Goal: Information Seeking & Learning: Learn about a topic

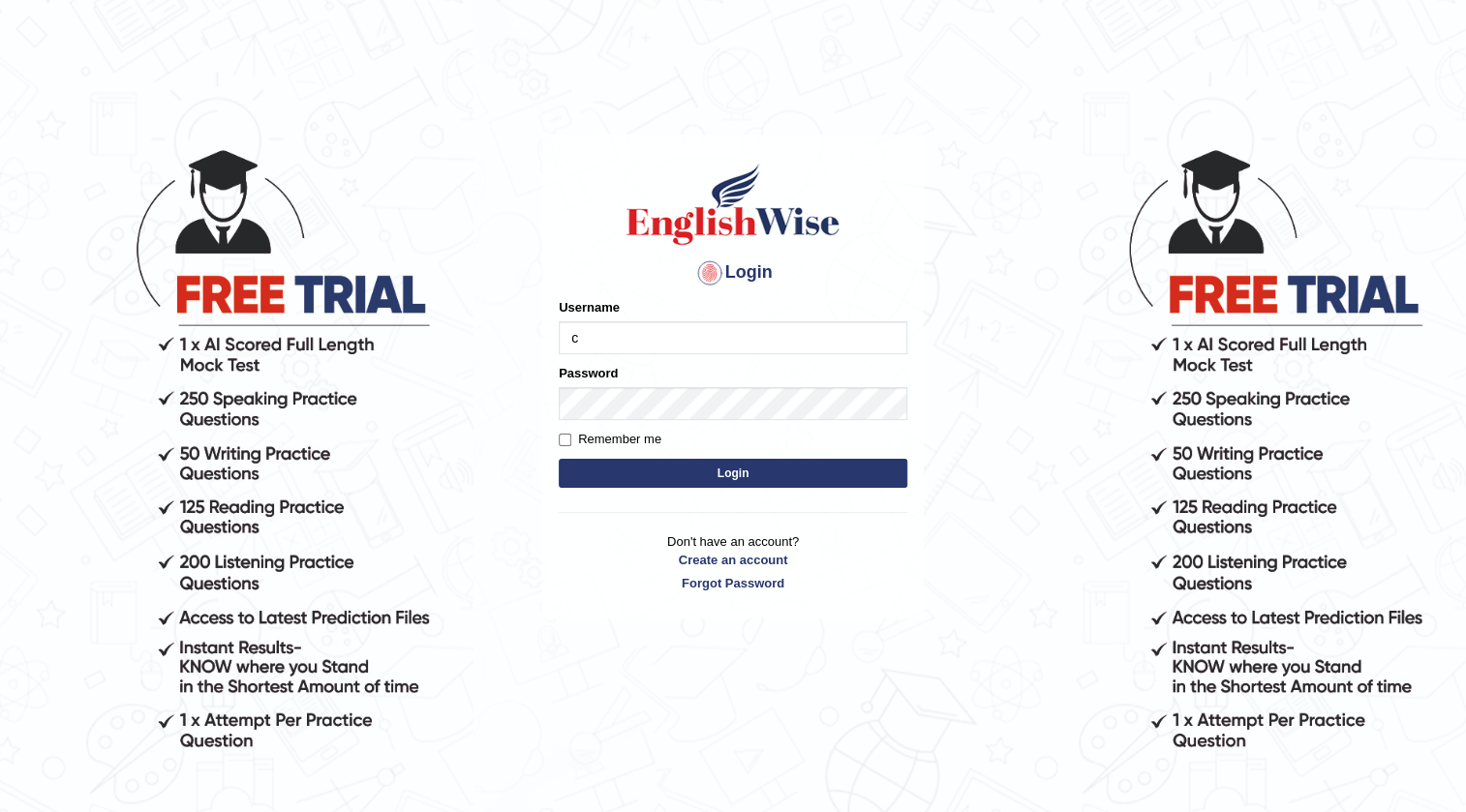
type input "charan_12"
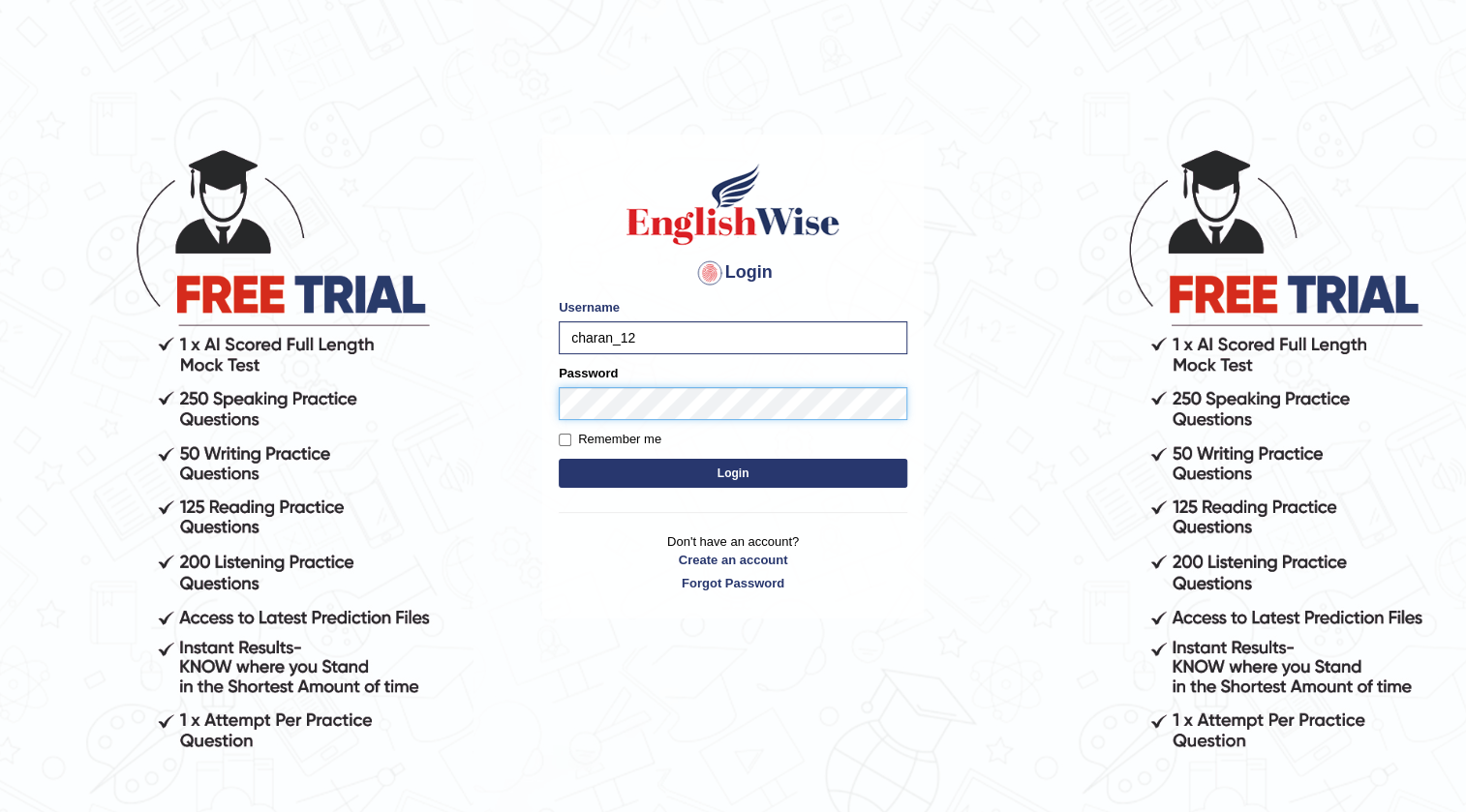
click at [559, 459] on button "Login" at bounding box center [733, 474] width 348 height 29
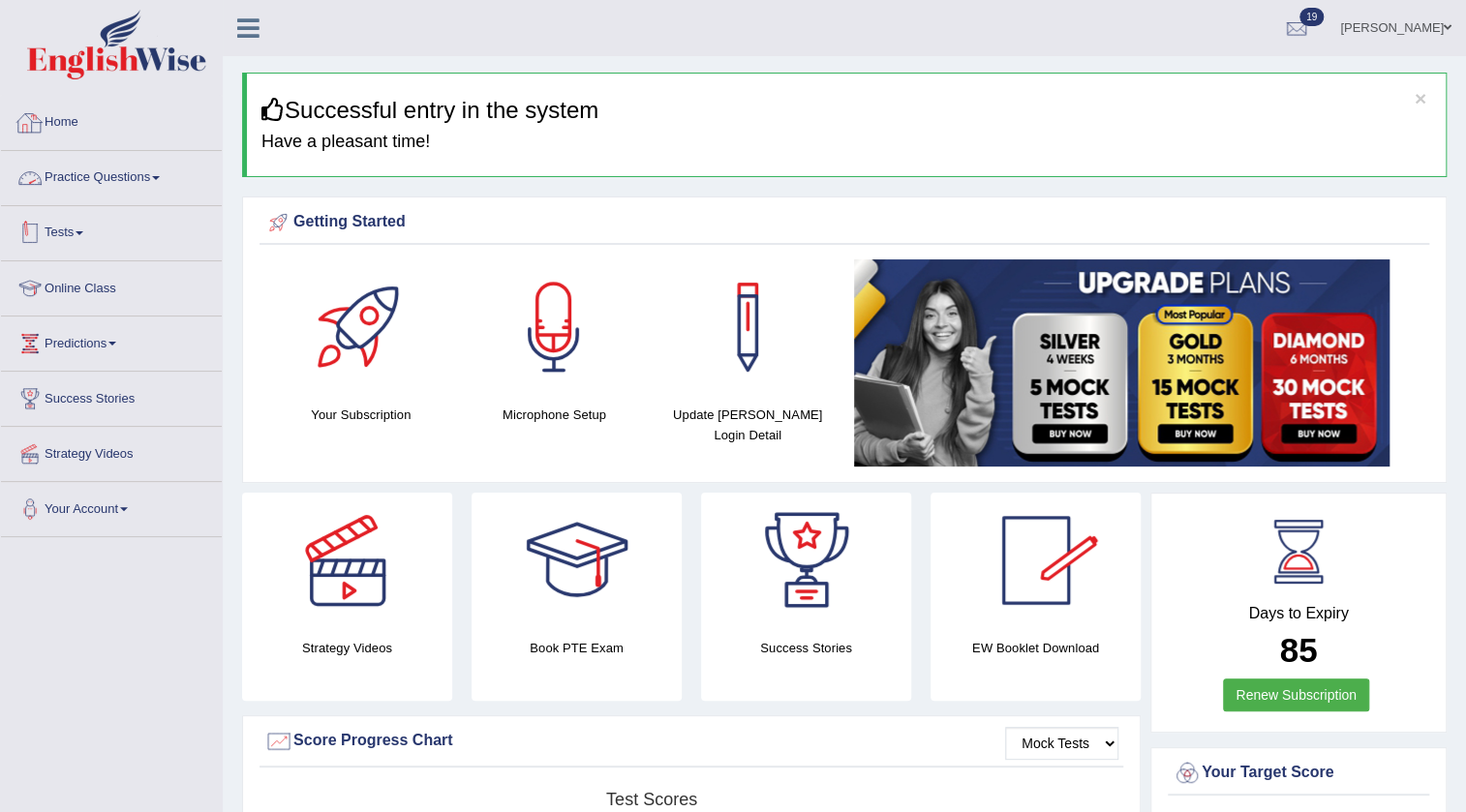
click at [133, 151] on link "Practice Questions" at bounding box center [111, 175] width 220 height 49
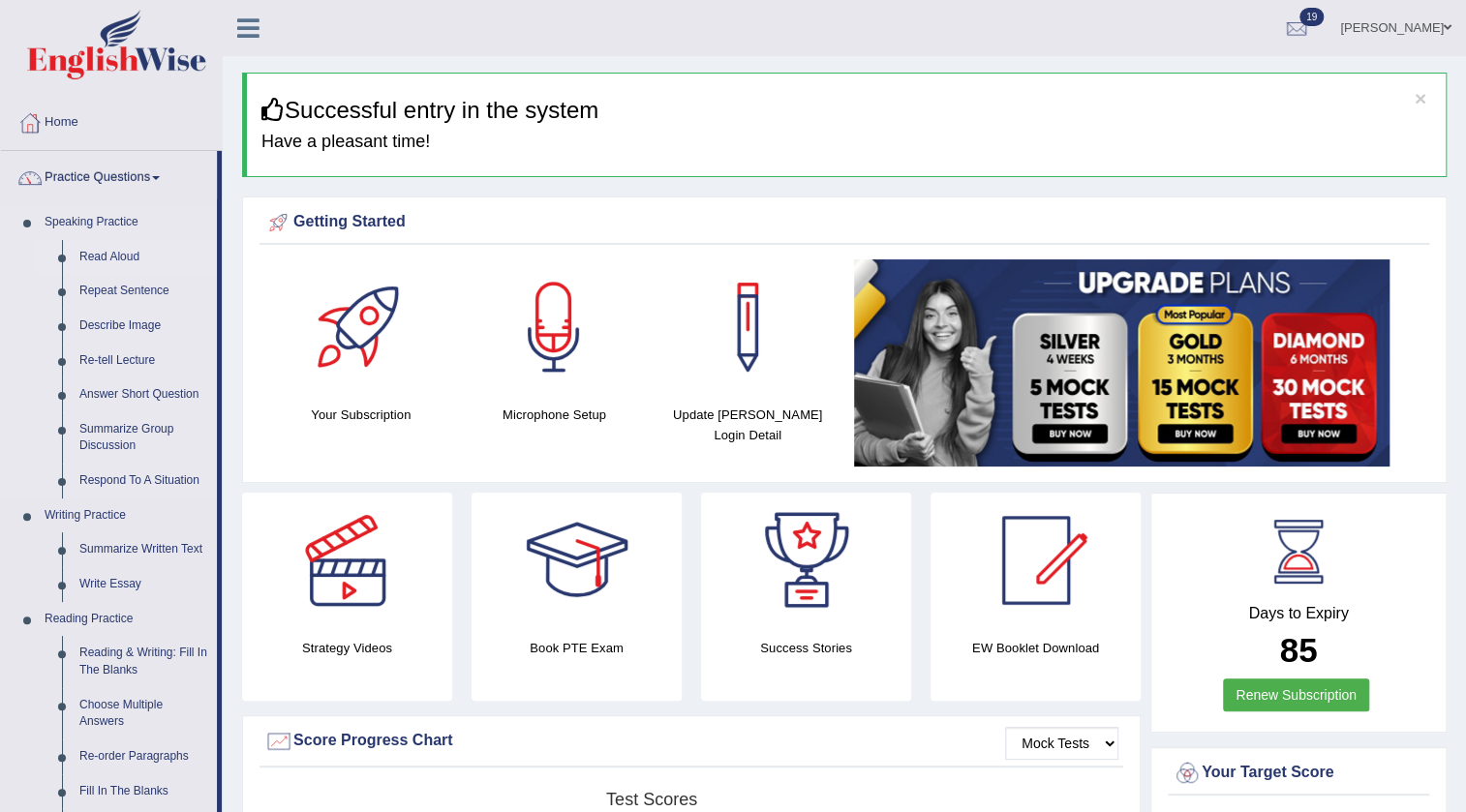
click at [121, 254] on link "Read Aloud" at bounding box center [143, 257] width 146 height 35
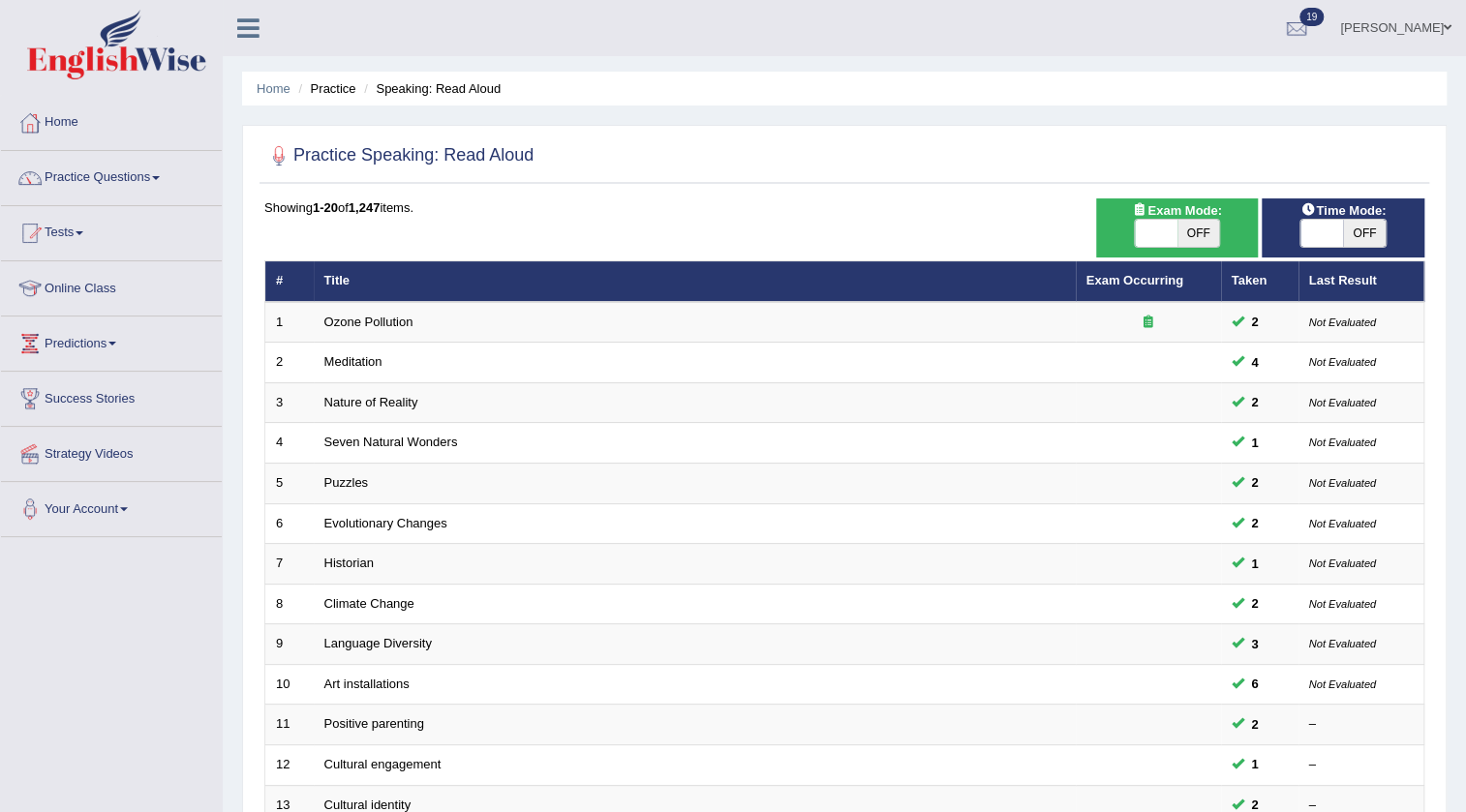
click at [1331, 241] on span at bounding box center [1322, 233] width 43 height 27
checkbox input "true"
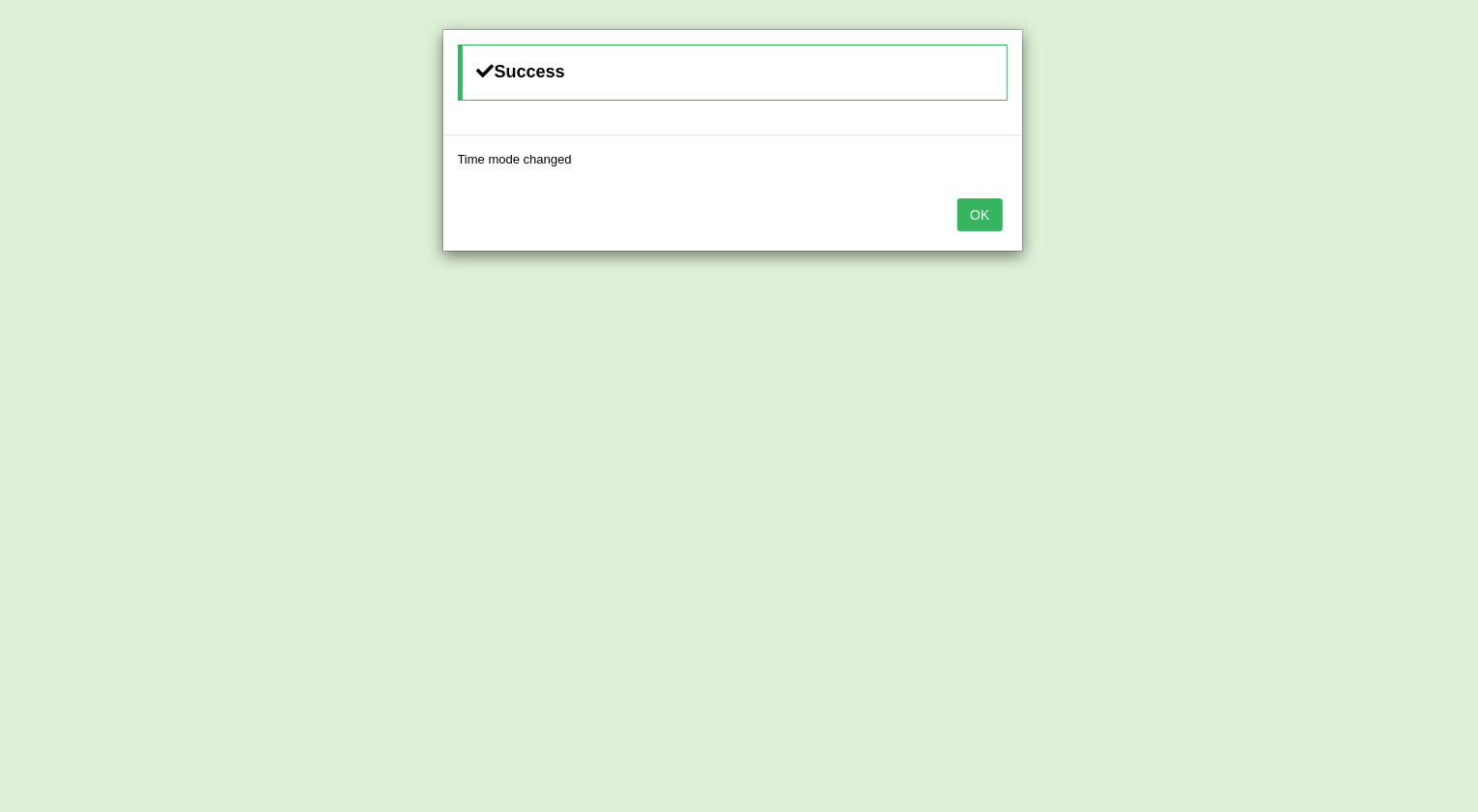
click at [974, 223] on button "OK" at bounding box center [980, 214] width 45 height 33
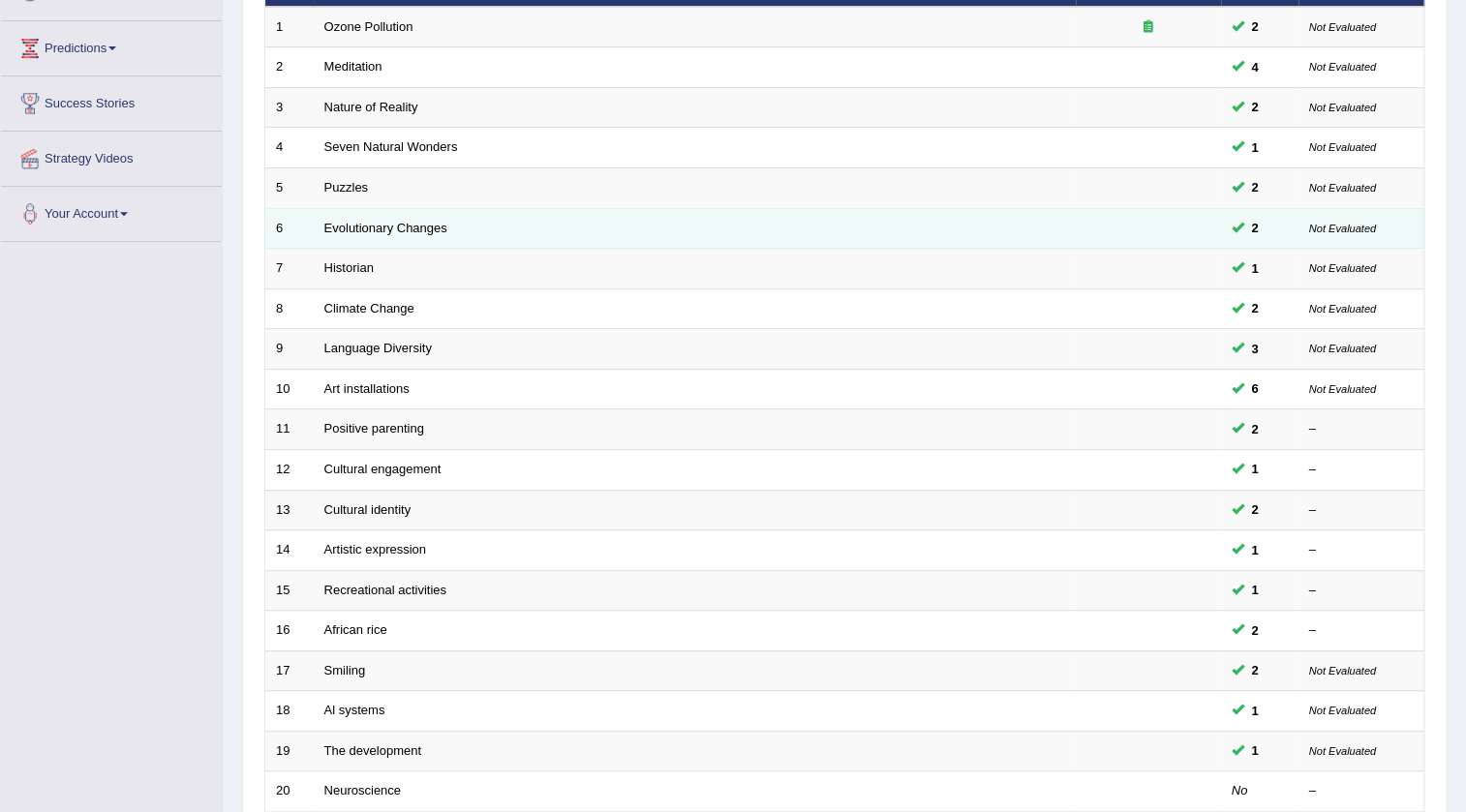
scroll to position [466, 0]
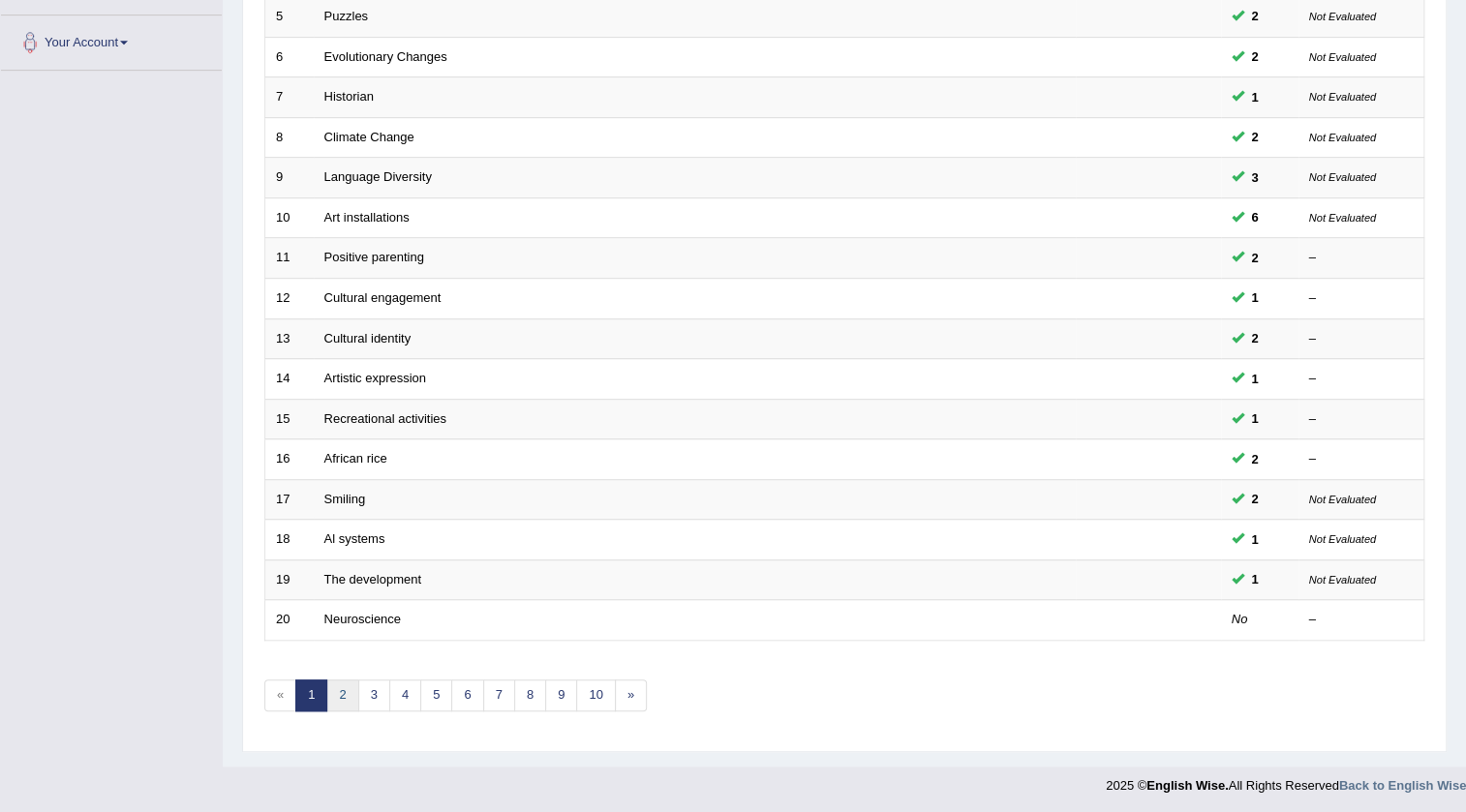
click at [338, 685] on link "2" at bounding box center [342, 695] width 32 height 32
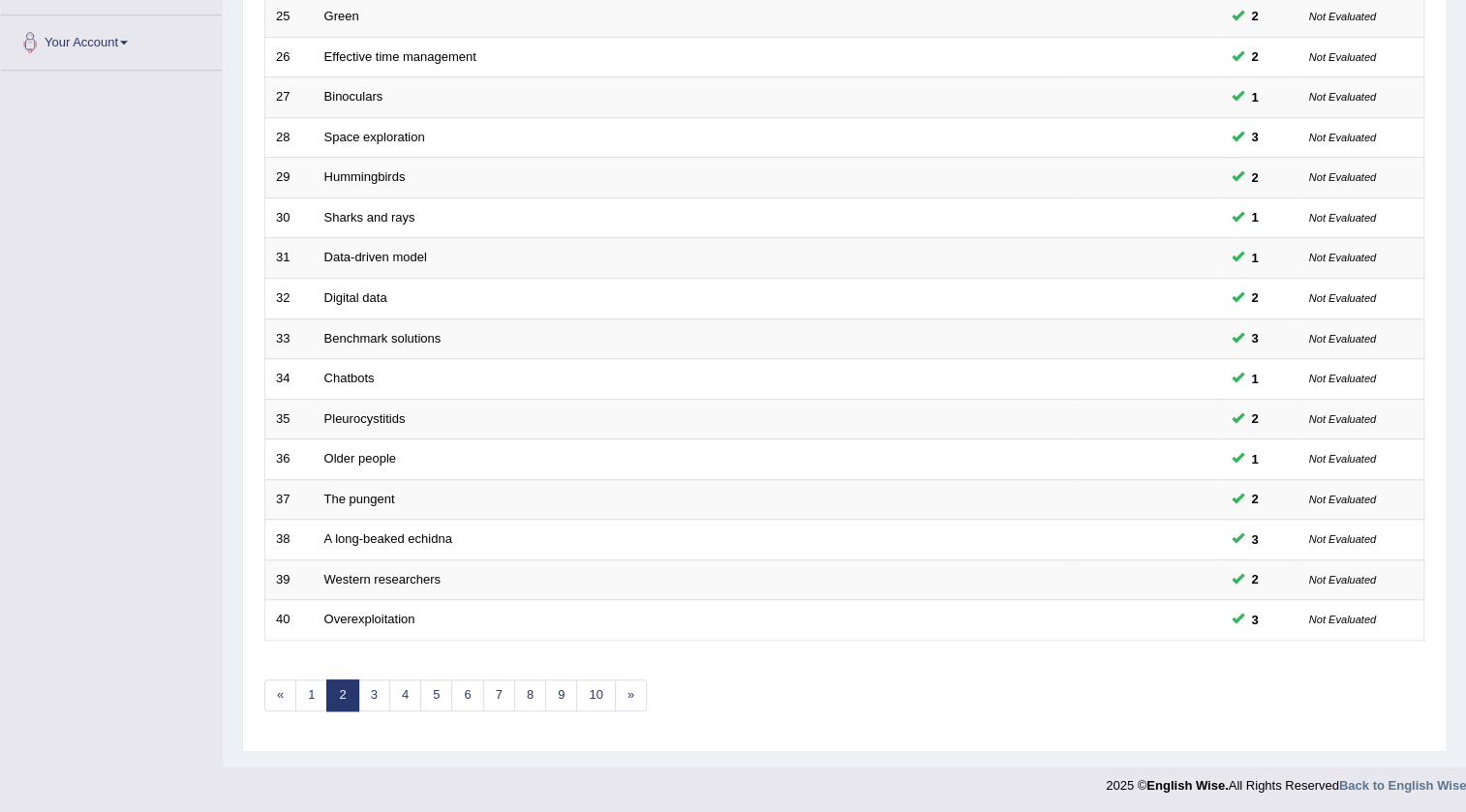
click at [351, 696] on link "2" at bounding box center [342, 695] width 32 height 32
click at [416, 712] on div "Showing 21-40 of 1,247 items. # Title Exam Occurring Taken Last Result 21 Onlin…" at bounding box center [844, 233] width 1160 height 1003
click at [411, 697] on link "4" at bounding box center [405, 695] width 32 height 32
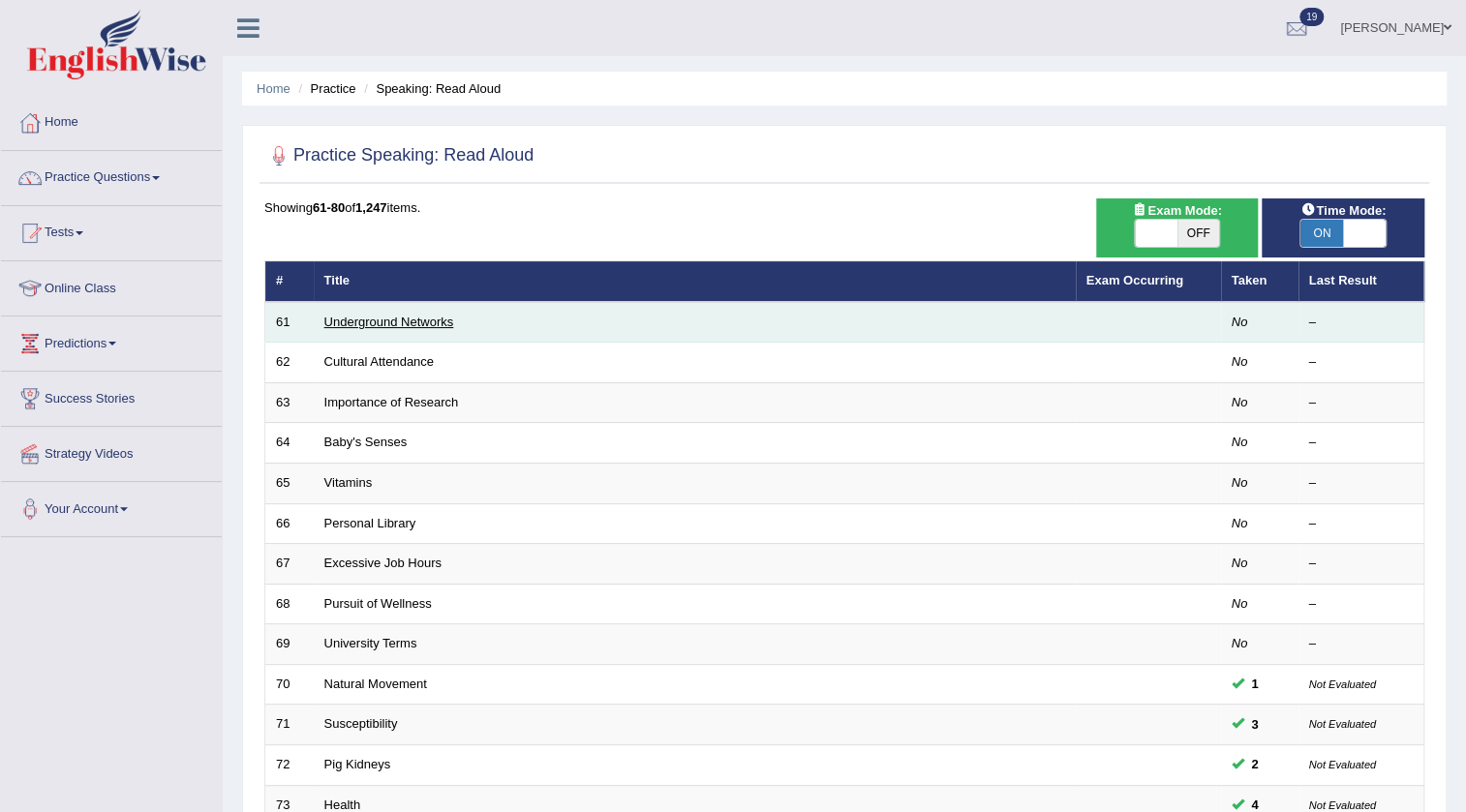
click at [422, 323] on link "Underground Networks" at bounding box center [389, 322] width 130 height 15
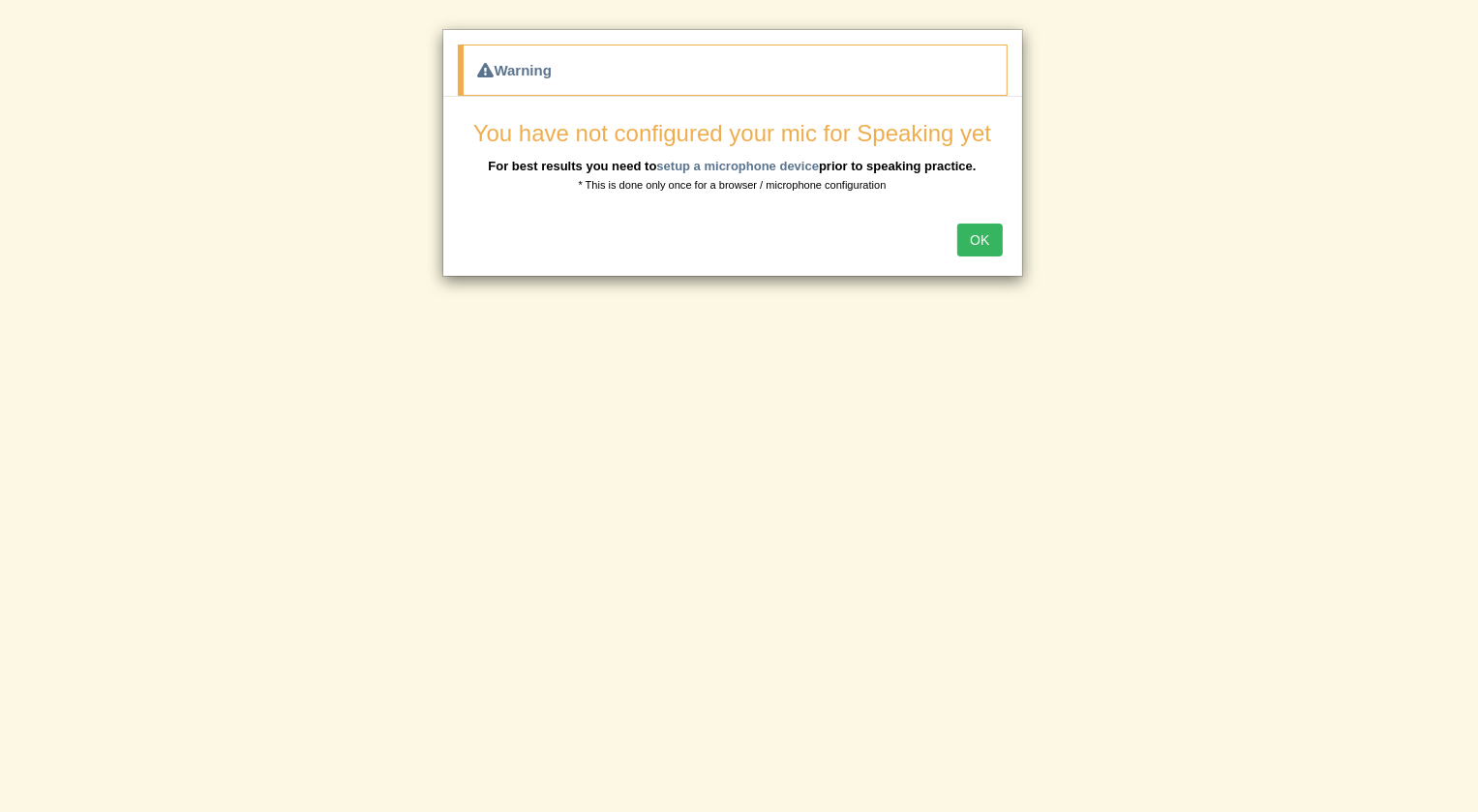
click at [992, 243] on button "OK" at bounding box center [980, 240] width 45 height 33
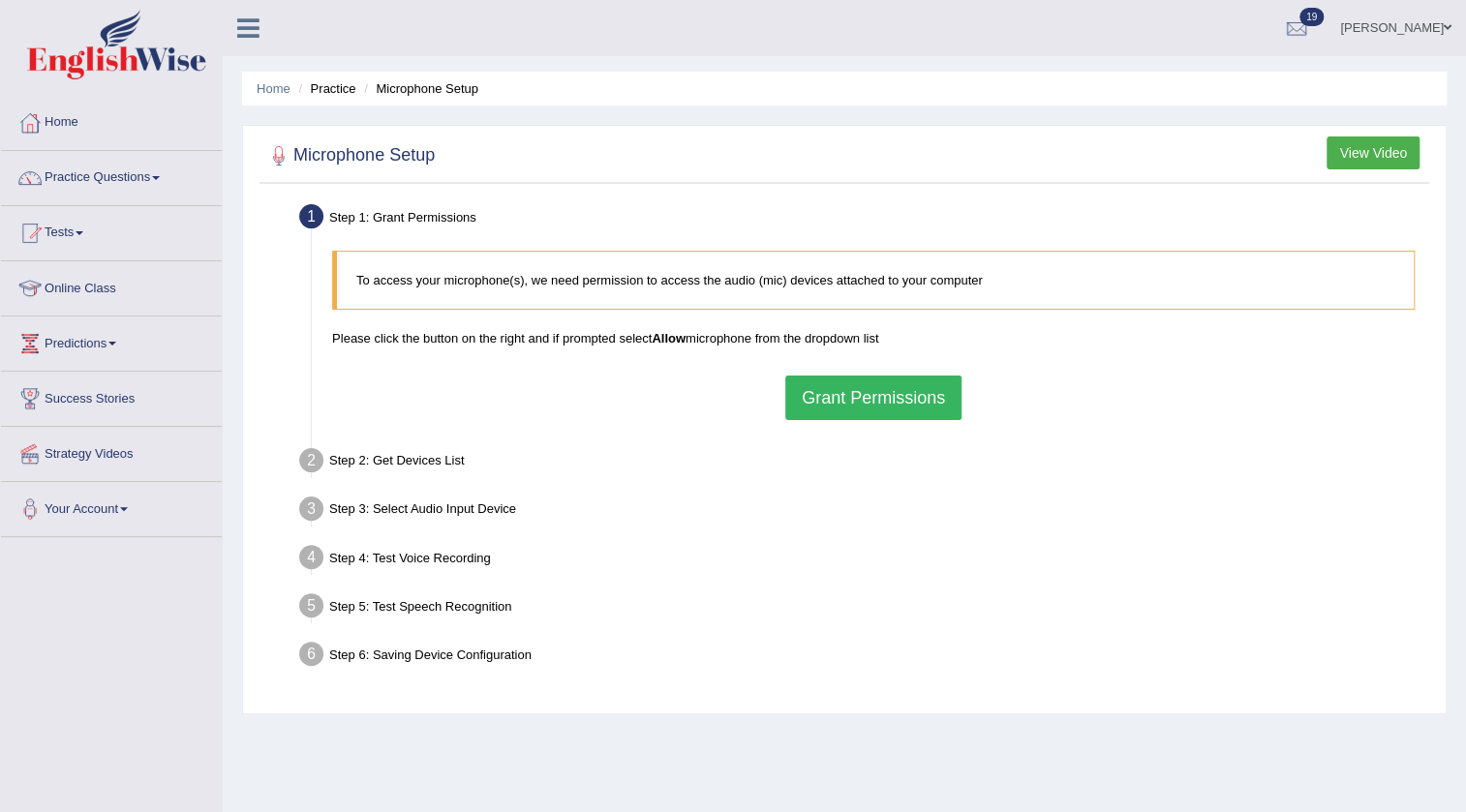
click at [946, 397] on button "Grant Permissions" at bounding box center [873, 398] width 177 height 45
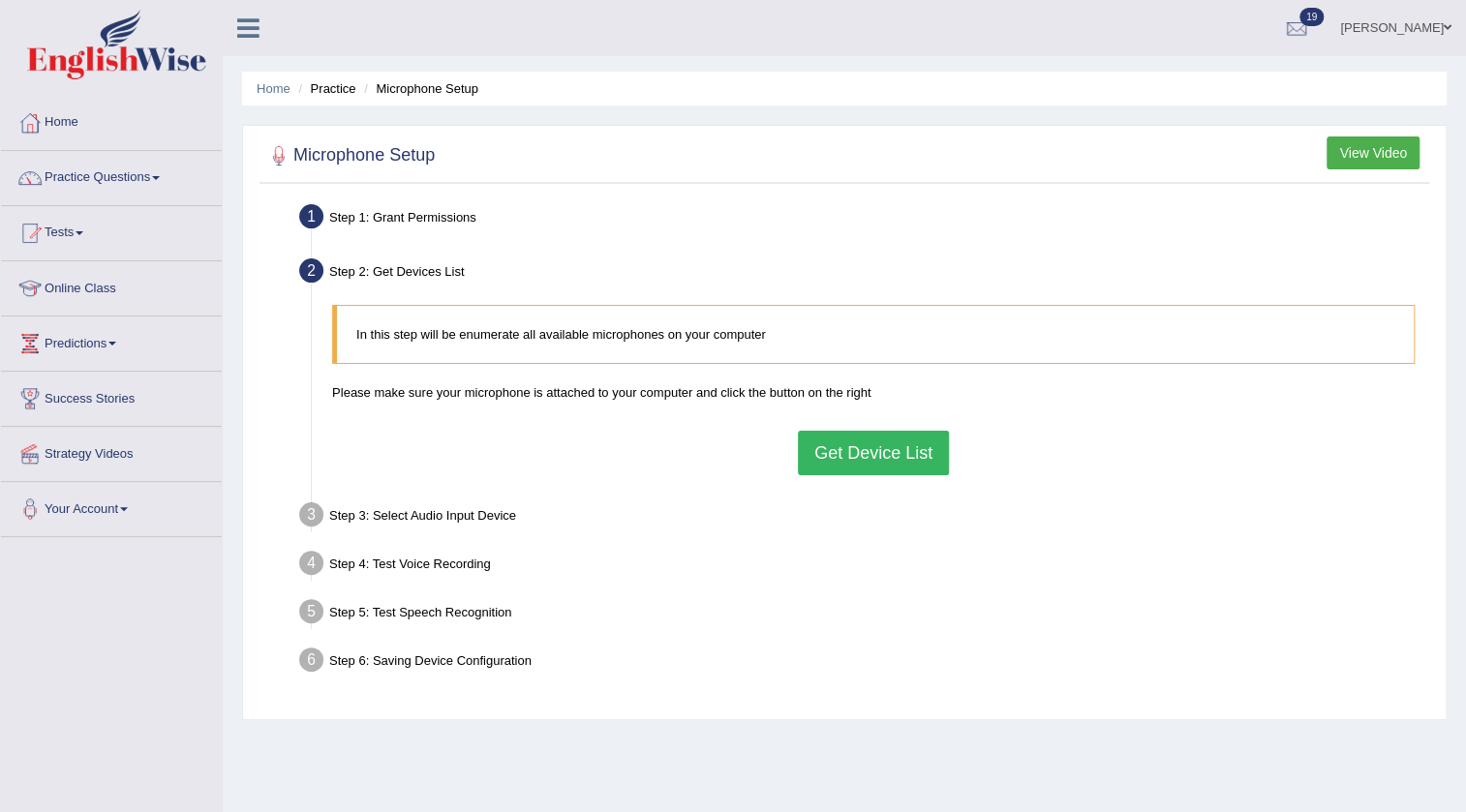
click at [909, 445] on button "Get Device List" at bounding box center [873, 453] width 151 height 45
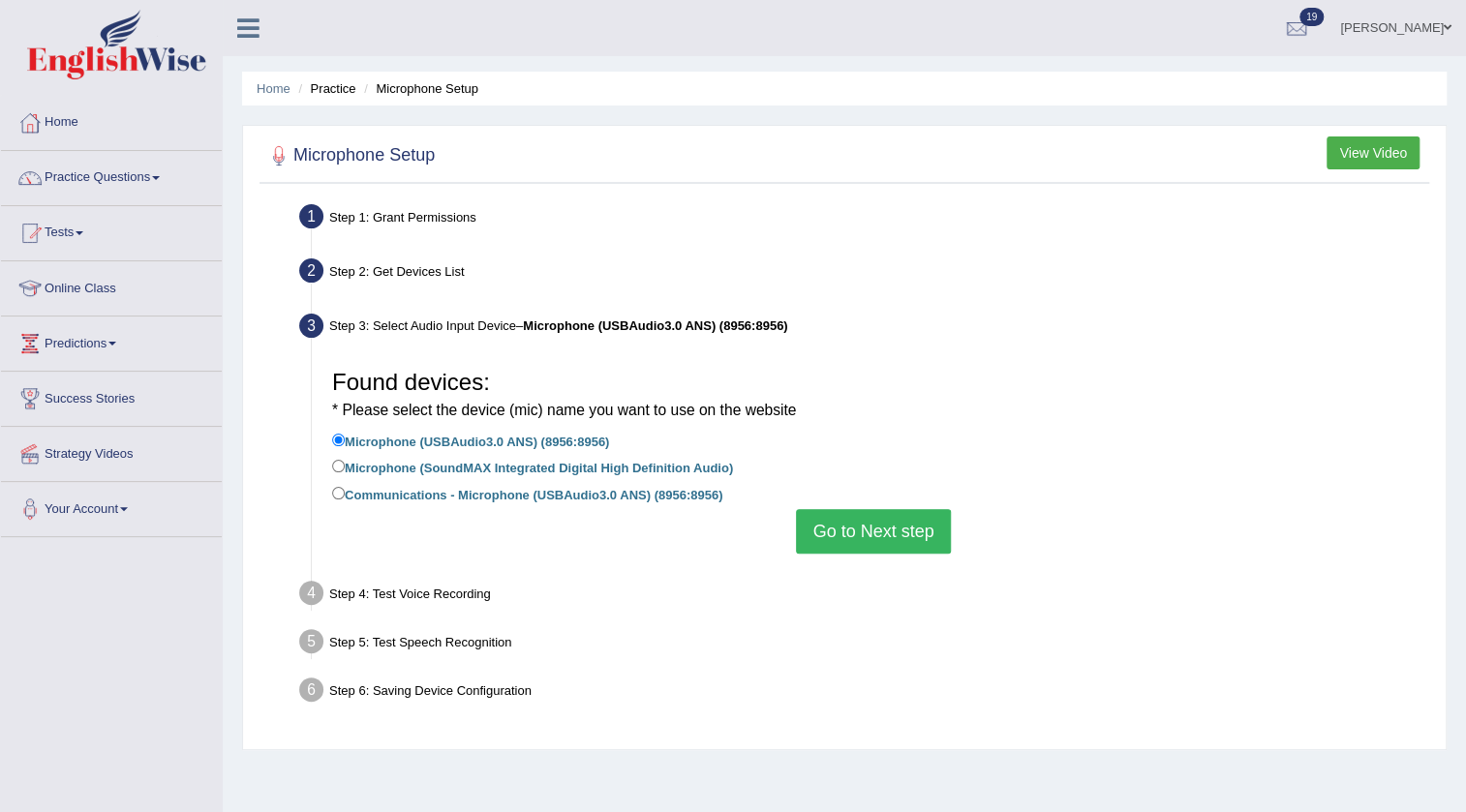
click at [838, 538] on button "Go to Next step" at bounding box center [873, 531] width 154 height 45
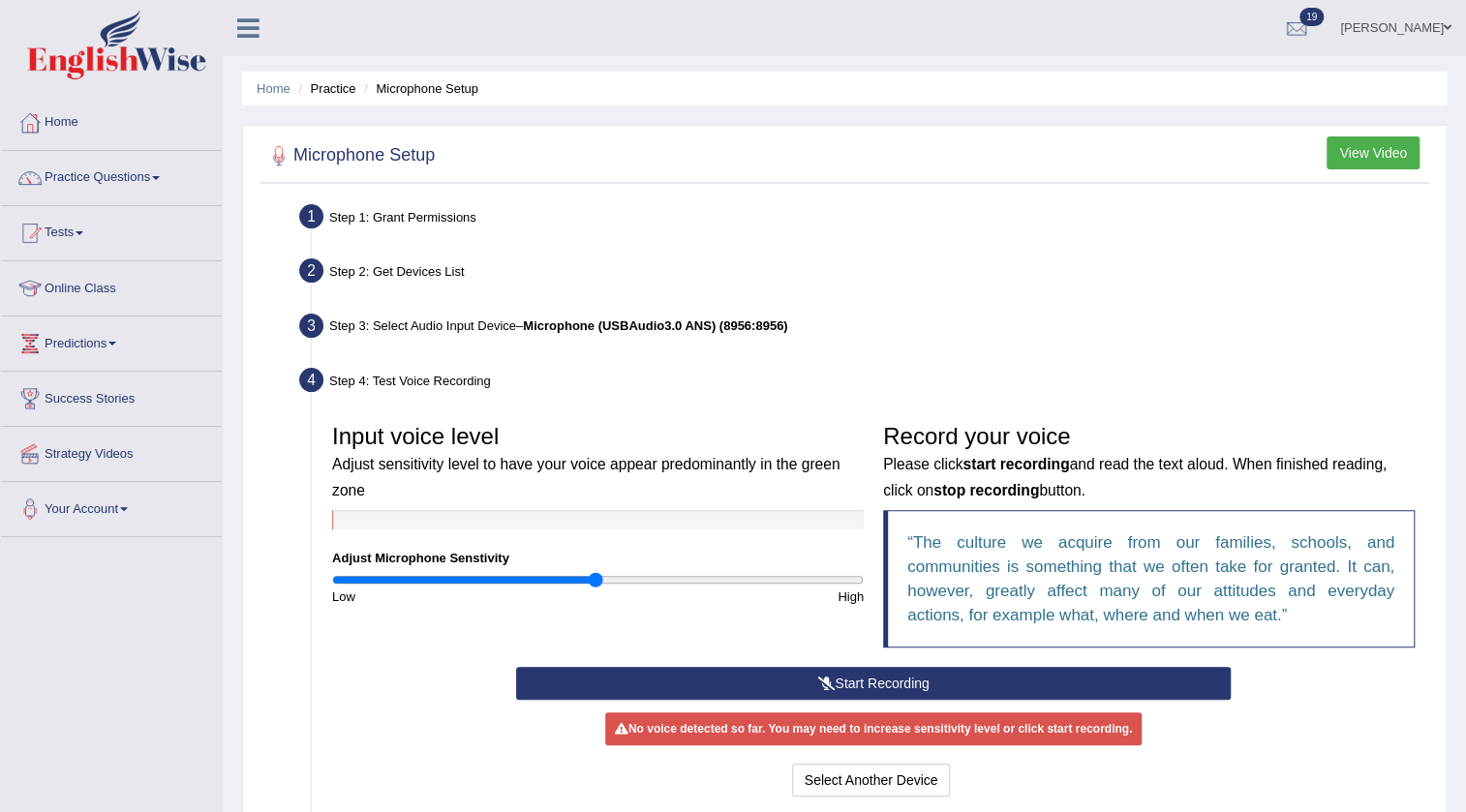
click at [921, 688] on button "Start Recording" at bounding box center [874, 683] width 716 height 33
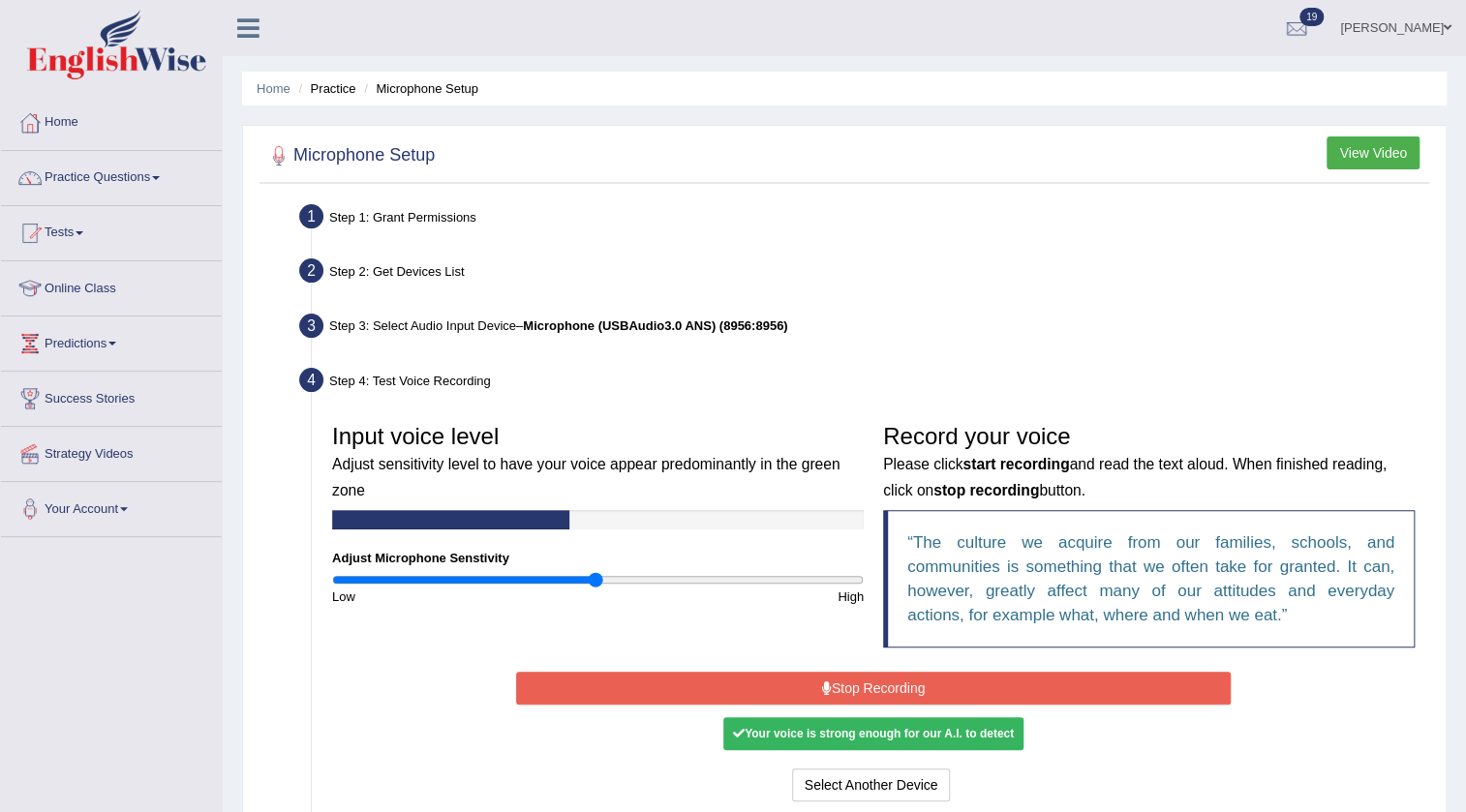
click at [917, 687] on button "Stop Recording" at bounding box center [874, 688] width 716 height 33
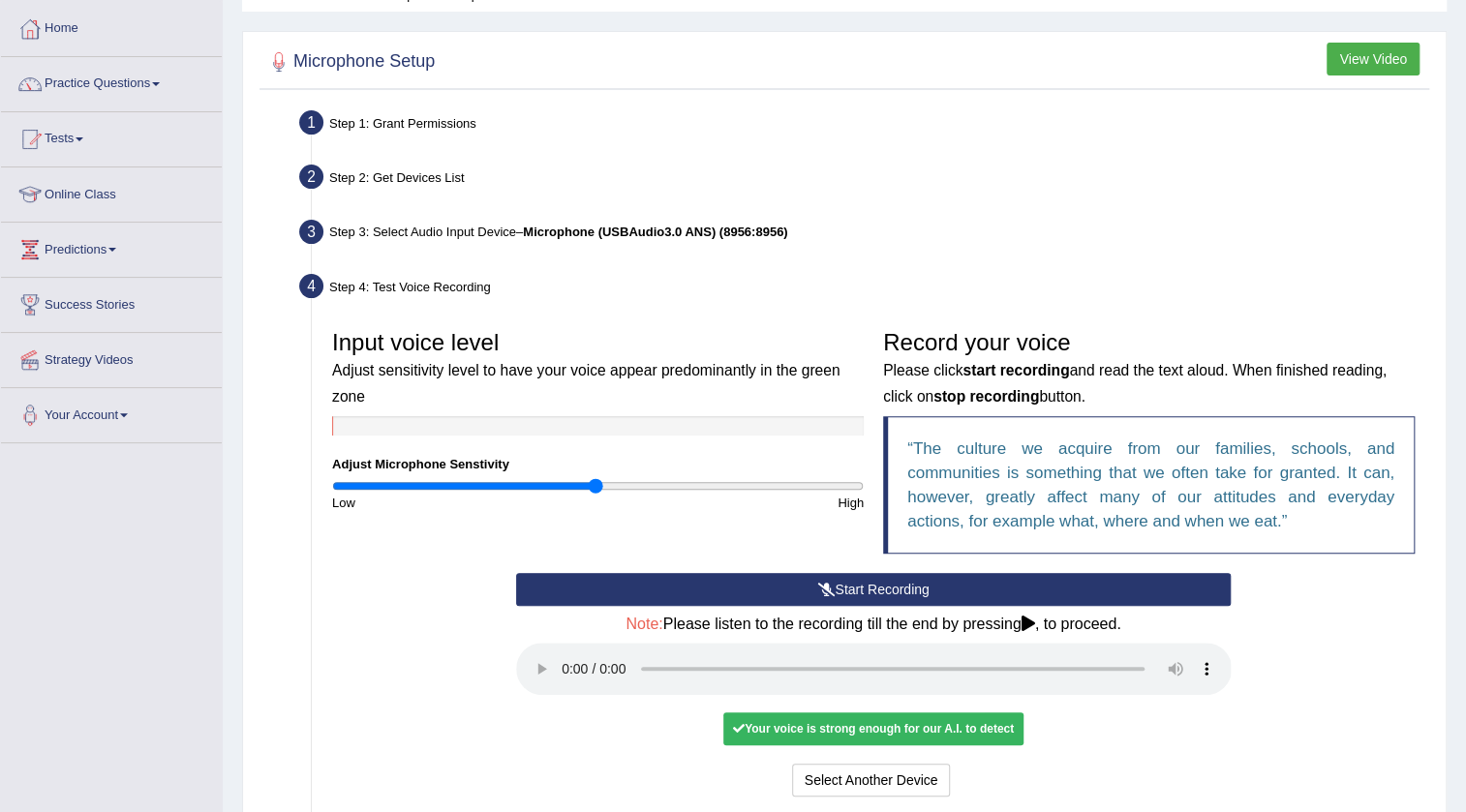
scroll to position [293, 0]
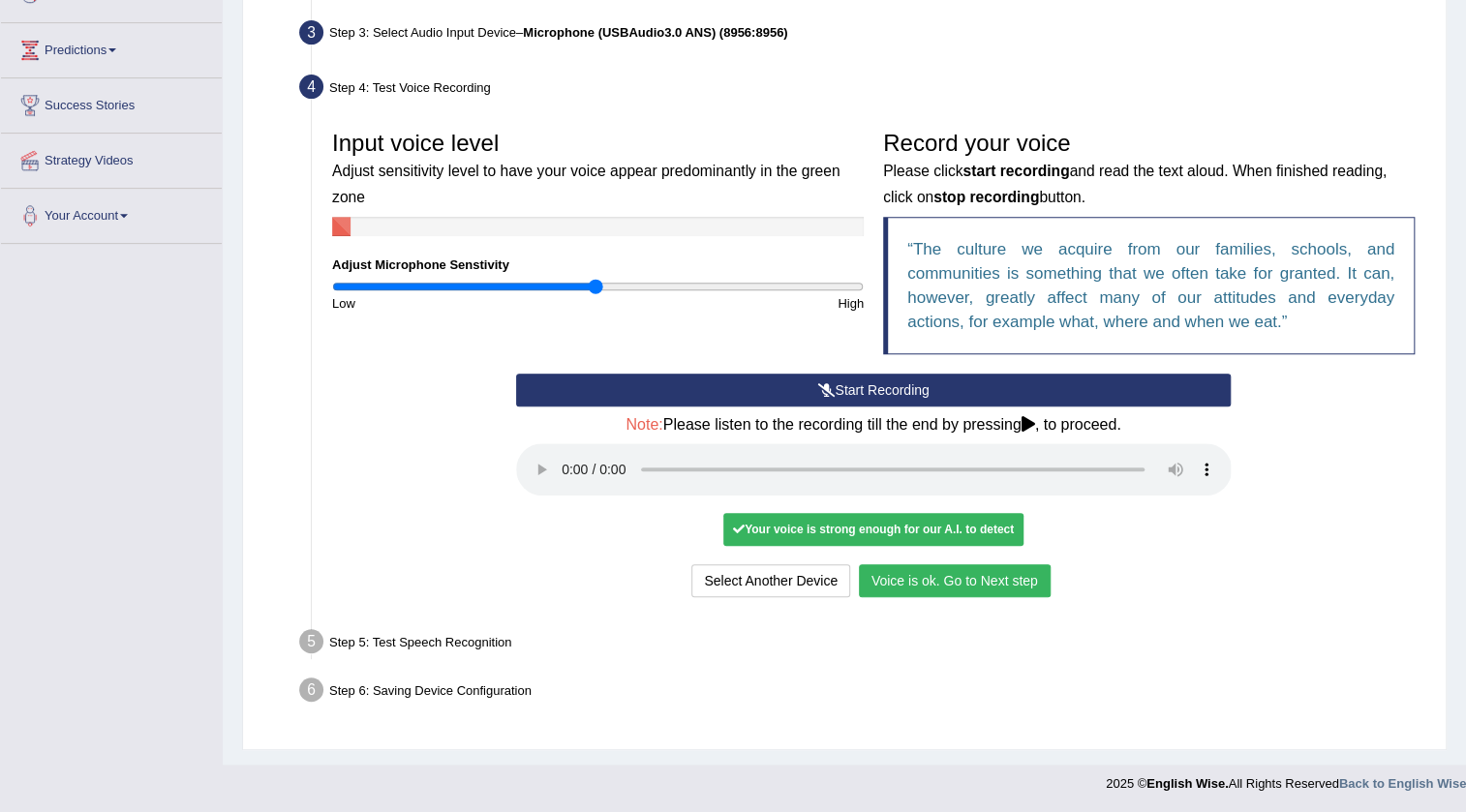
click at [1001, 592] on button "Voice is ok. Go to Next step" at bounding box center [954, 581] width 192 height 33
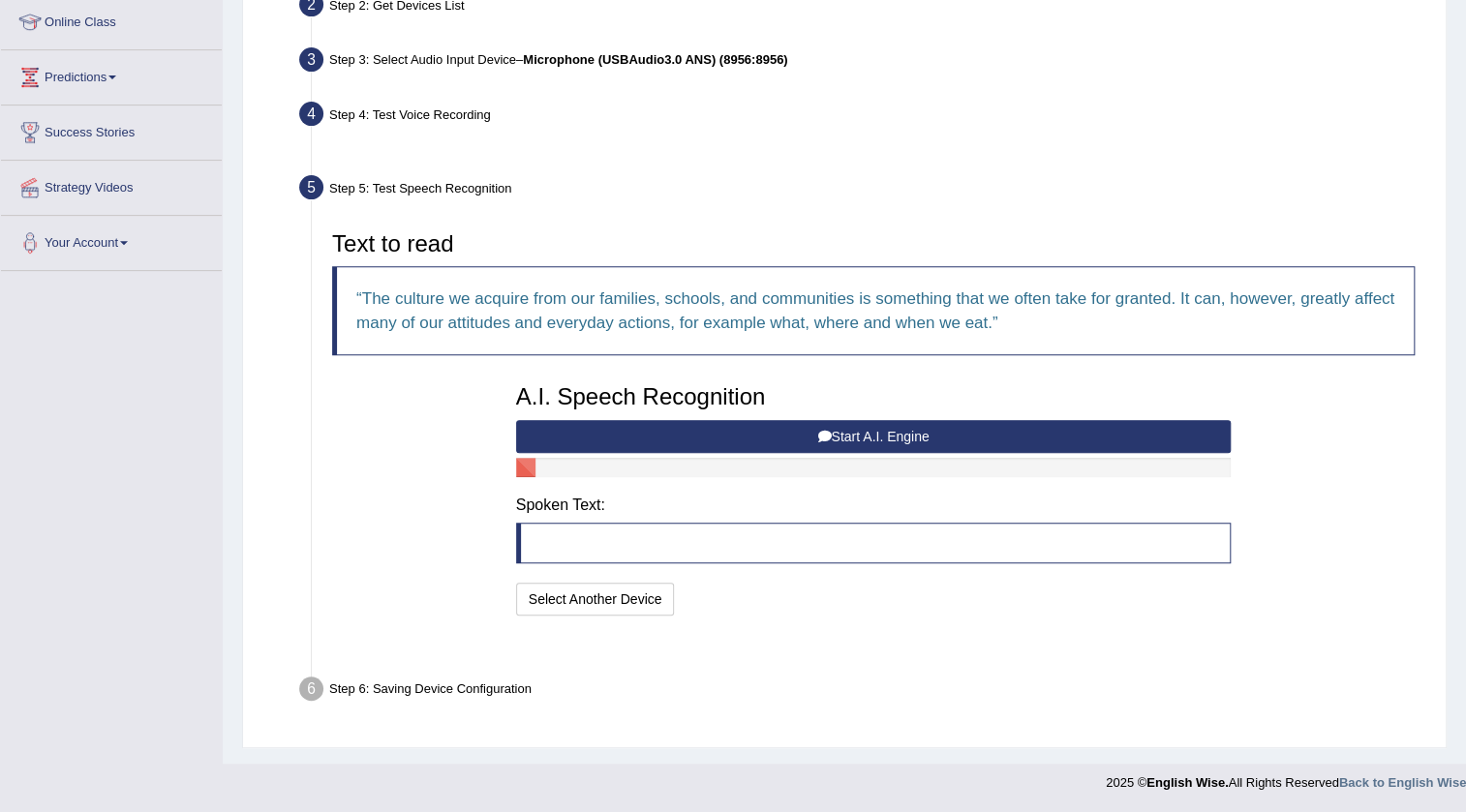
scroll to position [216, 0]
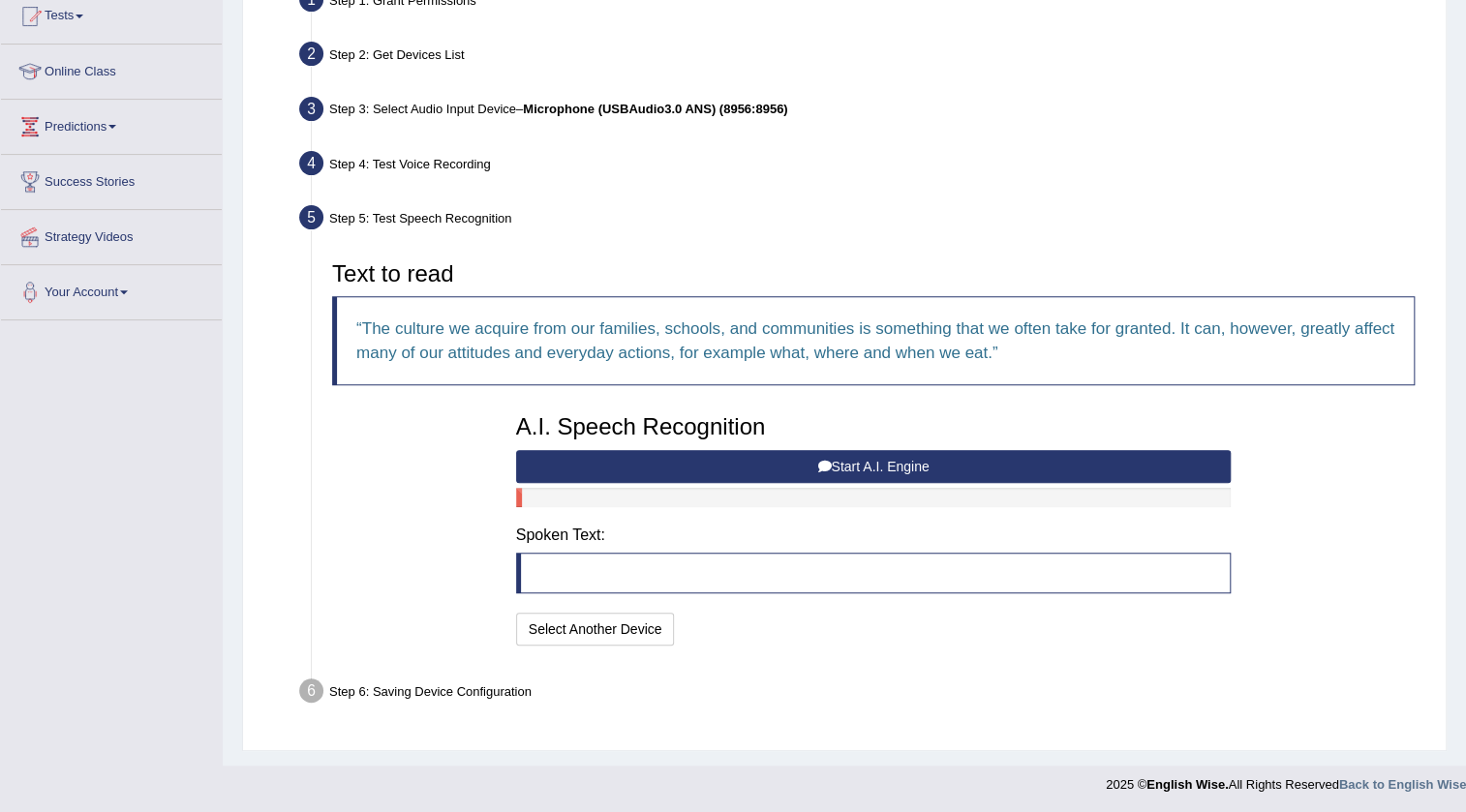
click at [853, 465] on button "Start A.I. Engine" at bounding box center [874, 467] width 716 height 33
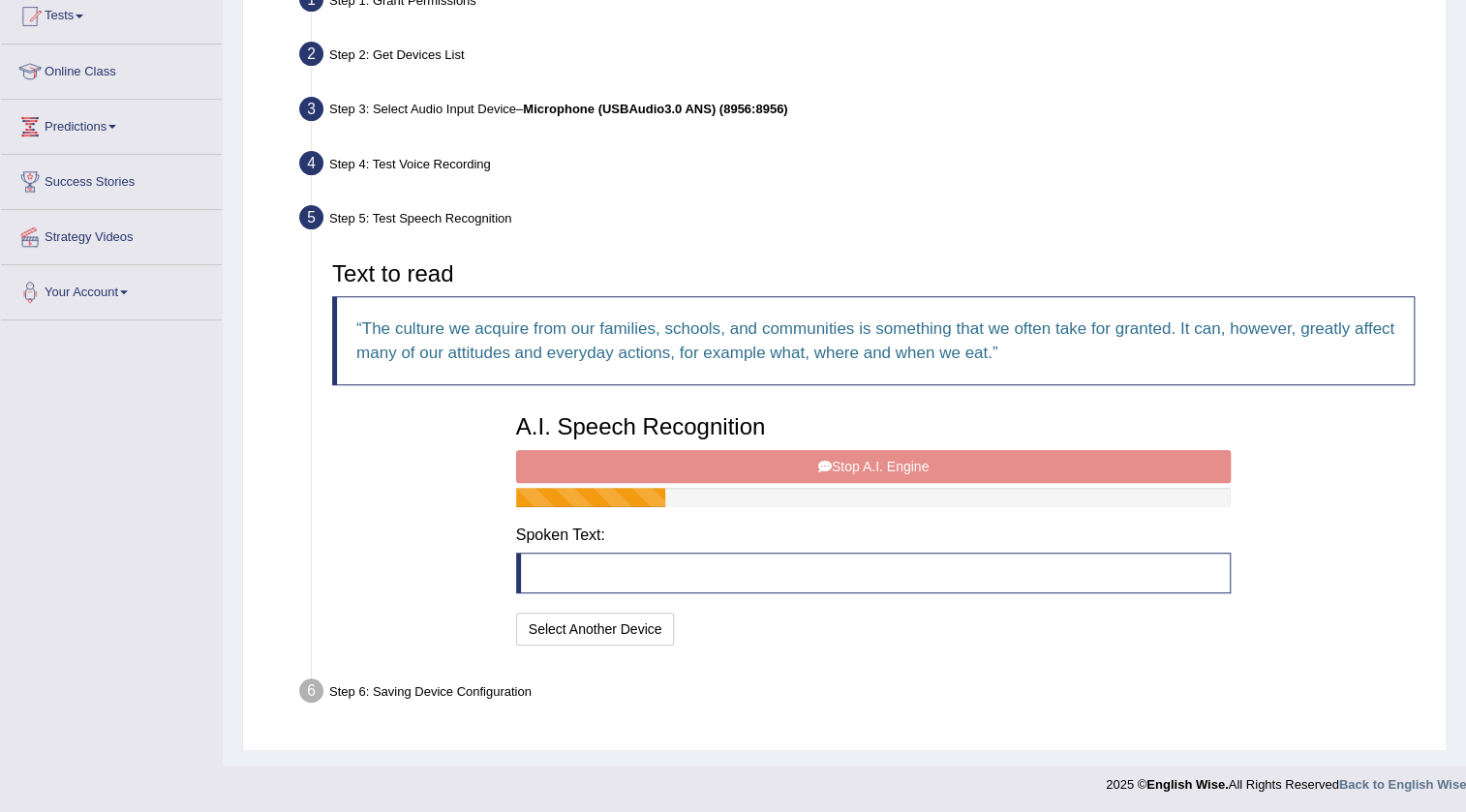
click at [853, 465] on div "A.I. Speech Recognition Start A.I. Engine Stop A.I. Engine Note: Please listen …" at bounding box center [873, 527] width 734 height 246
click at [709, 464] on div "A.I. Speech Recognition Start A.I. Engine Stop A.I. Engine Note: Please listen …" at bounding box center [873, 527] width 734 height 246
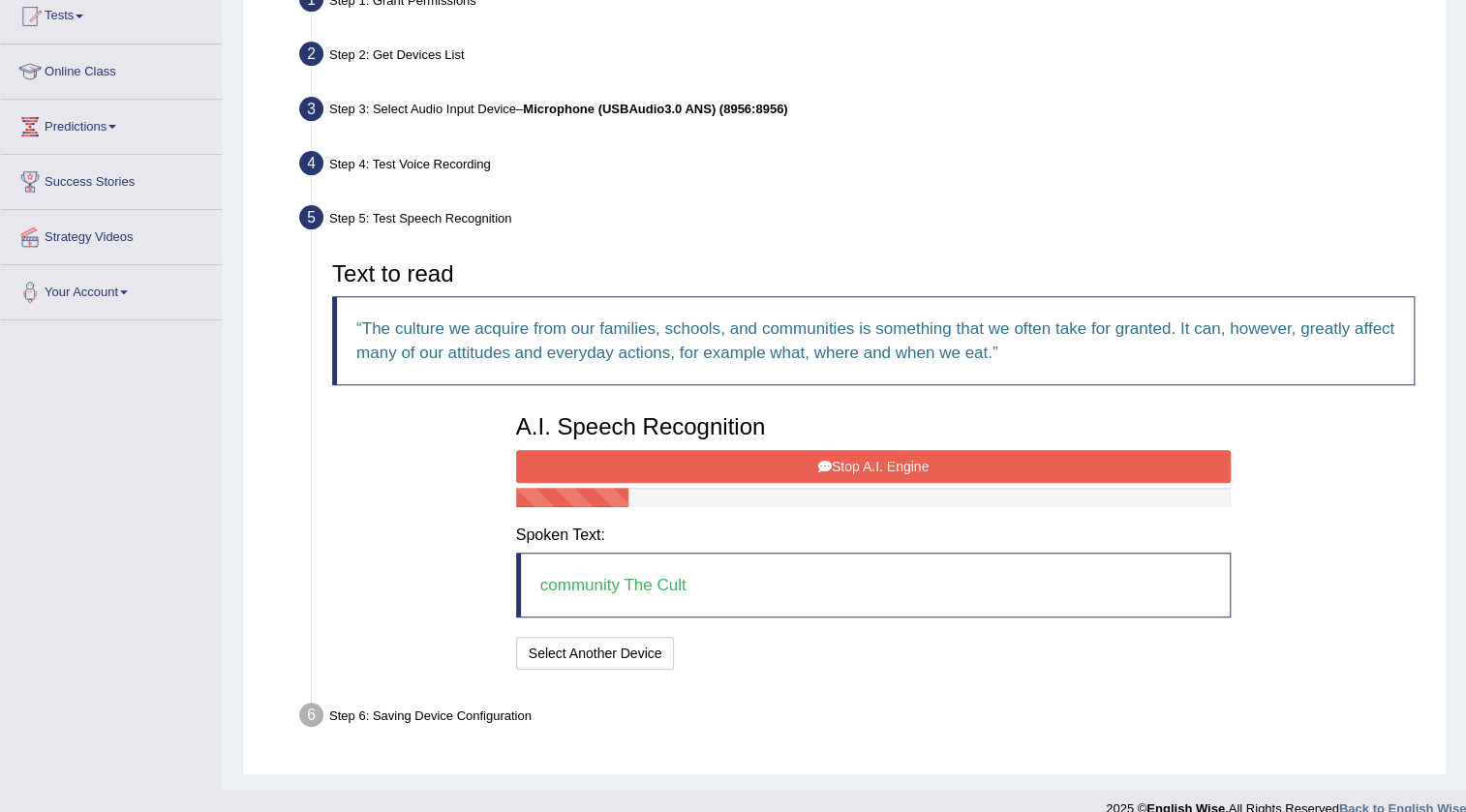
click at [698, 460] on button "Stop A.I. Engine" at bounding box center [874, 467] width 716 height 33
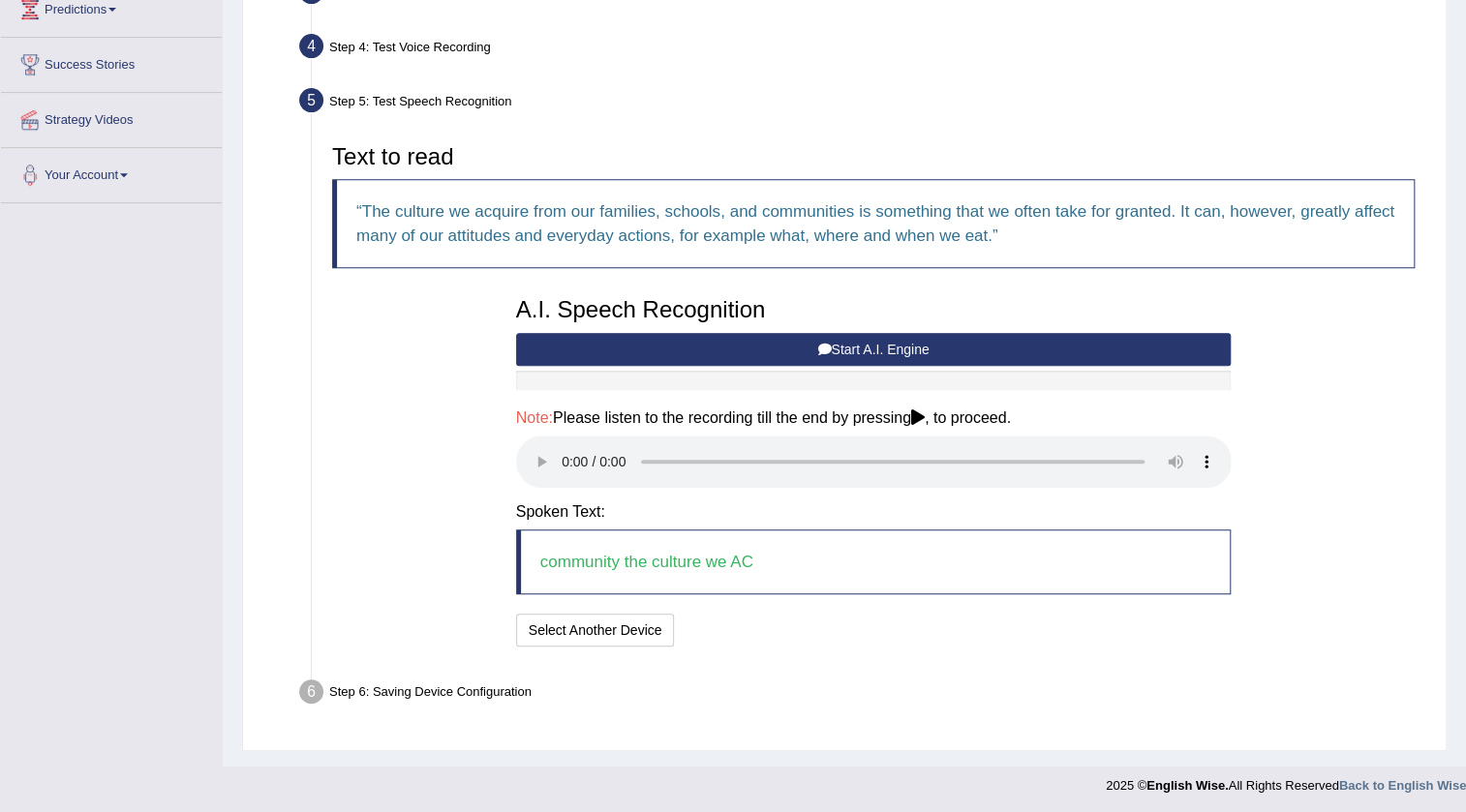
scroll to position [335, 0]
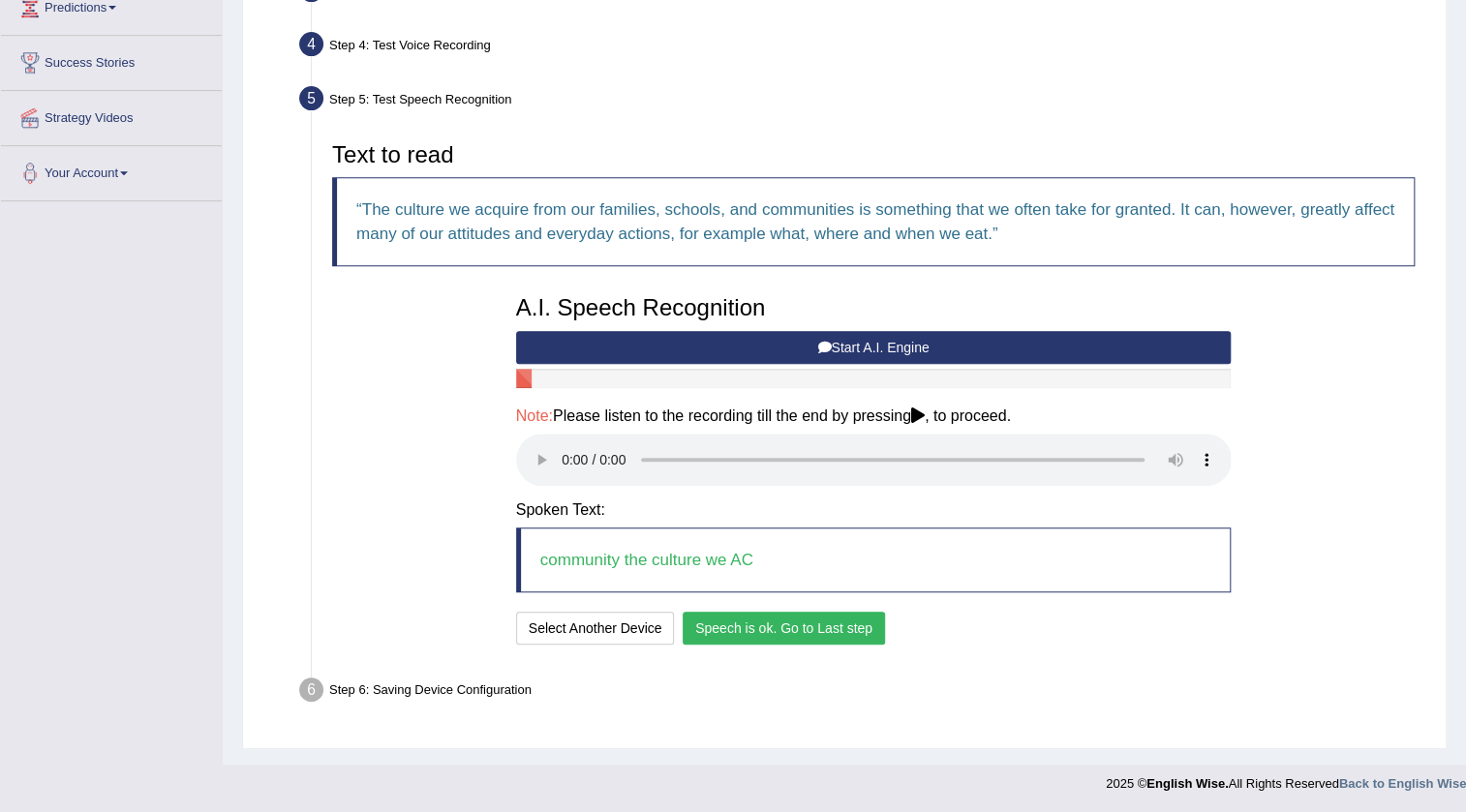
click at [744, 625] on button "Speech is ok. Go to Last step" at bounding box center [783, 628] width 202 height 33
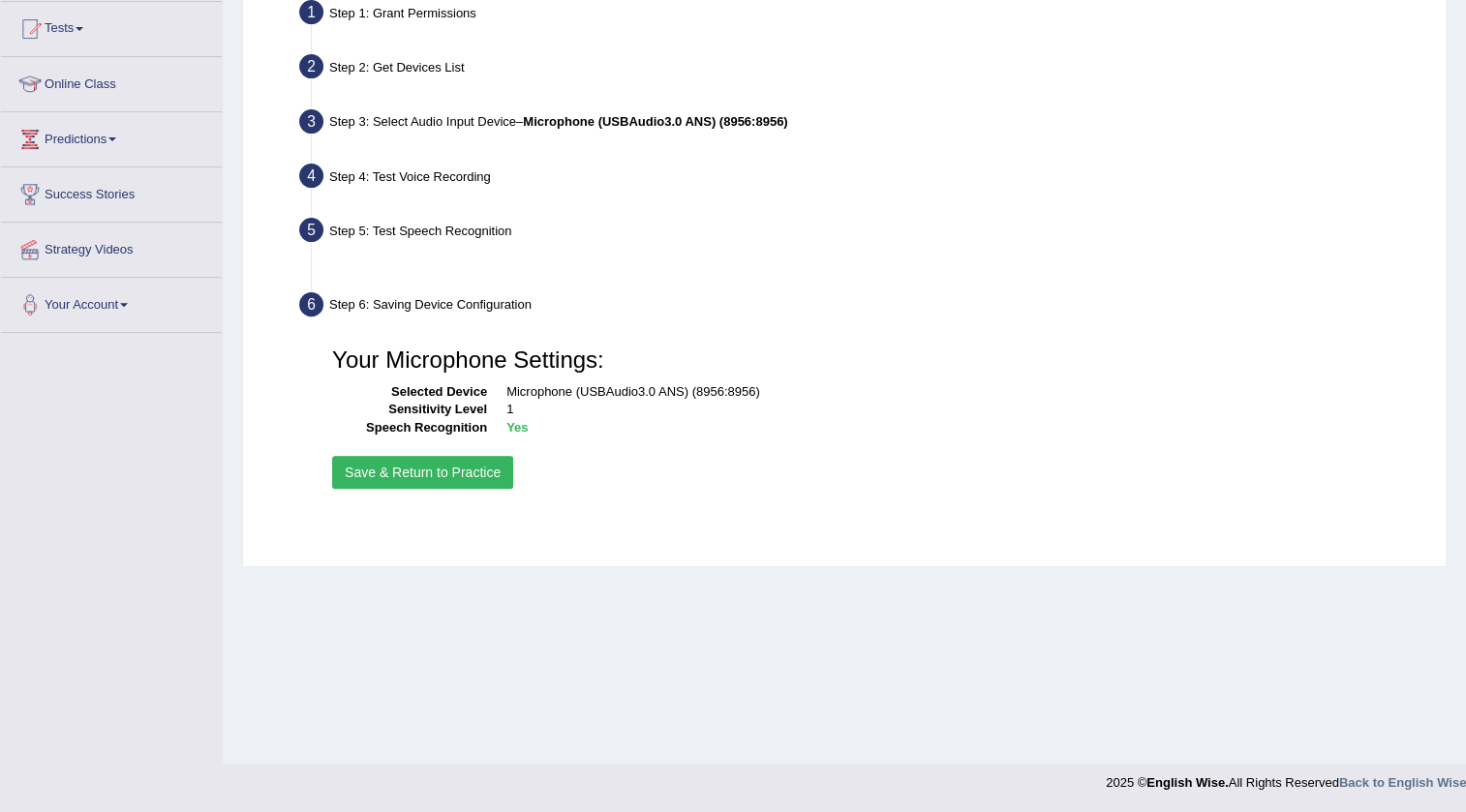
scroll to position [203, 0]
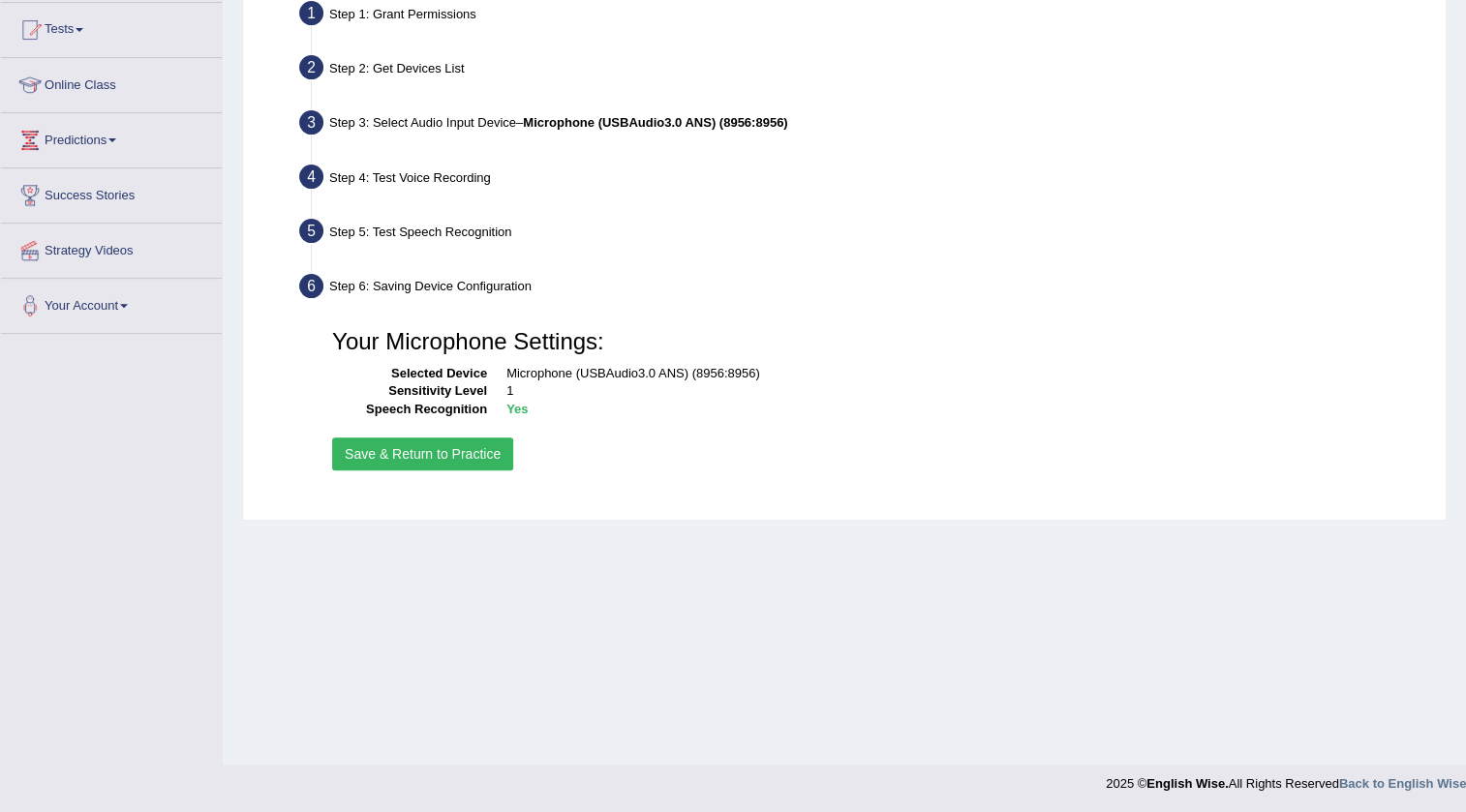
click at [391, 447] on button "Save & Return to Practice" at bounding box center [422, 454] width 181 height 33
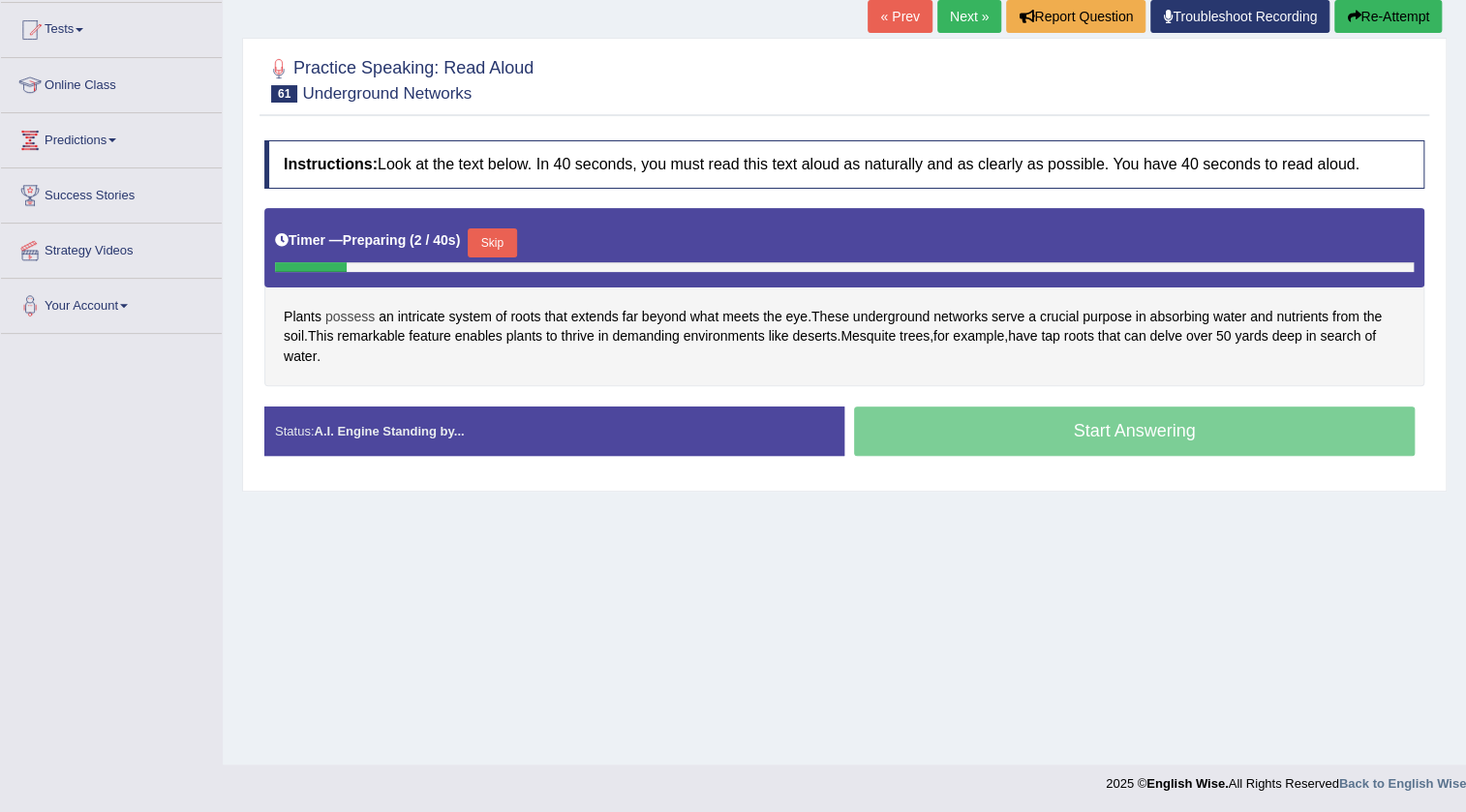
click at [351, 308] on span "possess" at bounding box center [350, 317] width 50 height 20
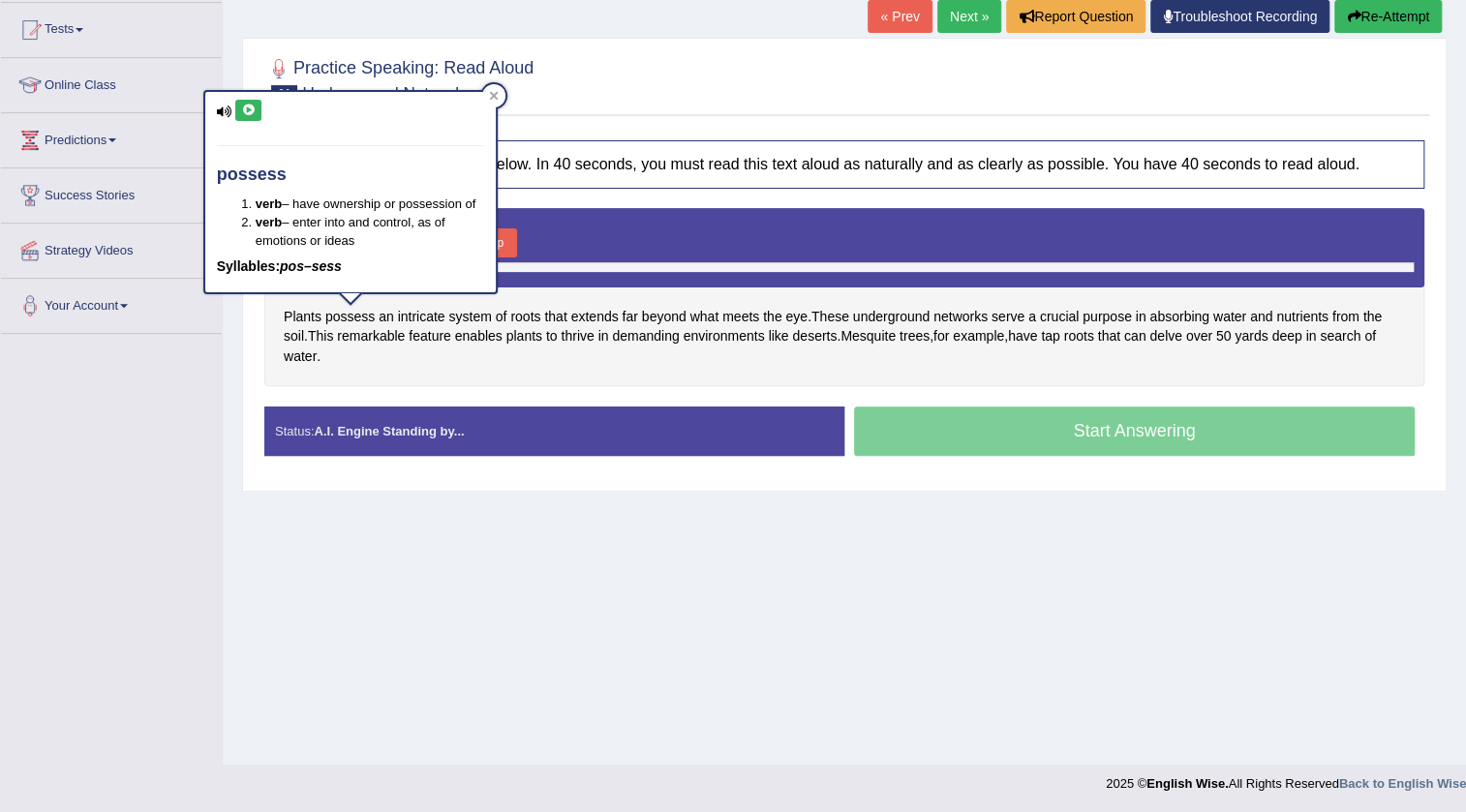
click at [249, 108] on icon at bounding box center [248, 110] width 15 height 12
click at [500, 97] on div at bounding box center [494, 96] width 23 height 23
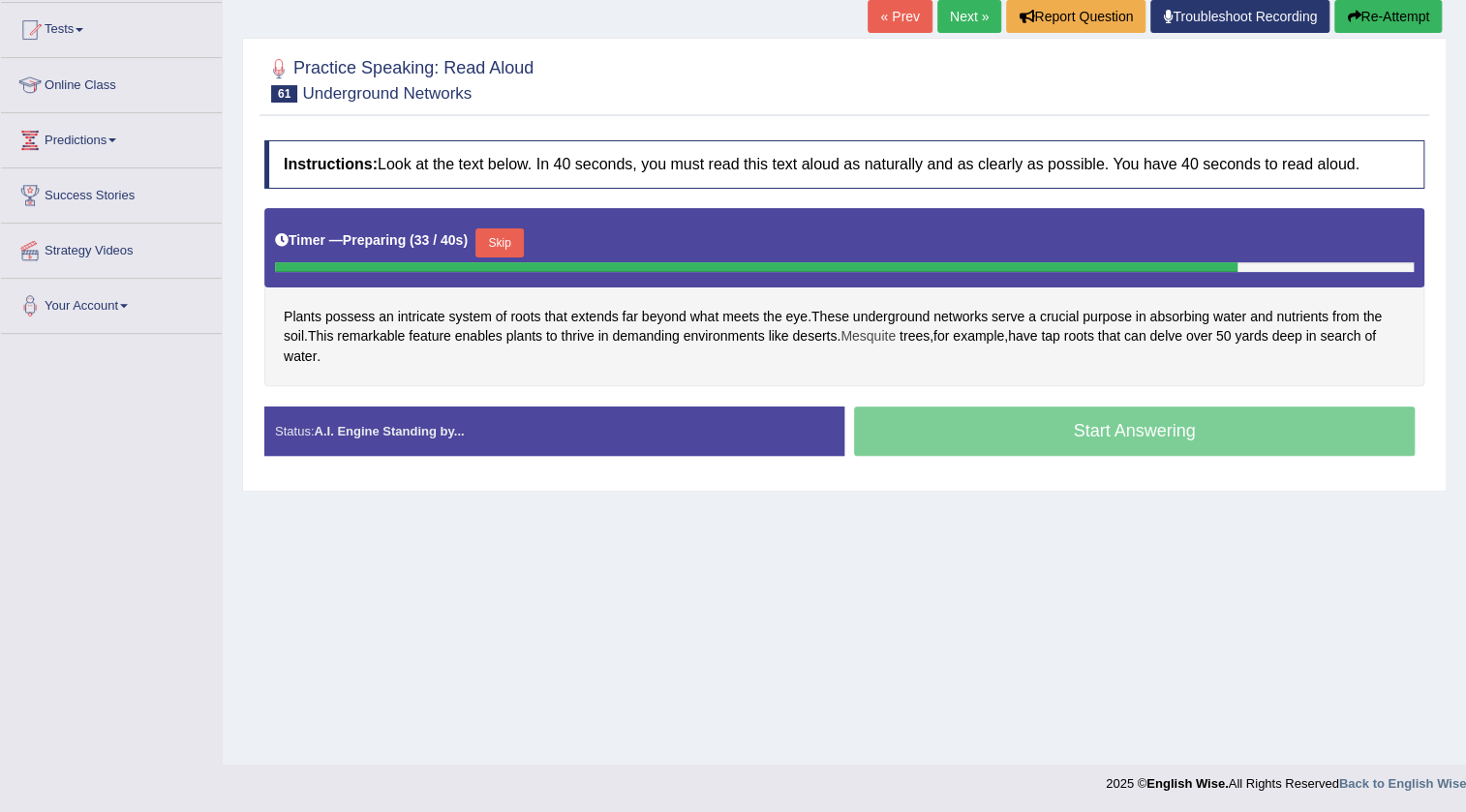
click at [872, 329] on span "Mesquite" at bounding box center [868, 336] width 56 height 20
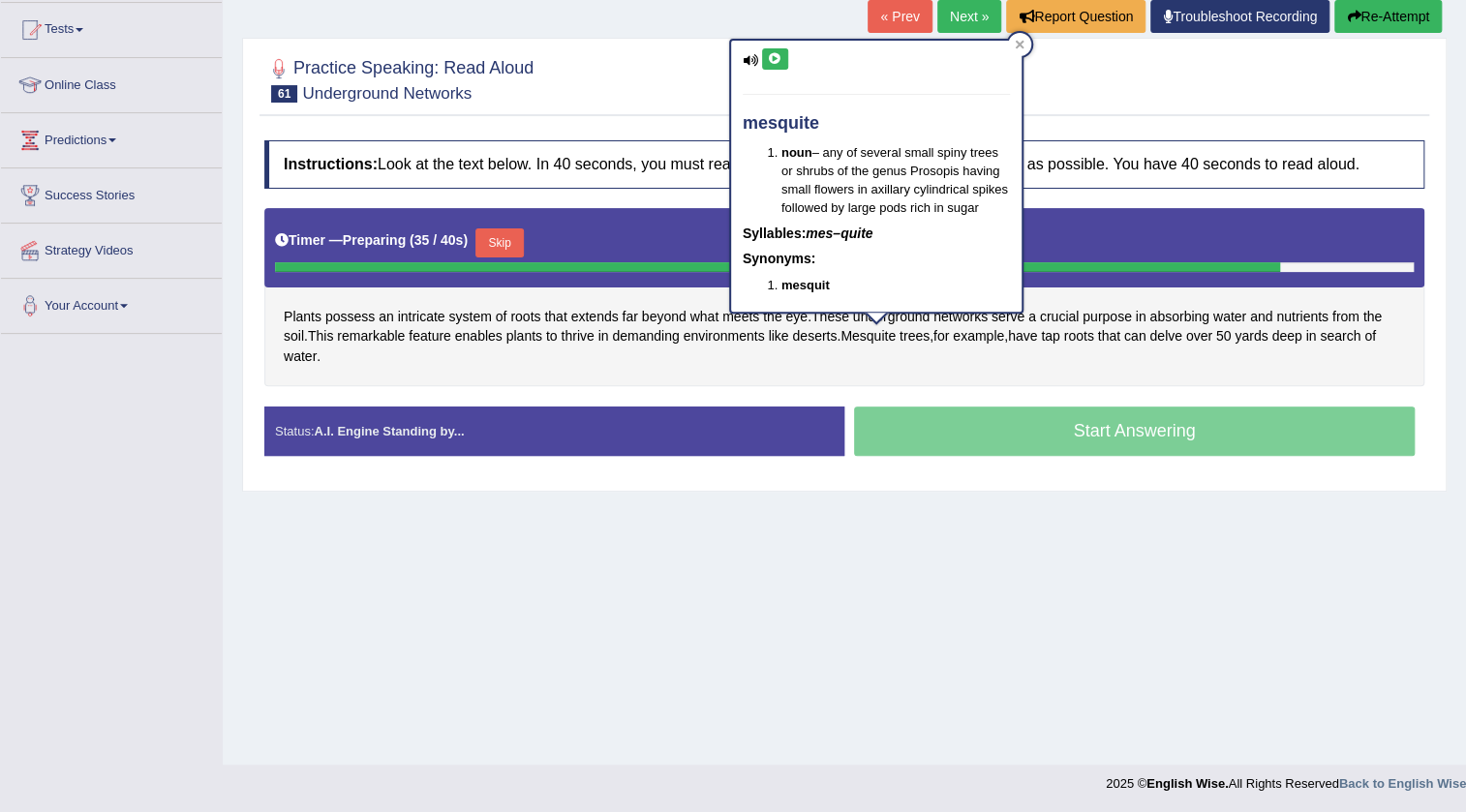
click at [771, 60] on icon at bounding box center [774, 59] width 15 height 12
click at [1014, 44] on icon at bounding box center [1019, 45] width 10 height 10
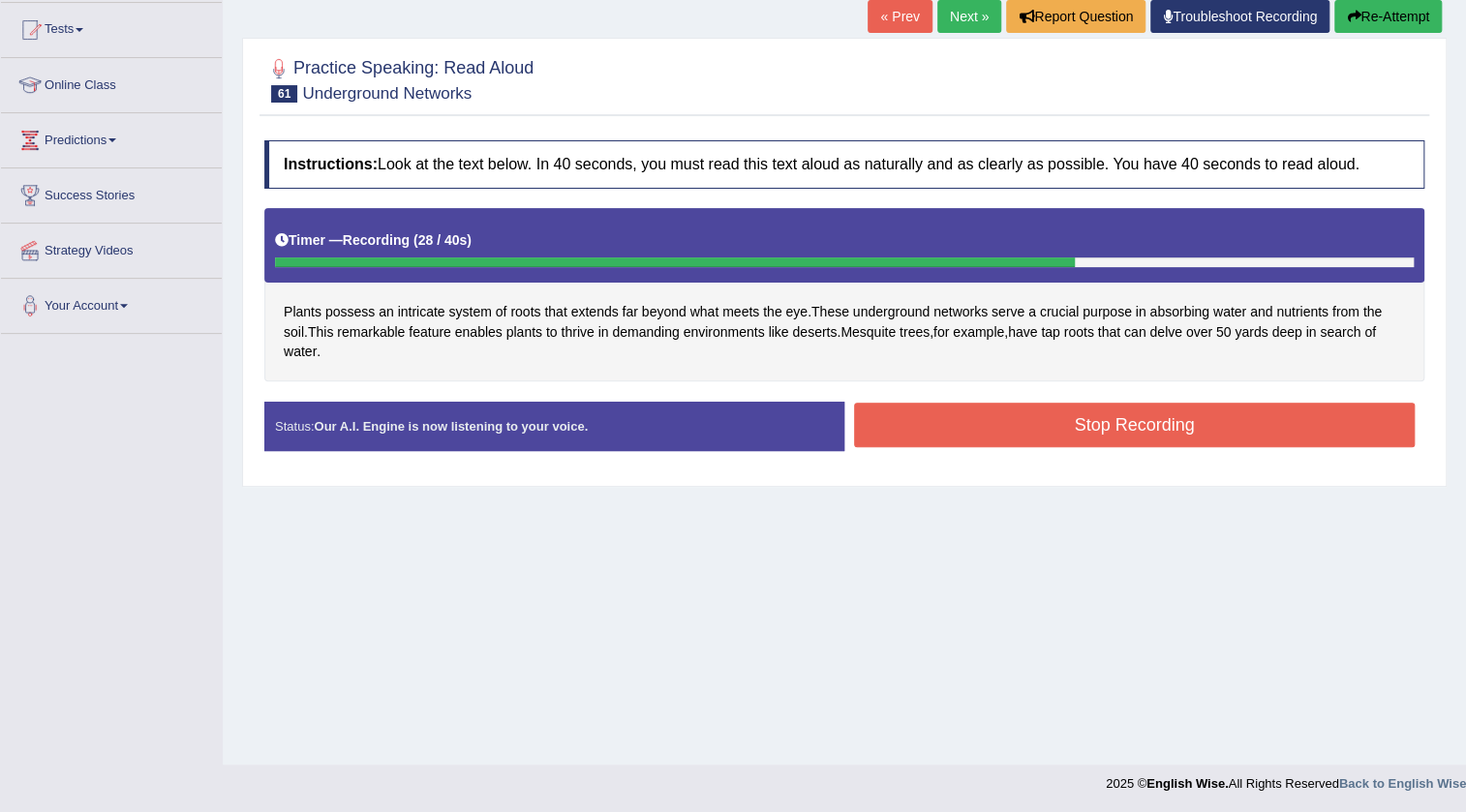
click at [1029, 445] on button "Stop Recording" at bounding box center [1134, 425] width 561 height 45
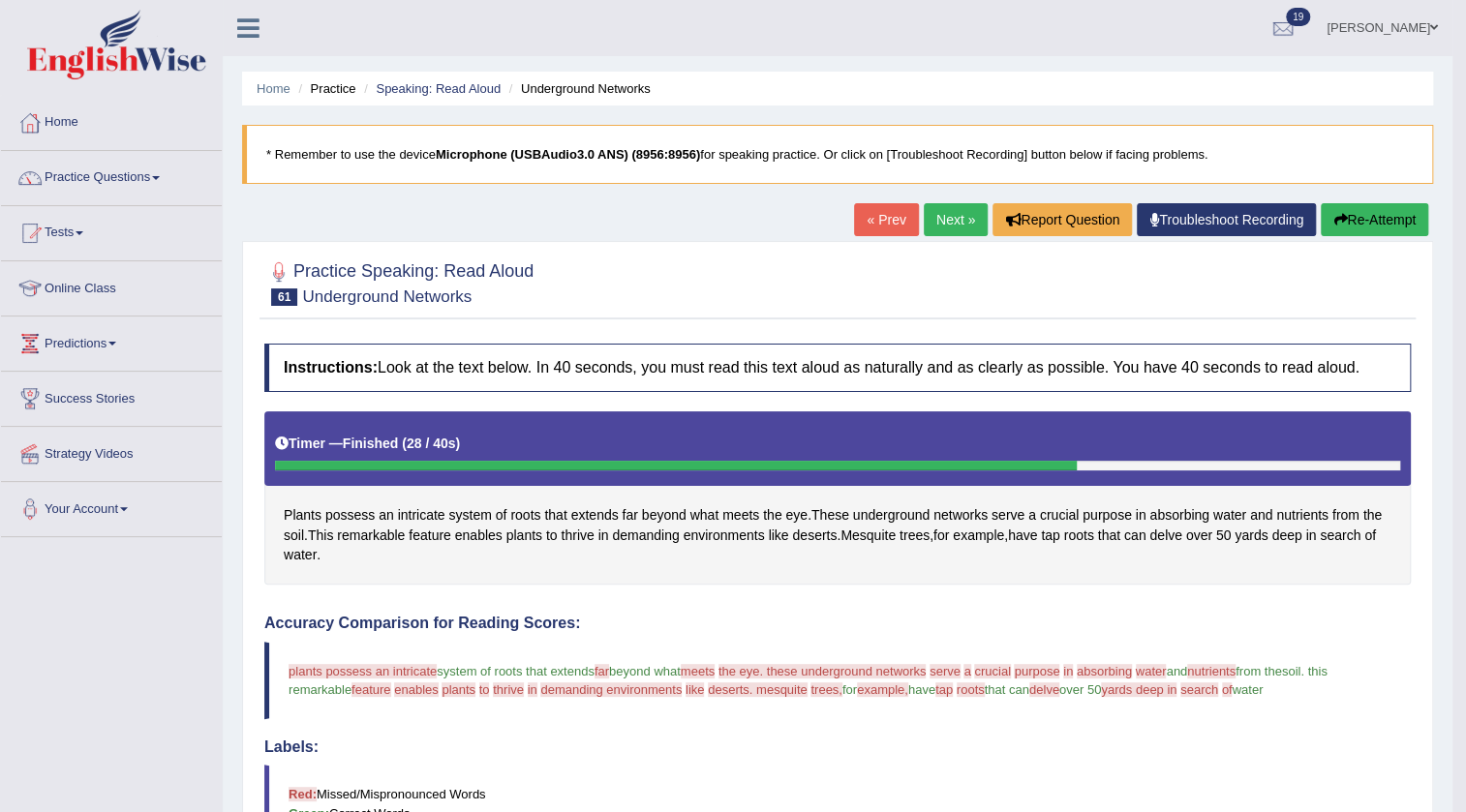
click at [1378, 216] on button "Re-Attempt" at bounding box center [1374, 219] width 107 height 33
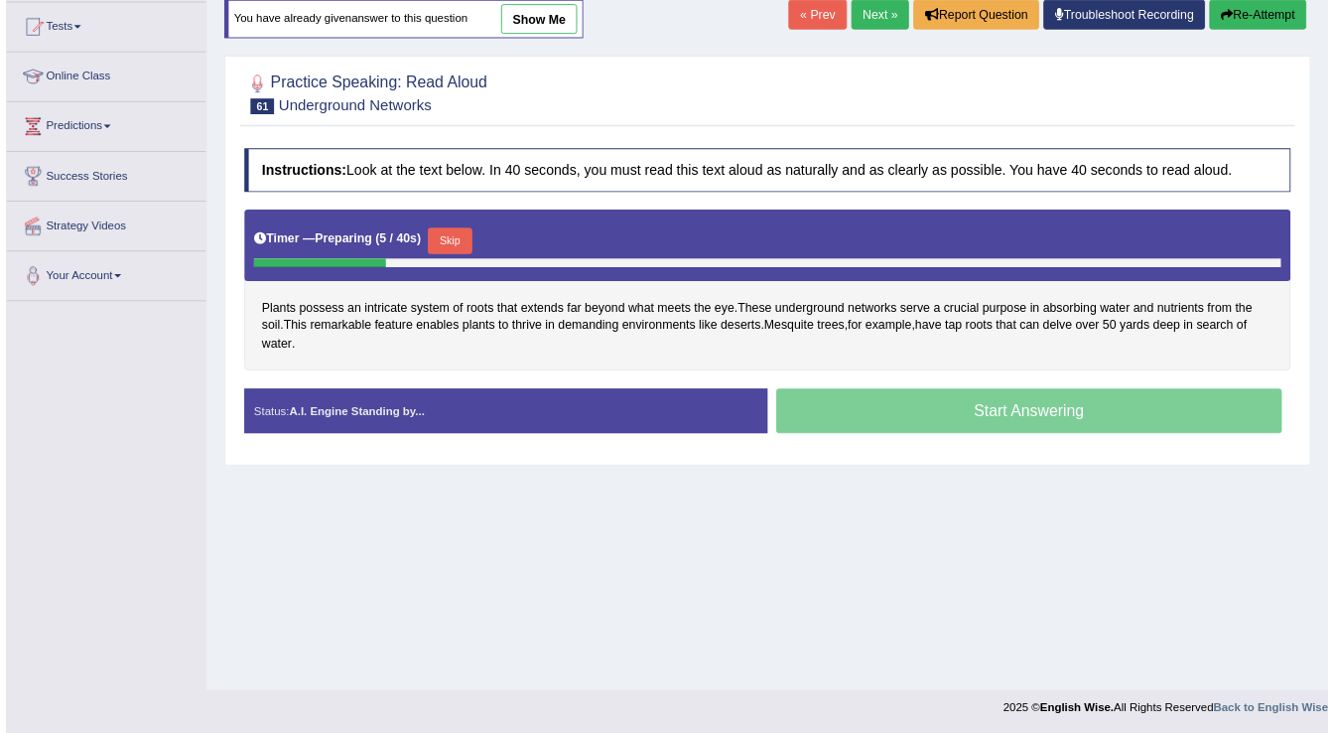
scroll to position [209, 0]
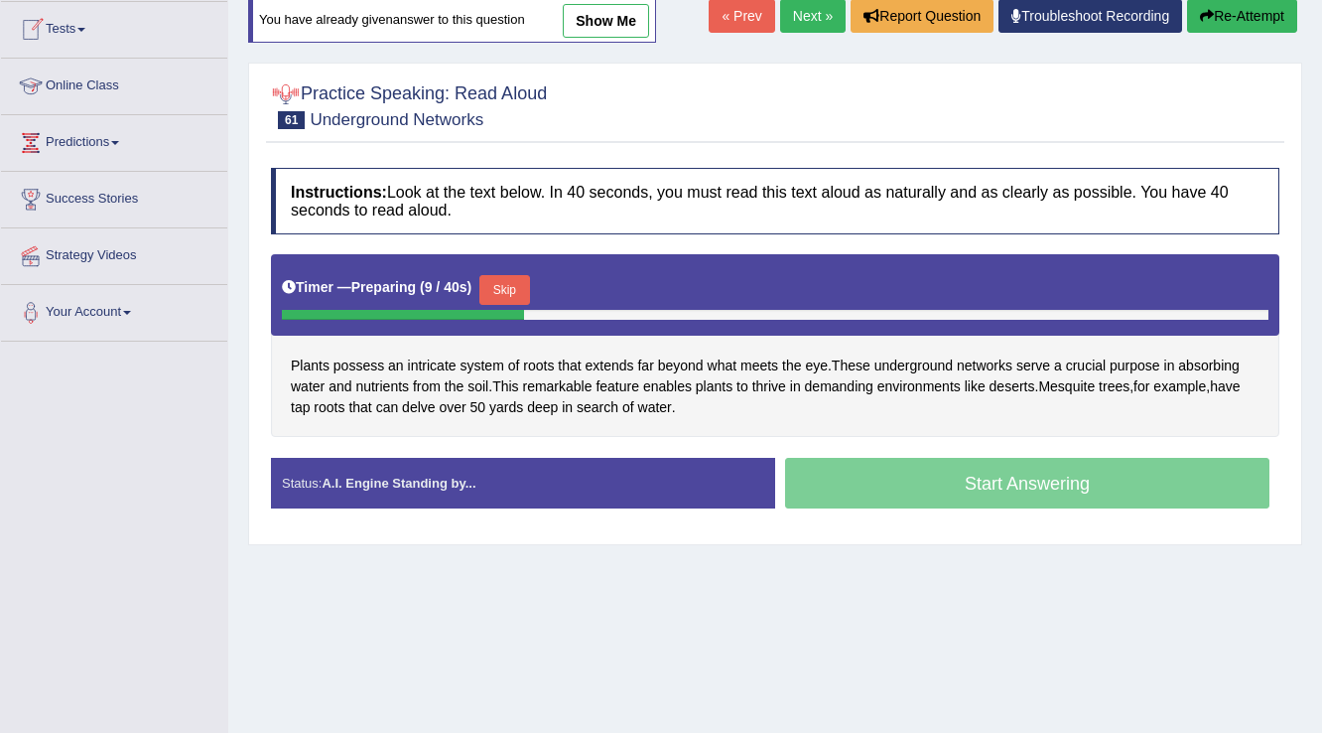
click at [486, 250] on div "Instructions: Look at the text below. In 40 seconds, you must read this text al…" at bounding box center [775, 346] width 1018 height 376
click at [491, 276] on div "Timer — Preparing ( 10 / 40s ) Skip" at bounding box center [775, 290] width 987 height 40
click at [527, 283] on button "Skip" at bounding box center [512, 290] width 50 height 30
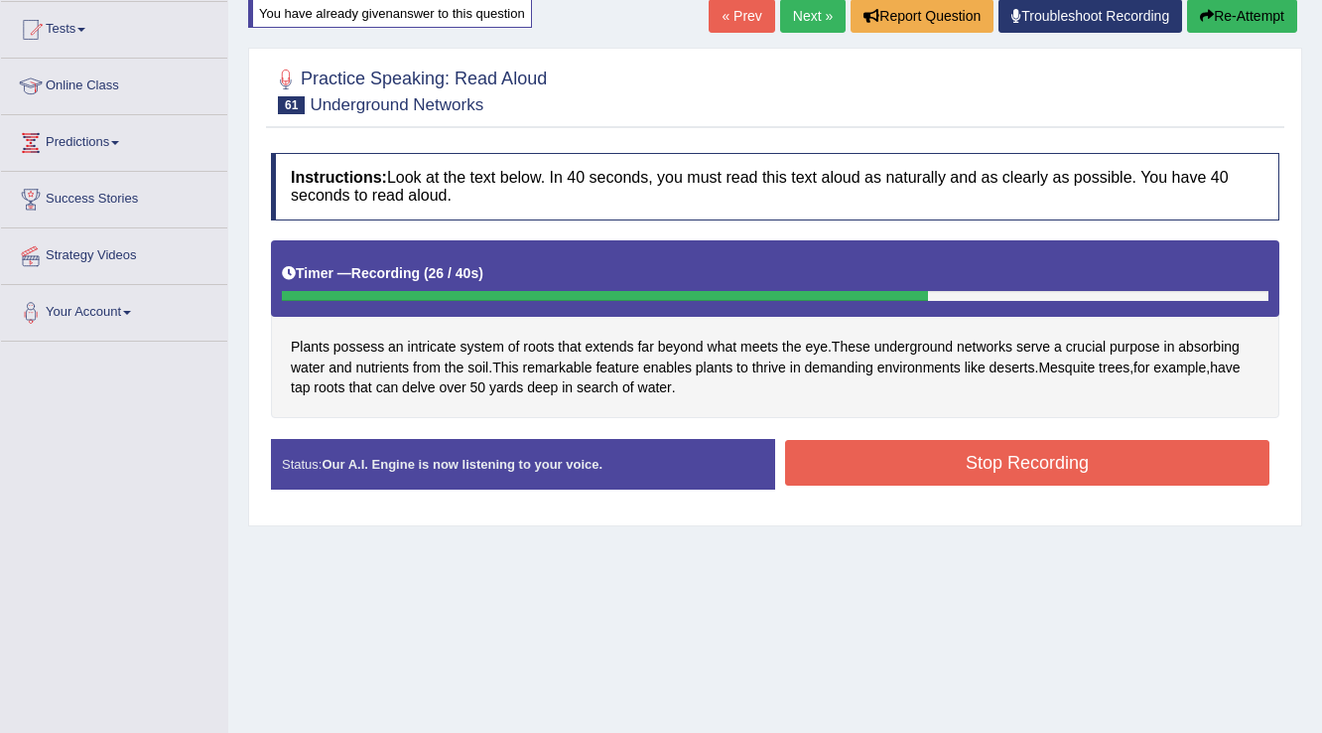
click at [1034, 480] on button "Stop Recording" at bounding box center [1027, 463] width 484 height 46
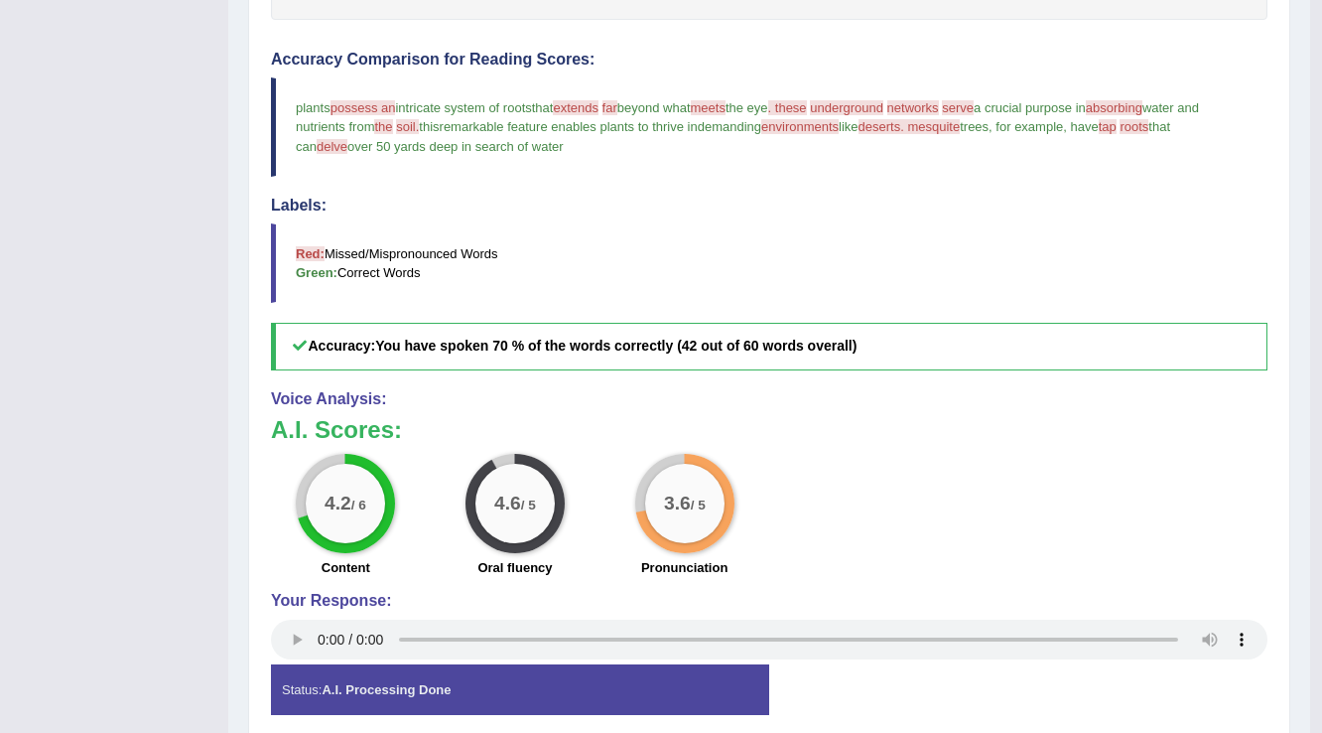
scroll to position [52, 0]
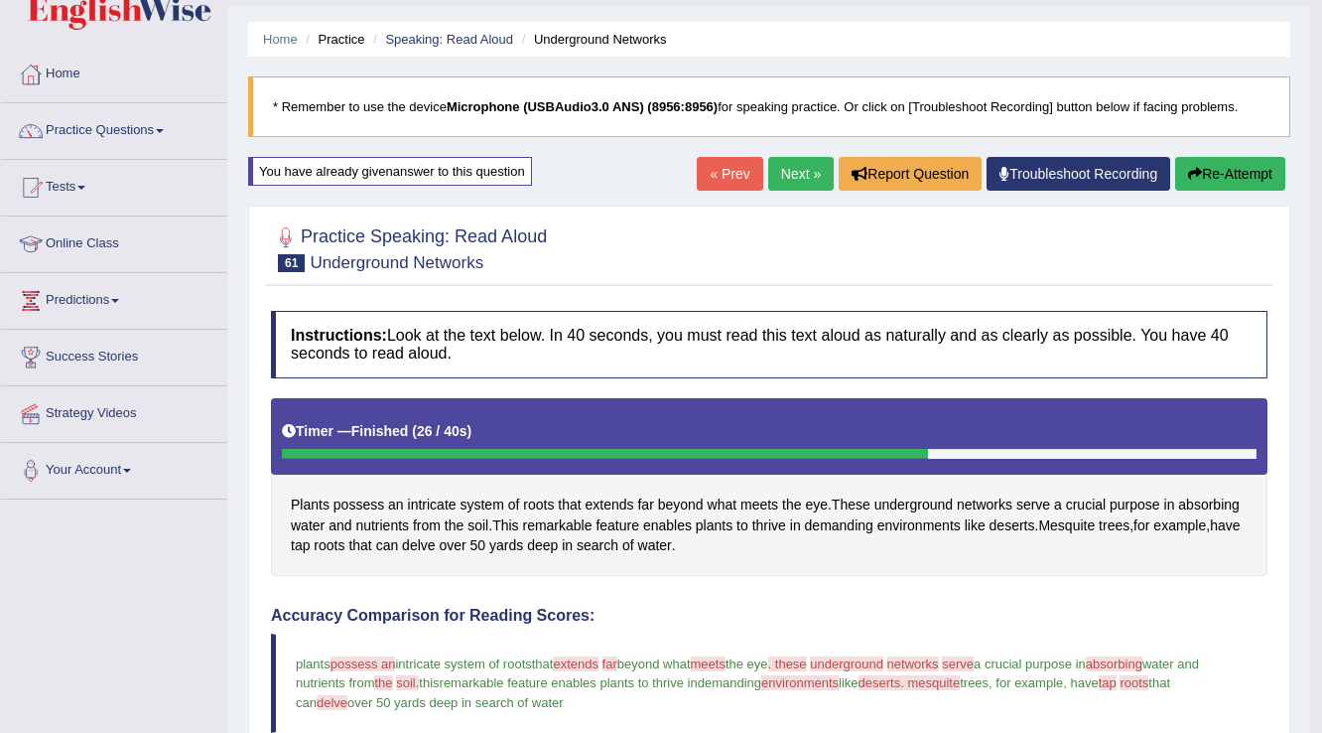
click at [1242, 183] on button "Re-Attempt" at bounding box center [1230, 174] width 110 height 34
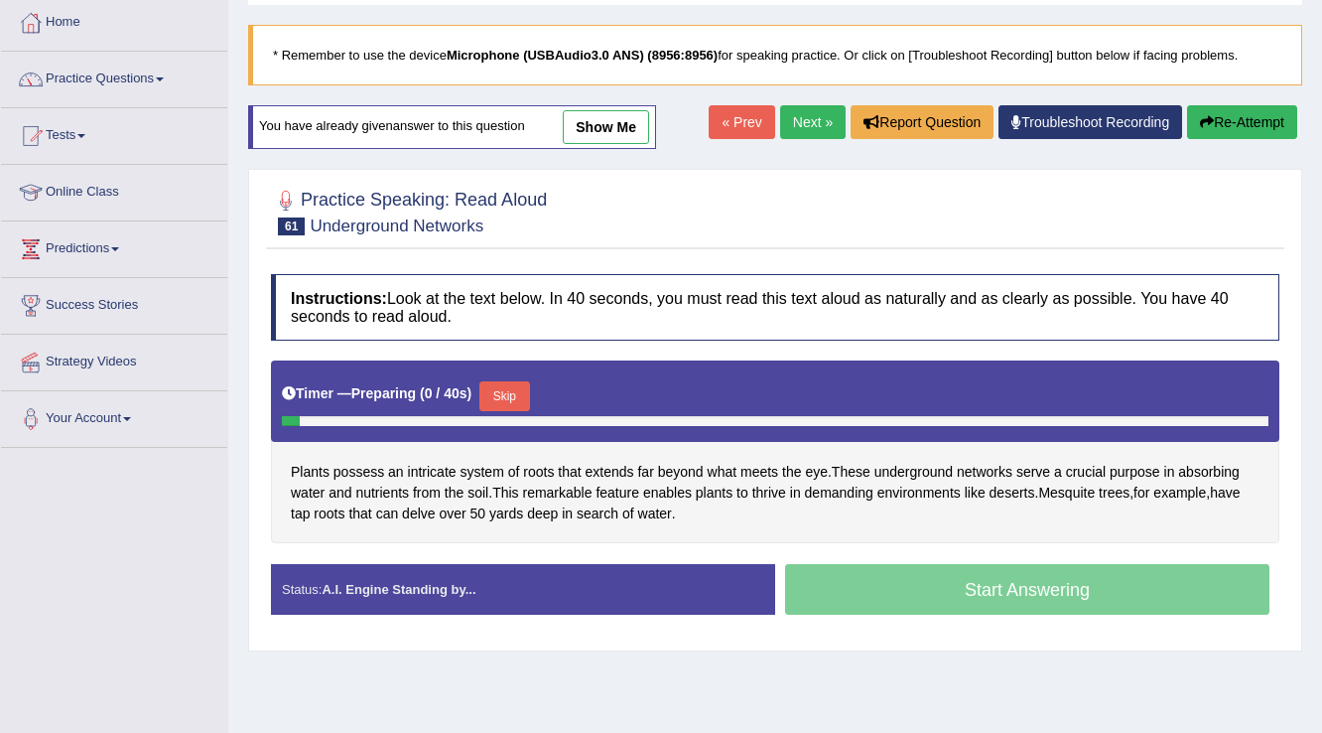
scroll to position [131, 0]
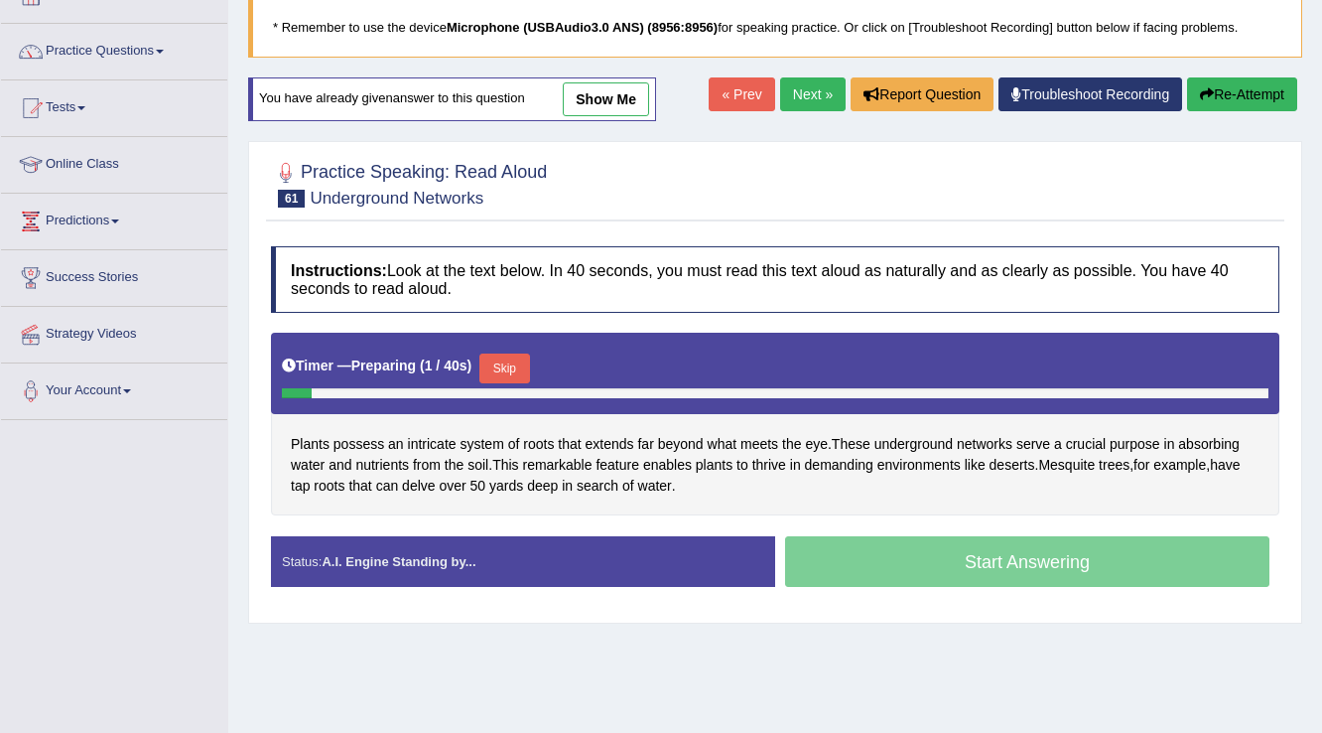
click at [510, 369] on button "Skip" at bounding box center [504, 368] width 50 height 30
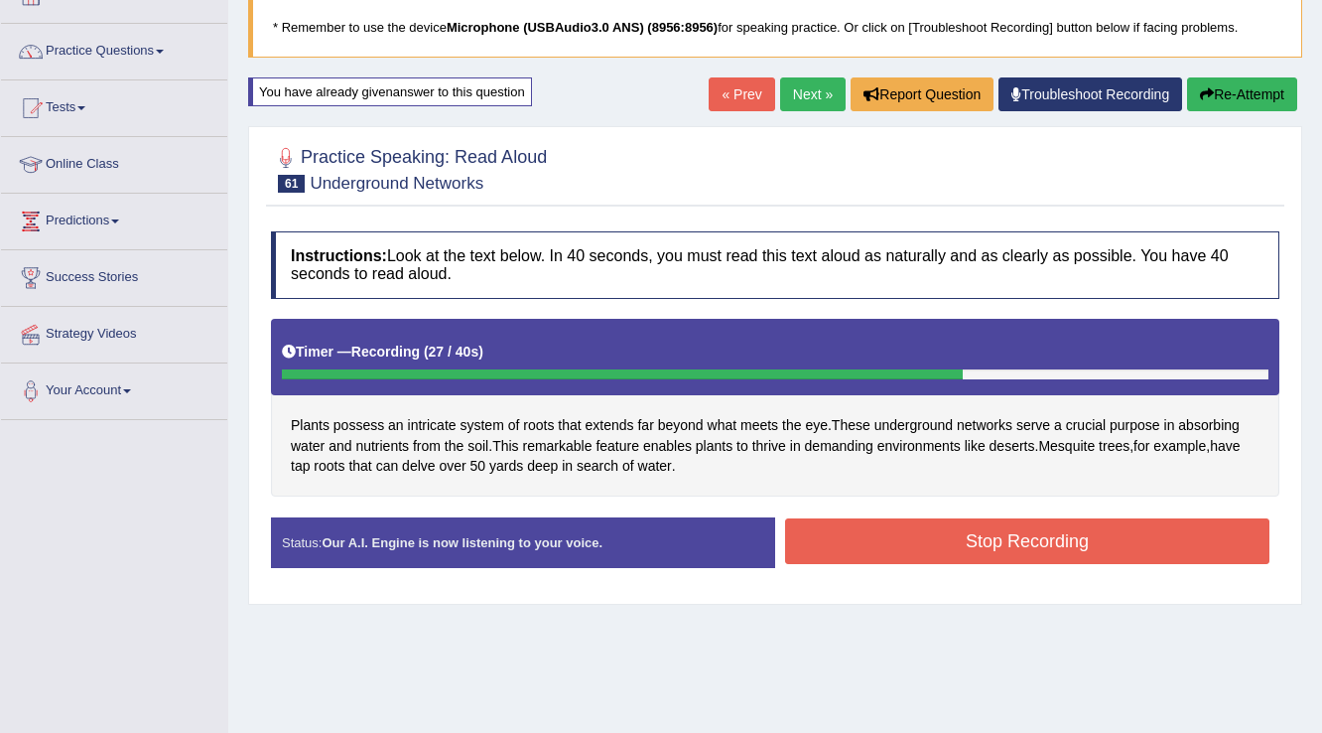
click at [1112, 520] on button "Stop Recording" at bounding box center [1027, 541] width 484 height 46
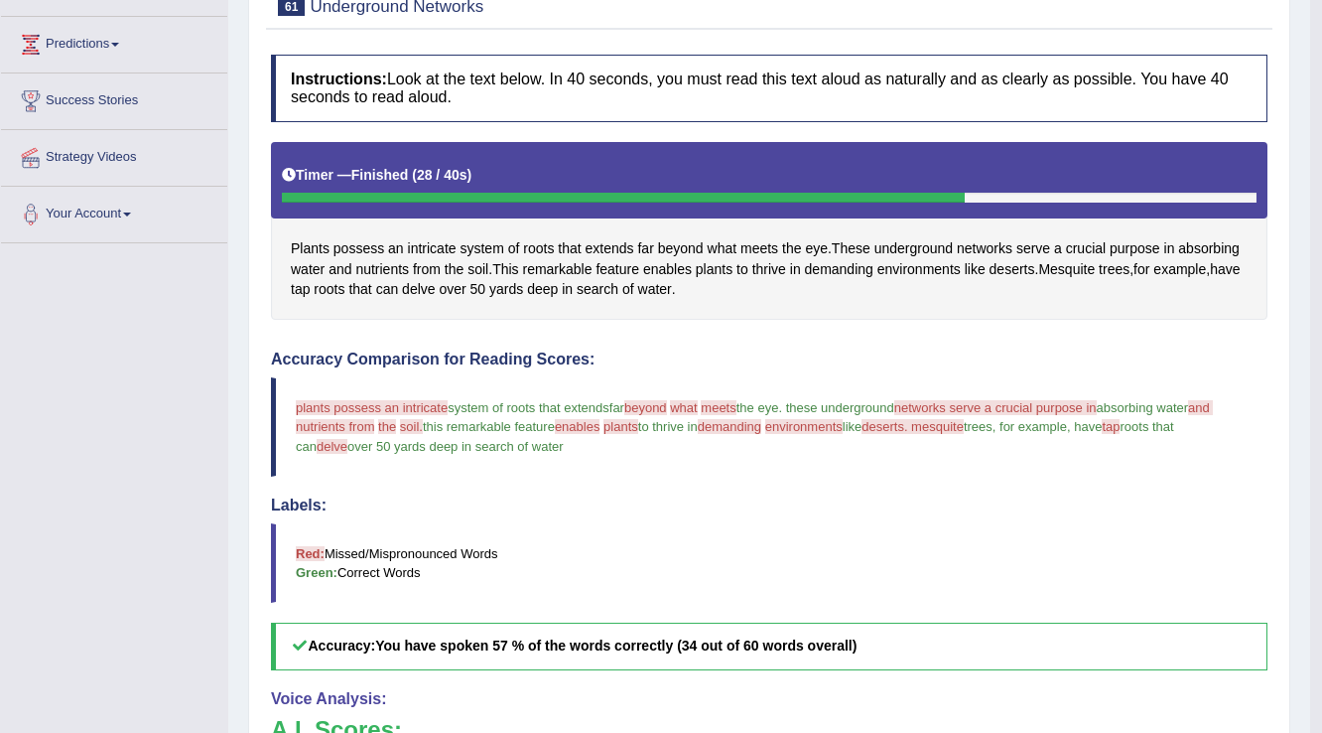
scroll to position [0, 0]
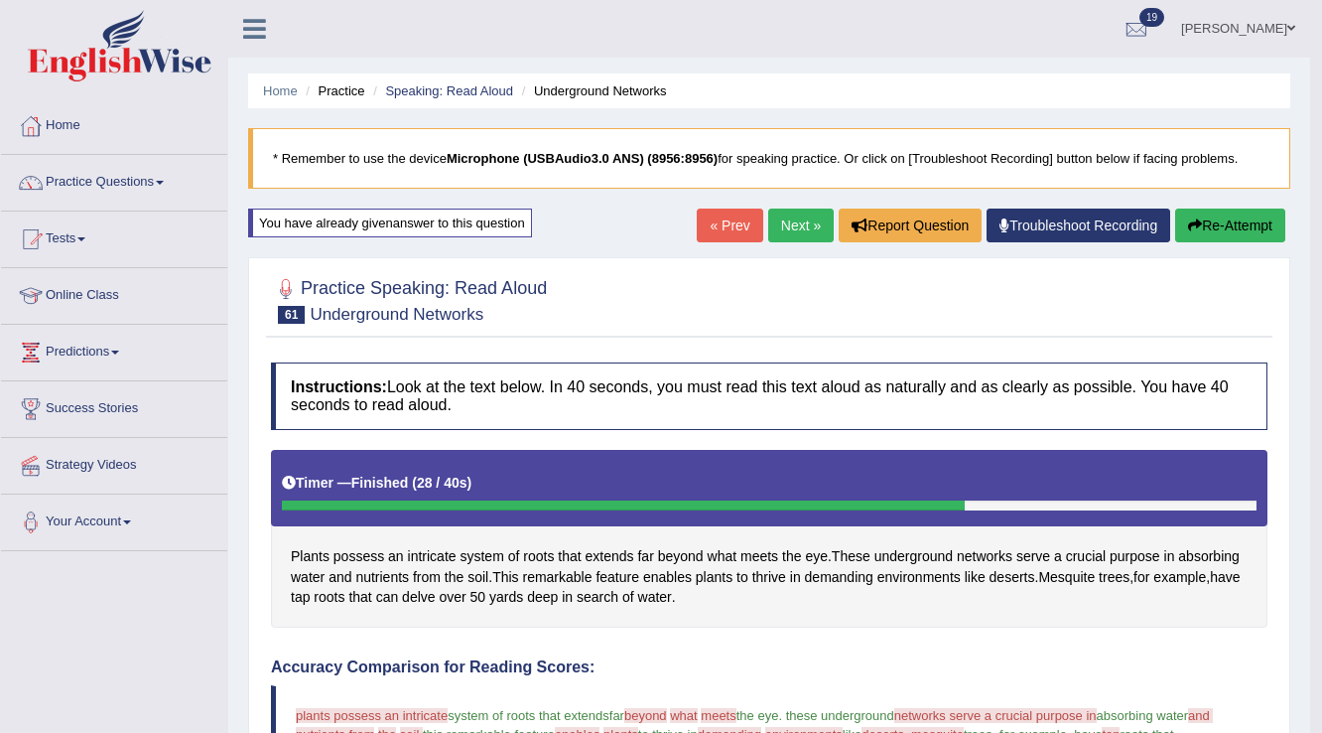
click at [1200, 222] on button "Re-Attempt" at bounding box center [1230, 225] width 110 height 34
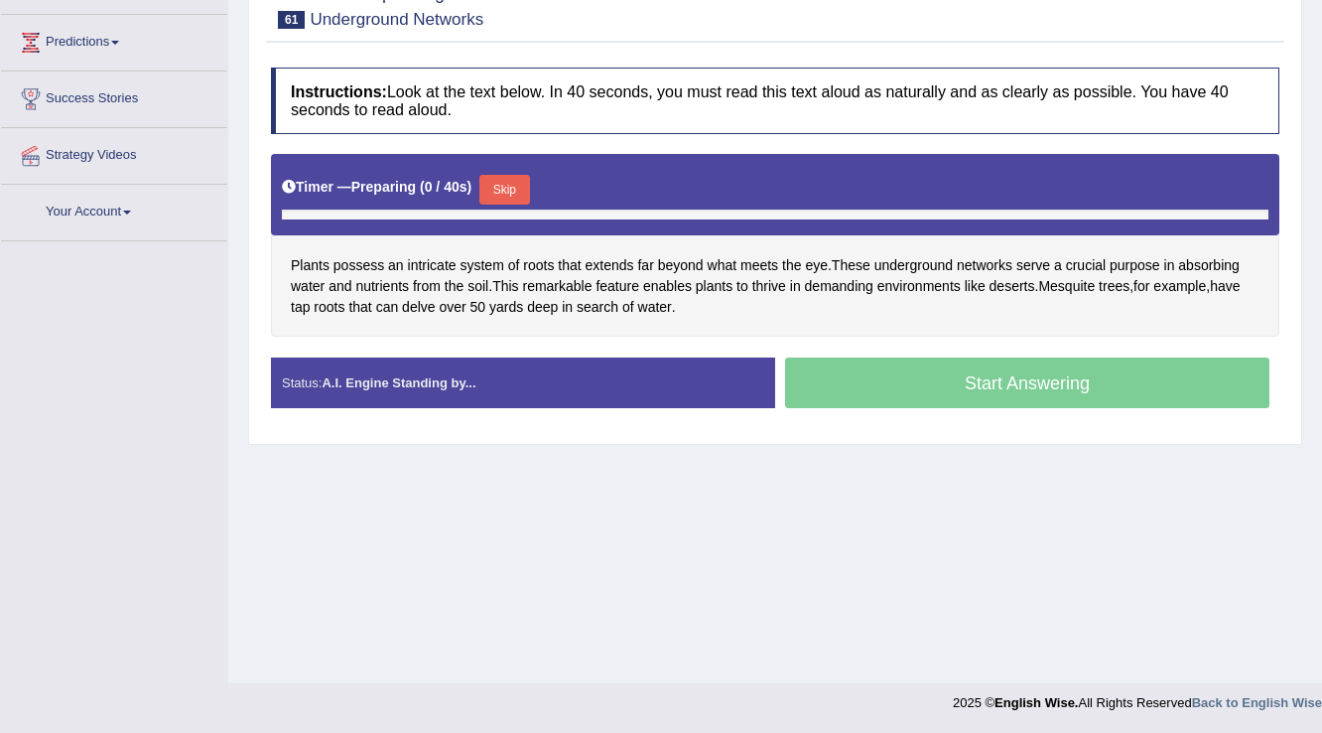
scroll to position [310, 0]
click at [529, 182] on button "Skip" at bounding box center [504, 190] width 50 height 30
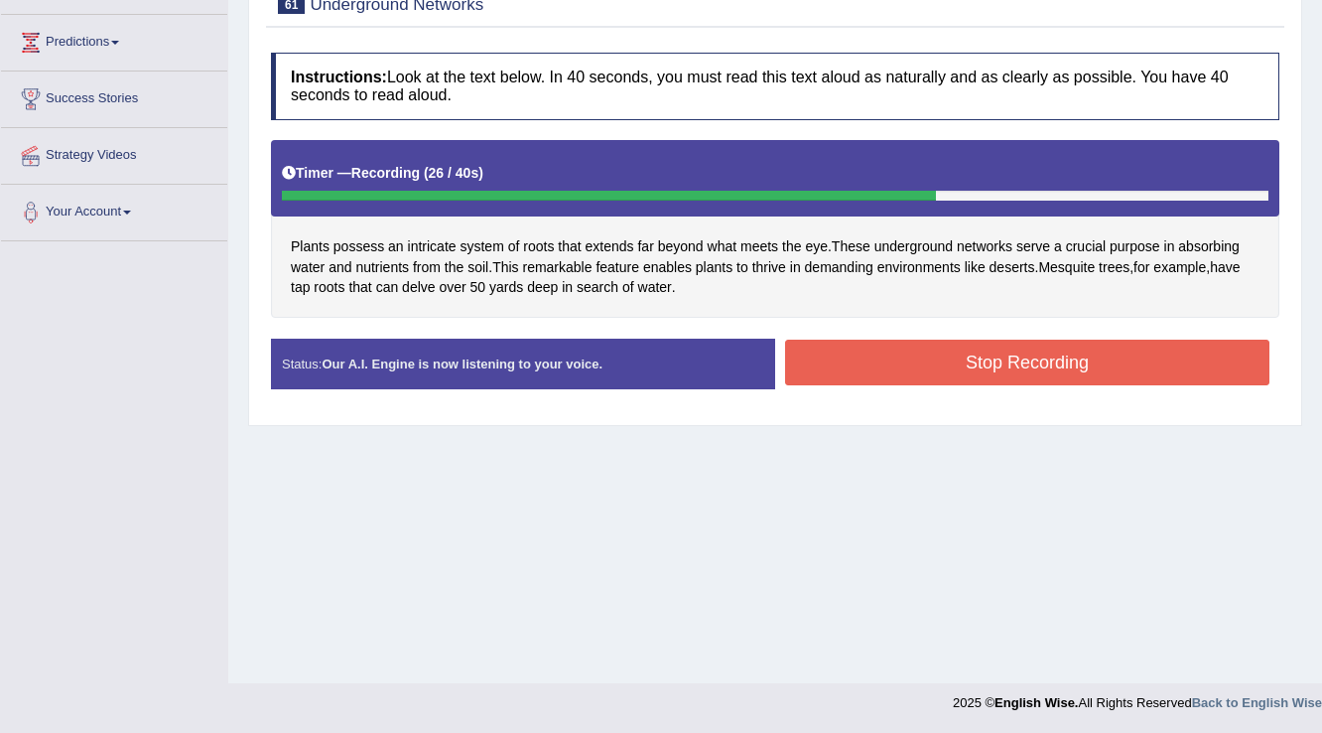
click at [1106, 350] on button "Stop Recording" at bounding box center [1027, 362] width 484 height 46
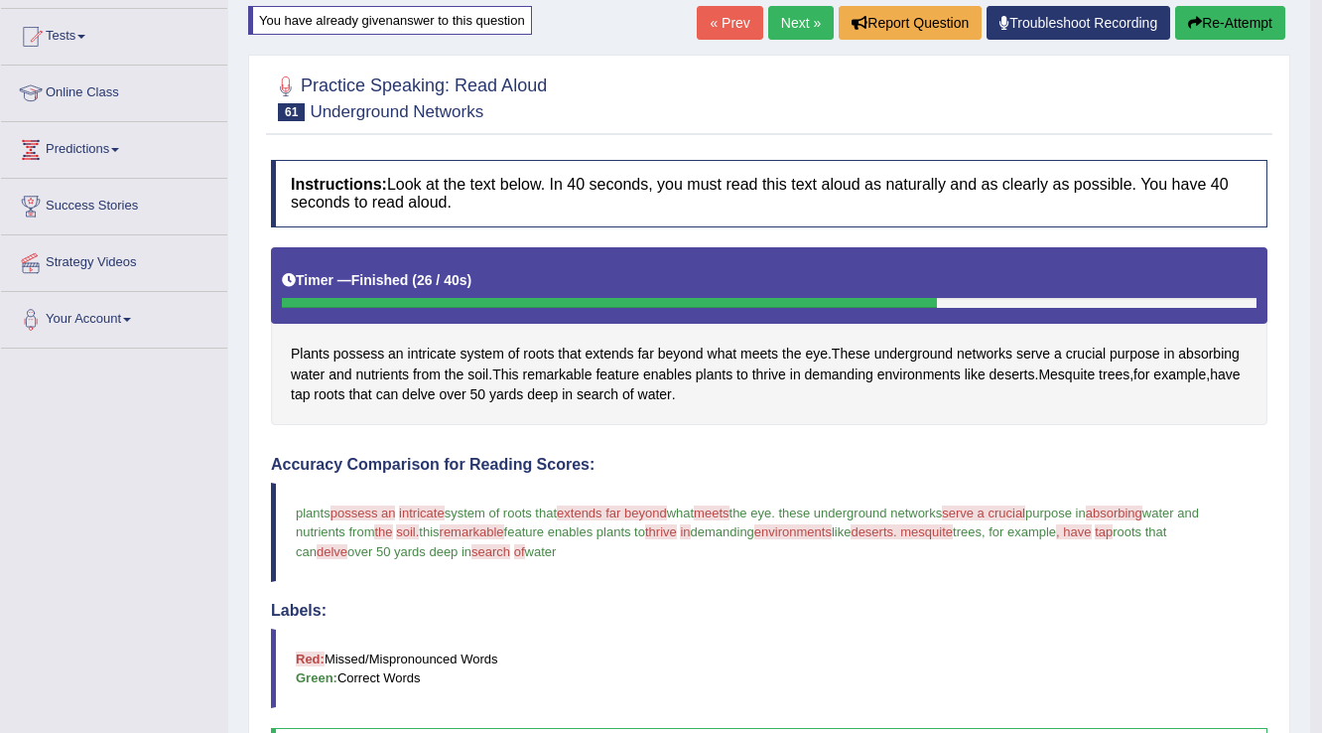
scroll to position [0, 0]
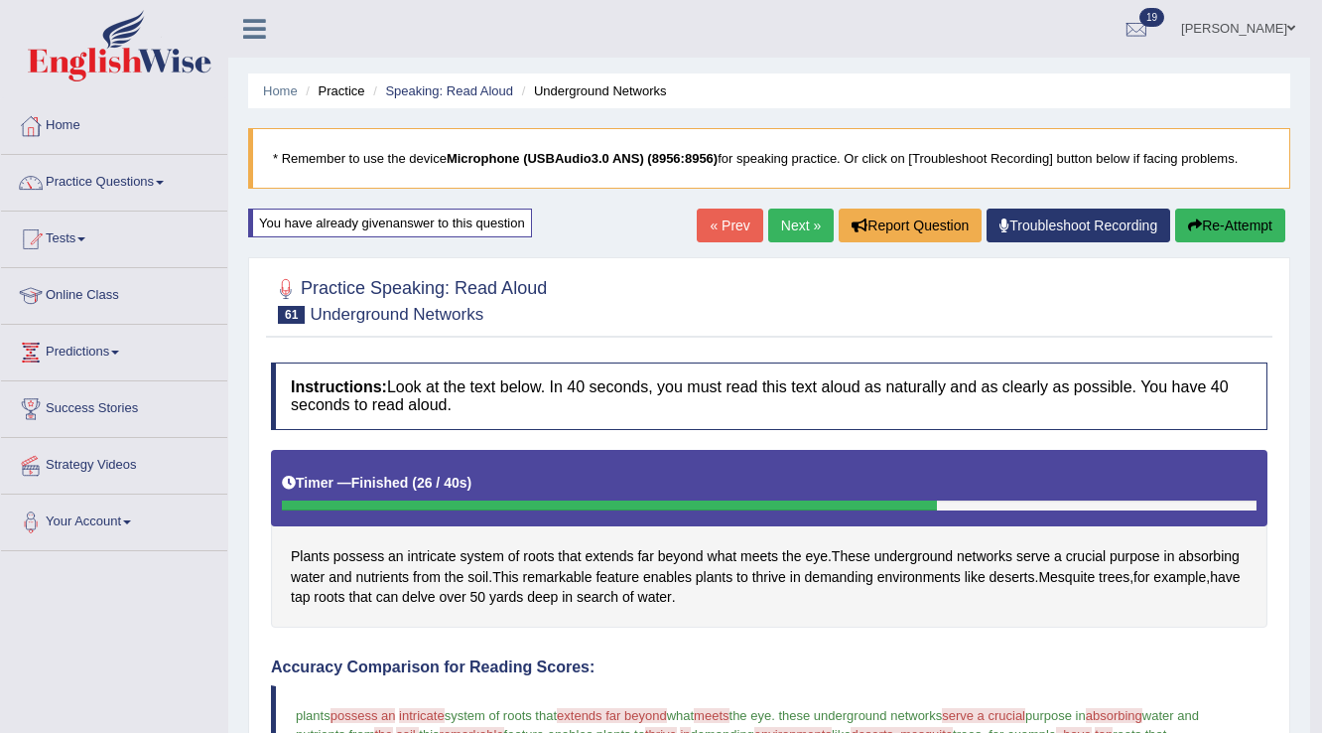
click at [803, 217] on link "Next »" at bounding box center [801, 225] width 66 height 34
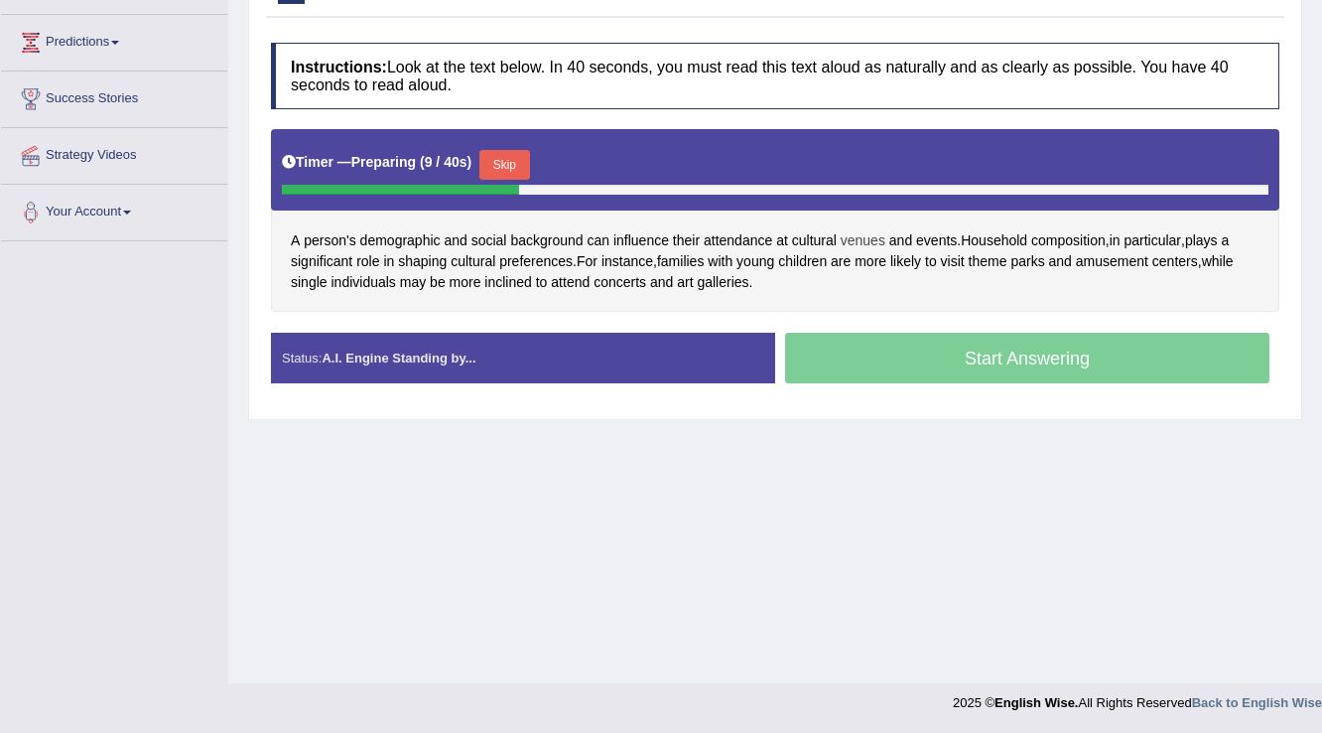
click at [859, 230] on span "venues" at bounding box center [863, 240] width 45 height 21
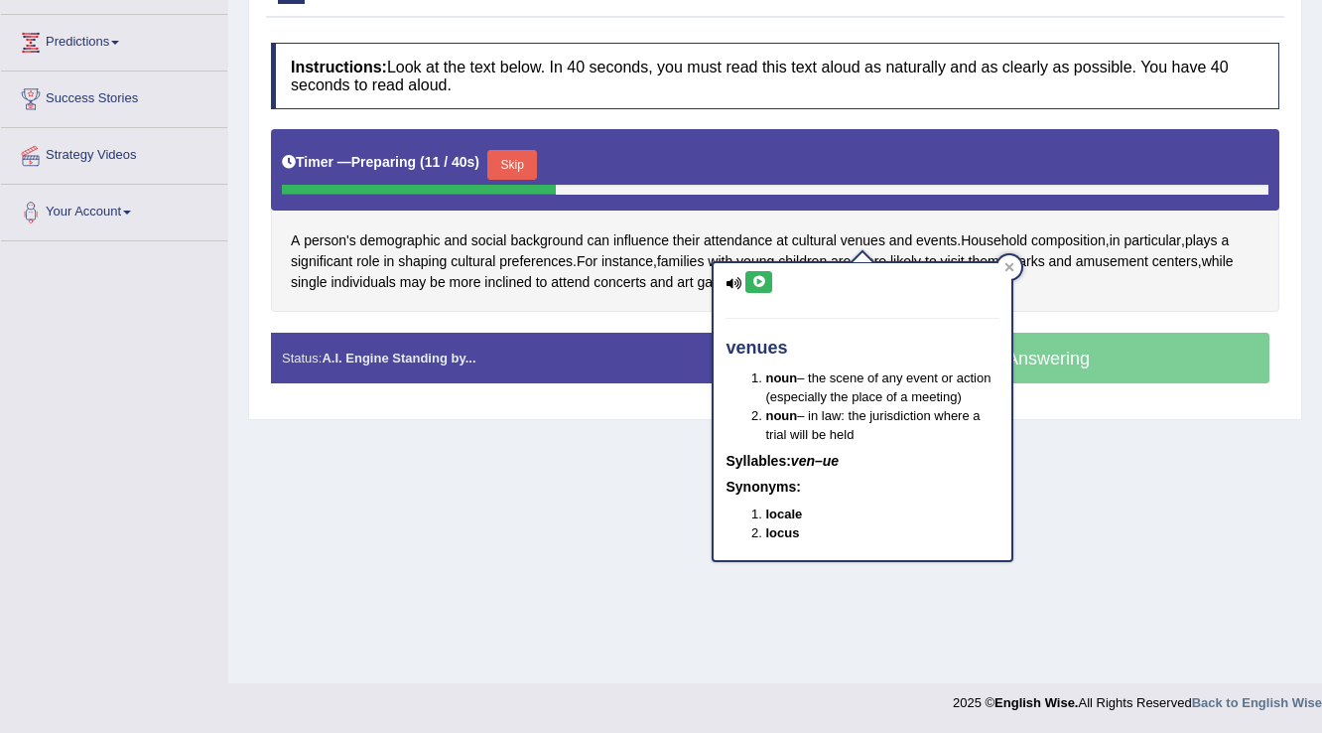
click at [758, 280] on icon at bounding box center [758, 282] width 15 height 12
click at [1013, 260] on div at bounding box center [1010, 267] width 24 height 24
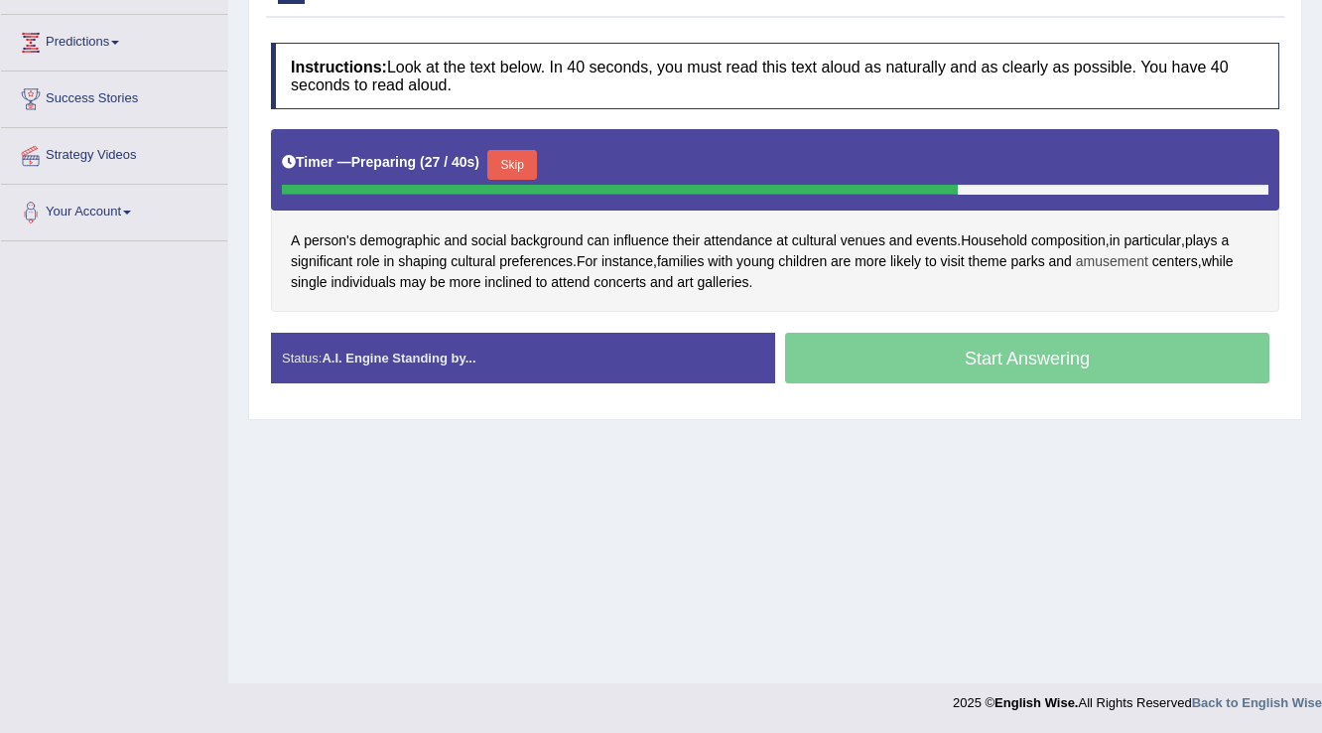
click at [1122, 259] on span "amusement" at bounding box center [1112, 261] width 72 height 21
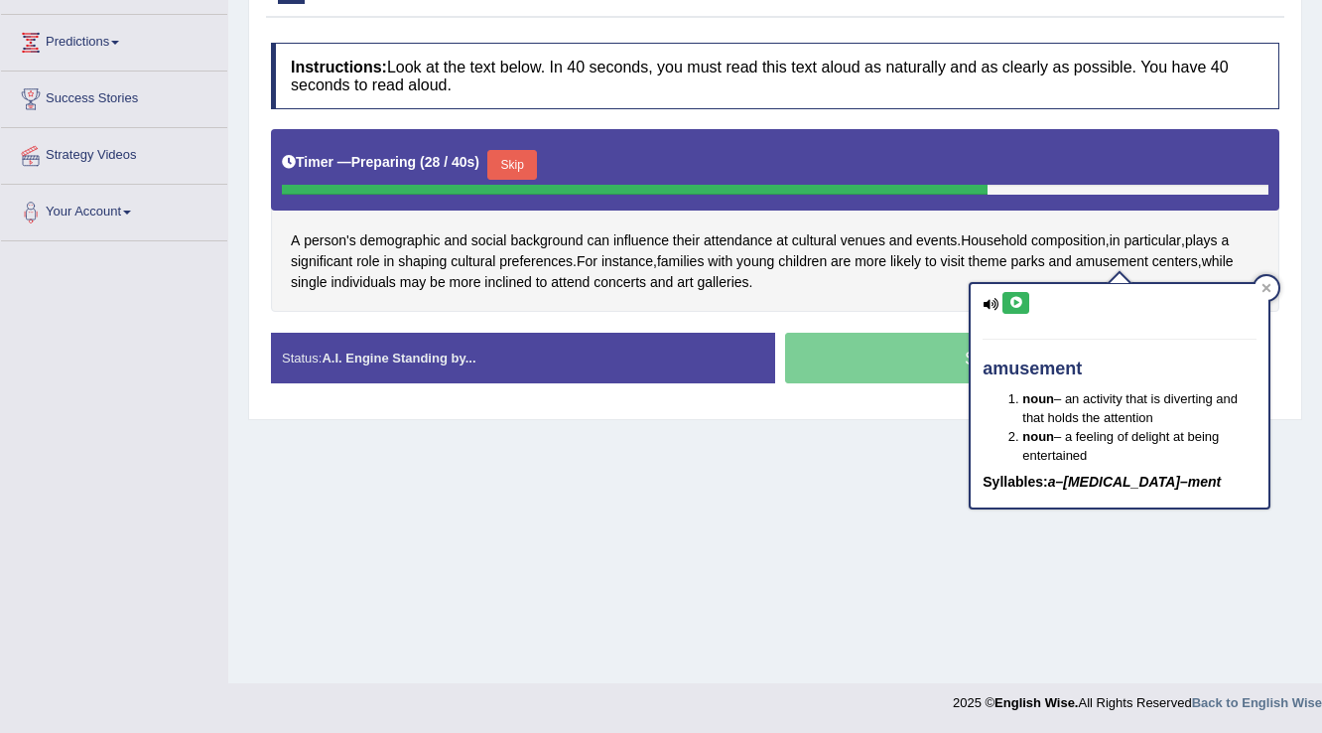
click at [1018, 298] on icon at bounding box center [1016, 303] width 15 height 12
click at [1280, 287] on div "Instructions: Look at the text below. In 40 seconds, you must read this text al…" at bounding box center [775, 221] width 1018 height 376
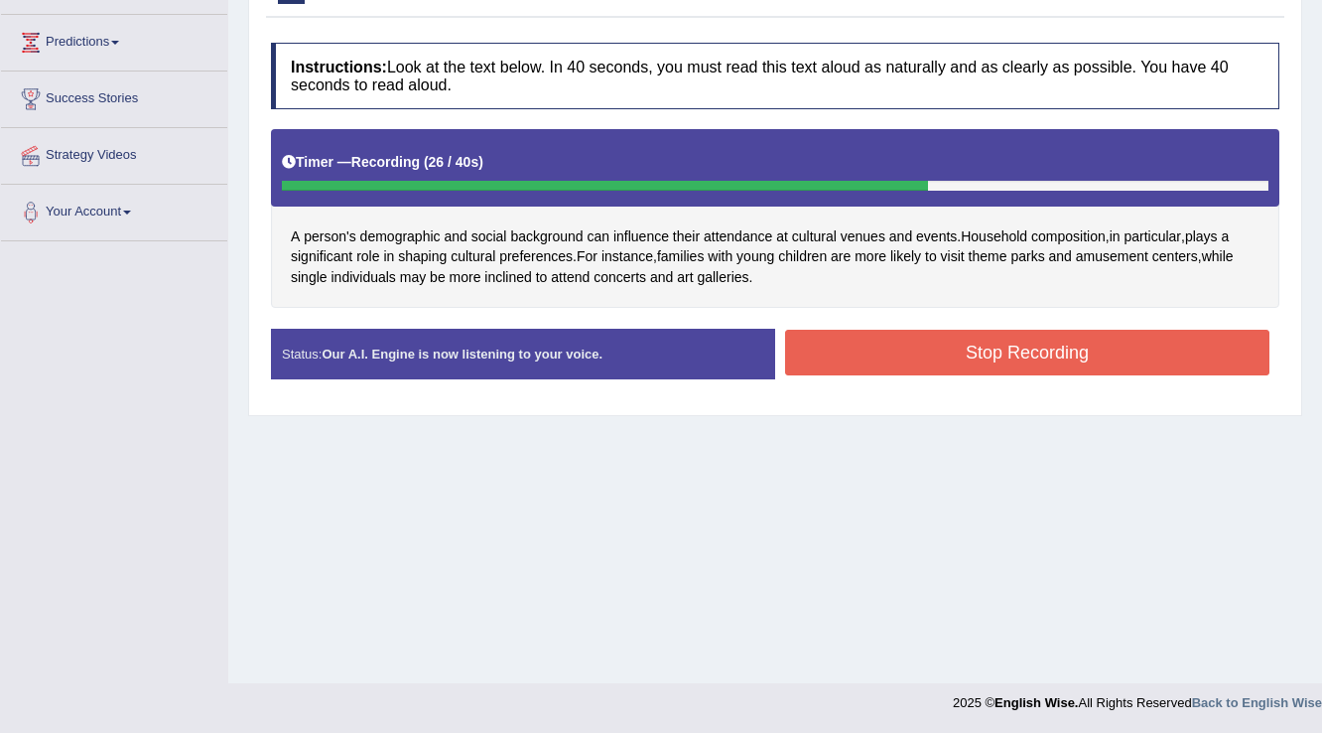
click at [925, 353] on button "Stop Recording" at bounding box center [1027, 353] width 484 height 46
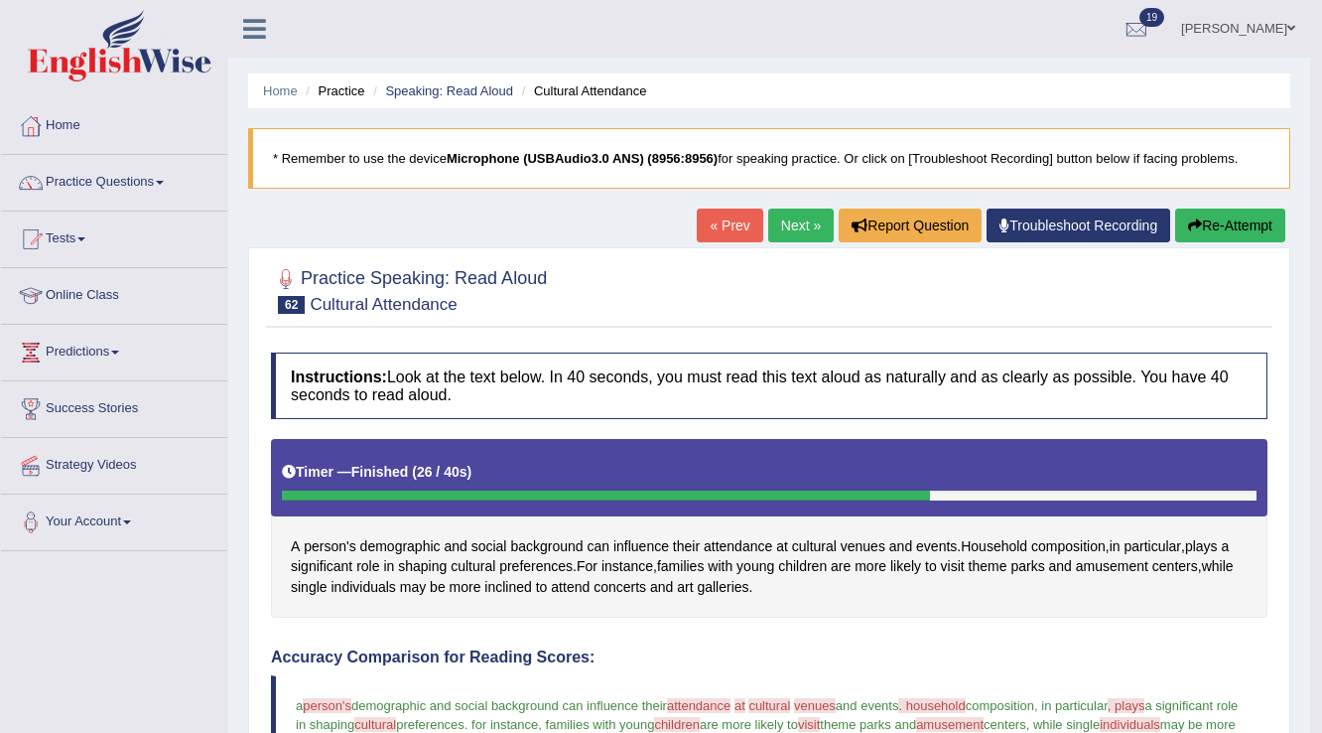
click at [808, 245] on div "« Prev Next » Report Question Troubleshoot Recording Re-Attempt" at bounding box center [994, 227] width 594 height 39
click at [812, 230] on link "Next »" at bounding box center [801, 225] width 66 height 34
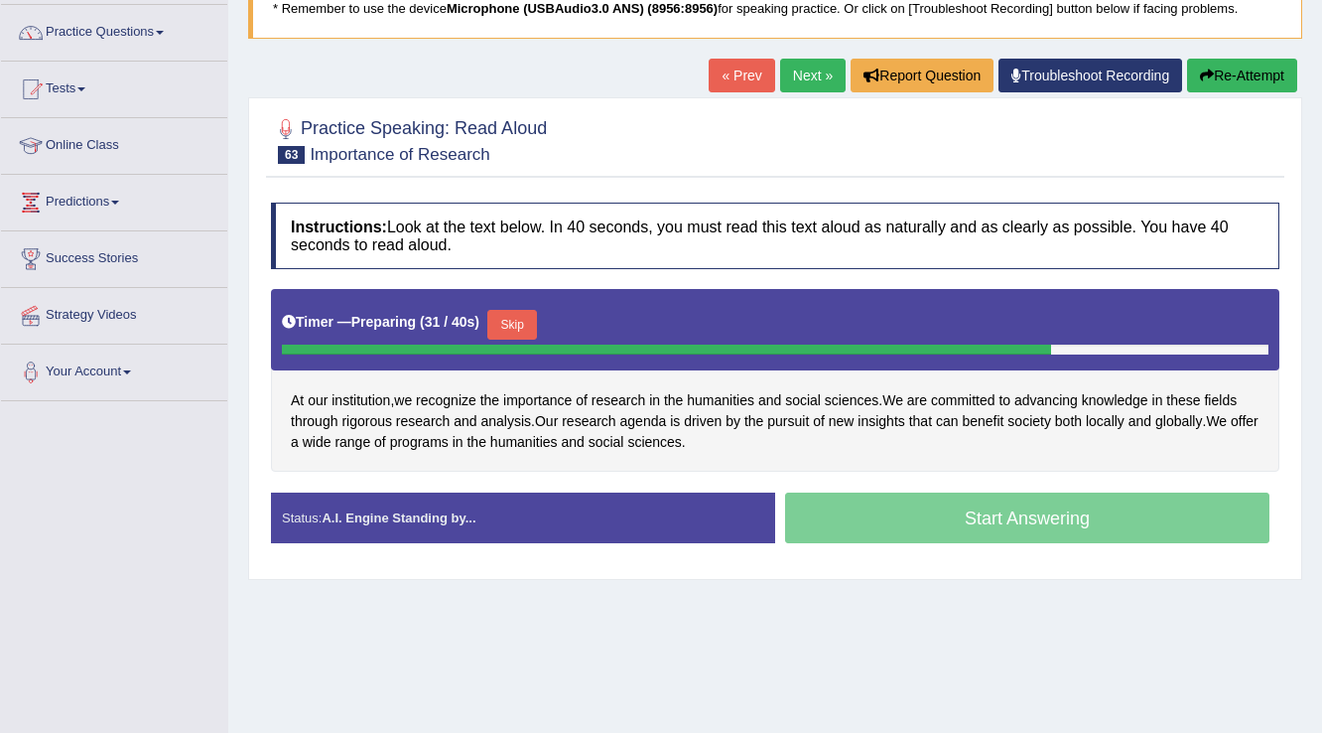
scroll to position [159, 0]
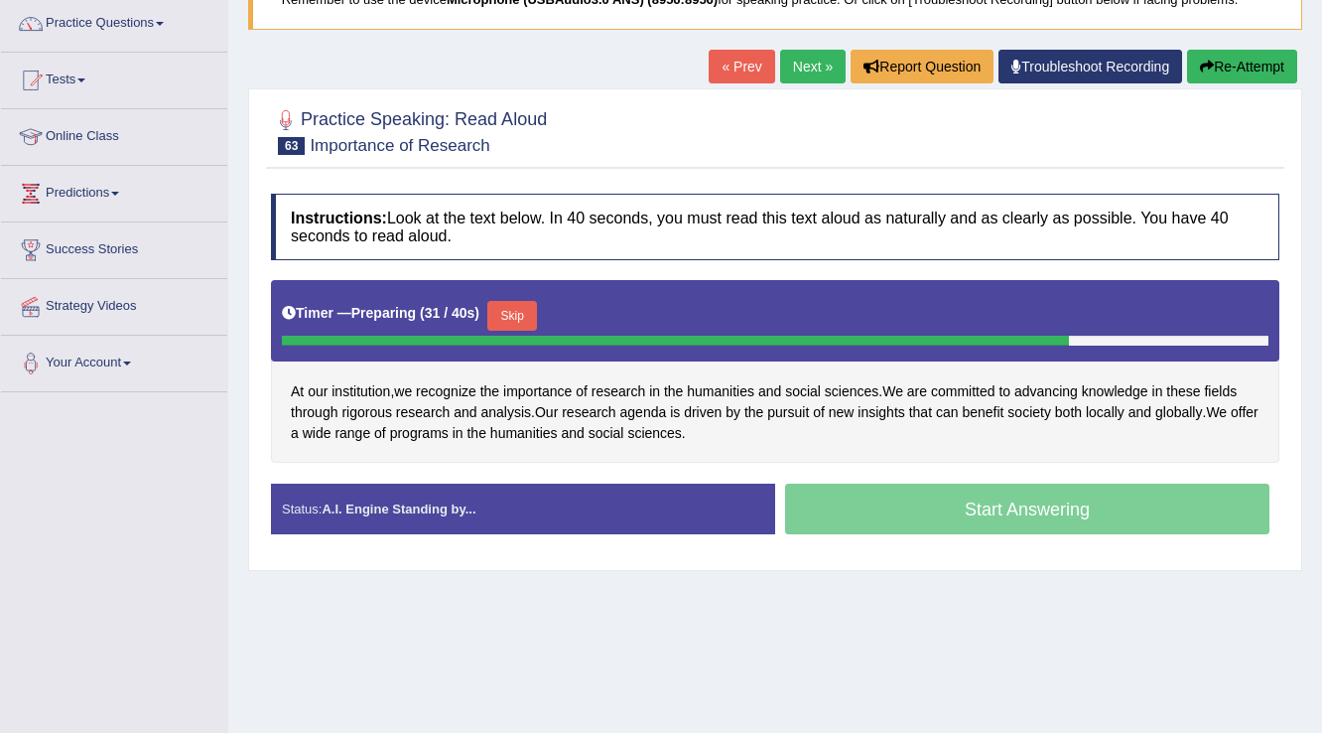
click at [510, 310] on button "Skip" at bounding box center [512, 316] width 50 height 30
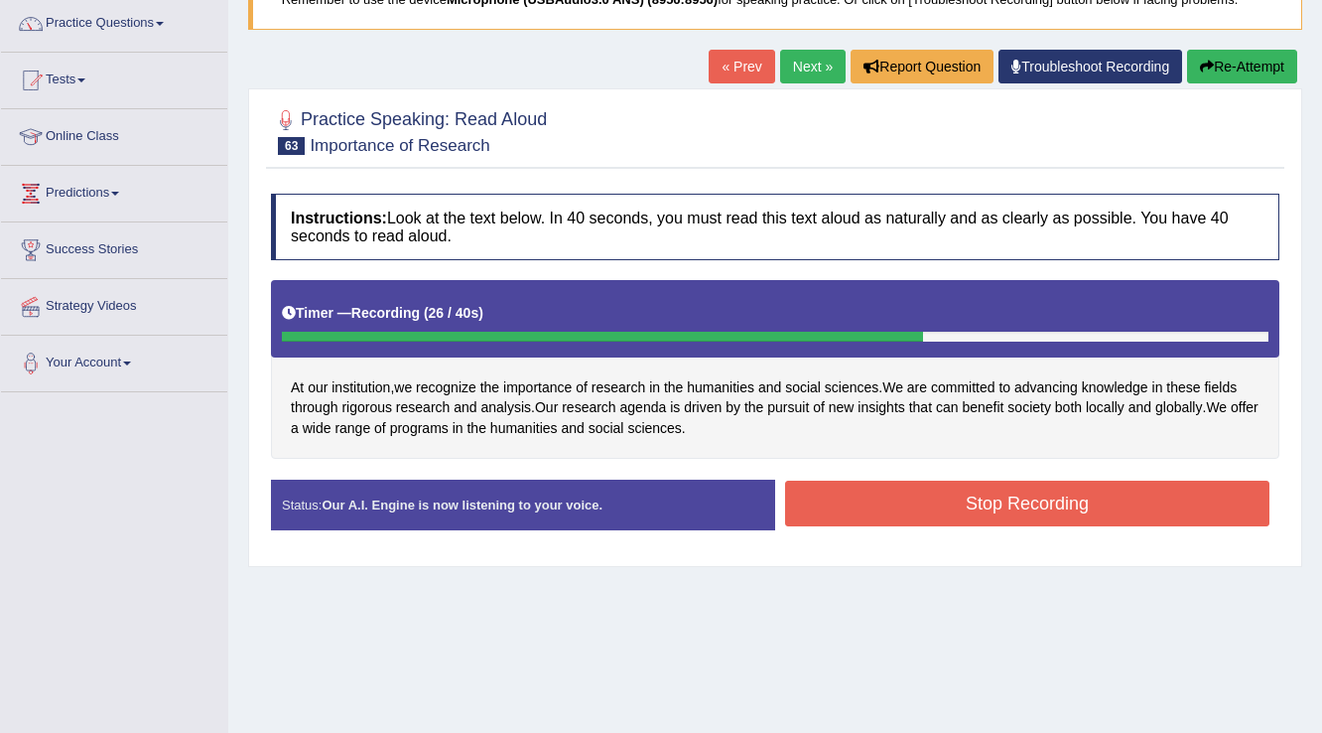
click at [835, 488] on button "Stop Recording" at bounding box center [1027, 503] width 484 height 46
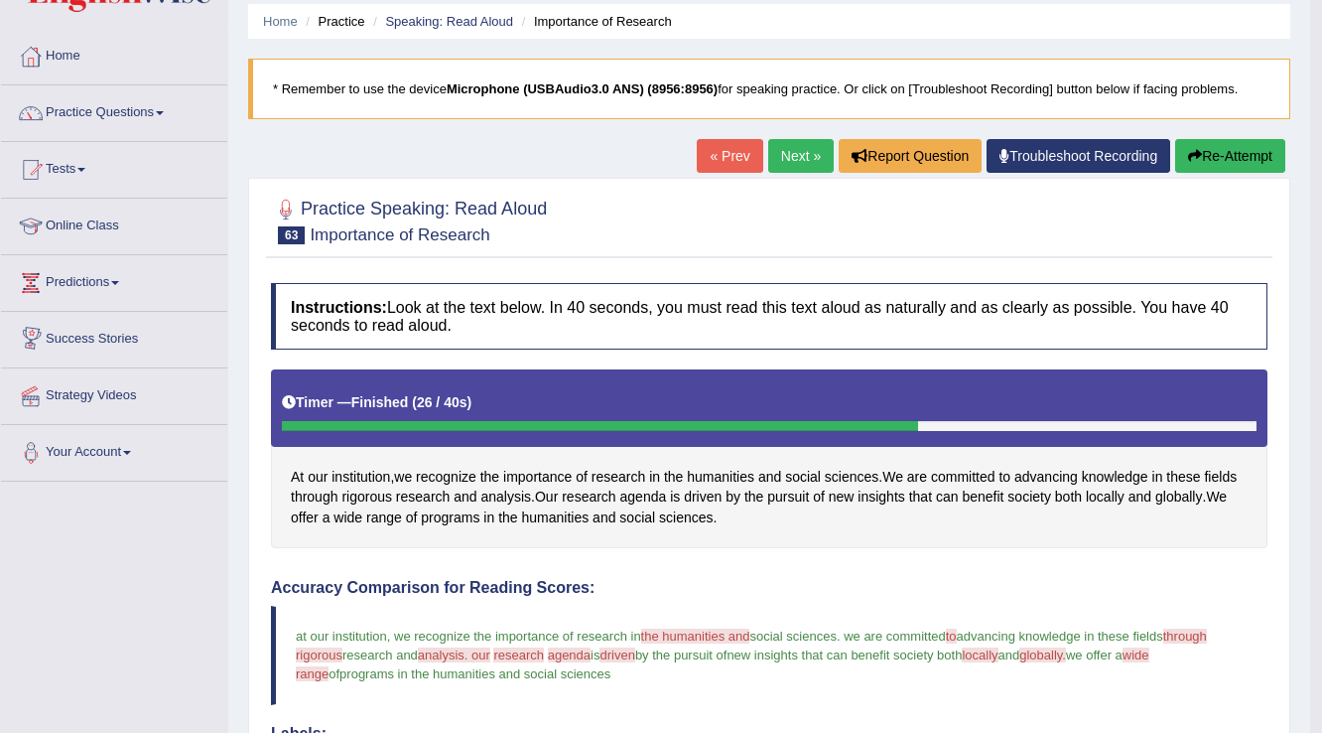
scroll to position [0, 0]
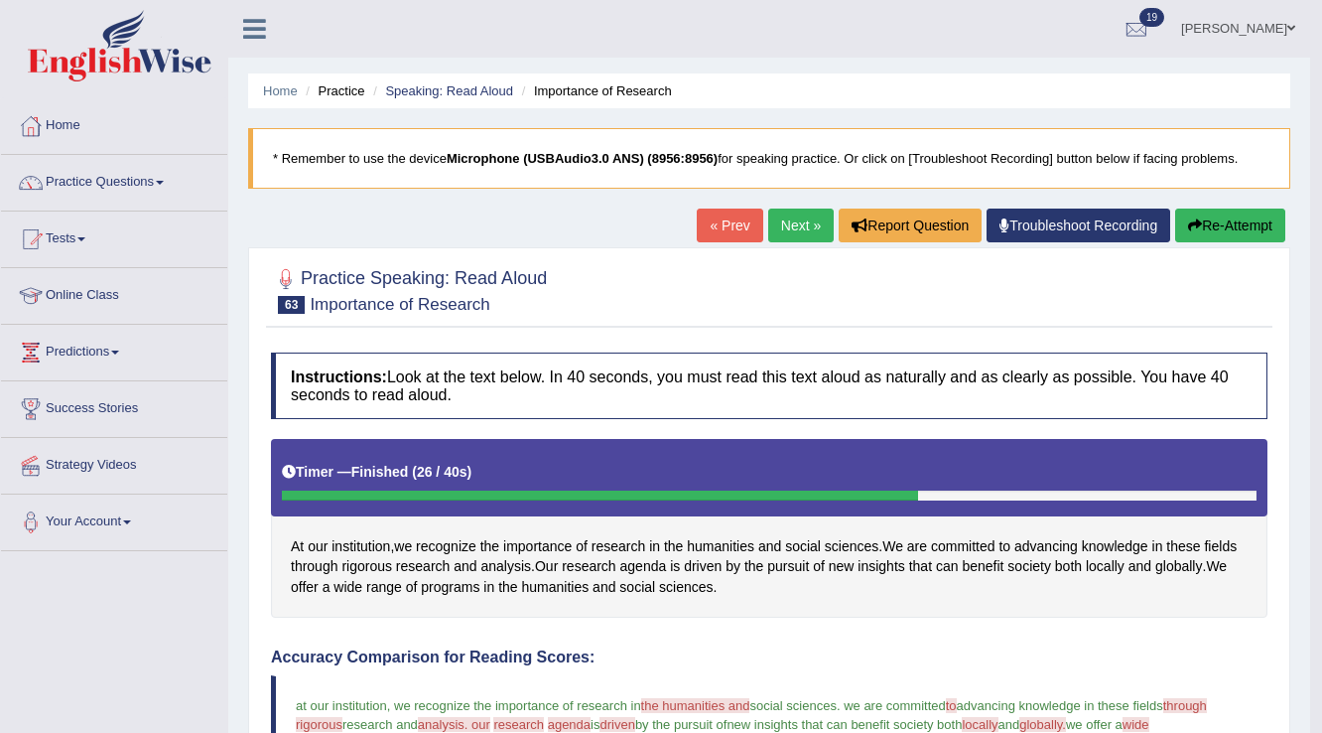
click at [1235, 238] on button "Re-Attempt" at bounding box center [1230, 225] width 110 height 34
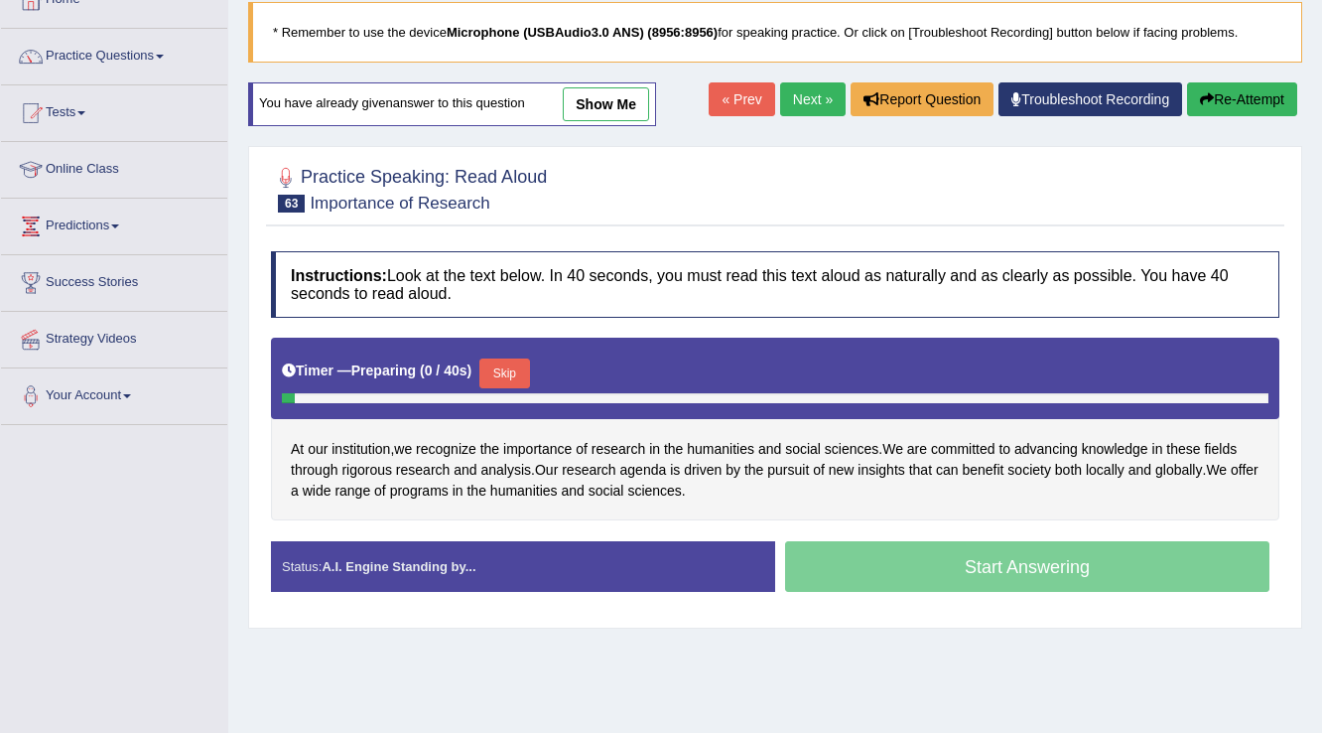
scroll to position [310, 0]
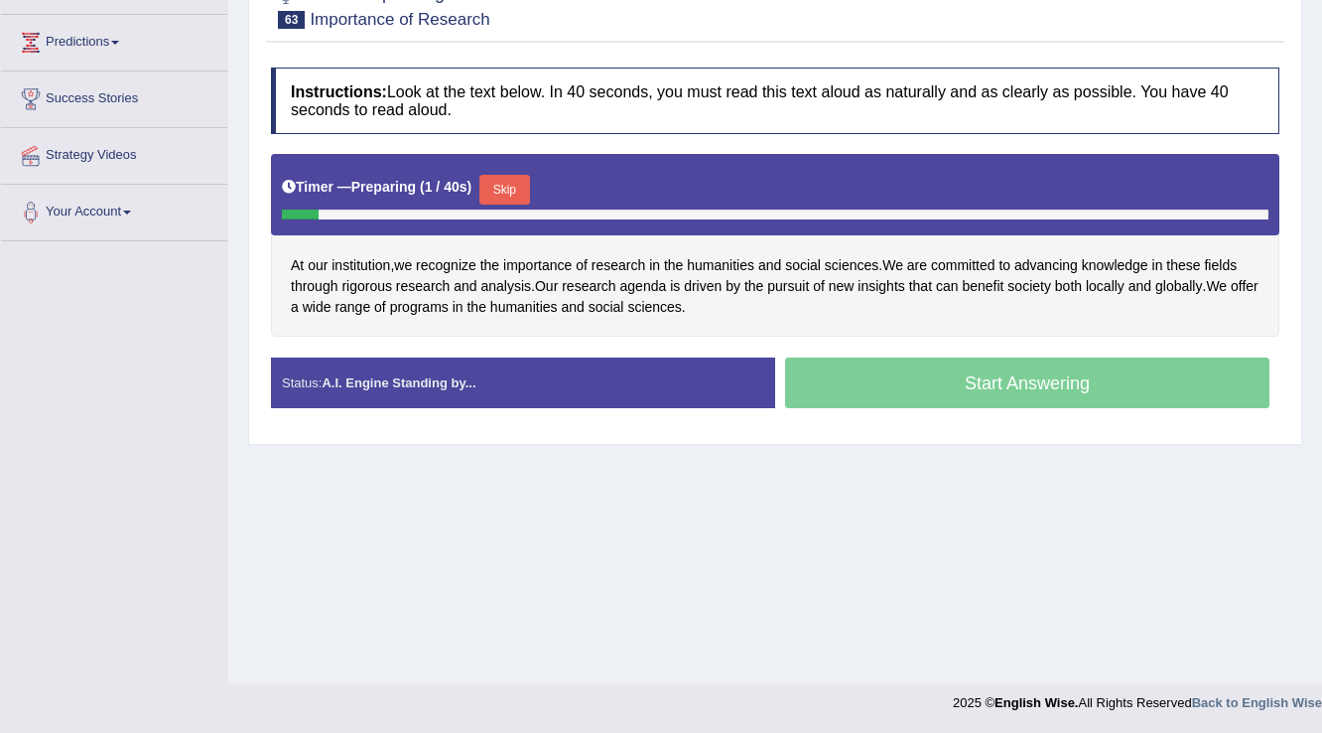
click at [527, 192] on button "Skip" at bounding box center [504, 190] width 50 height 30
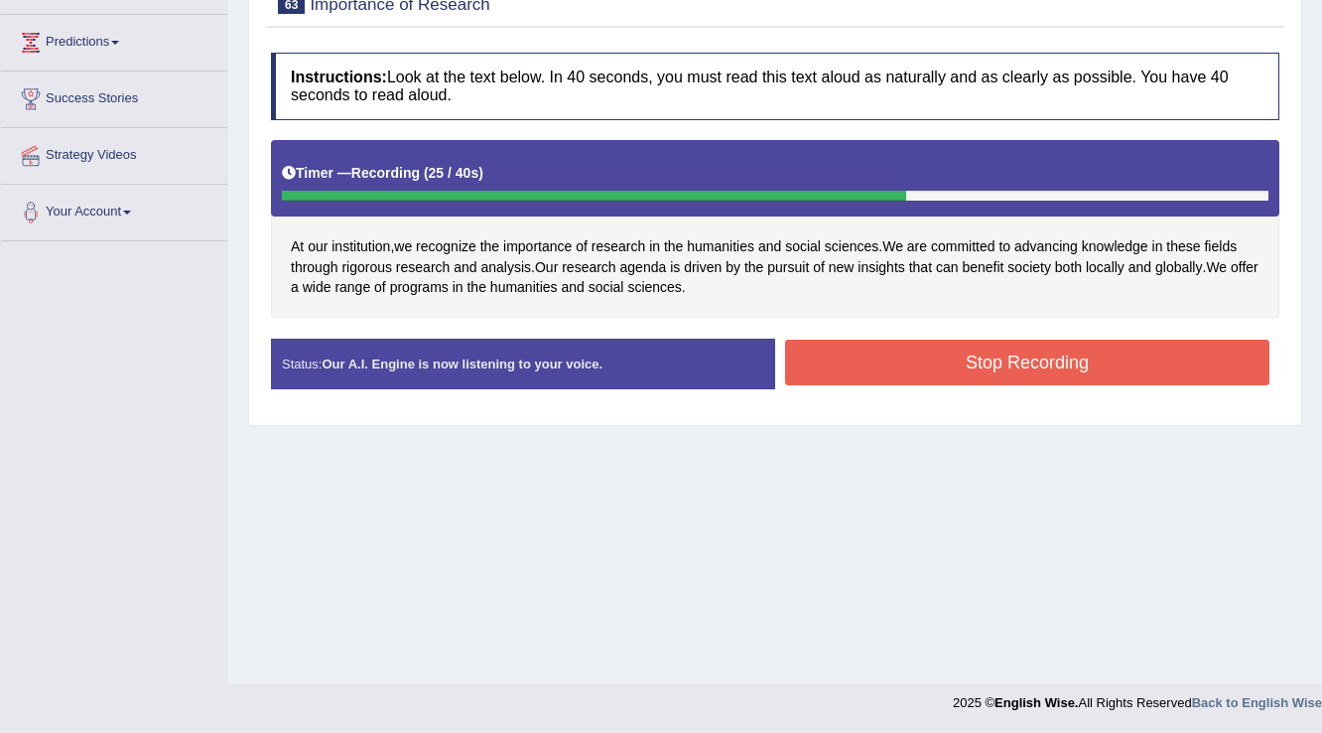
click at [1085, 356] on button "Stop Recording" at bounding box center [1027, 362] width 484 height 46
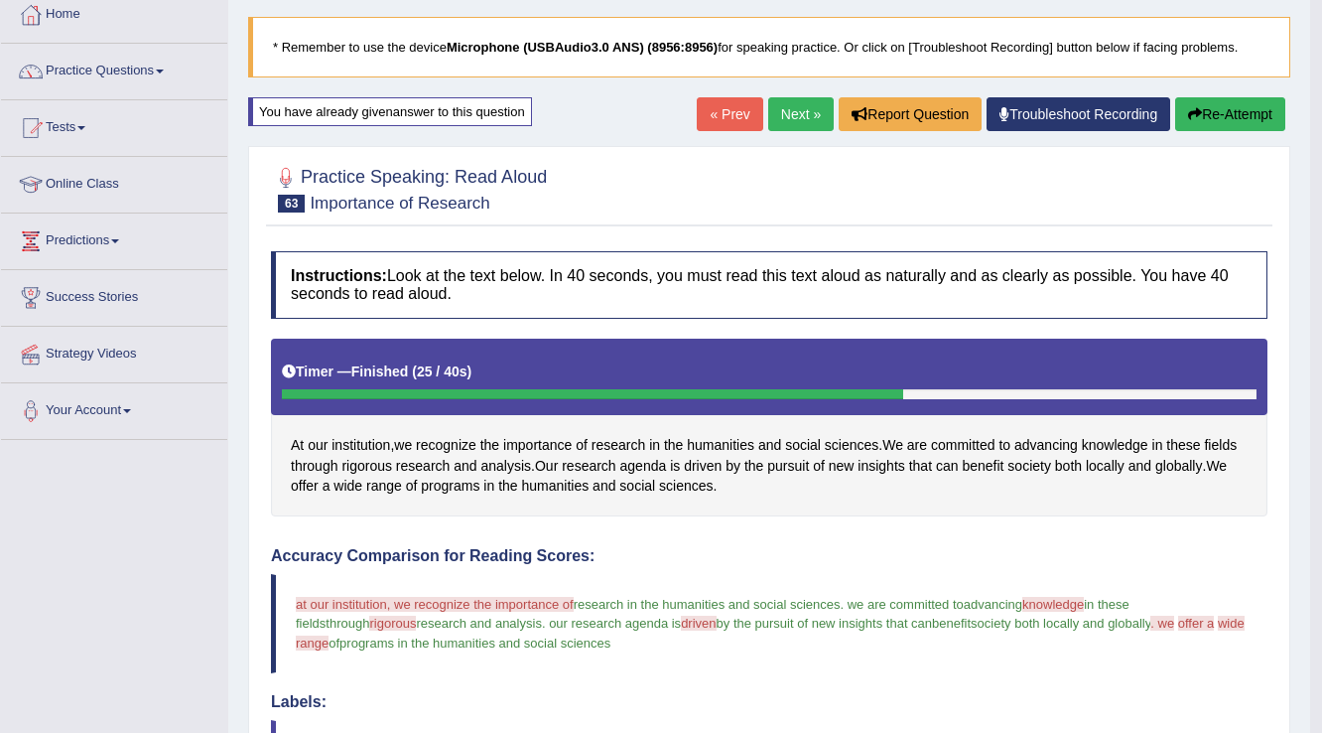
scroll to position [0, 0]
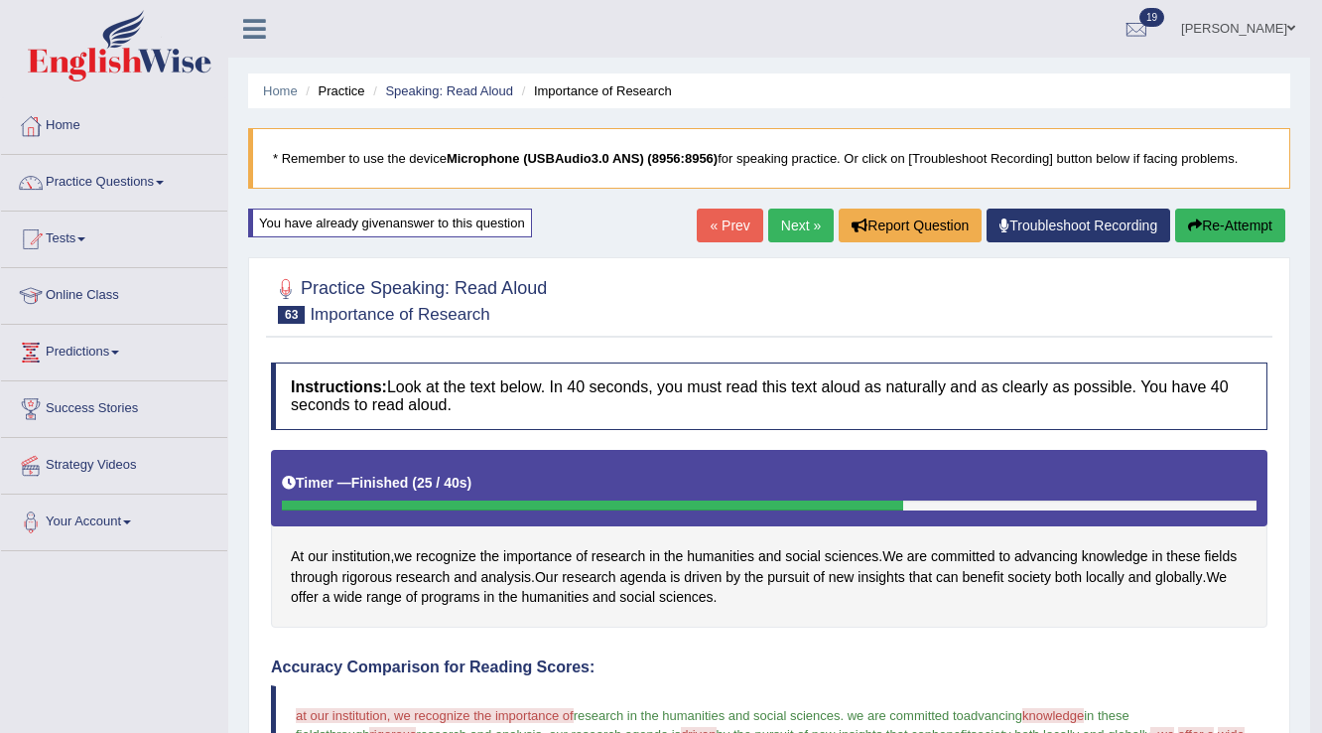
click at [786, 234] on link "Next »" at bounding box center [801, 225] width 66 height 34
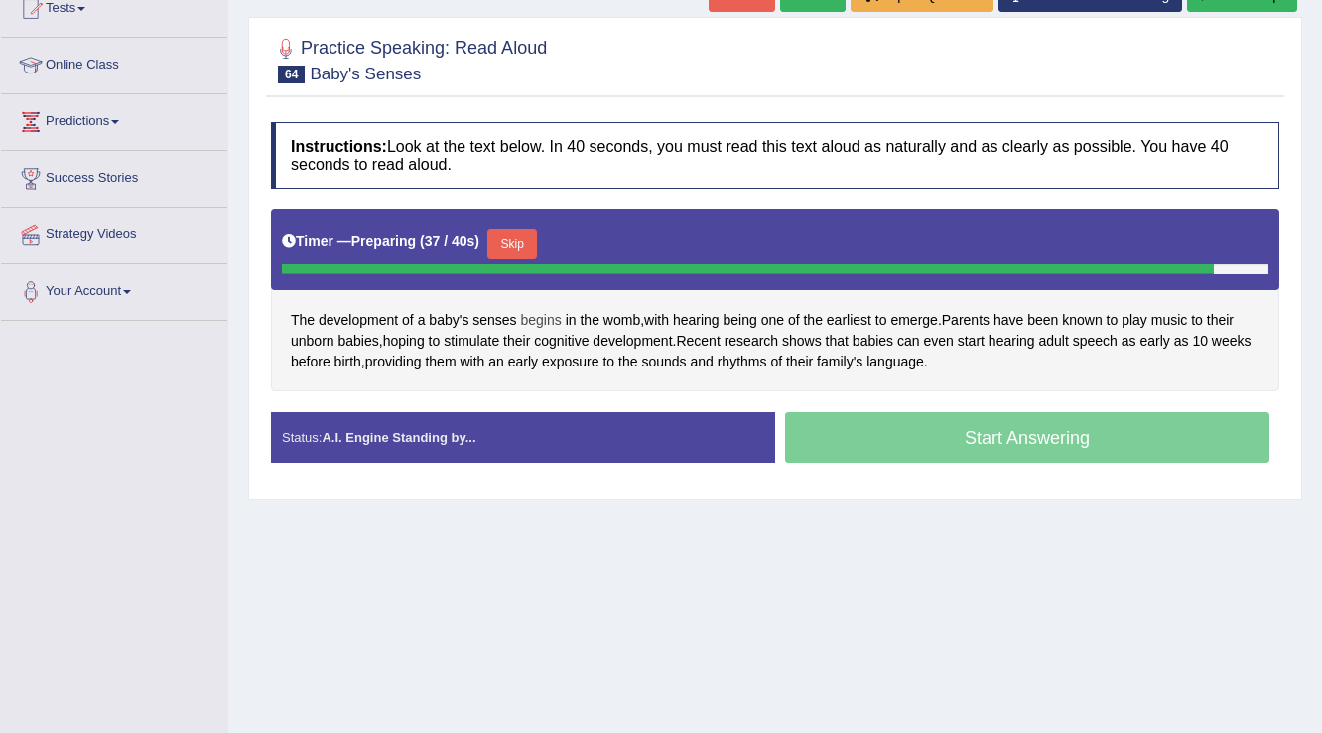
click at [533, 311] on span "begins" at bounding box center [541, 320] width 41 height 21
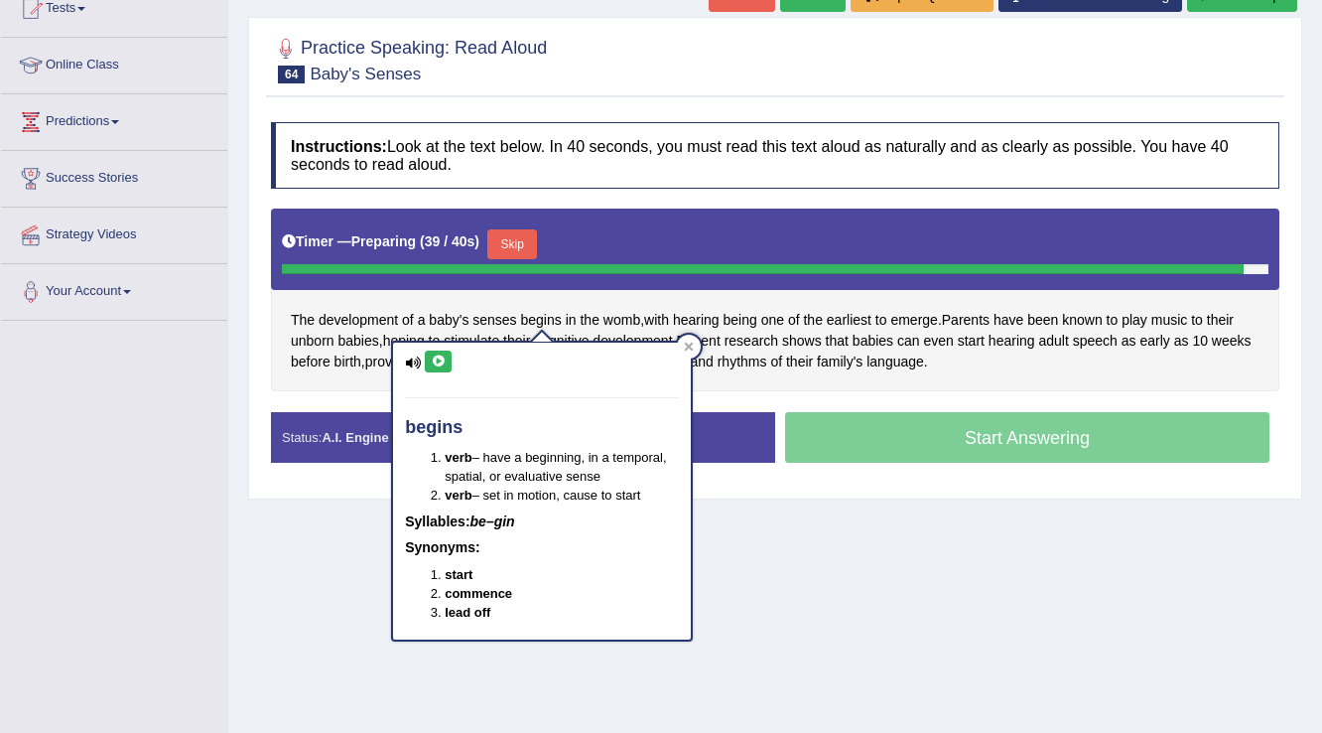
click at [431, 357] on icon at bounding box center [438, 361] width 15 height 12
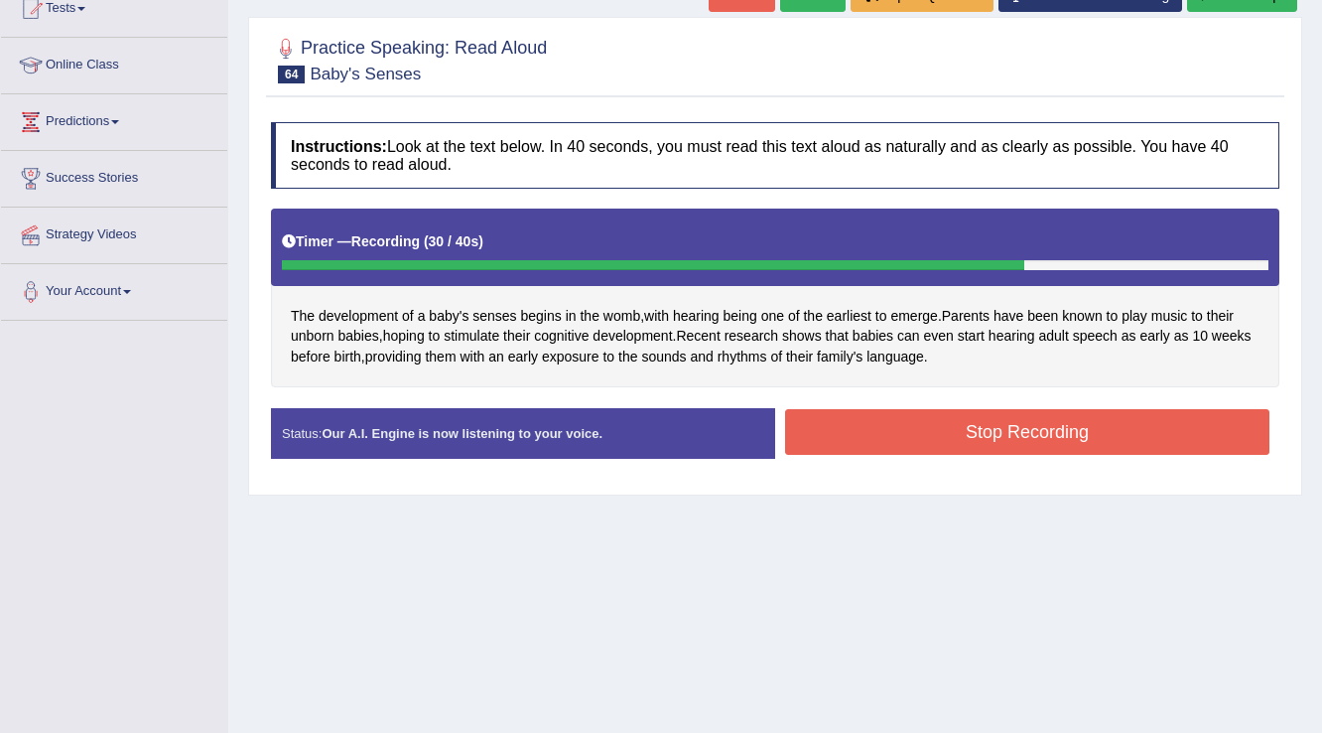
click at [1102, 436] on button "Stop Recording" at bounding box center [1027, 432] width 484 height 46
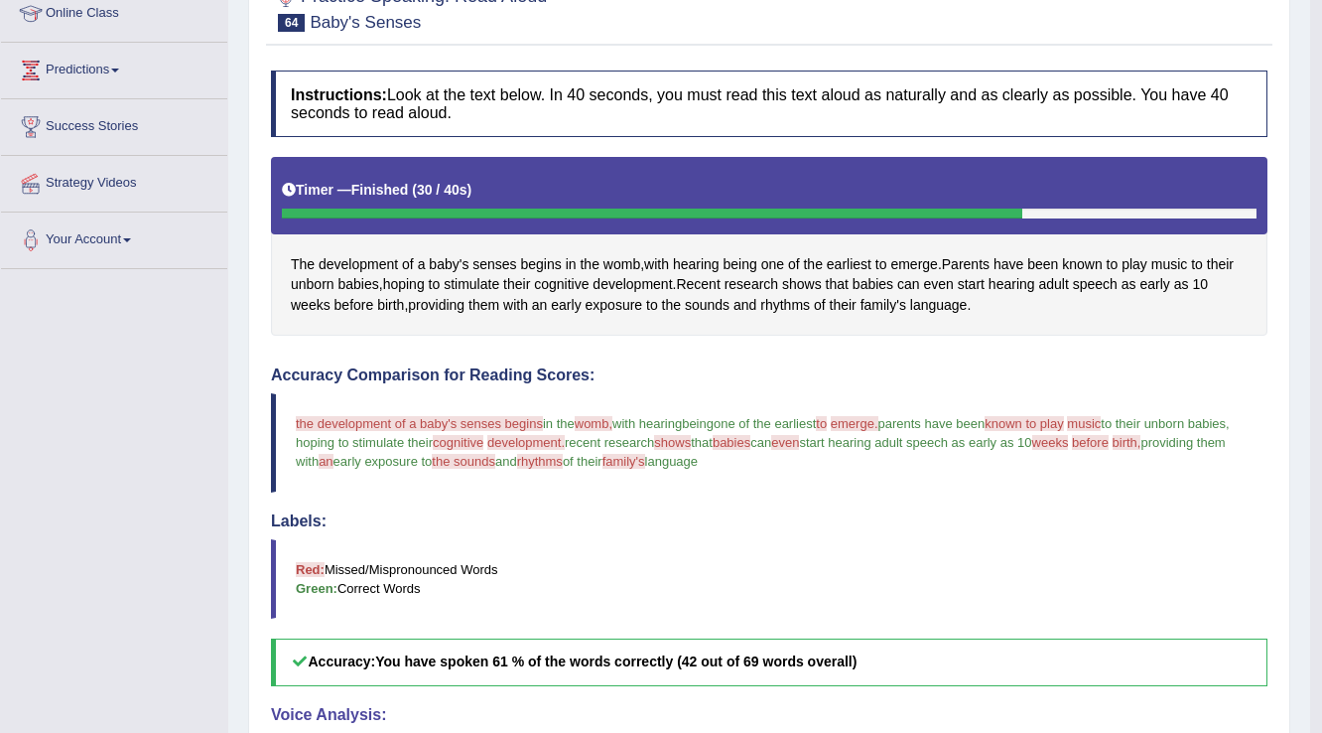
scroll to position [151, 0]
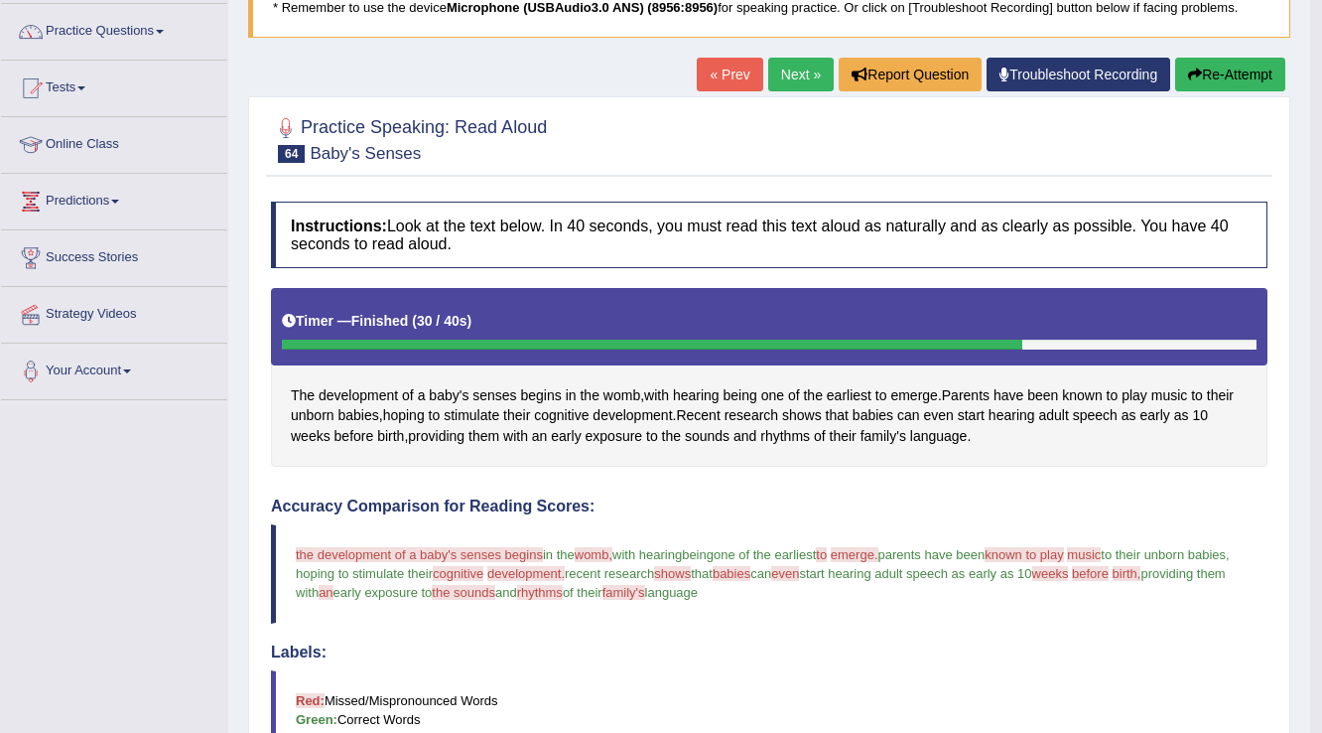
click at [1281, 68] on button "Re-Attempt" at bounding box center [1230, 75] width 110 height 34
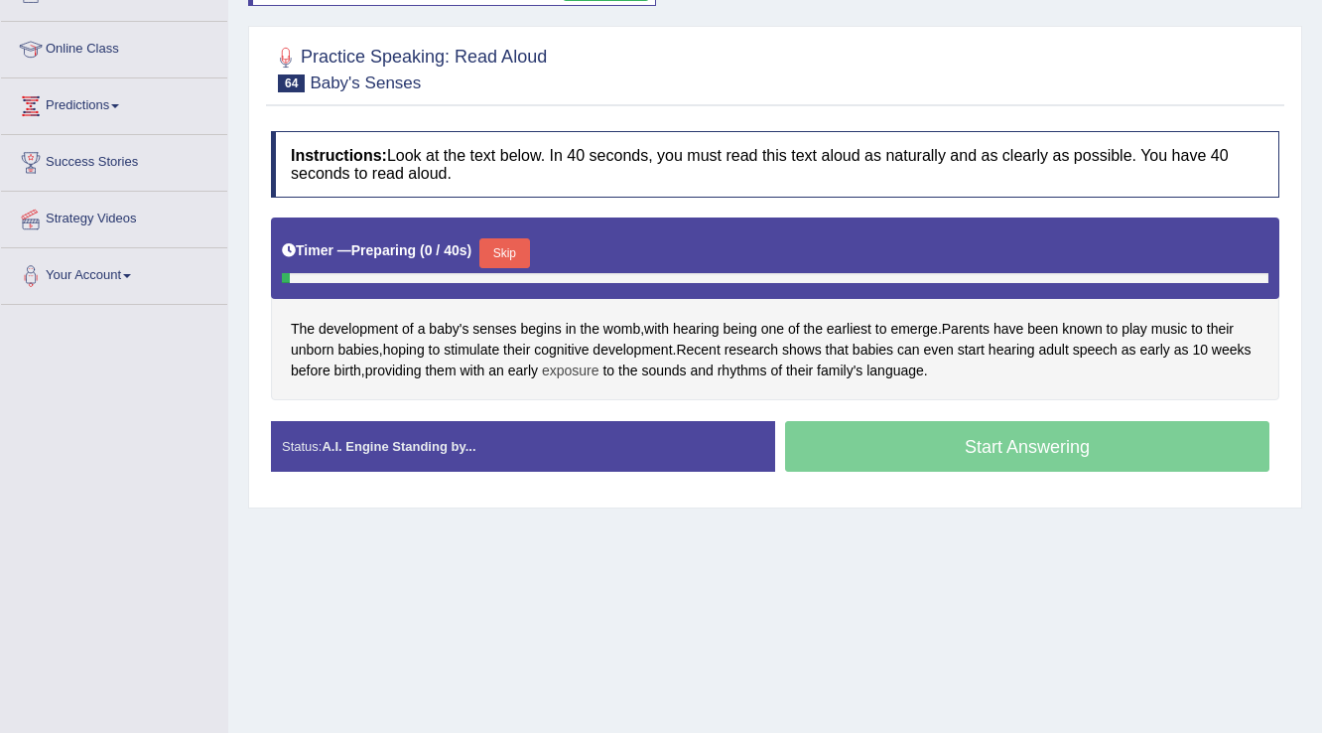
scroll to position [246, 0]
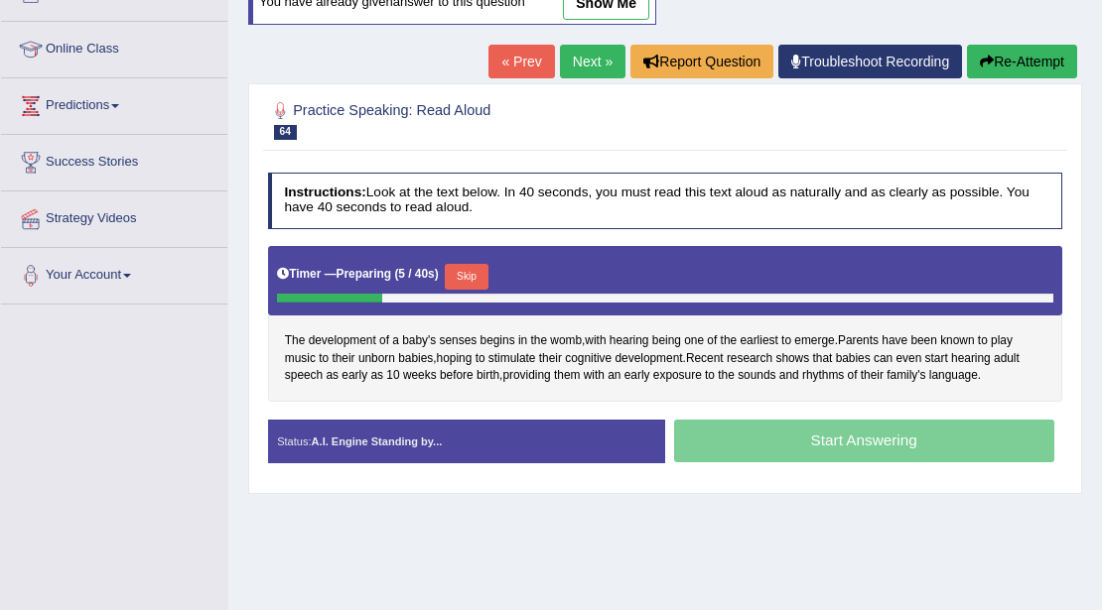
click at [466, 269] on button "Skip" at bounding box center [466, 277] width 43 height 26
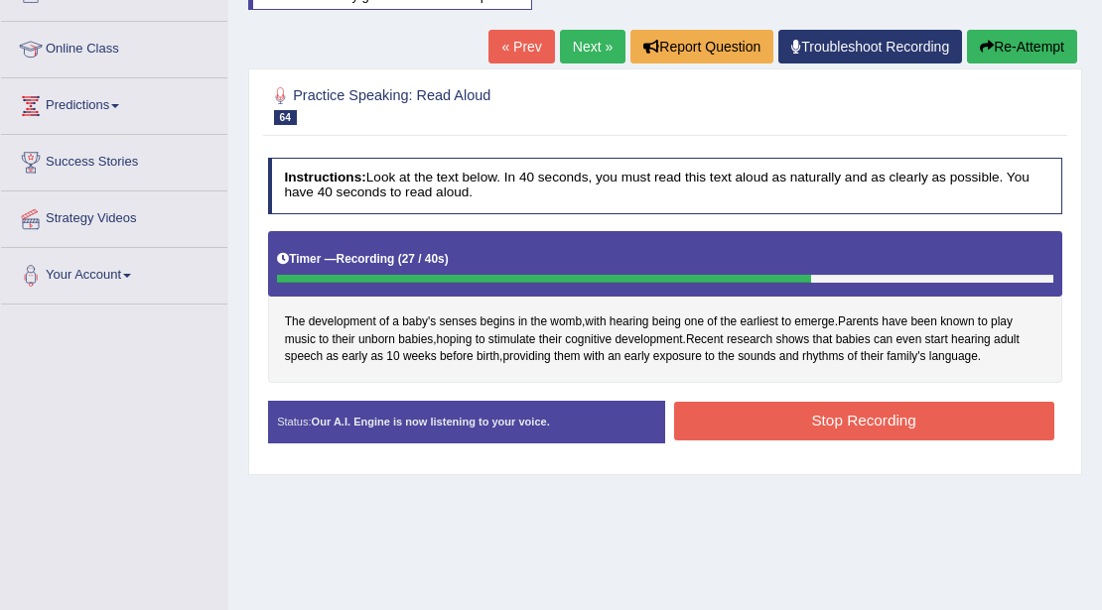
click at [854, 446] on div "Status: Our A.I. Engine is now listening to your voice. Start Answering Stop Re…" at bounding box center [665, 431] width 795 height 61
click at [866, 429] on button "Stop Recording" at bounding box center [864, 421] width 380 height 39
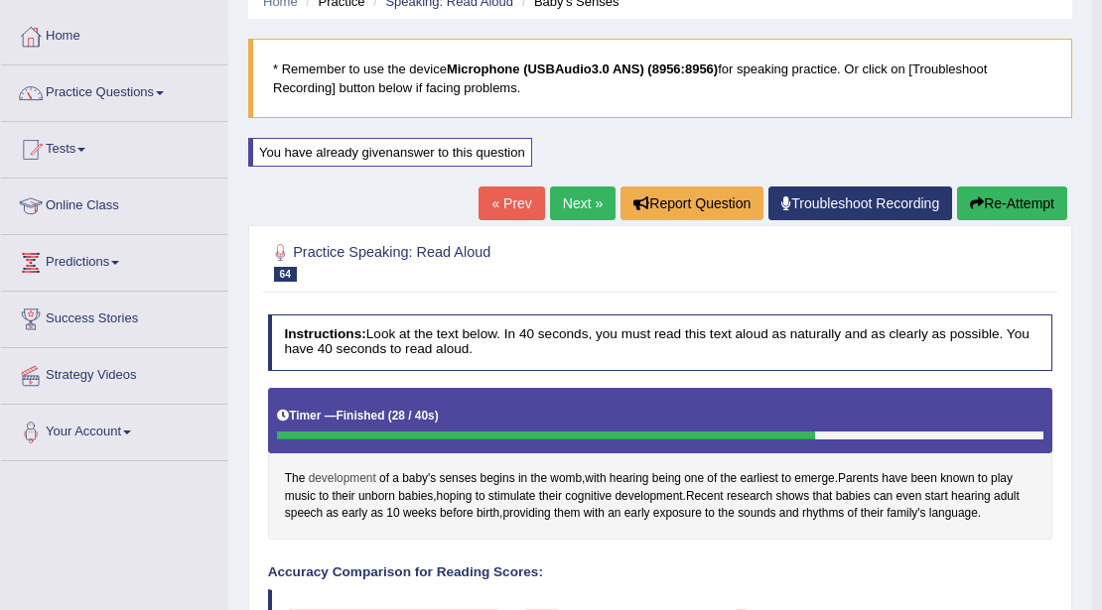
scroll to position [0, 0]
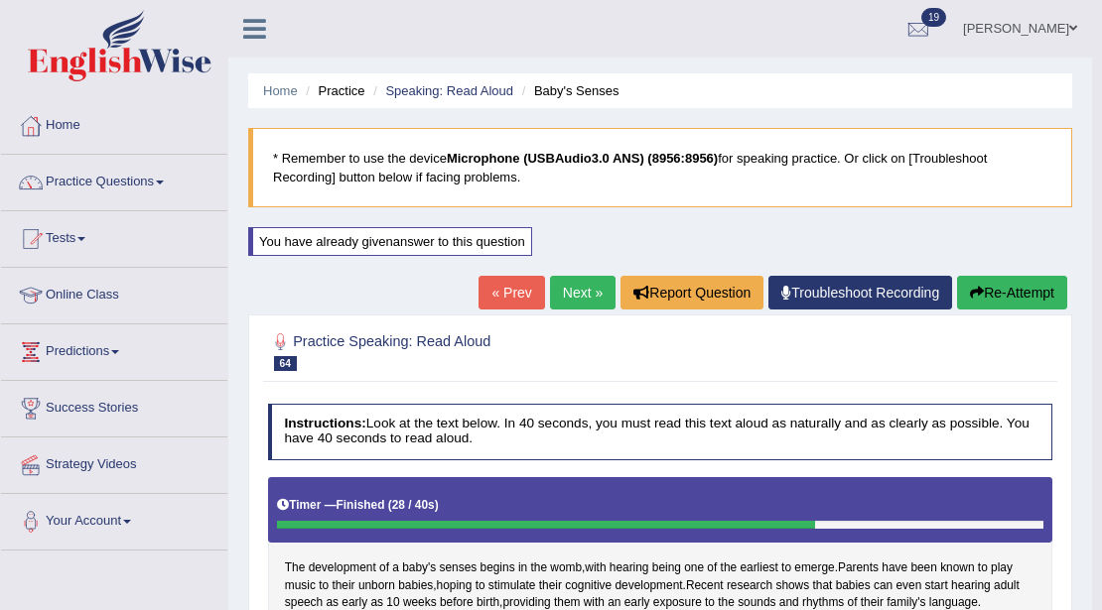
click at [570, 278] on link "Next »" at bounding box center [583, 293] width 66 height 34
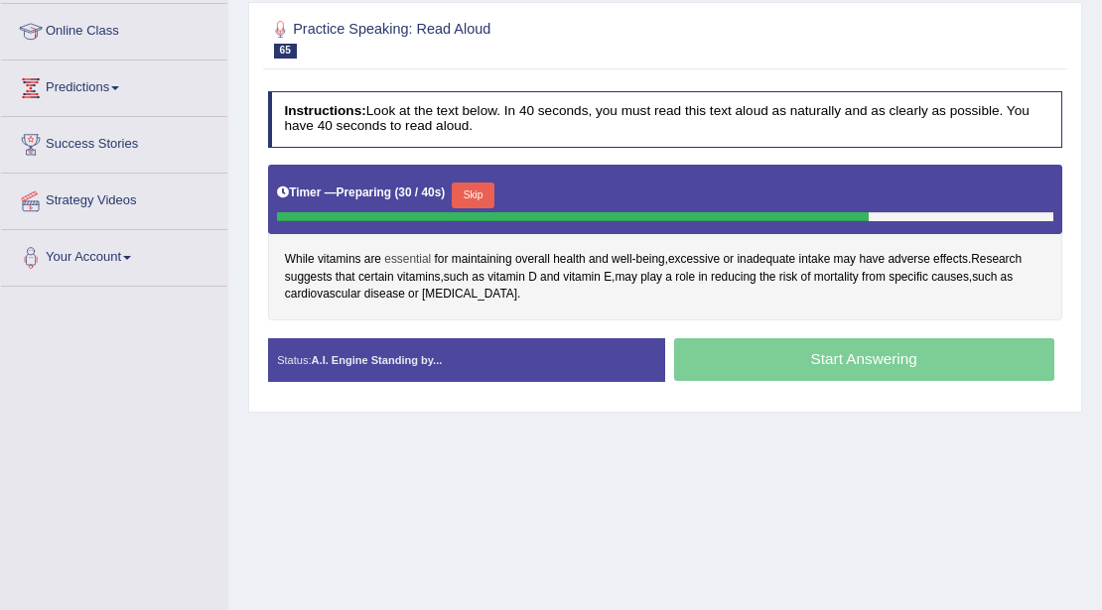
click at [418, 251] on span "essential" at bounding box center [407, 260] width 47 height 18
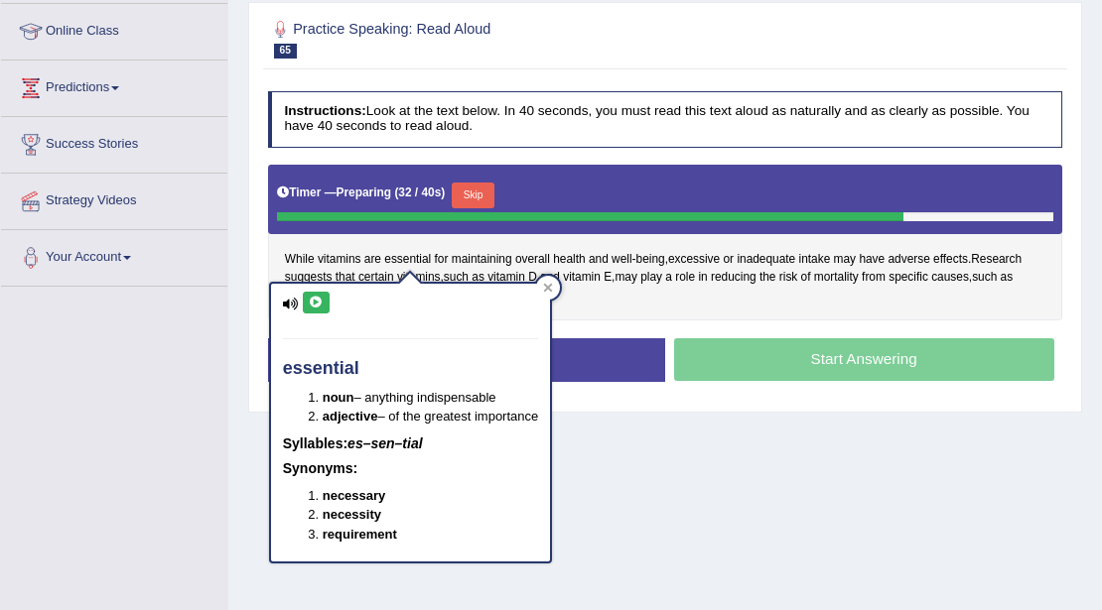
click at [315, 297] on icon at bounding box center [316, 303] width 15 height 12
click at [551, 288] on icon at bounding box center [548, 287] width 9 height 9
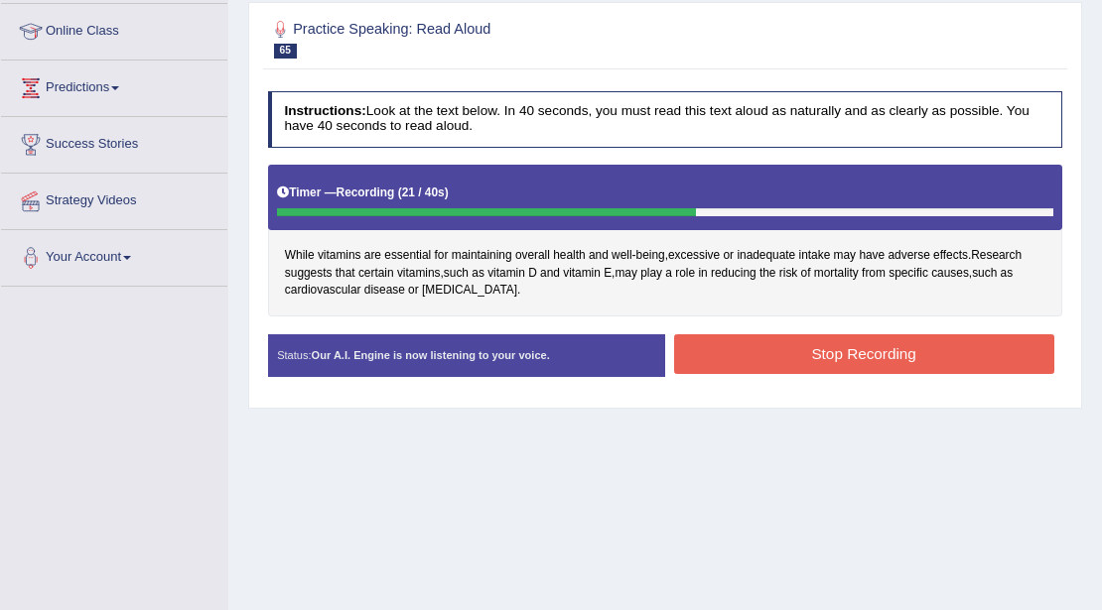
click at [748, 343] on button "Stop Recording" at bounding box center [864, 354] width 380 height 39
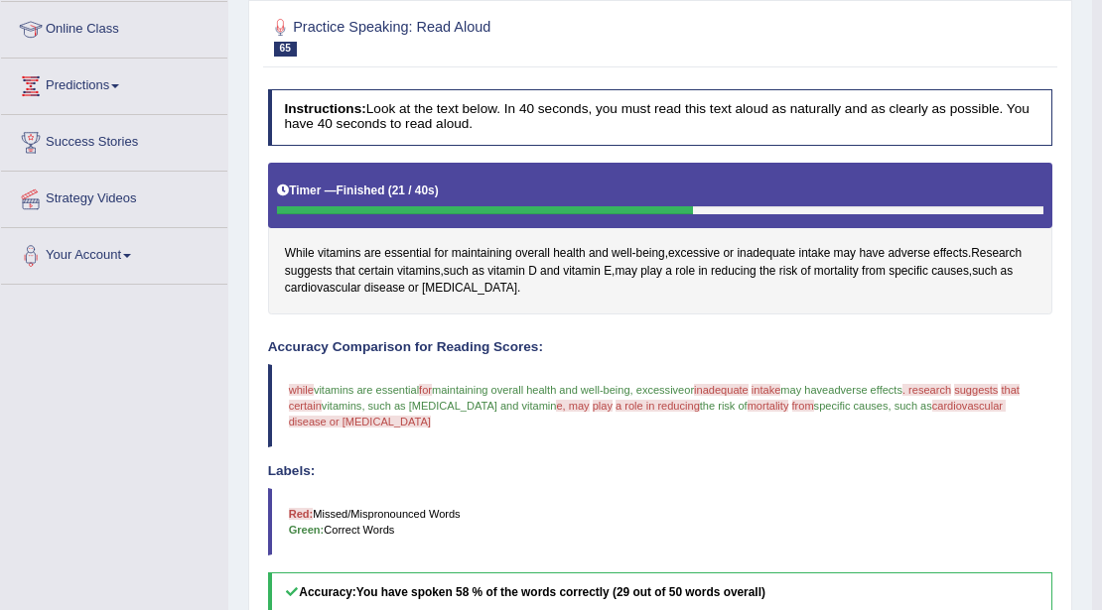
scroll to position [56, 0]
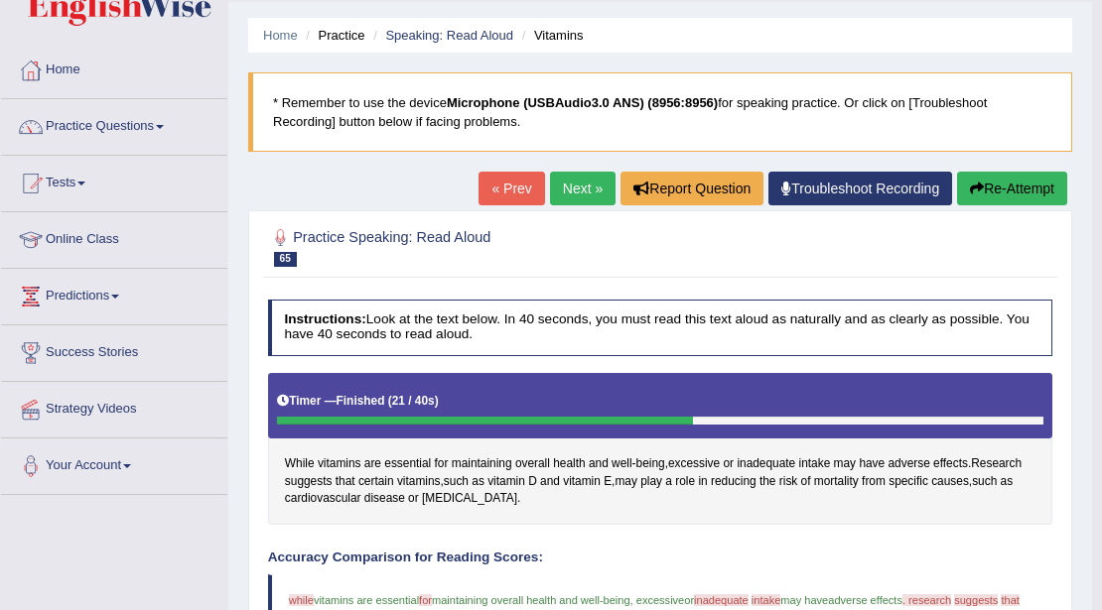
click at [986, 185] on button "Re-Attempt" at bounding box center [1012, 189] width 110 height 34
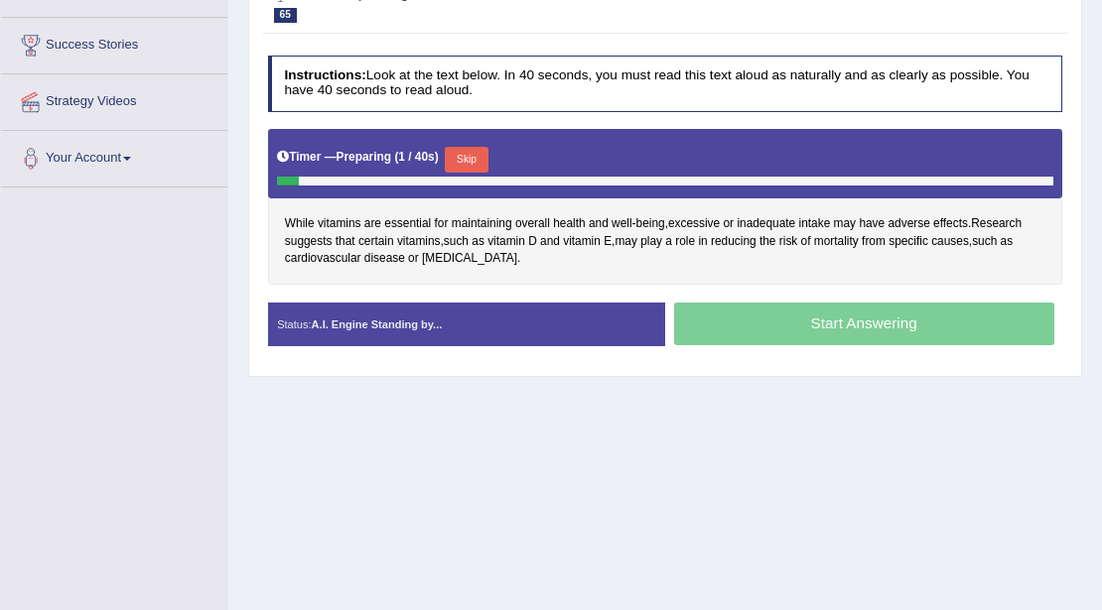
click at [478, 147] on button "Skip" at bounding box center [466, 160] width 43 height 26
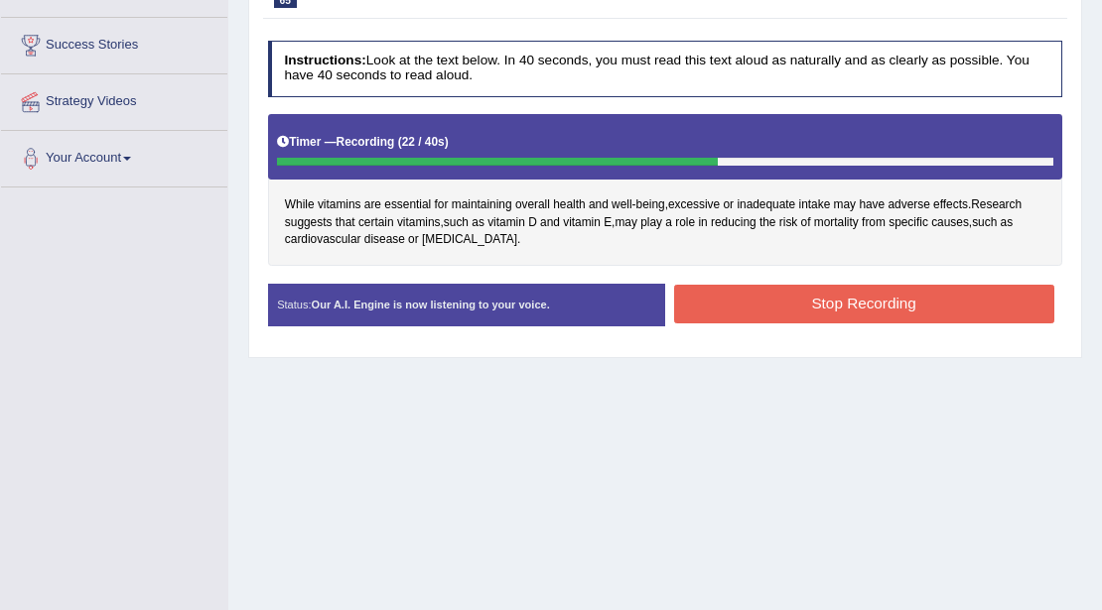
click at [806, 271] on div "Instructions: Look at the text below. In 40 seconds, you must read this text al…" at bounding box center [664, 190] width 803 height 317
click at [820, 288] on button "Stop Recording" at bounding box center [864, 304] width 380 height 39
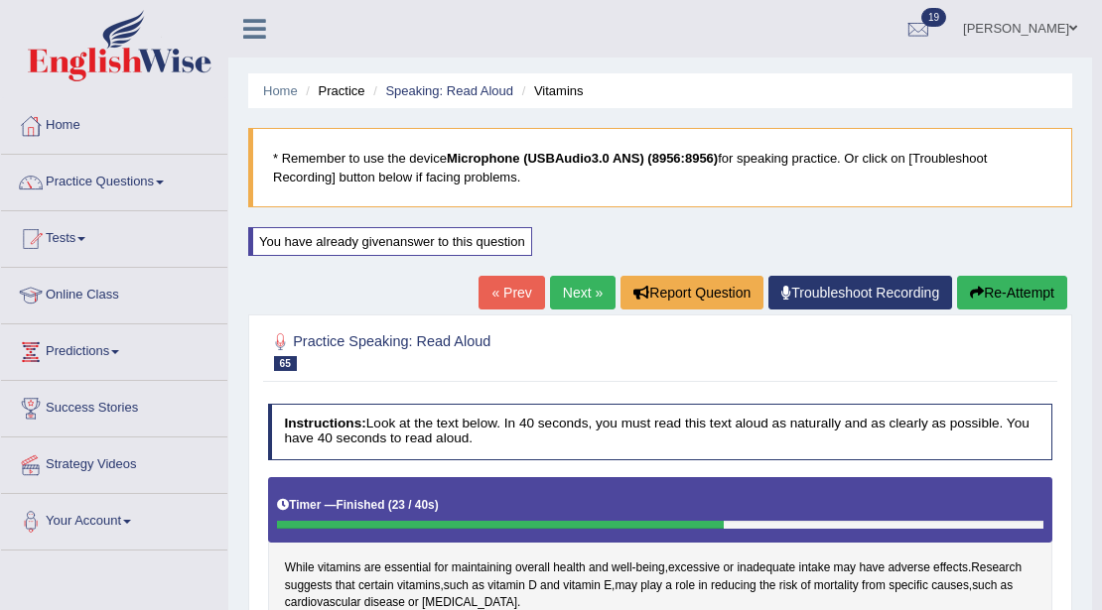
click at [579, 294] on link "Next »" at bounding box center [583, 293] width 66 height 34
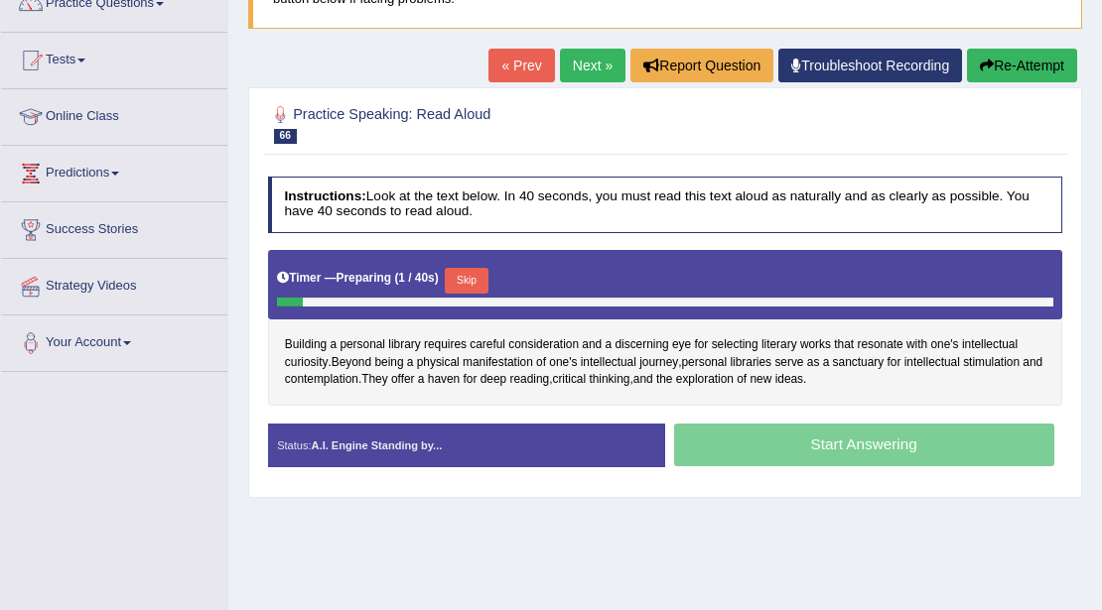
scroll to position [199, 0]
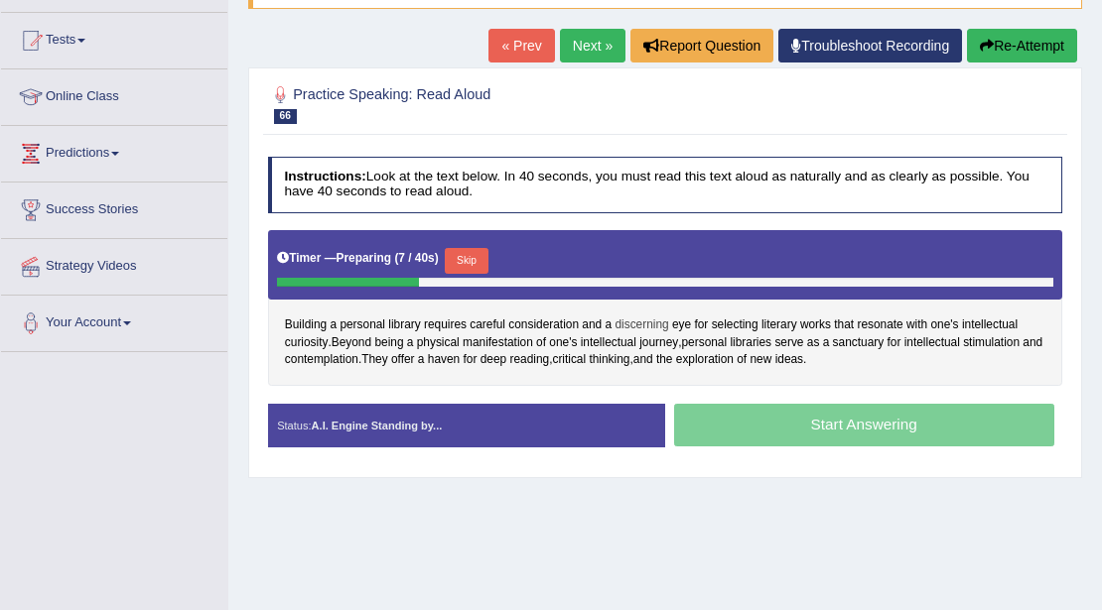
click at [643, 319] on span "discerning" at bounding box center [641, 326] width 54 height 18
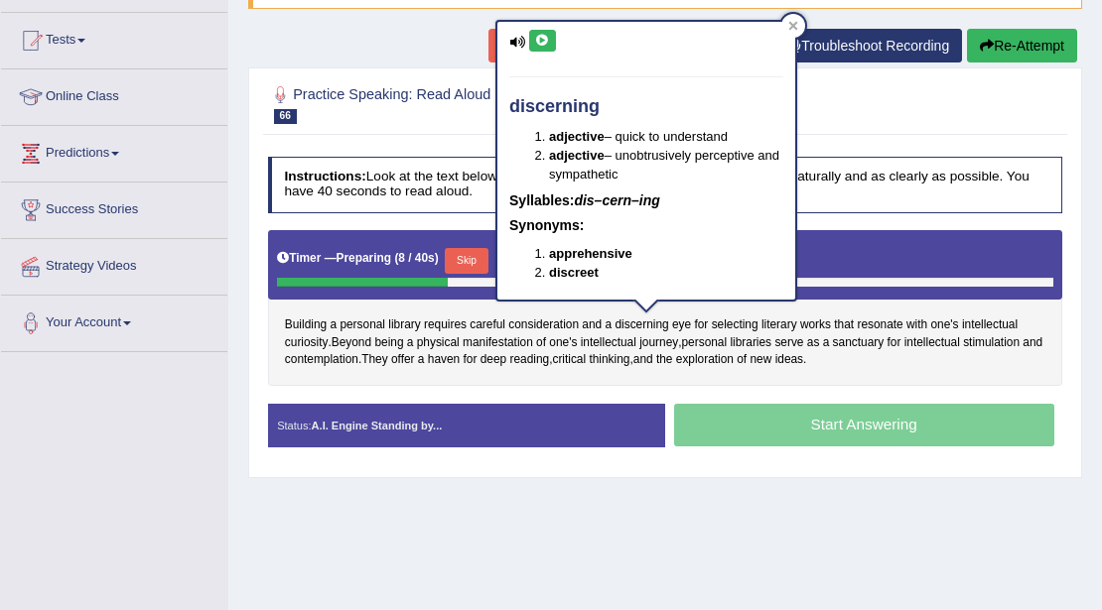
click at [552, 36] on button at bounding box center [542, 41] width 27 height 22
click at [551, 36] on button at bounding box center [542, 41] width 27 height 22
click at [799, 16] on div at bounding box center [793, 26] width 24 height 24
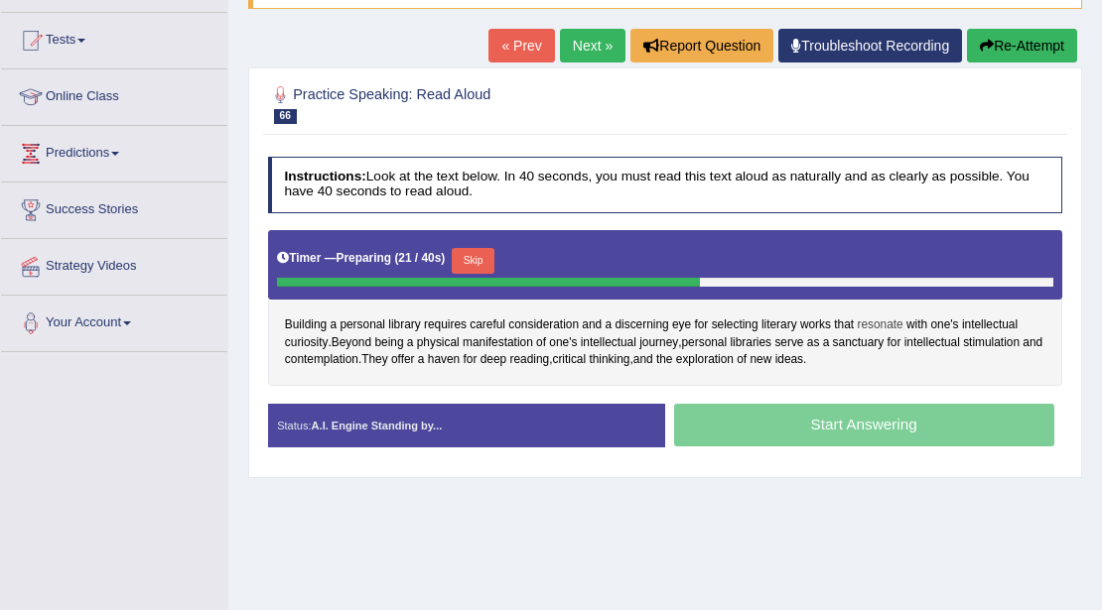
click at [873, 326] on span "resonate" at bounding box center [880, 326] width 46 height 18
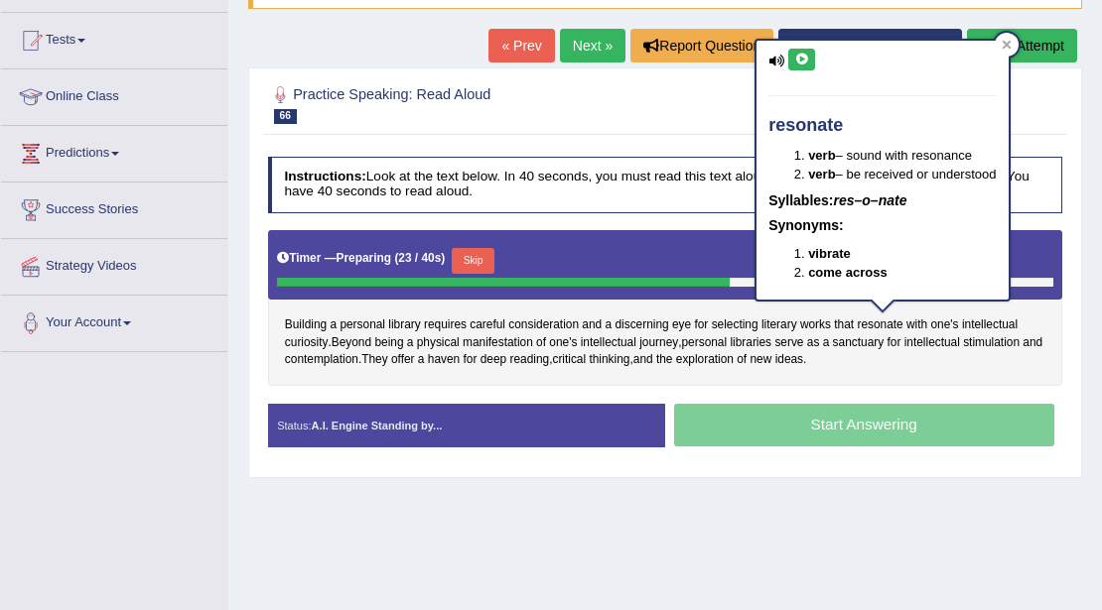
click at [804, 63] on icon at bounding box center [801, 60] width 15 height 12
click at [1011, 48] on icon at bounding box center [1006, 45] width 9 height 9
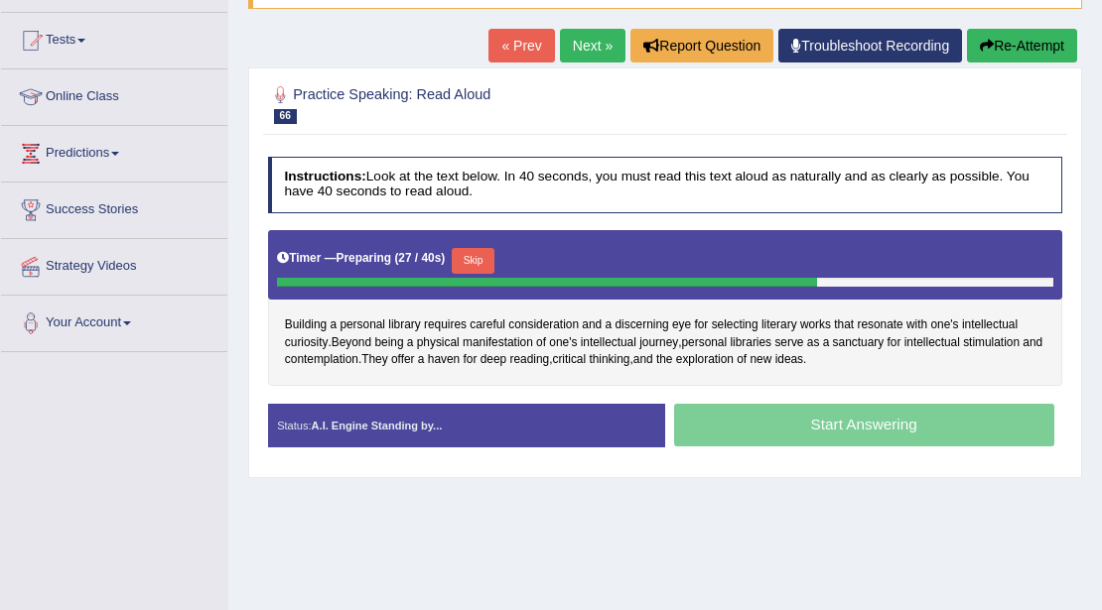
click at [1024, 50] on button "Re-Attempt" at bounding box center [1022, 46] width 110 height 34
click at [862, 341] on span "sanctuary" at bounding box center [859, 344] width 52 height 18
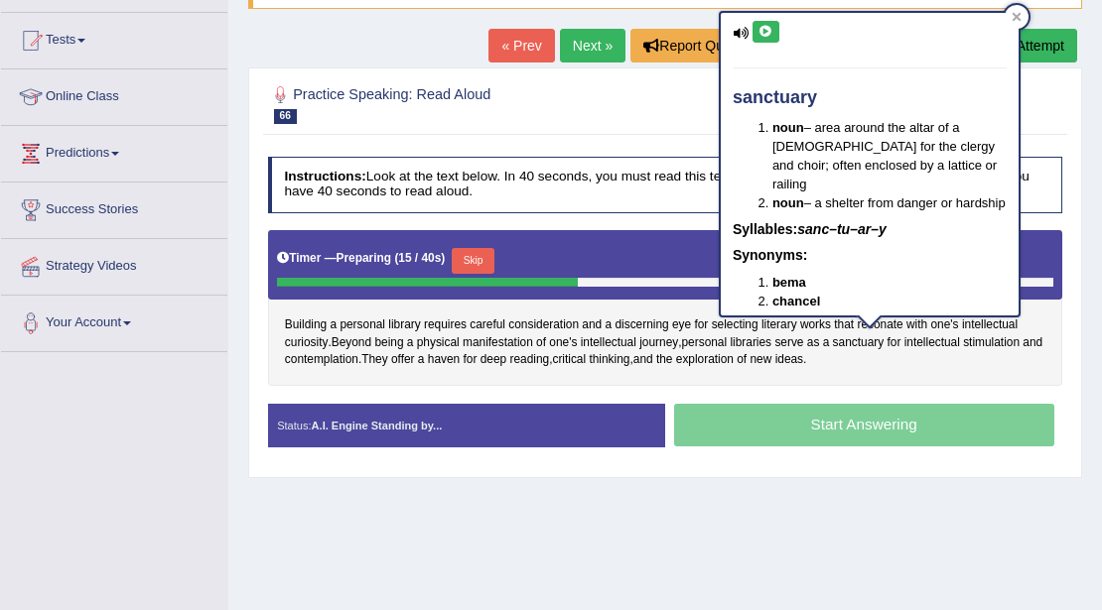
click at [763, 34] on icon at bounding box center [765, 32] width 15 height 12
click at [1011, 14] on icon at bounding box center [1016, 17] width 10 height 10
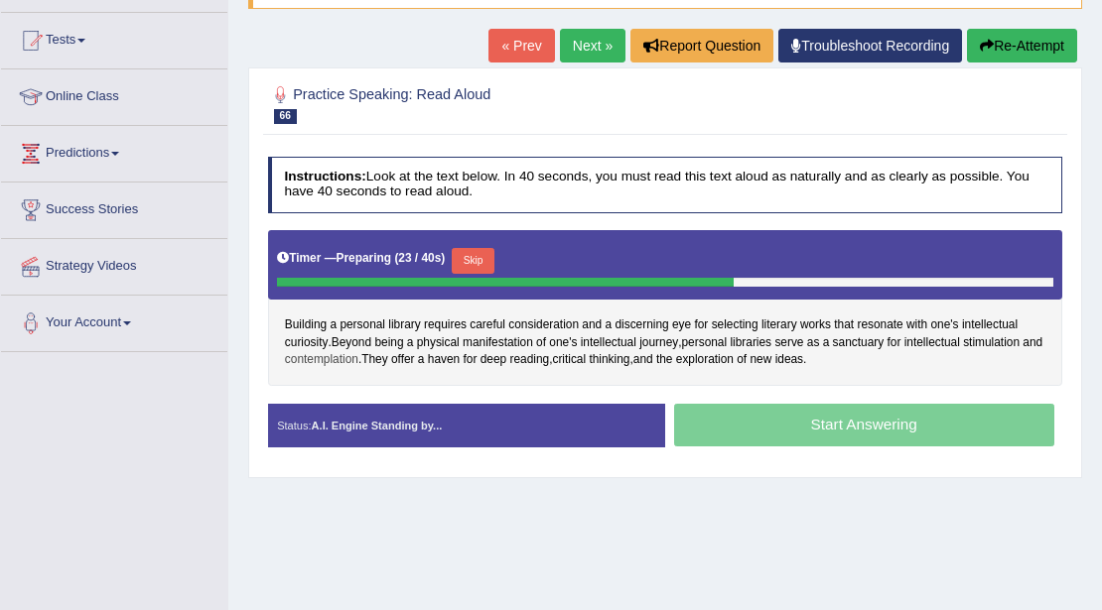
click at [358, 359] on span "contemplation" at bounding box center [321, 360] width 73 height 18
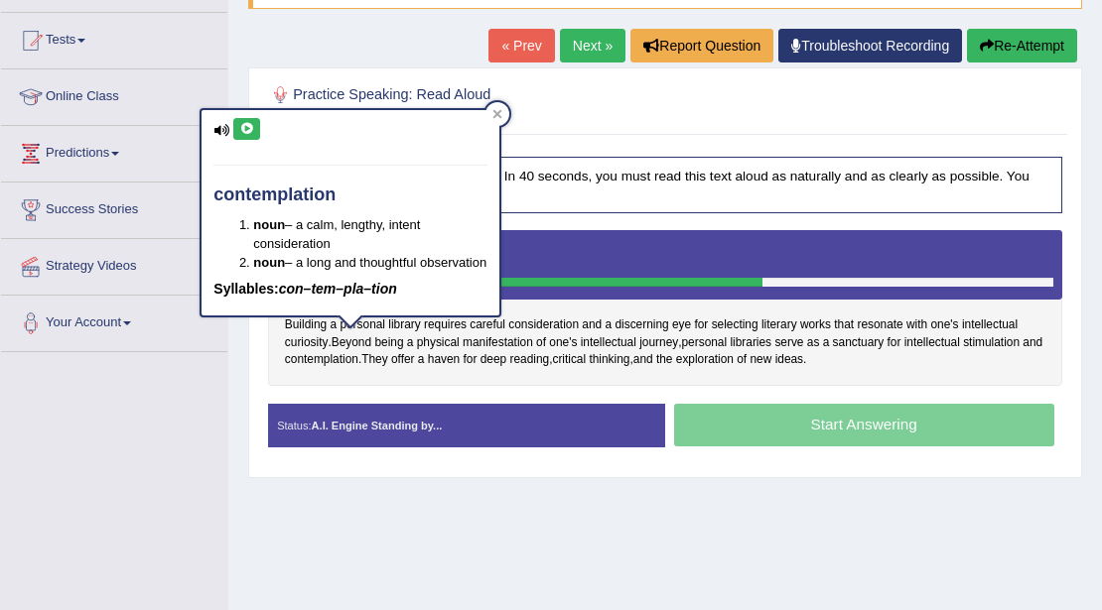
click at [247, 125] on icon at bounding box center [246, 129] width 15 height 12
click at [501, 114] on icon at bounding box center [497, 114] width 10 height 10
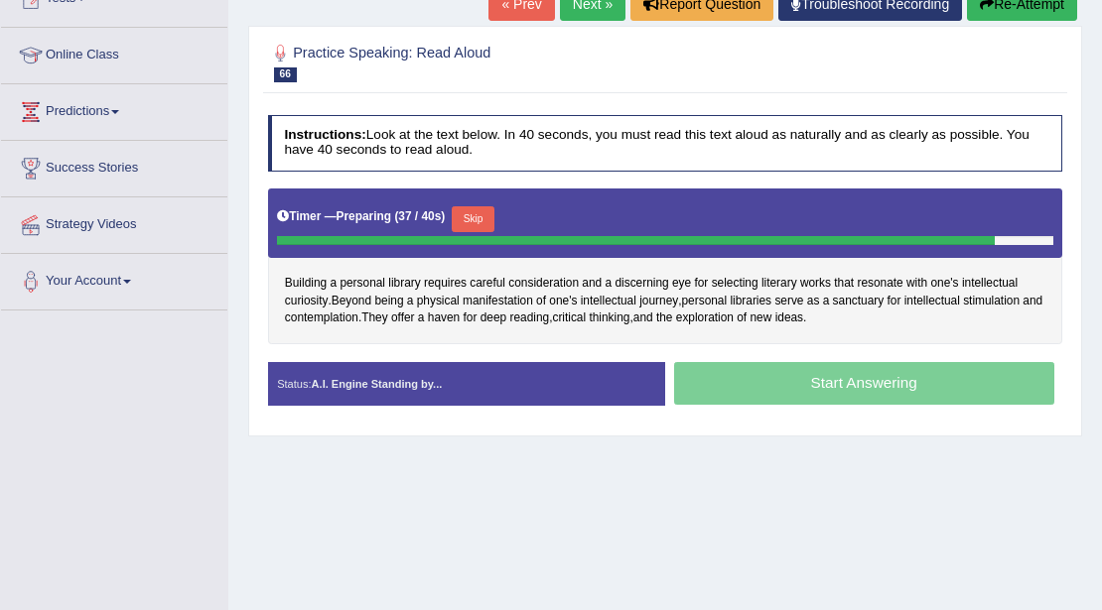
scroll to position [264, 0]
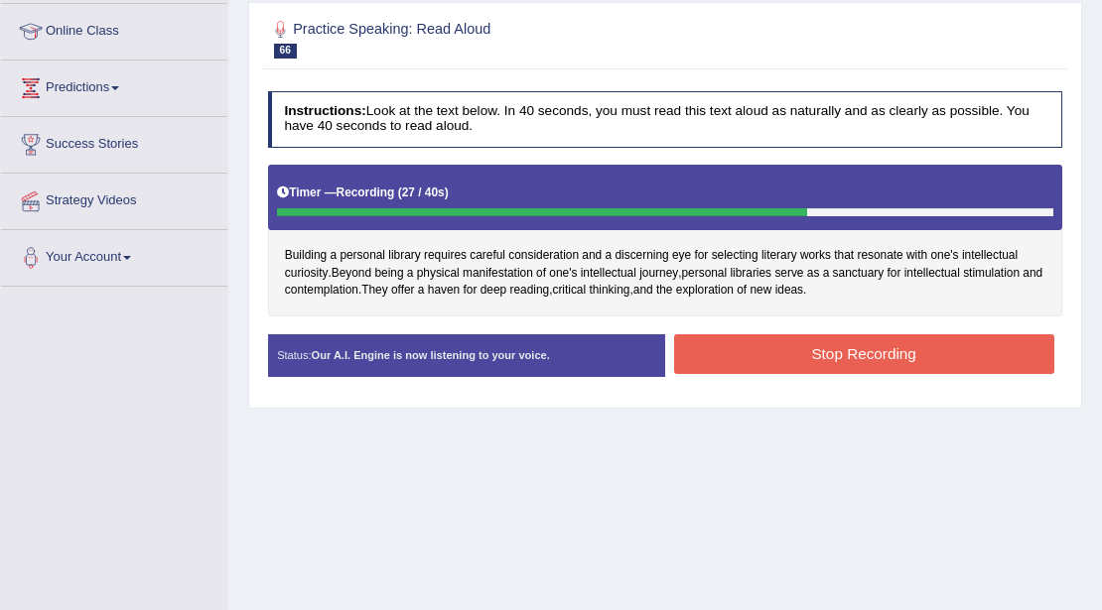
click at [725, 335] on button "Stop Recording" at bounding box center [864, 354] width 380 height 39
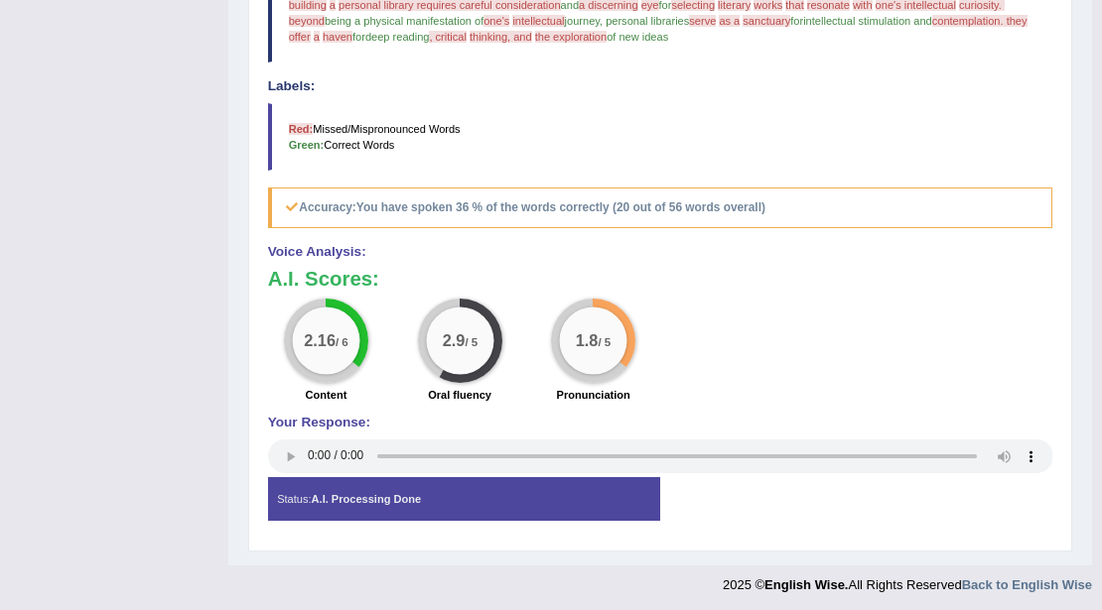
scroll to position [121, 0]
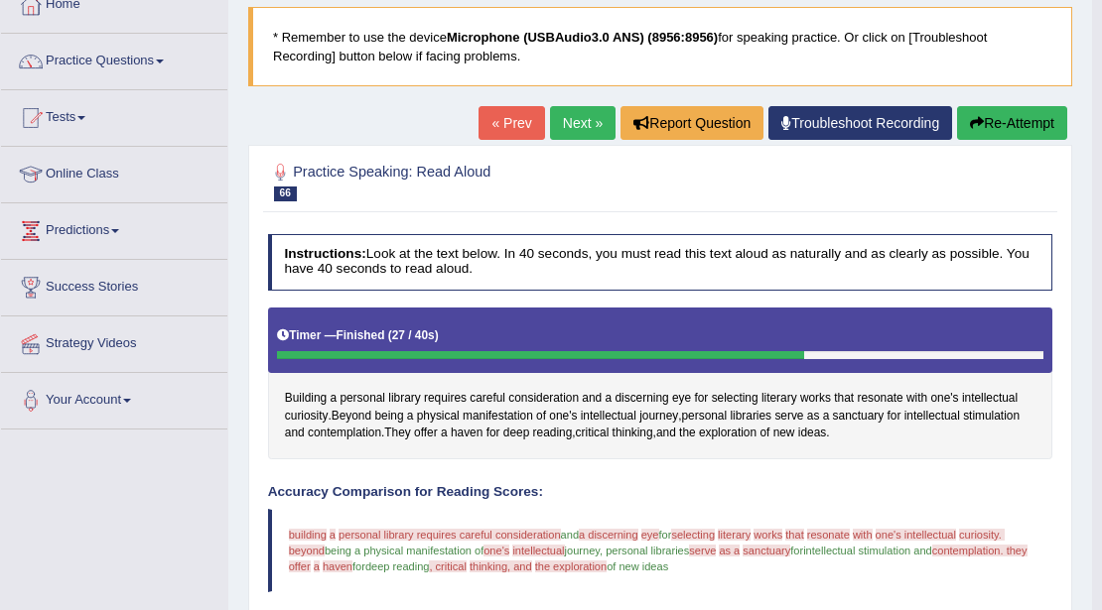
click at [989, 117] on button "Re-Attempt" at bounding box center [1012, 123] width 110 height 34
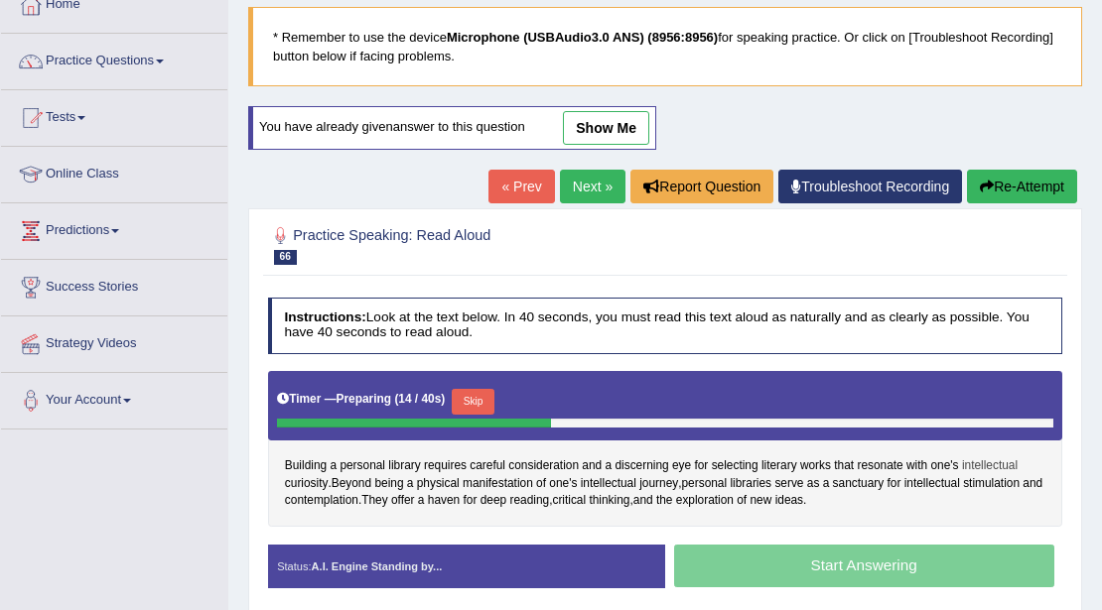
click at [980, 458] on span "intellectual" at bounding box center [990, 467] width 56 height 18
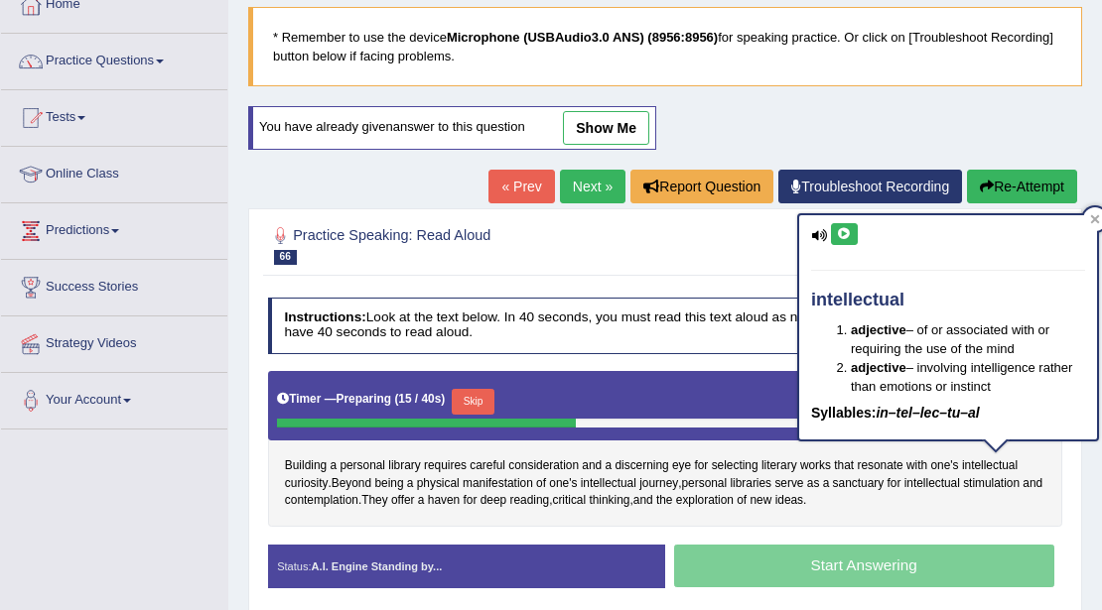
click at [852, 225] on button at bounding box center [844, 234] width 27 height 22
click at [1091, 216] on icon at bounding box center [1095, 219] width 9 height 9
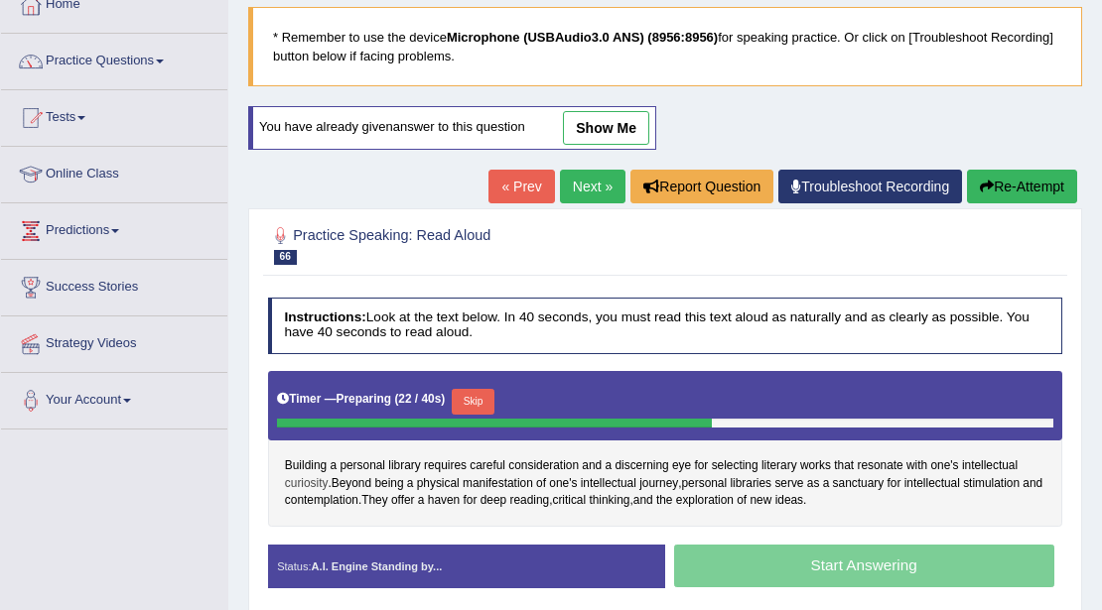
click at [309, 483] on span "curiosity" at bounding box center [307, 484] width 44 height 18
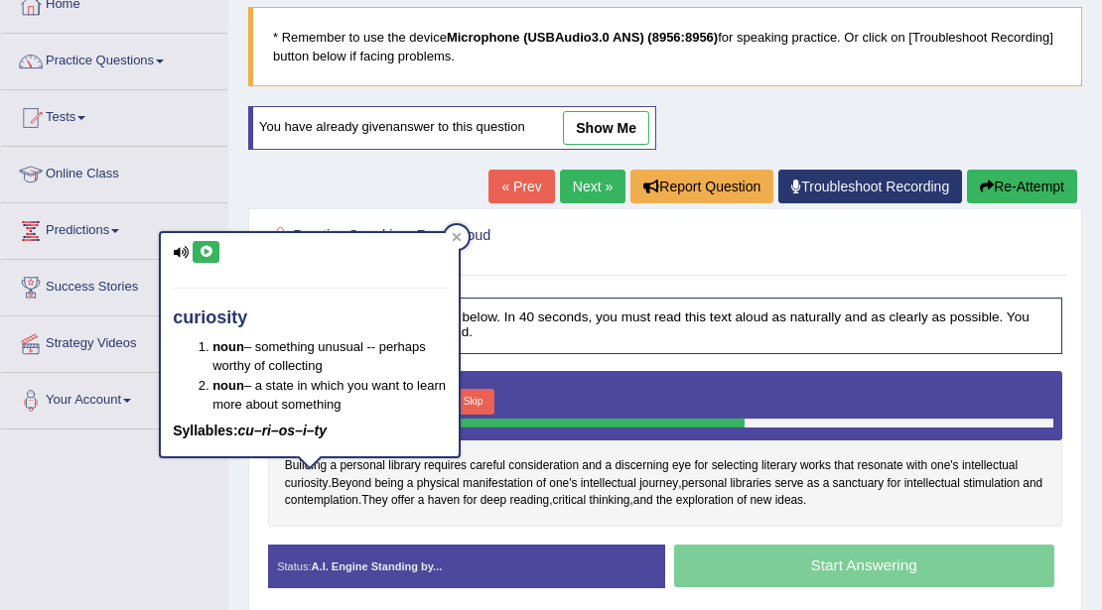
click at [206, 246] on icon at bounding box center [206, 252] width 15 height 12
click at [455, 234] on icon at bounding box center [457, 236] width 9 height 9
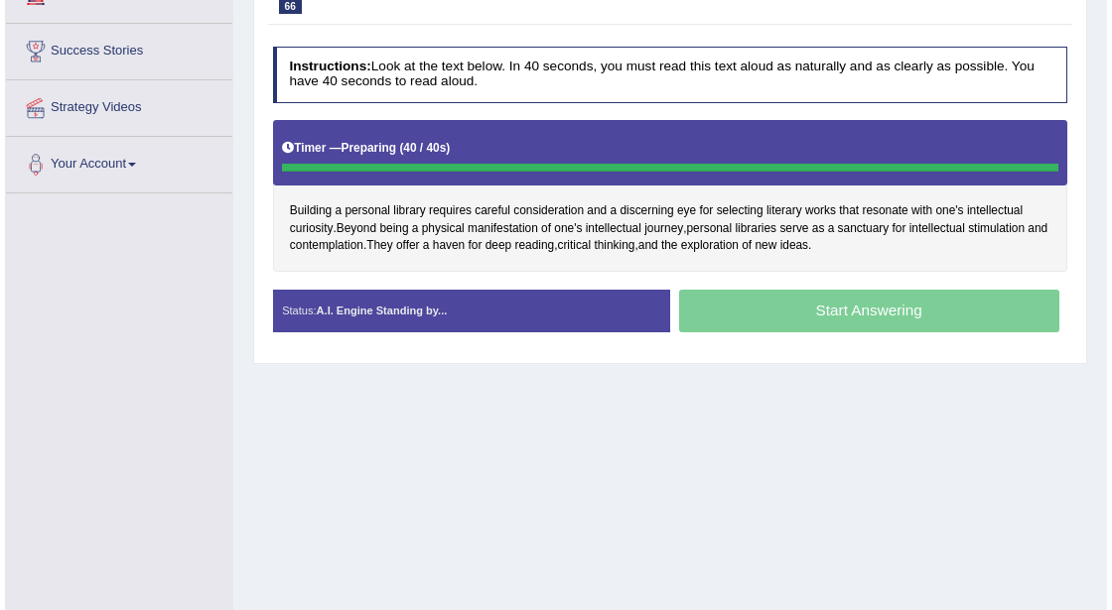
scroll to position [386, 0]
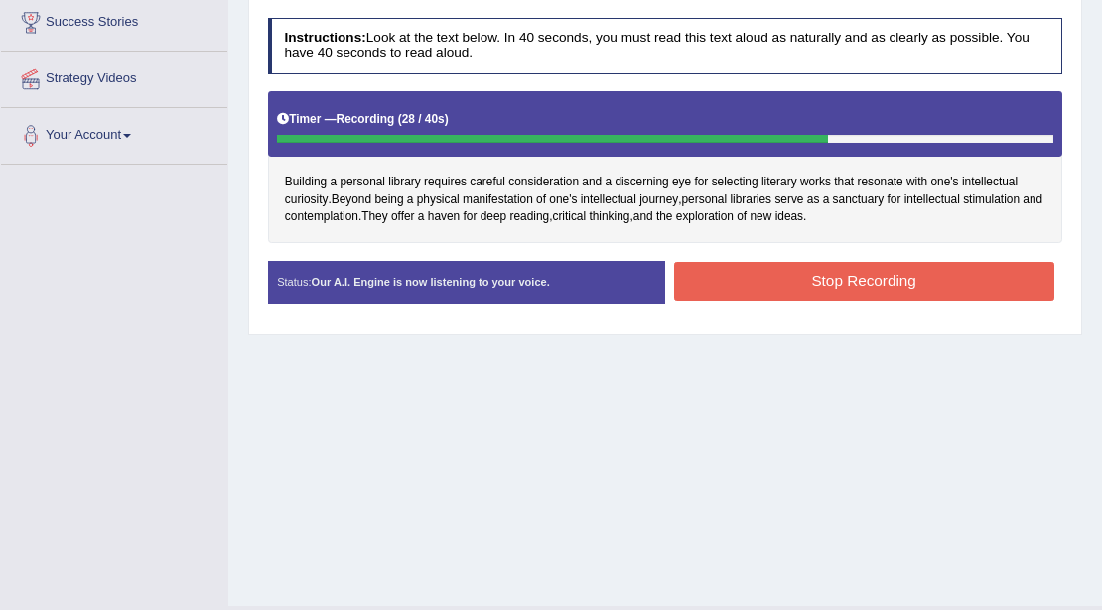
click at [854, 269] on button "Stop Recording" at bounding box center [864, 281] width 380 height 39
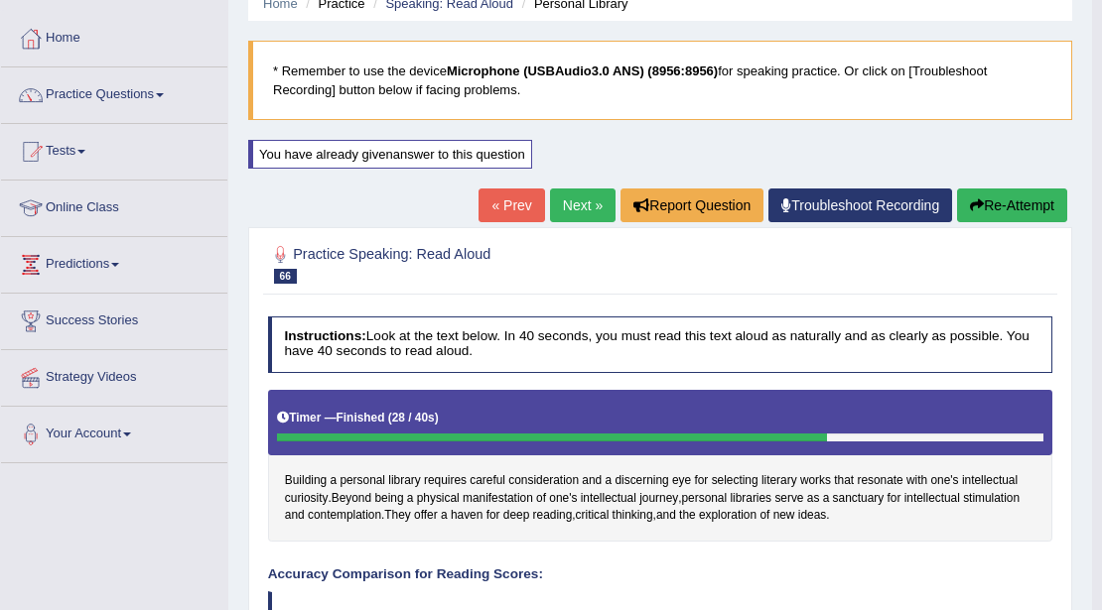
scroll to position [0, 0]
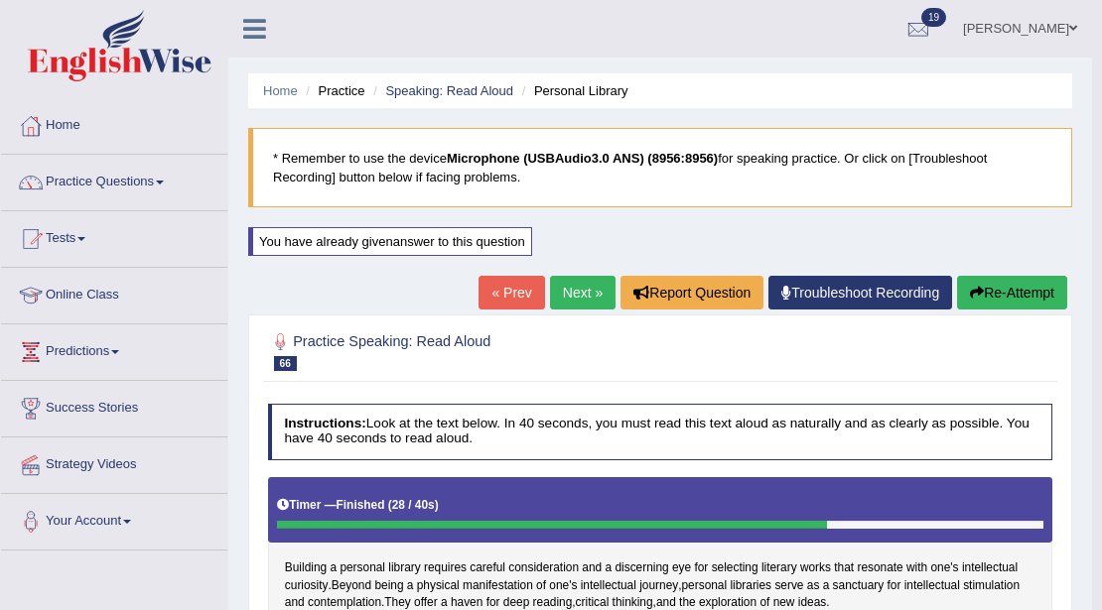
click at [1007, 288] on button "Re-Attempt" at bounding box center [1012, 293] width 110 height 34
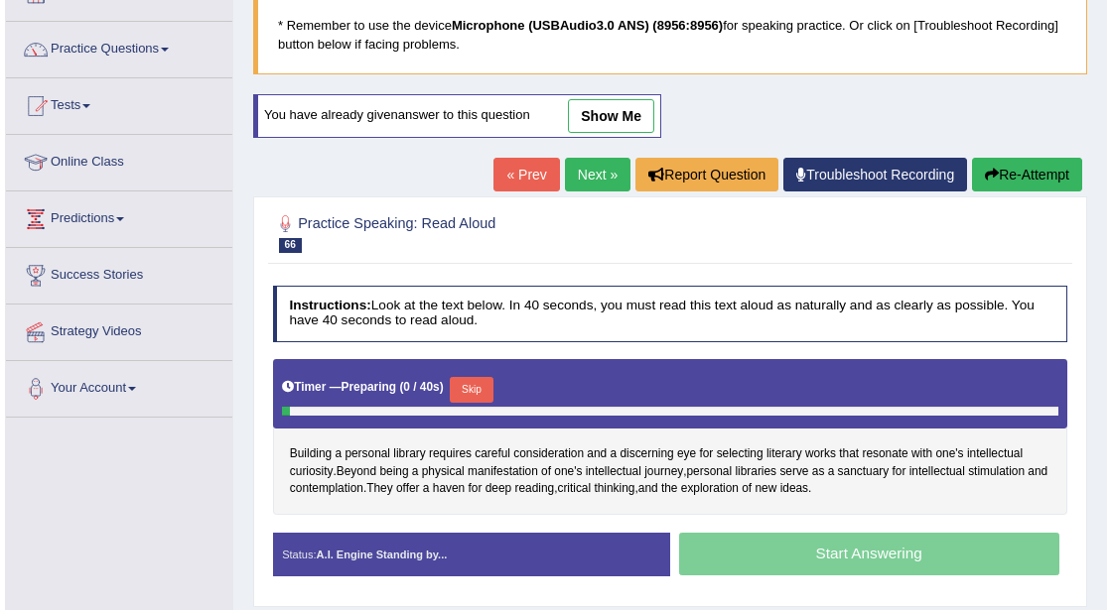
scroll to position [199, 0]
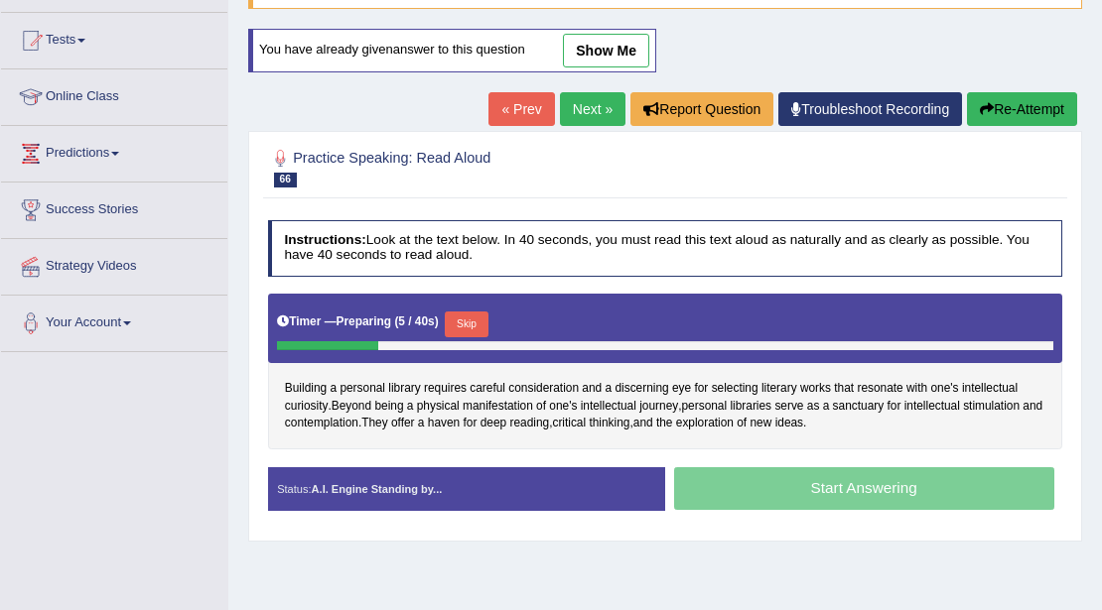
click at [482, 324] on button "Skip" at bounding box center [466, 325] width 43 height 26
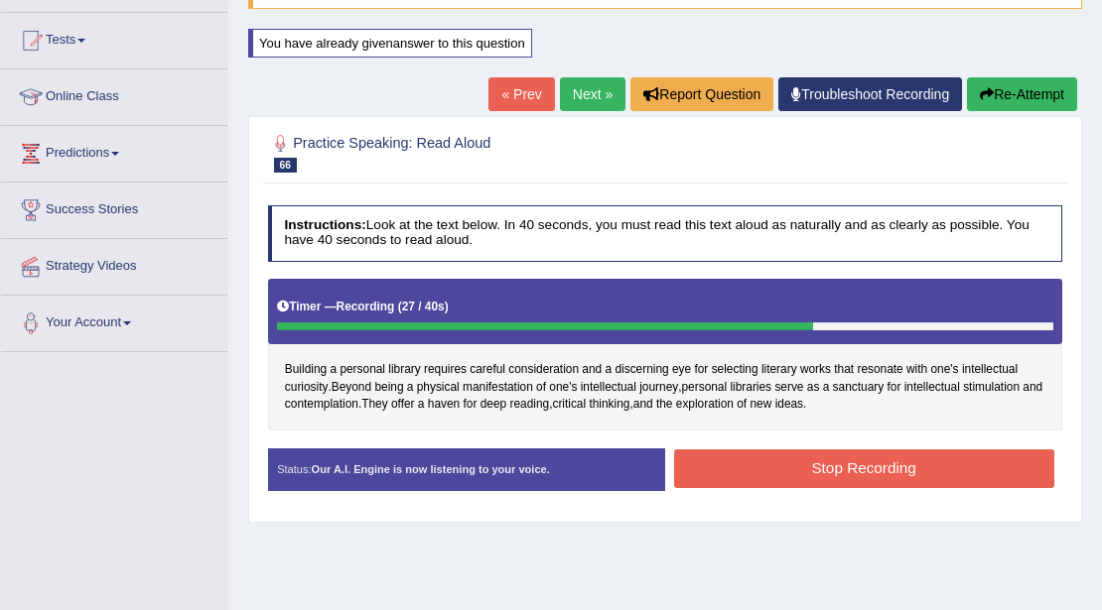
click at [917, 480] on button "Stop Recording" at bounding box center [864, 469] width 380 height 39
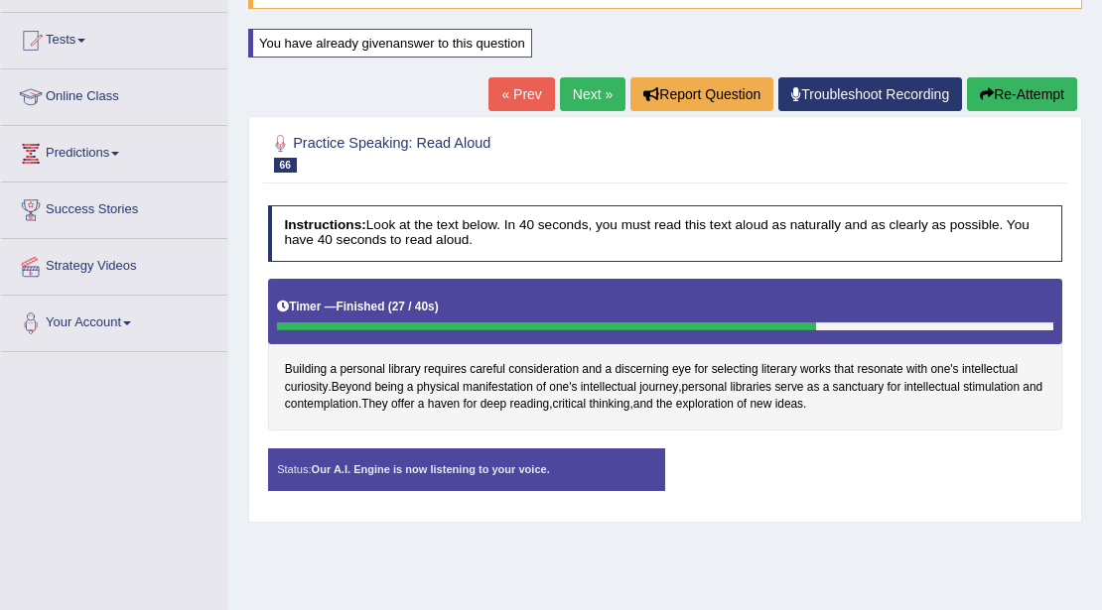
click at [918, 472] on div "Status: Our A.I. Engine is now listening to your voice. Start Answering Stop Re…" at bounding box center [665, 479] width 795 height 61
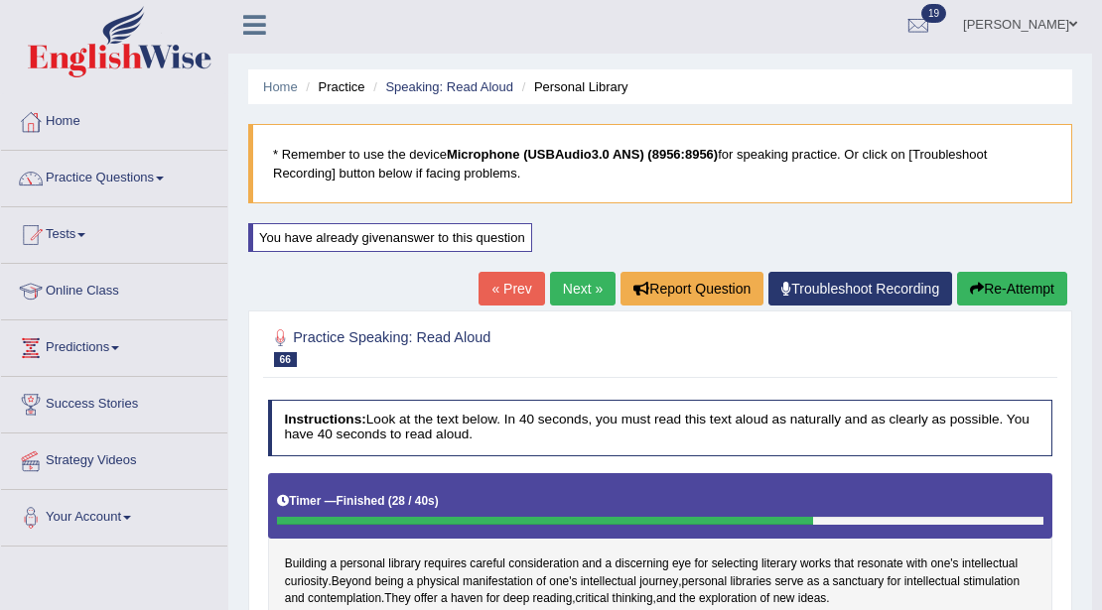
scroll to position [0, 0]
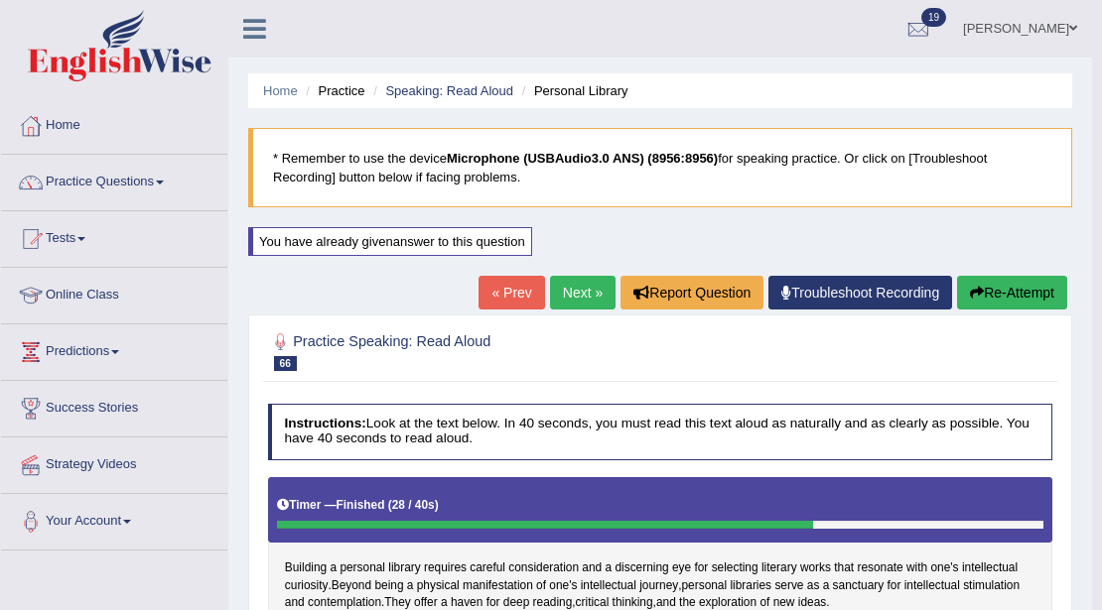
click at [550, 297] on link "Next »" at bounding box center [583, 293] width 66 height 34
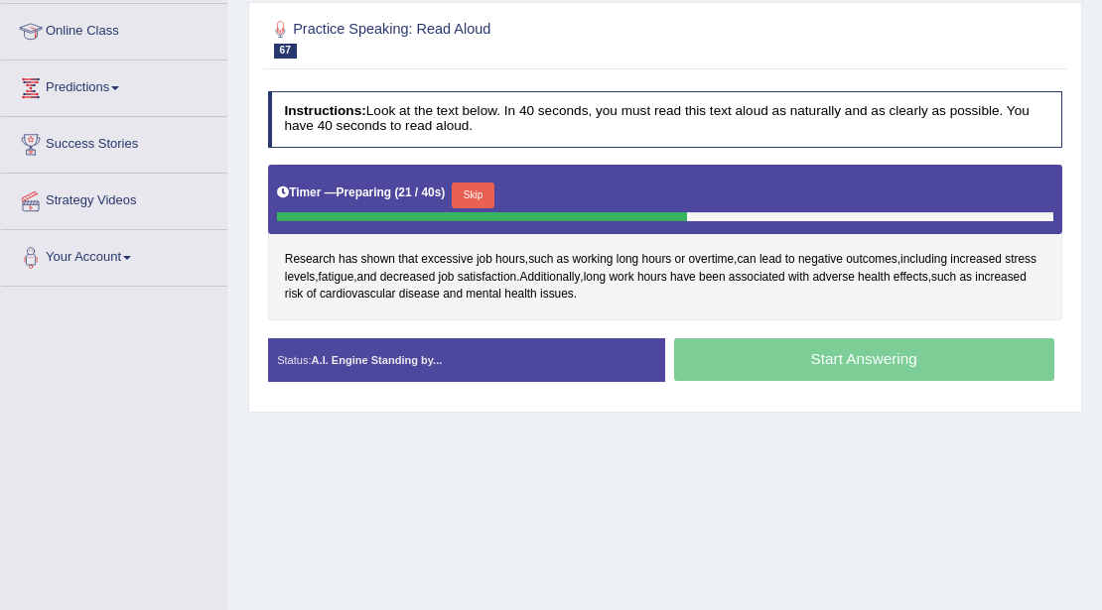
click at [467, 197] on button "Skip" at bounding box center [473, 196] width 43 height 26
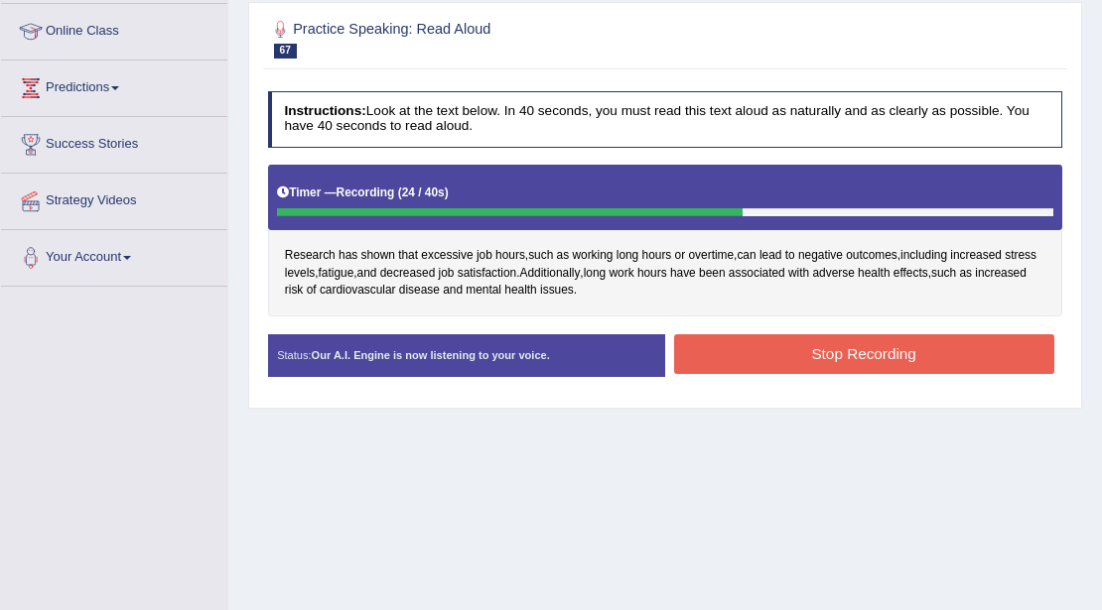
click at [835, 368] on button "Stop Recording" at bounding box center [864, 354] width 380 height 39
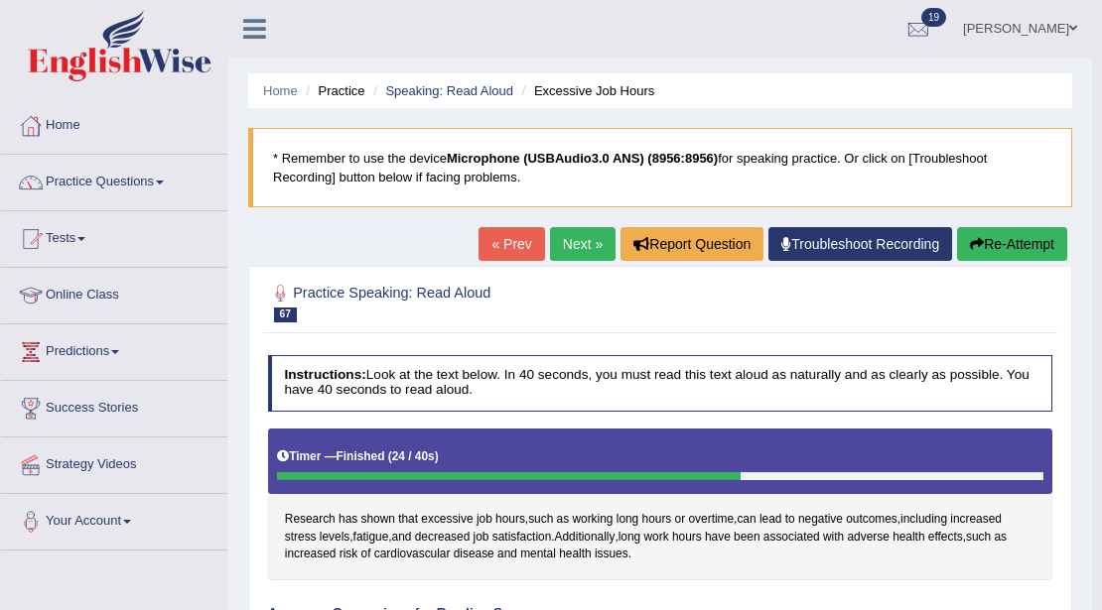
click at [1026, 249] on button "Re-Attempt" at bounding box center [1012, 244] width 110 height 34
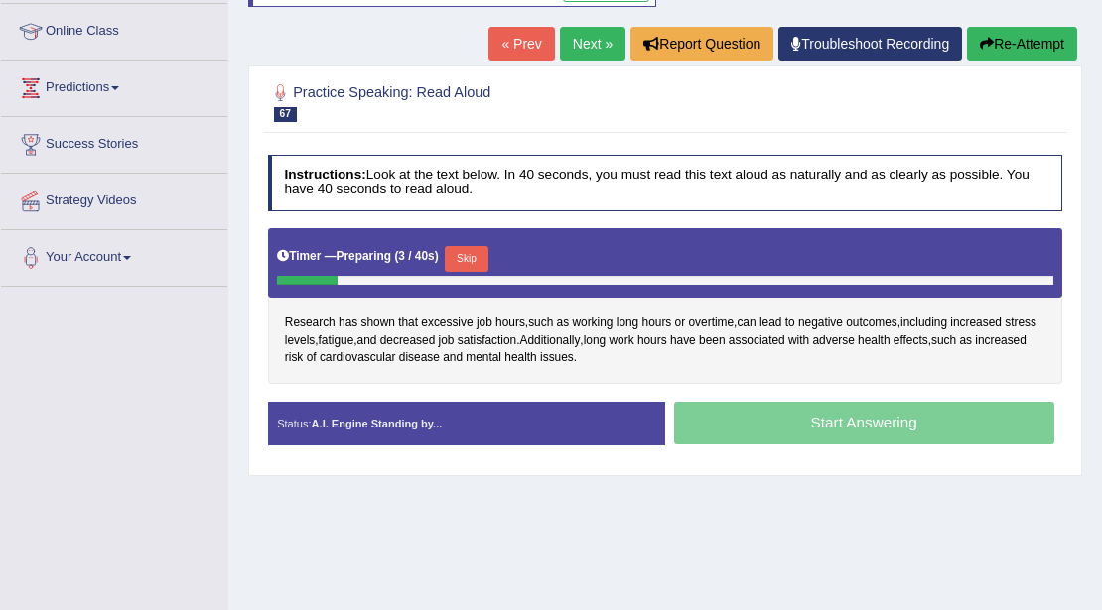
click at [463, 250] on button "Skip" at bounding box center [466, 259] width 43 height 26
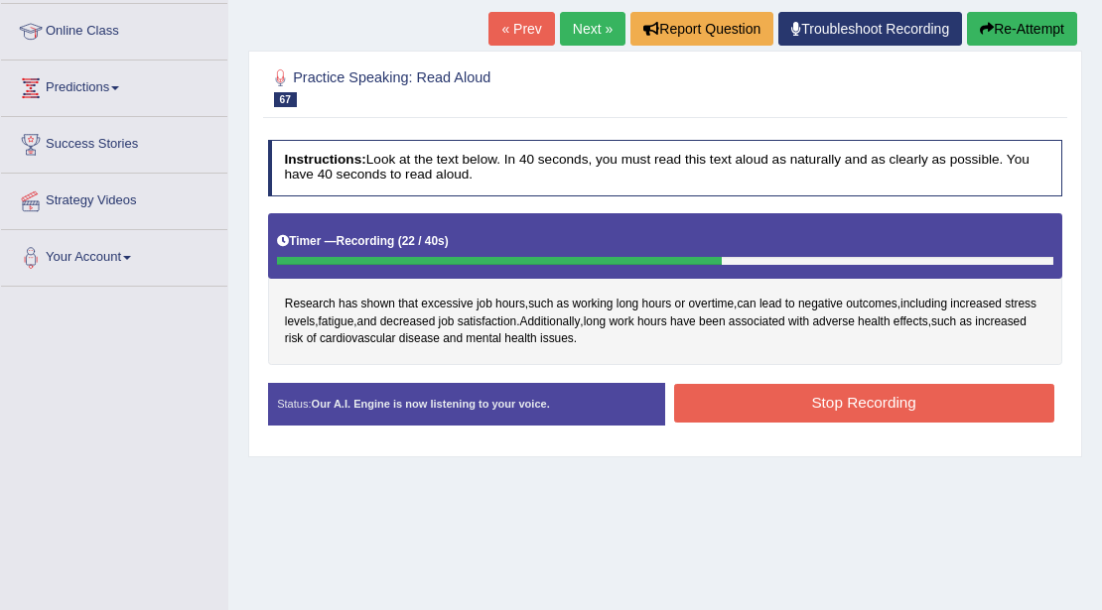
click at [738, 386] on button "Stop Recording" at bounding box center [864, 403] width 380 height 39
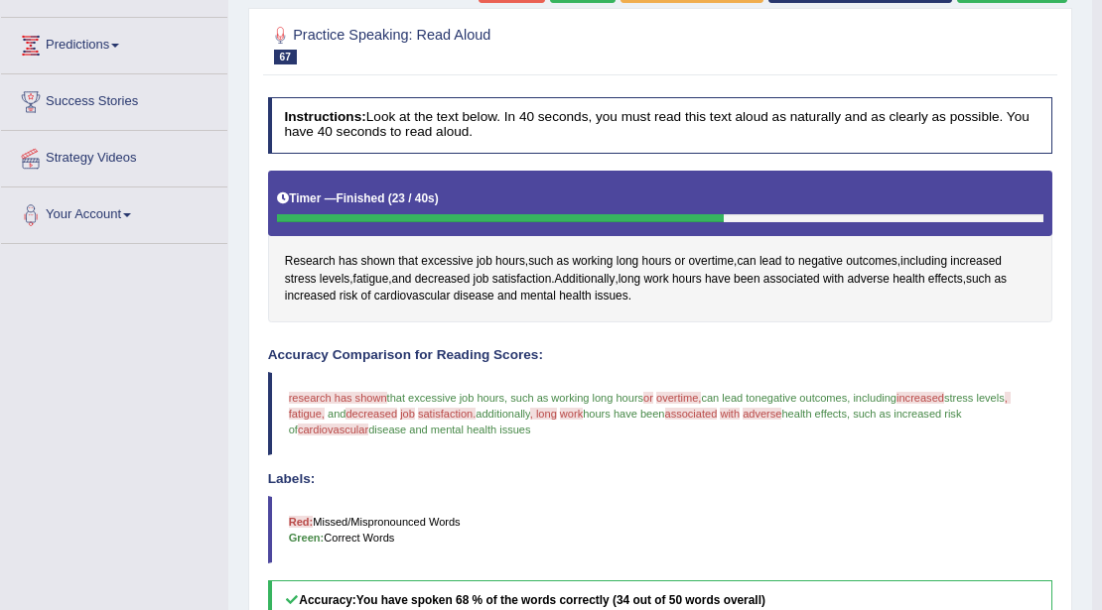
scroll to position [132, 0]
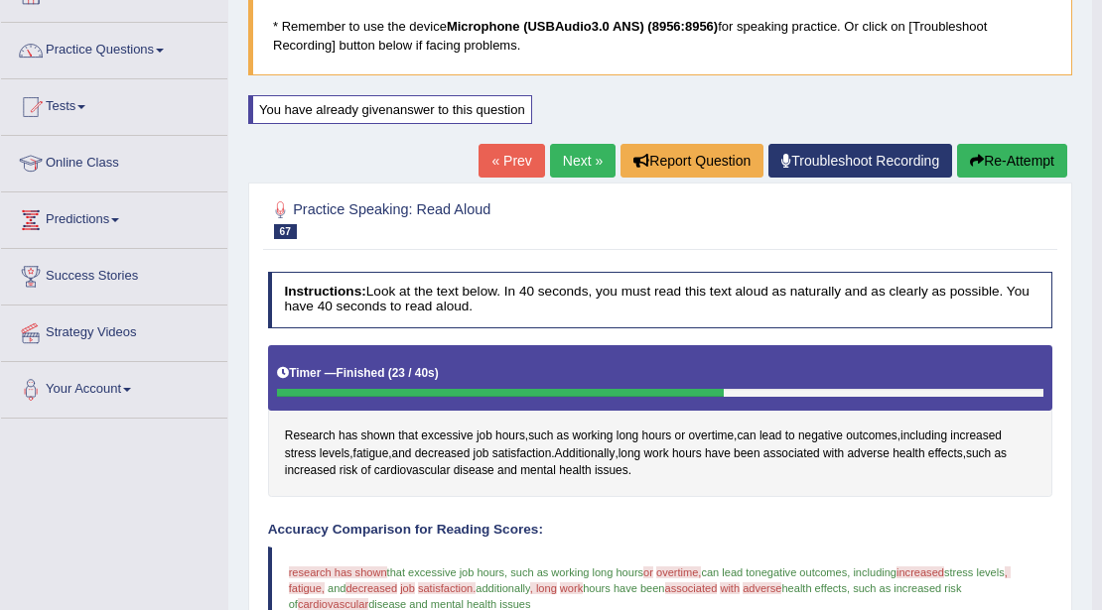
click at [1054, 174] on button "Re-Attempt" at bounding box center [1012, 161] width 110 height 34
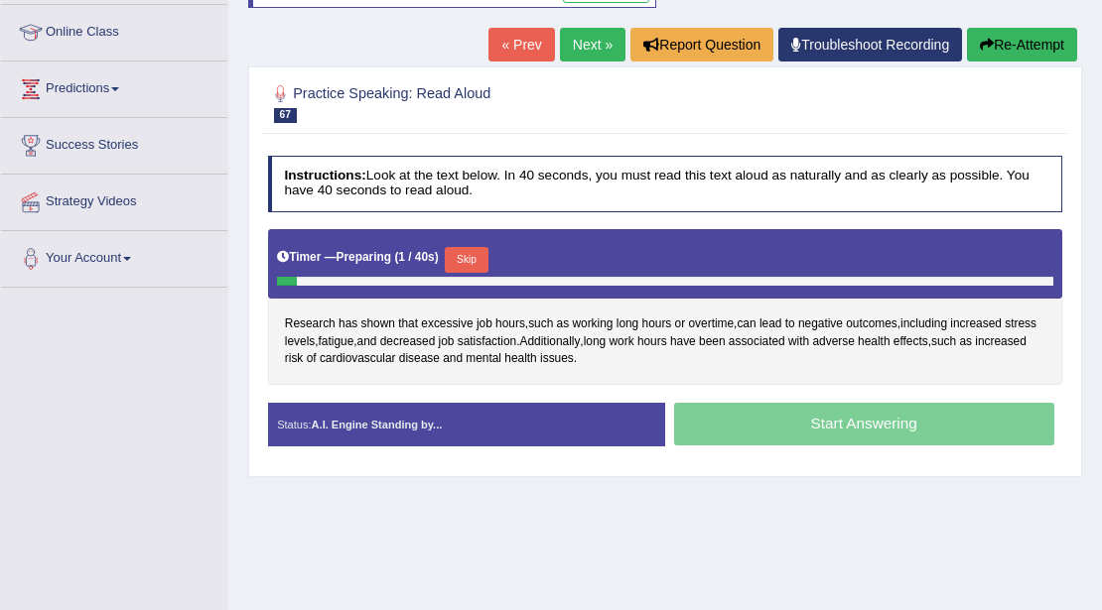
scroll to position [264, 0]
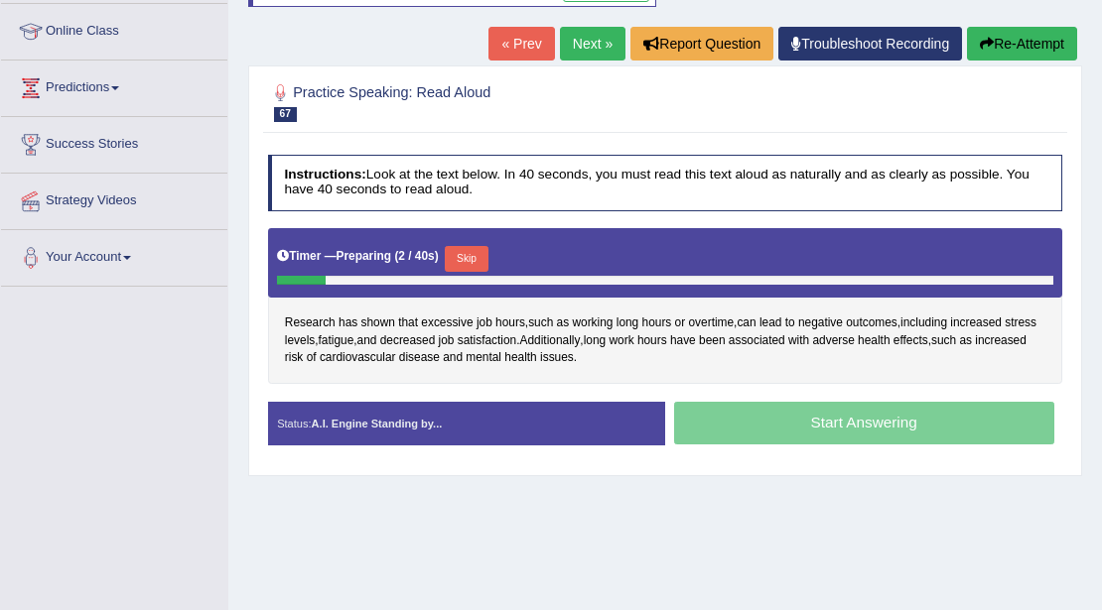
click at [483, 256] on button "Skip" at bounding box center [466, 259] width 43 height 26
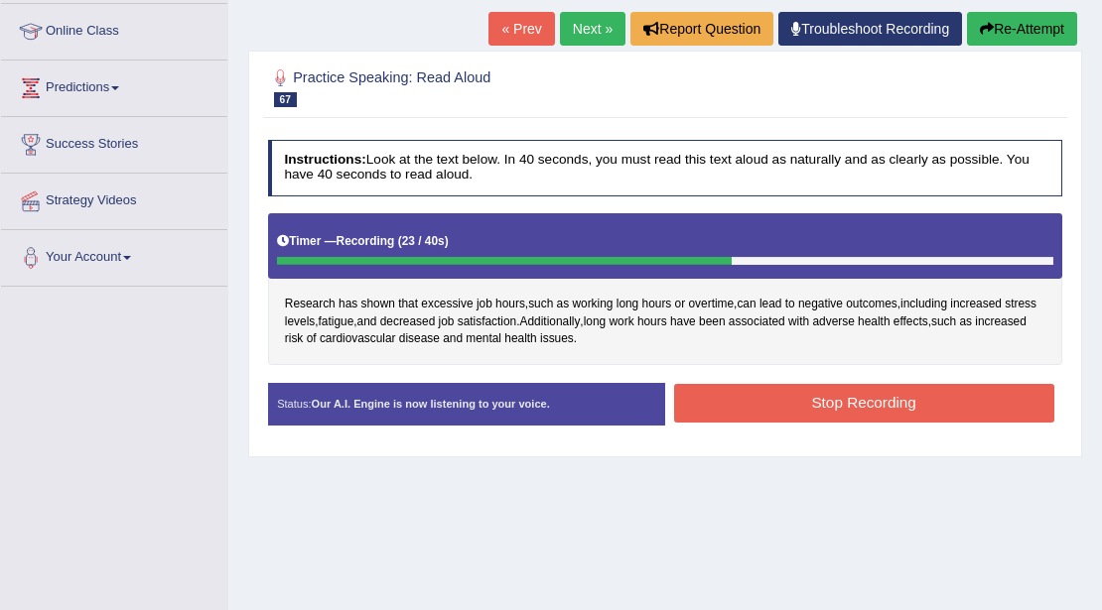
click at [733, 389] on button "Stop Recording" at bounding box center [864, 403] width 380 height 39
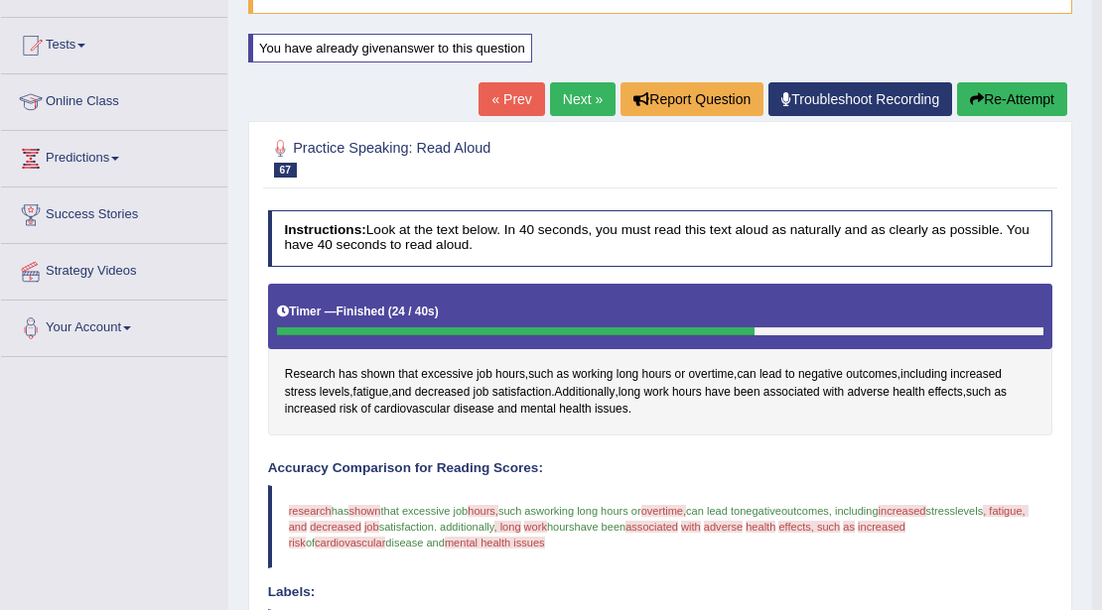
scroll to position [66, 0]
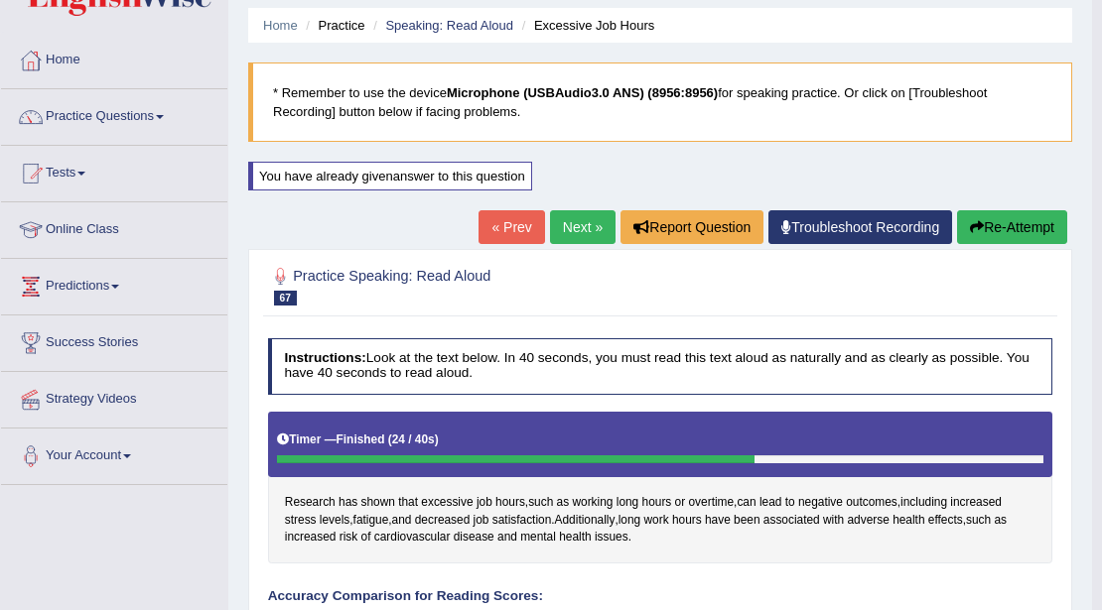
drag, startPoint x: 550, startPoint y: 207, endPoint x: 558, endPoint y: 227, distance: 21.4
click at [550, 208] on div "Home Practice Speaking: Read Aloud Excessive Job Hours * Remember to use the de…" at bounding box center [660, 567] width 864 height 1266
click at [558, 227] on link "Next »" at bounding box center [583, 227] width 66 height 34
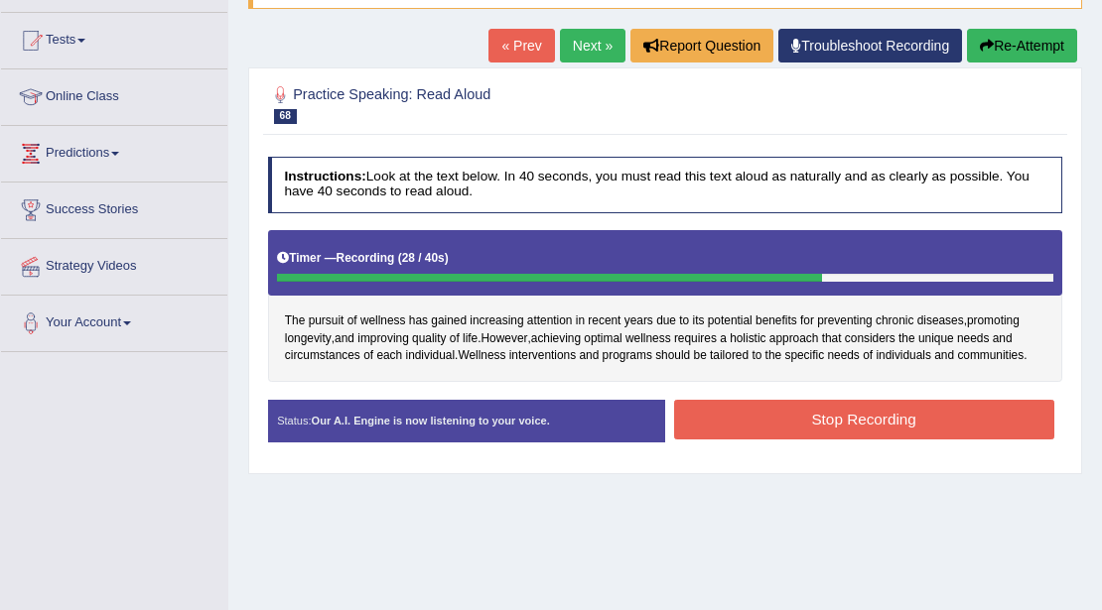
drag, startPoint x: 814, startPoint y: 491, endPoint x: 818, endPoint y: 403, distance: 88.4
click at [815, 490] on div "Home Practice Speaking: Read Aloud Pursuit of Wellness * Remember to use the de…" at bounding box center [665, 297] width 874 height 993
drag, startPoint x: 816, startPoint y: 371, endPoint x: 822, endPoint y: 383, distance: 13.3
click at [820, 375] on div "The pursuit of wellness has gained increasing attention in recent years due to …" at bounding box center [665, 306] width 795 height 152
click at [824, 400] on button "Stop Recording" at bounding box center [864, 419] width 380 height 39
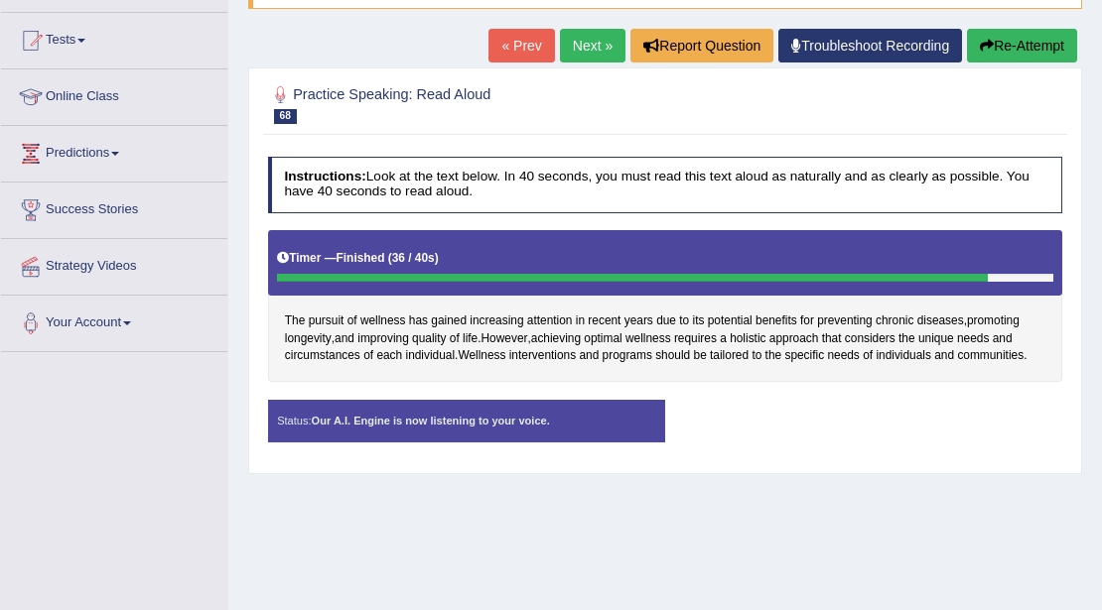
click at [814, 383] on div "Instructions: Look at the text below. In 40 seconds, you must read this text al…" at bounding box center [664, 306] width 803 height 317
click at [515, 415] on strong "Our A.I. Engine is now listening to your voice." at bounding box center [431, 421] width 238 height 12
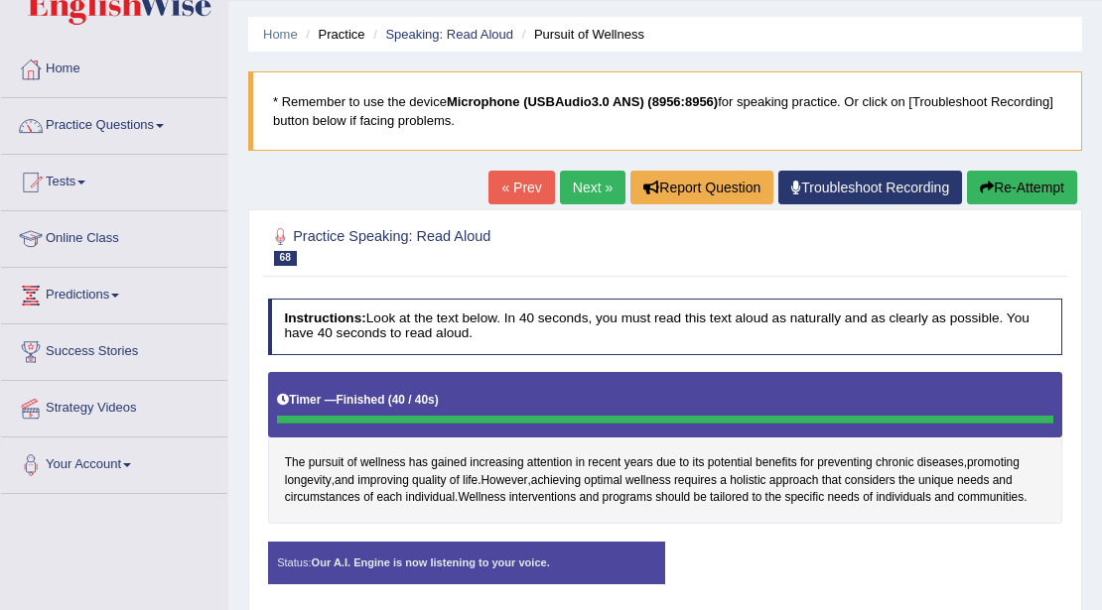
scroll to position [264, 0]
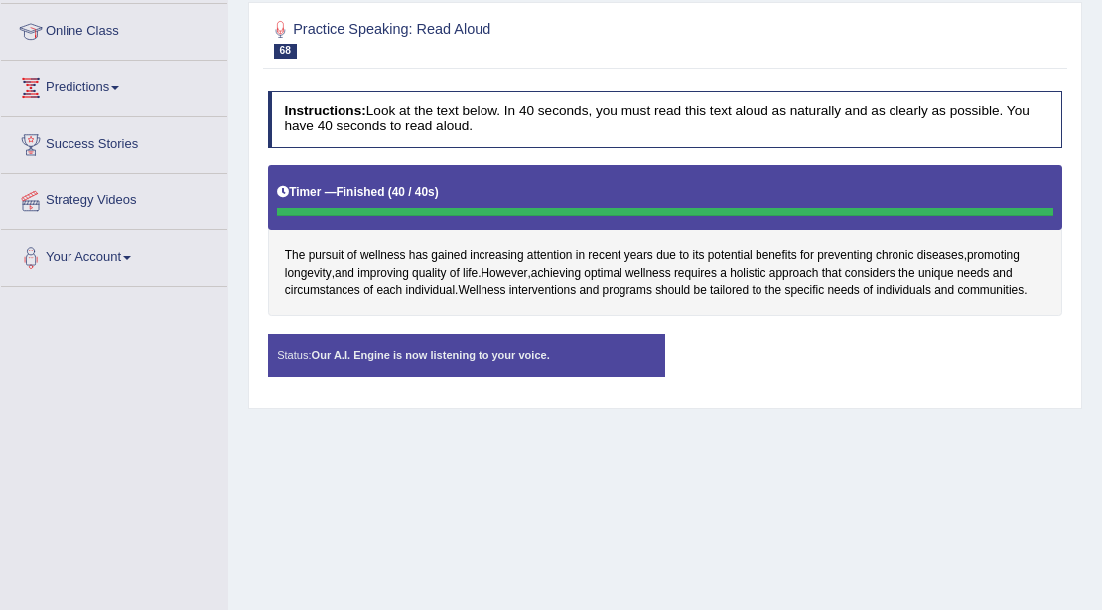
click at [559, 370] on div "Status: Our A.I. Engine is now listening to your voice." at bounding box center [466, 357] width 397 height 44
click at [564, 359] on div "Status: Our A.I. Engine is now listening to your voice." at bounding box center [466, 357] width 397 height 44
click at [529, 338] on div "Status: Our A.I. Engine is now listening to your voice." at bounding box center [466, 357] width 397 height 44
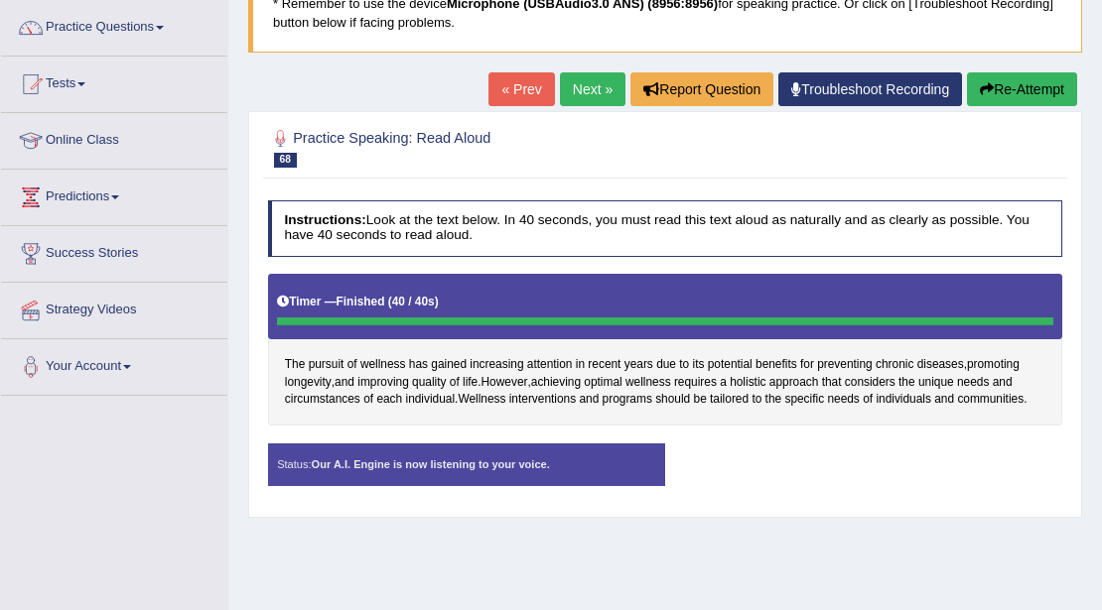
scroll to position [0, 0]
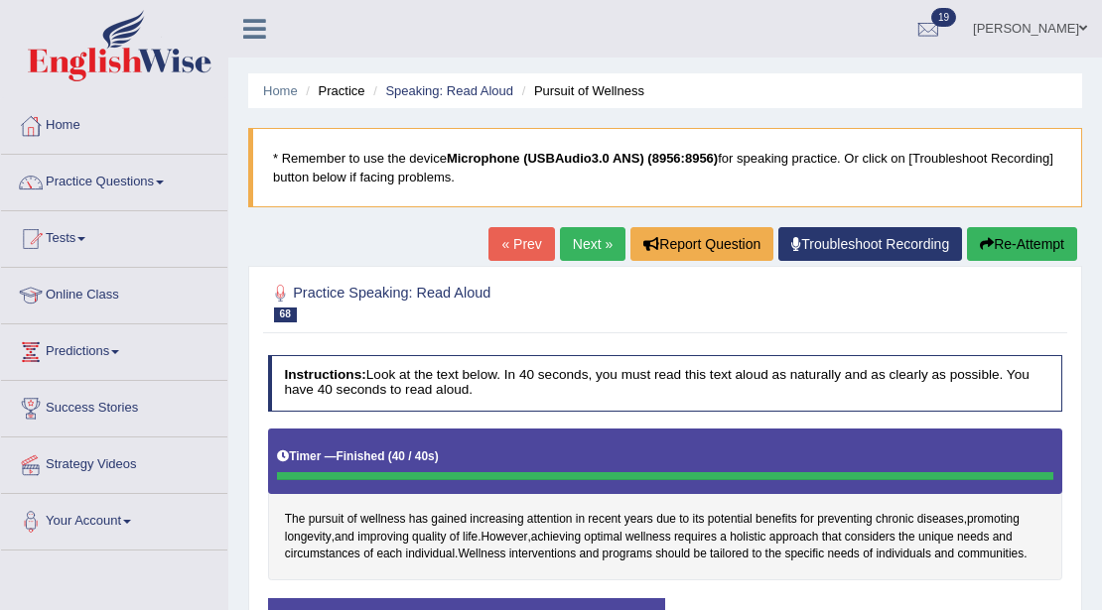
click at [993, 238] on button "Re-Attempt" at bounding box center [1022, 244] width 110 height 34
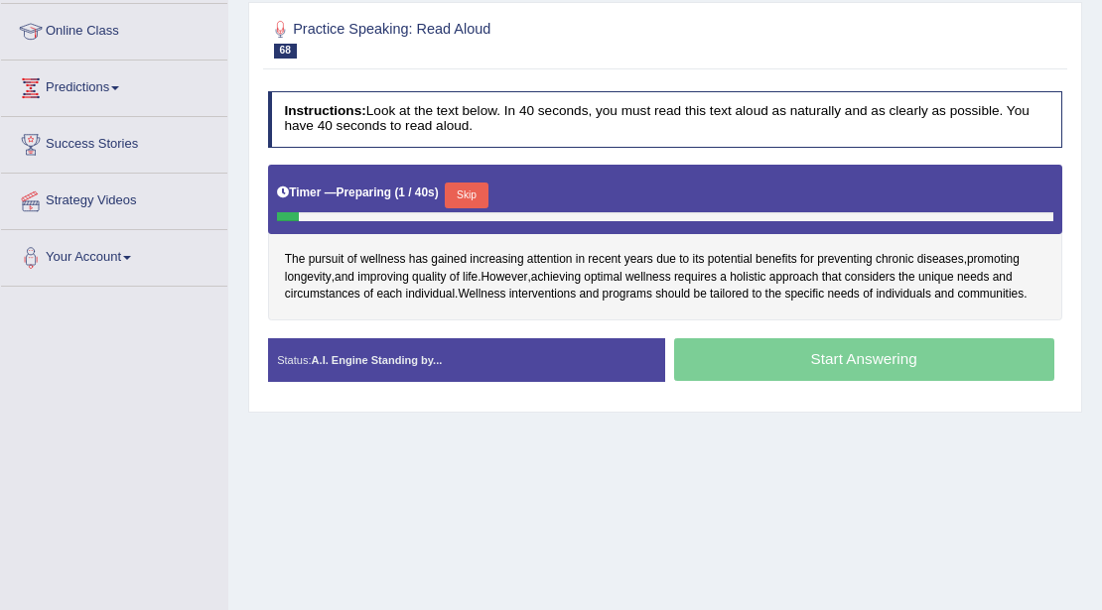
click at [462, 197] on button "Skip" at bounding box center [466, 196] width 43 height 26
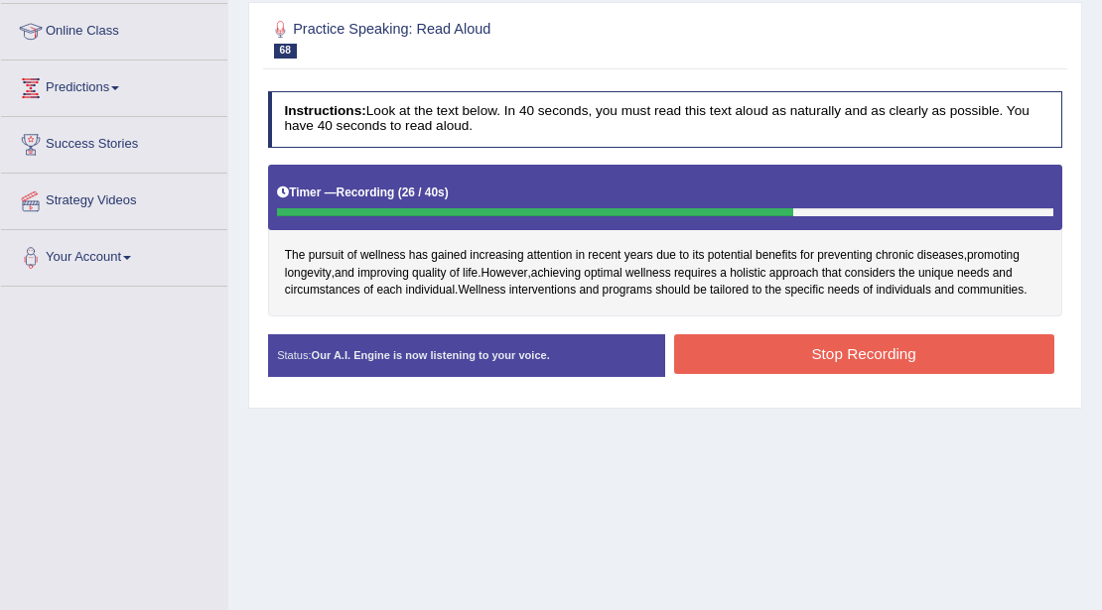
drag, startPoint x: 776, startPoint y: 375, endPoint x: 777, endPoint y: 365, distance: 10.0
click at [777, 366] on div "Status: Our A.I. Engine is now listening to your voice. Start Answering Stop Re…" at bounding box center [665, 365] width 795 height 61
click at [777, 365] on button "Stop Recording" at bounding box center [864, 354] width 380 height 39
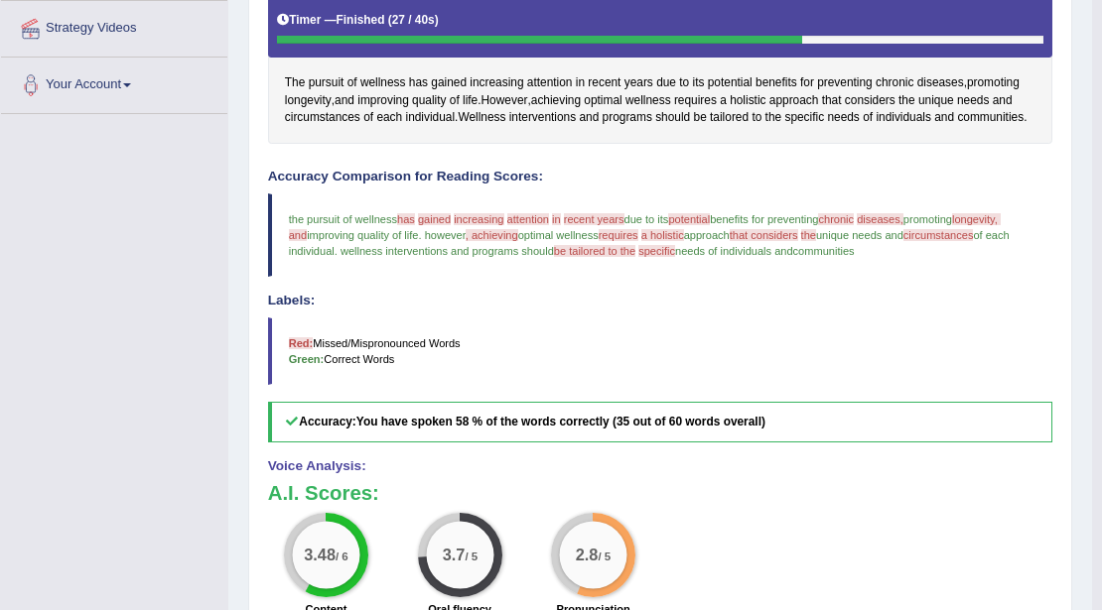
scroll to position [188, 0]
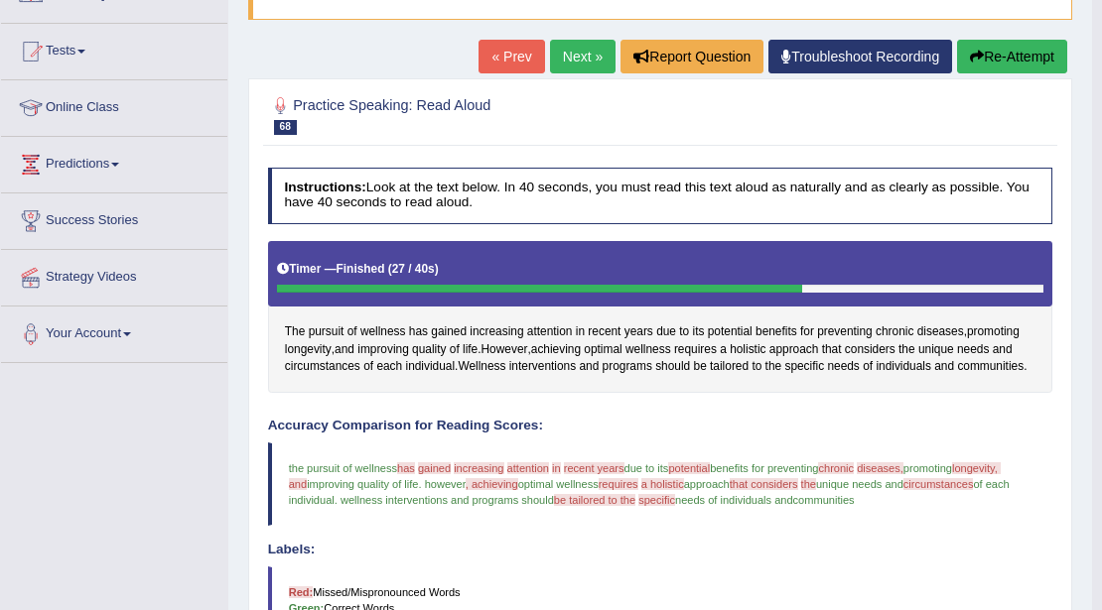
click at [1041, 54] on button "Re-Attempt" at bounding box center [1012, 57] width 110 height 34
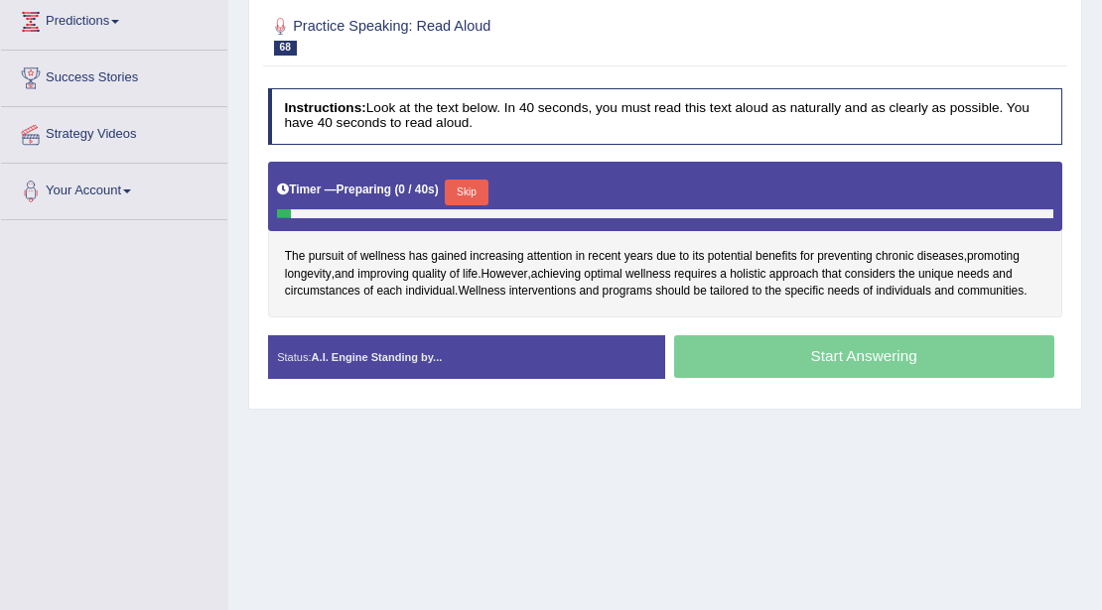
click at [480, 180] on button "Skip" at bounding box center [466, 193] width 43 height 26
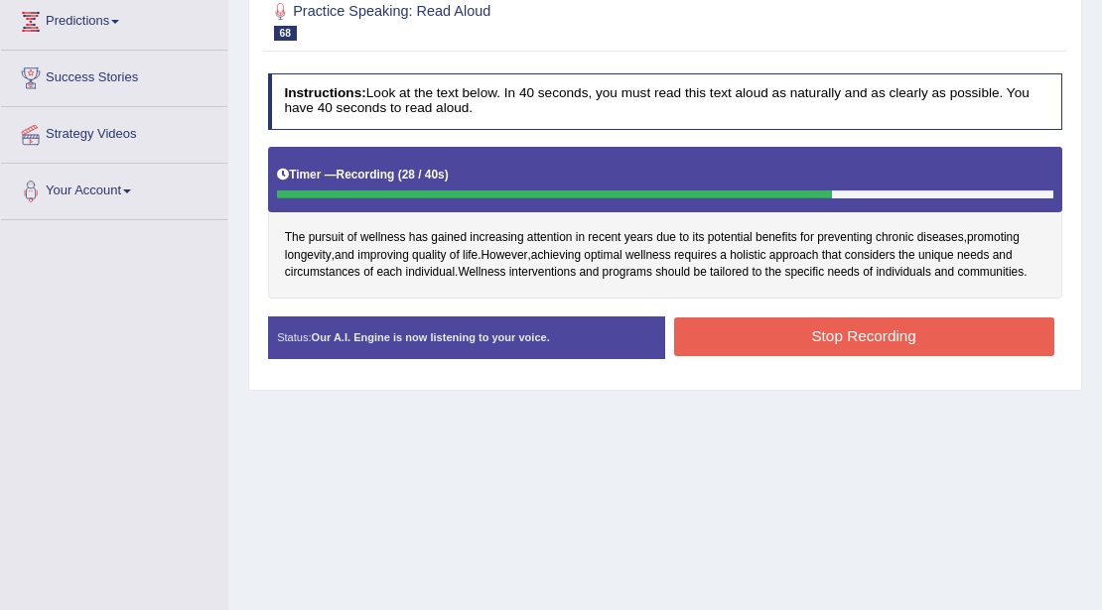
click at [768, 286] on div "The pursuit of wellness has gained increasing attention in recent years due to …" at bounding box center [665, 223] width 795 height 152
click at [770, 349] on button "Stop Recording" at bounding box center [864, 337] width 380 height 39
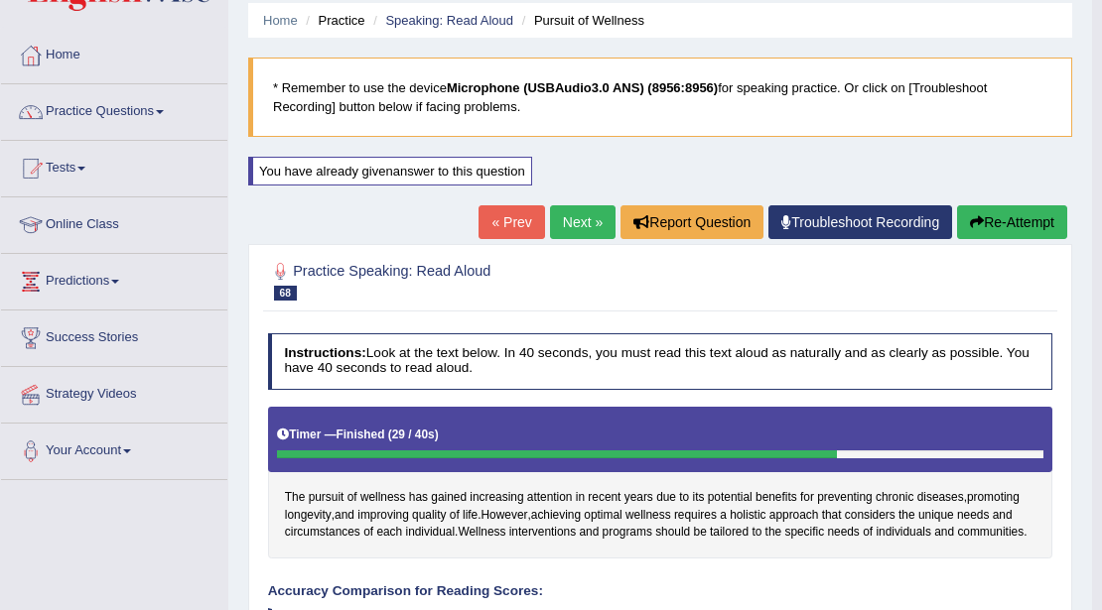
scroll to position [66, 0]
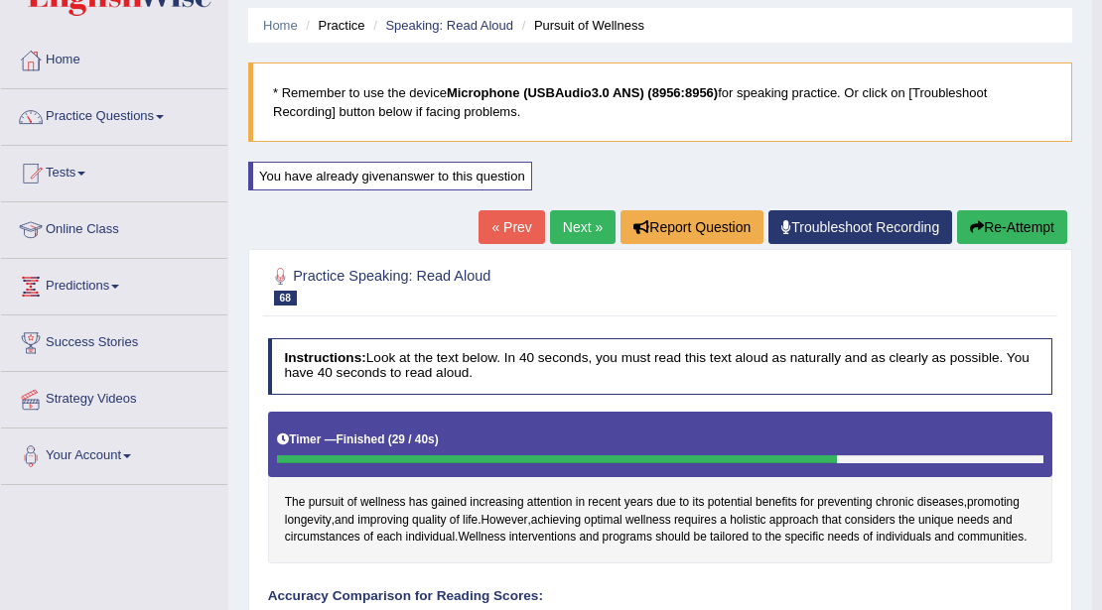
click at [562, 260] on div at bounding box center [660, 286] width 785 height 52
click at [572, 245] on div "« Prev Next » Report Question Troubleshoot Recording Re-Attempt" at bounding box center [775, 229] width 594 height 39
click at [577, 237] on link "Next »" at bounding box center [583, 227] width 66 height 34
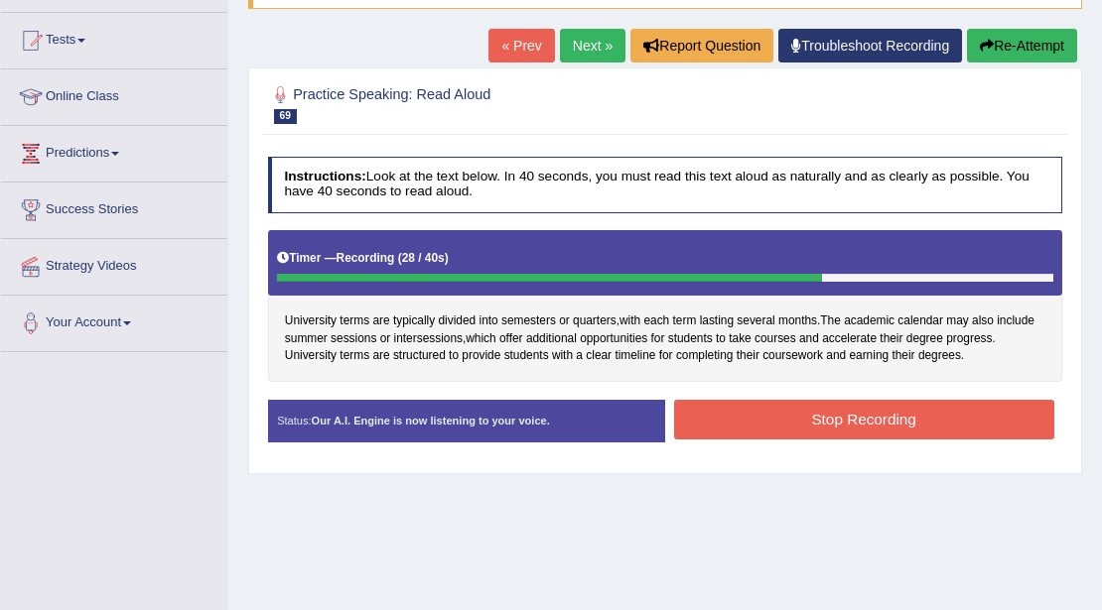
click at [859, 402] on button "Stop Recording" at bounding box center [864, 419] width 380 height 39
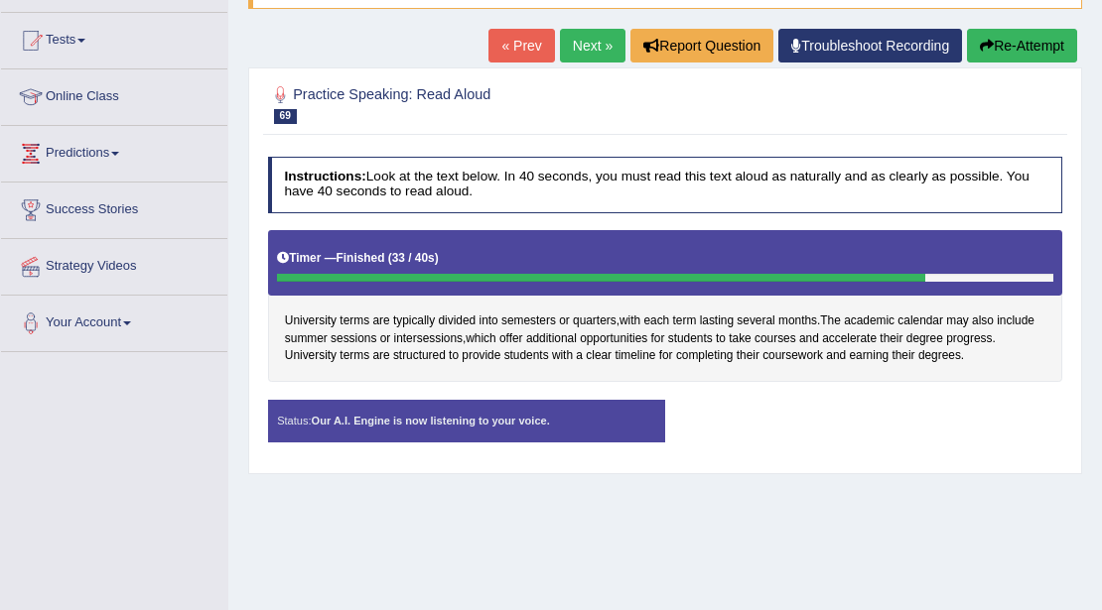
click at [336, 417] on strong "Our A.I. Engine is now listening to your voice." at bounding box center [431, 421] width 238 height 12
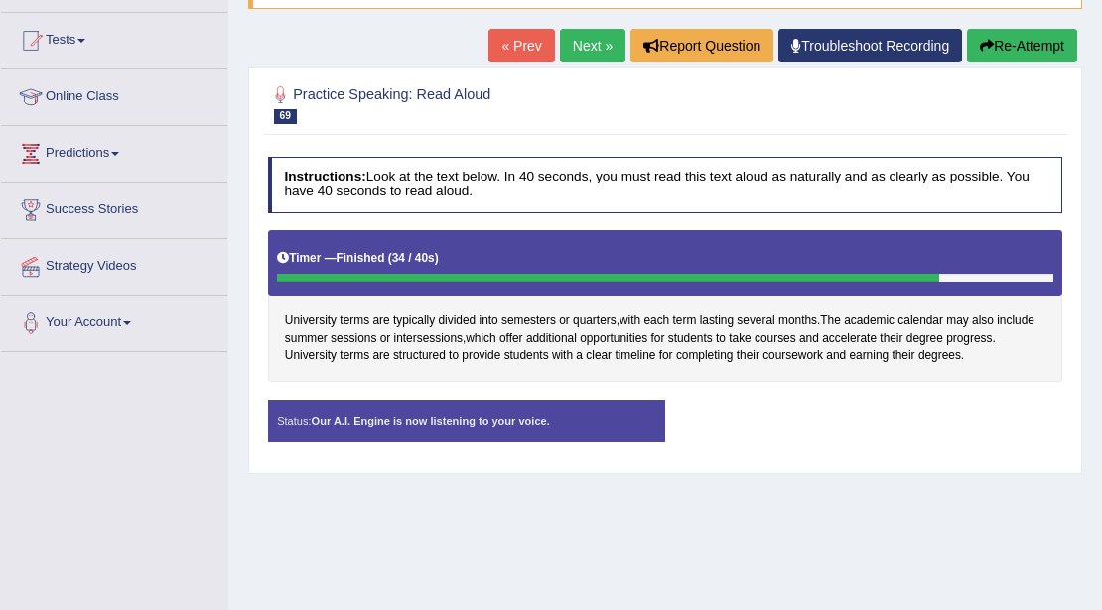
click at [336, 417] on strong "Our A.I. Engine is now listening to your voice." at bounding box center [431, 421] width 238 height 12
click at [463, 415] on strong "Our A.I. Engine is now listening to your voice." at bounding box center [431, 421] width 238 height 12
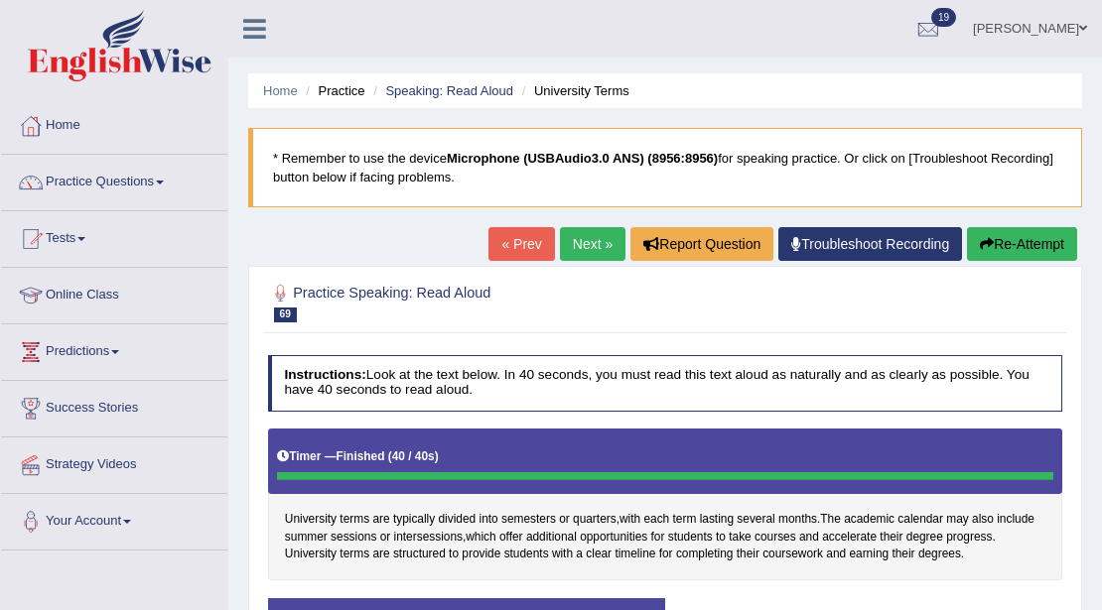
click at [1045, 232] on button "Re-Attempt" at bounding box center [1022, 244] width 110 height 34
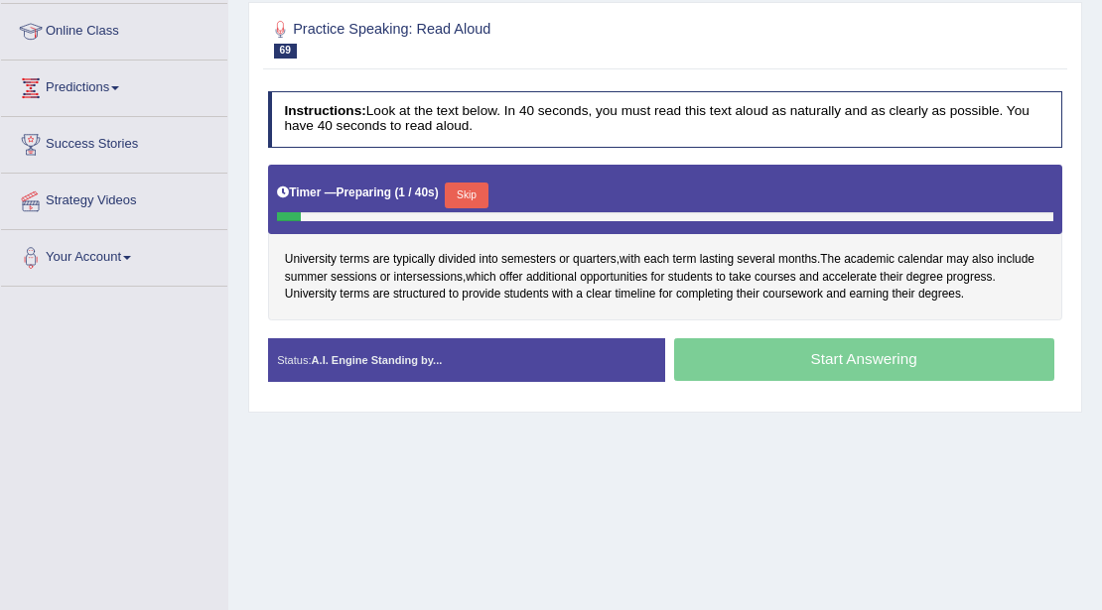
drag, startPoint x: 463, startPoint y: 194, endPoint x: 473, endPoint y: 195, distance: 11.0
click at [467, 194] on button "Skip" at bounding box center [466, 196] width 43 height 26
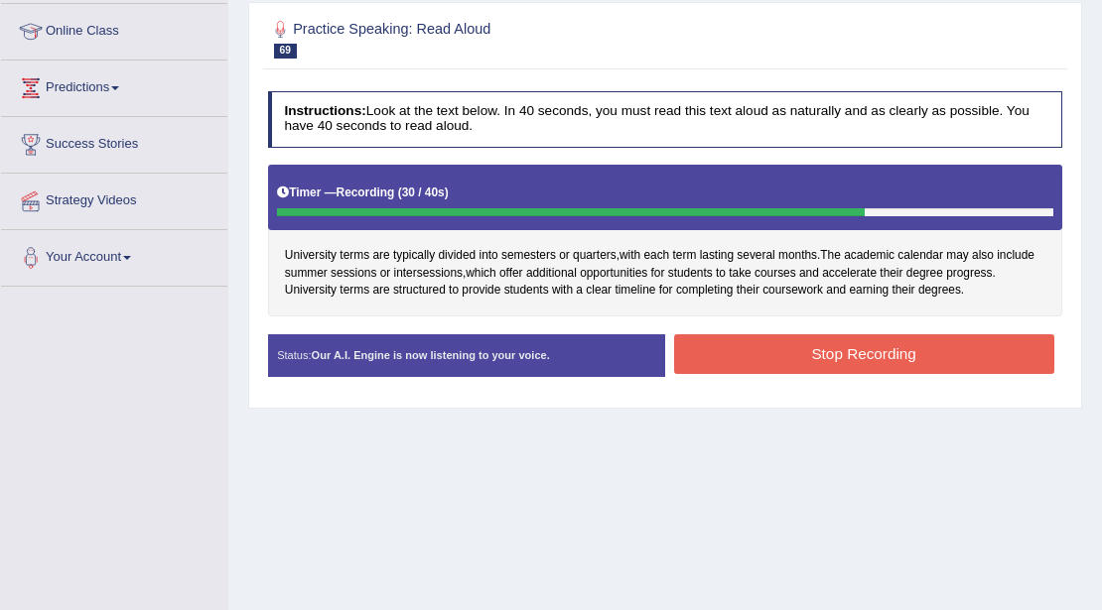
click at [918, 351] on button "Stop Recording" at bounding box center [864, 354] width 380 height 39
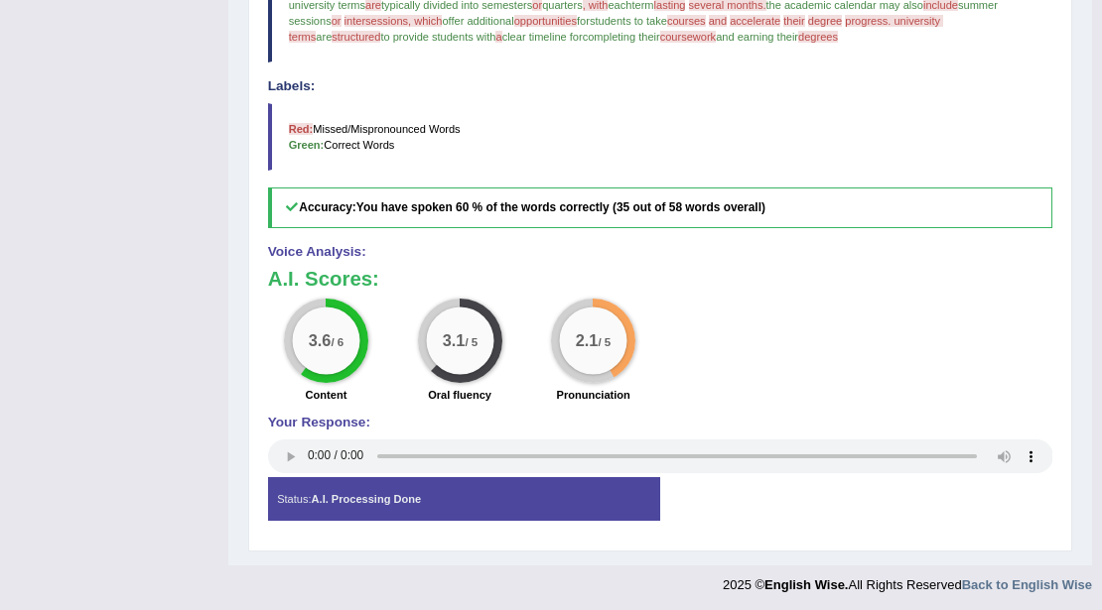
scroll to position [188, 0]
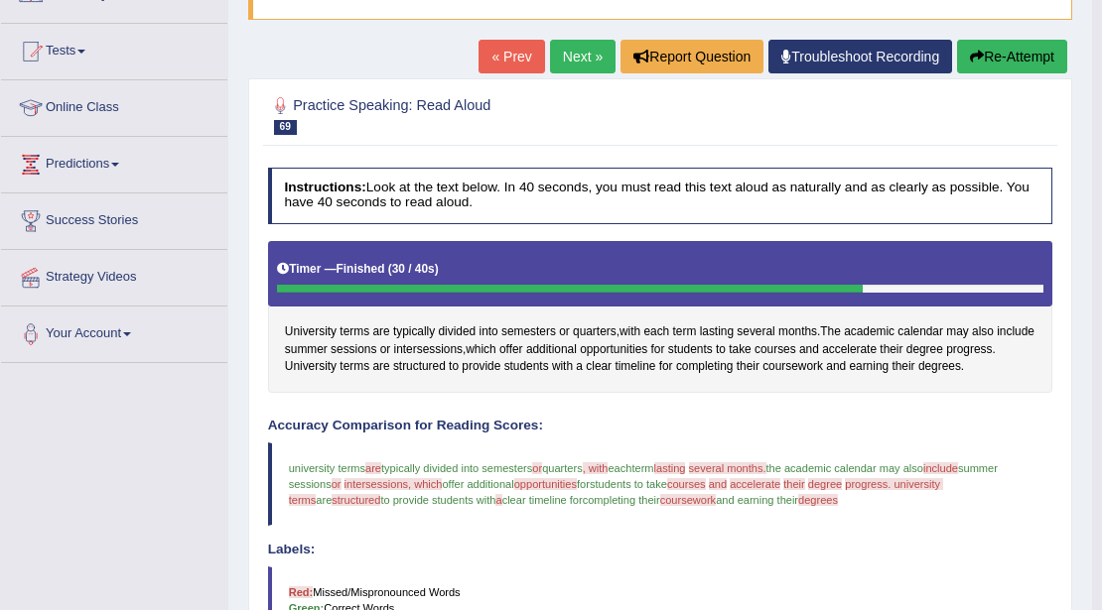
click at [1053, 65] on button "Re-Attempt" at bounding box center [1012, 57] width 110 height 34
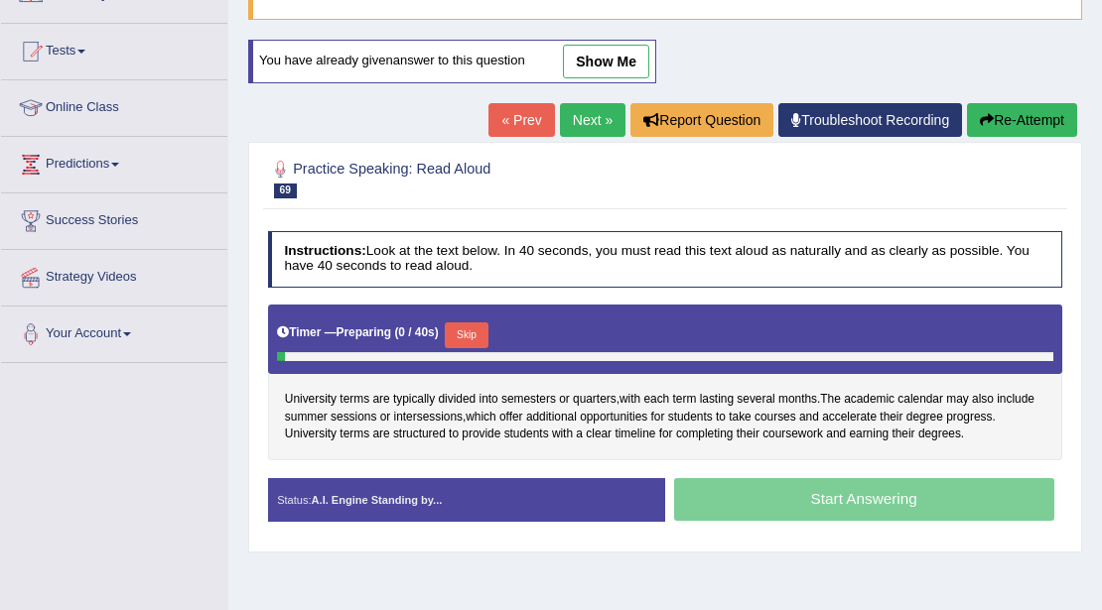
click at [477, 330] on button "Skip" at bounding box center [466, 336] width 43 height 26
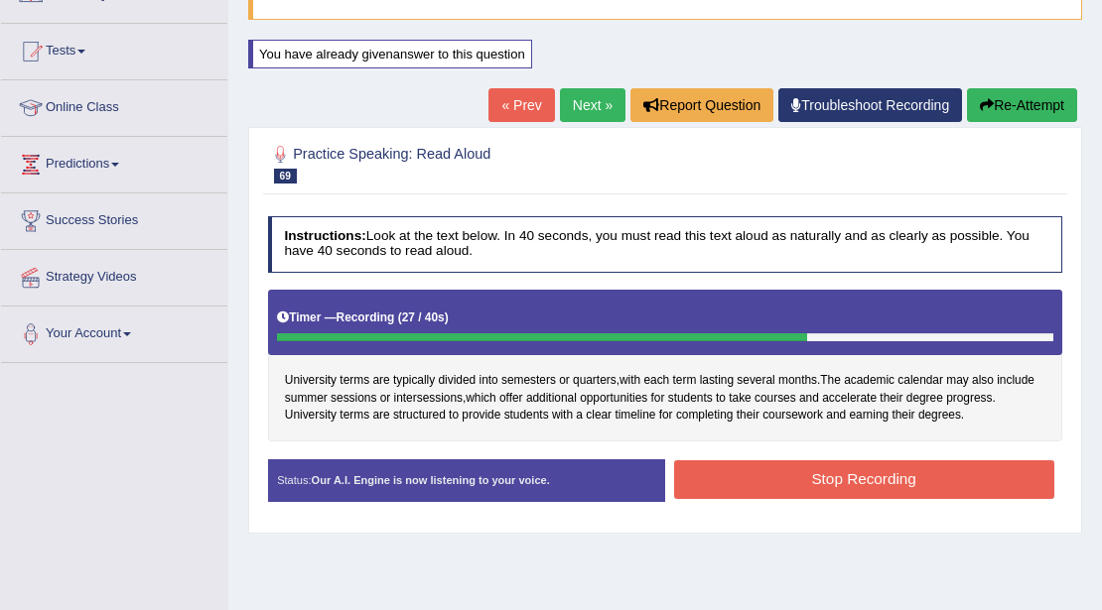
click at [871, 472] on button "Stop Recording" at bounding box center [864, 480] width 380 height 39
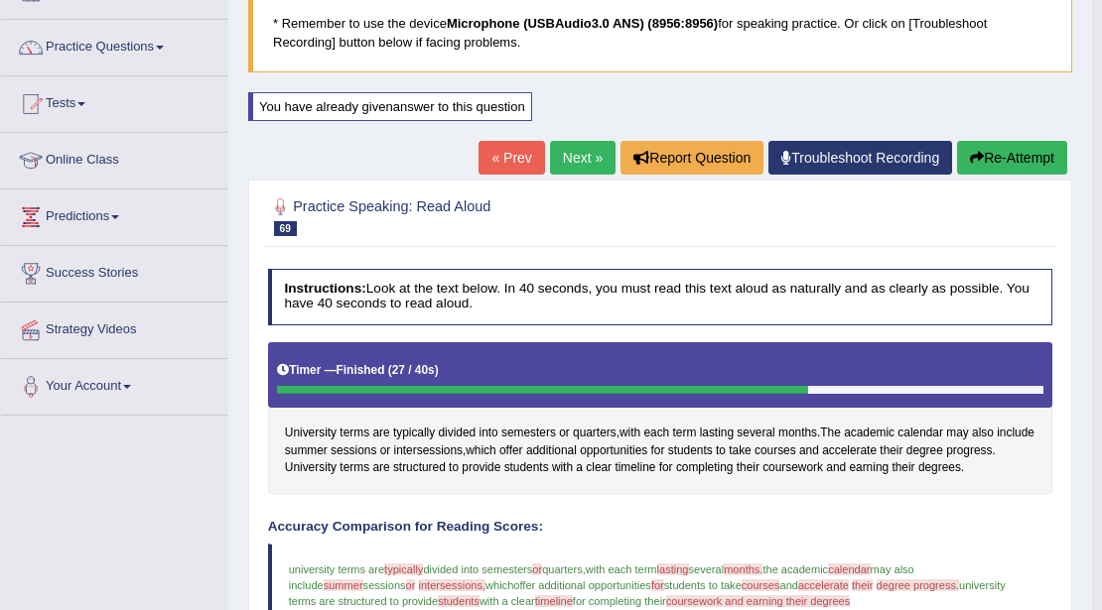
scroll to position [121, 0]
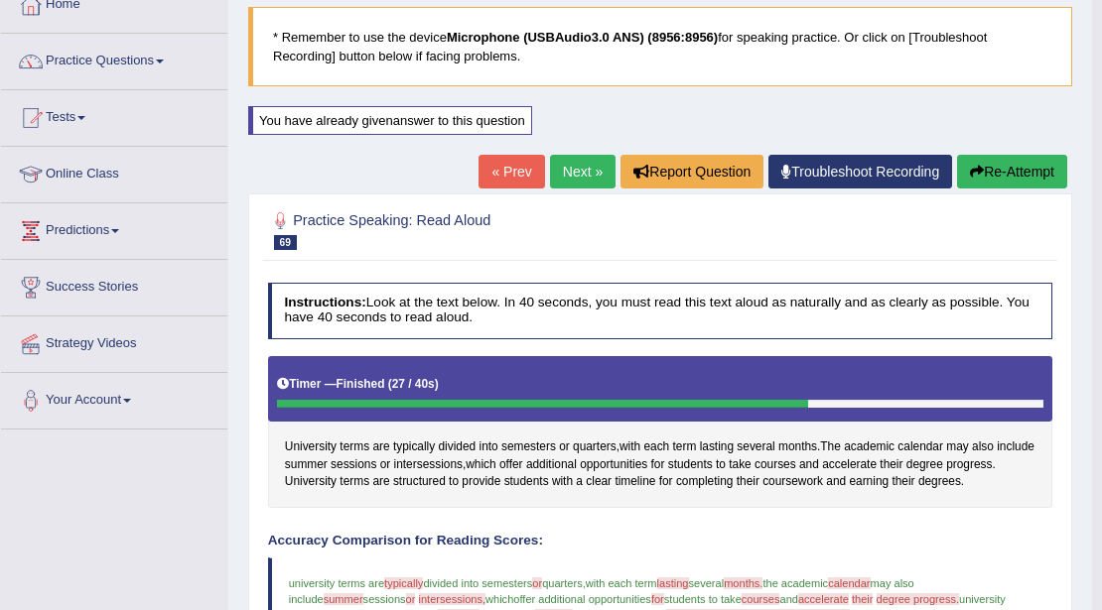
click at [574, 168] on link "Next »" at bounding box center [583, 172] width 66 height 34
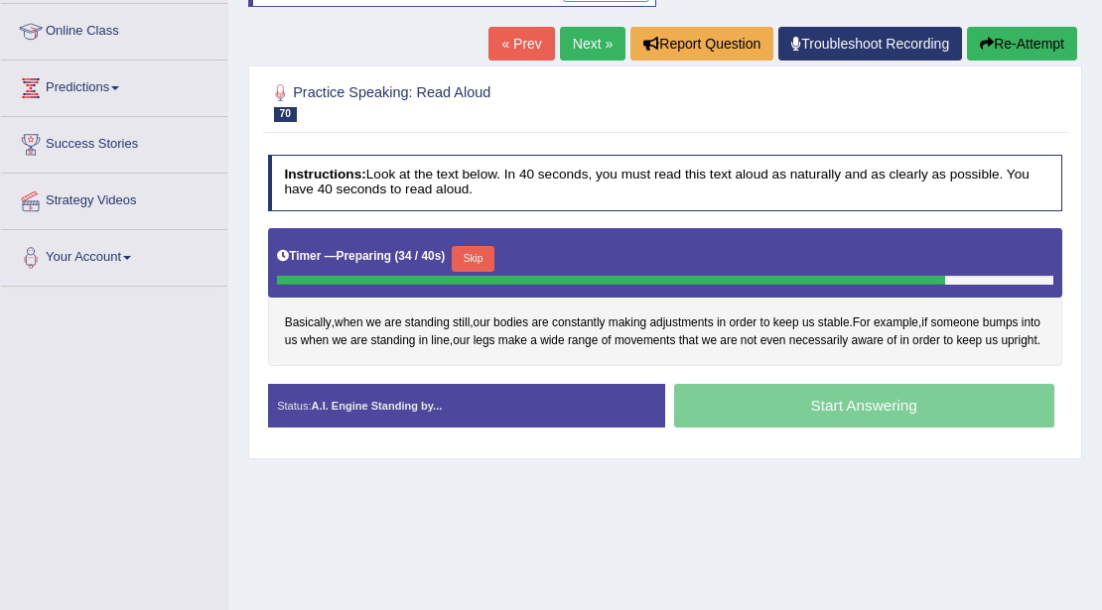
click at [480, 262] on button "Skip" at bounding box center [473, 259] width 43 height 26
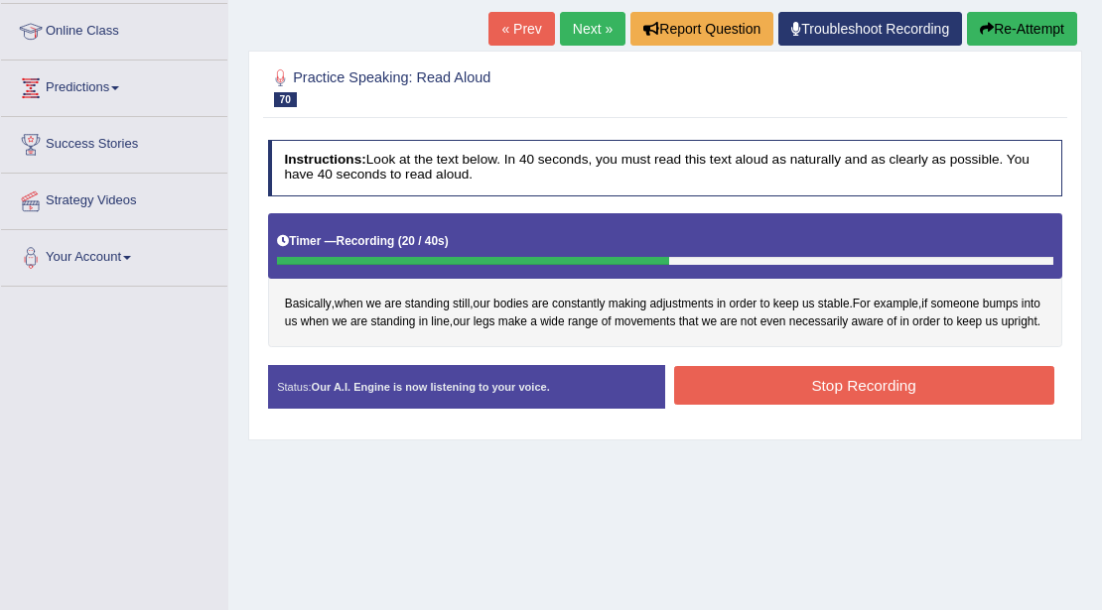
click at [735, 390] on button "Stop Recording" at bounding box center [864, 385] width 380 height 39
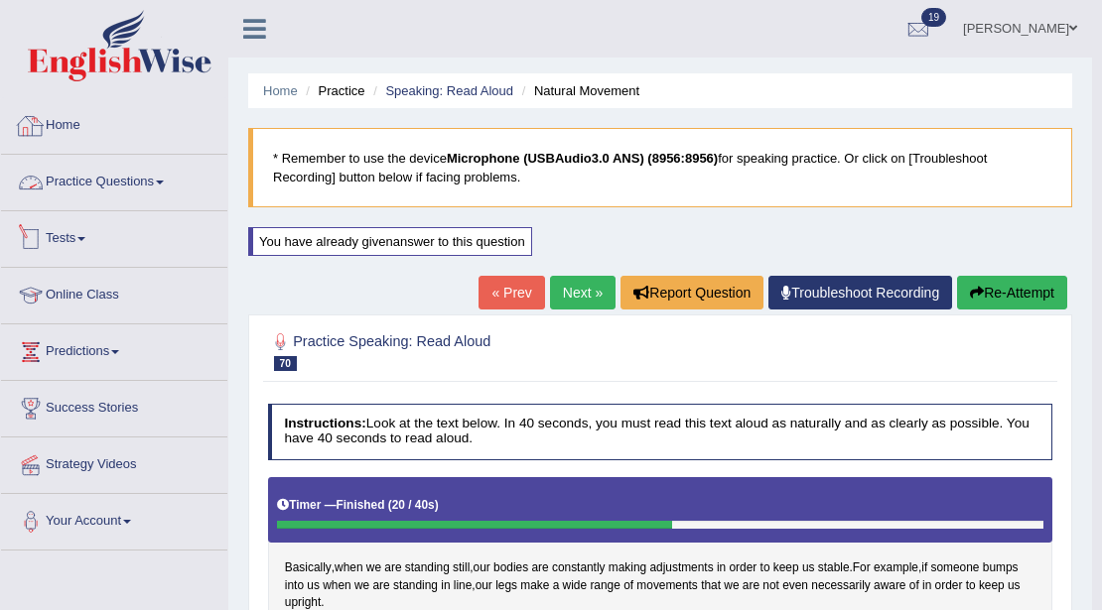
click at [113, 185] on link "Practice Questions" at bounding box center [114, 180] width 226 height 50
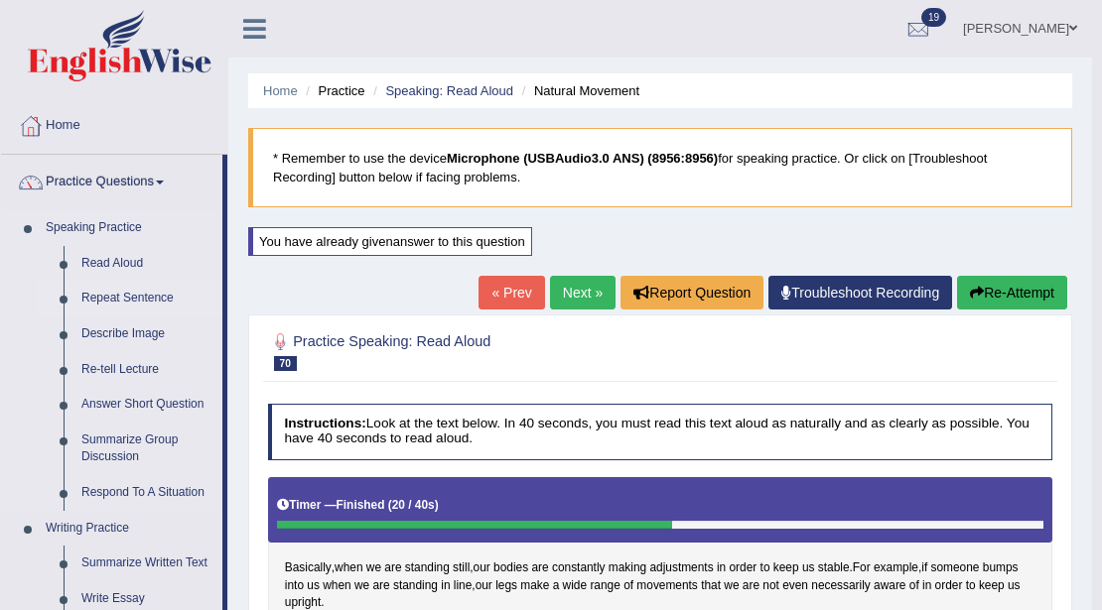
click at [127, 291] on link "Repeat Sentence" at bounding box center [147, 299] width 150 height 36
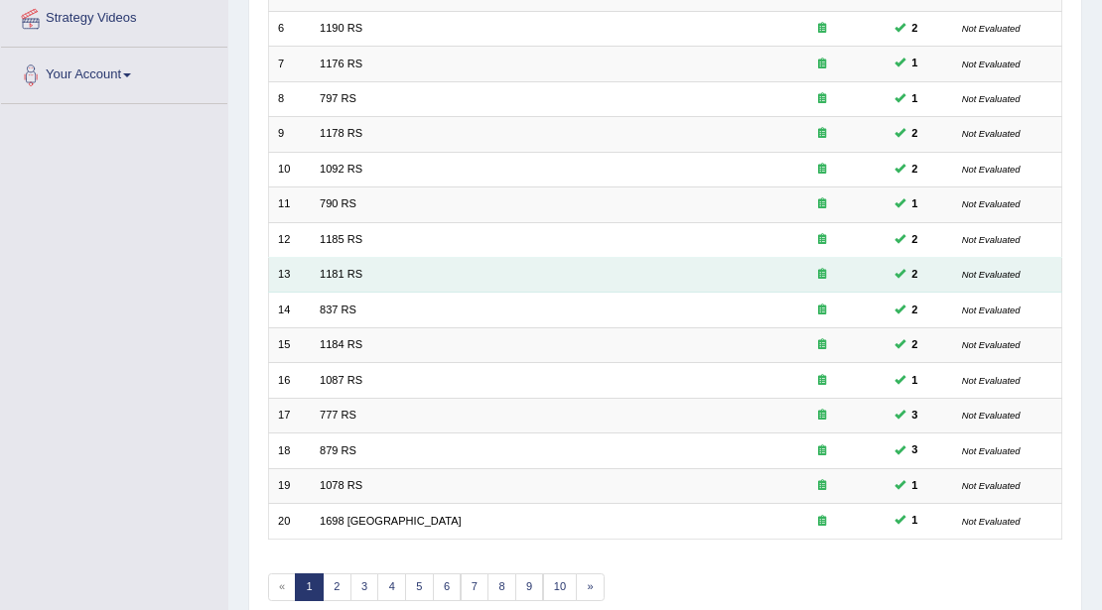
scroll to position [528, 0]
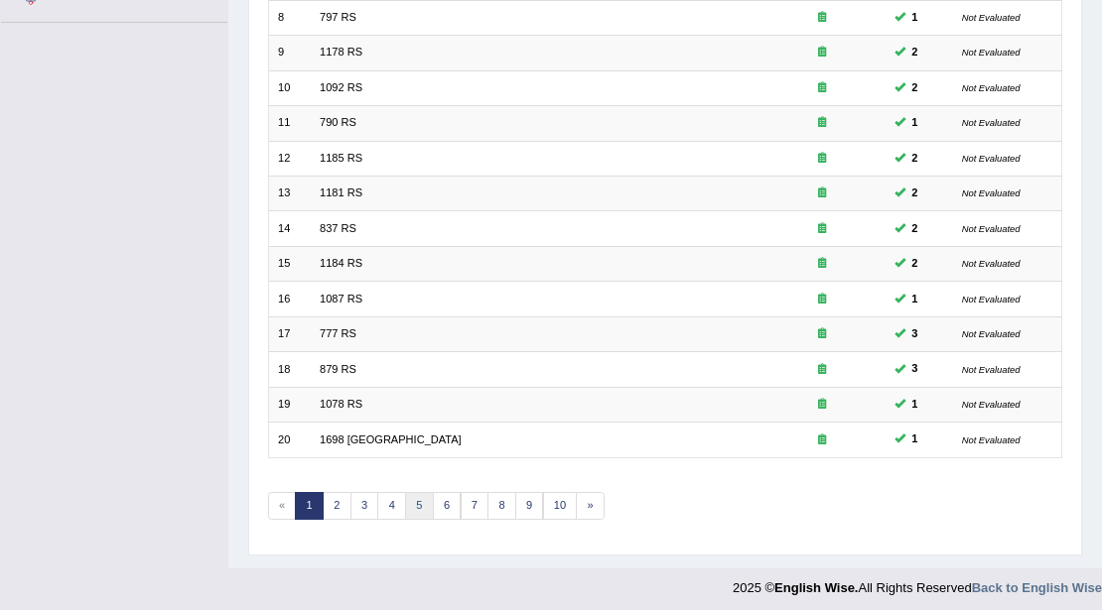
click at [411, 507] on link "5" at bounding box center [419, 506] width 29 height 28
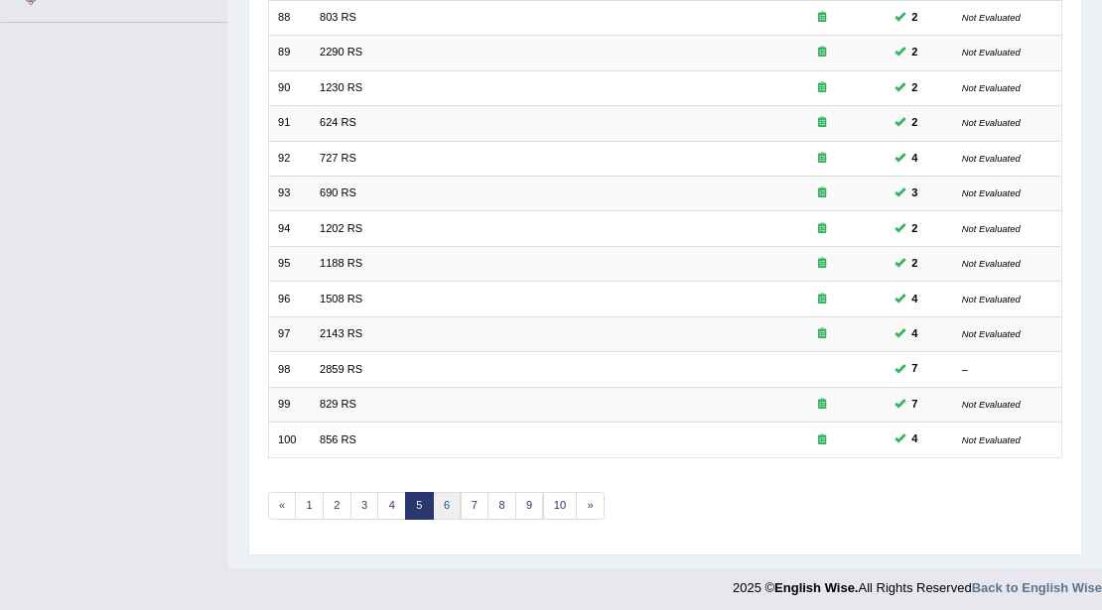
click at [449, 506] on link "6" at bounding box center [447, 506] width 29 height 28
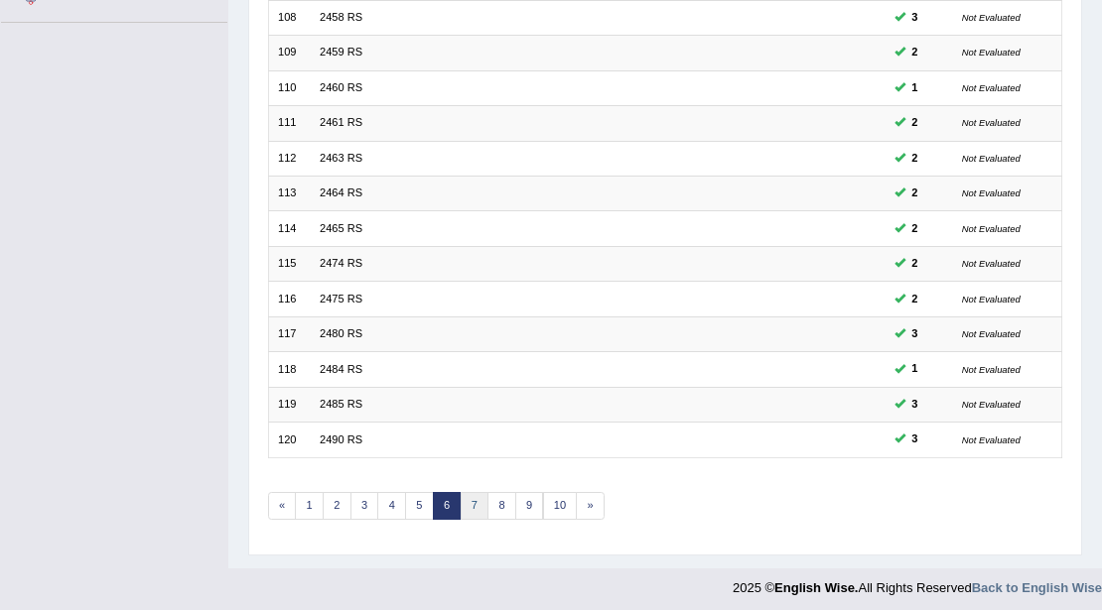
click at [471, 497] on link "7" at bounding box center [475, 506] width 29 height 28
click at [475, 508] on link "8" at bounding box center [475, 506] width 29 height 28
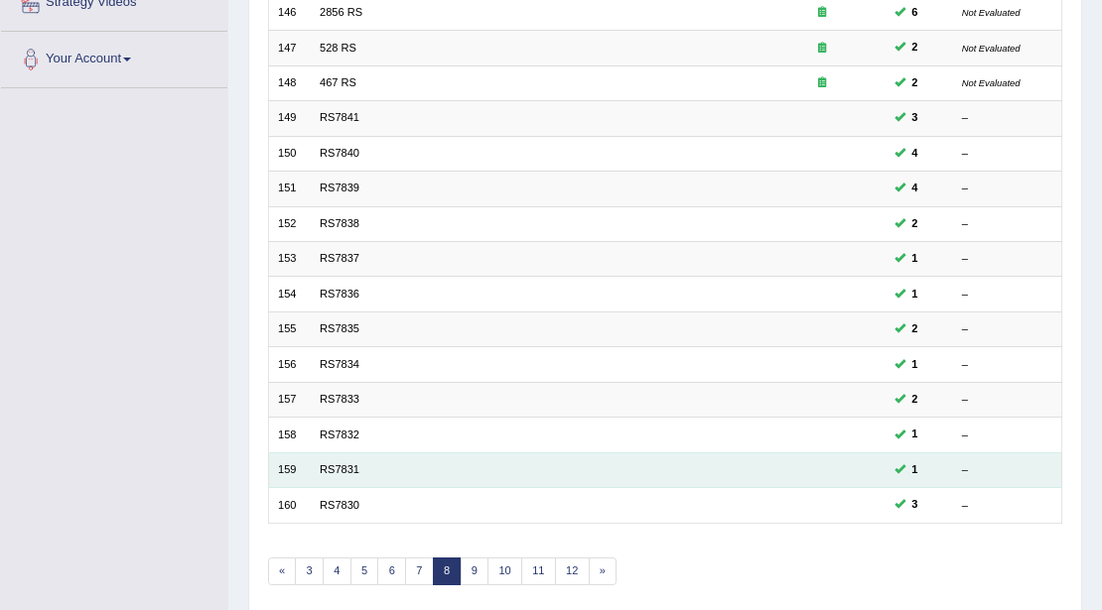
scroll to position [397, 0]
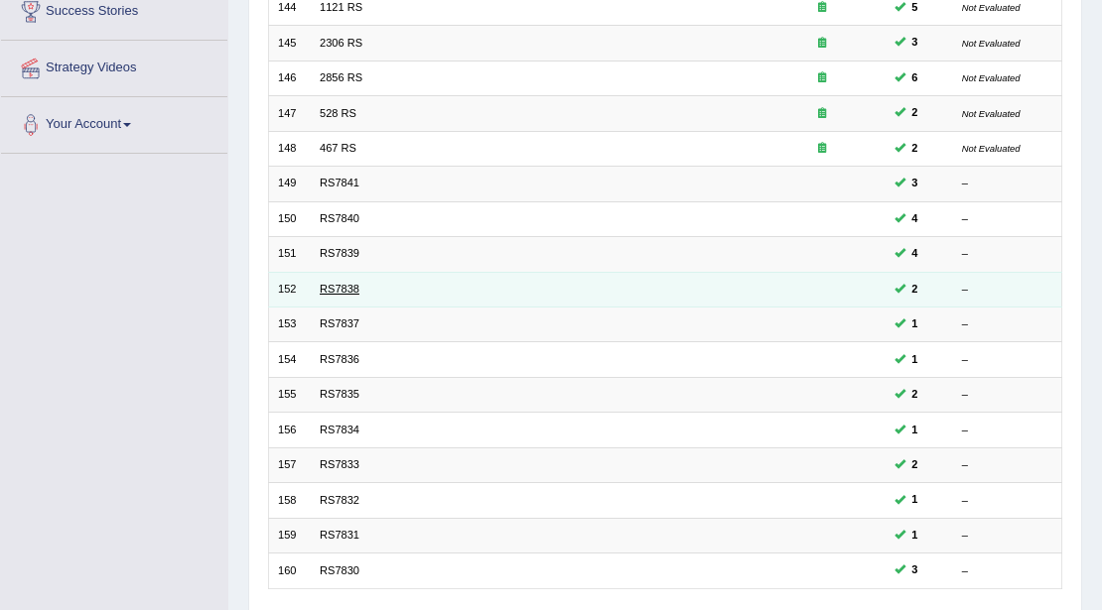
click at [357, 283] on link "RS7838" at bounding box center [340, 289] width 40 height 12
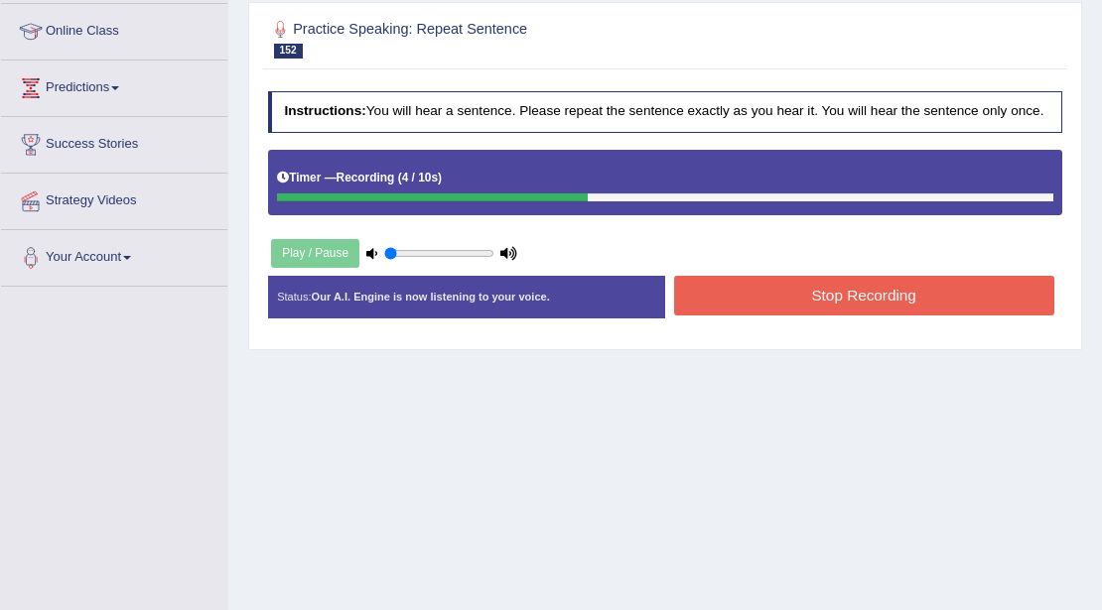
click at [983, 281] on button "Stop Recording" at bounding box center [864, 295] width 380 height 39
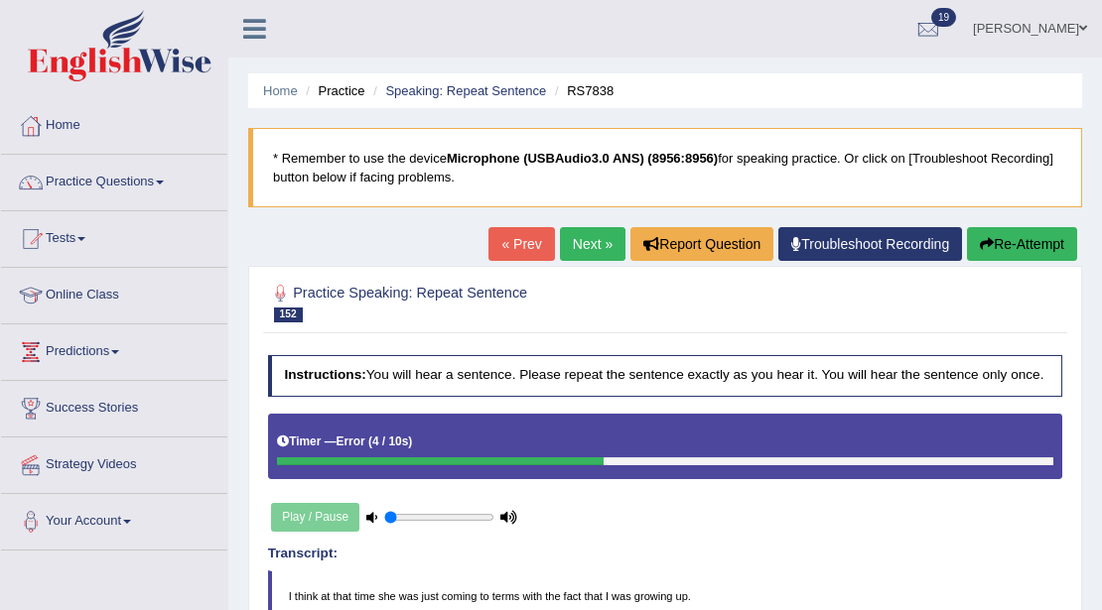
click at [828, 236] on link "Troubleshoot Recording" at bounding box center [870, 244] width 184 height 34
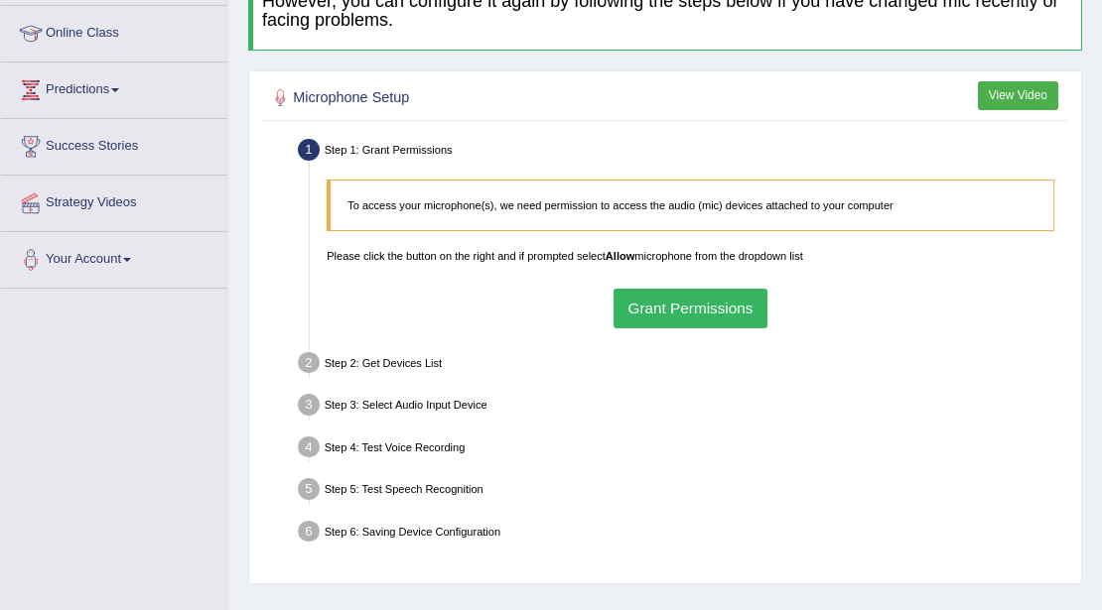
scroll to position [264, 0]
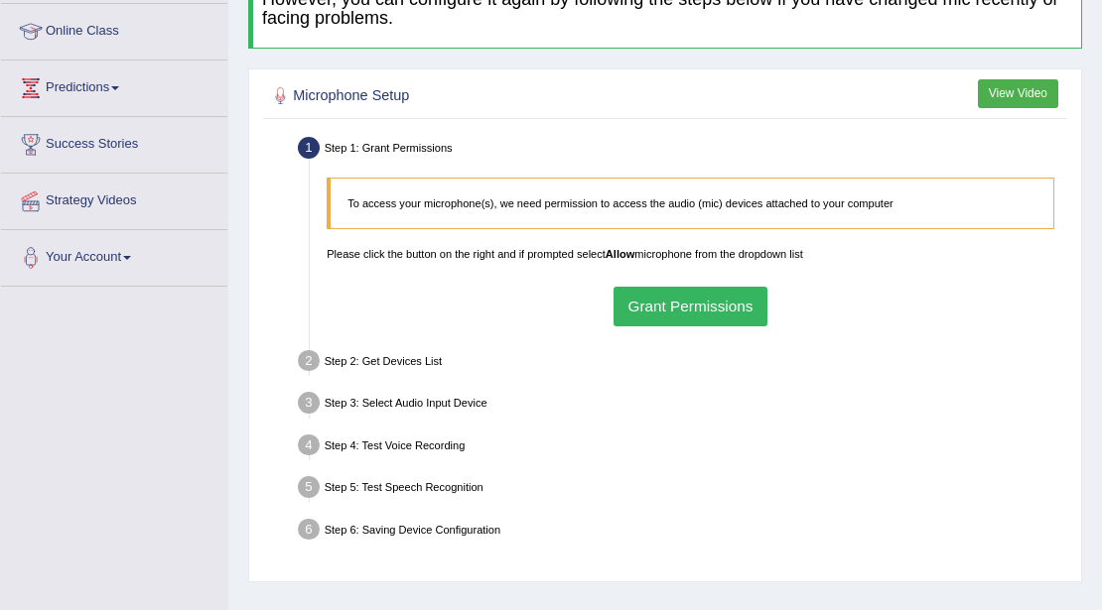
click at [712, 298] on button "Grant Permissions" at bounding box center [690, 306] width 154 height 39
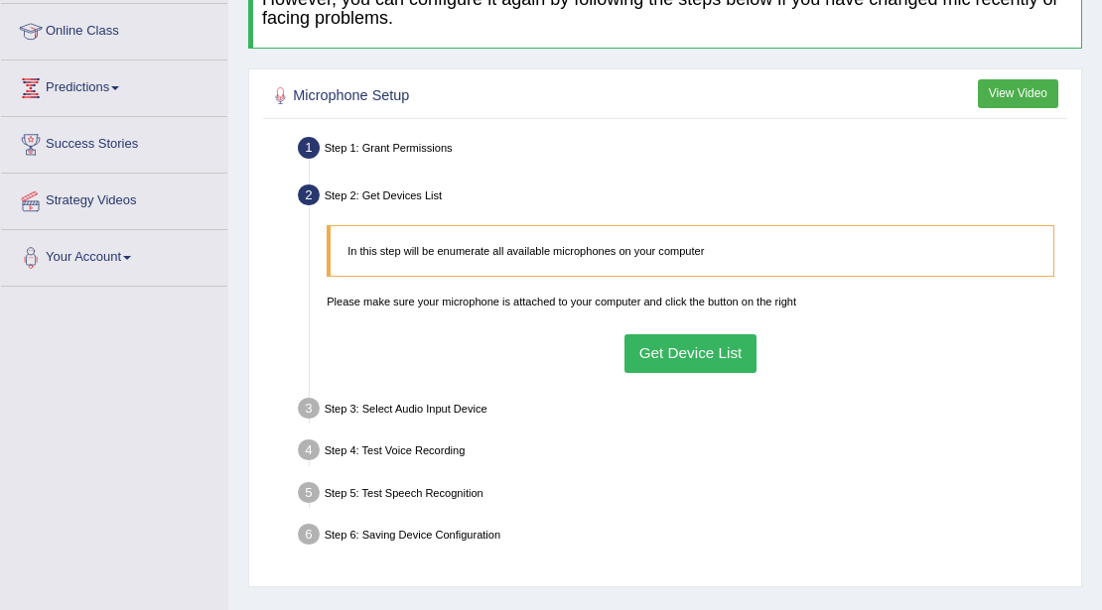
click at [712, 368] on button "Get Device List" at bounding box center [690, 354] width 132 height 39
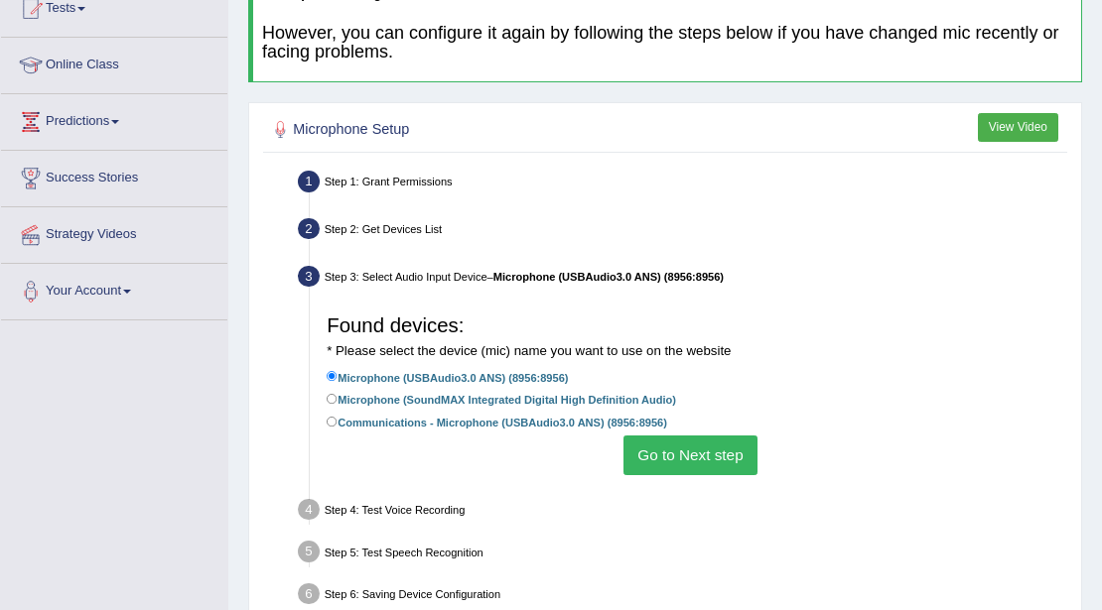
scroll to position [199, 0]
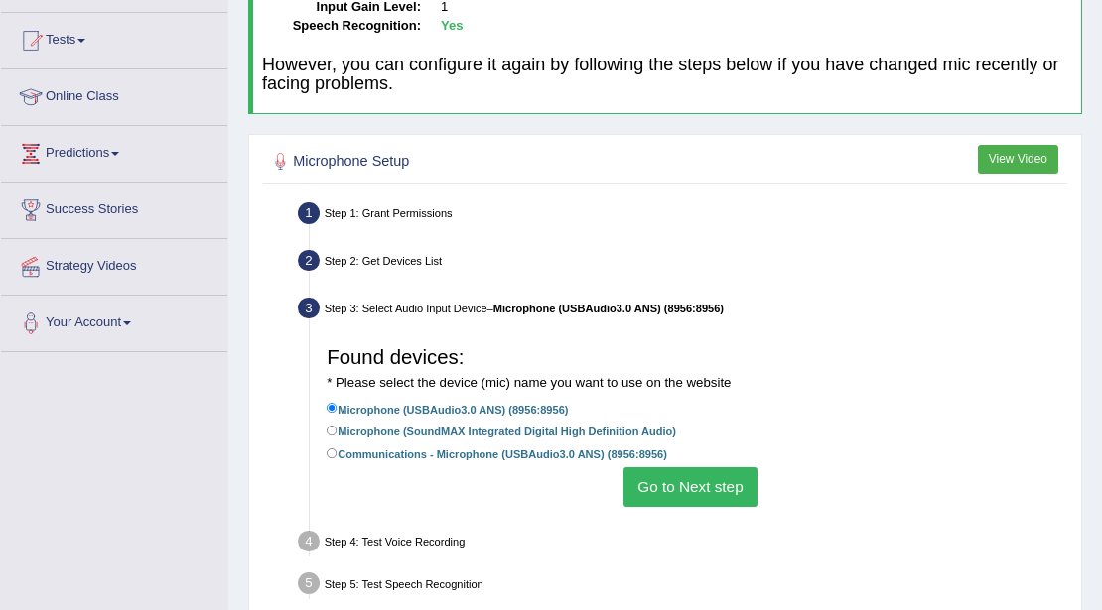
click at [683, 485] on button "Go to Next step" at bounding box center [690, 487] width 134 height 39
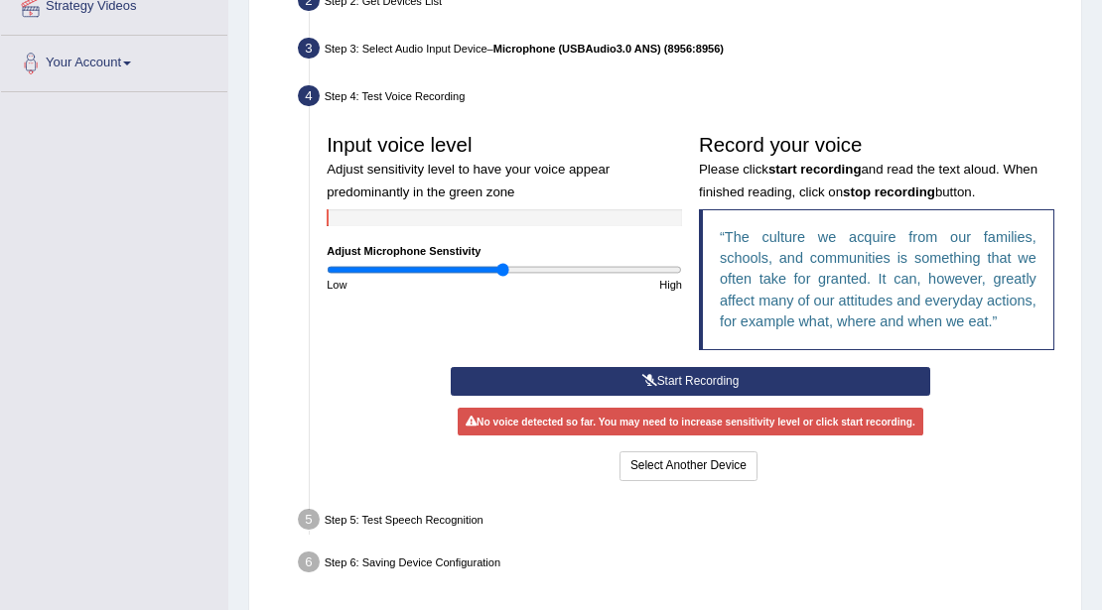
scroll to position [463, 0]
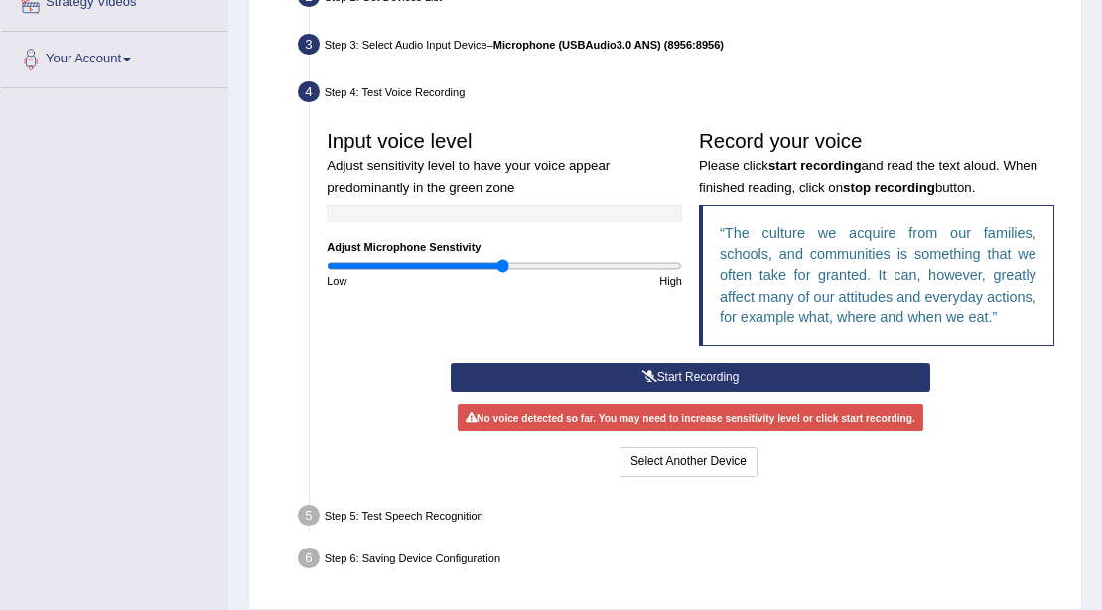
click at [679, 373] on button "Start Recording" at bounding box center [690, 377] width 479 height 29
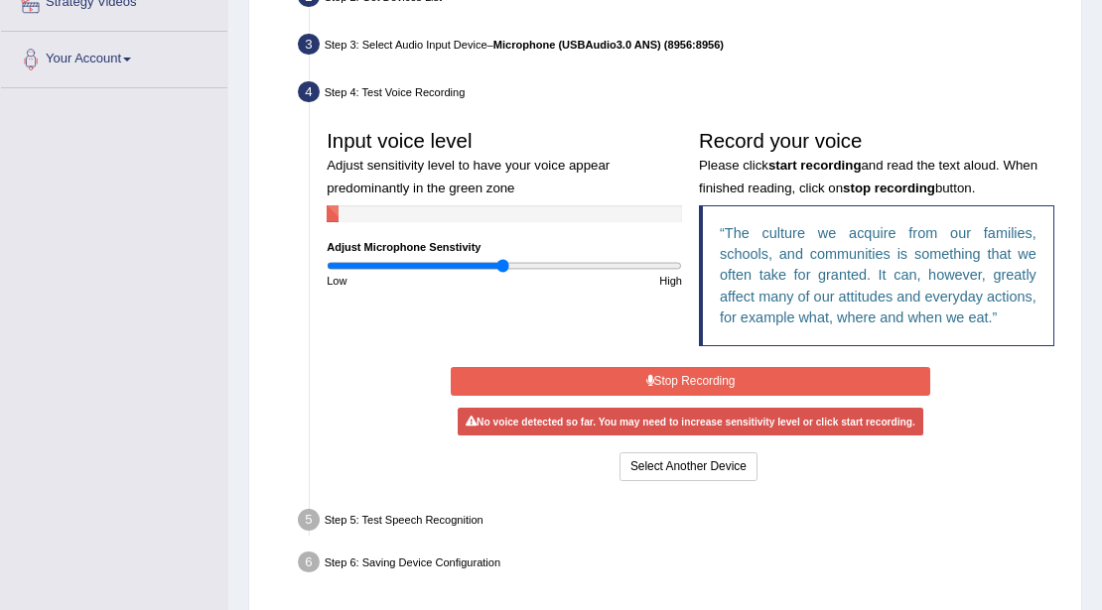
click at [679, 373] on button "Stop Recording" at bounding box center [690, 381] width 479 height 29
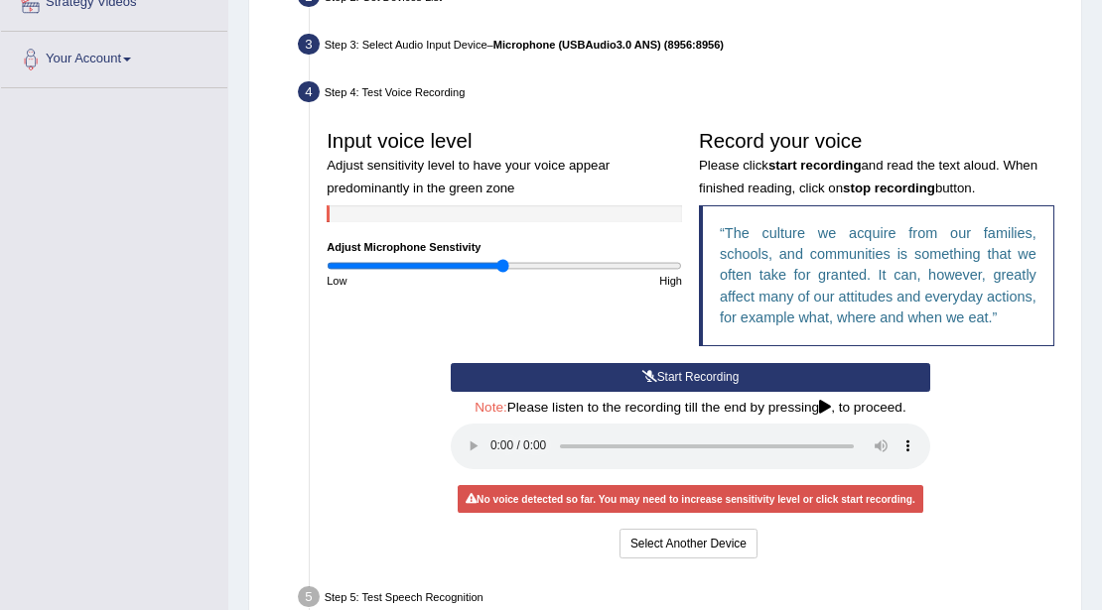
click at [490, 248] on div "Input voice level Adjust sensitivity level to have your voice appear predominan…" at bounding box center [505, 205] width 372 height 168
type input "0.94"
click at [492, 266] on input "range" at bounding box center [504, 266] width 355 height 14
click at [633, 373] on button "Start Recording" at bounding box center [690, 377] width 479 height 29
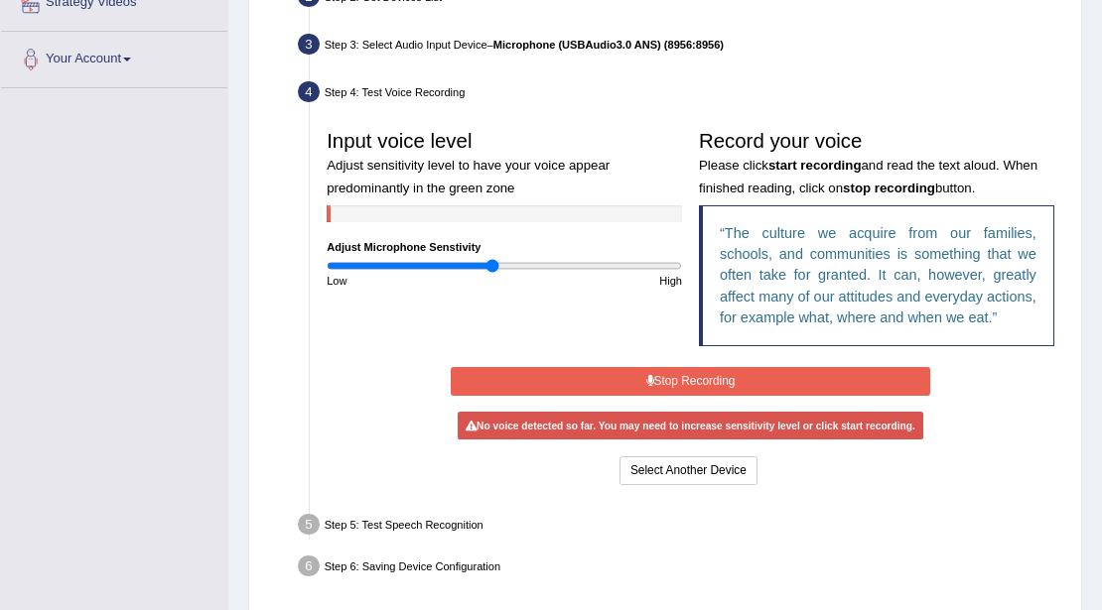
click at [633, 373] on button "Stop Recording" at bounding box center [690, 381] width 479 height 29
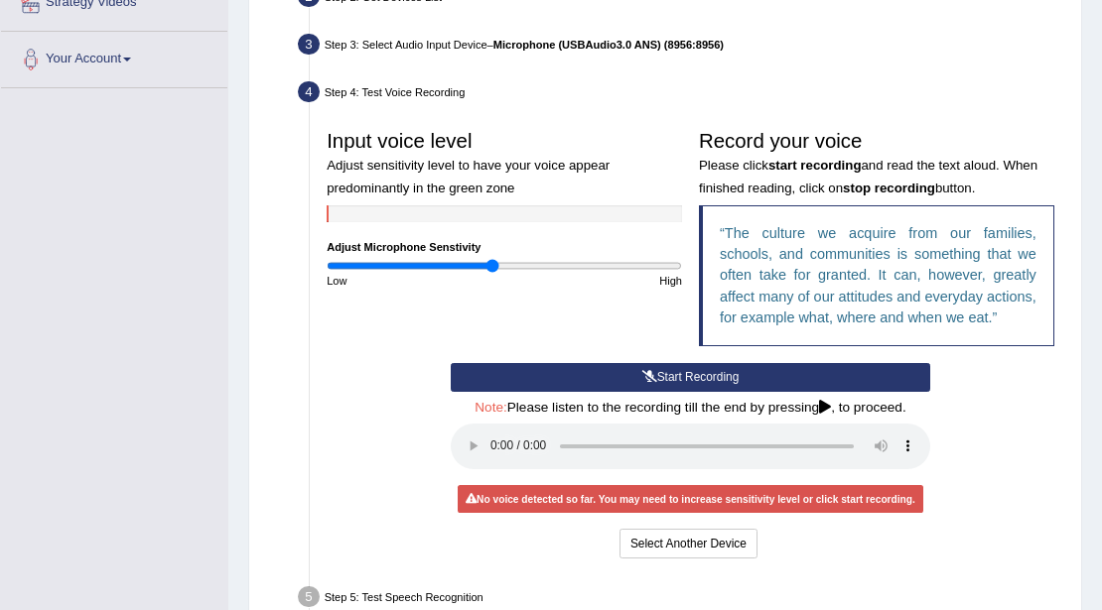
click at [633, 373] on button "Start Recording" at bounding box center [690, 377] width 479 height 29
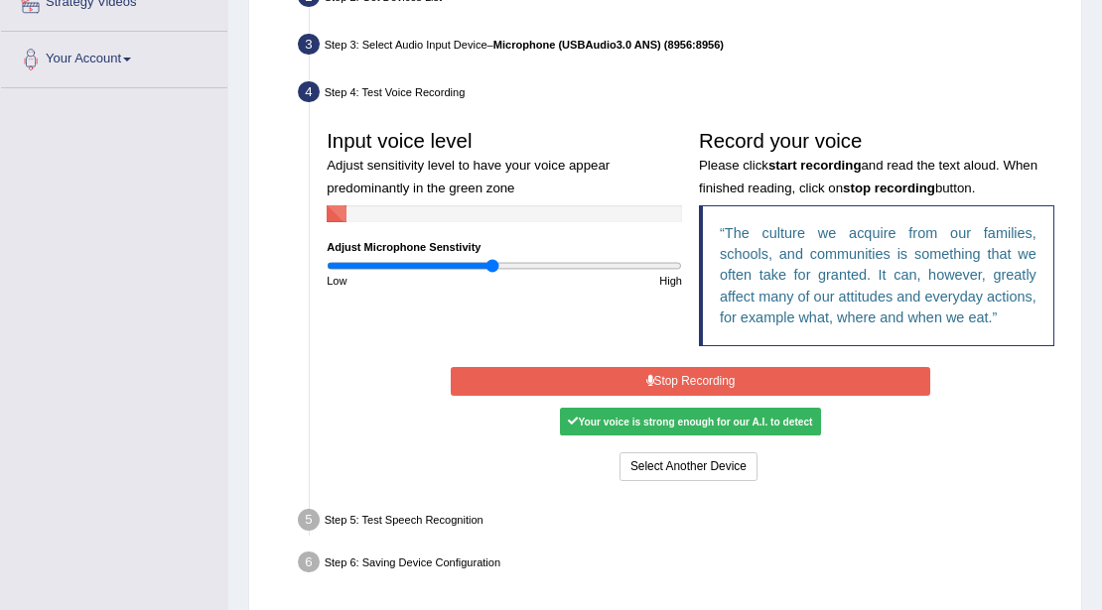
click at [639, 383] on button "Stop Recording" at bounding box center [690, 381] width 479 height 29
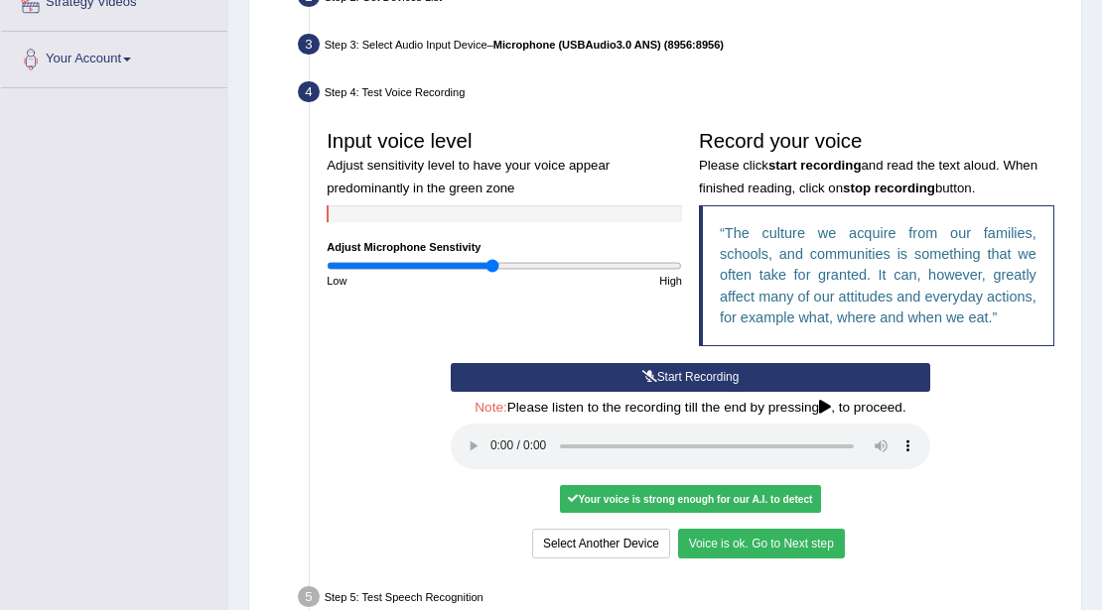
click at [713, 535] on button "Voice is ok. Go to Next step" at bounding box center [761, 543] width 167 height 29
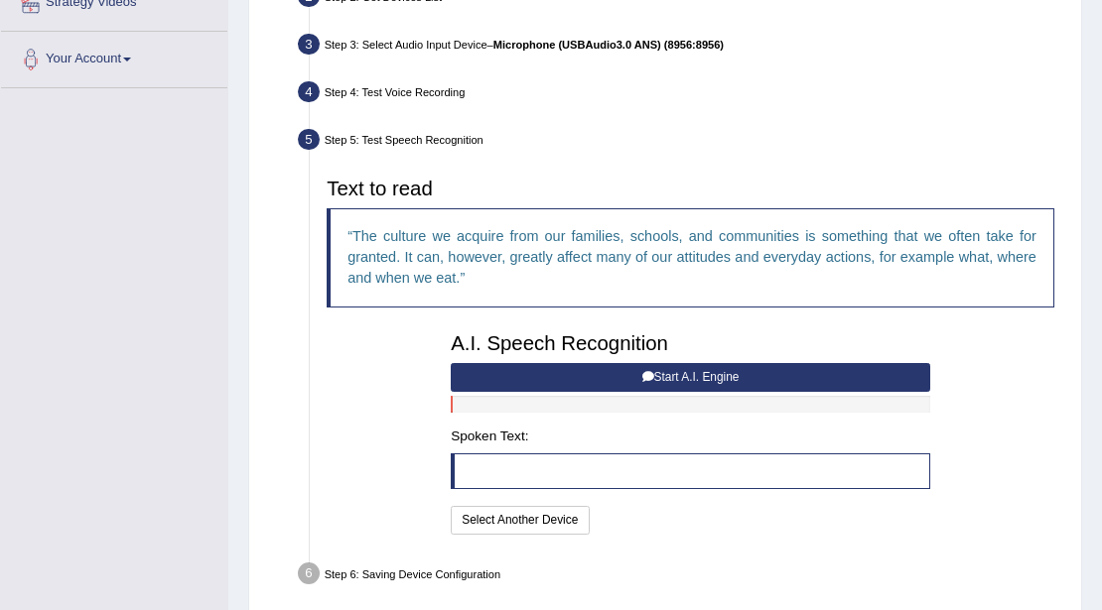
click at [633, 378] on button "Start A.I. Engine" at bounding box center [690, 377] width 479 height 29
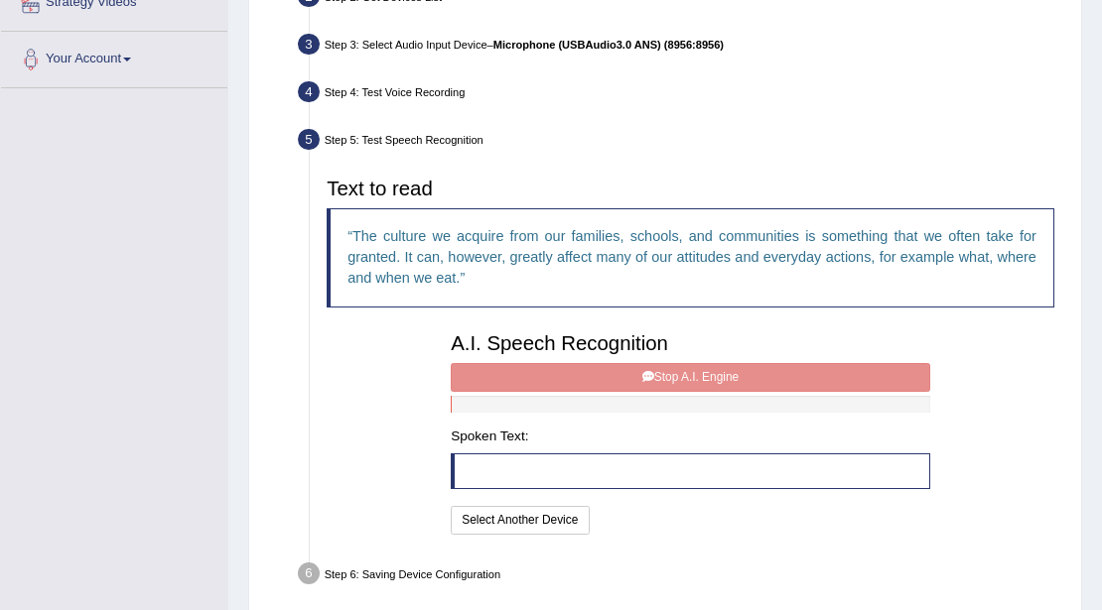
click at [633, 378] on div "A.I. Speech Recognition Start A.I. Engine Stop A.I. Engine Note: Please listen …" at bounding box center [691, 432] width 496 height 215
click at [534, 371] on div "A.I. Speech Recognition Start A.I. Engine Stop A.I. Engine Note: Please listen …" at bounding box center [691, 432] width 496 height 215
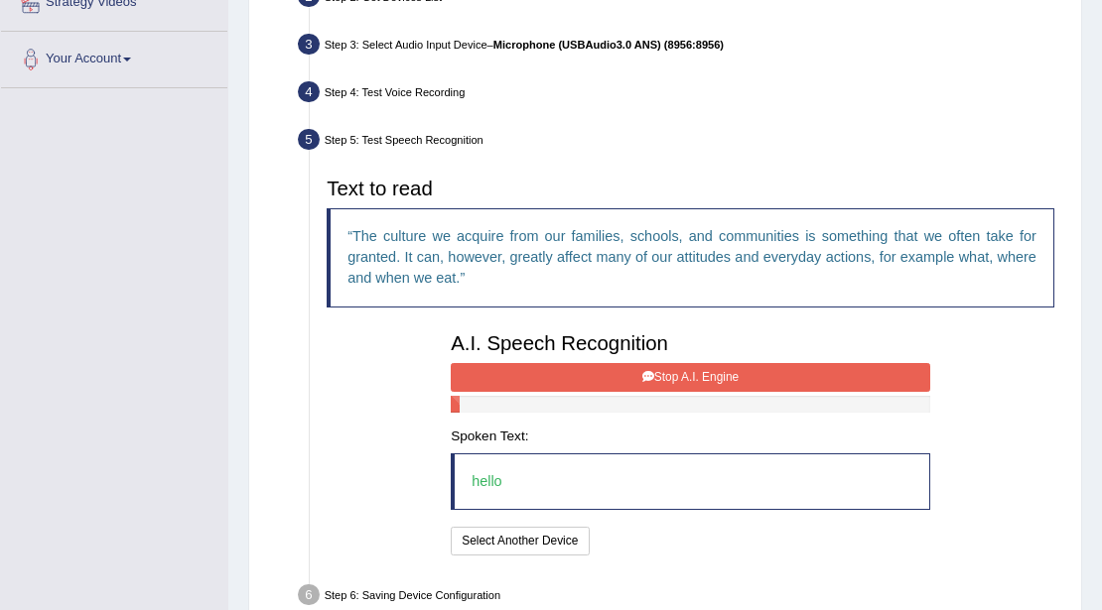
click at [623, 383] on button "Stop A.I. Engine" at bounding box center [690, 377] width 479 height 29
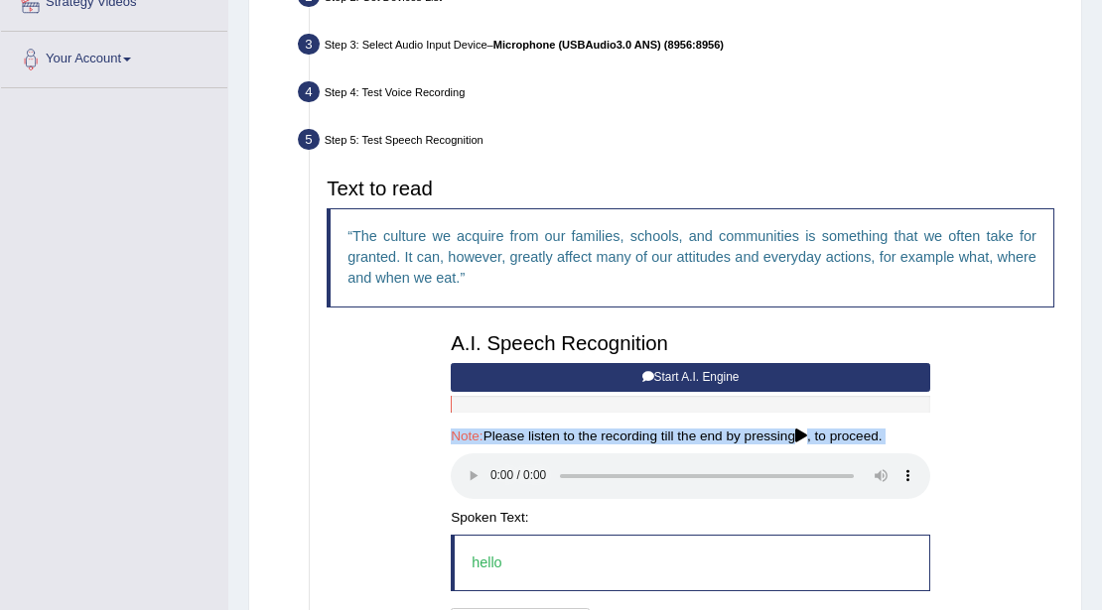
click at [623, 383] on button "Start A.I. Engine" at bounding box center [690, 377] width 479 height 29
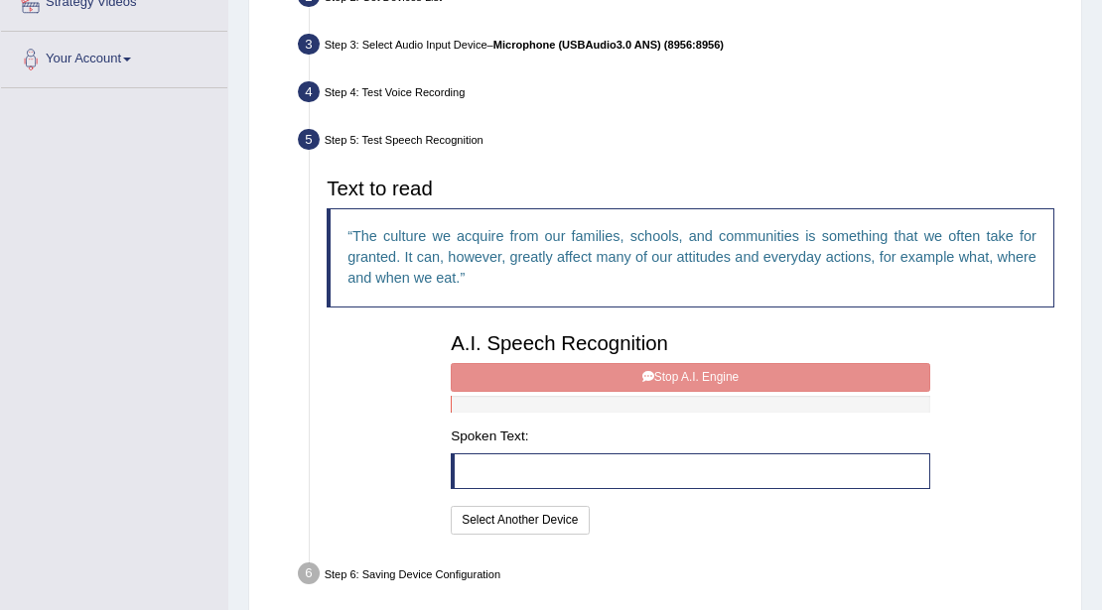
click at [623, 383] on div "A.I. Speech Recognition Start A.I. Engine Stop A.I. Engine Note: Please listen …" at bounding box center [691, 432] width 496 height 215
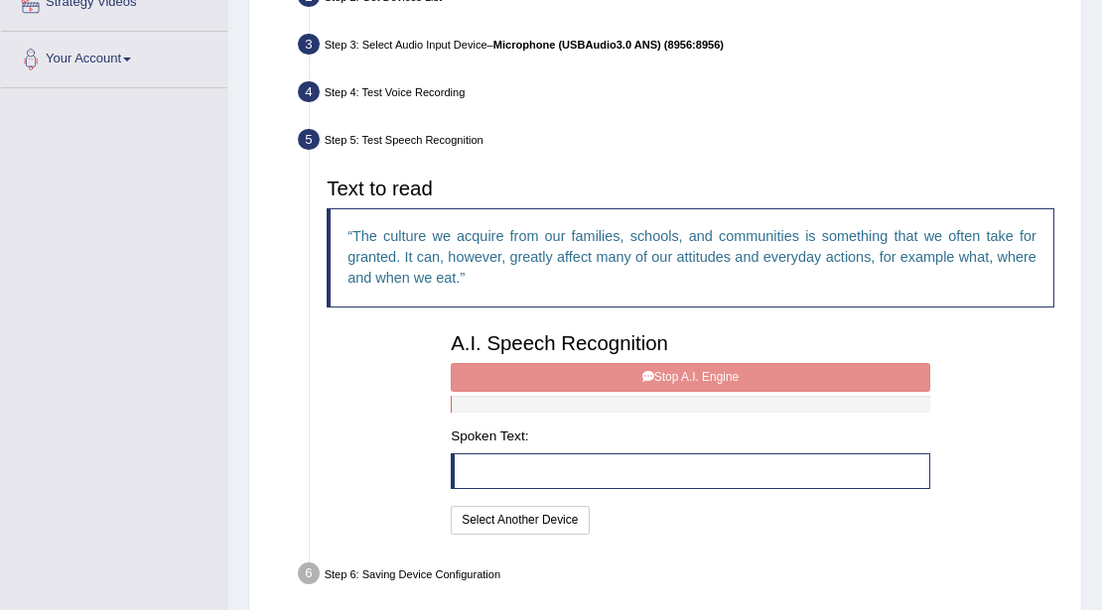
click at [623, 383] on div "A.I. Speech Recognition Start A.I. Engine Stop A.I. Engine Note: Please listen …" at bounding box center [691, 432] width 496 height 215
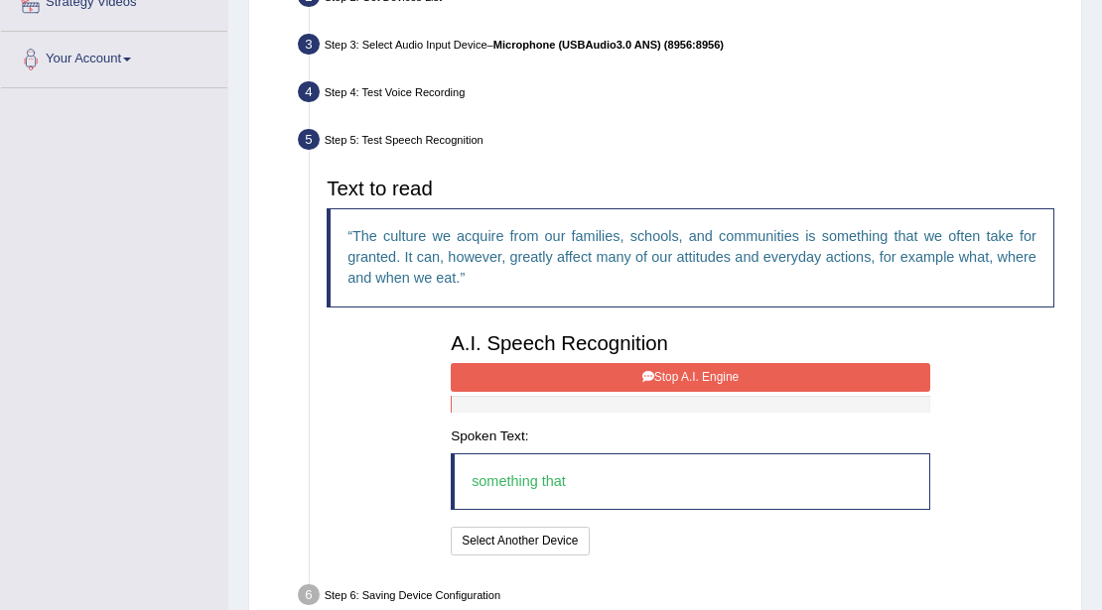
click at [713, 366] on button "Stop A.I. Engine" at bounding box center [690, 377] width 479 height 29
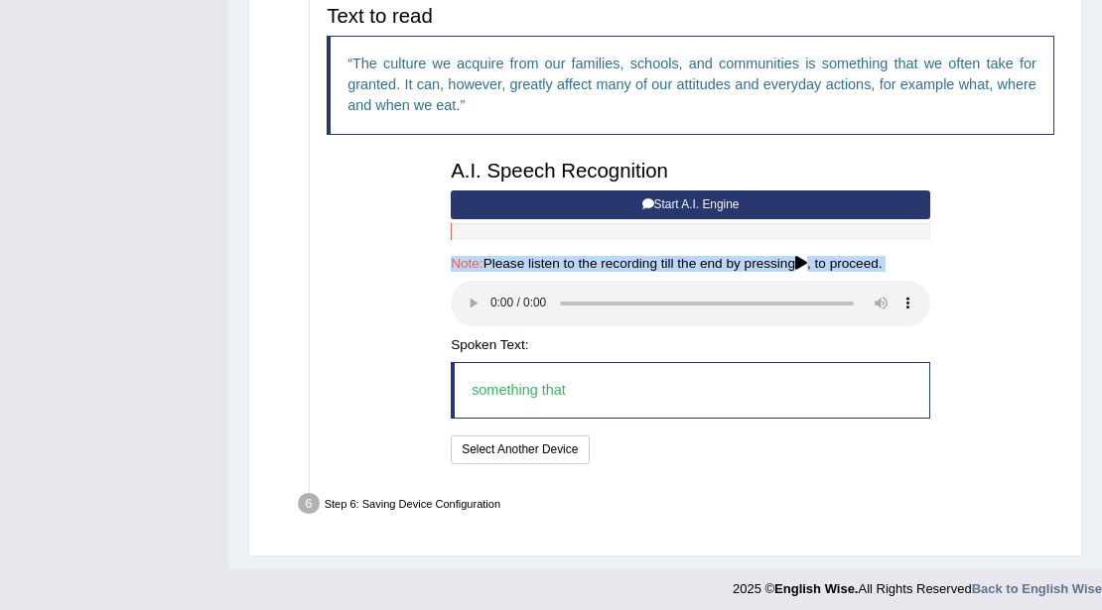
scroll to position [640, 0]
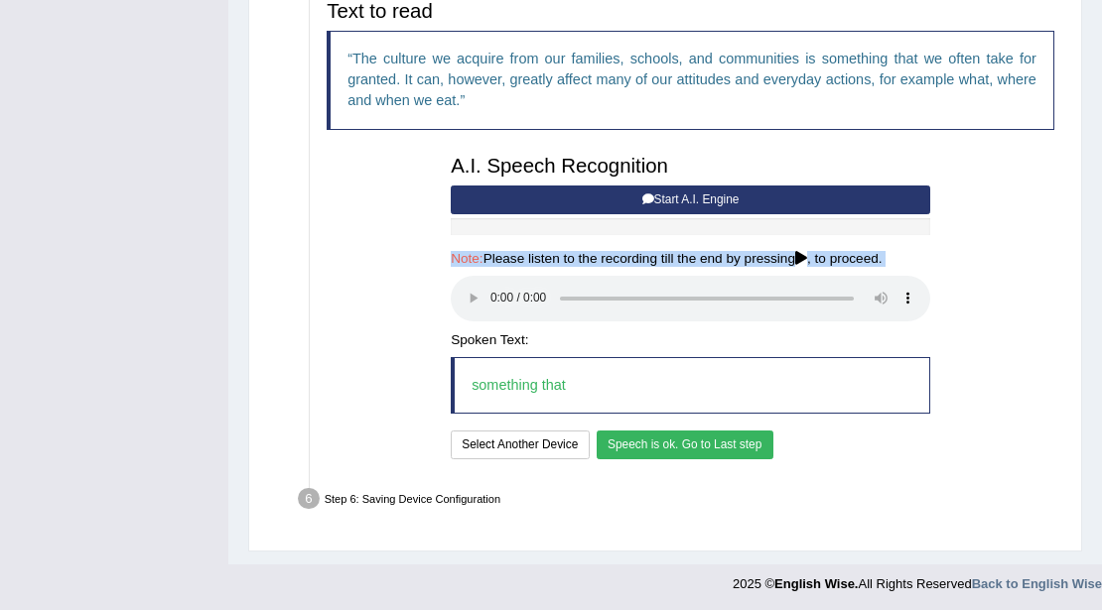
click at [651, 439] on button "Speech is ok. Go to Last step" at bounding box center [685, 445] width 177 height 29
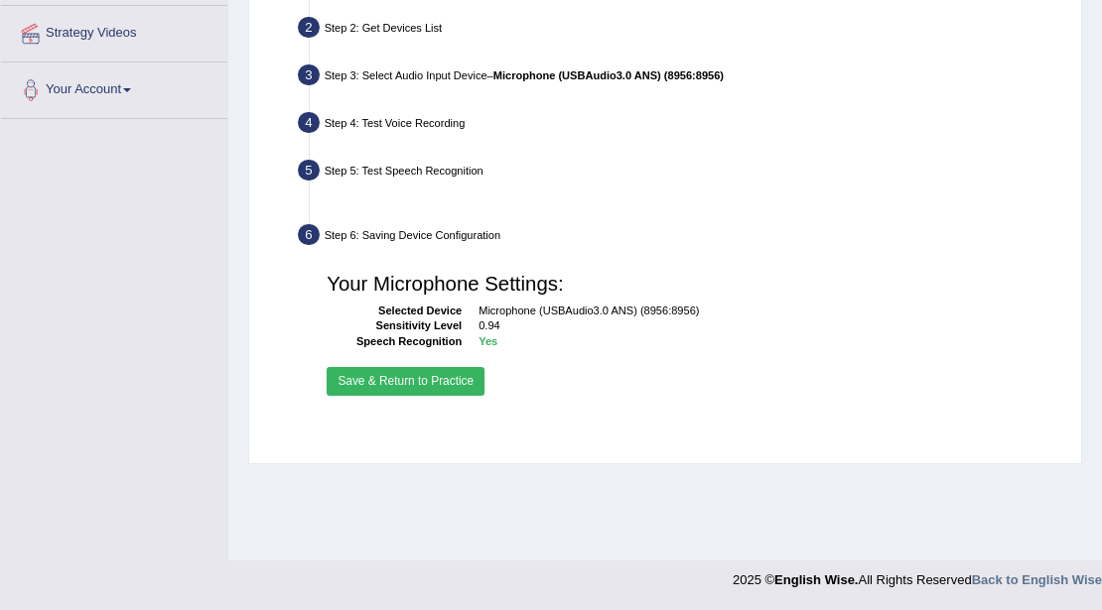
scroll to position [431, 0]
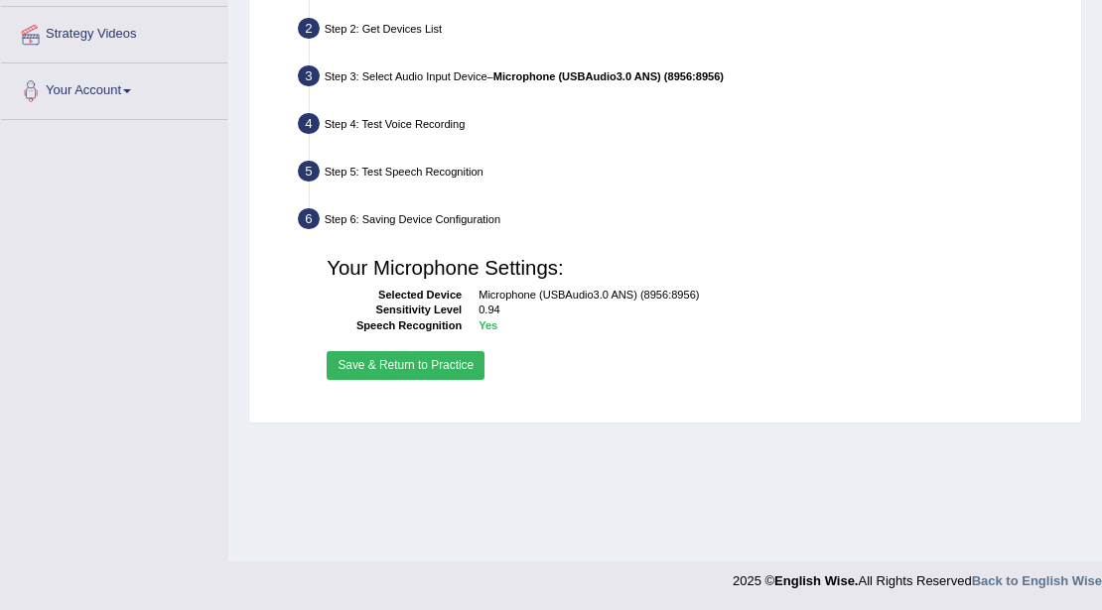
click at [478, 371] on button "Save & Return to Practice" at bounding box center [406, 365] width 158 height 29
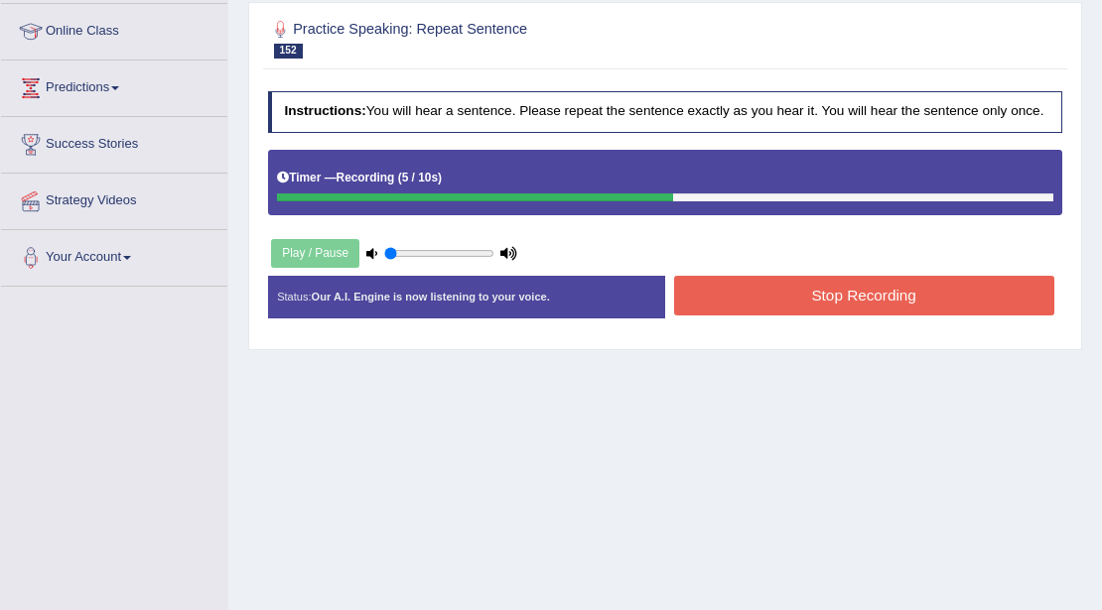
click at [789, 277] on button "Stop Recording" at bounding box center [864, 295] width 380 height 39
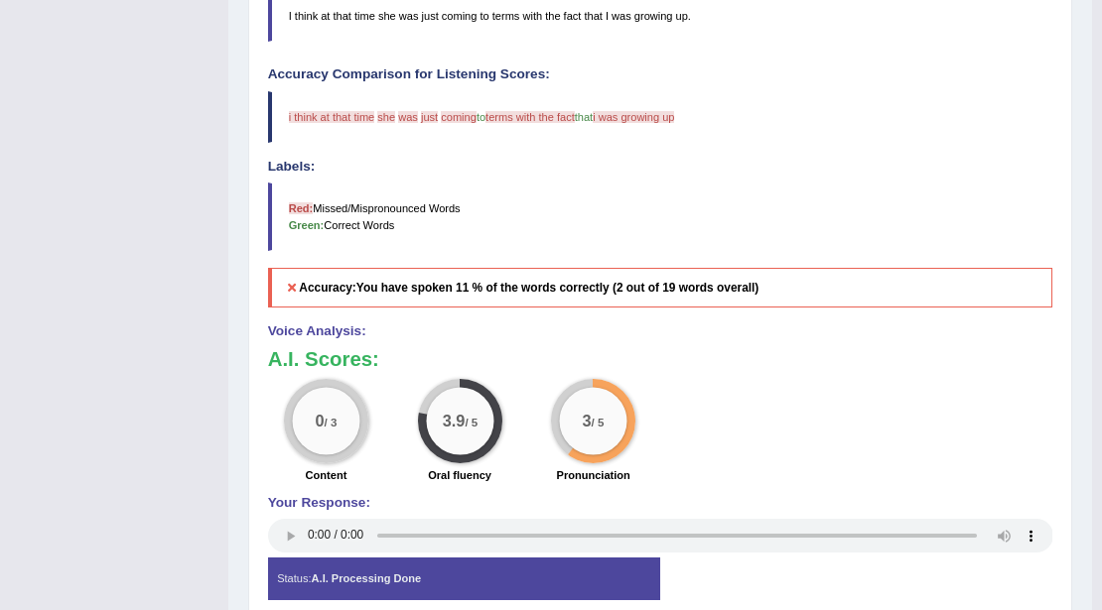
scroll to position [66, 0]
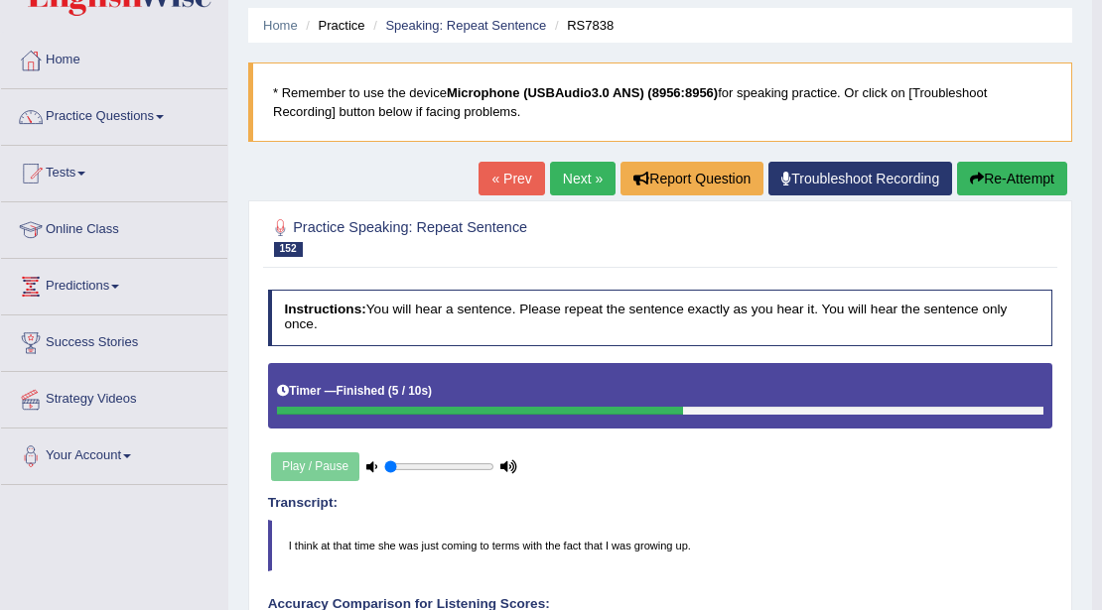
click at [992, 183] on button "Re-Attempt" at bounding box center [1012, 179] width 110 height 34
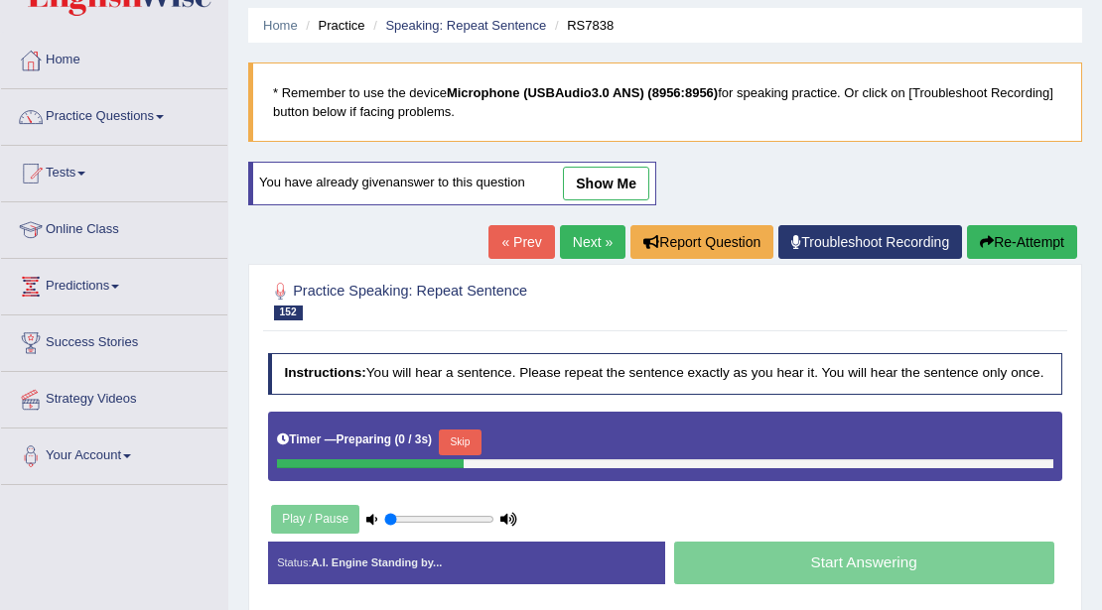
click at [449, 442] on button "Skip" at bounding box center [460, 443] width 43 height 26
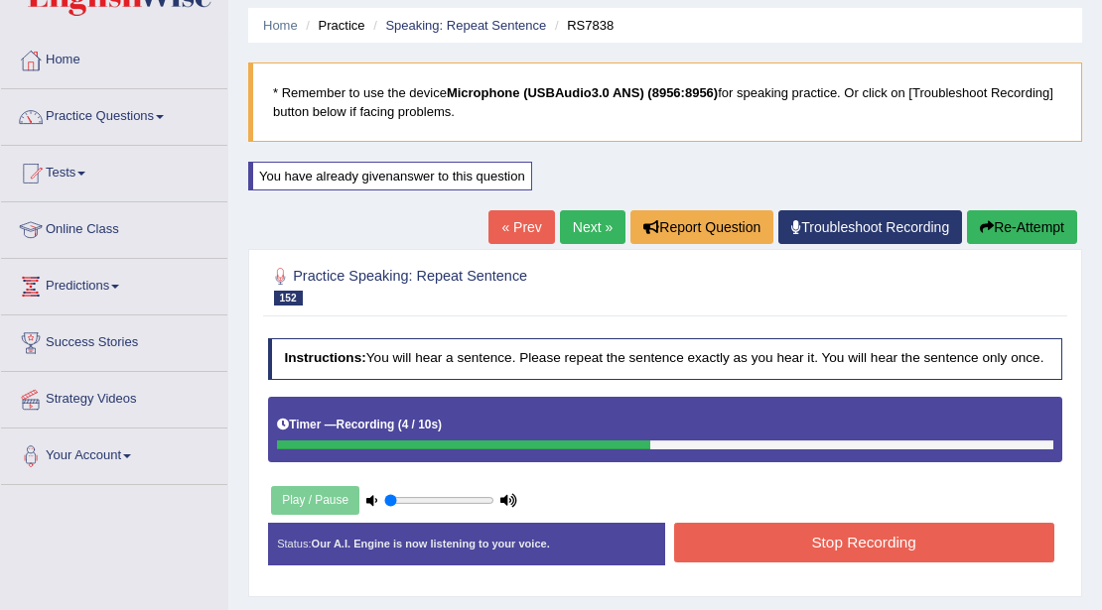
click at [807, 549] on button "Stop Recording" at bounding box center [864, 542] width 380 height 39
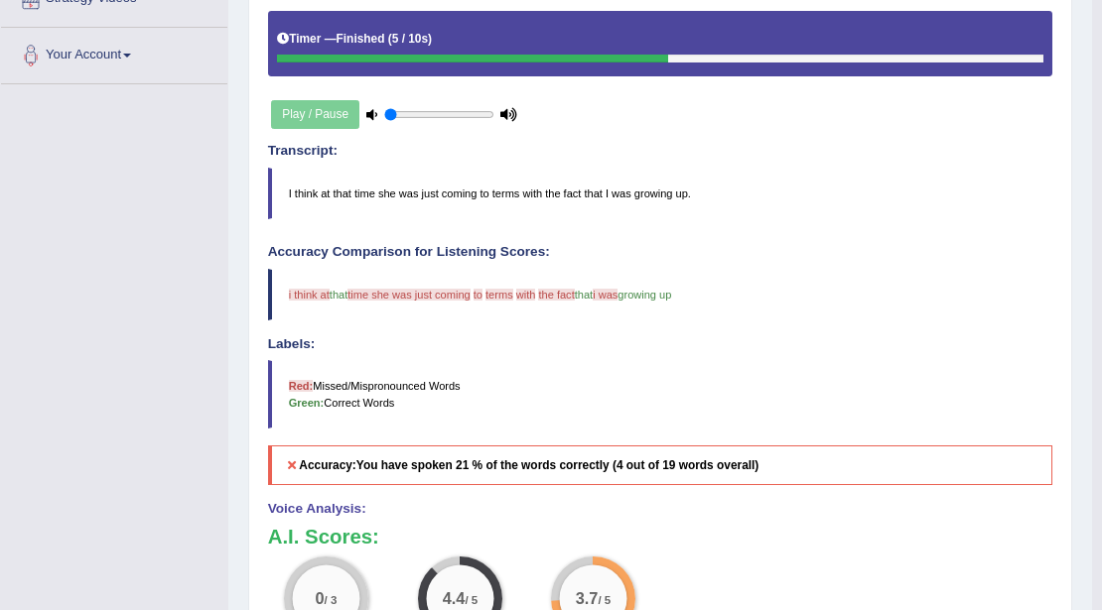
scroll to position [264, 0]
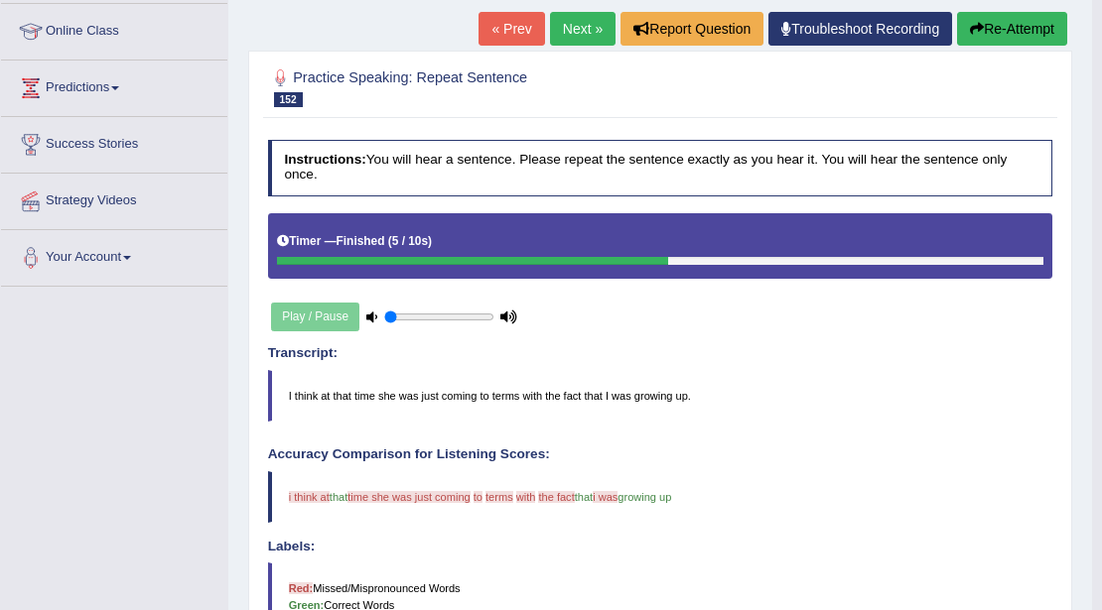
click at [1022, 20] on button "Re-Attempt" at bounding box center [1012, 29] width 110 height 34
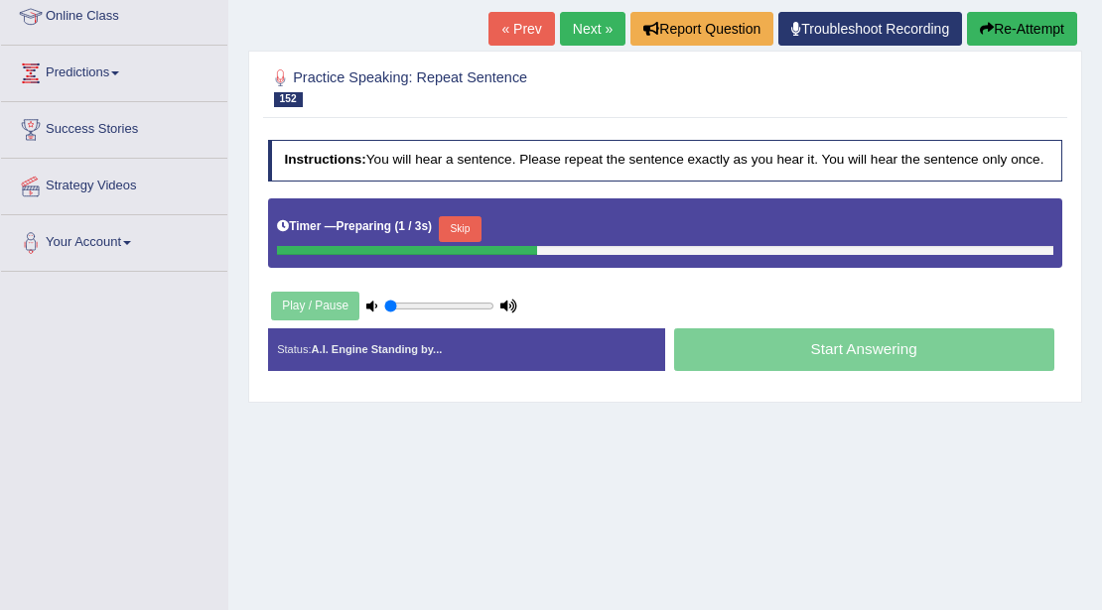
click at [473, 221] on button "Skip" at bounding box center [460, 229] width 43 height 26
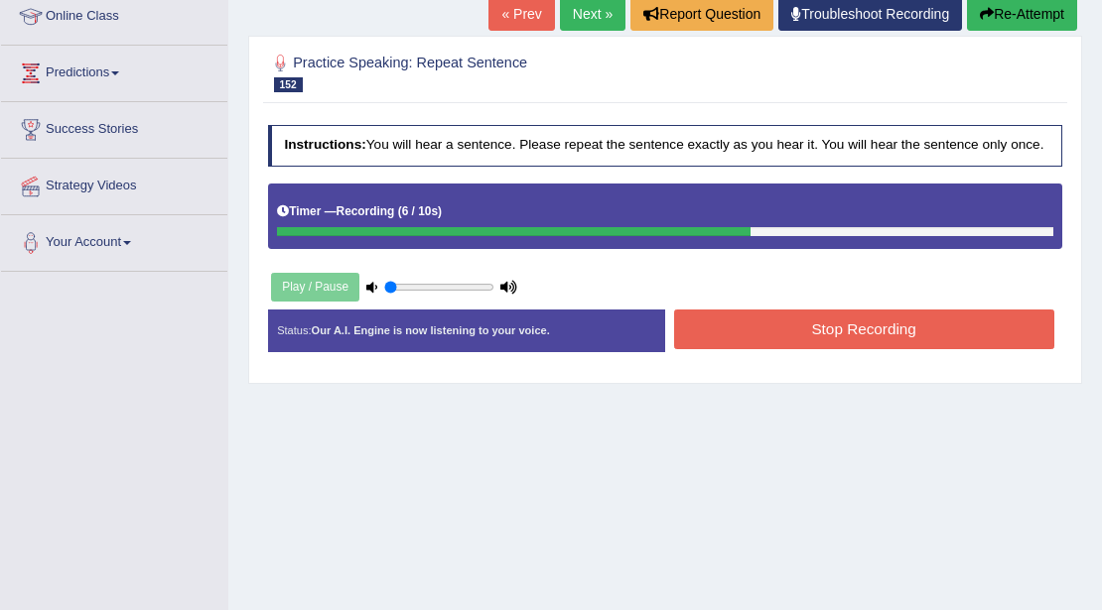
click at [906, 319] on button "Stop Recording" at bounding box center [864, 329] width 380 height 39
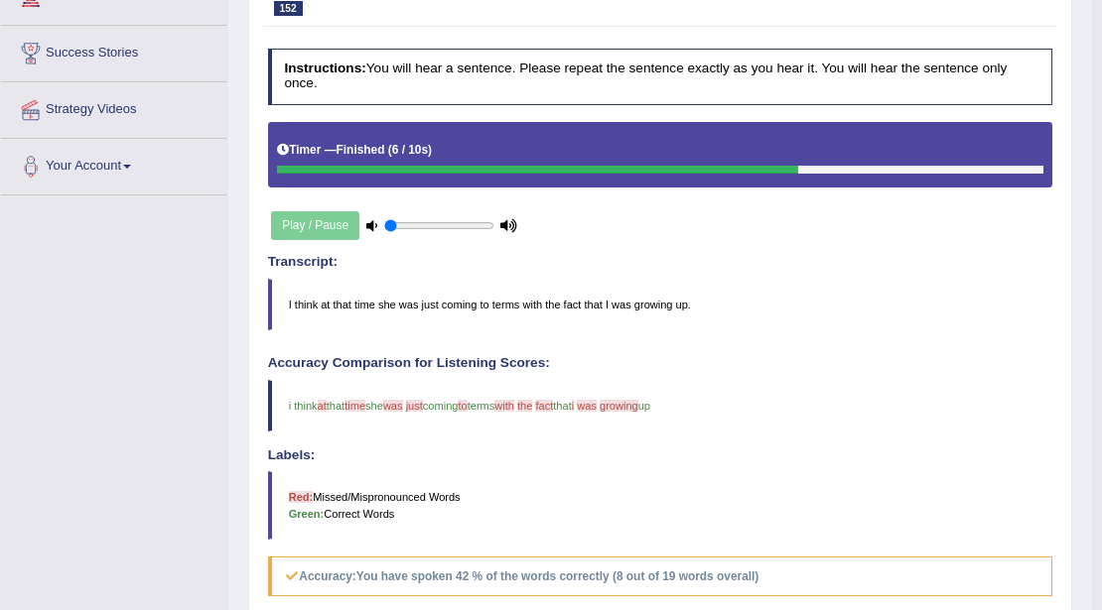
scroll to position [194, 0]
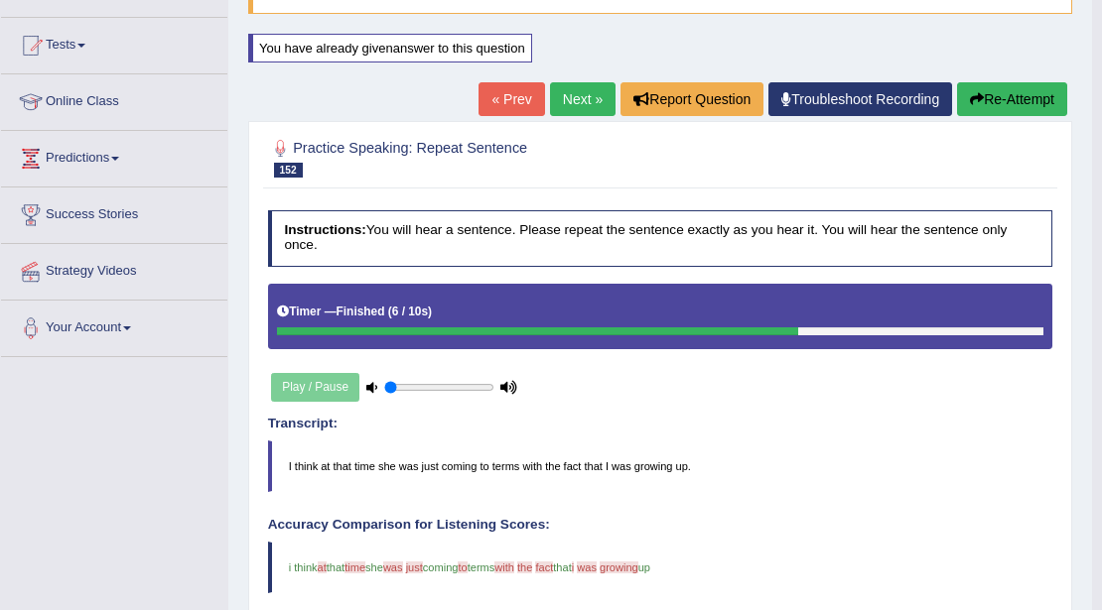
click at [578, 102] on link "Next »" at bounding box center [583, 99] width 66 height 34
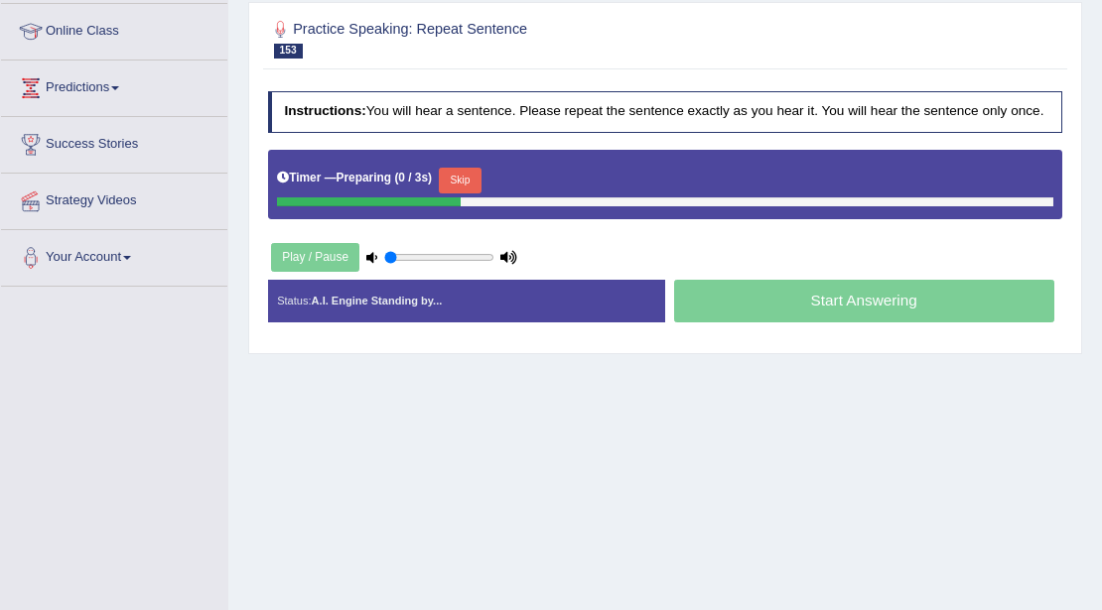
click at [444, 168] on button "Skip" at bounding box center [460, 181] width 43 height 26
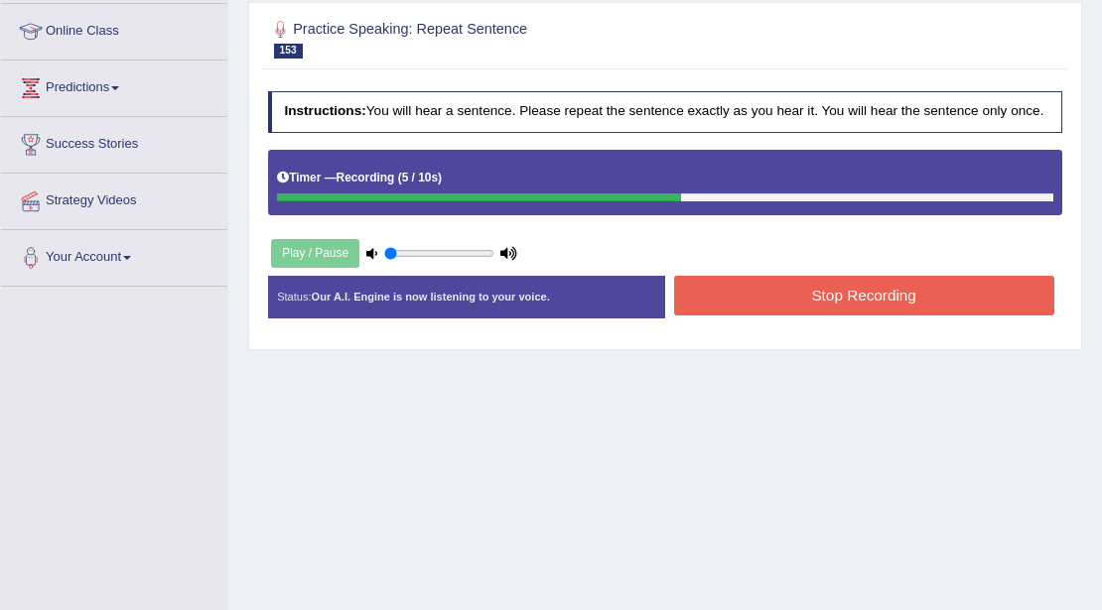
click at [834, 282] on button "Stop Recording" at bounding box center [864, 295] width 380 height 39
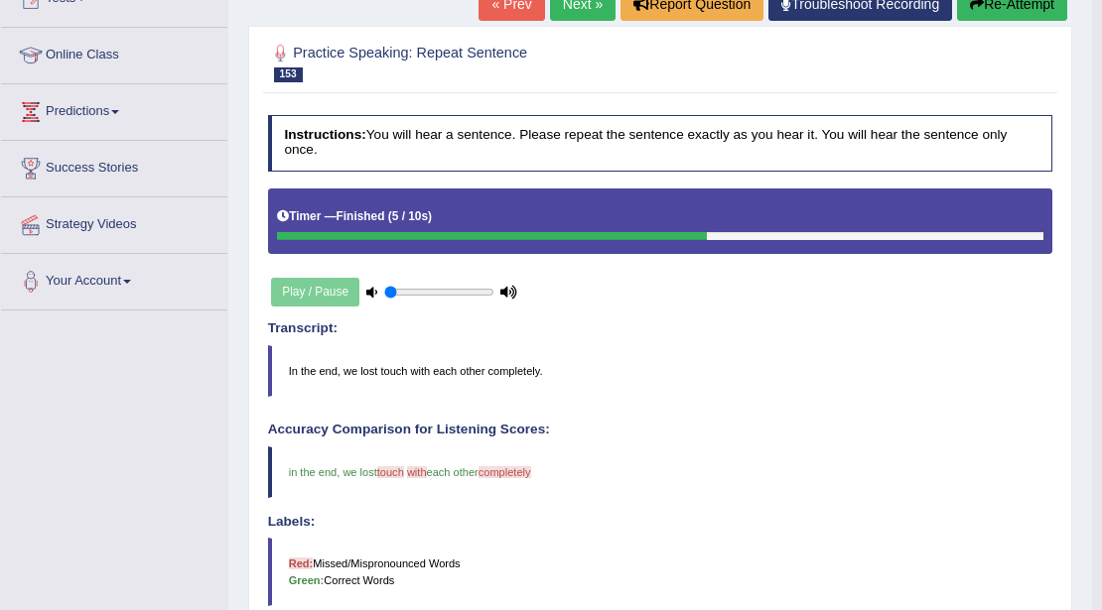
scroll to position [66, 0]
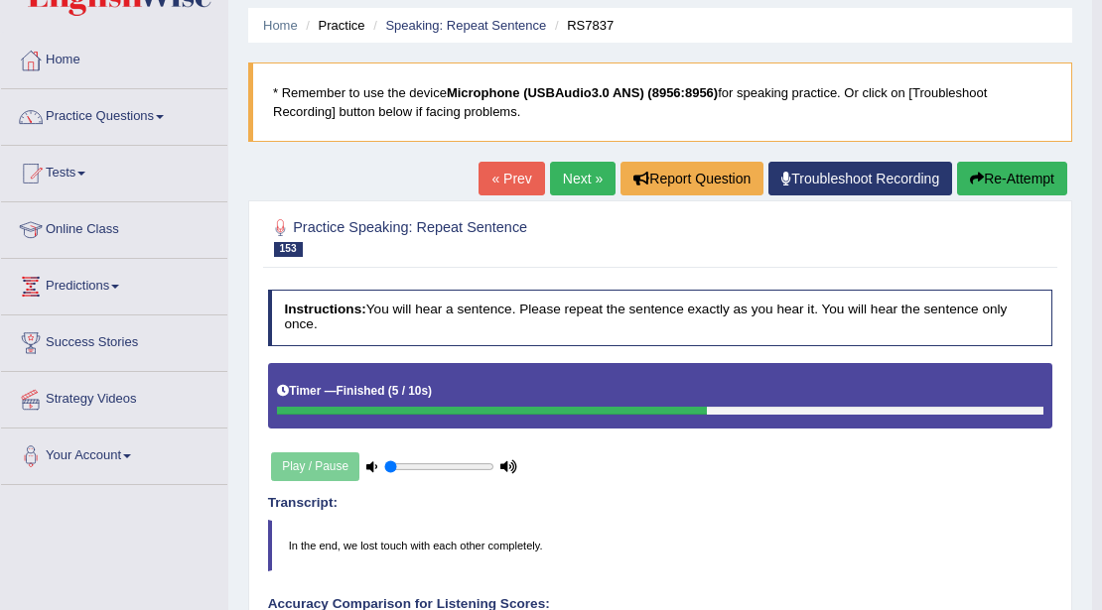
click at [590, 162] on link "Next »" at bounding box center [583, 179] width 66 height 34
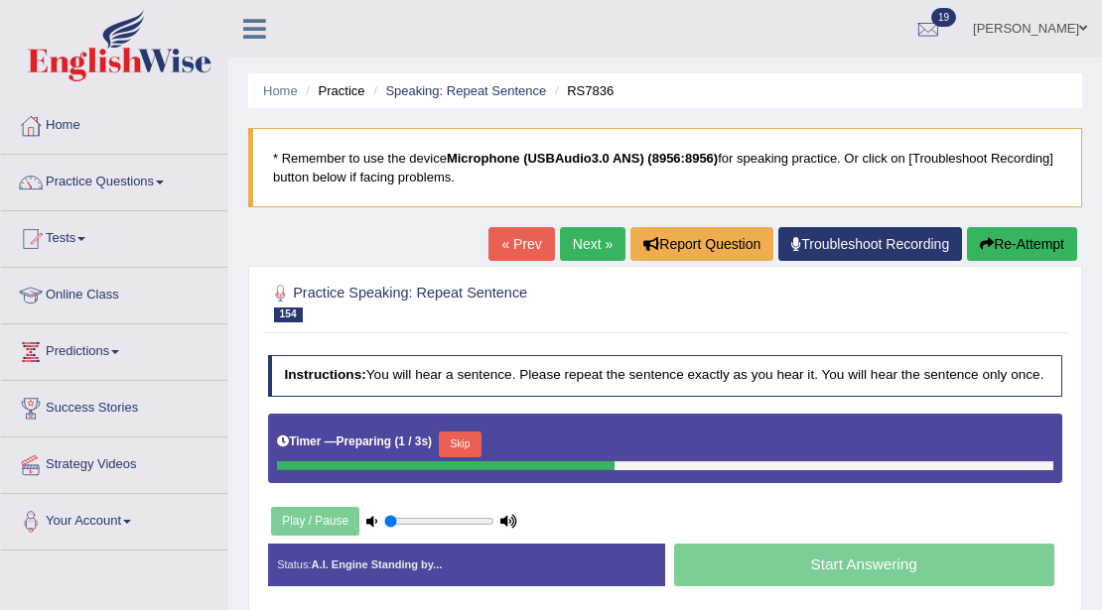
click at [470, 447] on button "Skip" at bounding box center [460, 445] width 43 height 26
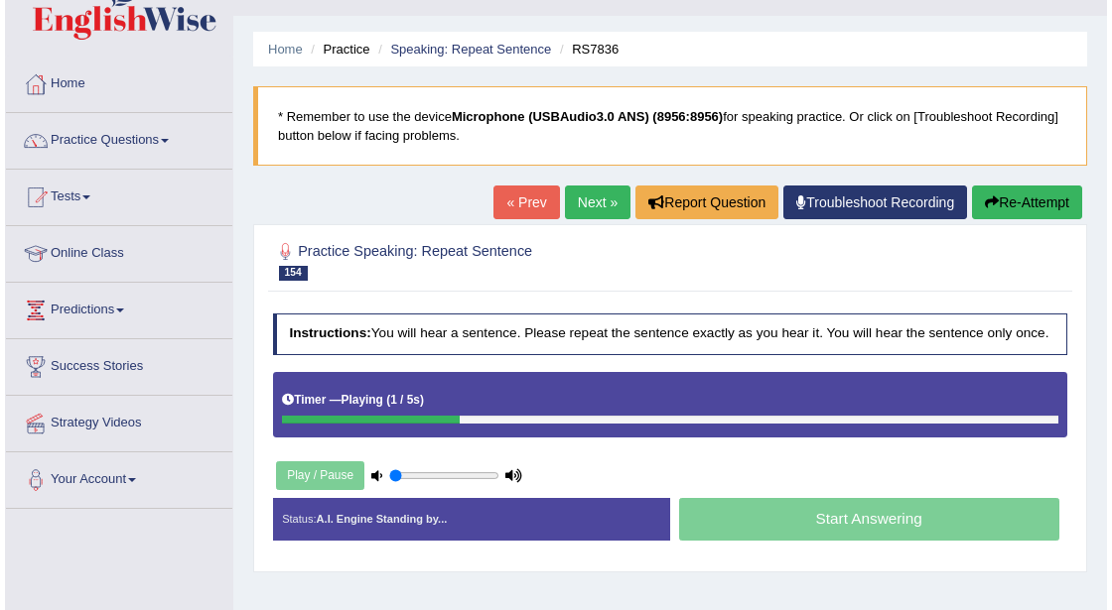
scroll to position [66, 0]
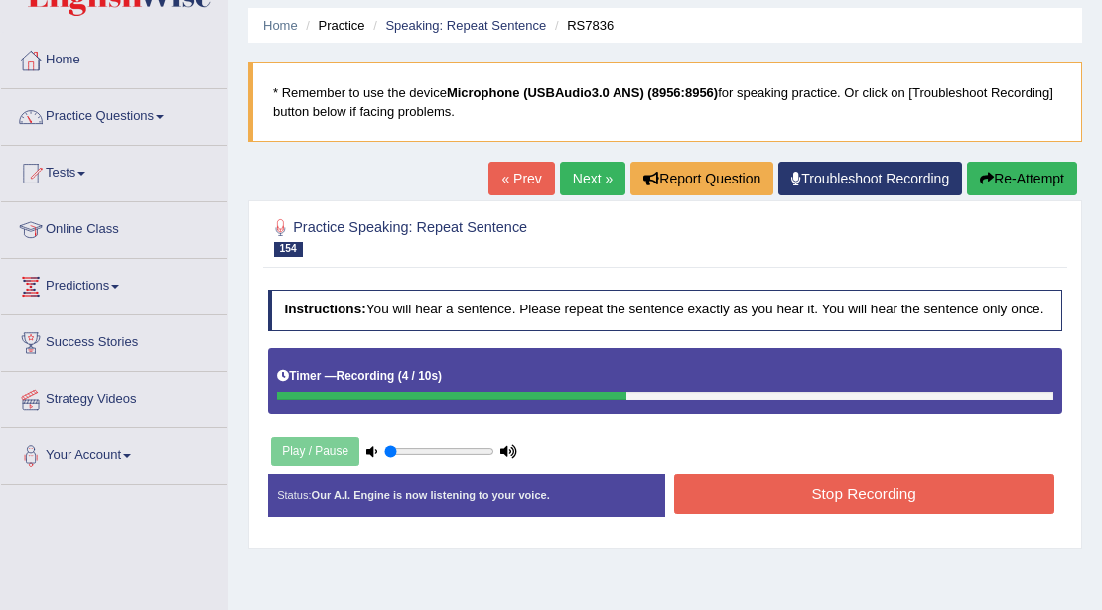
click at [766, 494] on button "Stop Recording" at bounding box center [864, 493] width 380 height 39
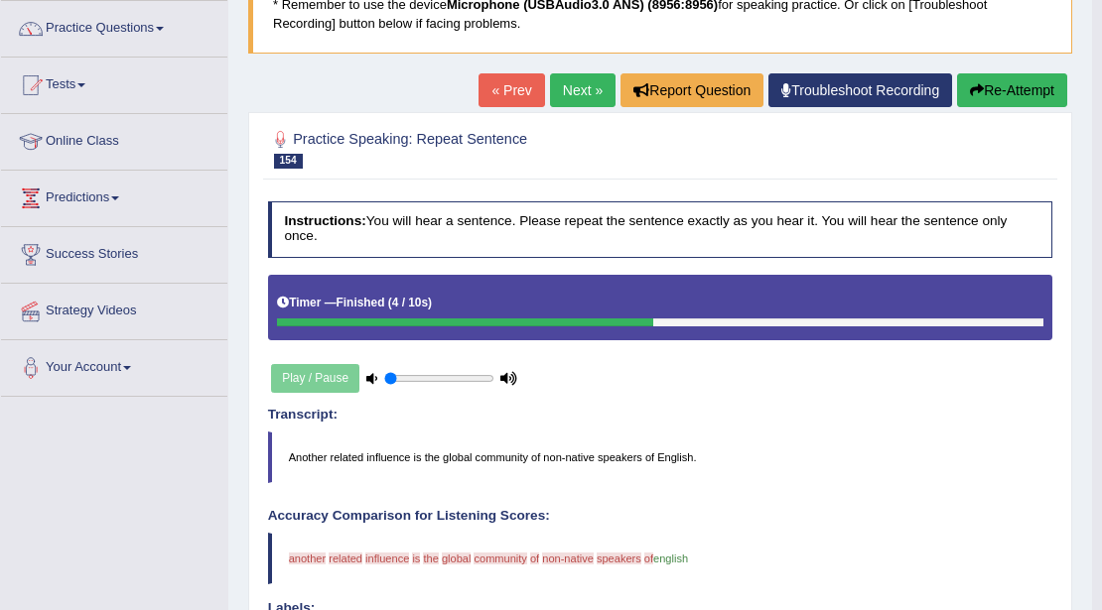
scroll to position [132, 0]
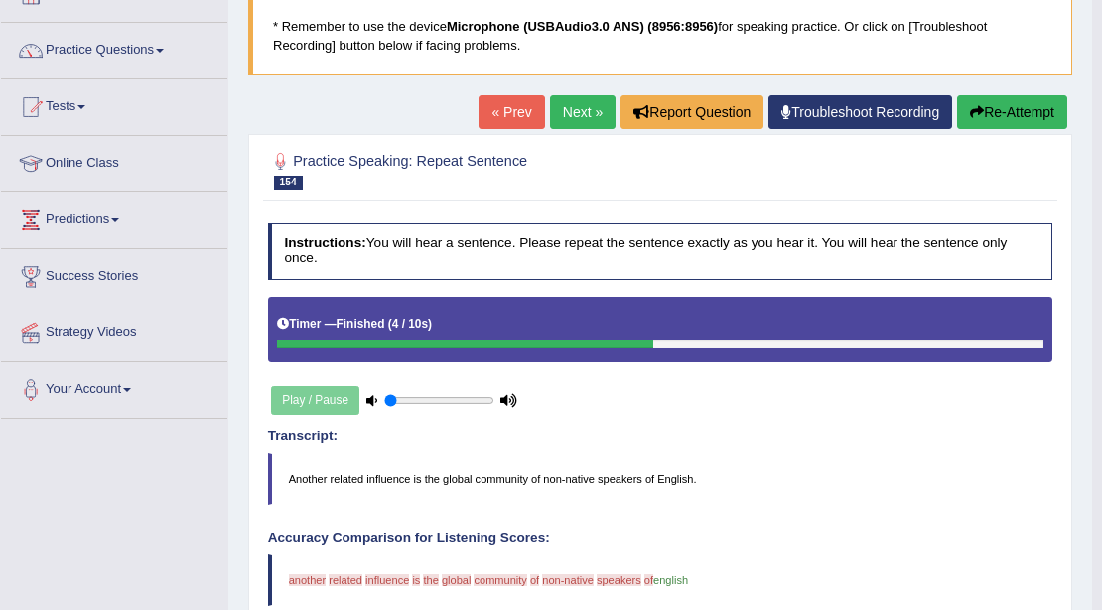
click at [995, 109] on button "Re-Attempt" at bounding box center [1012, 112] width 110 height 34
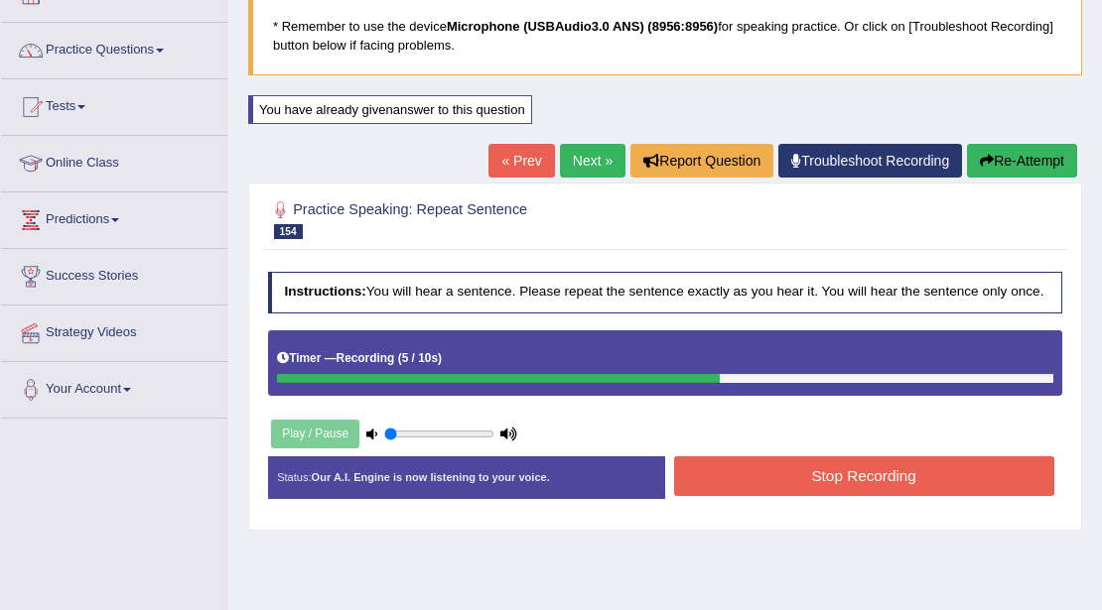
click at [844, 488] on button "Stop Recording" at bounding box center [864, 476] width 380 height 39
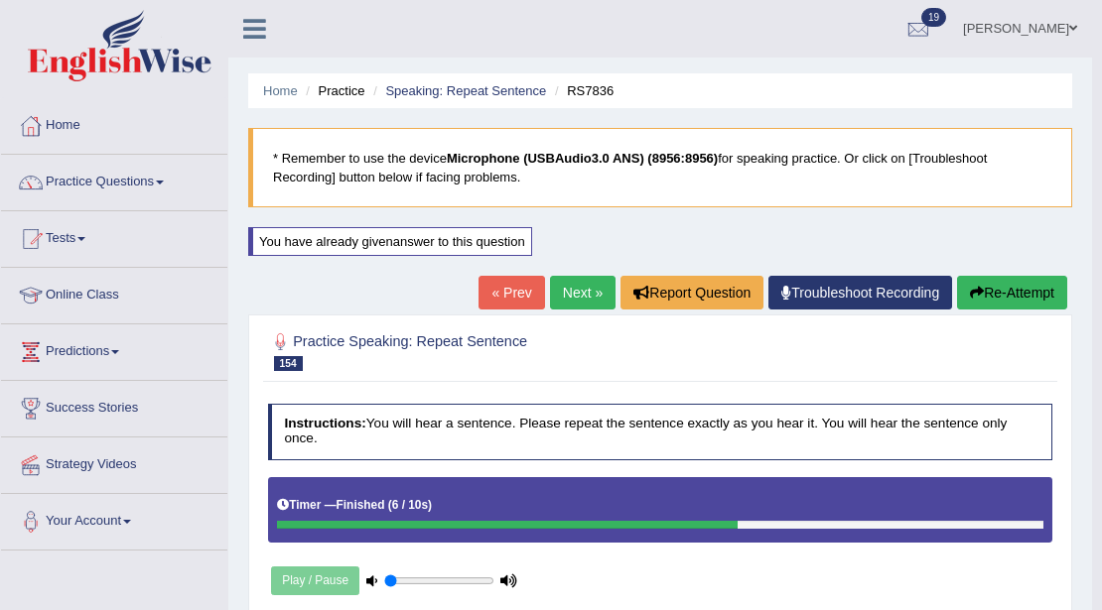
click at [1048, 294] on button "Re-Attempt" at bounding box center [1012, 293] width 110 height 34
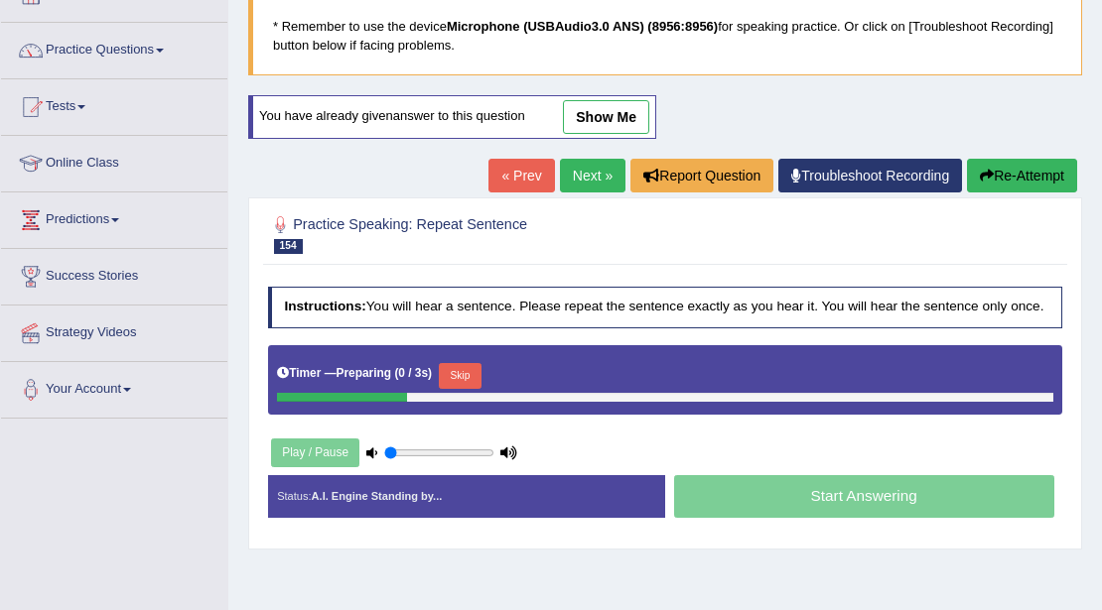
click at [463, 374] on button "Skip" at bounding box center [460, 376] width 43 height 26
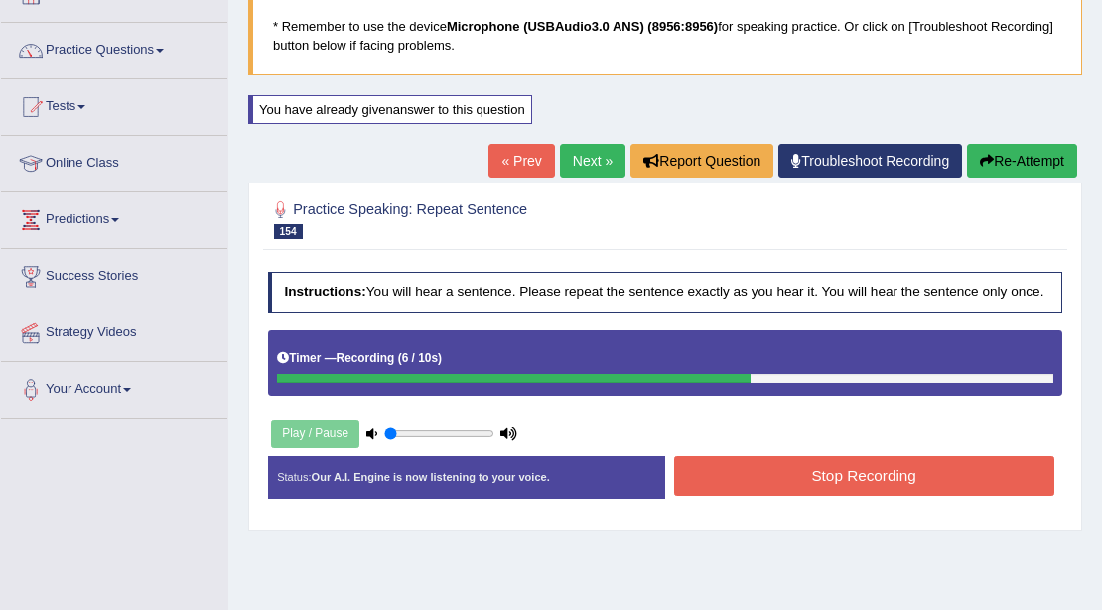
click at [841, 510] on div "Status: Our A.I. Engine is now listening to your voice. Start Answering Stop Re…" at bounding box center [665, 487] width 795 height 61
click at [840, 470] on button "Stop Recording" at bounding box center [864, 476] width 380 height 39
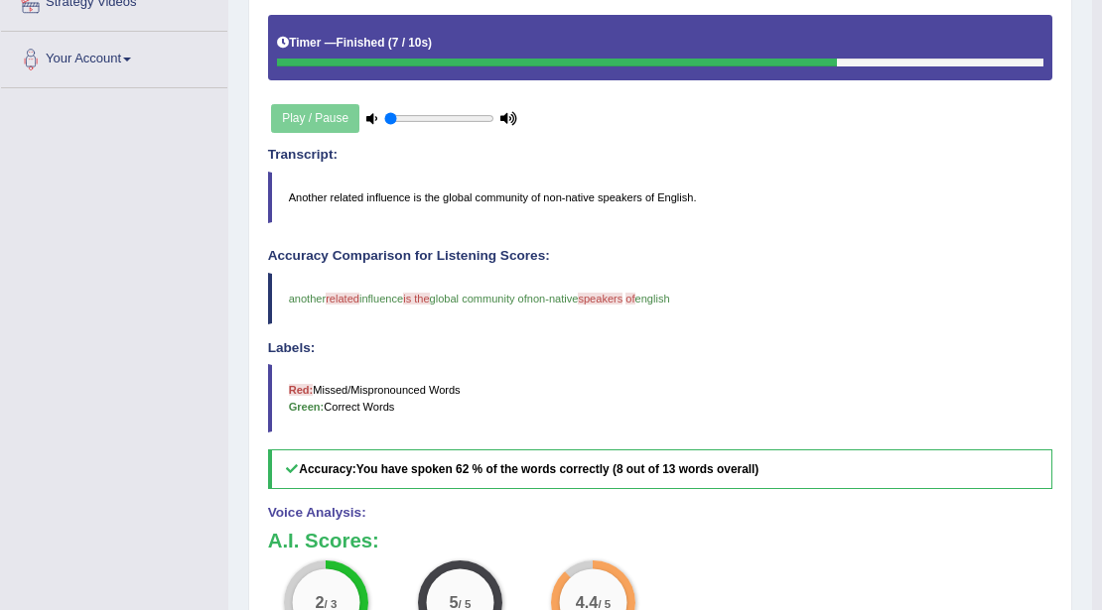
scroll to position [66, 0]
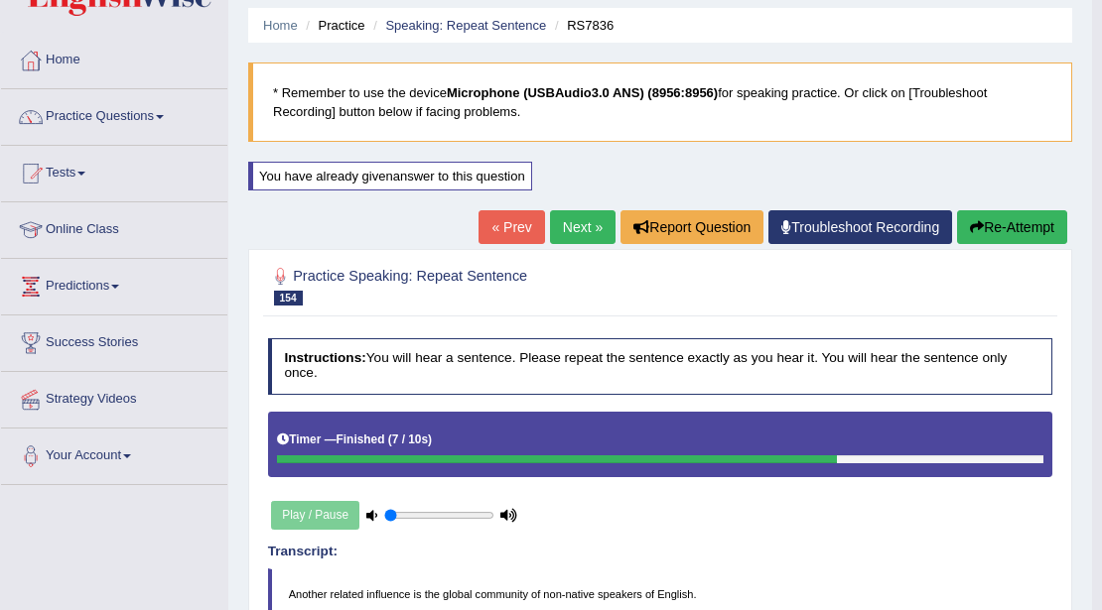
click at [555, 218] on link "Next »" at bounding box center [583, 227] width 66 height 34
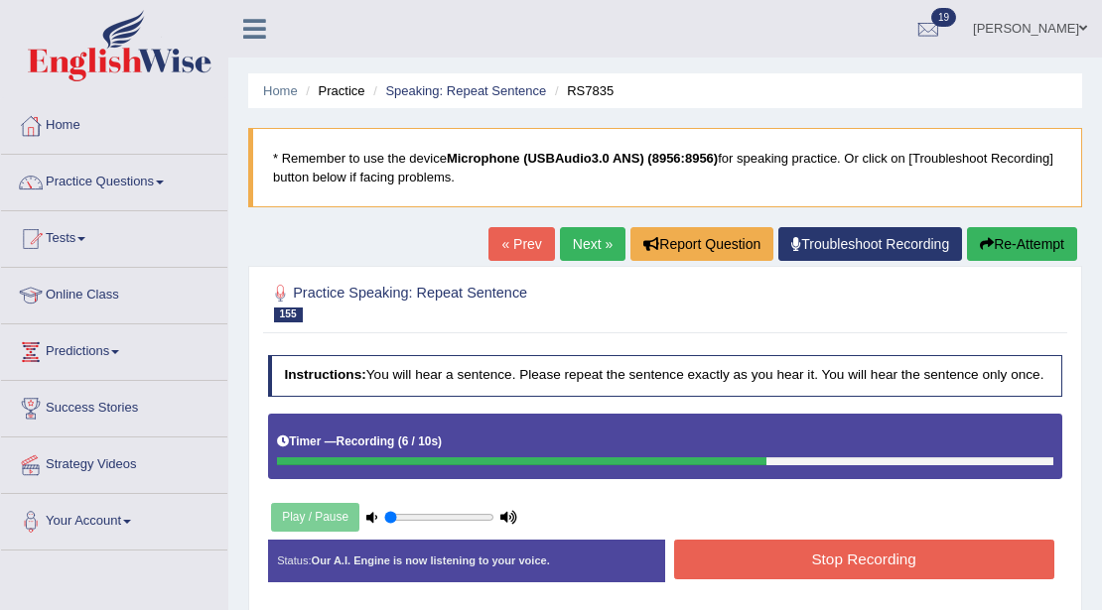
click at [766, 556] on button "Stop Recording" at bounding box center [864, 559] width 380 height 39
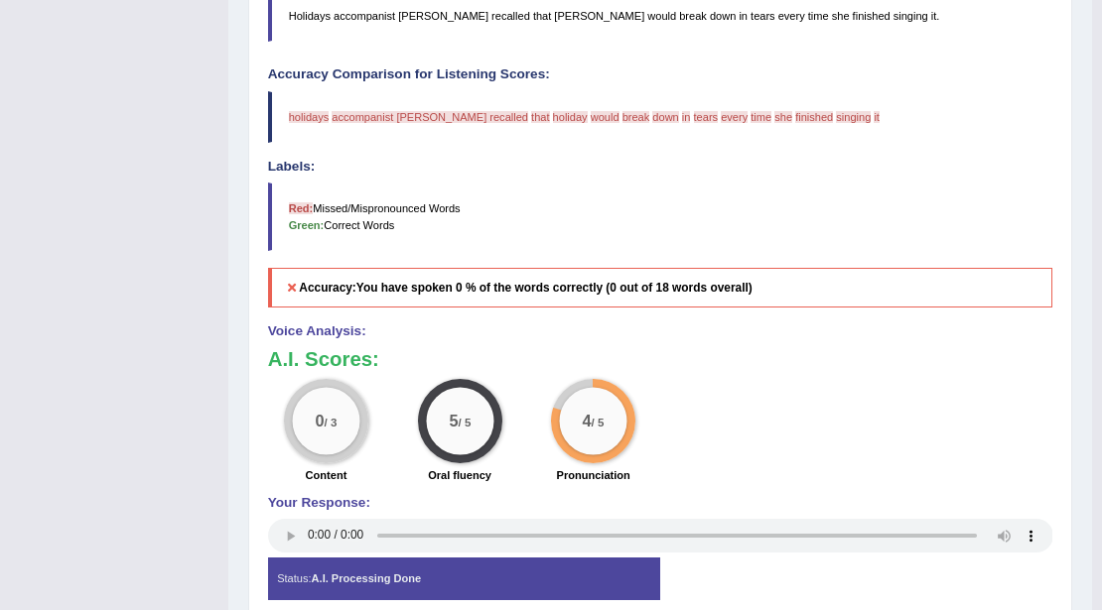
scroll to position [199, 0]
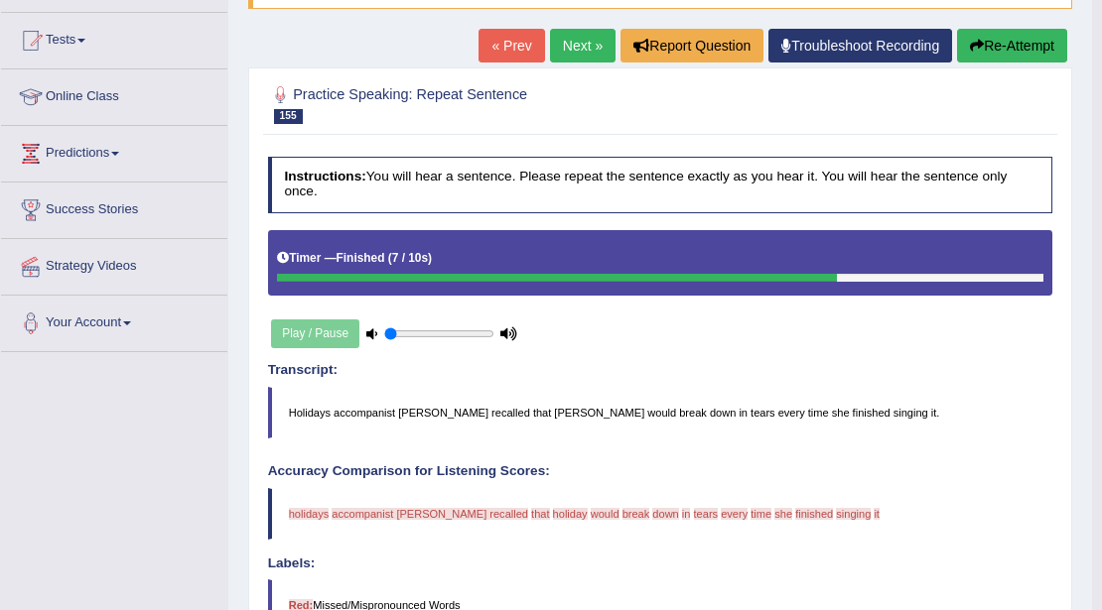
click at [574, 42] on link "Next »" at bounding box center [583, 46] width 66 height 34
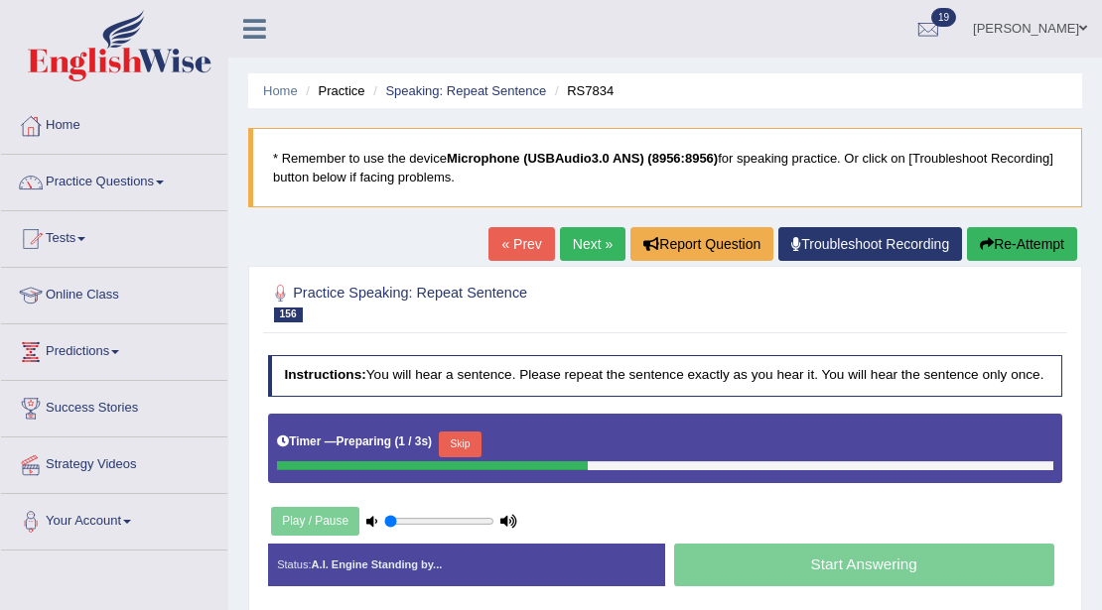
click at [474, 439] on button "Skip" at bounding box center [460, 445] width 43 height 26
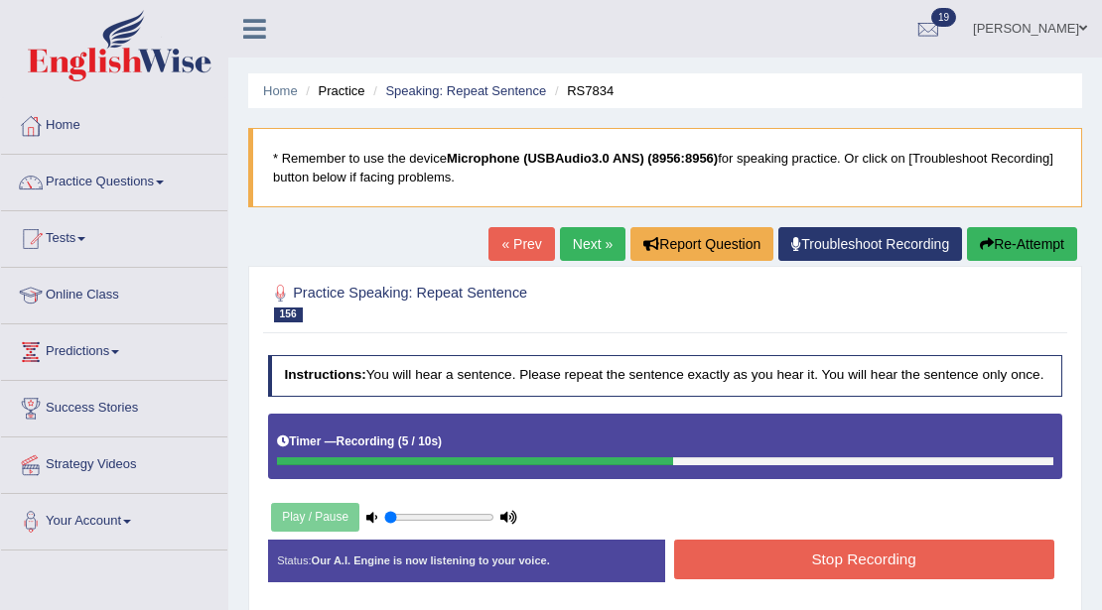
click at [796, 560] on button "Stop Recording" at bounding box center [864, 559] width 380 height 39
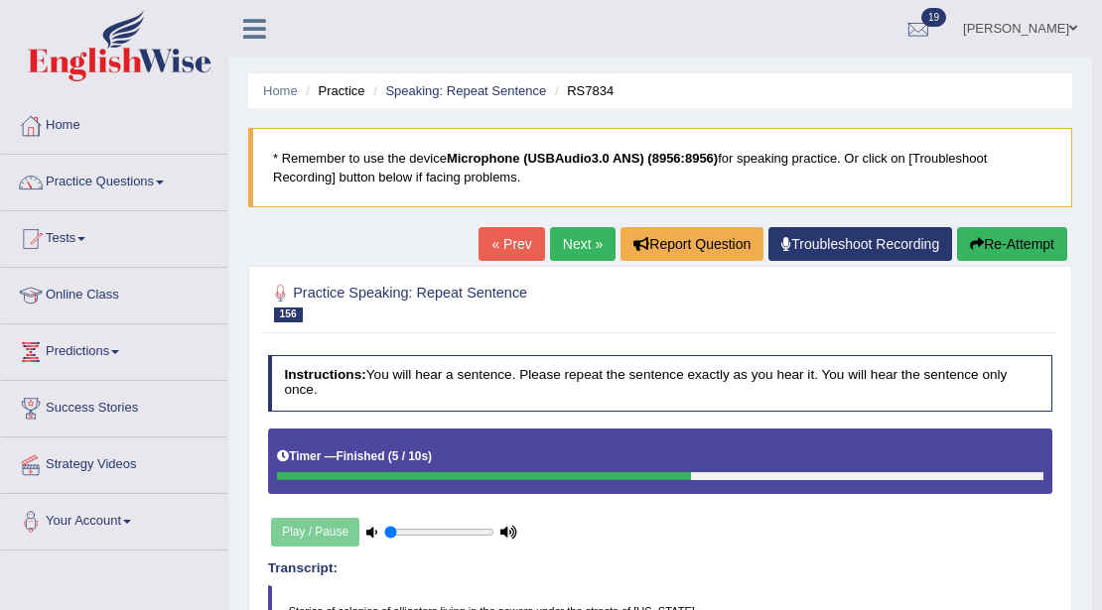
click at [997, 258] on button "Re-Attempt" at bounding box center [1012, 244] width 110 height 34
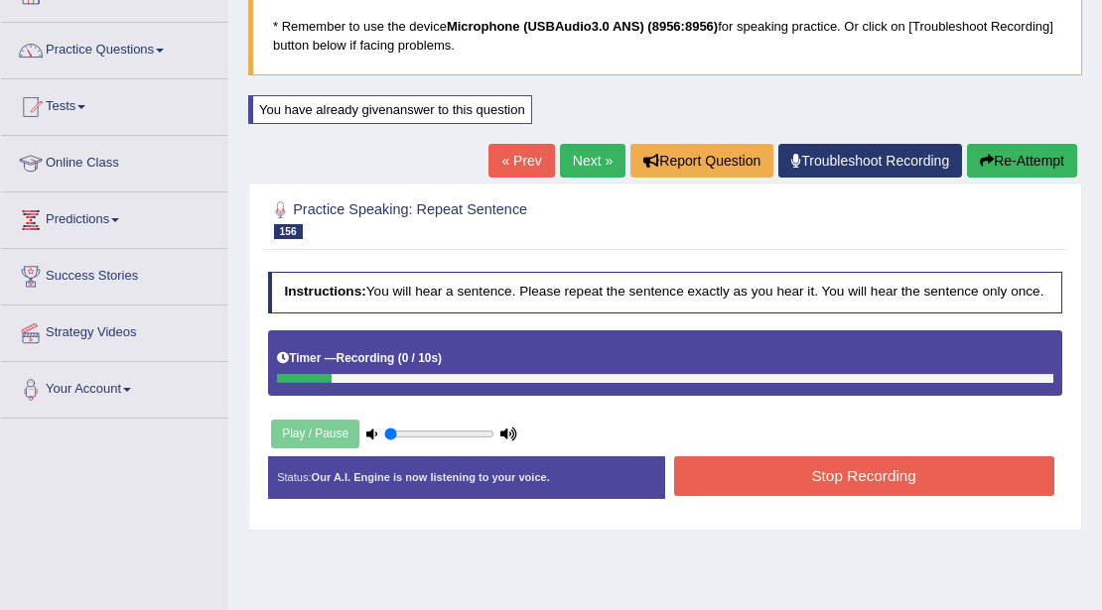
click at [1018, 166] on button "Re-Attempt" at bounding box center [1022, 161] width 110 height 34
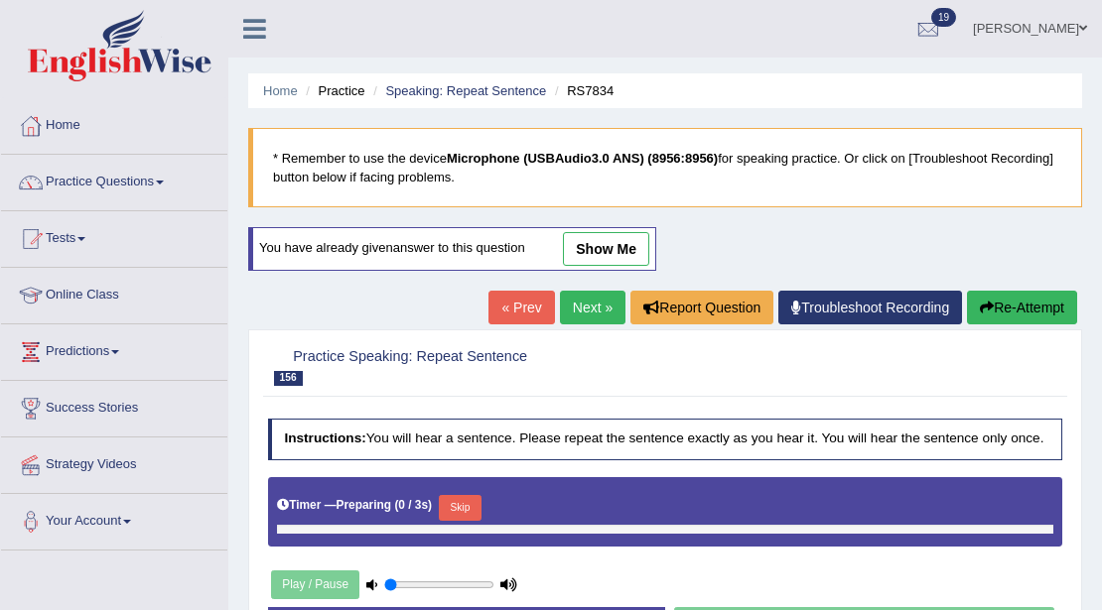
scroll to position [132, 0]
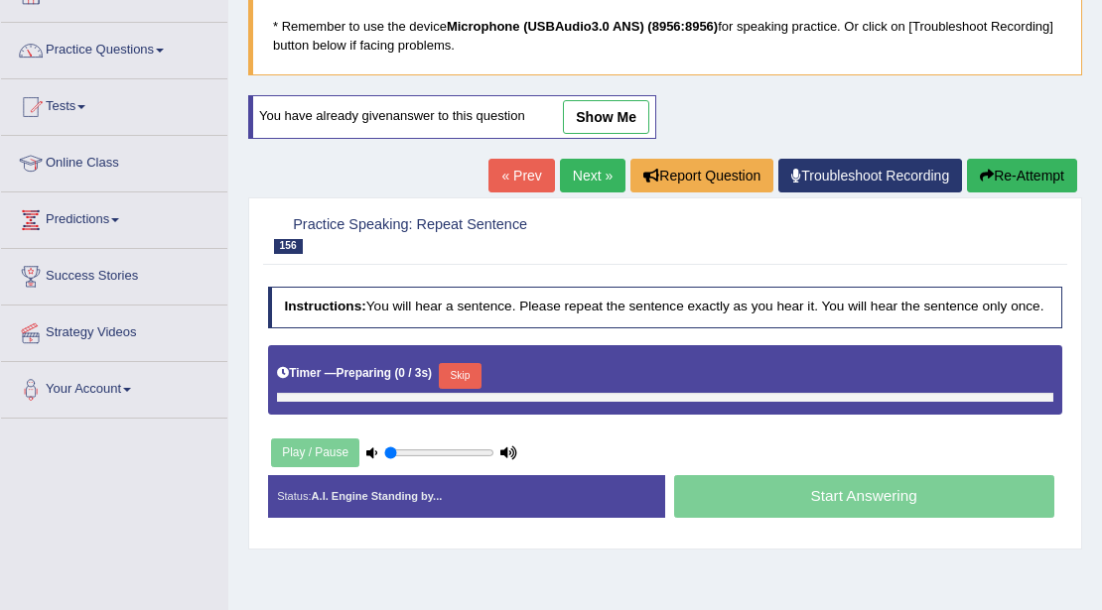
click at [469, 375] on button "Skip" at bounding box center [460, 376] width 43 height 26
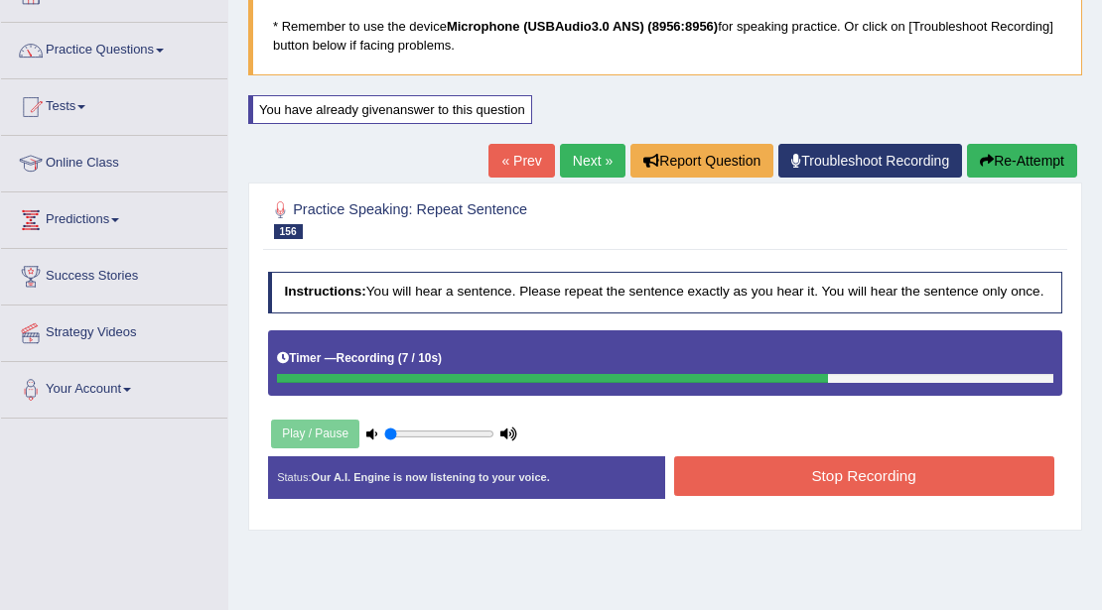
click at [883, 485] on button "Stop Recording" at bounding box center [864, 476] width 380 height 39
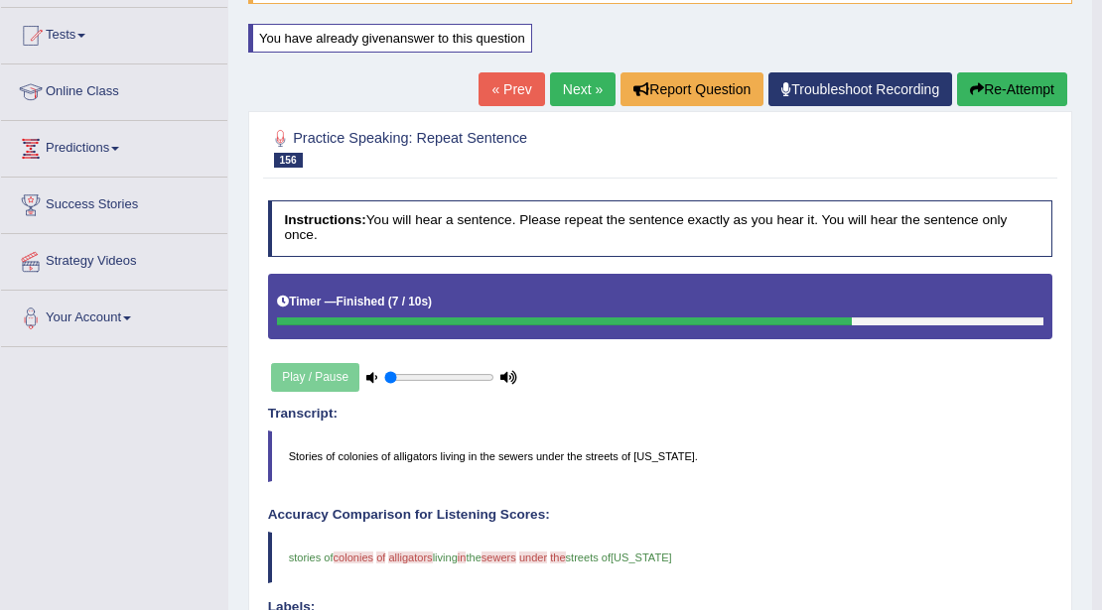
scroll to position [132, 0]
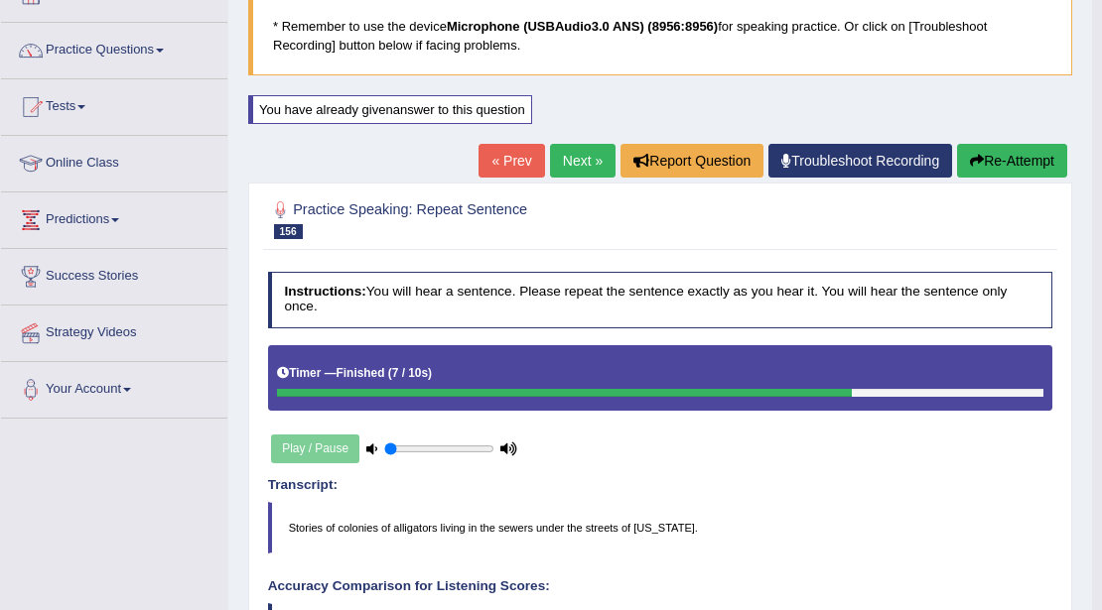
click at [569, 147] on link "Next »" at bounding box center [583, 161] width 66 height 34
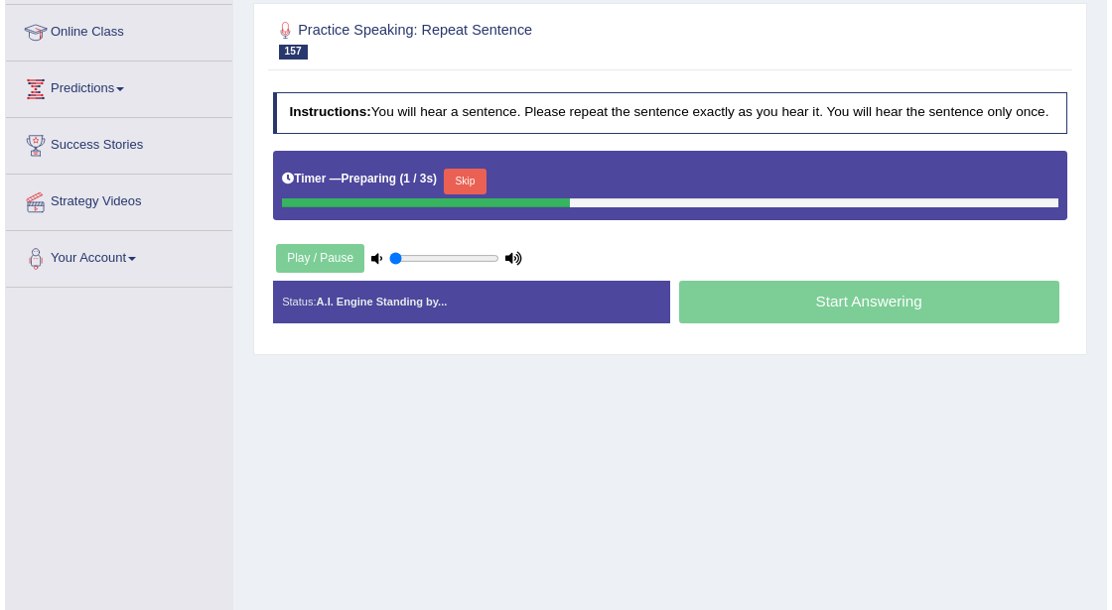
scroll to position [264, 0]
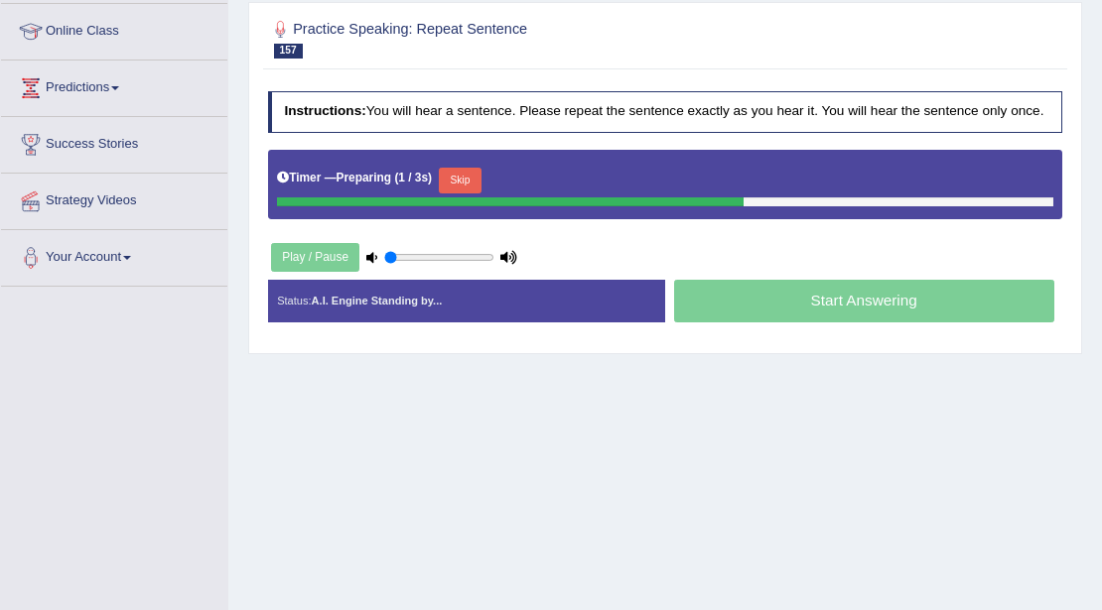
click at [461, 173] on button "Skip" at bounding box center [460, 181] width 43 height 26
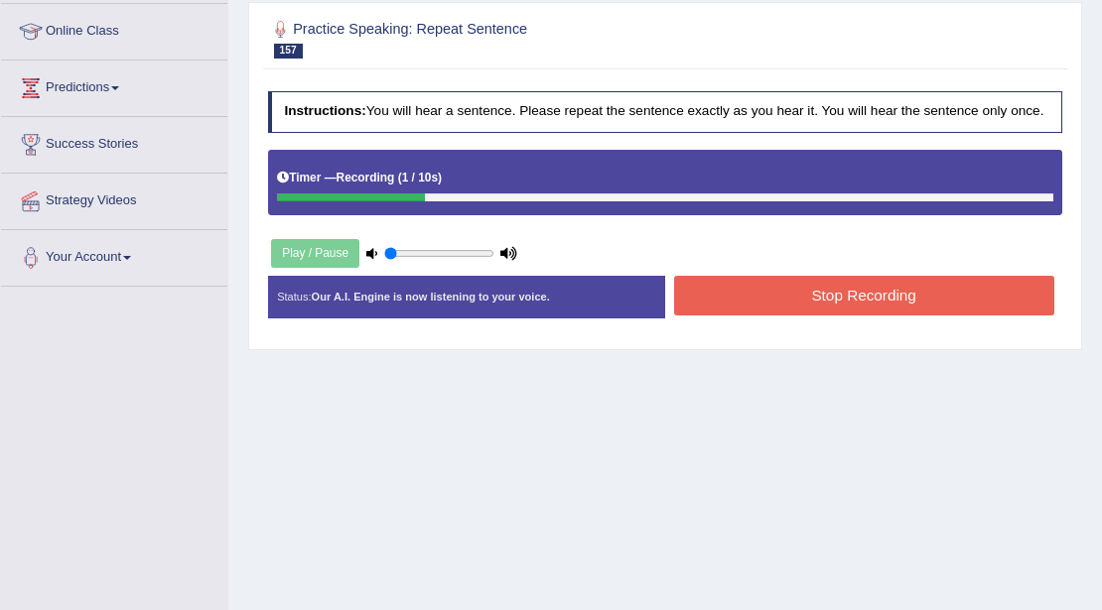
click at [749, 288] on button "Stop Recording" at bounding box center [864, 295] width 380 height 39
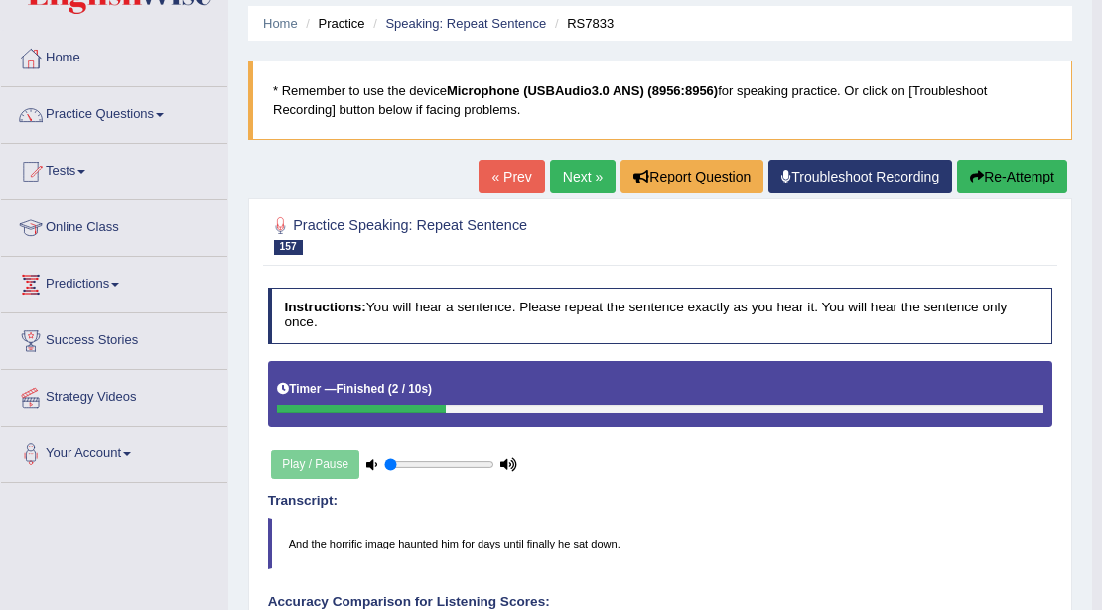
scroll to position [66, 0]
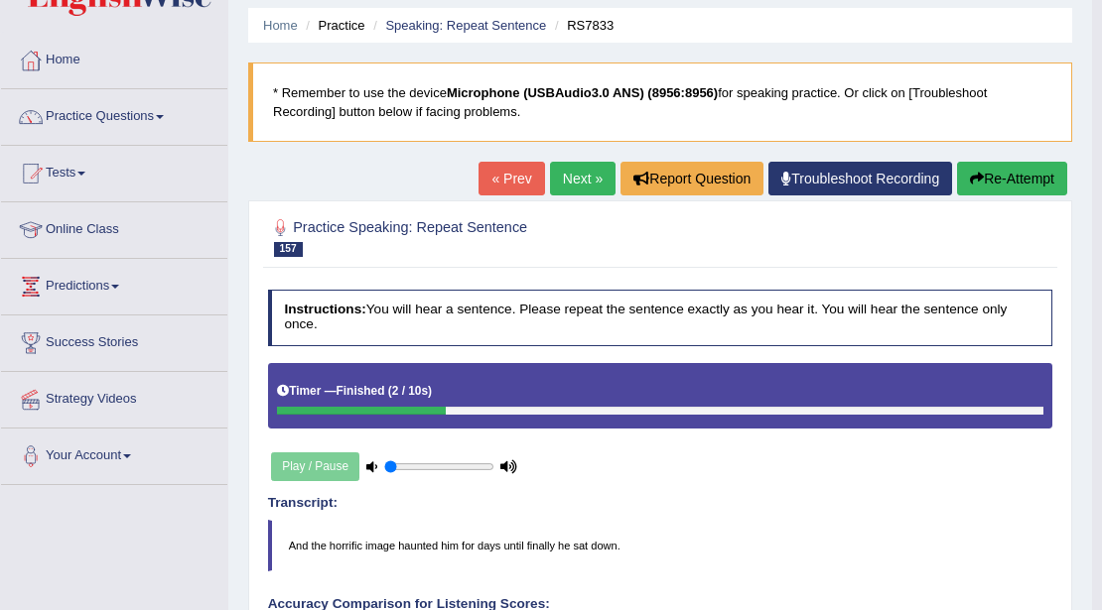
click at [969, 195] on div "« Prev Next » Report Question Troubleshoot Recording Re-Attempt" at bounding box center [775, 181] width 594 height 39
click at [1018, 167] on button "Re-Attempt" at bounding box center [1012, 179] width 110 height 34
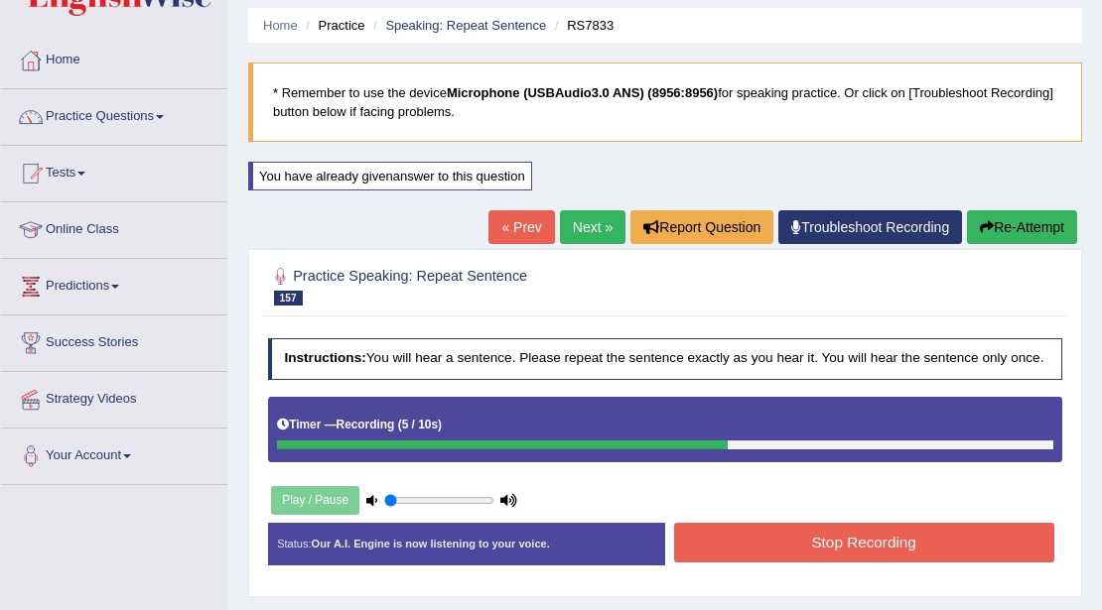
click at [708, 526] on button "Stop Recording" at bounding box center [864, 542] width 380 height 39
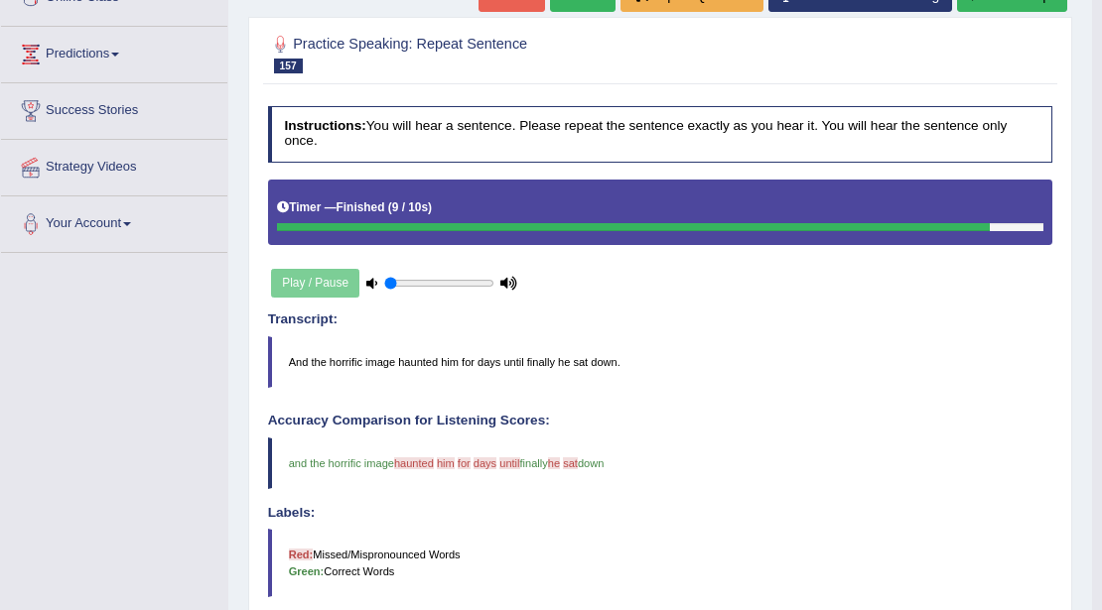
scroll to position [264, 0]
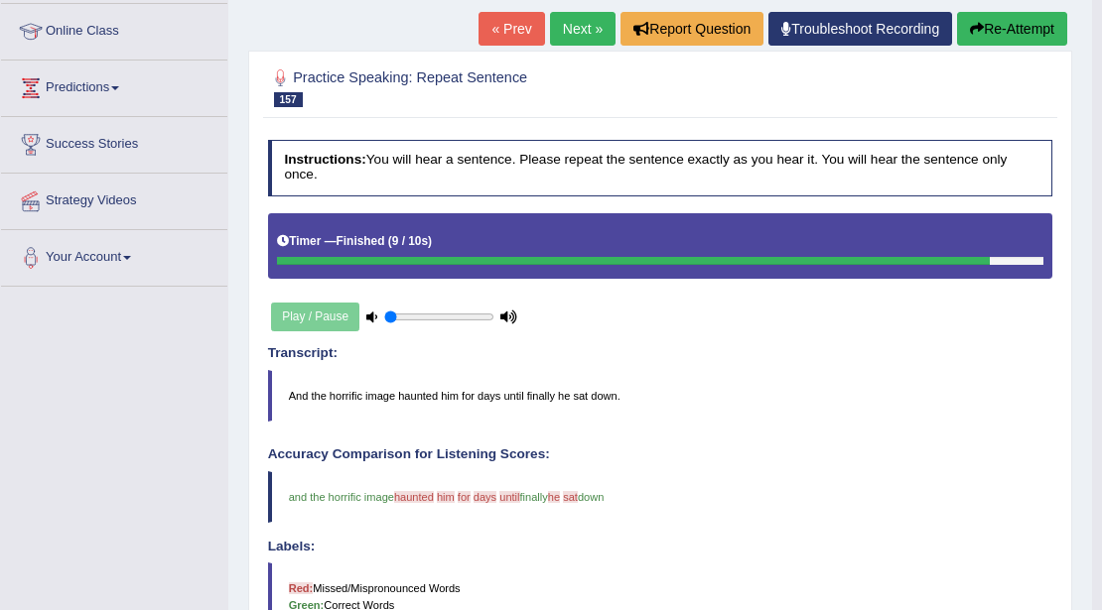
click at [593, 32] on link "Next »" at bounding box center [583, 29] width 66 height 34
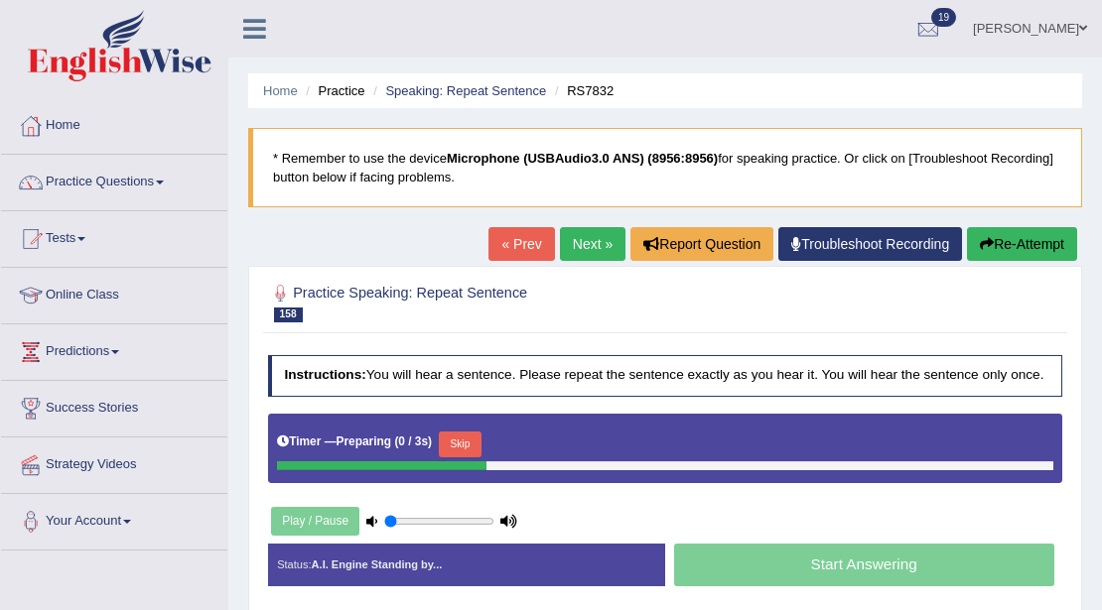
click at [481, 440] on button "Skip" at bounding box center [460, 445] width 43 height 26
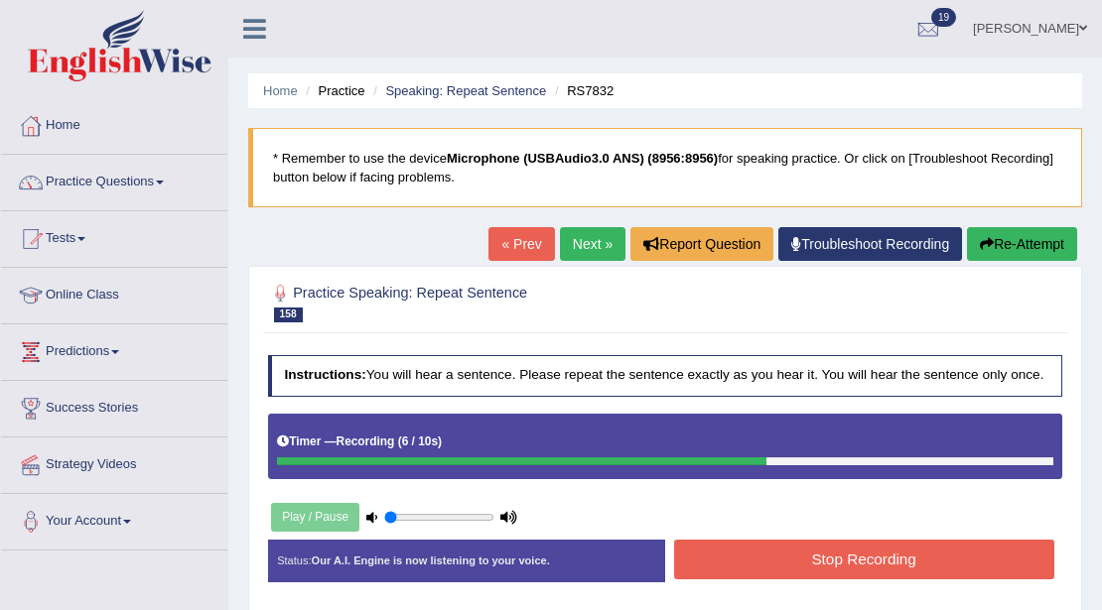
click at [800, 589] on div "Status: Our A.I. Engine is now listening to your voice. Start Answering Stop Re…" at bounding box center [665, 570] width 795 height 61
click at [802, 568] on button "Stop Recording" at bounding box center [864, 559] width 380 height 39
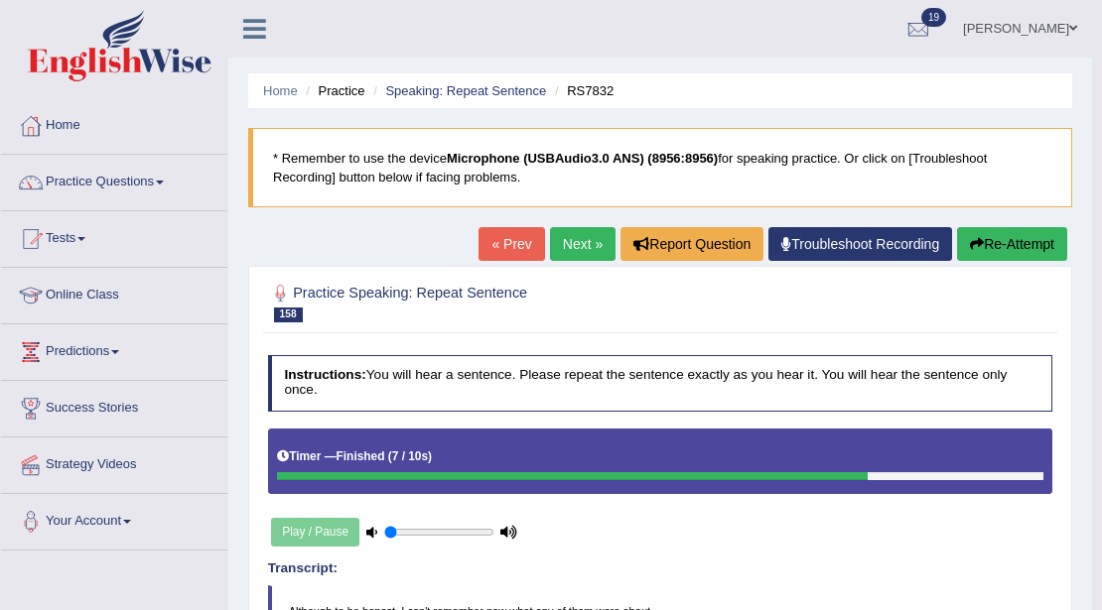
scroll to position [66, 0]
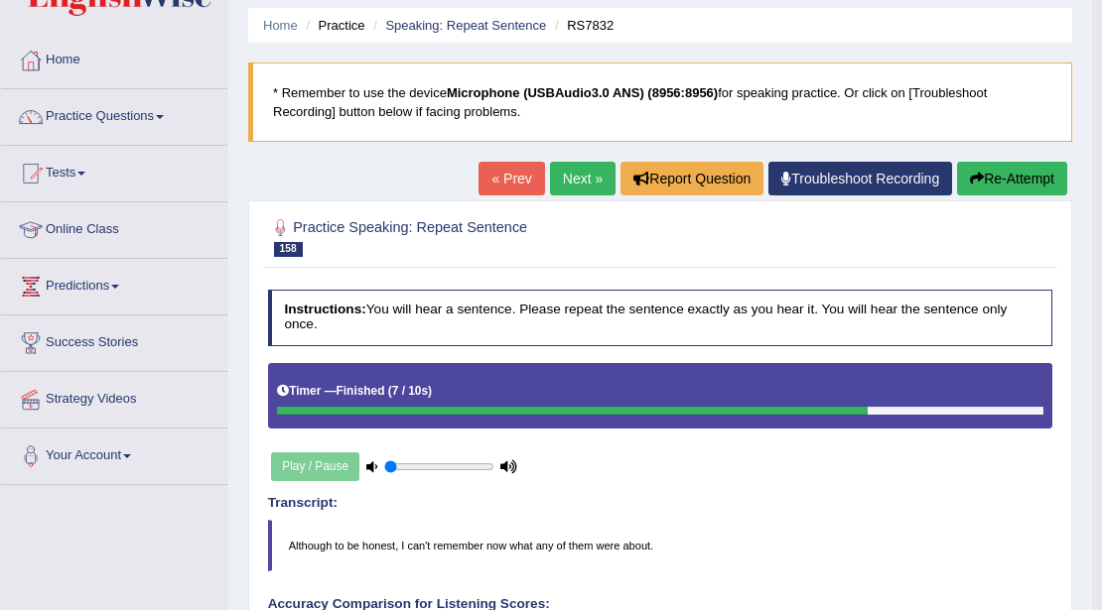
click at [990, 183] on button "Re-Attempt" at bounding box center [1012, 179] width 110 height 34
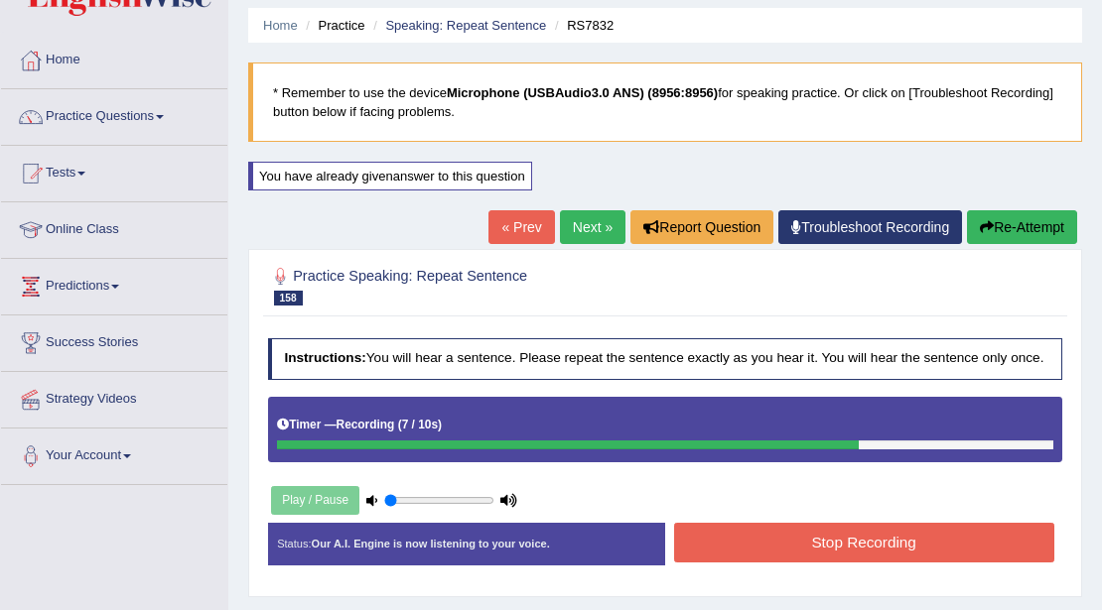
click at [728, 529] on button "Stop Recording" at bounding box center [864, 542] width 380 height 39
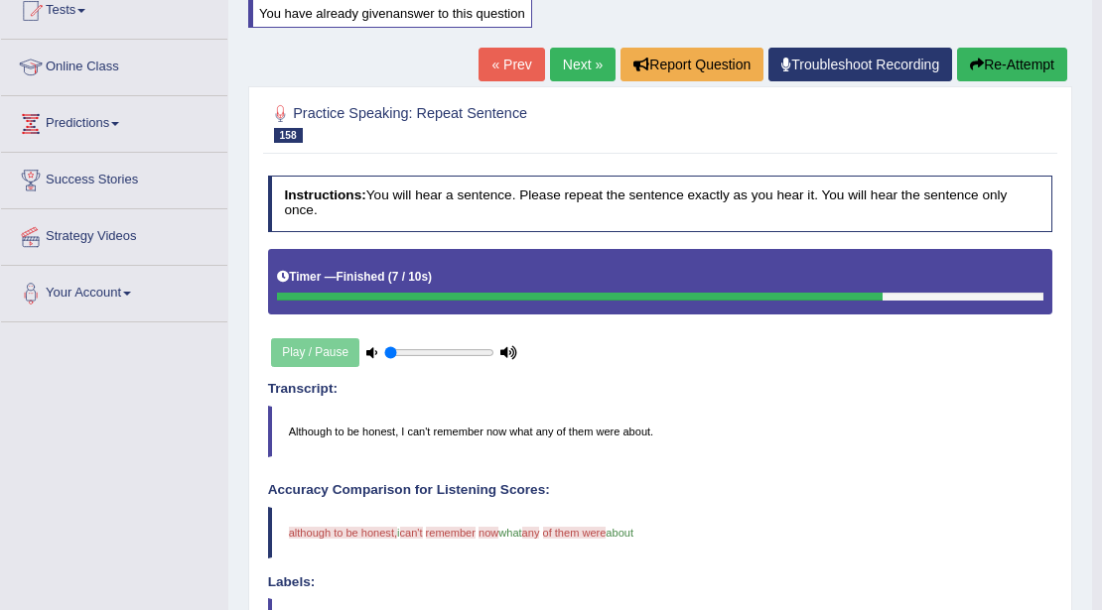
scroll to position [199, 0]
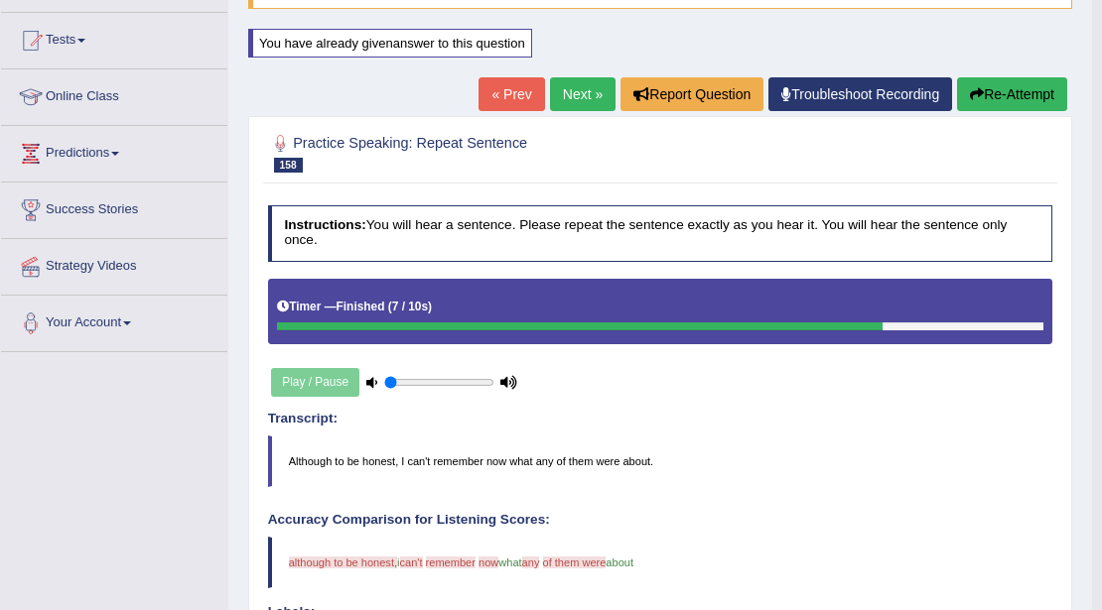
click at [1007, 83] on button "Re-Attempt" at bounding box center [1012, 94] width 110 height 34
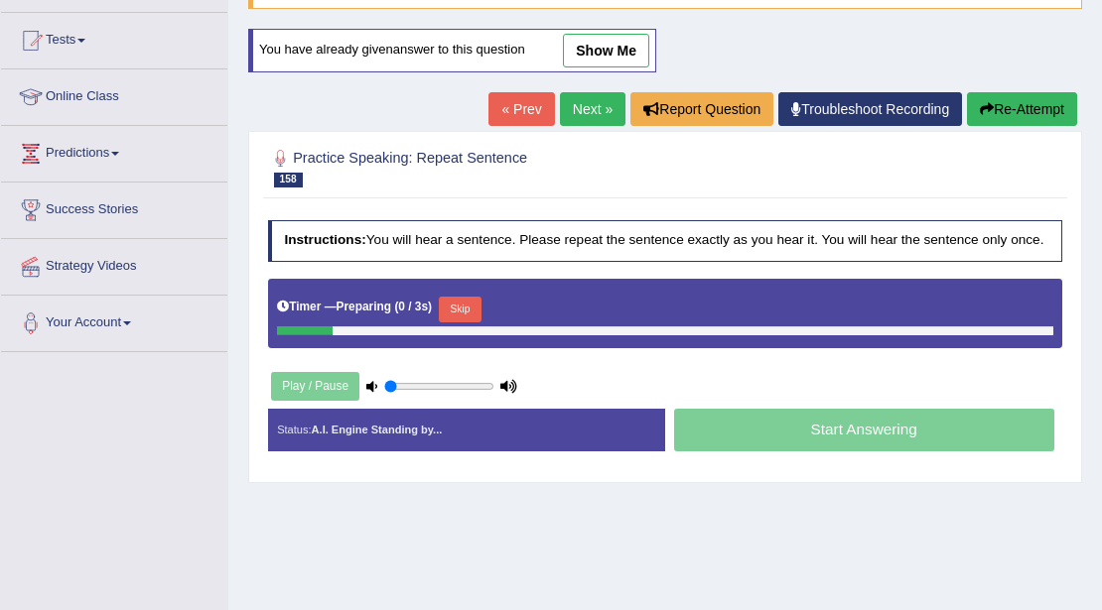
scroll to position [199, 0]
click at [466, 293] on div "Timer — Preparing ( 0 / 3s ) Skip" at bounding box center [665, 310] width 776 height 34
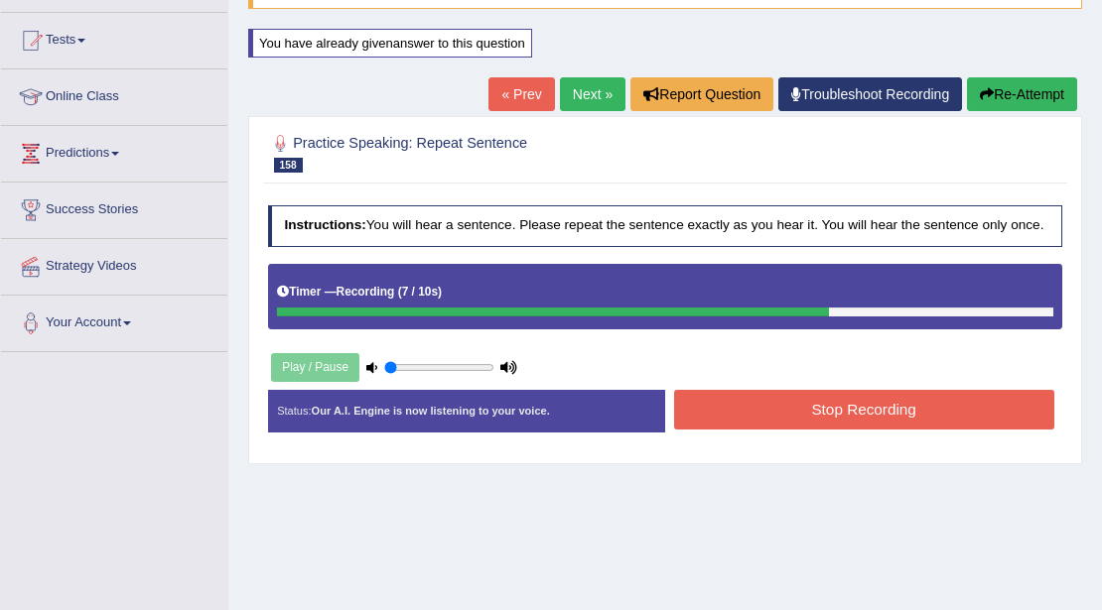
click at [808, 417] on button "Stop Recording" at bounding box center [864, 409] width 380 height 39
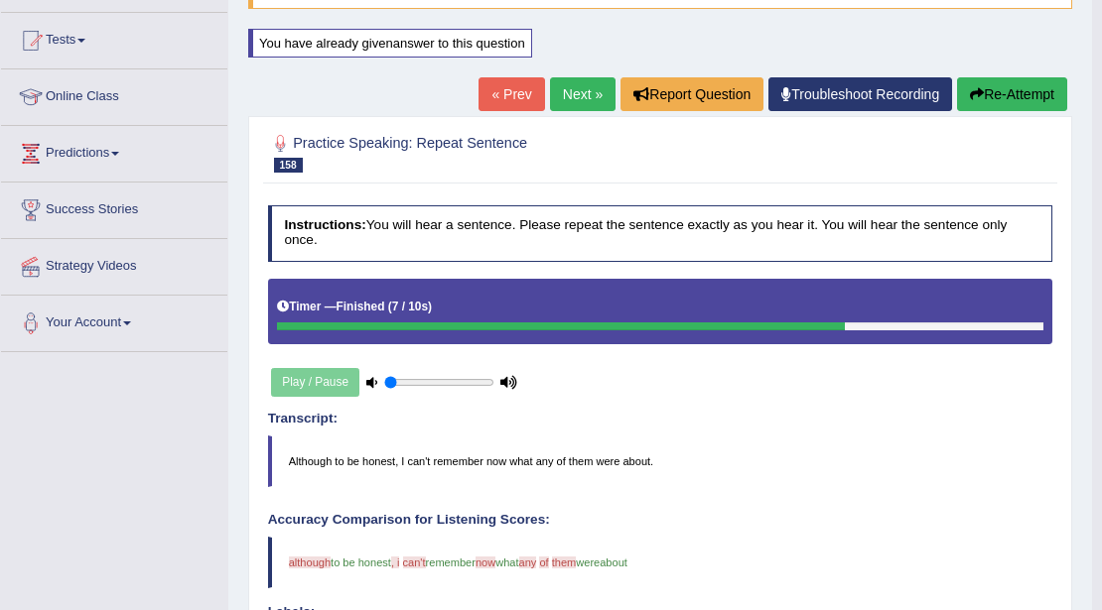
click at [571, 91] on link "Next »" at bounding box center [583, 94] width 66 height 34
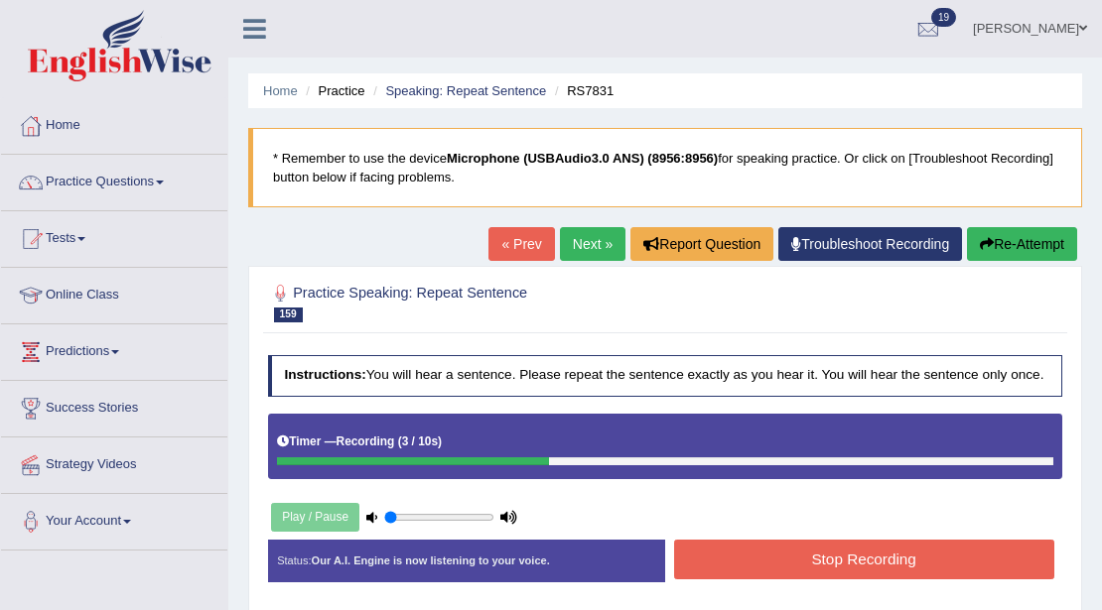
click at [774, 554] on button "Stop Recording" at bounding box center [864, 559] width 380 height 39
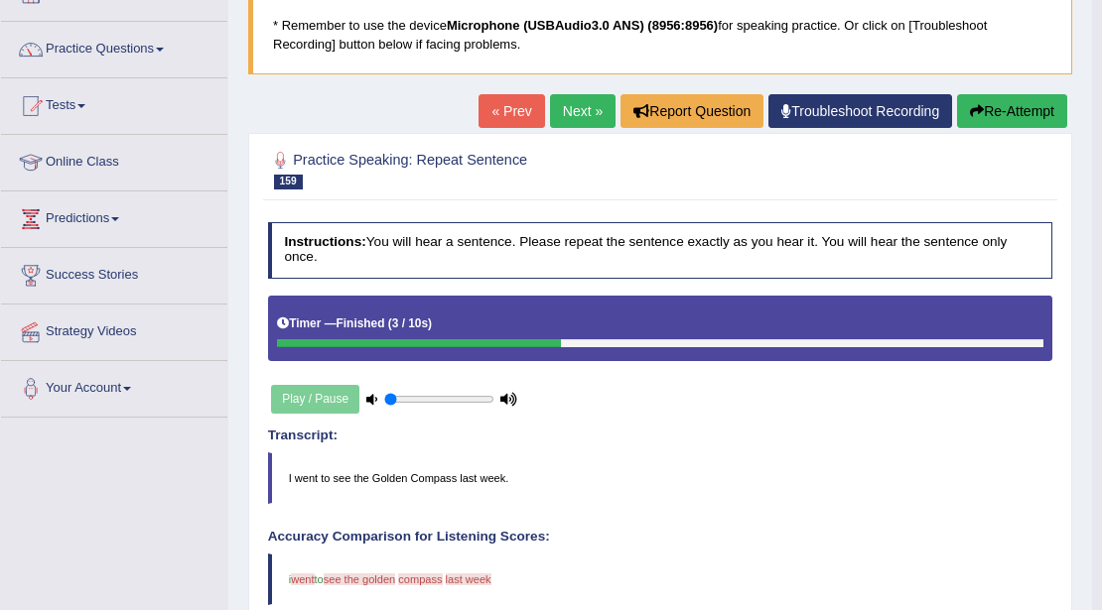
scroll to position [132, 0]
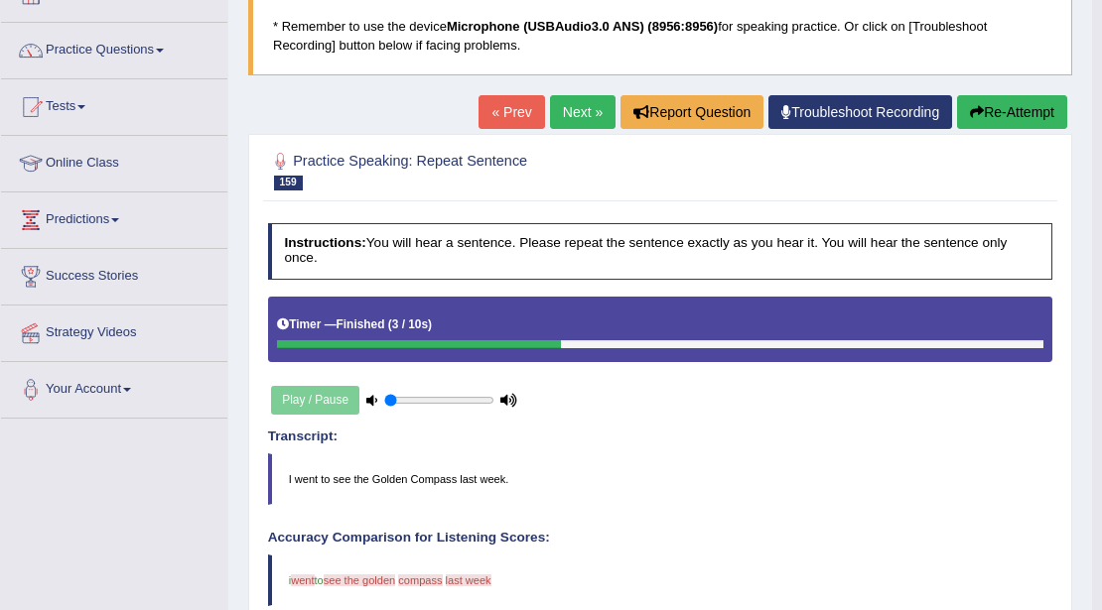
click at [1012, 113] on button "Re-Attempt" at bounding box center [1012, 112] width 110 height 34
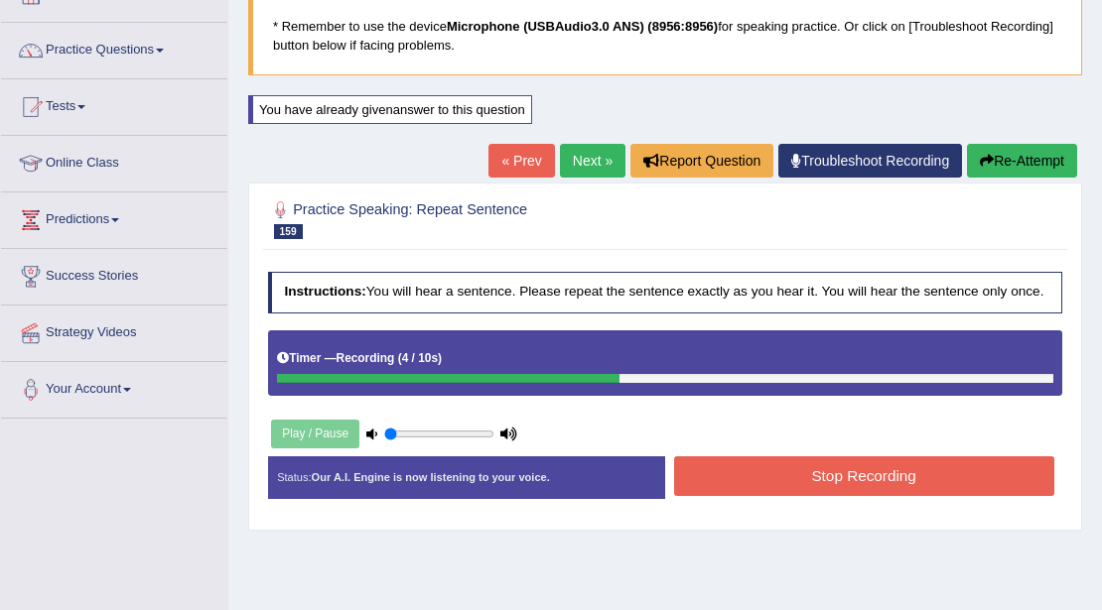
click at [936, 479] on button "Stop Recording" at bounding box center [864, 476] width 380 height 39
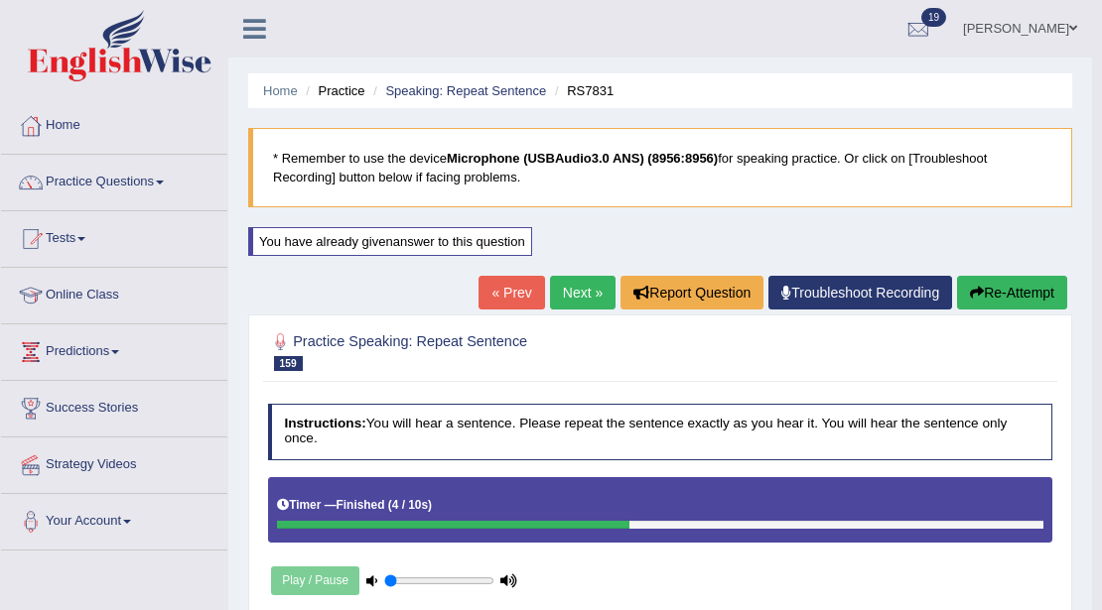
click at [602, 300] on link "Next »" at bounding box center [583, 293] width 66 height 34
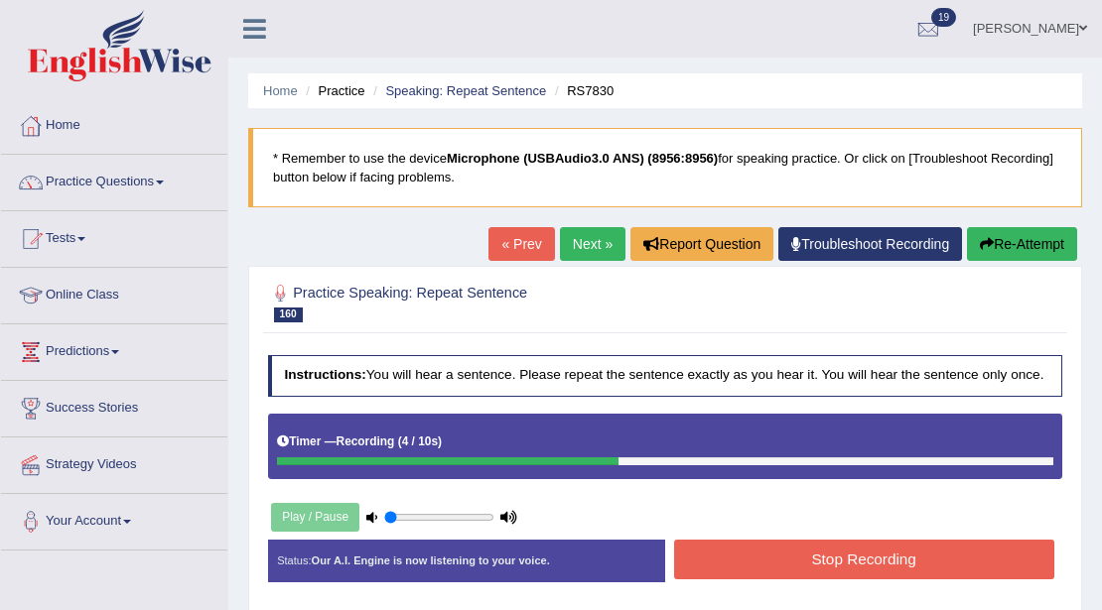
click at [758, 562] on button "Stop Recording" at bounding box center [864, 559] width 380 height 39
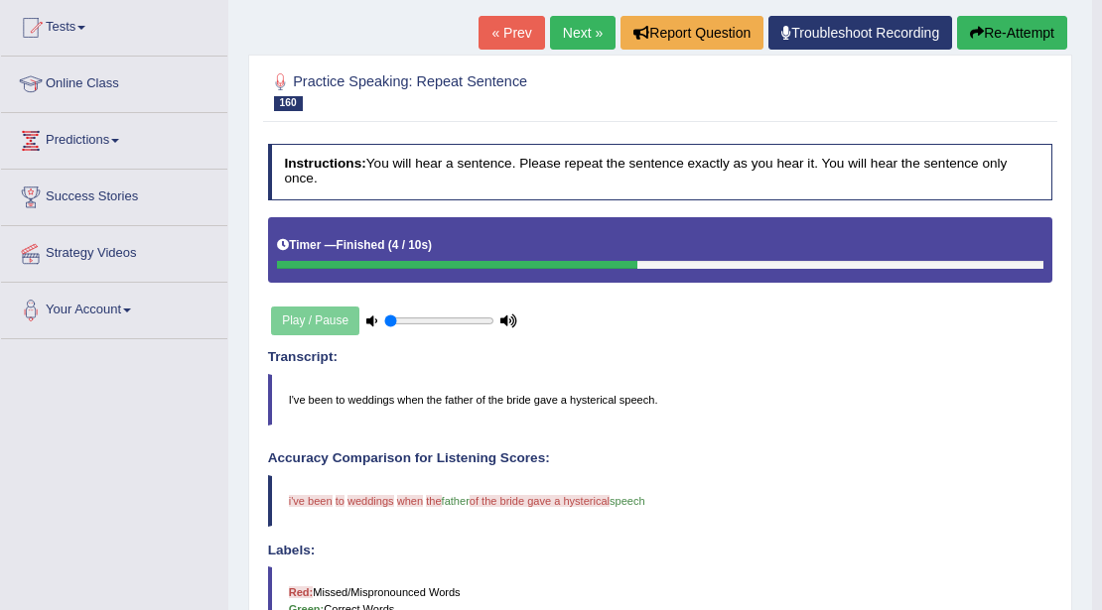
scroll to position [132, 0]
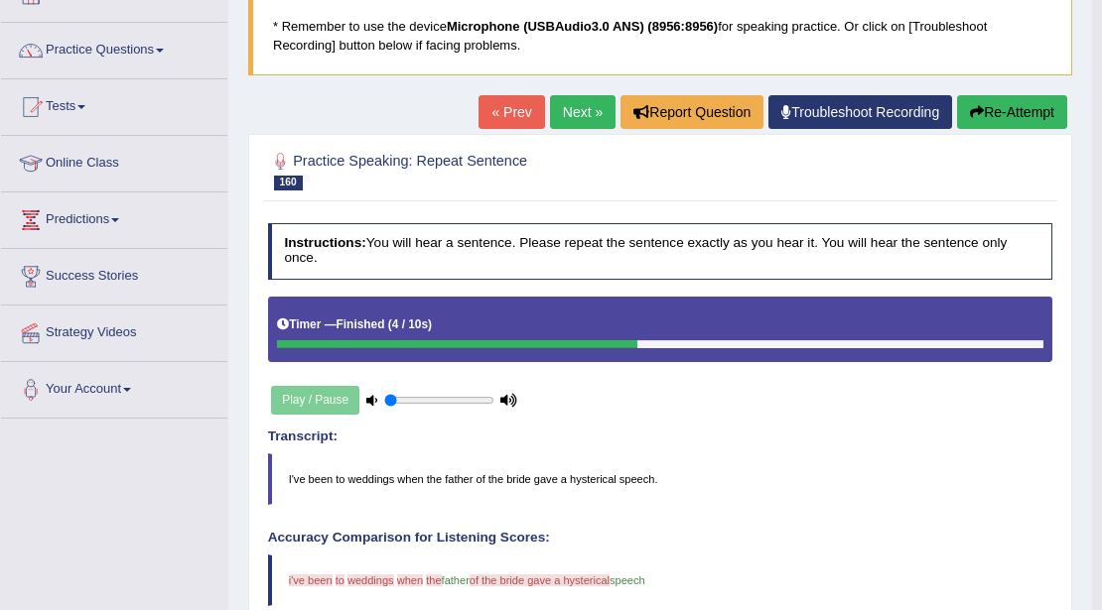
click at [981, 109] on button "Re-Attempt" at bounding box center [1012, 112] width 110 height 34
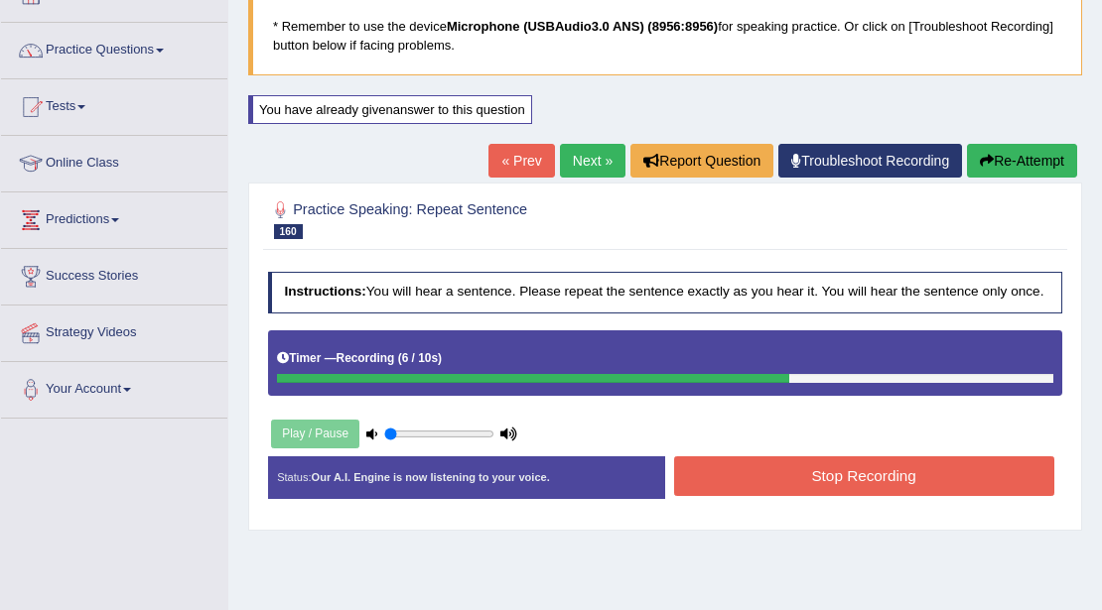
click at [733, 471] on button "Stop Recording" at bounding box center [864, 476] width 380 height 39
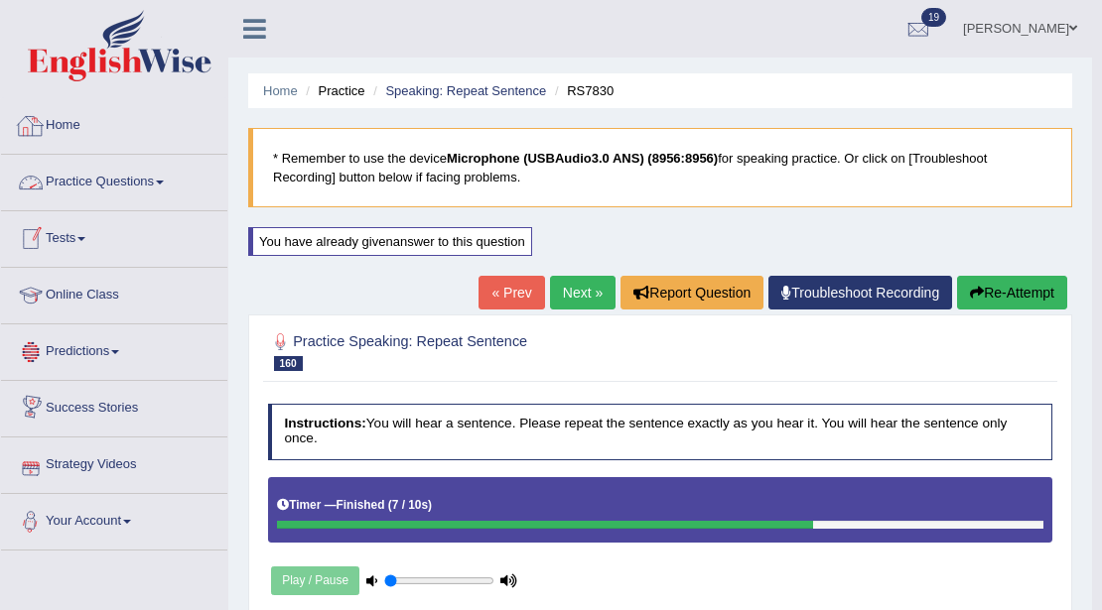
click at [100, 193] on link "Practice Questions" at bounding box center [114, 180] width 226 height 50
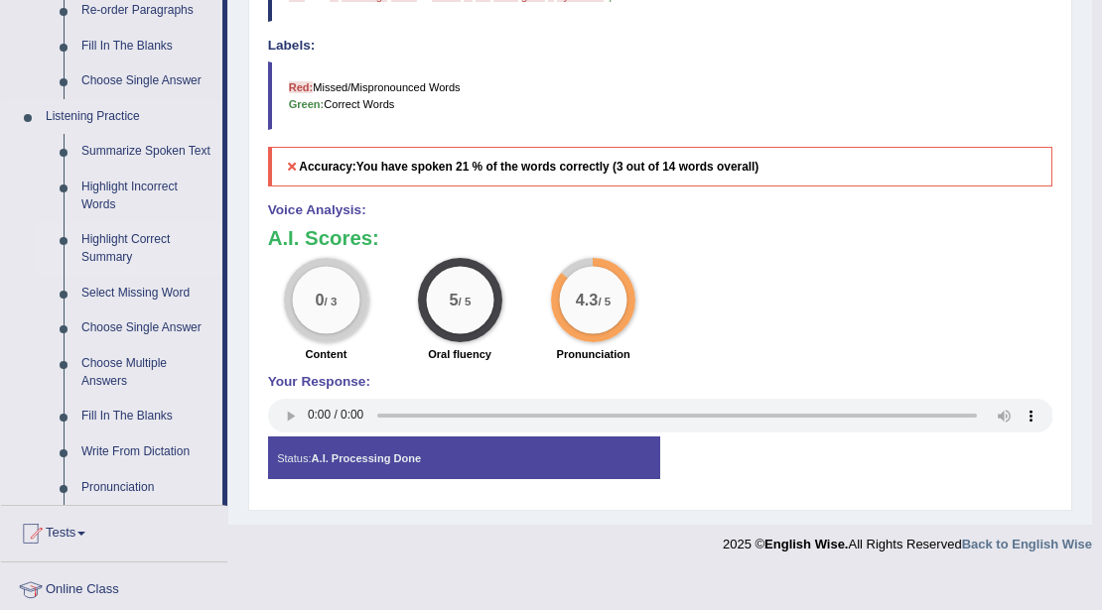
scroll to position [667, 0]
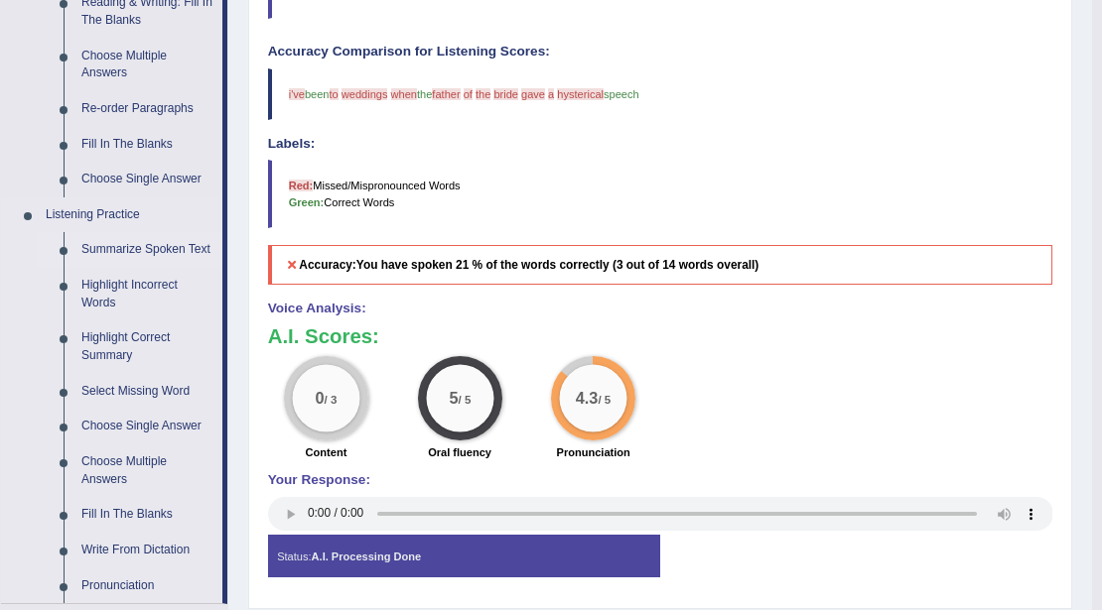
click at [147, 254] on link "Summarize Spoken Text" at bounding box center [147, 250] width 150 height 36
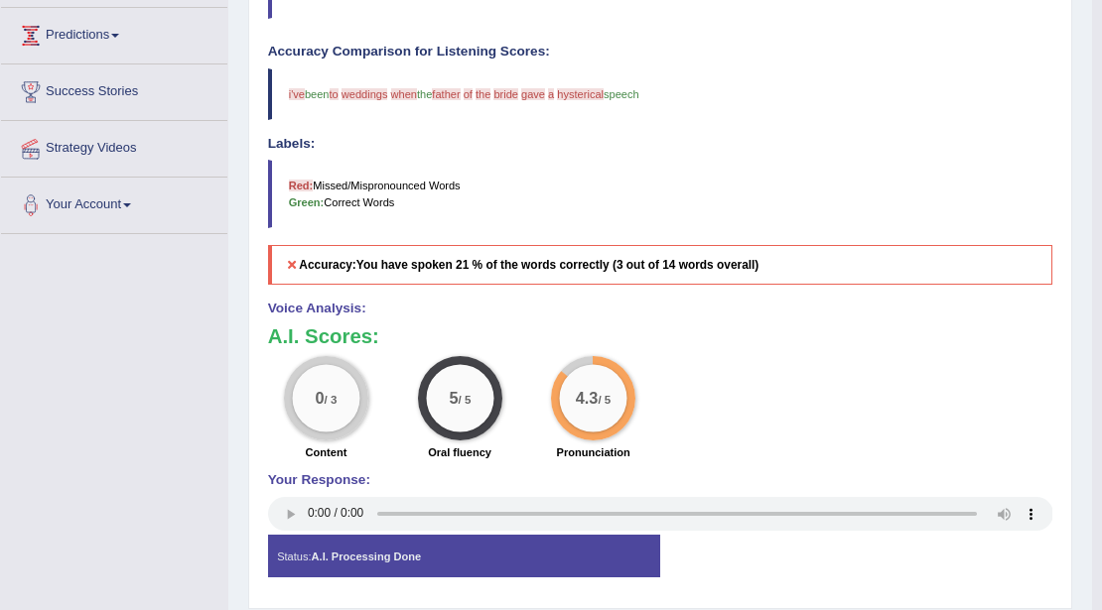
scroll to position [322, 0]
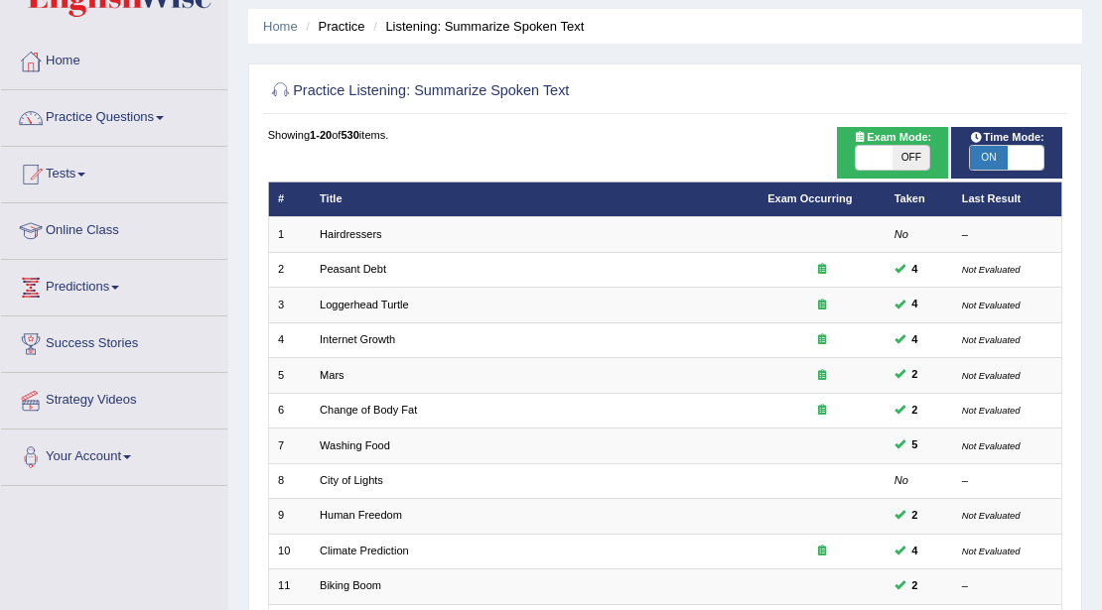
click at [919, 142] on span "Exam Mode:" at bounding box center [892, 138] width 91 height 18
click at [909, 151] on span "OFF" at bounding box center [910, 158] width 37 height 24
checkbox input "true"
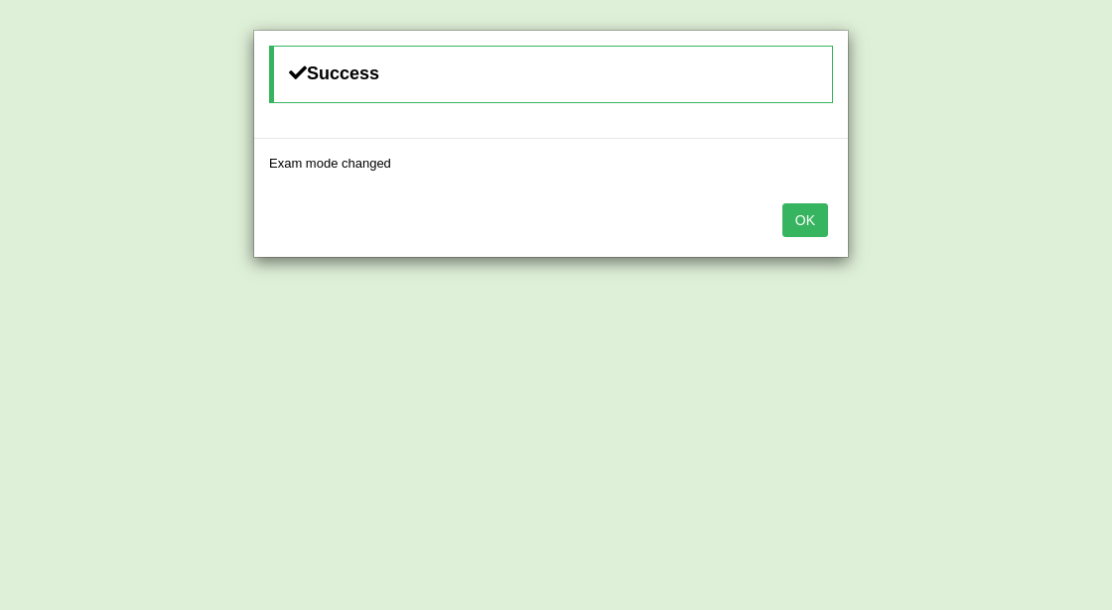
click at [796, 225] on button "OK" at bounding box center [805, 220] width 46 height 34
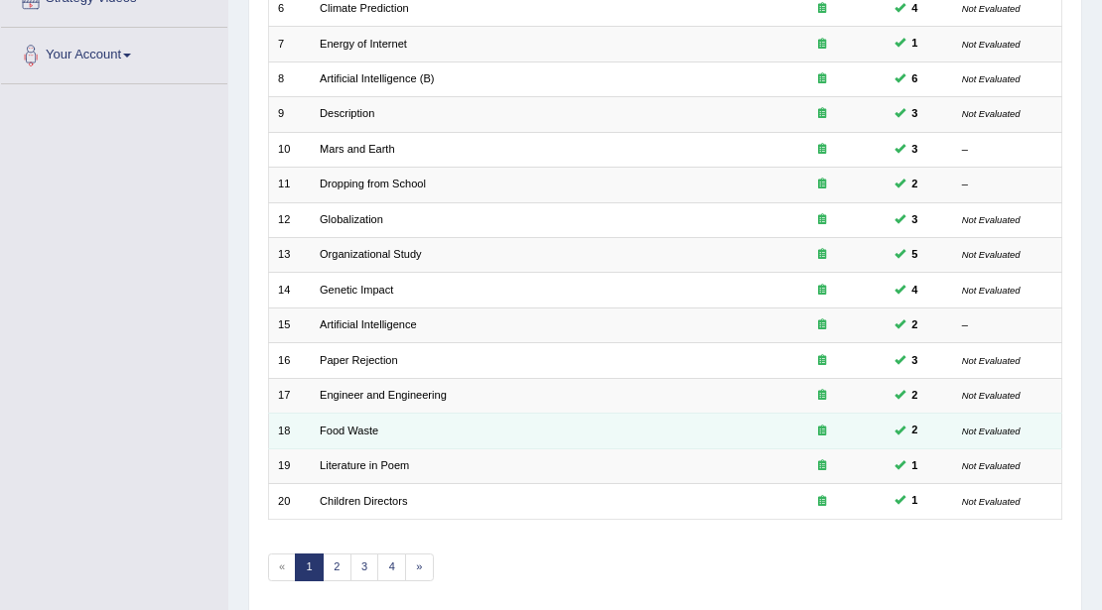
scroll to position [528, 0]
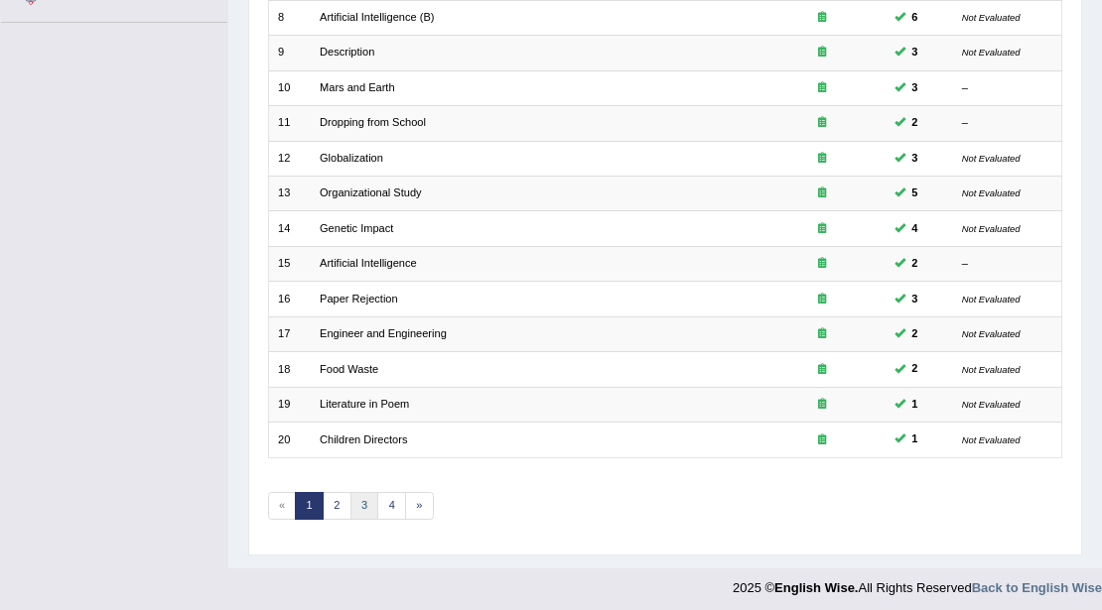
click at [371, 494] on link "3" at bounding box center [364, 506] width 29 height 28
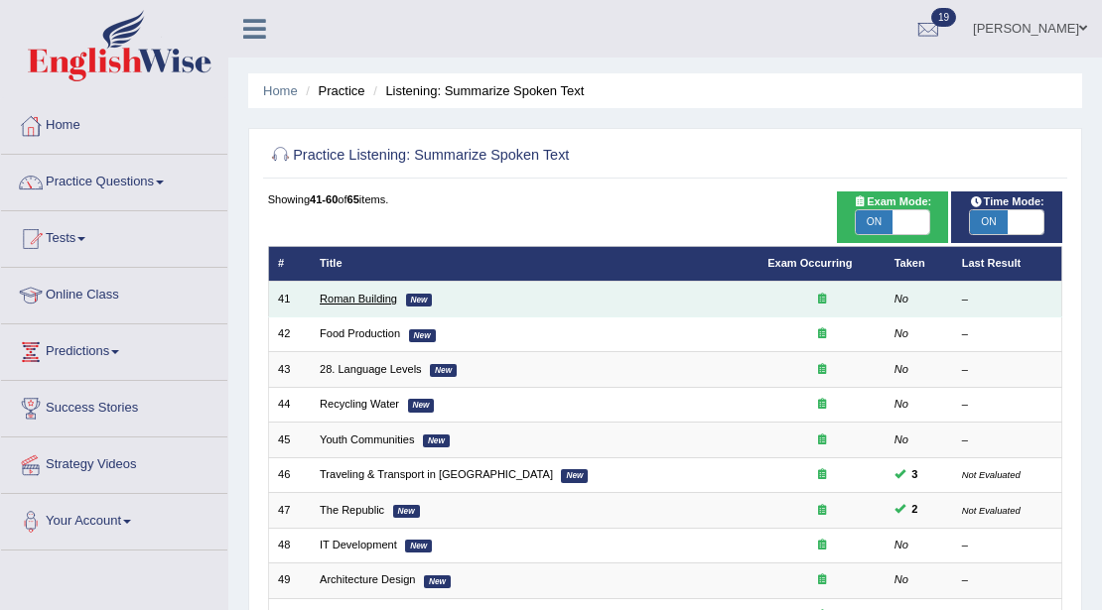
click at [361, 296] on link "Roman Building" at bounding box center [358, 299] width 77 height 12
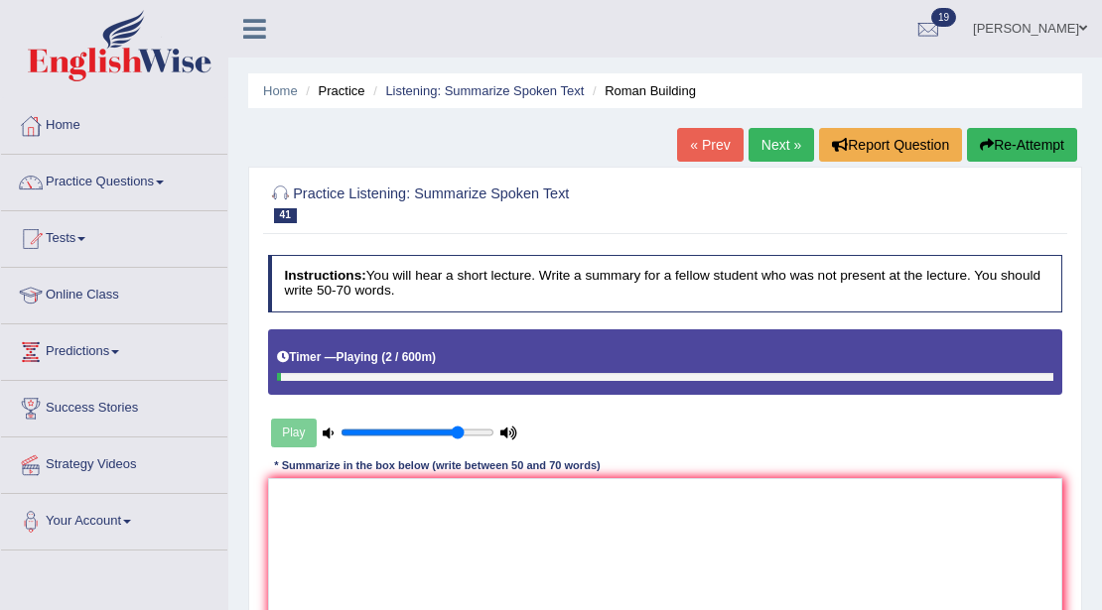
type input "0.8"
click at [457, 431] on input "range" at bounding box center [416, 433] width 153 height 14
click at [1038, 119] on div "Home Practice Listening: Summarize Spoken Text Roman Building « Prev Next » Rep…" at bounding box center [665, 496] width 874 height 993
click at [1035, 146] on button "Re-Attempt" at bounding box center [1022, 145] width 110 height 34
click at [1012, 140] on button "Re-Attempt" at bounding box center [1022, 145] width 110 height 34
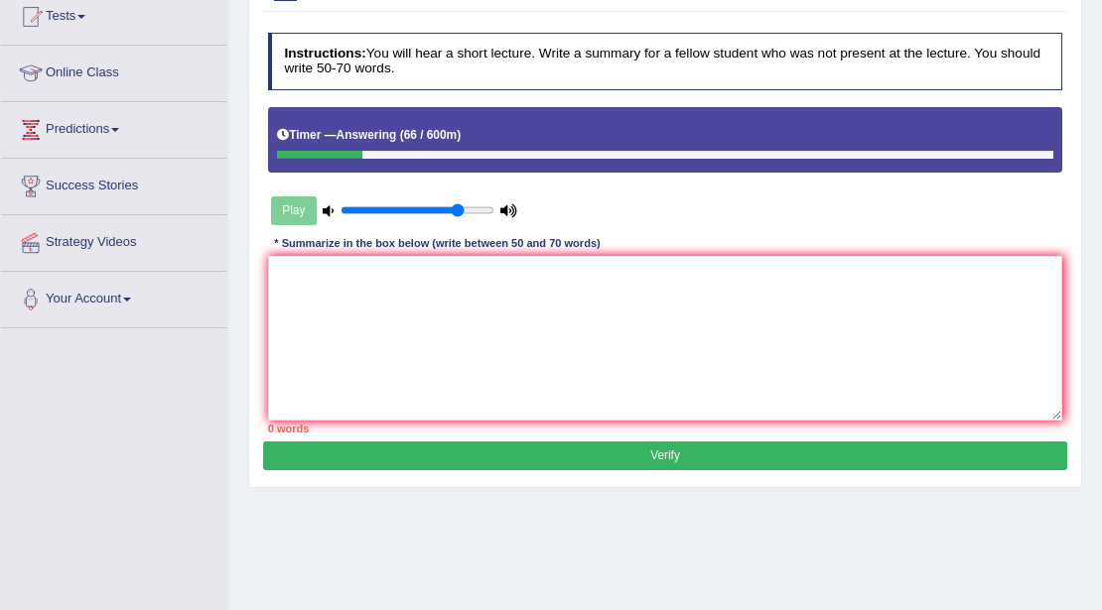
scroll to position [199, 0]
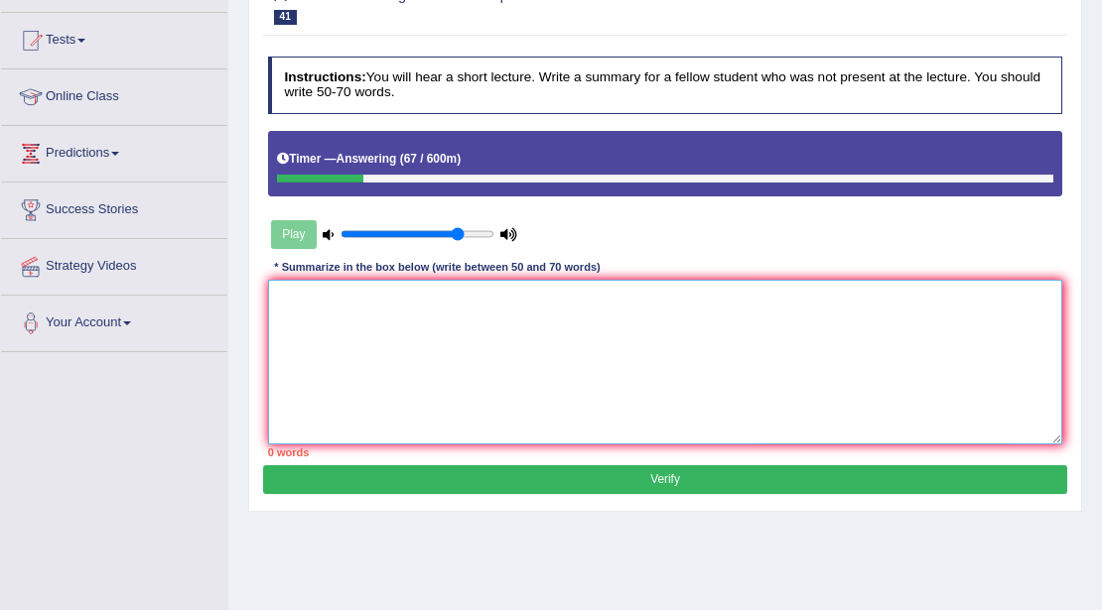
click at [671, 303] on textarea at bounding box center [665, 362] width 795 height 164
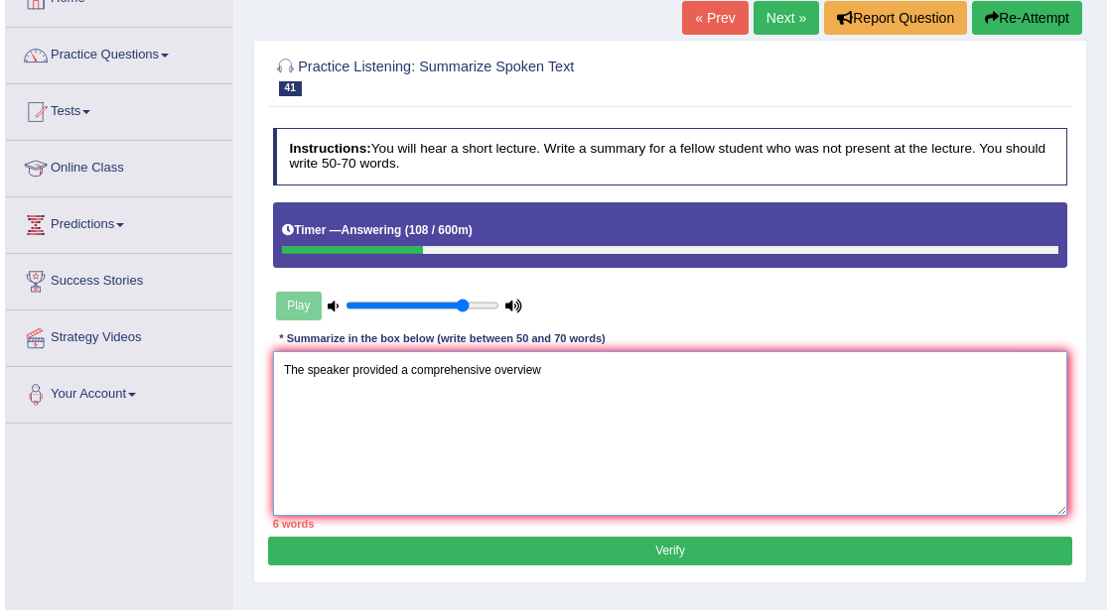
scroll to position [132, 0]
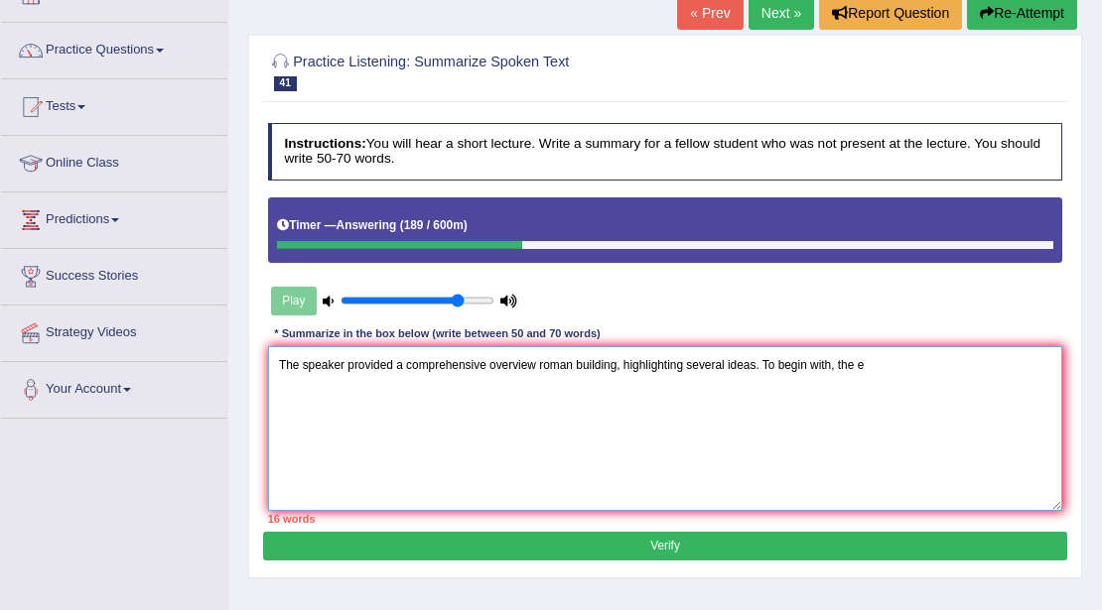
click at [856, 359] on textarea "The speaker provided a comprehensive overview roman building, highlighting seve…" at bounding box center [665, 428] width 795 height 164
drag, startPoint x: 848, startPoint y: 340, endPoint x: 897, endPoint y: 393, distance: 72.3
click at [853, 353] on div "Instructions: You will hear a short lecture. Write a summary for a fellow stude…" at bounding box center [664, 323] width 803 height 417
click at [896, 373] on textarea "The speaker provided a comprehensive overview roman building, highlighting seve…" at bounding box center [665, 428] width 795 height 164
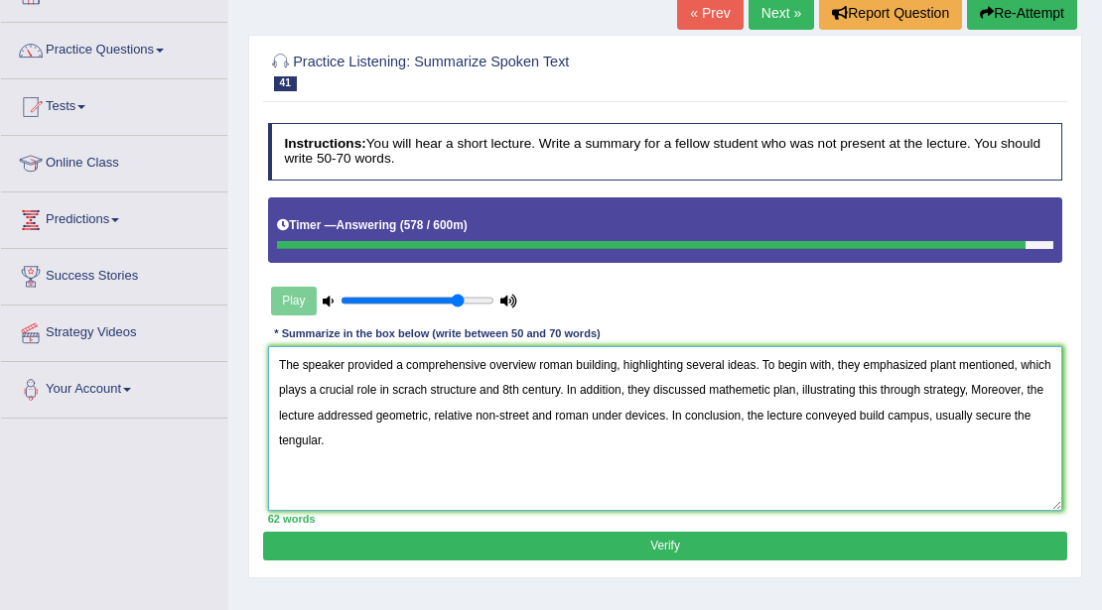
click at [939, 419] on textarea "The speaker provided a comprehensive overview roman building, highlighting seve…" at bounding box center [665, 428] width 795 height 164
type textarea "The speaker provided a comprehensive overview roman building, highlighting seve…"
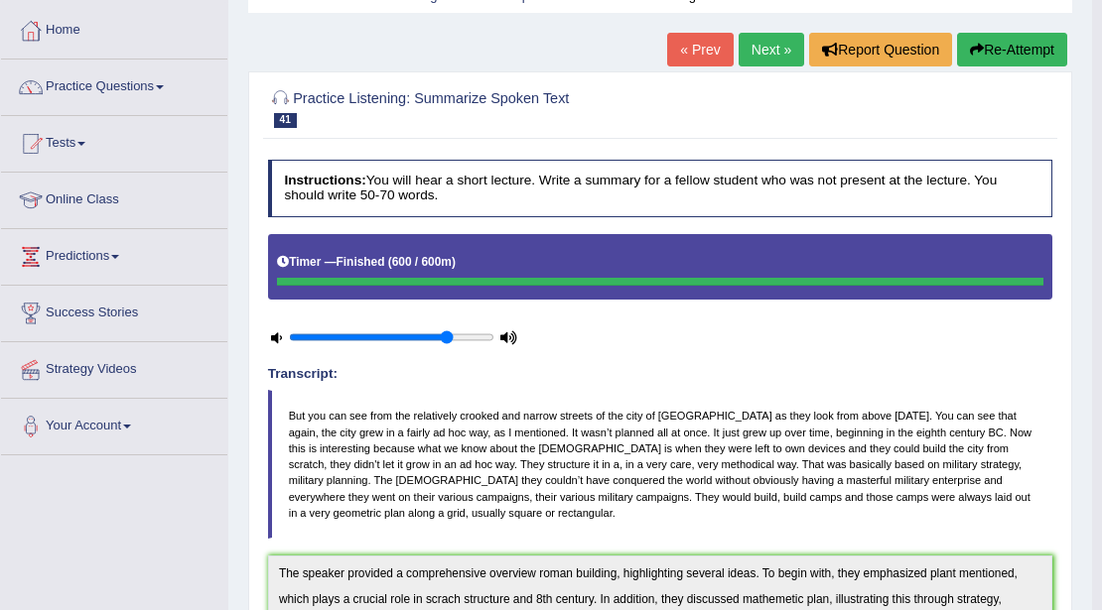
scroll to position [199, 0]
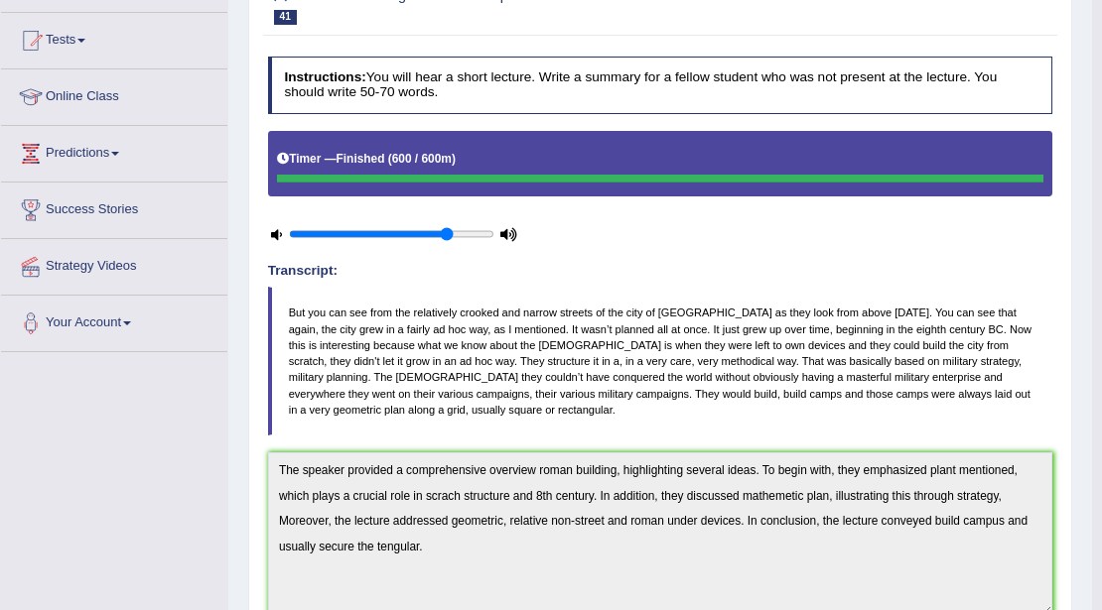
click at [266, 459] on div "Instructions: You will hear a short lecture. Write a summary for a fellow stude…" at bounding box center [659, 480] width 793 height 862
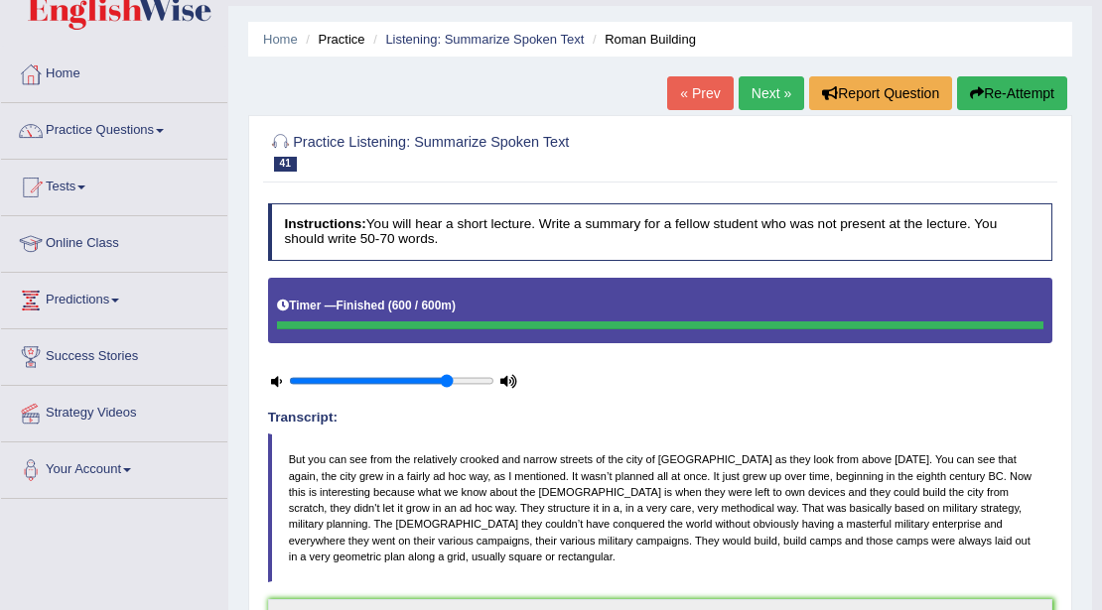
scroll to position [0, 0]
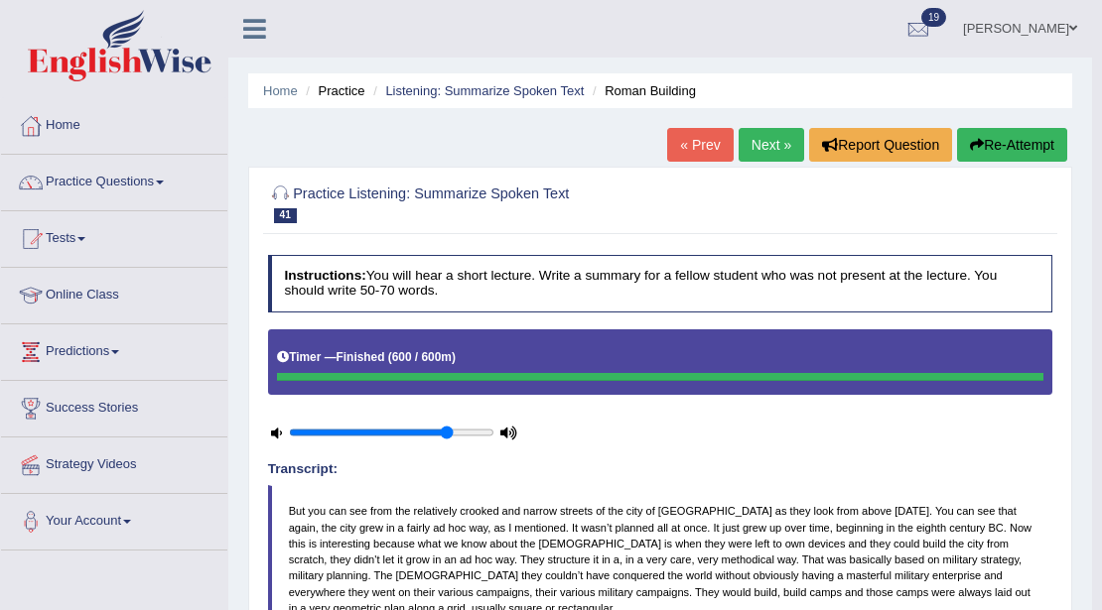
click at [997, 135] on button "Re-Attempt" at bounding box center [1012, 145] width 110 height 34
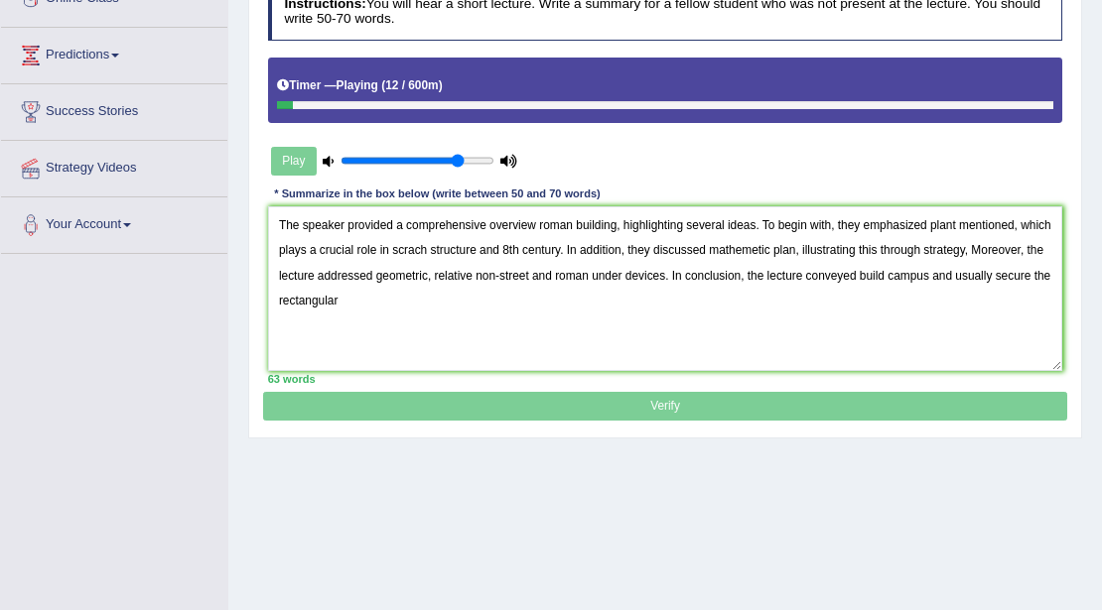
click at [572, 224] on textarea "The speaker provided a comprehensive overview roman building, highlighting seve…" at bounding box center [665, 288] width 795 height 164
click at [416, 246] on textarea "The speaker provided a comprehensive overview rome building, highlighting sever…" at bounding box center [665, 288] width 795 height 164
click at [436, 246] on textarea "The speaker provided a comprehensive overview rome building, highlighting sever…" at bounding box center [665, 288] width 795 height 164
click at [432, 247] on textarea "The speaker provided a comprehensive overview rome building, highlighting sever…" at bounding box center [665, 288] width 795 height 164
click at [803, 250] on textarea "The speaker provided a comprehensive overview rome building, highlighting sever…" at bounding box center [665, 288] width 795 height 164
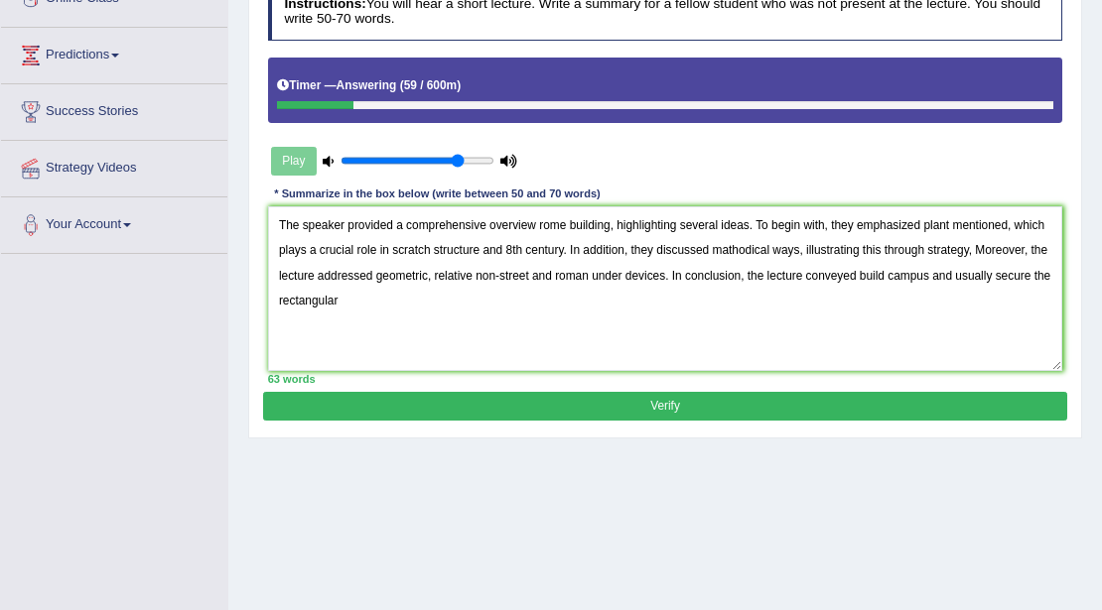
click at [429, 273] on textarea "The speaker provided a comprehensive overview rome building, highlighting sever…" at bounding box center [665, 288] width 795 height 164
click at [556, 270] on textarea "The speaker provided a comprehensive overview rome building, highlighting sever…" at bounding box center [665, 288] width 795 height 164
click at [604, 271] on textarea "The speaker provided a comprehensive overview rome building, highlighting sever…" at bounding box center [665, 288] width 795 height 164
click at [1041, 276] on textarea "The speaker provided a comprehensive overview rome building, highlighting sever…" at bounding box center [665, 288] width 795 height 164
click at [298, 301] on textarea "The speaker provided a comprehensive overview rome building, highlighting sever…" at bounding box center [665, 288] width 795 height 164
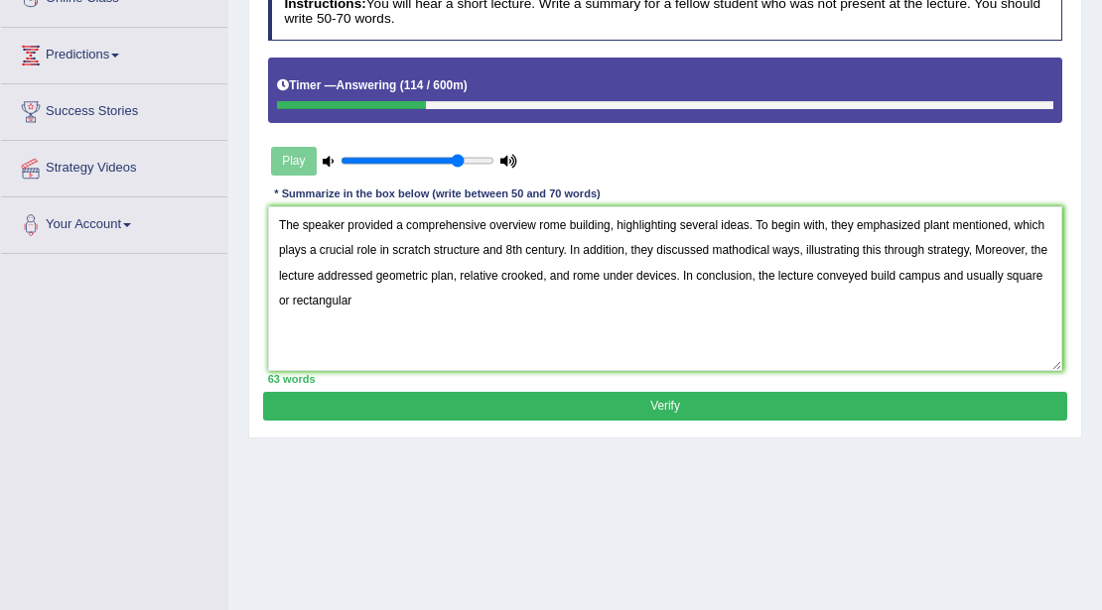
click at [375, 311] on textarea "The speaker provided a comprehensive overview rome building, highlighting sever…" at bounding box center [665, 288] width 795 height 164
click at [939, 278] on textarea "The speaker provided a comprehensive overview rome building, highlighting sever…" at bounding box center [665, 288] width 795 height 164
click at [476, 249] on textarea "The speaker provided a comprehensive overview rome building, highlighting sever…" at bounding box center [665, 288] width 795 height 164
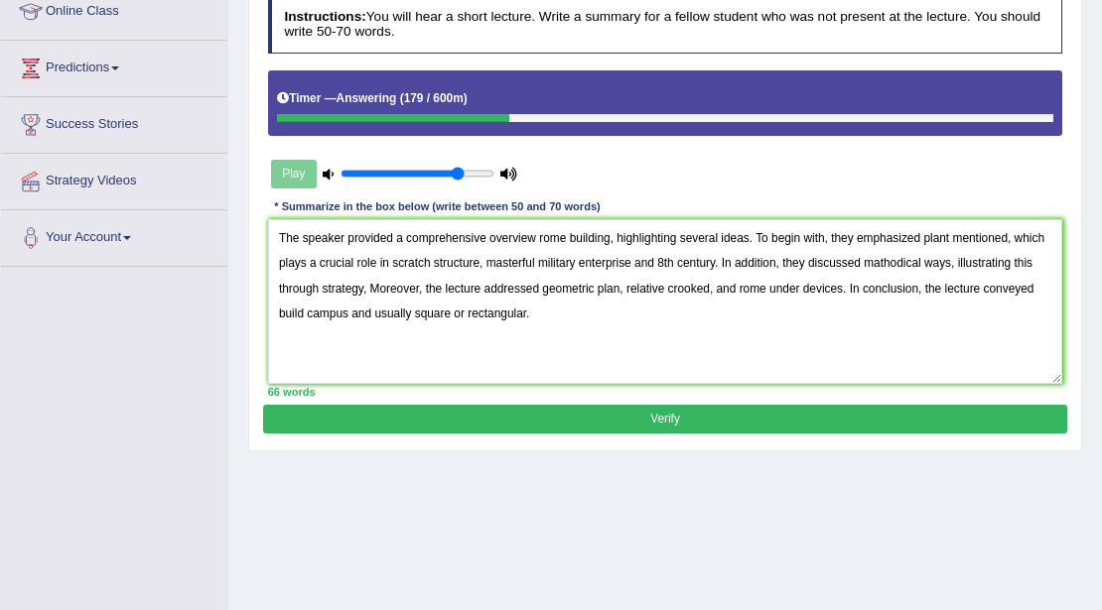
scroll to position [297, 0]
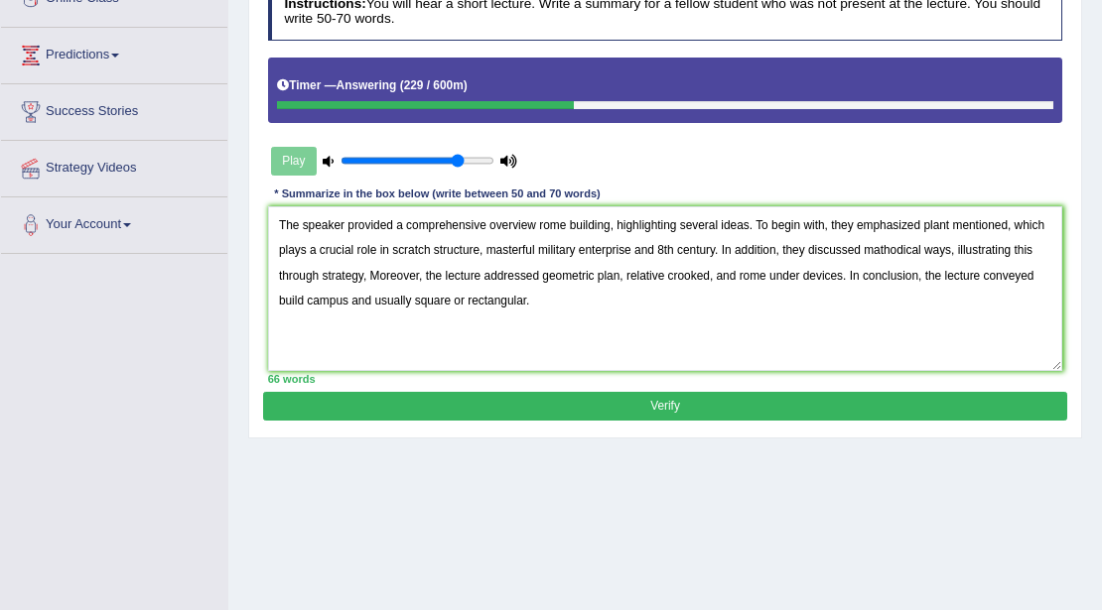
click at [1011, 222] on textarea "The speaker provided a comprehensive overview rome building, highlighting sever…" at bounding box center [665, 288] width 795 height 164
type textarea "The speaker provided a comprehensive overview rome building, highlighting sever…"
click at [766, 398] on button "Verify" at bounding box center [664, 406] width 803 height 29
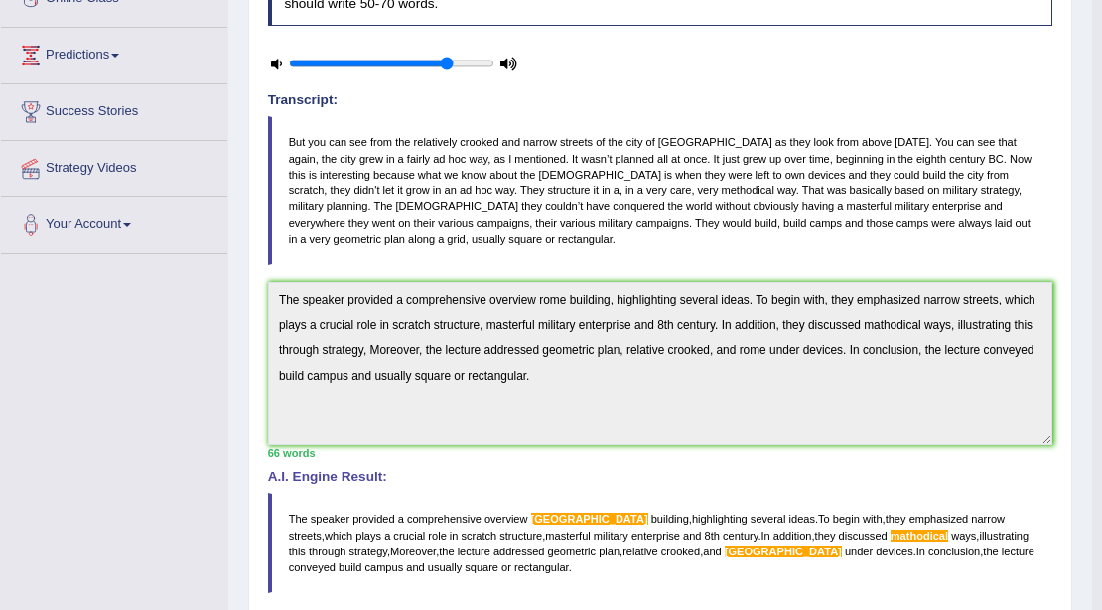
click at [250, 290] on div "Practice Listening: Summarize Spoken Text 41 Roman Building Instructions: You w…" at bounding box center [660, 385] width 824 height 1011
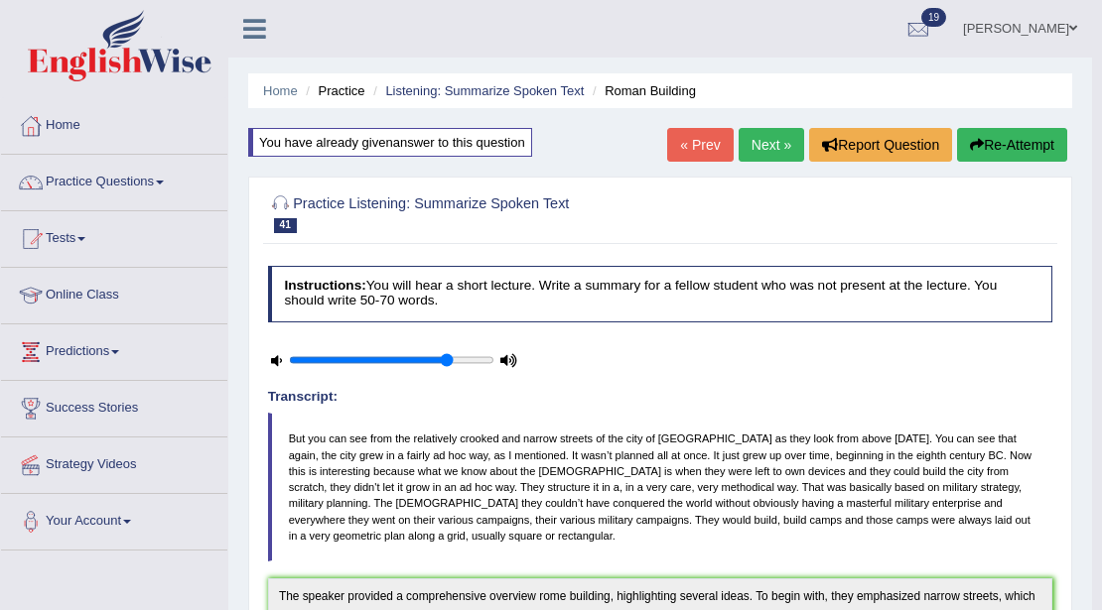
click at [963, 137] on button "Re-Attempt" at bounding box center [1012, 145] width 110 height 34
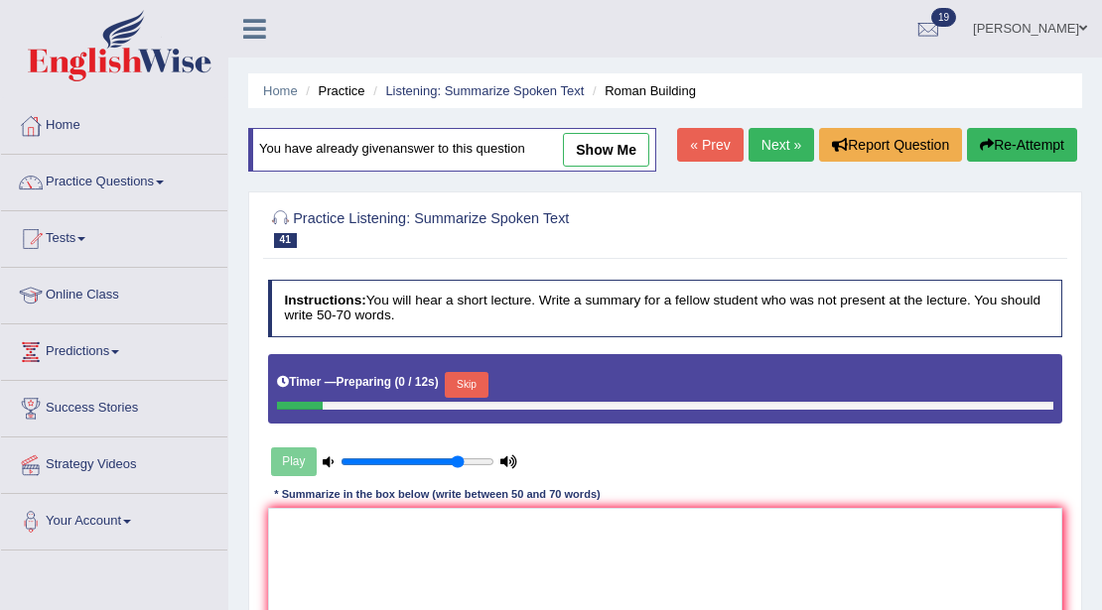
click at [469, 386] on button "Skip" at bounding box center [466, 385] width 43 height 26
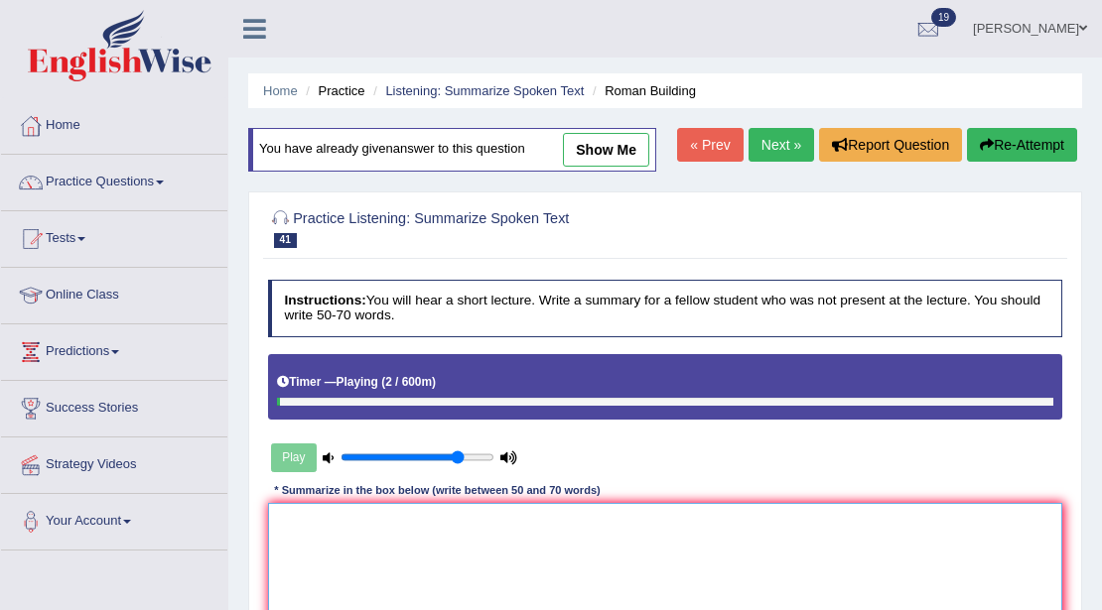
paste textarea "The speaker provided a comprehensive overview rome building, highlighting sever…"
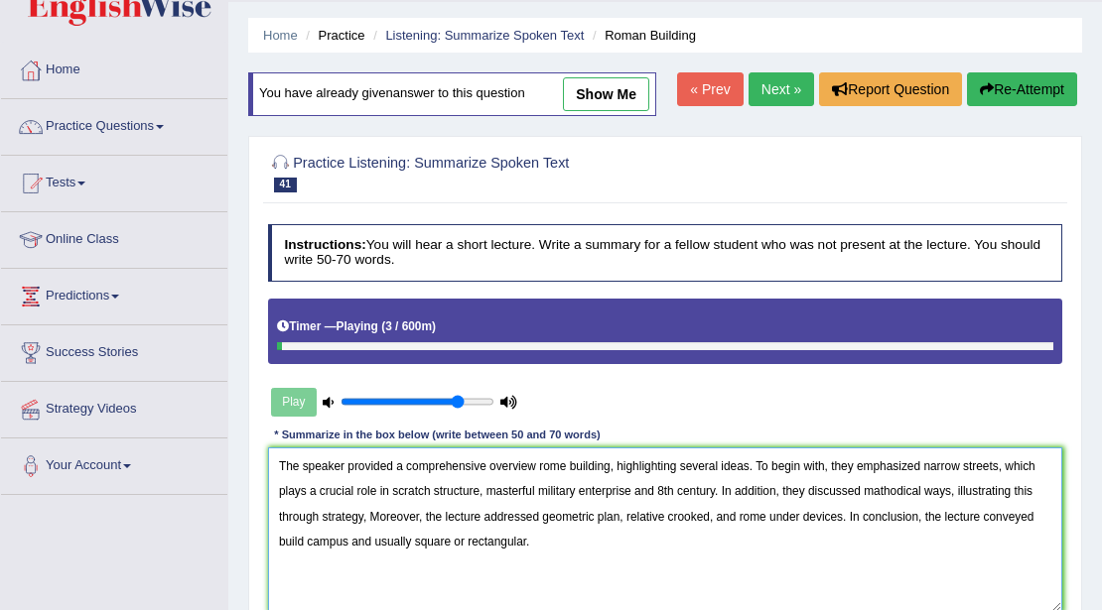
scroll to position [132, 0]
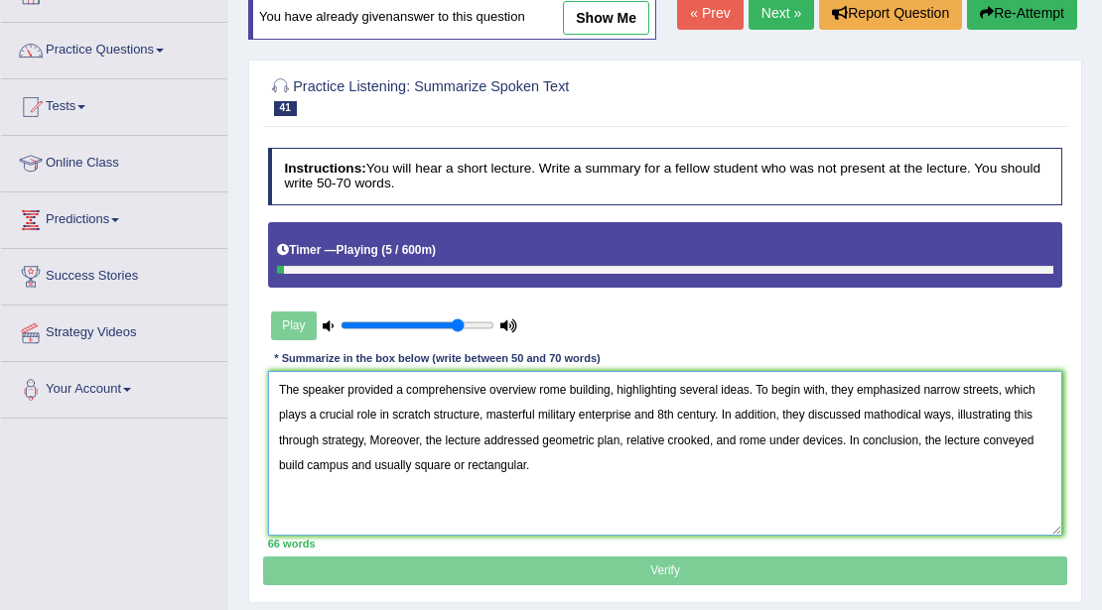
click at [538, 388] on textarea "The speaker provided a comprehensive overview rome building, highlighting sever…" at bounding box center [665, 453] width 795 height 164
click at [738, 439] on textarea "The speaker provided a comprehensive overview Rome building, highlighting sever…" at bounding box center [665, 453] width 795 height 164
click at [879, 411] on textarea "The speaker provided a comprehensive overview Rome building, highlighting sever…" at bounding box center [665, 453] width 795 height 164
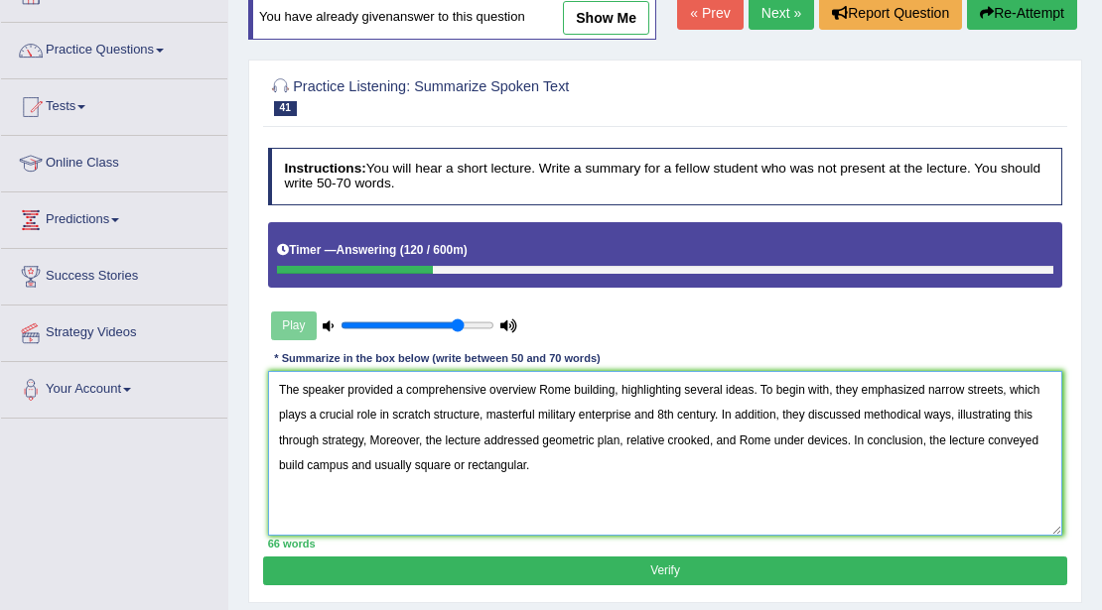
type textarea "The speaker provided a comprehensive overview Rome building, highlighting sever…"
click at [492, 557] on button "Verify" at bounding box center [664, 571] width 803 height 29
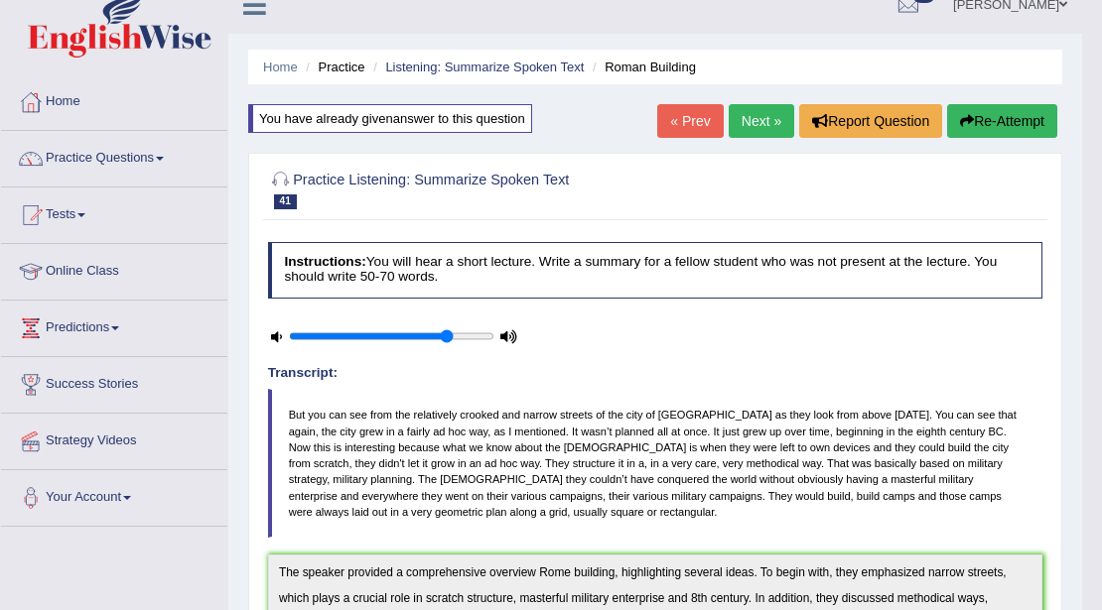
scroll to position [0, 0]
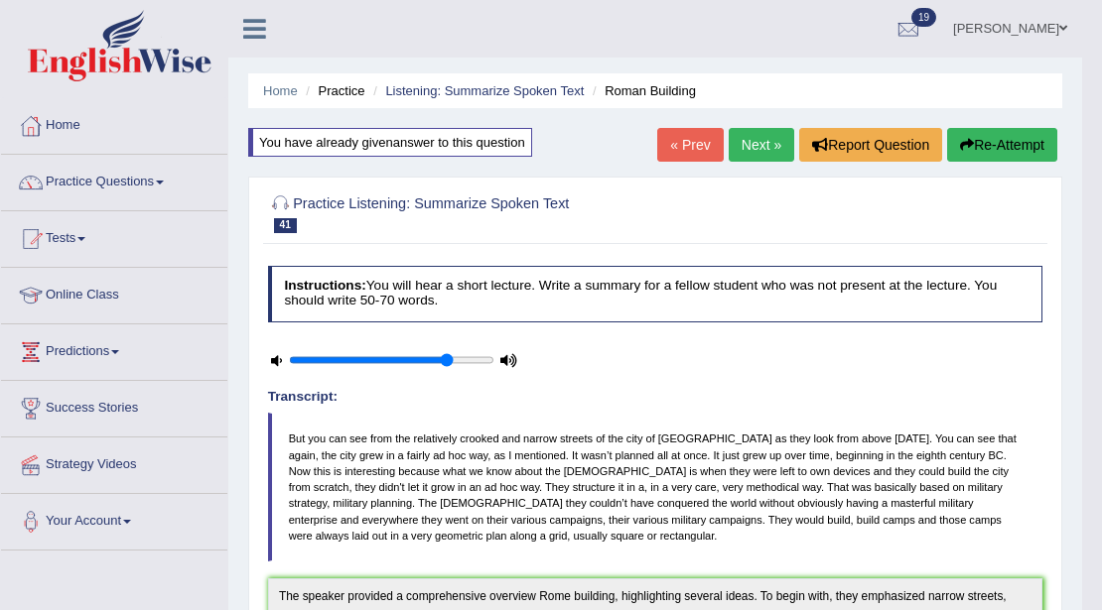
click at [757, 143] on link "Next »" at bounding box center [762, 145] width 66 height 34
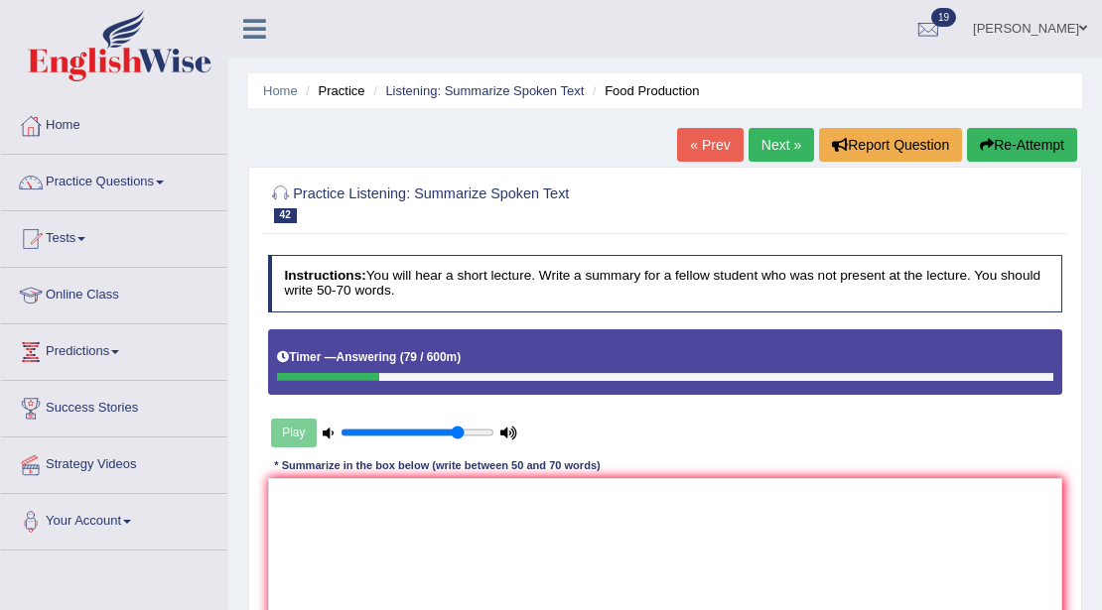
click at [991, 155] on button "Re-Attempt" at bounding box center [1022, 145] width 110 height 34
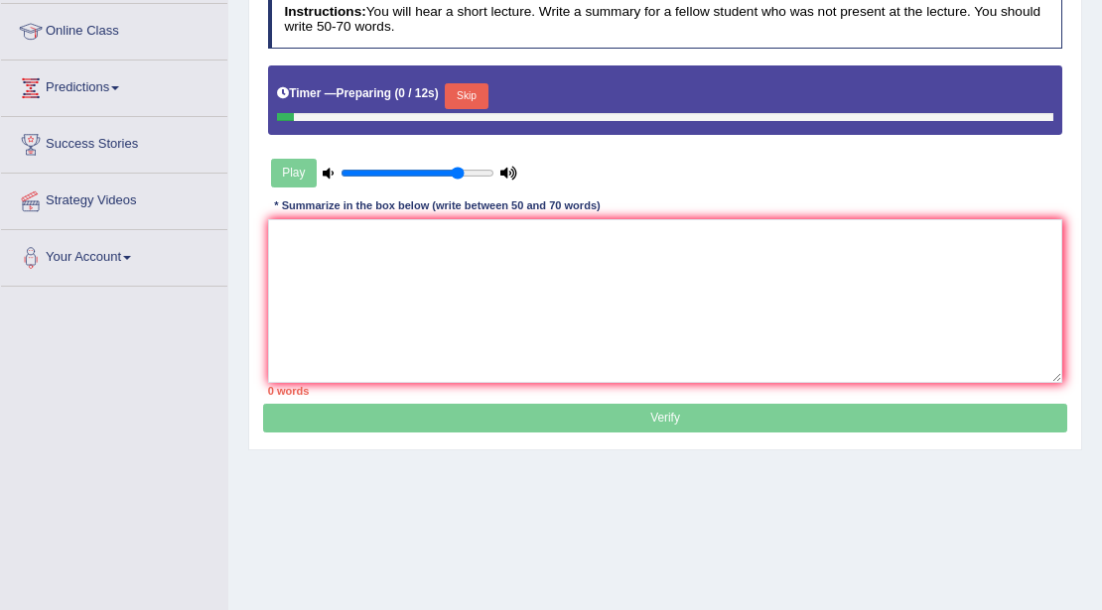
scroll to position [264, 0]
click at [480, 94] on button "Skip" at bounding box center [466, 96] width 43 height 26
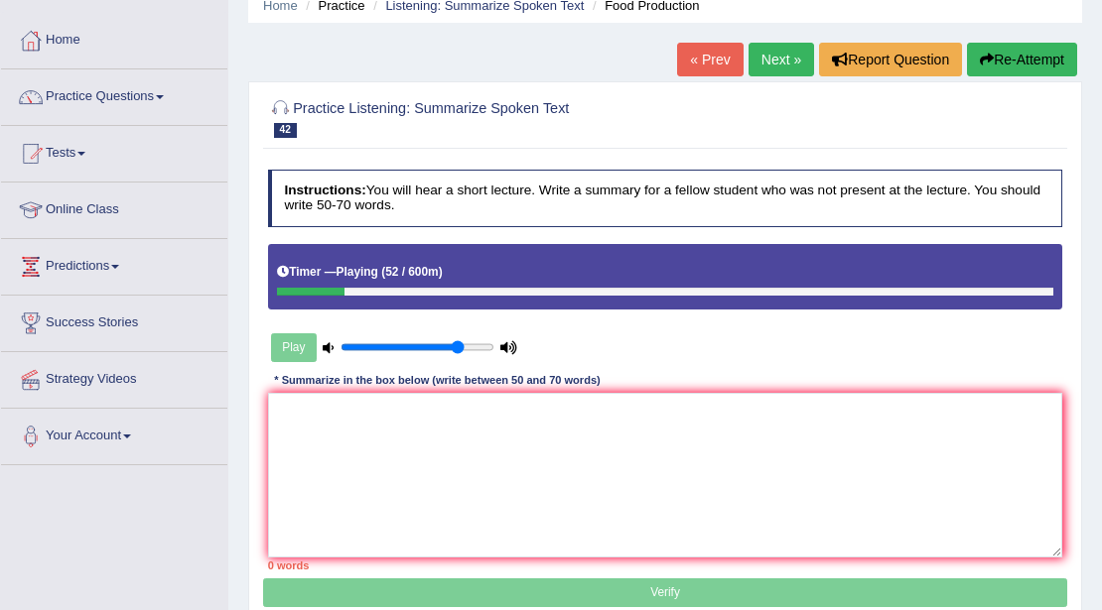
scroll to position [0, 0]
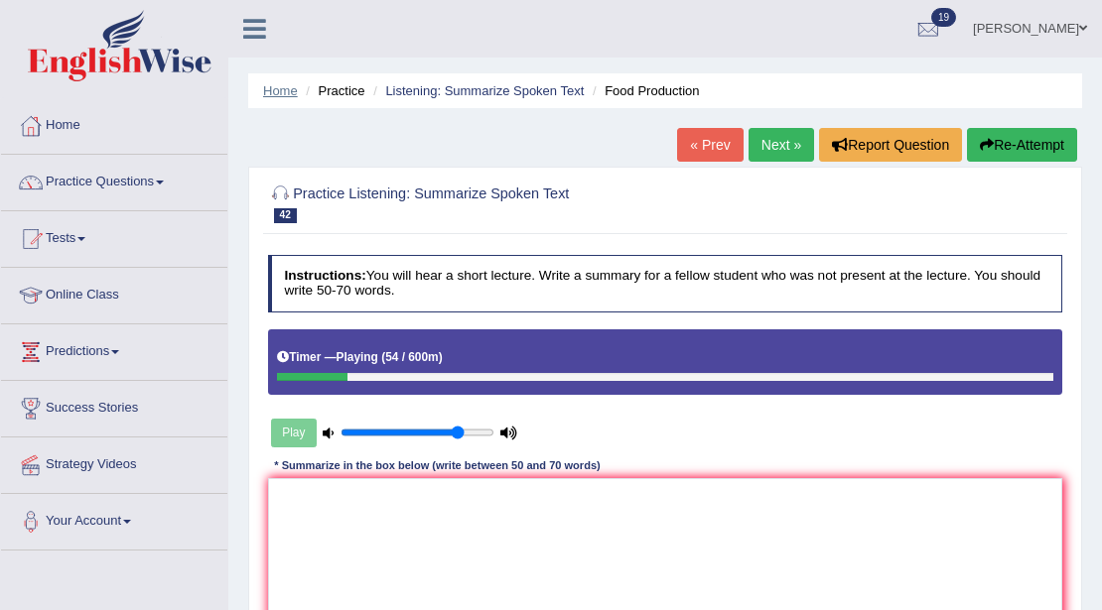
click at [292, 84] on link "Home" at bounding box center [280, 90] width 35 height 15
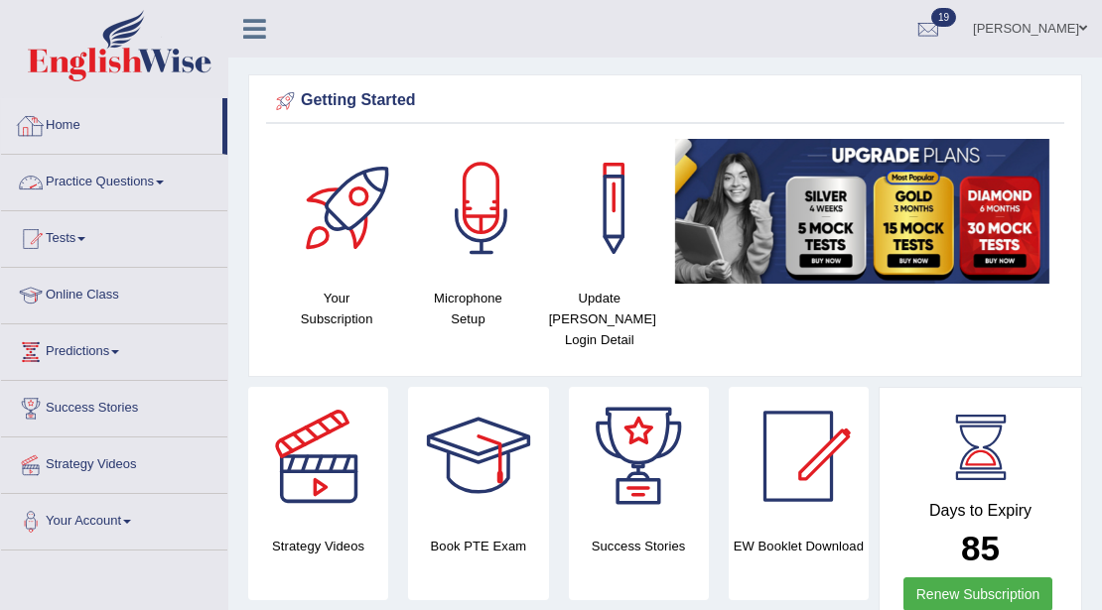
click at [72, 181] on link "Practice Questions" at bounding box center [114, 180] width 226 height 50
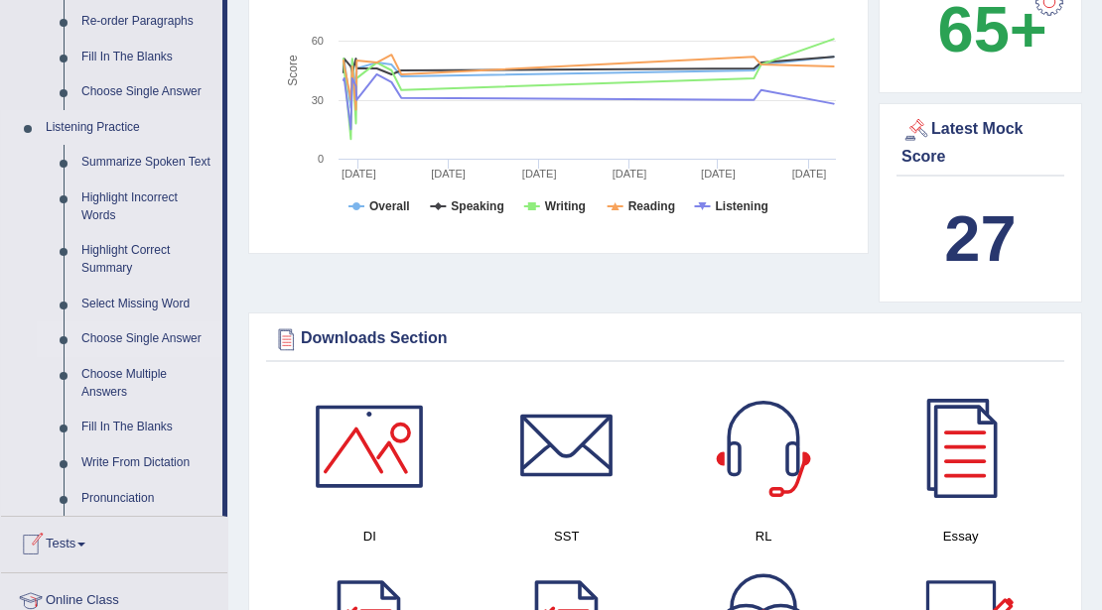
scroll to position [728, 0]
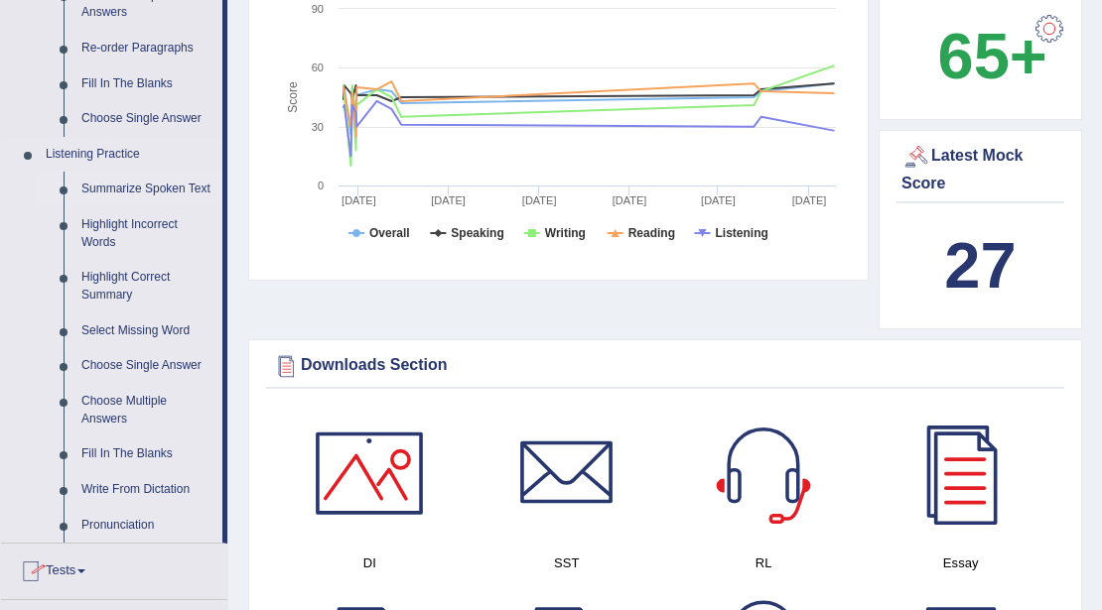
click at [122, 185] on link "Summarize Spoken Text" at bounding box center [147, 190] width 150 height 36
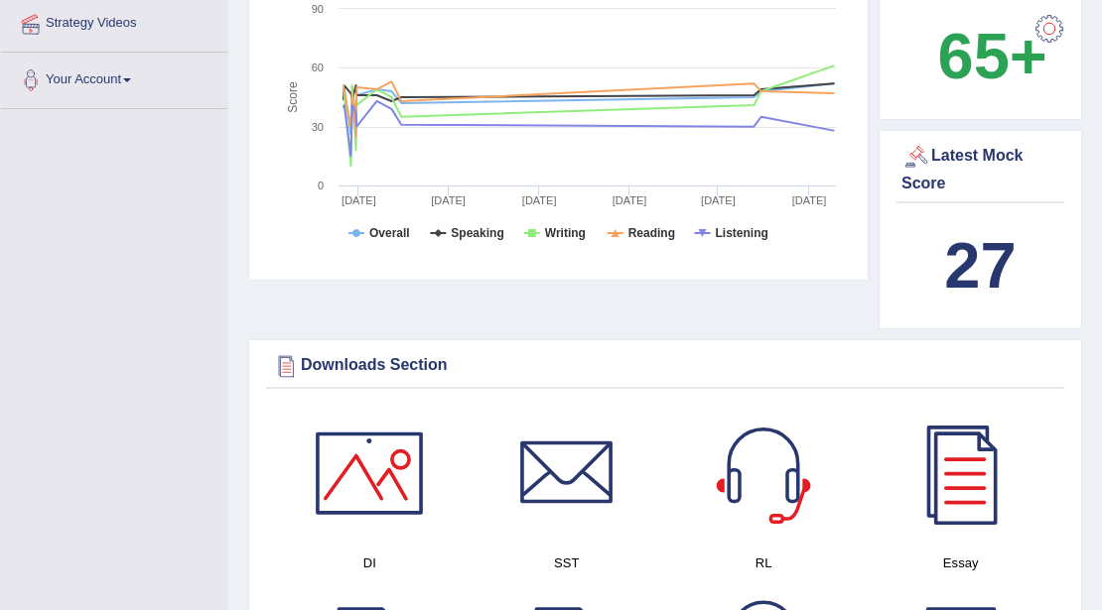
scroll to position [356, 0]
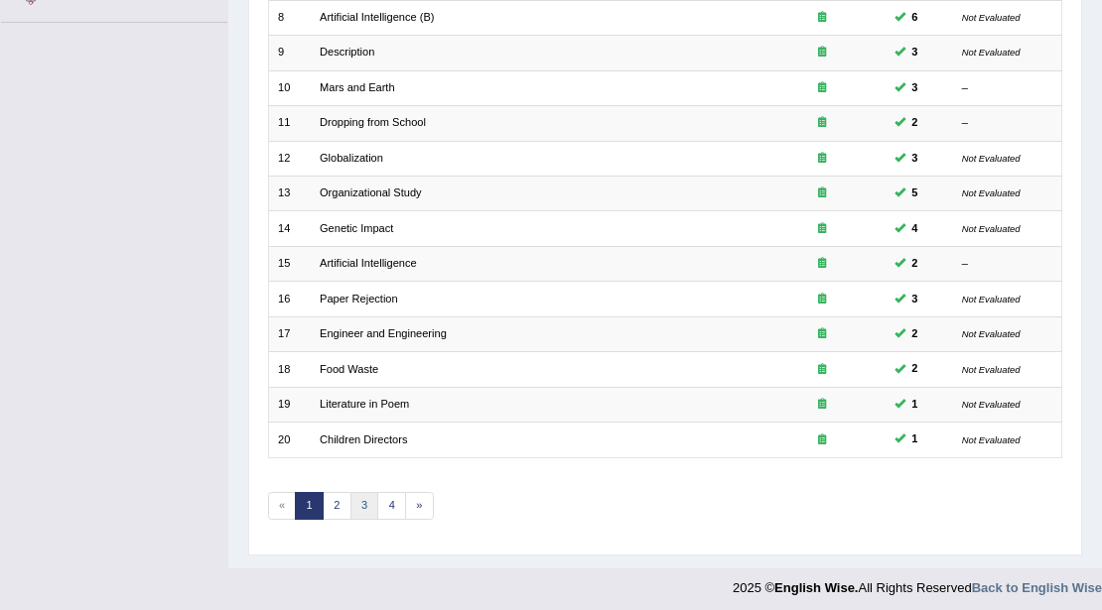
click at [360, 492] on link "3" at bounding box center [364, 506] width 29 height 28
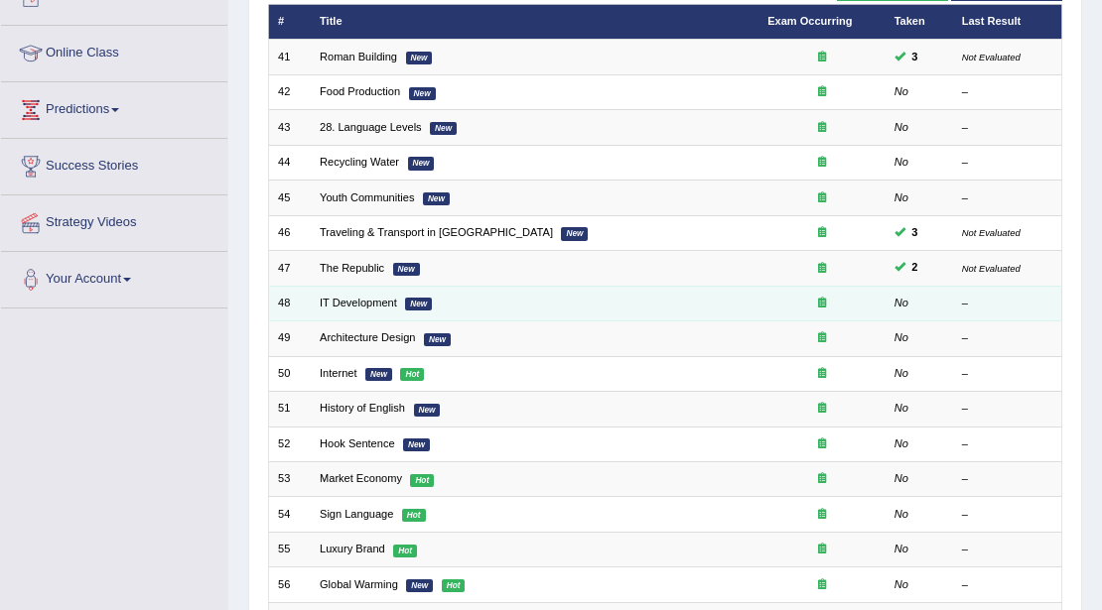
scroll to position [264, 0]
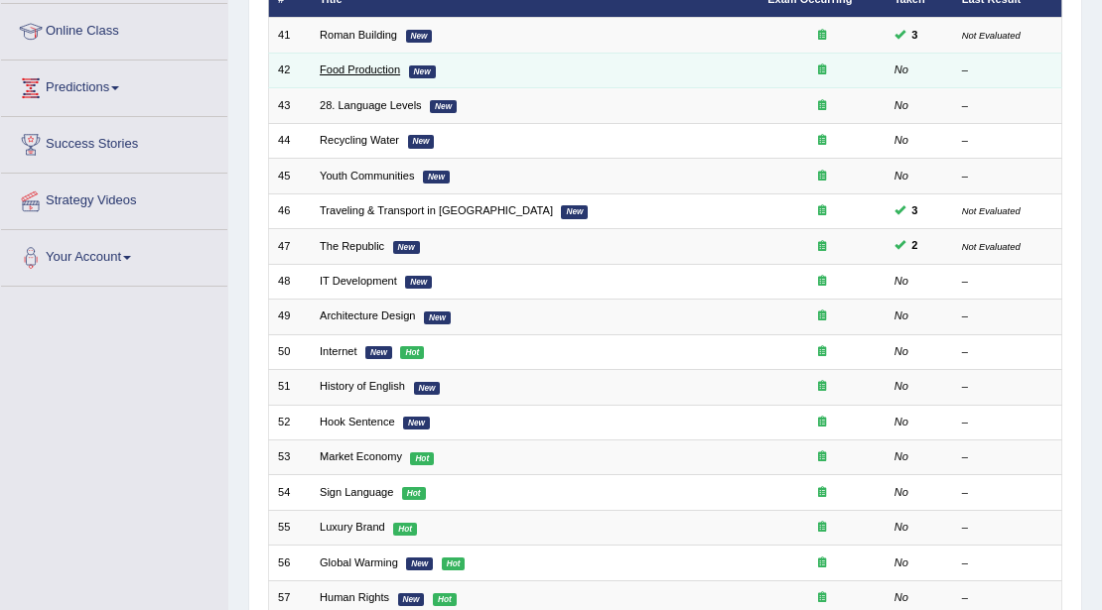
click at [365, 73] on link "Food Production" at bounding box center [360, 70] width 80 height 12
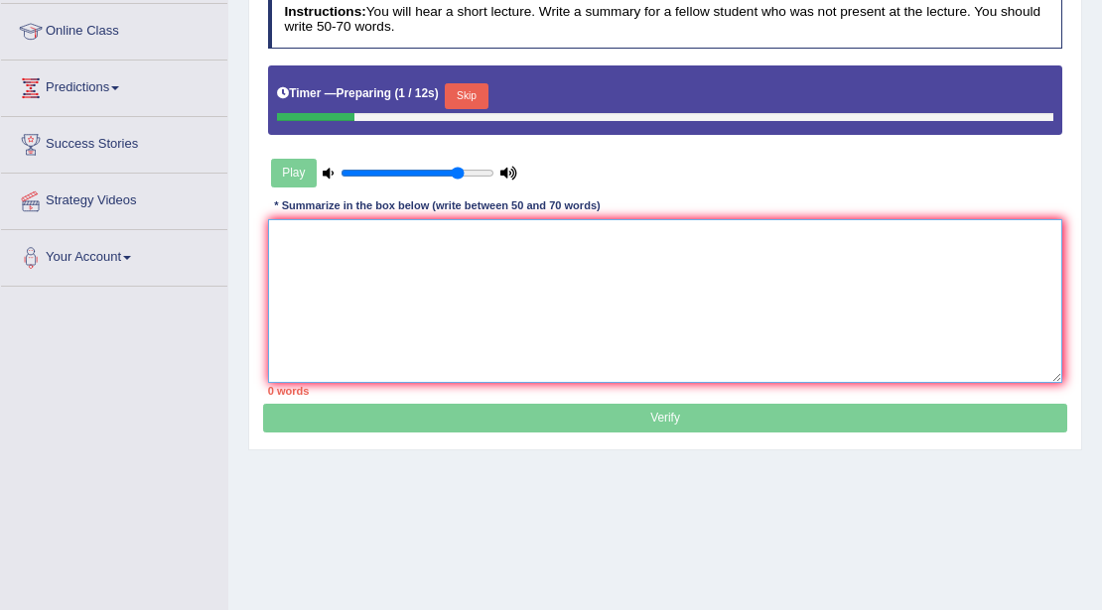
click at [500, 256] on textarea at bounding box center [665, 301] width 795 height 164
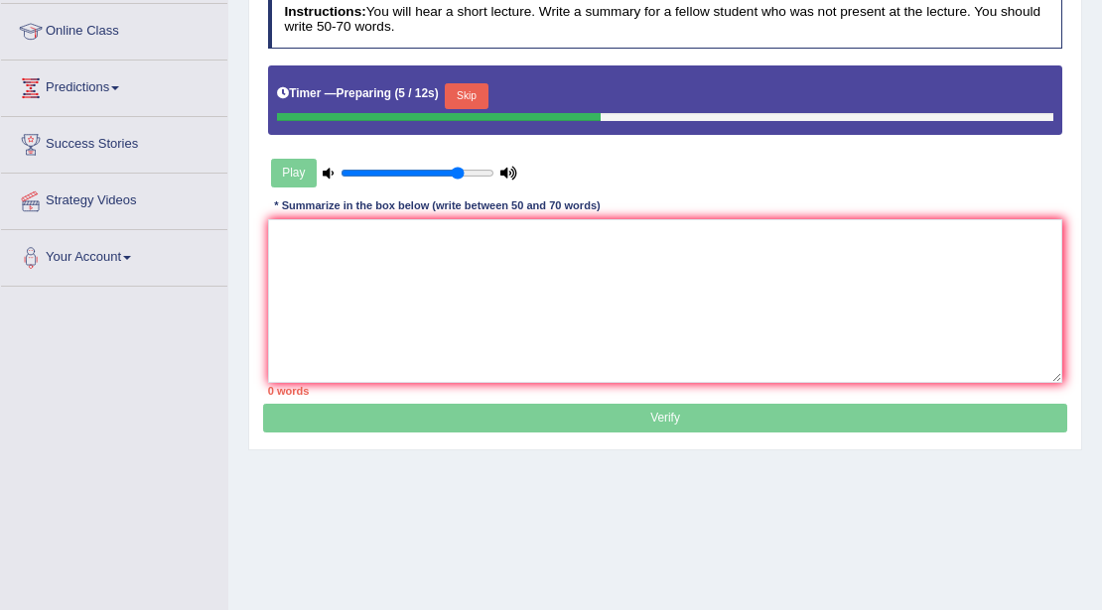
click at [472, 93] on button "Skip" at bounding box center [466, 96] width 43 height 26
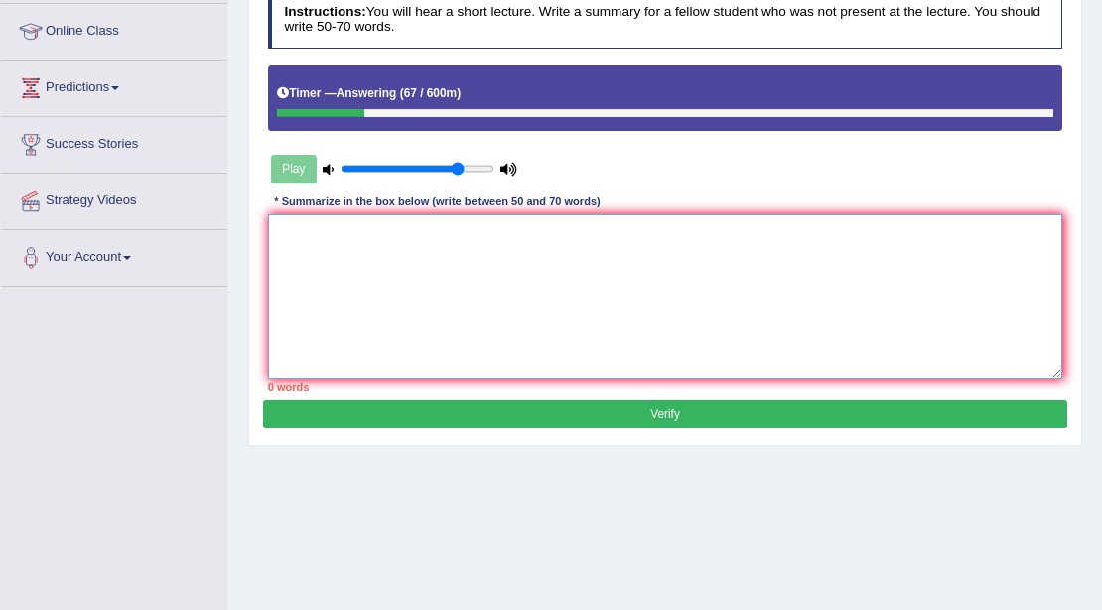
click at [630, 219] on textarea at bounding box center [665, 296] width 795 height 164
click at [387, 245] on textarea at bounding box center [665, 296] width 795 height 164
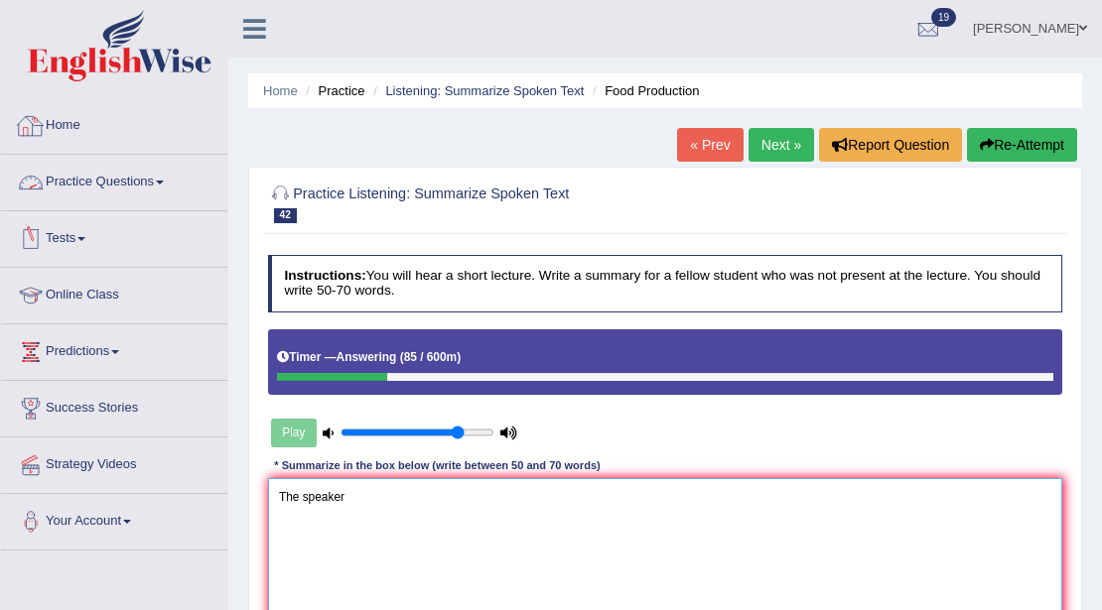
type textarea "The speaker"
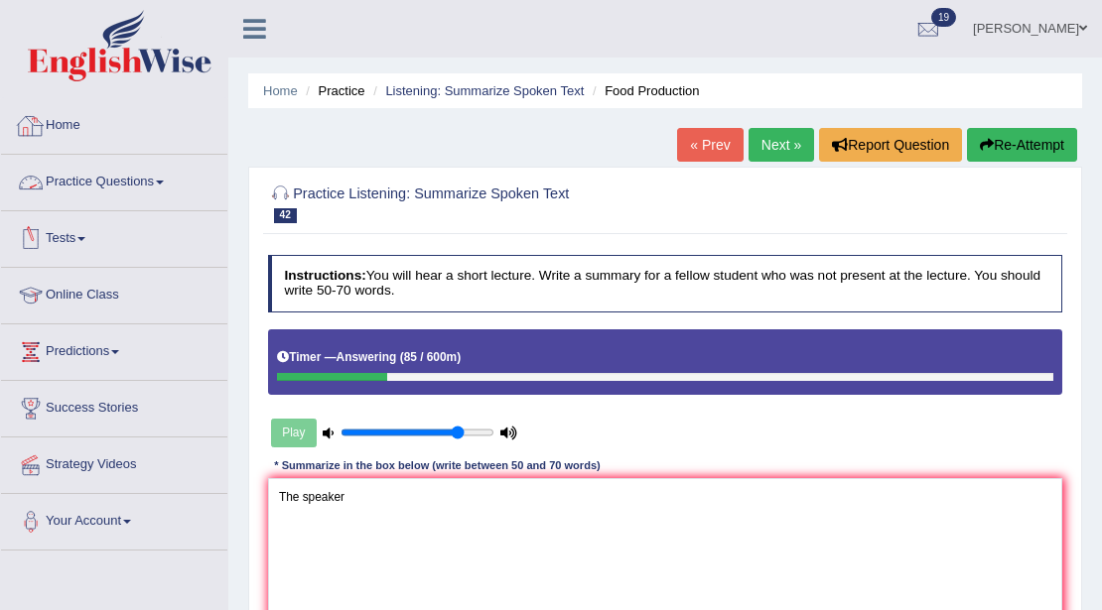
click at [60, 123] on link "Home" at bounding box center [114, 123] width 226 height 50
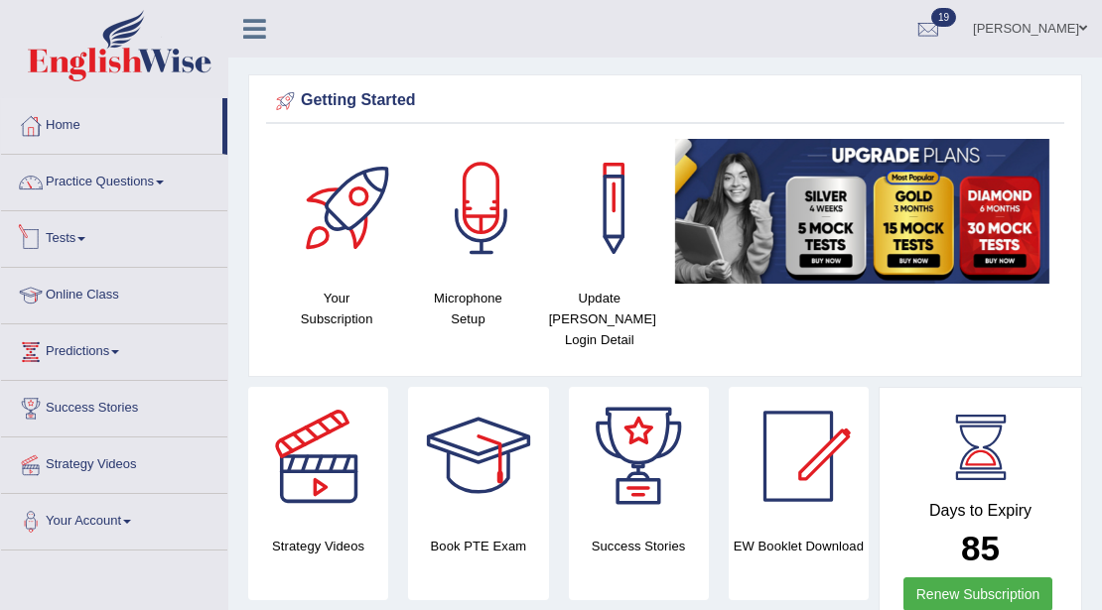
click at [79, 234] on link "Tests" at bounding box center [114, 236] width 226 height 50
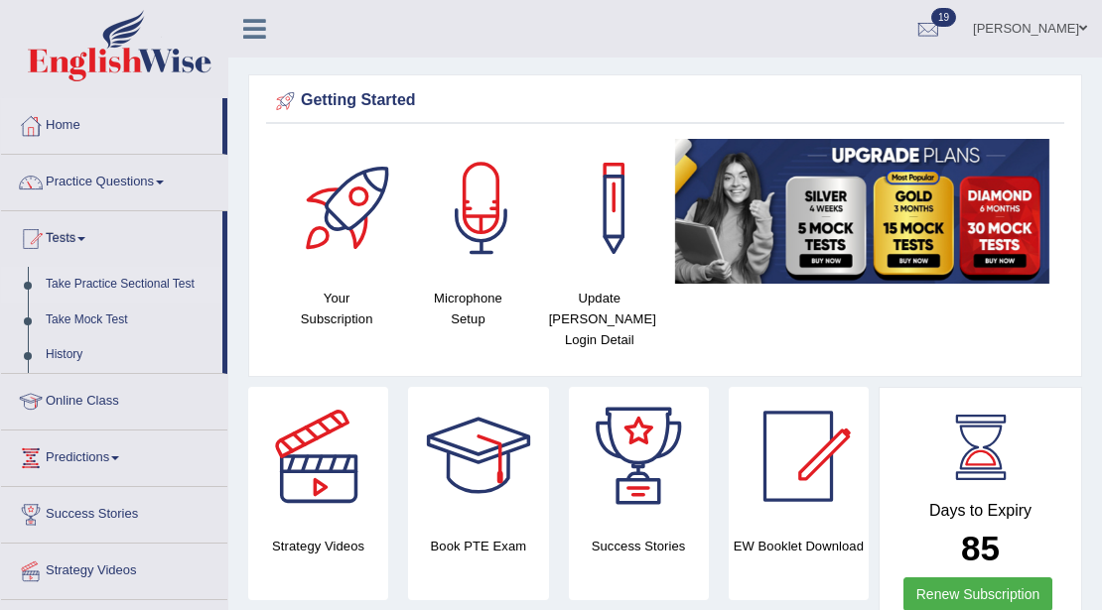
click at [144, 280] on link "Take Practice Sectional Test" at bounding box center [130, 285] width 186 height 36
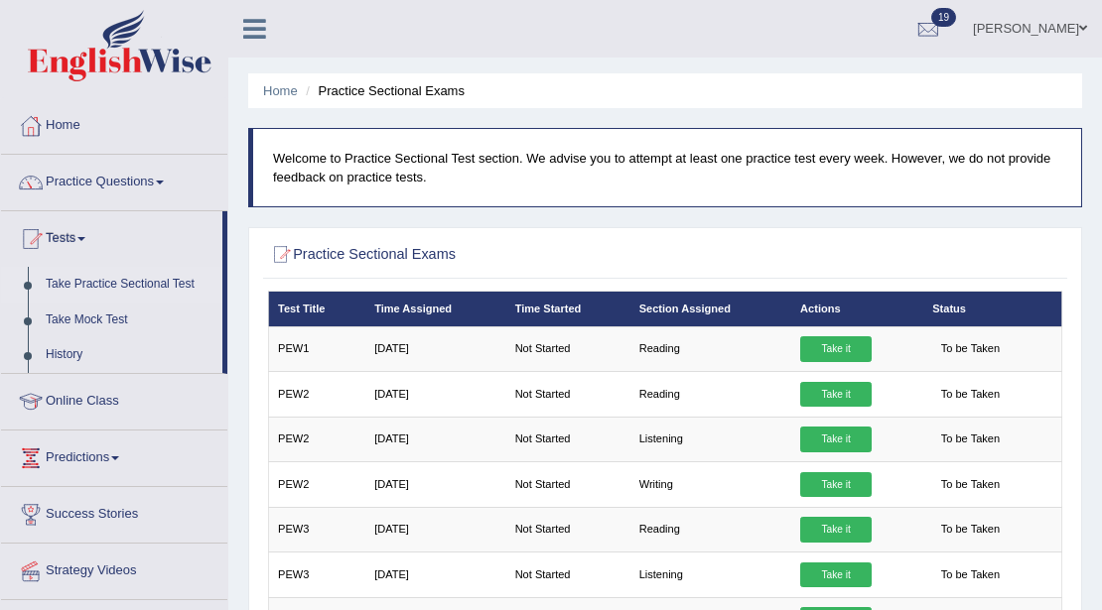
click at [99, 281] on link "Take Practice Sectional Test" at bounding box center [130, 285] width 186 height 36
click at [62, 127] on link "Home" at bounding box center [114, 123] width 226 height 50
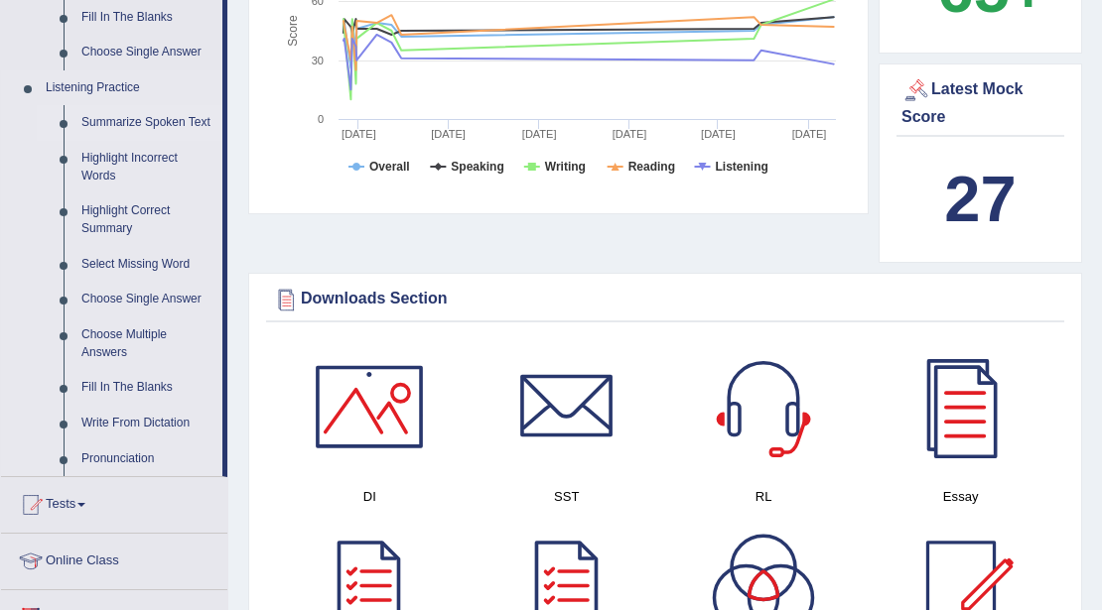
click at [153, 114] on link "Summarize Spoken Text" at bounding box center [147, 123] width 150 height 36
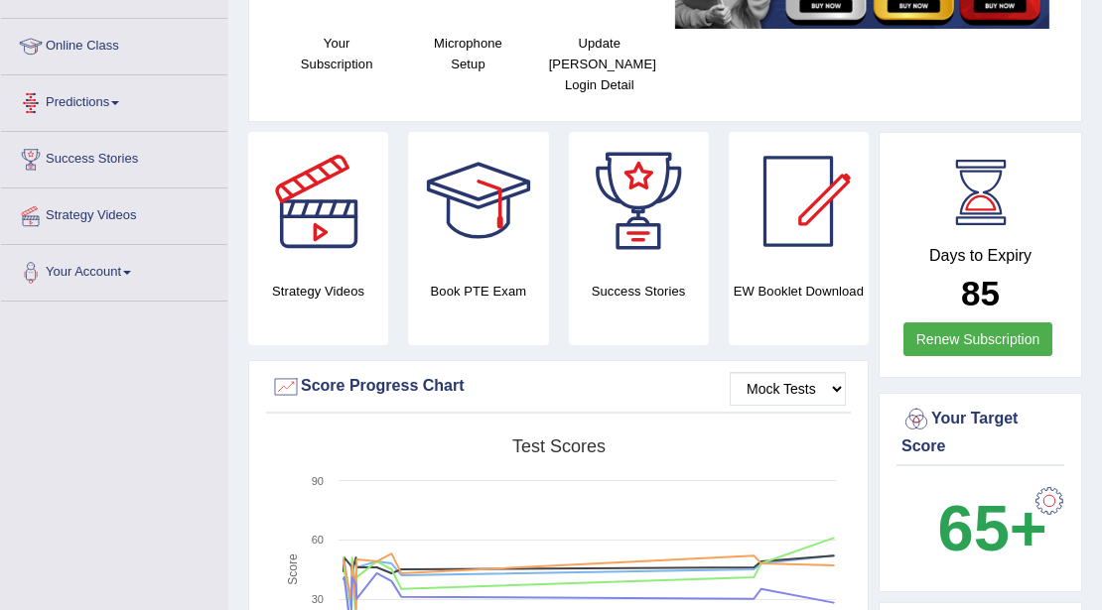
scroll to position [355, 0]
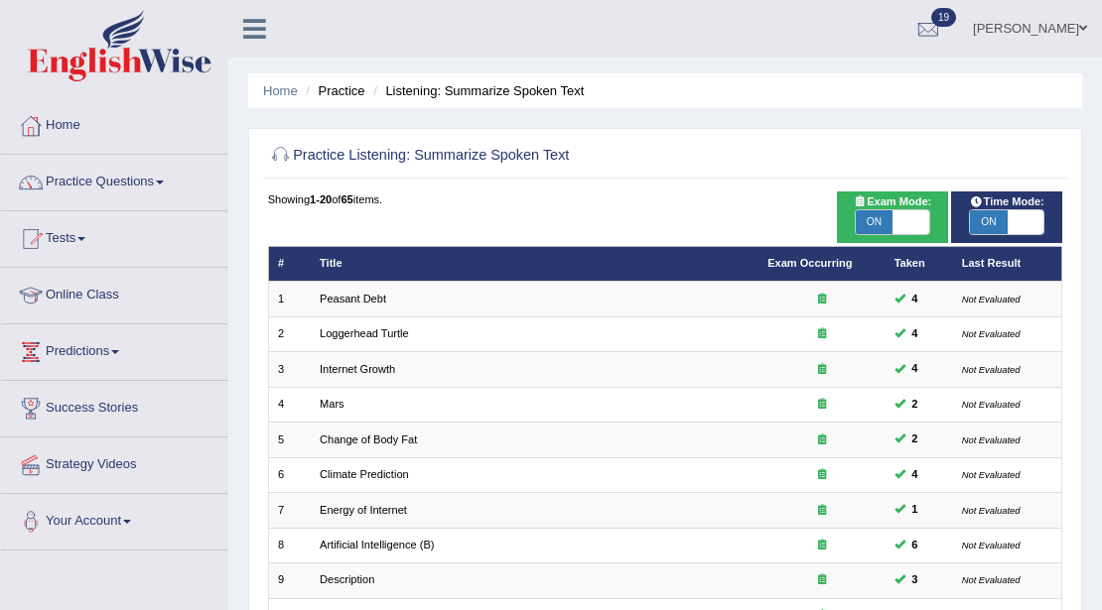
click at [1005, 227] on span "ON" at bounding box center [988, 222] width 37 height 24
checkbox input "false"
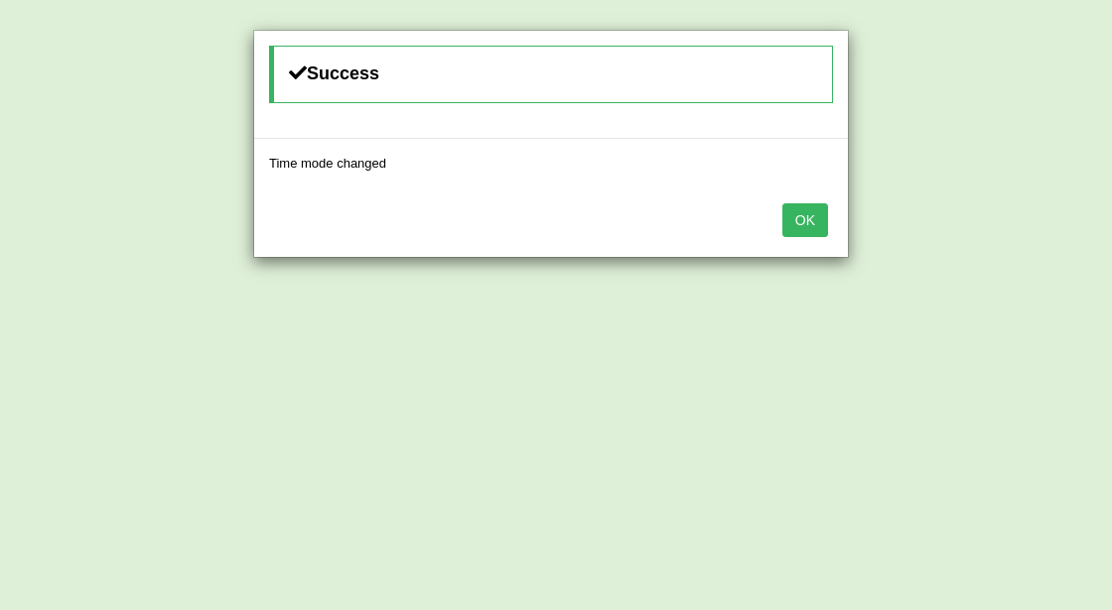
click at [804, 227] on button "OK" at bounding box center [805, 220] width 46 height 34
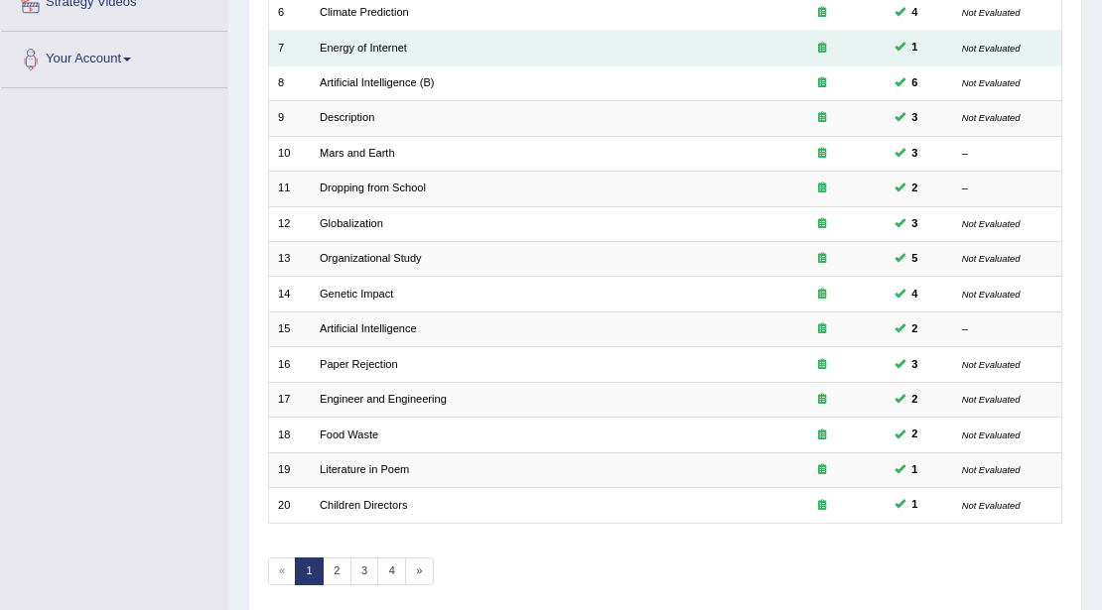
scroll to position [528, 0]
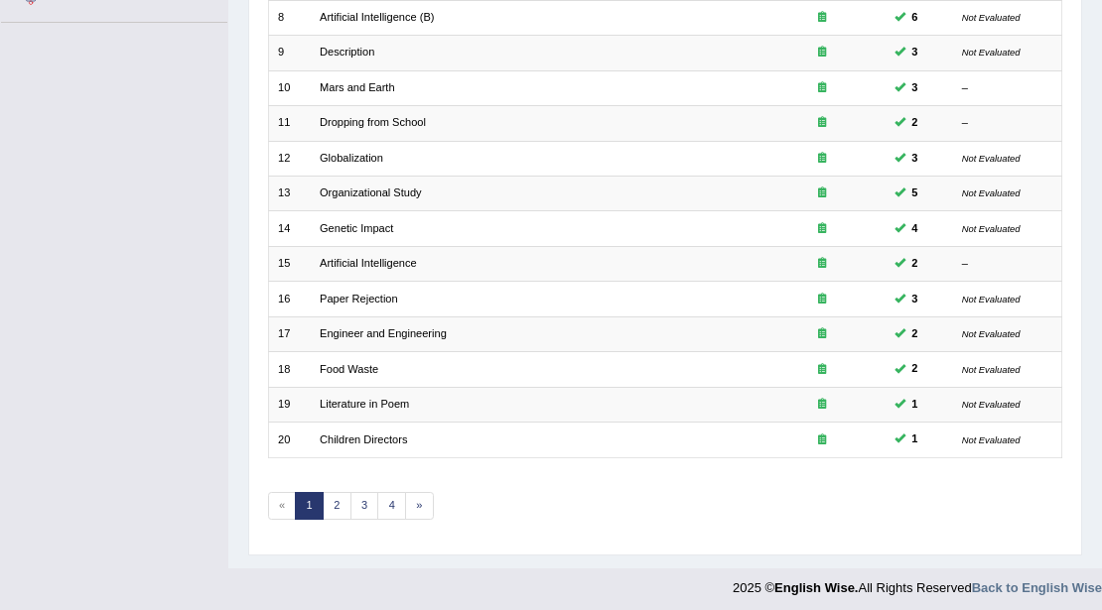
click at [367, 513] on div "Showing 1-20 of 65 items. # Title Exam Occurring Taken Last Result 1 Peasant De…" at bounding box center [665, 101] width 795 height 877
click at [367, 509] on link "3" at bounding box center [364, 506] width 29 height 28
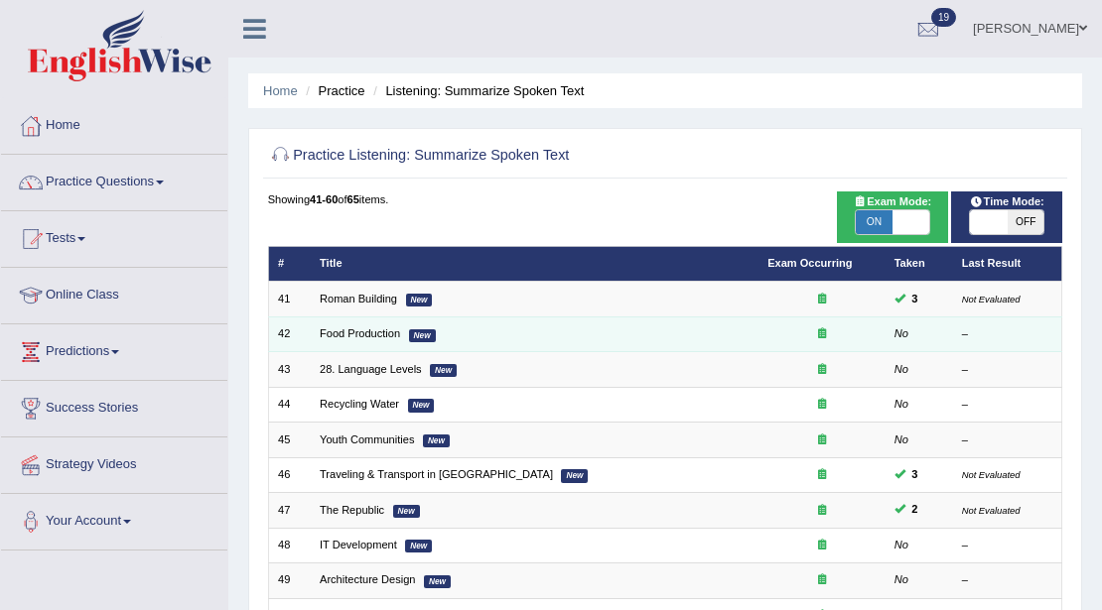
click at [373, 342] on td "Food Production New" at bounding box center [535, 334] width 448 height 35
click at [375, 334] on link "Food Production" at bounding box center [360, 334] width 80 height 12
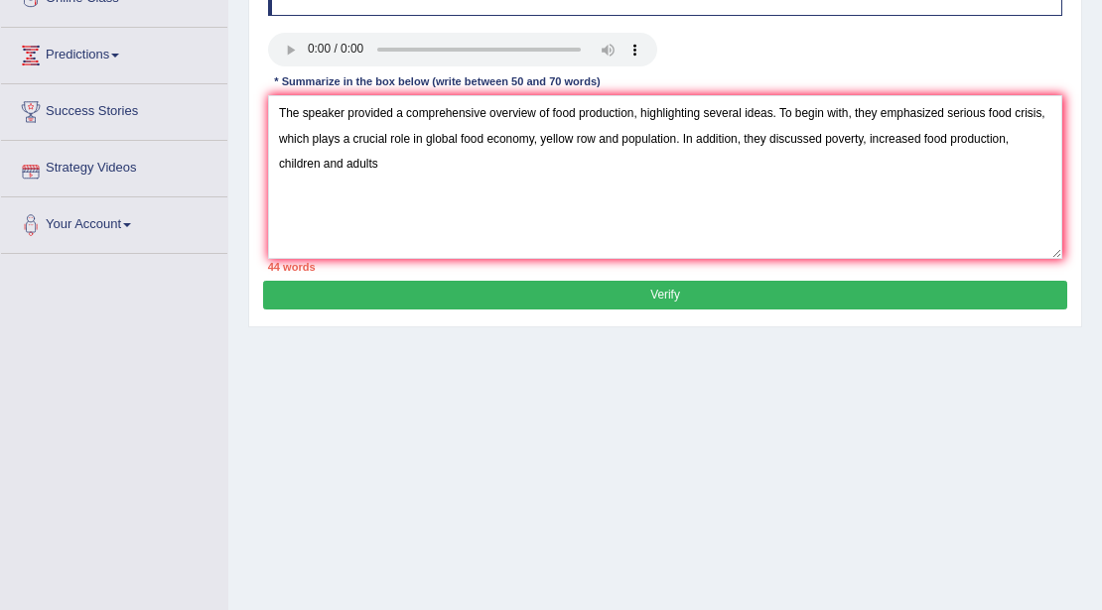
click at [316, 173] on textarea "The speaker provided a comprehensive overview of food production, highlighting …" at bounding box center [665, 177] width 795 height 164
click at [405, 163] on textarea "The speaker provided a comprehensive overview of food production, highlighting …" at bounding box center [665, 177] width 795 height 164
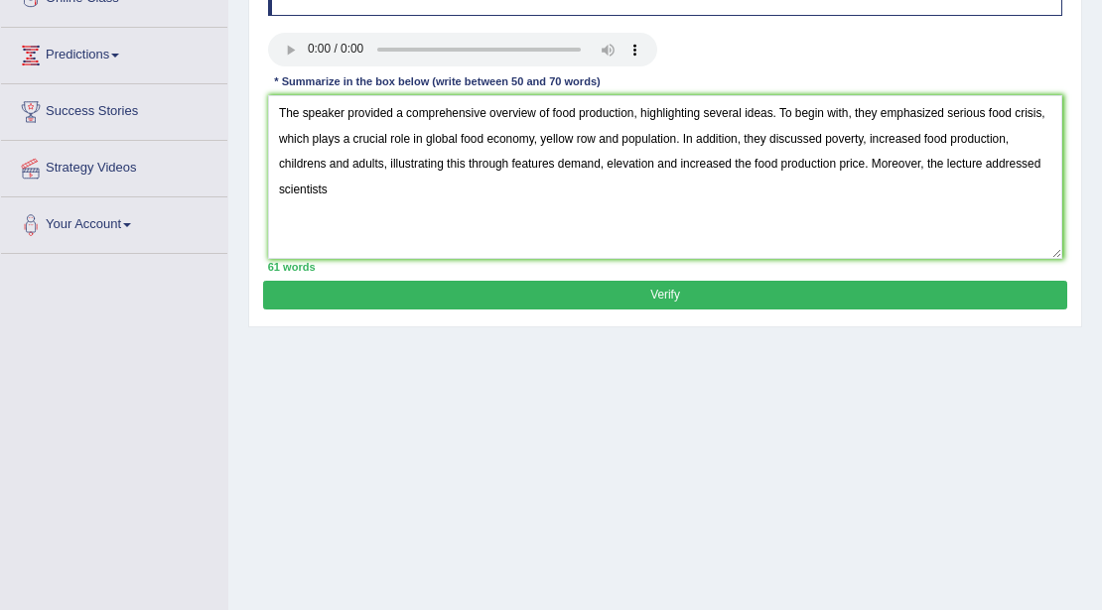
click at [658, 170] on textarea "The speaker provided a comprehensive overview of food production, highlighting …" at bounding box center [665, 177] width 795 height 164
click at [1045, 165] on textarea "The speaker provided a comprehensive overview of food production, highlighting …" at bounding box center [665, 177] width 795 height 164
click at [1009, 138] on textarea "The speaker provided a comprehensive overview of food production, highlighting …" at bounding box center [665, 177] width 795 height 164
click at [476, 191] on textarea "The speaker provided a comprehensive overview of food production, highlighting …" at bounding box center [665, 177] width 795 height 164
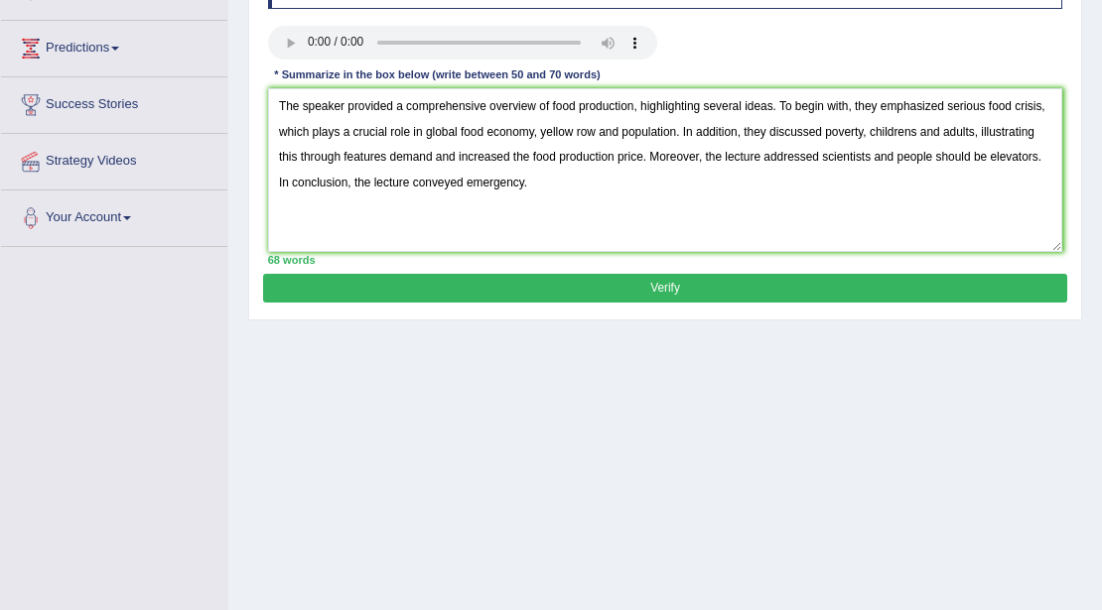
scroll to position [297, 0]
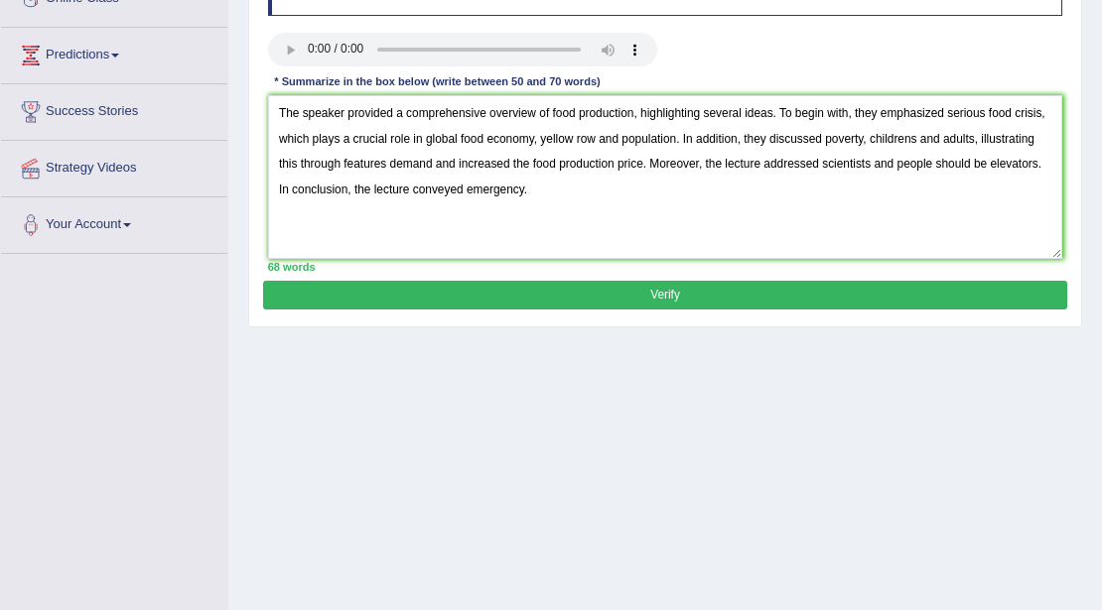
click at [989, 167] on textarea "The speaker provided a comprehensive overview of food production, highlighting …" at bounding box center [665, 177] width 795 height 164
type textarea "The speaker provided a comprehensive overview of food production, highlighting …"
click at [545, 299] on button "Verify" at bounding box center [664, 295] width 803 height 29
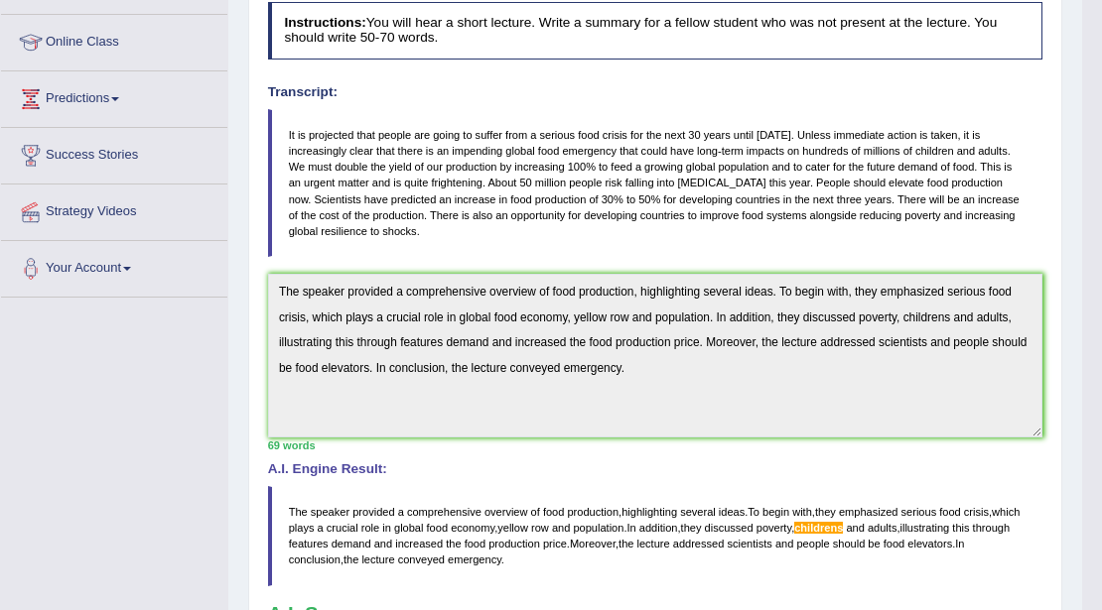
scroll to position [132, 0]
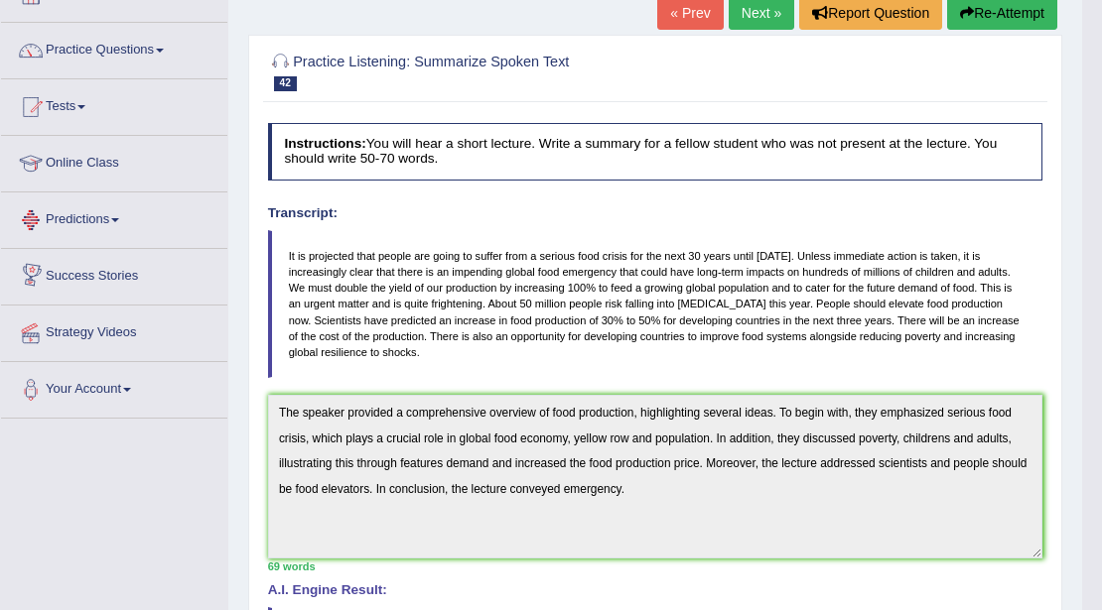
click at [111, 220] on link "Predictions" at bounding box center [114, 218] width 226 height 50
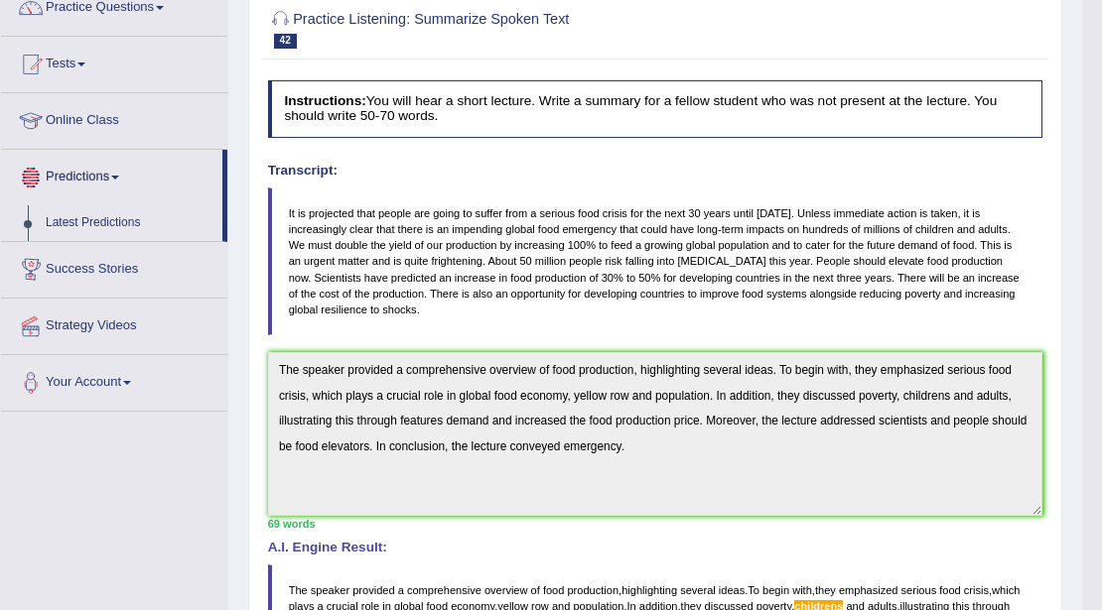
scroll to position [199, 0]
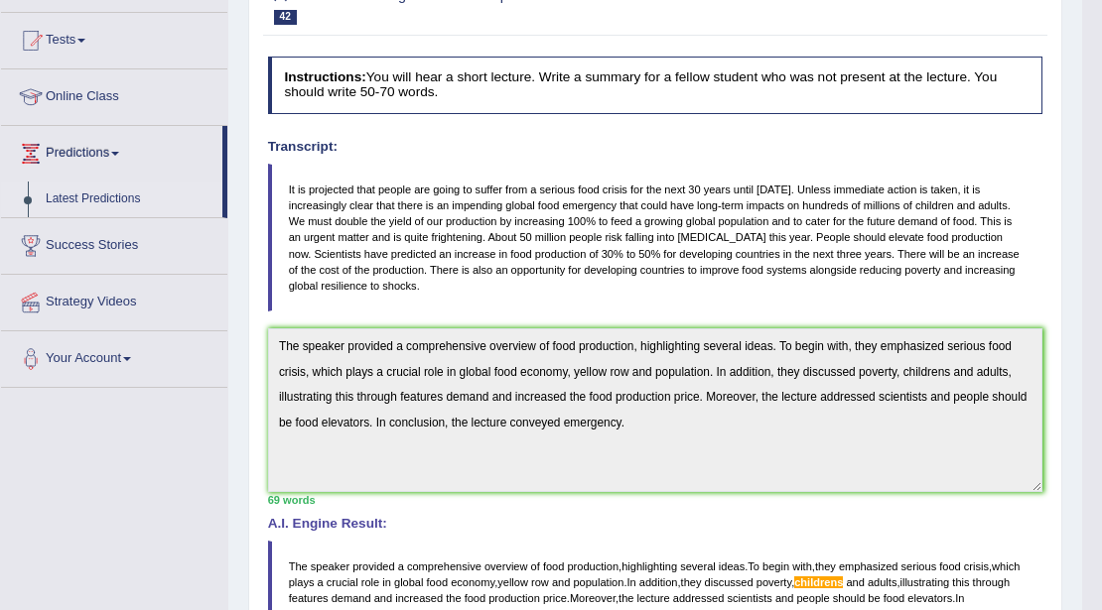
click at [108, 203] on link "Latest Predictions" at bounding box center [130, 200] width 186 height 36
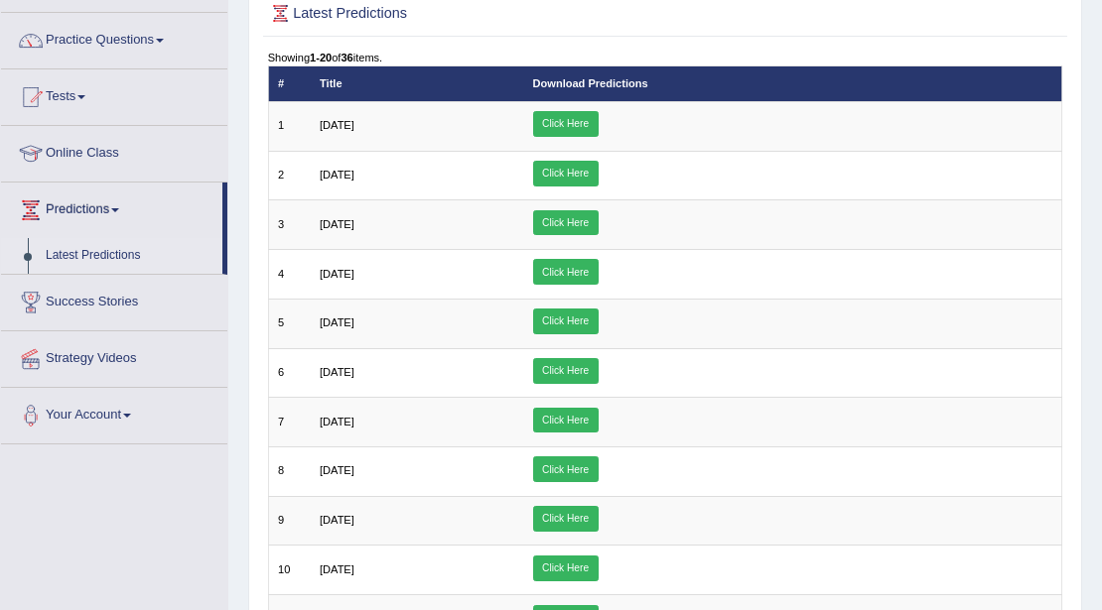
scroll to position [66, 0]
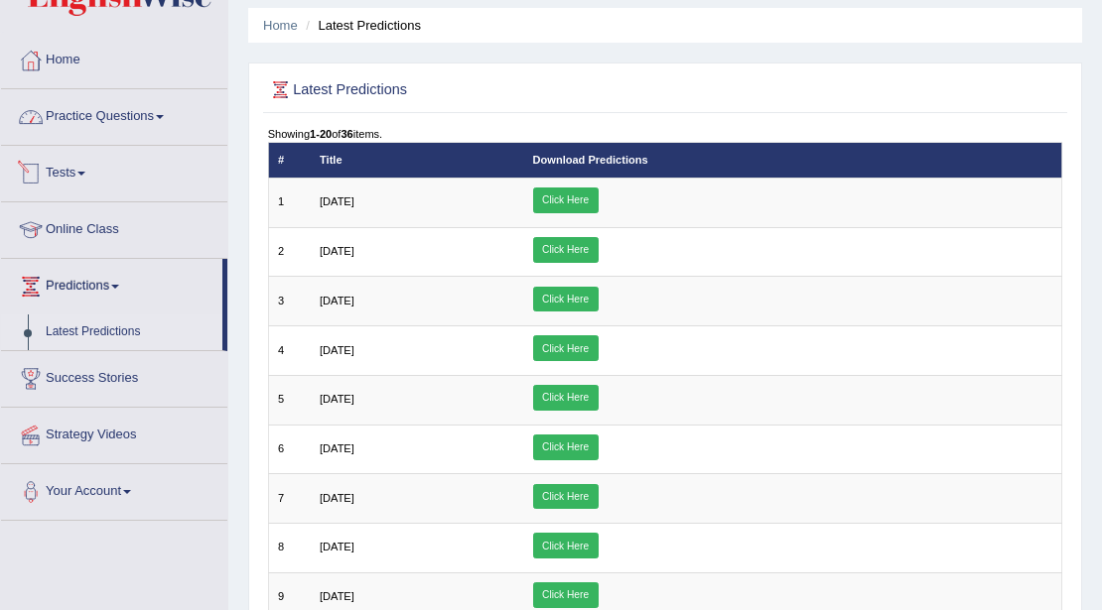
click at [128, 111] on link "Practice Questions" at bounding box center [114, 114] width 226 height 50
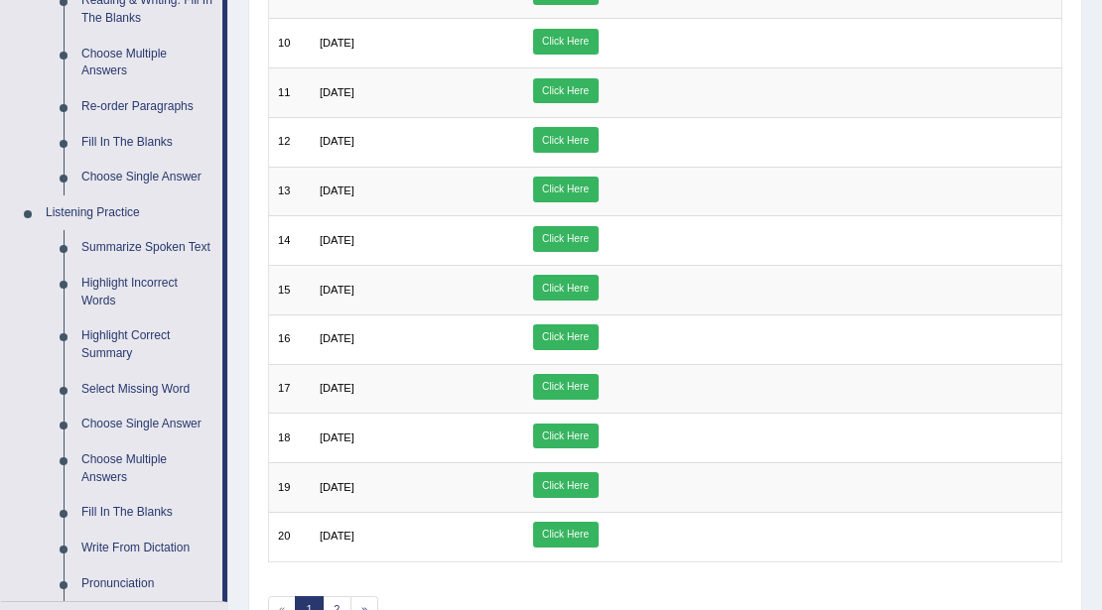
scroll to position [667, 0]
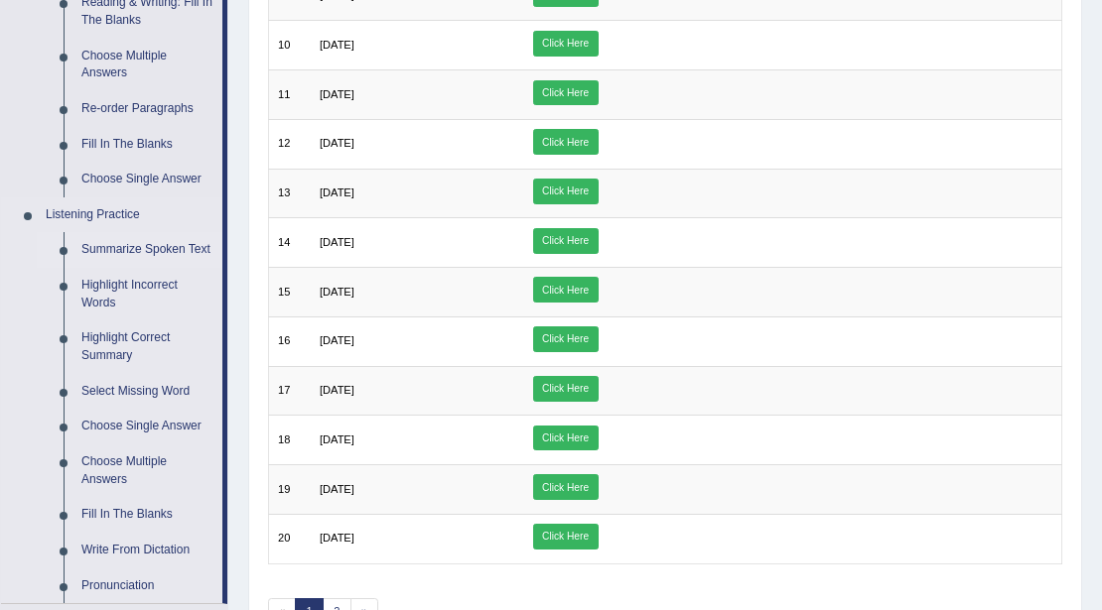
click at [150, 241] on link "Summarize Spoken Text" at bounding box center [147, 250] width 150 height 36
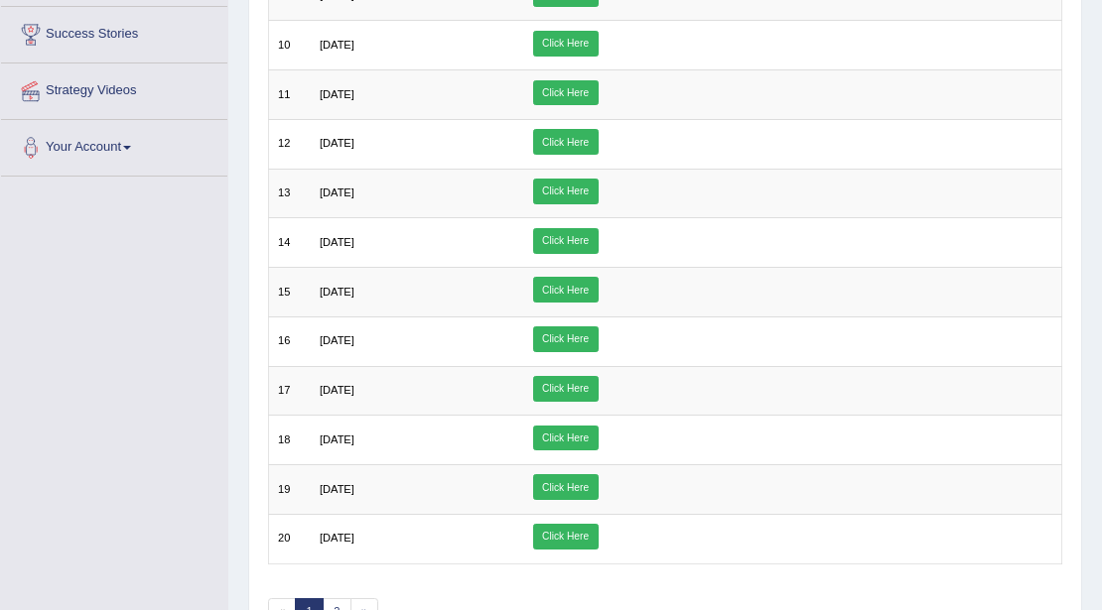
scroll to position [392, 0]
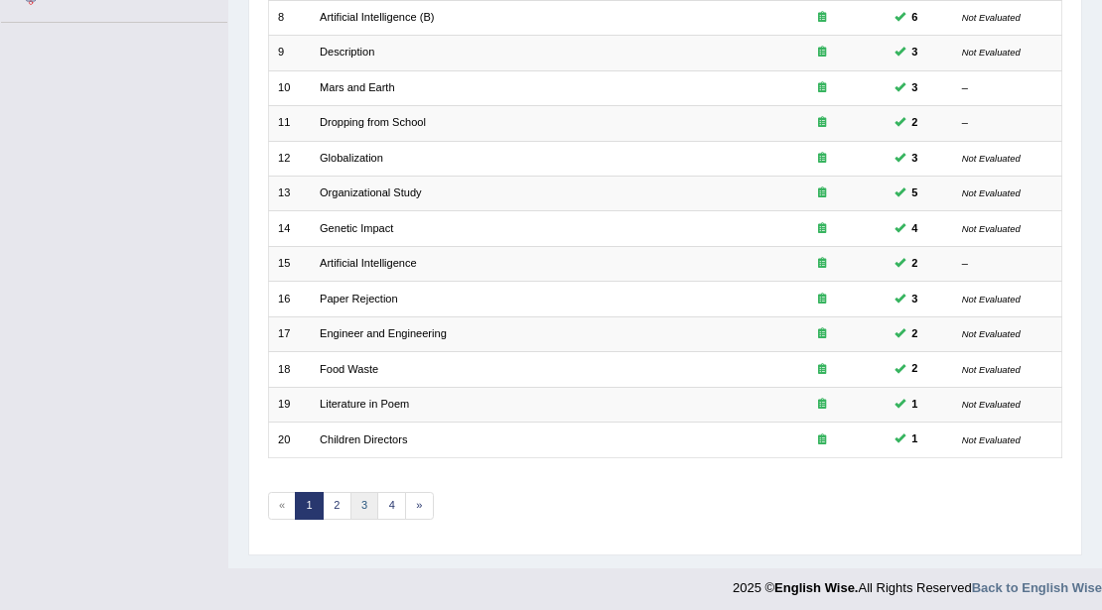
click at [362, 496] on link "3" at bounding box center [364, 506] width 29 height 28
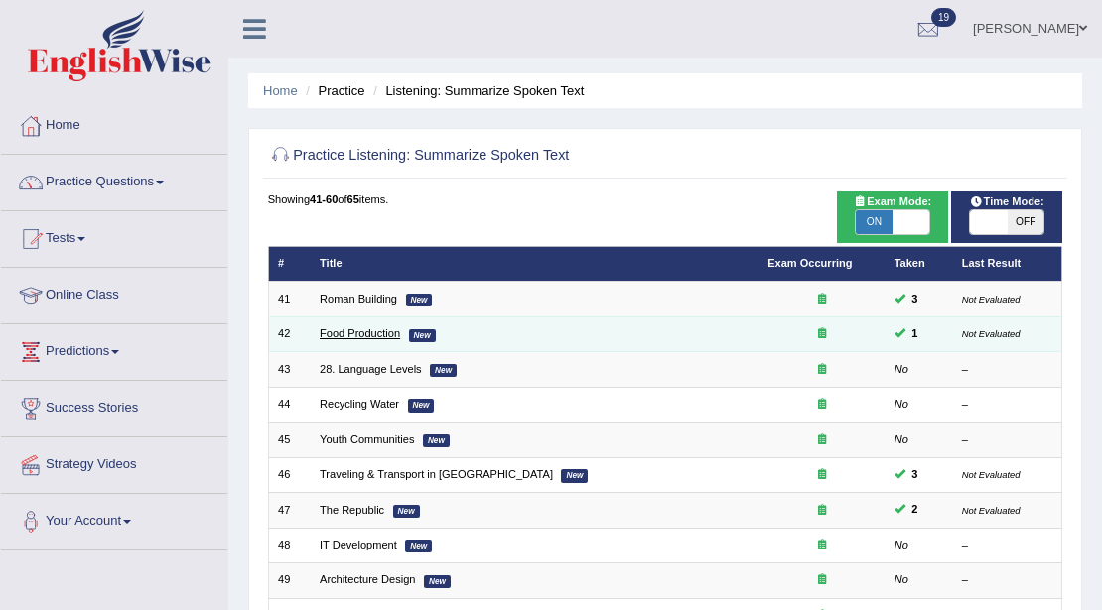
click at [384, 338] on link "Food Production" at bounding box center [360, 334] width 80 height 12
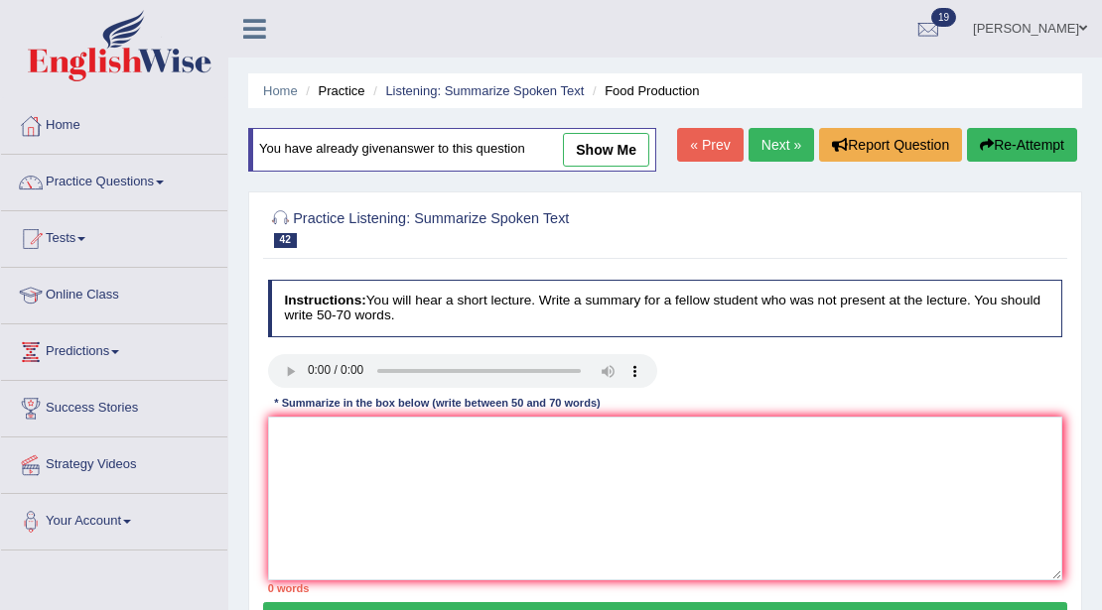
click at [612, 126] on div "Home Practice Listening: Summarize Spoken Text Food Production You have already…" at bounding box center [665, 496] width 874 height 993
click at [606, 158] on link "show me" at bounding box center [606, 150] width 86 height 34
type textarea "The speaker provided a comprehensive overview of food production, highlighting …"
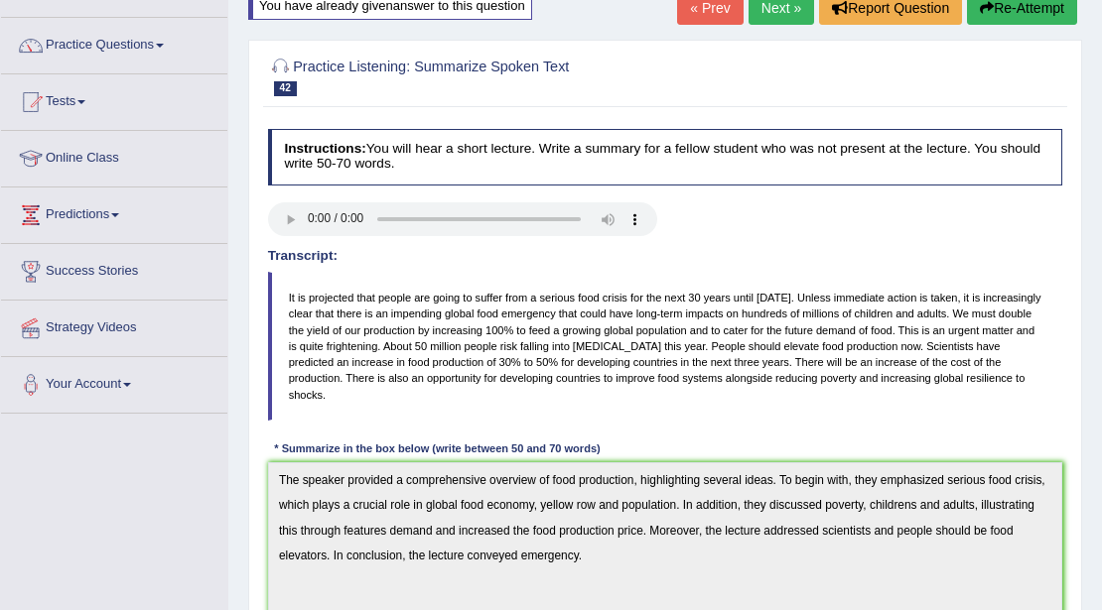
scroll to position [331, 0]
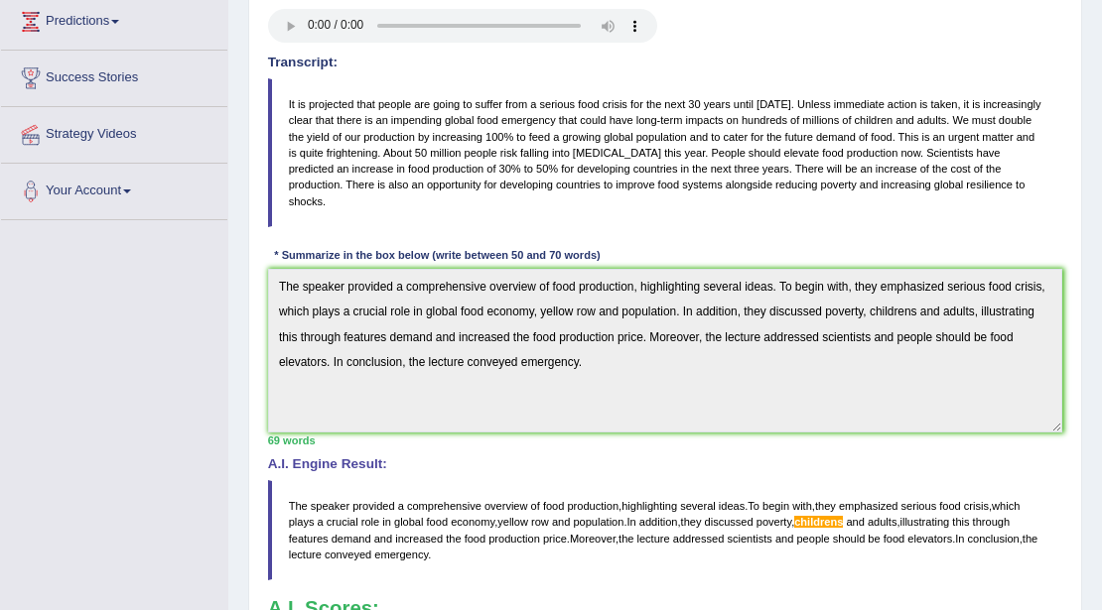
click at [262, 255] on div "Practice Listening: Summarize Spoken Text 42 Food Production Instructions: You …" at bounding box center [665, 346] width 834 height 1000
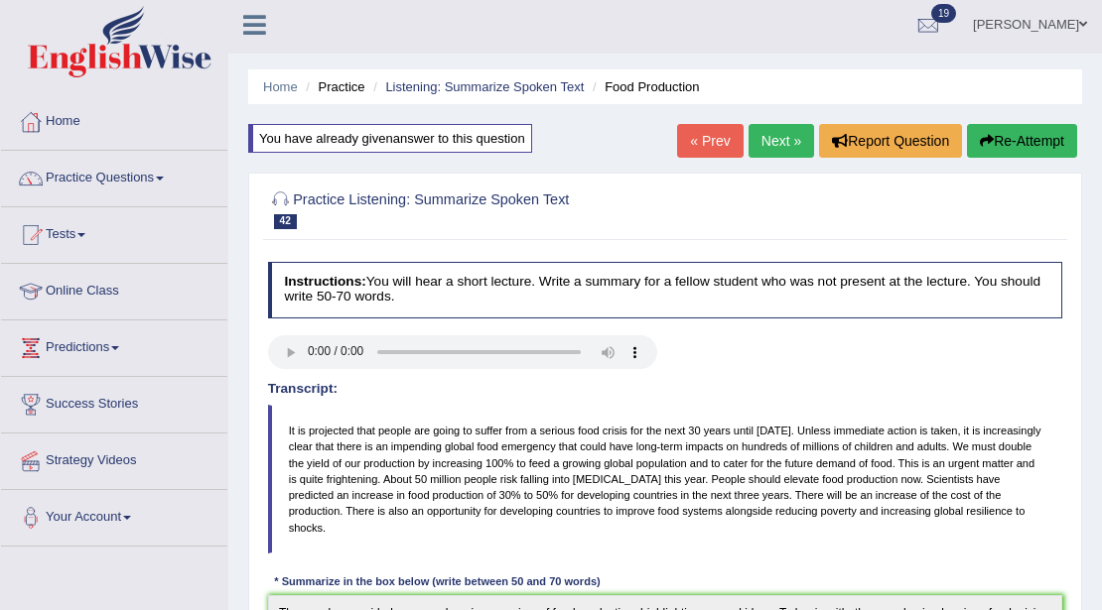
scroll to position [0, 0]
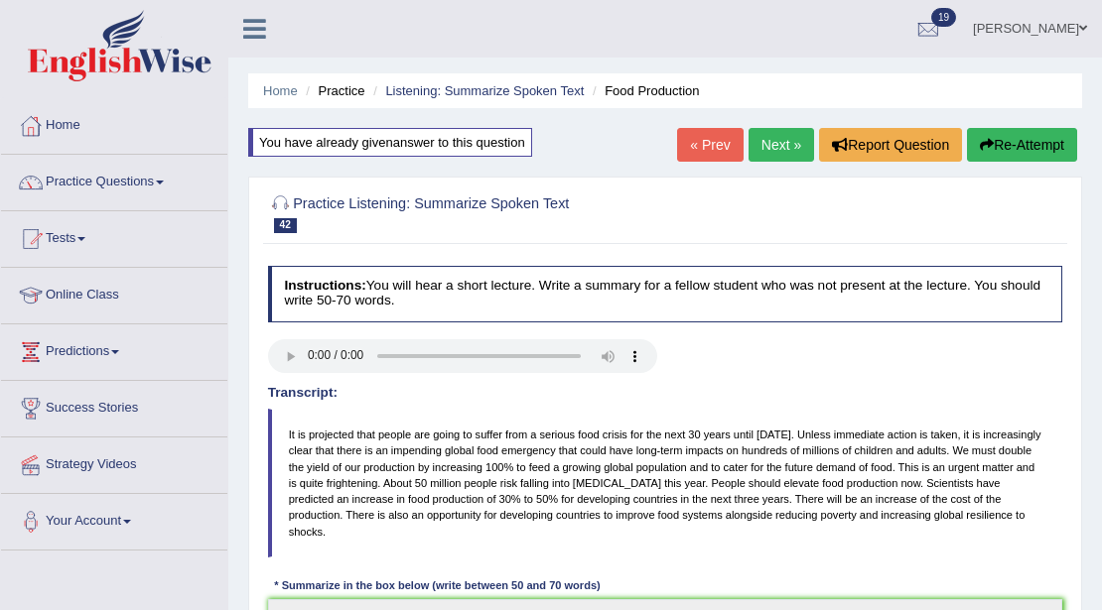
click at [991, 155] on button "Re-Attempt" at bounding box center [1022, 145] width 110 height 34
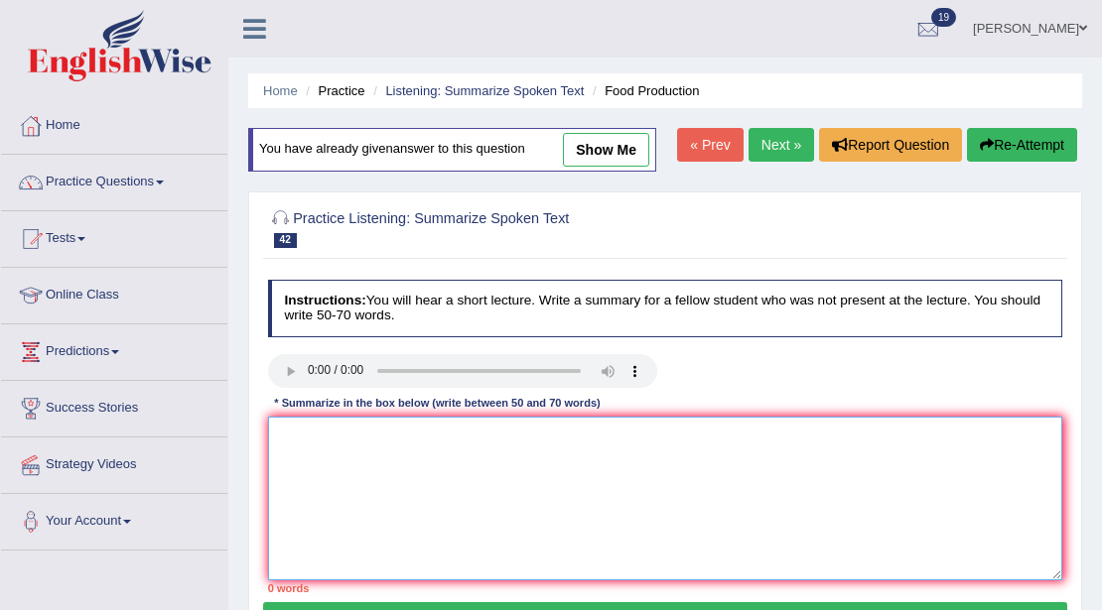
paste textarea "The speaker provided a comprehensive overview of food production, highlighting …"
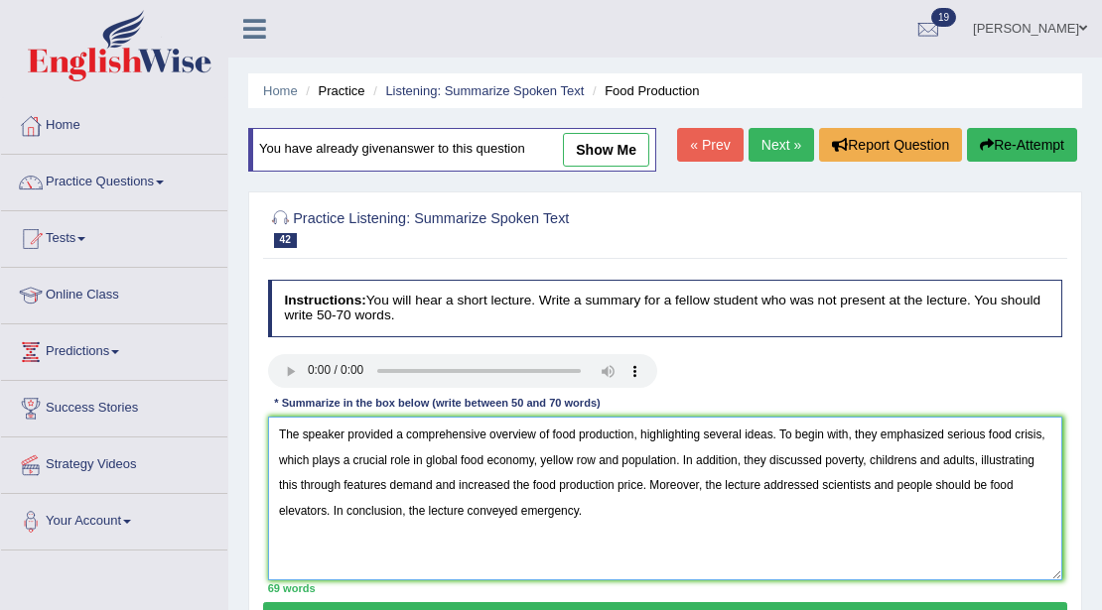
click at [918, 452] on textarea "The speaker provided a comprehensive overview of food production, highlighting …" at bounding box center [665, 499] width 795 height 164
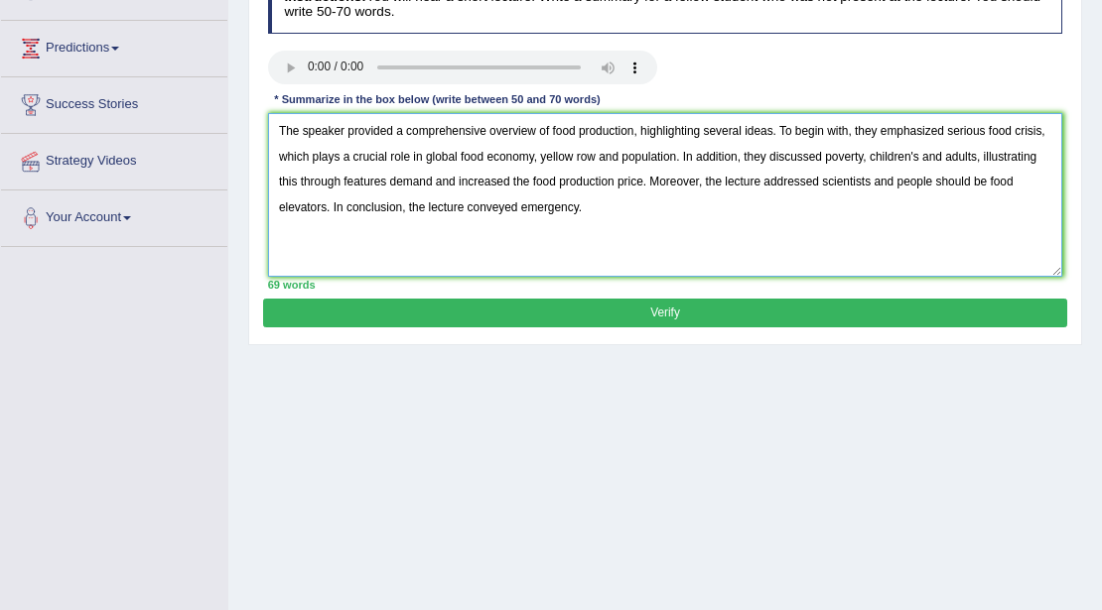
scroll to position [331, 0]
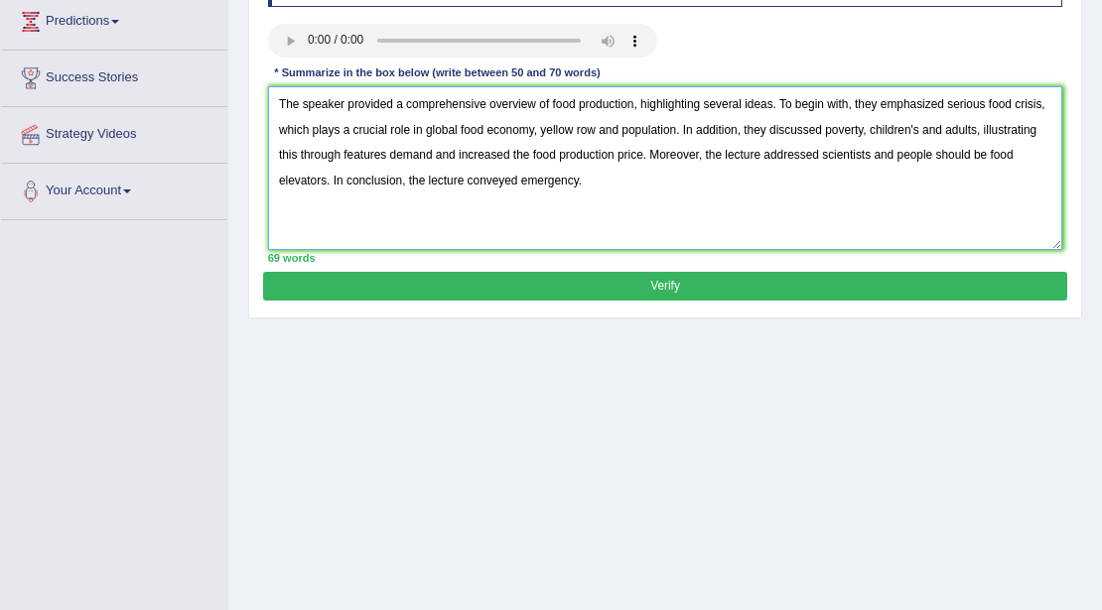
type textarea "The speaker provided a comprehensive overview of food production, highlighting …"
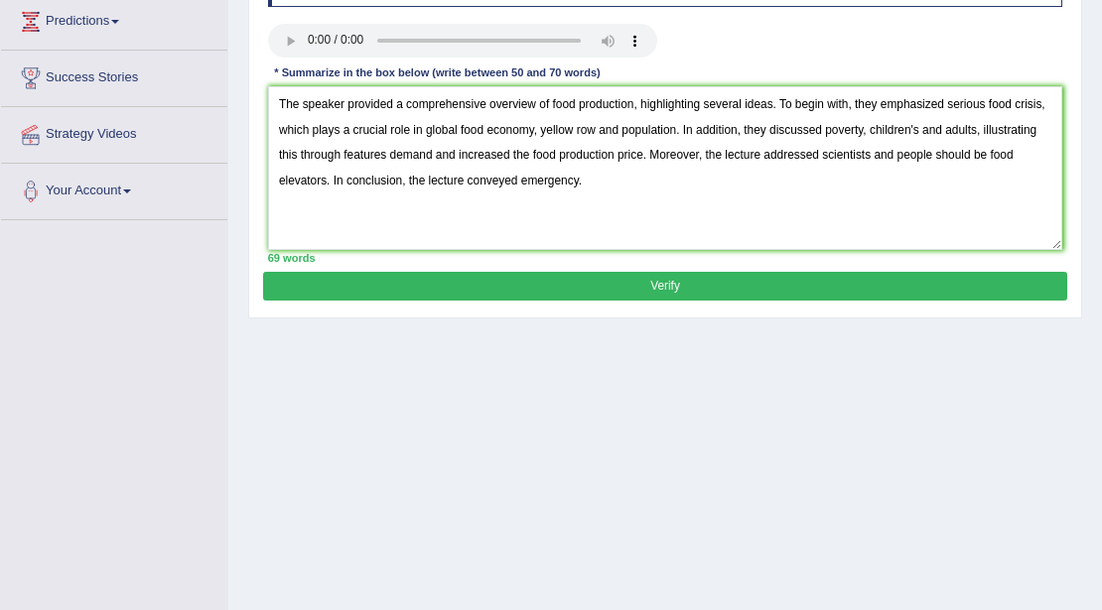
click at [716, 294] on button "Verify" at bounding box center [664, 286] width 803 height 29
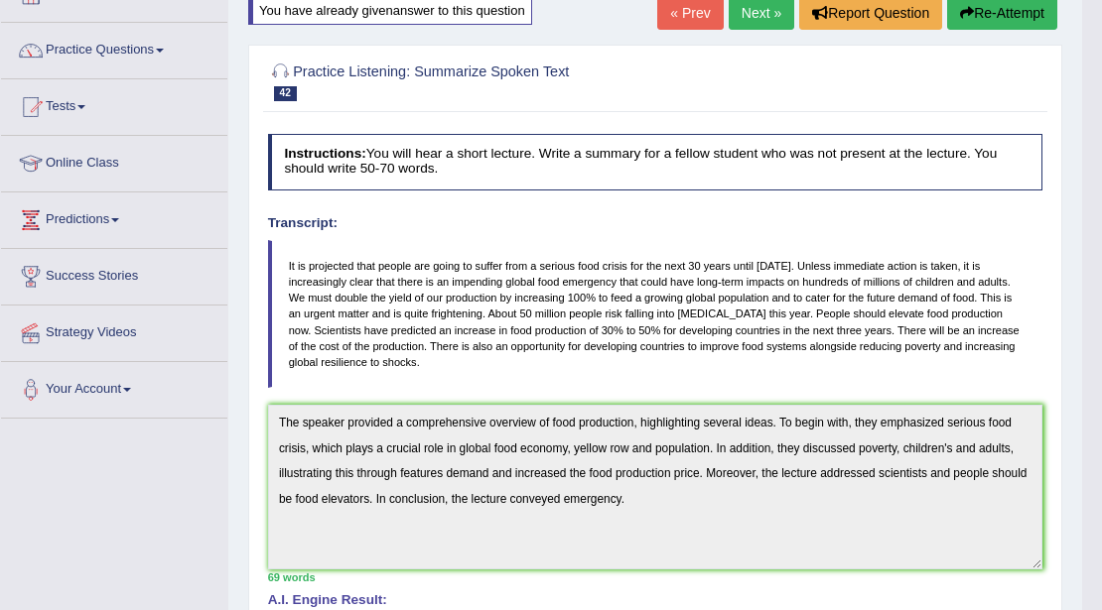
scroll to position [0, 0]
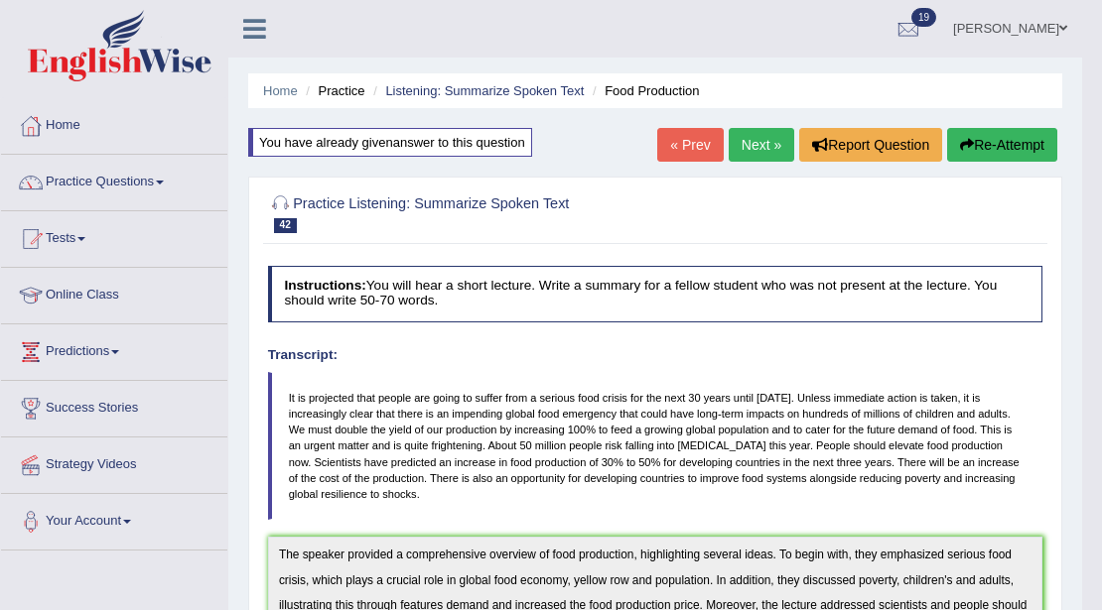
click at [756, 146] on link "Next »" at bounding box center [762, 145] width 66 height 34
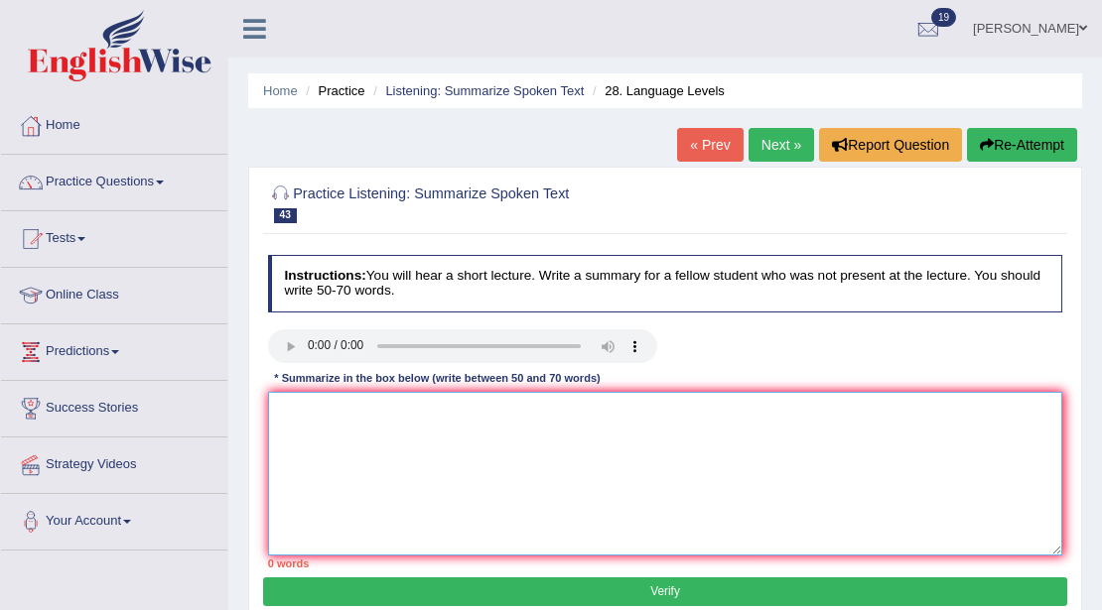
click at [828, 490] on textarea at bounding box center [665, 474] width 795 height 164
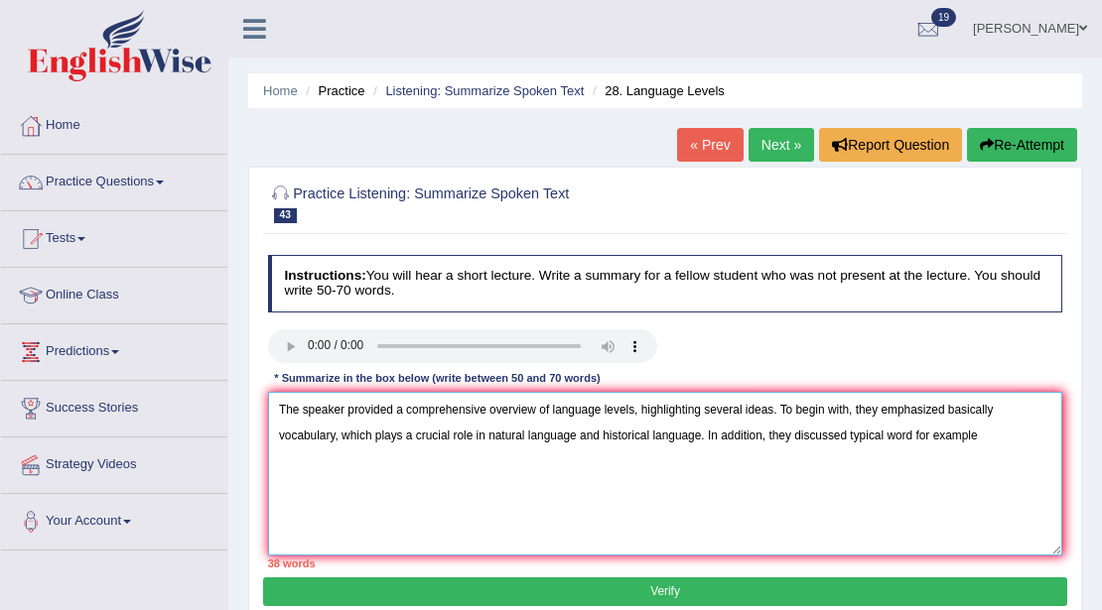
click at [916, 434] on textarea "The speaker provided a comprehensive overview of language levels, highlighting …" at bounding box center [665, 474] width 795 height 164
click at [997, 433] on textarea "The speaker provided a comprehensive overview of language levels, highlighting …" at bounding box center [665, 474] width 795 height 164
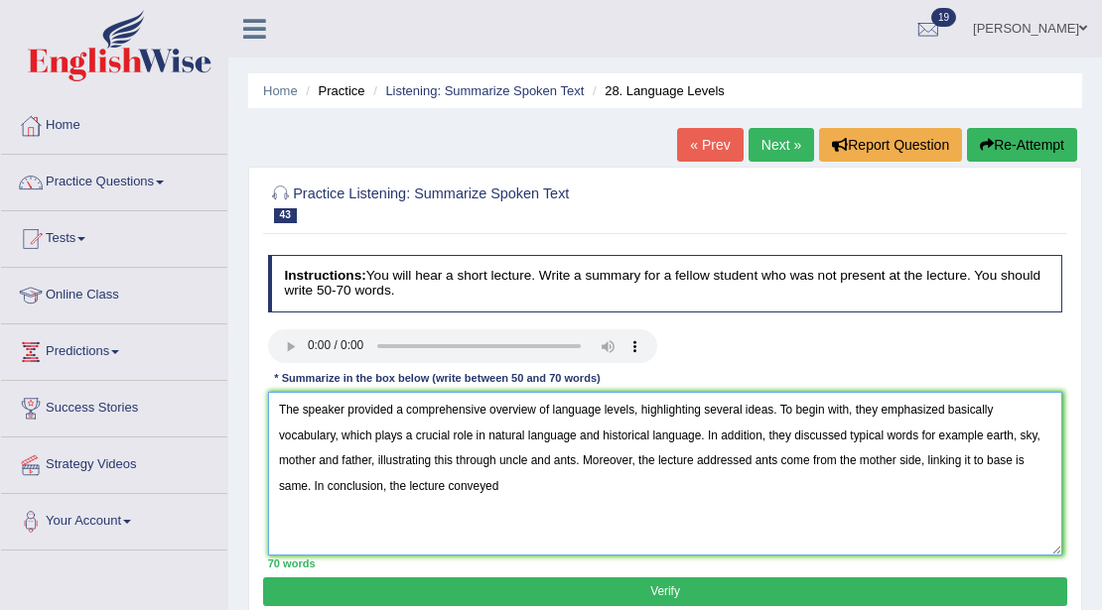
click at [986, 438] on textarea "The speaker provided a comprehensive overview of language levels, highlighting …" at bounding box center [665, 474] width 795 height 164
click at [427, 488] on textarea "The speaker provided a comprehensive overview of language levels, highlighting …" at bounding box center [665, 474] width 795 height 164
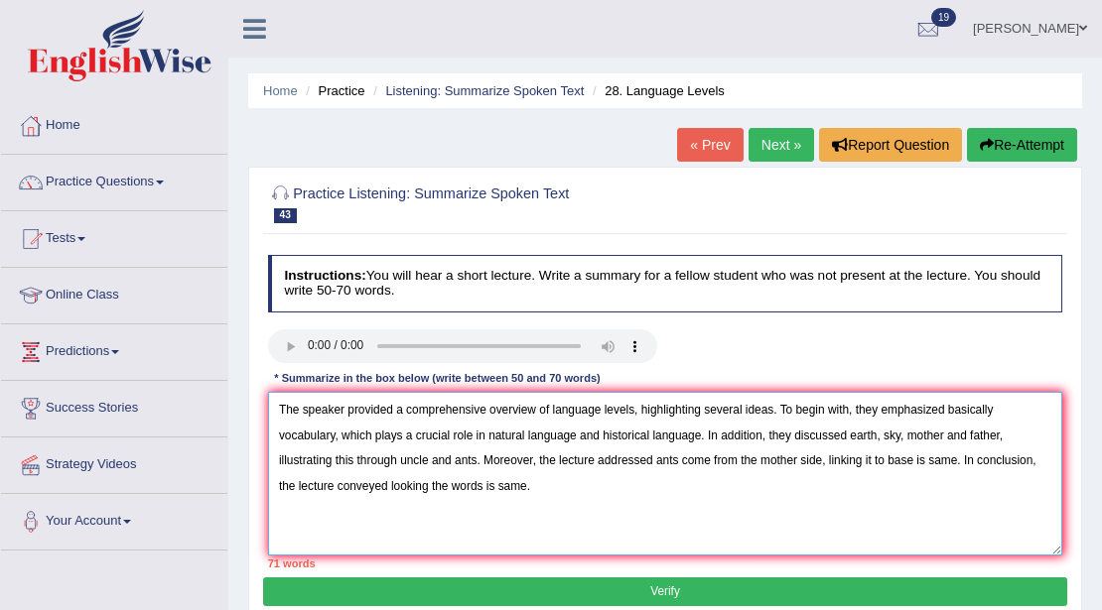
click at [497, 486] on textarea "The speaker provided a comprehensive overview of language levels, highlighting …" at bounding box center [665, 474] width 795 height 164
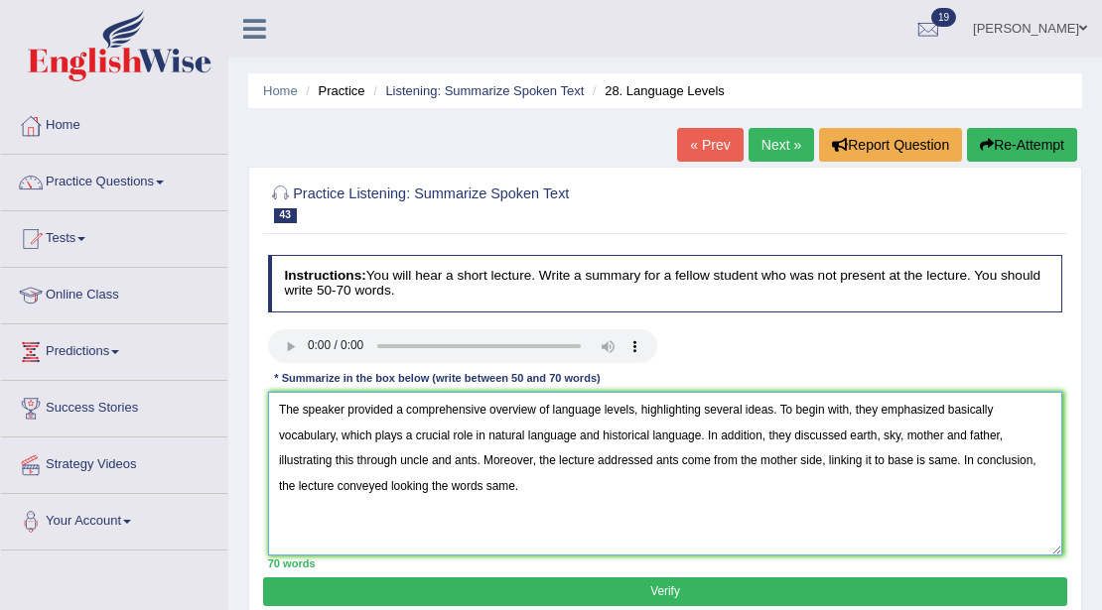
type textarea "The speaker provided a comprehensive overview of language levels, highlighting …"
click at [576, 586] on button "Verify" at bounding box center [664, 592] width 803 height 29
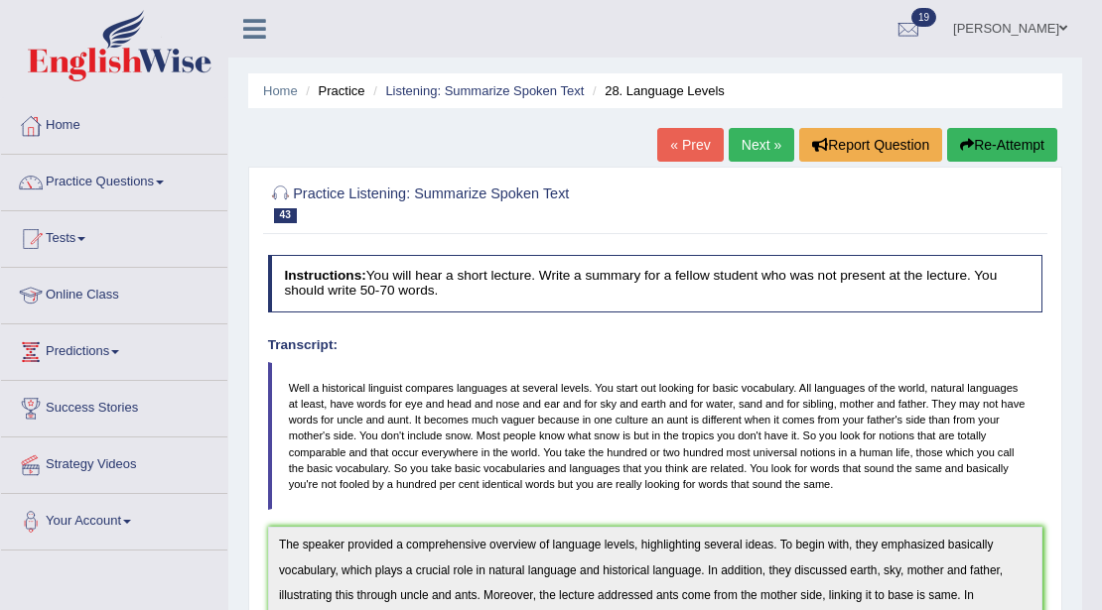
click at [770, 142] on link "Next »" at bounding box center [762, 145] width 66 height 34
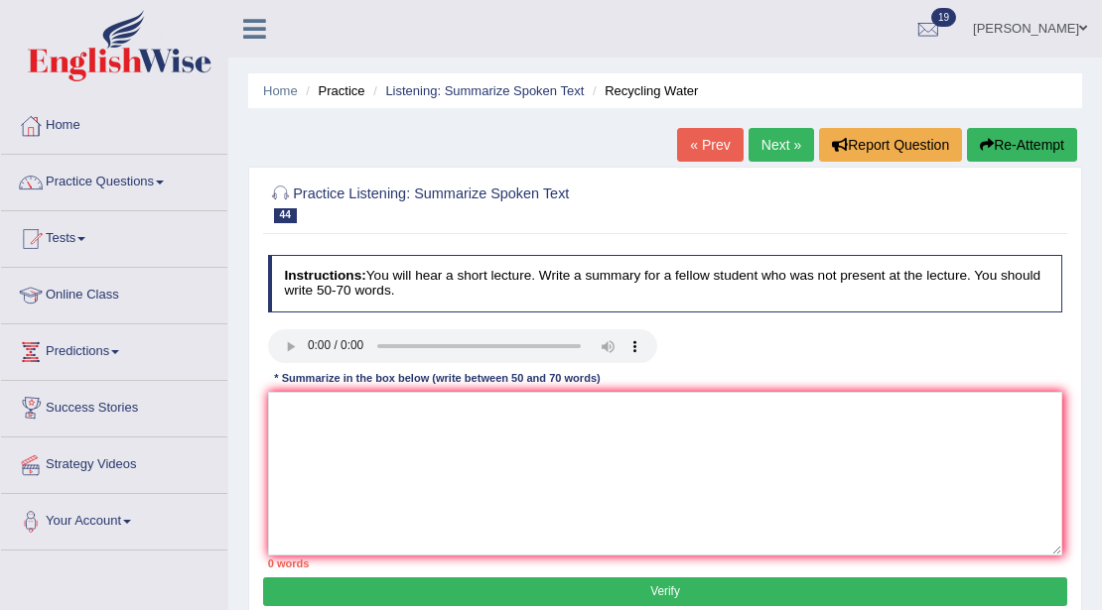
click at [1022, 147] on button "Re-Attempt" at bounding box center [1022, 145] width 110 height 34
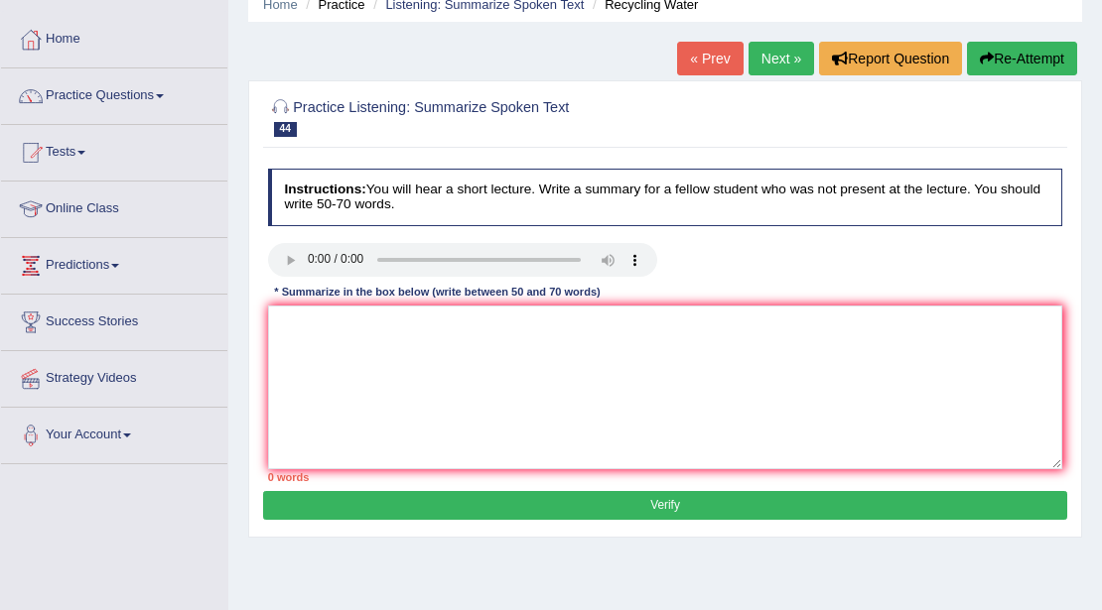
scroll to position [199, 0]
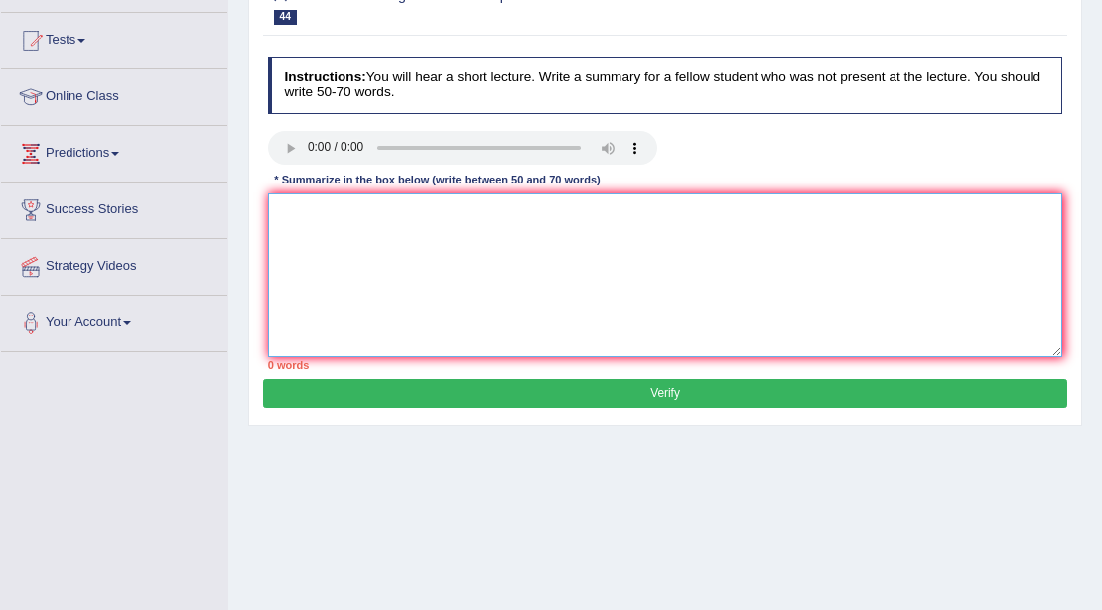
click at [412, 229] on textarea at bounding box center [665, 276] width 795 height 164
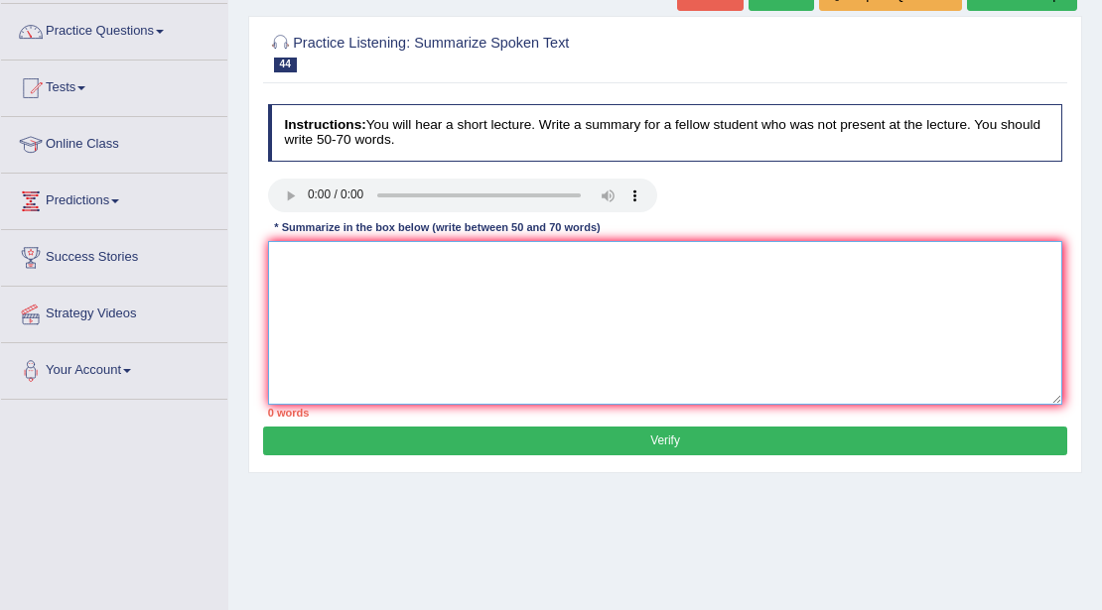
scroll to position [132, 0]
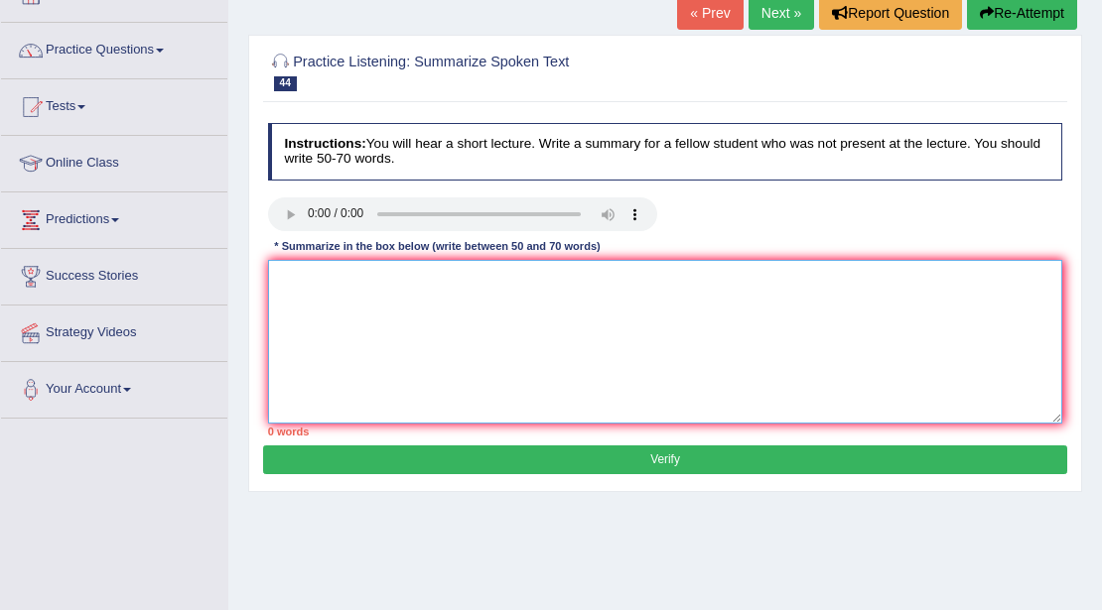
type textarea "Y"
type textarea "t"
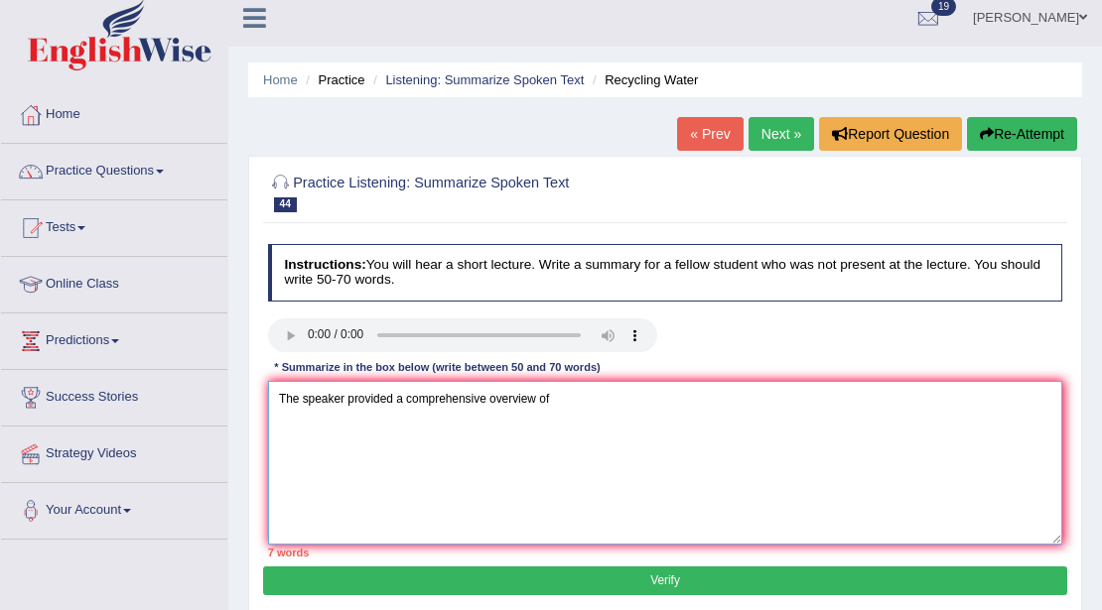
scroll to position [0, 0]
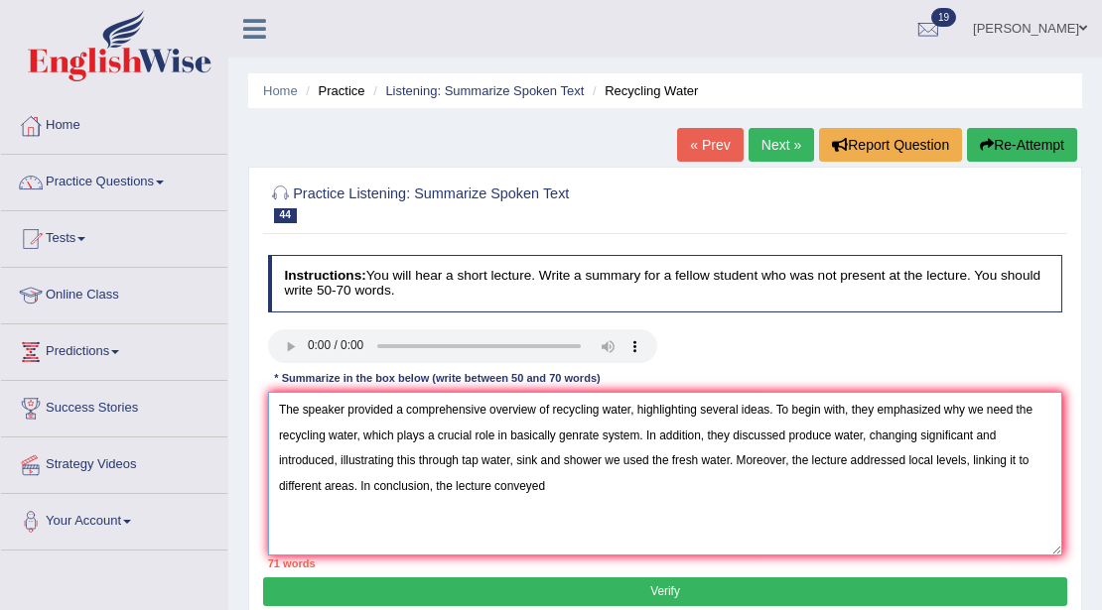
click at [595, 435] on textarea "The speaker provided a comprehensive overview of recycling water, highlighting …" at bounding box center [665, 474] width 795 height 164
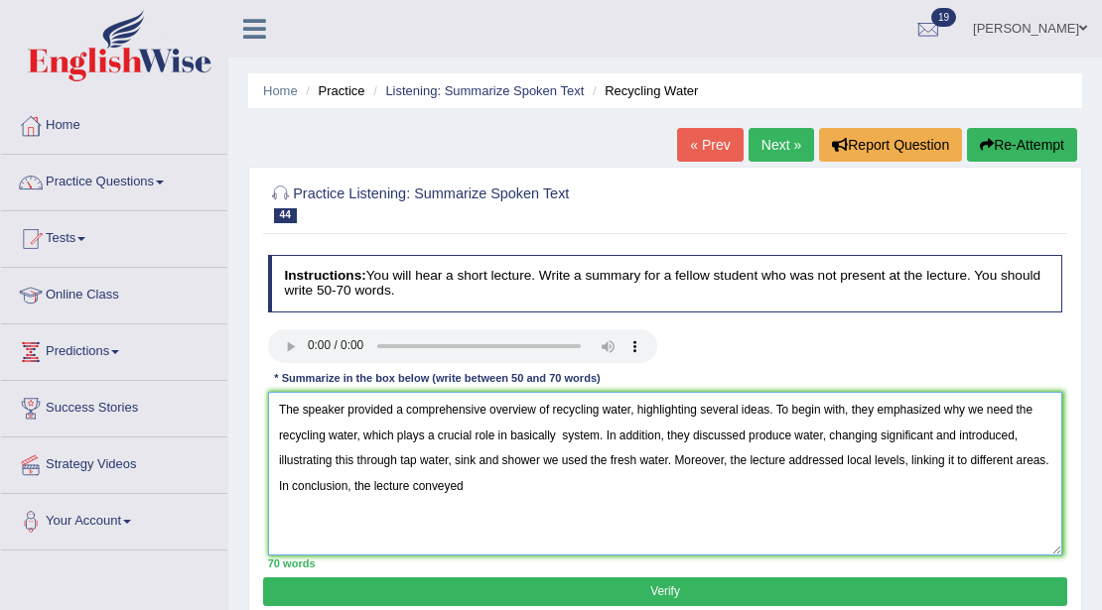
click at [604, 437] on textarea "The speaker provided a comprehensive overview of recycling water, highlighting …" at bounding box center [665, 474] width 795 height 164
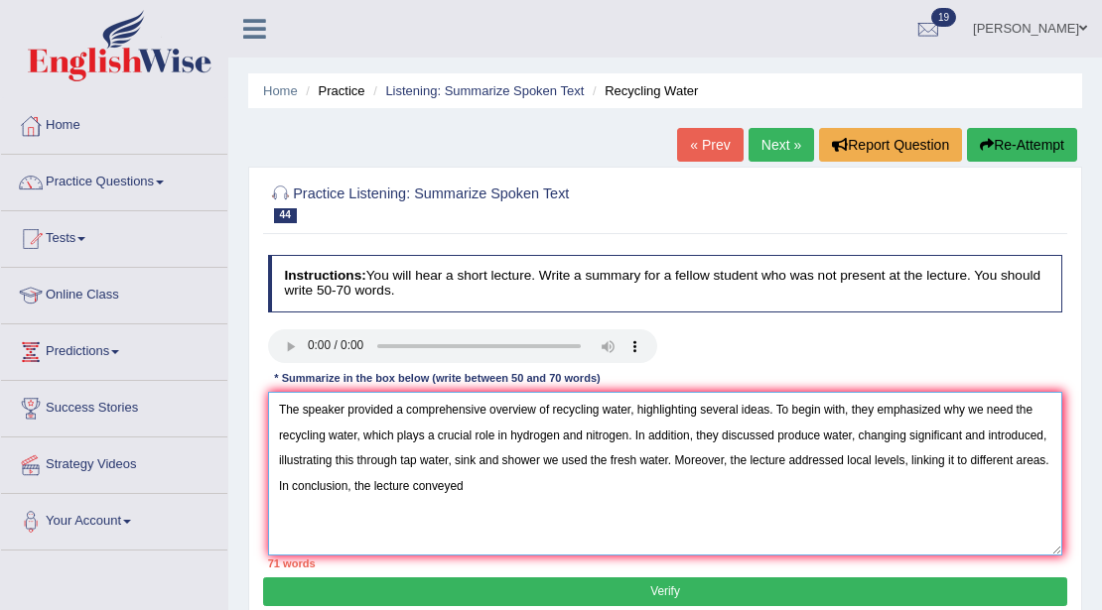
click at [965, 439] on textarea "The speaker provided a comprehensive overview of recycling water, highlighting …" at bounding box center [665, 474] width 795 height 164
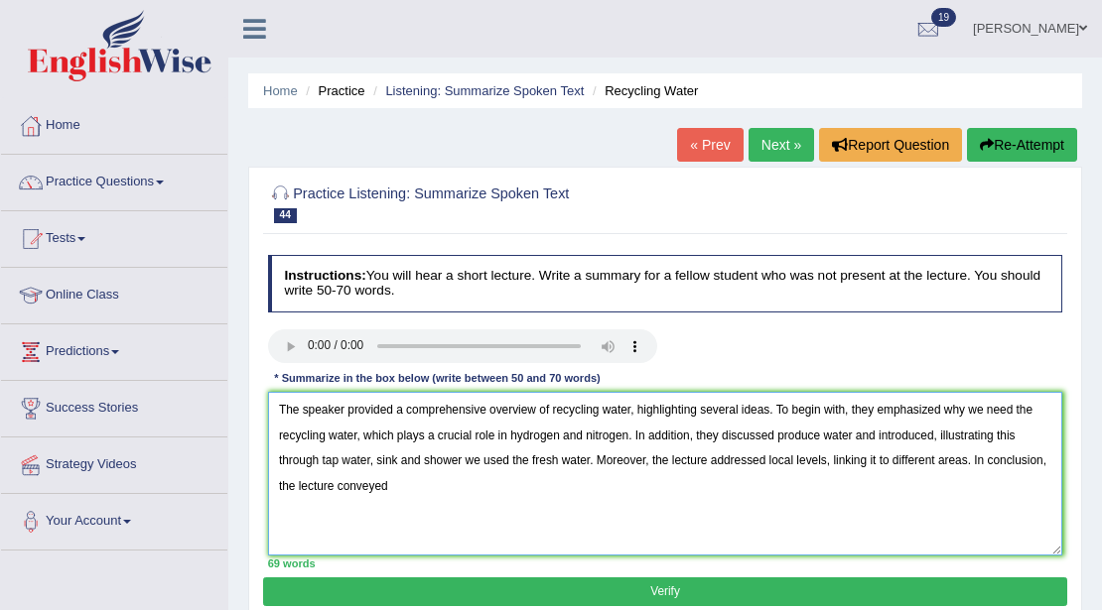
click at [421, 474] on textarea "The speaker provided a comprehensive overview of recycling water, highlighting …" at bounding box center [665, 474] width 795 height 164
click at [820, 432] on textarea "The speaker provided a comprehensive overview of recycling water, highlighting …" at bounding box center [665, 474] width 795 height 164
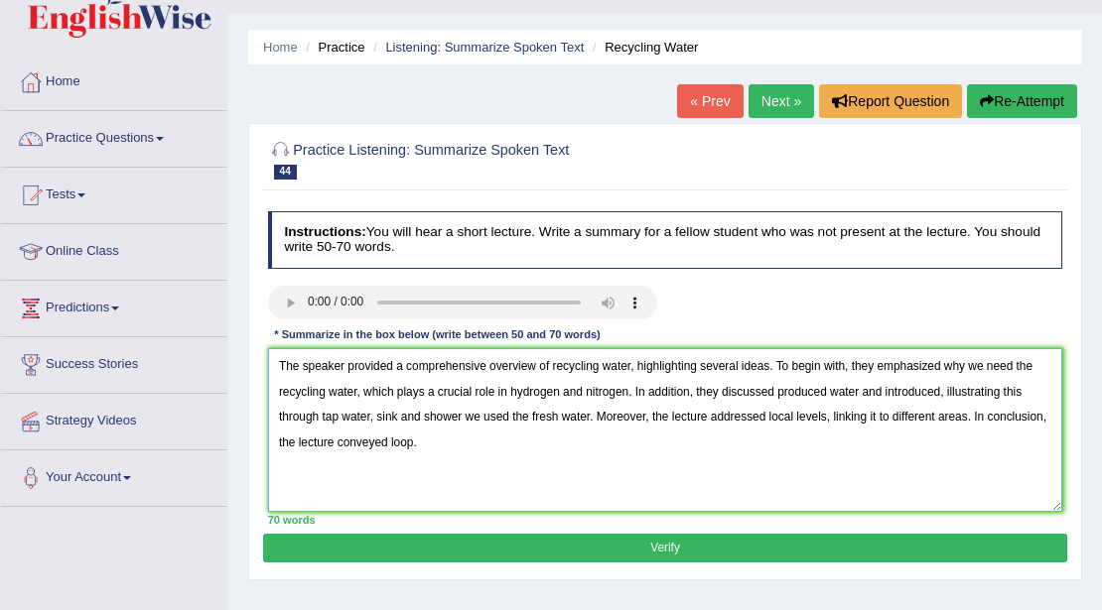
scroll to position [66, 0]
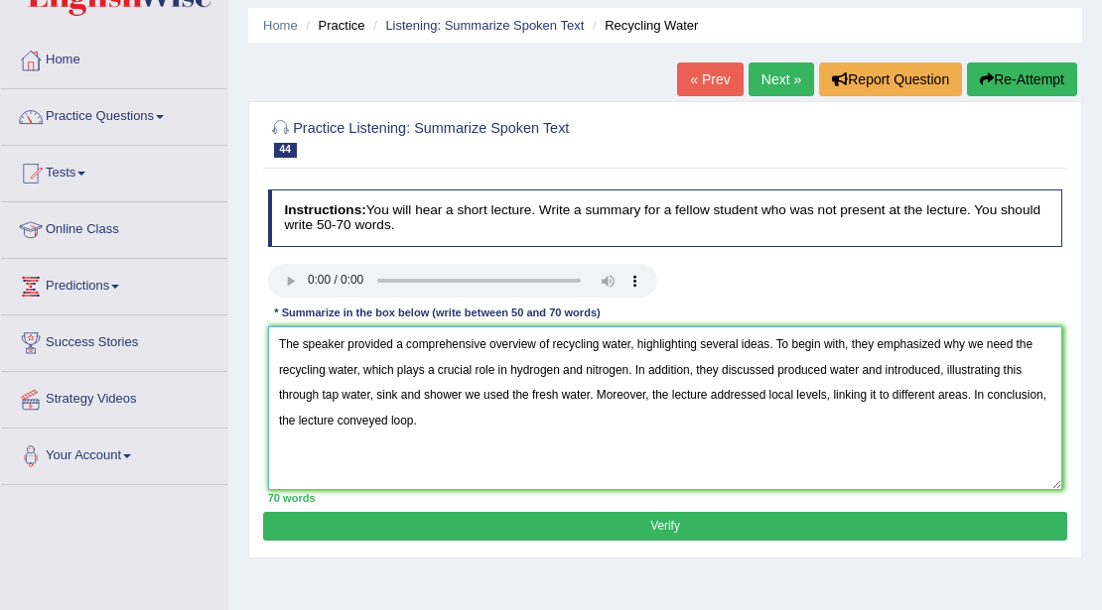
type textarea "The speaker provided a comprehensive overview of recycling water, highlighting …"
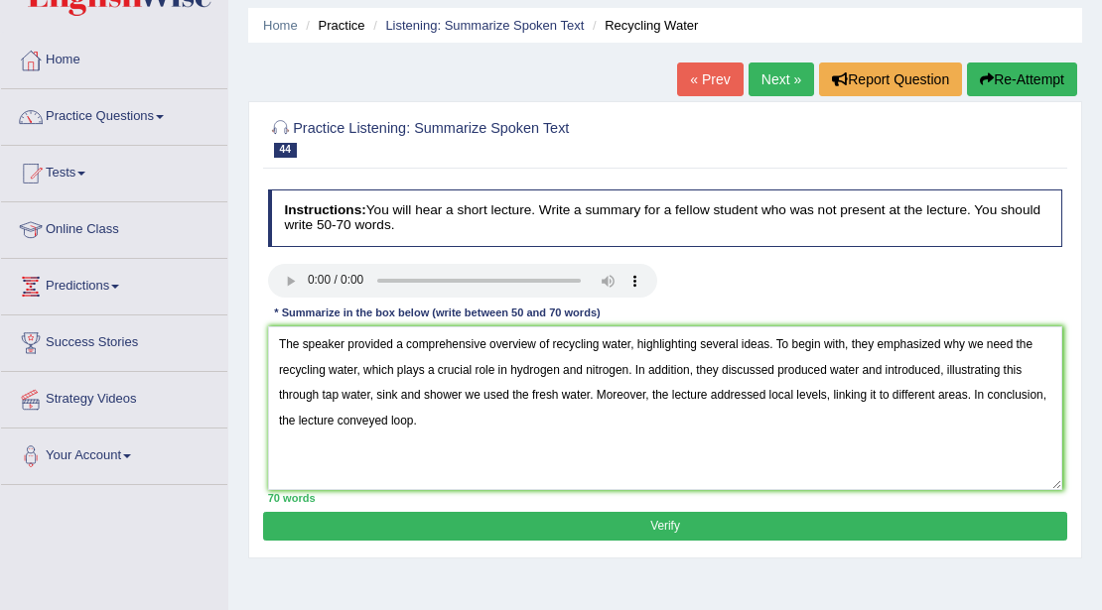
click at [746, 506] on div "Instructions: You will hear a short lecture. Write a summary for a fellow stude…" at bounding box center [664, 347] width 803 height 331
click at [746, 528] on button "Verify" at bounding box center [664, 526] width 803 height 29
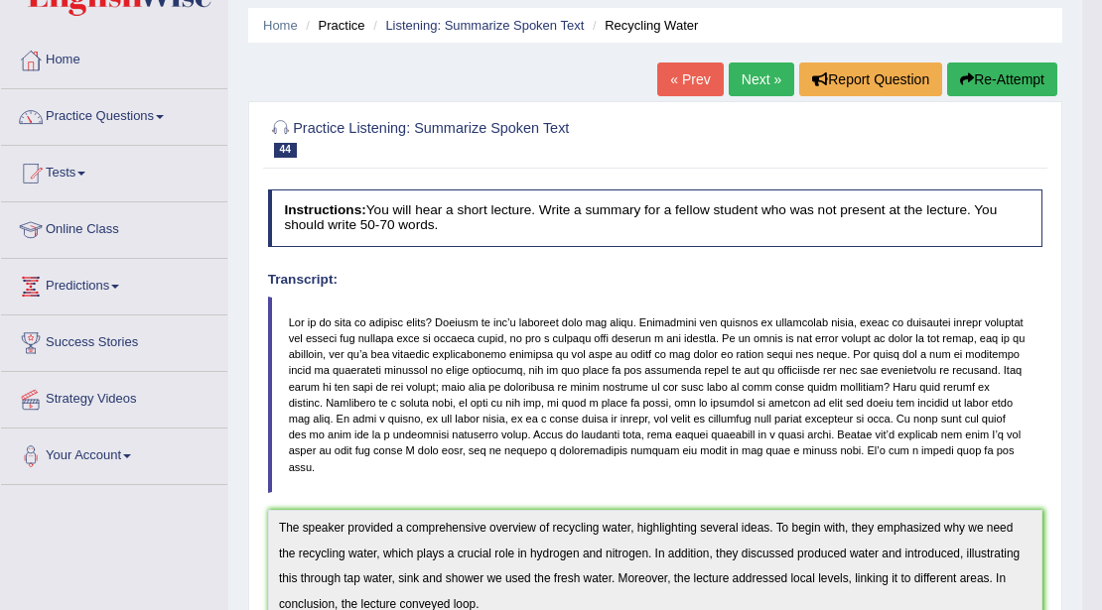
click at [751, 71] on link "Next »" at bounding box center [762, 80] width 66 height 34
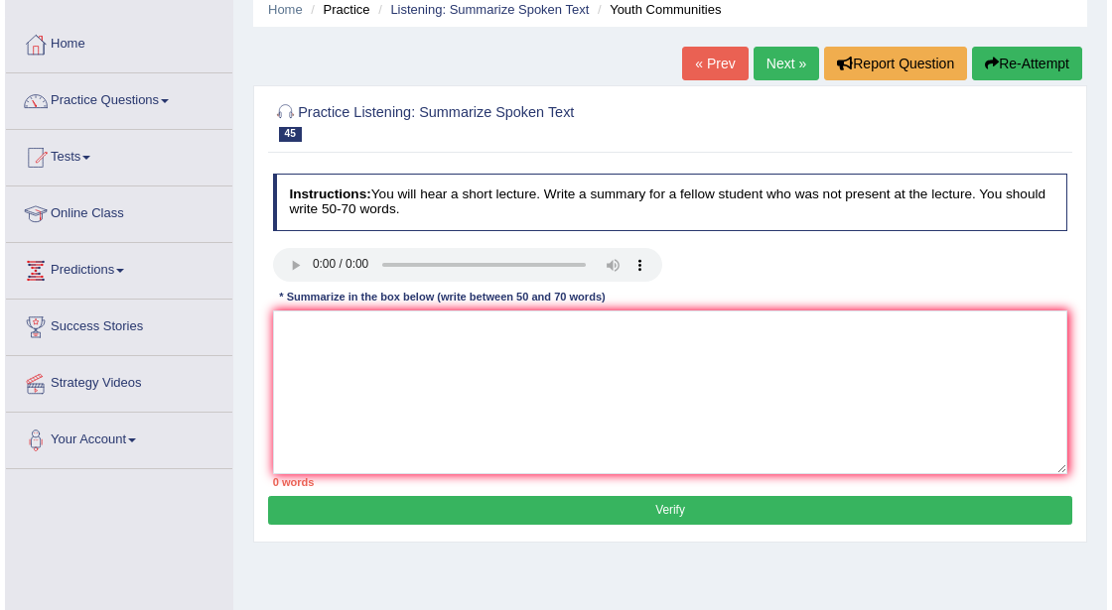
scroll to position [66, 0]
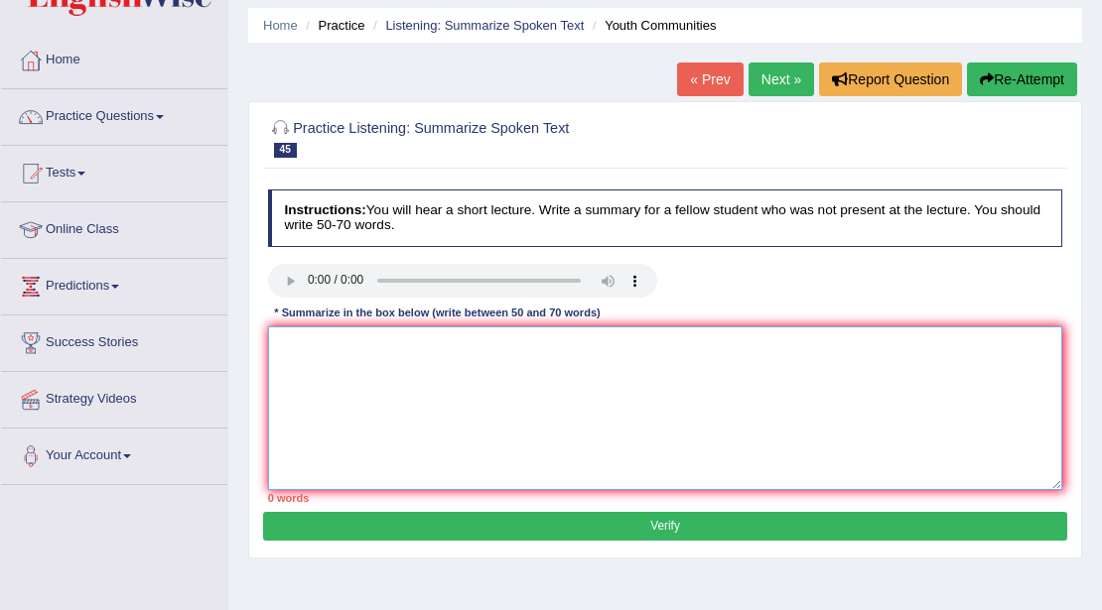
click at [733, 339] on textarea at bounding box center [665, 409] width 795 height 164
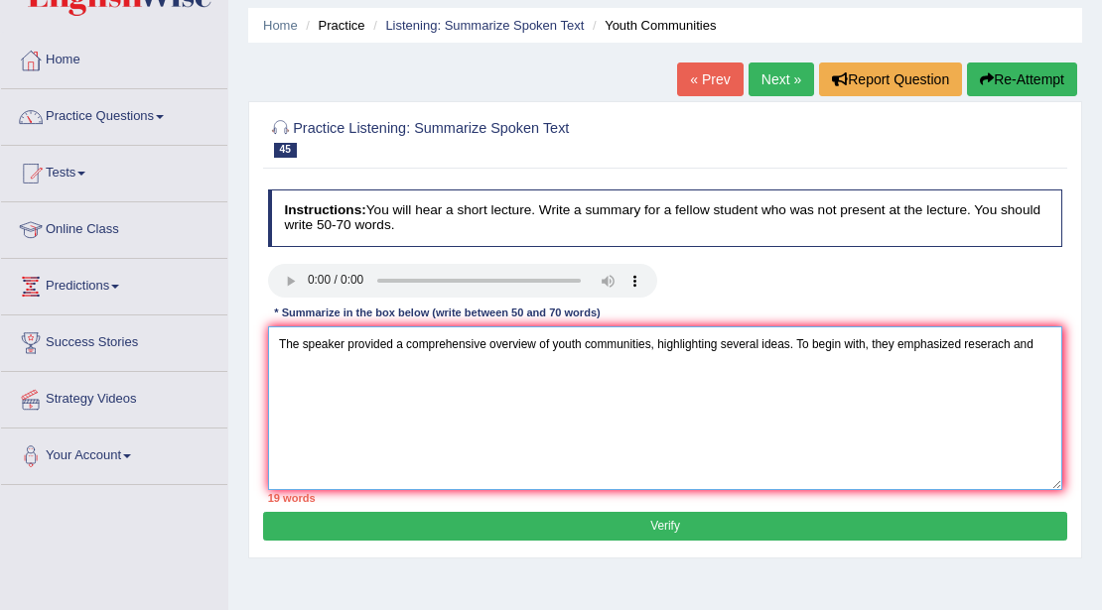
click at [1020, 351] on textarea "The speaker provided a comprehensive overview of youth communities, highlightin…" at bounding box center [665, 409] width 795 height 164
click at [1044, 341] on textarea "The speaker provided a comprehensive overview of youth communities, highlightin…" at bounding box center [665, 409] width 795 height 164
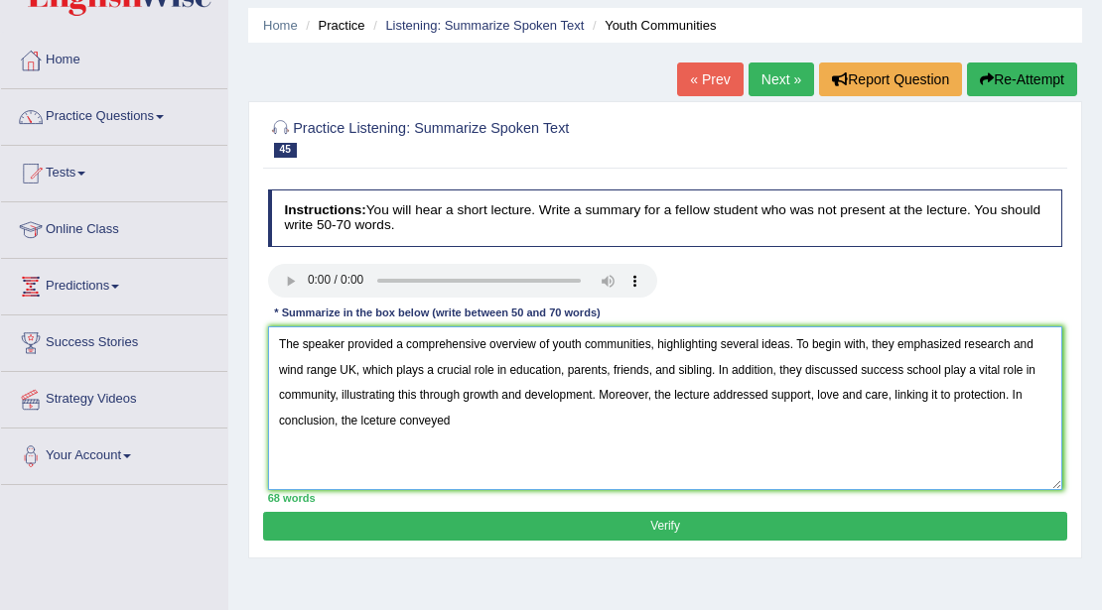
click at [399, 429] on textarea "The speaker provided a comprehensive overview of youth communities, highlightin…" at bounding box center [665, 409] width 795 height 164
click at [461, 429] on textarea "The speaker provided a comprehensive overview of youth communities, highlightin…" at bounding box center [665, 409] width 795 height 164
click at [305, 368] on textarea "The speaker provided a comprehensive overview of youth communities, highlightin…" at bounding box center [665, 409] width 795 height 164
click at [343, 371] on textarea "The speaker provided a comprehensive overview of youth communities, highlightin…" at bounding box center [665, 409] width 795 height 164
type textarea "The speaker provided a comprehensive overview of youth communities, highlightin…"
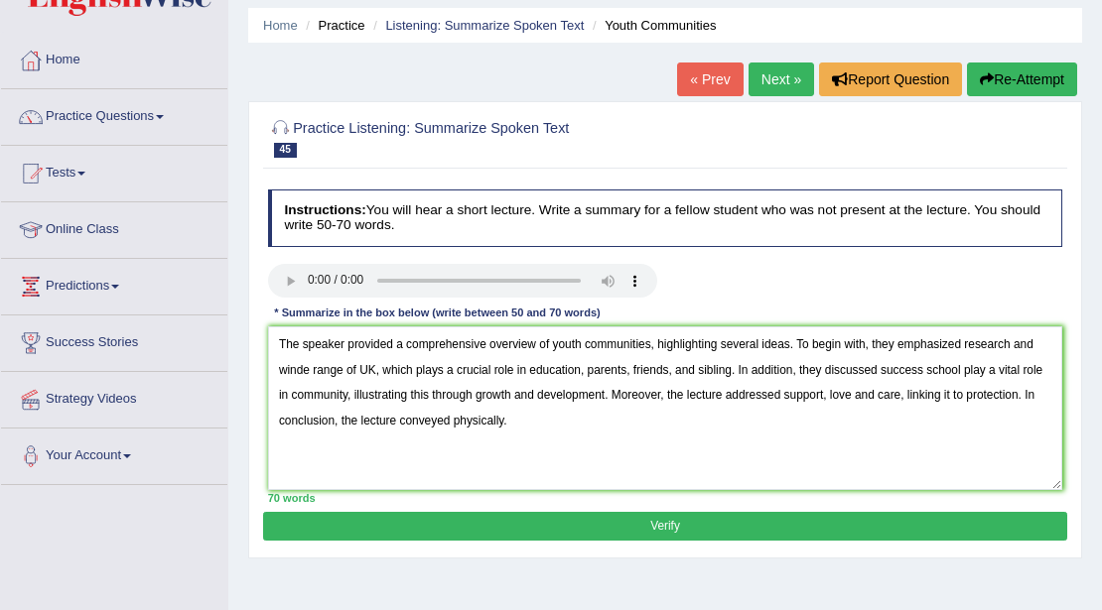
click at [550, 534] on button "Verify" at bounding box center [664, 526] width 803 height 29
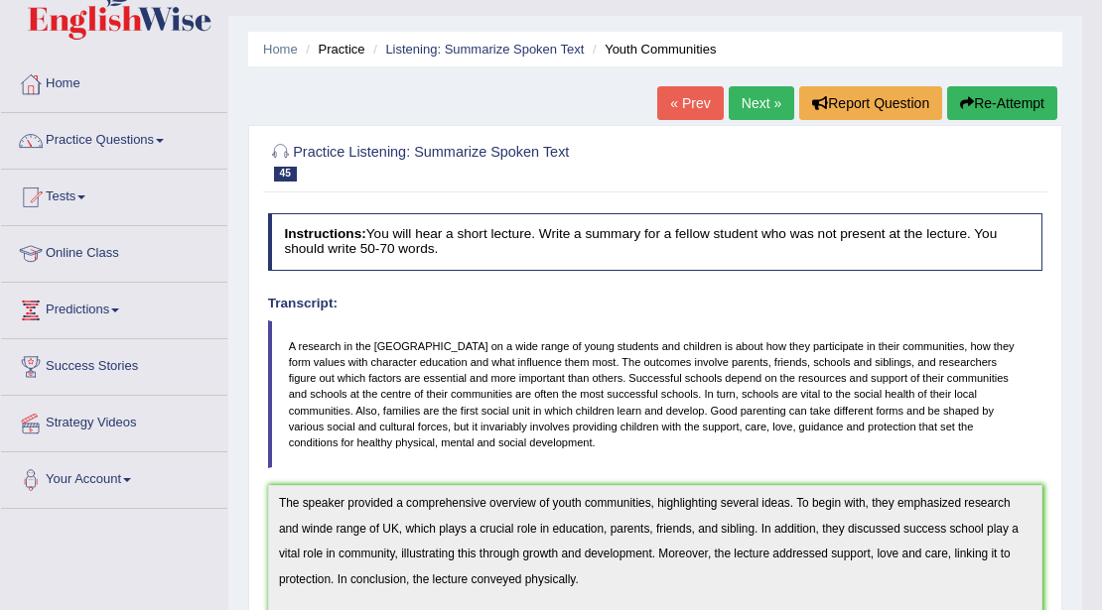
scroll to position [0, 0]
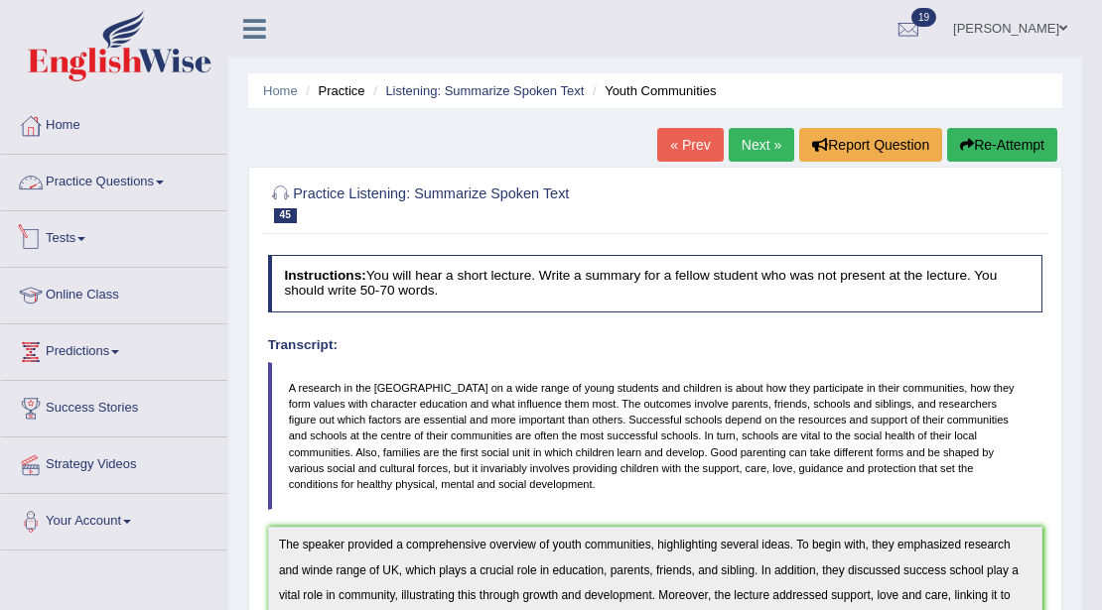
click at [91, 180] on link "Practice Questions" at bounding box center [114, 180] width 226 height 50
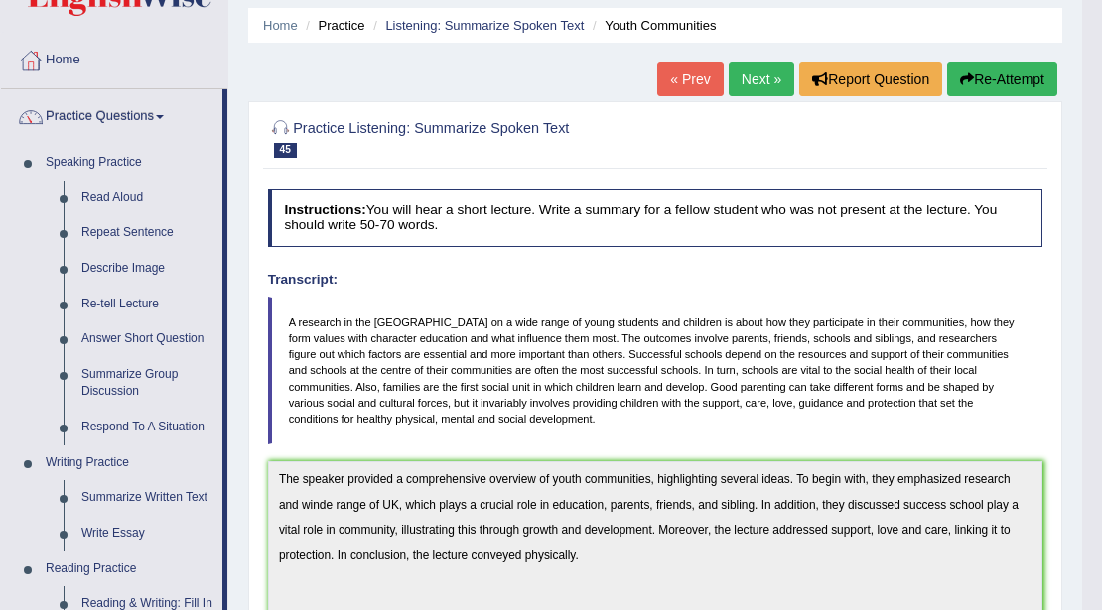
scroll to position [199, 0]
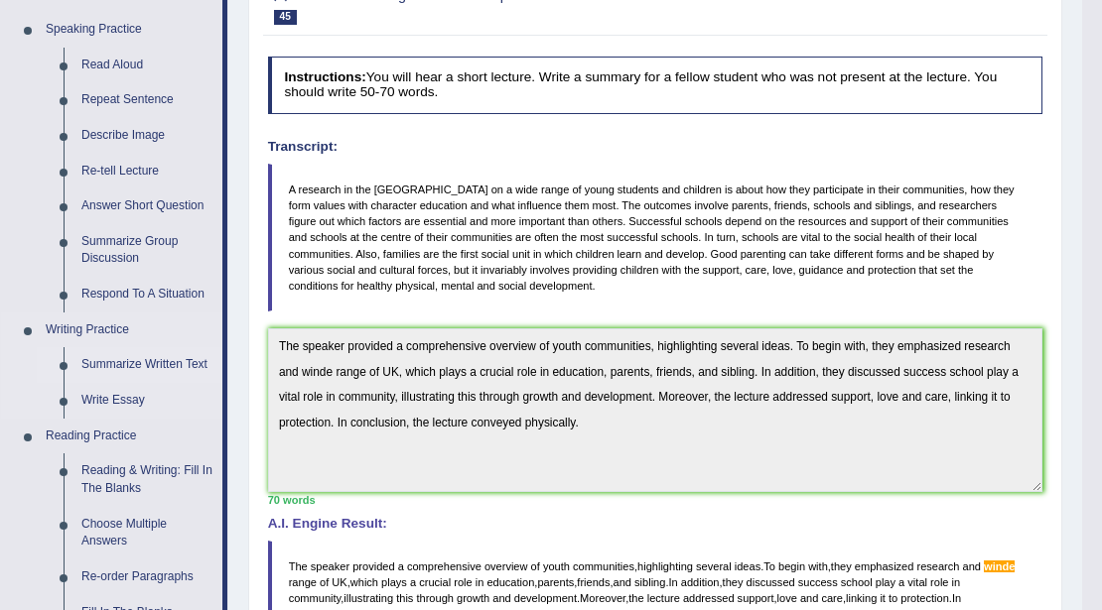
click at [157, 363] on link "Summarize Written Text" at bounding box center [147, 365] width 150 height 36
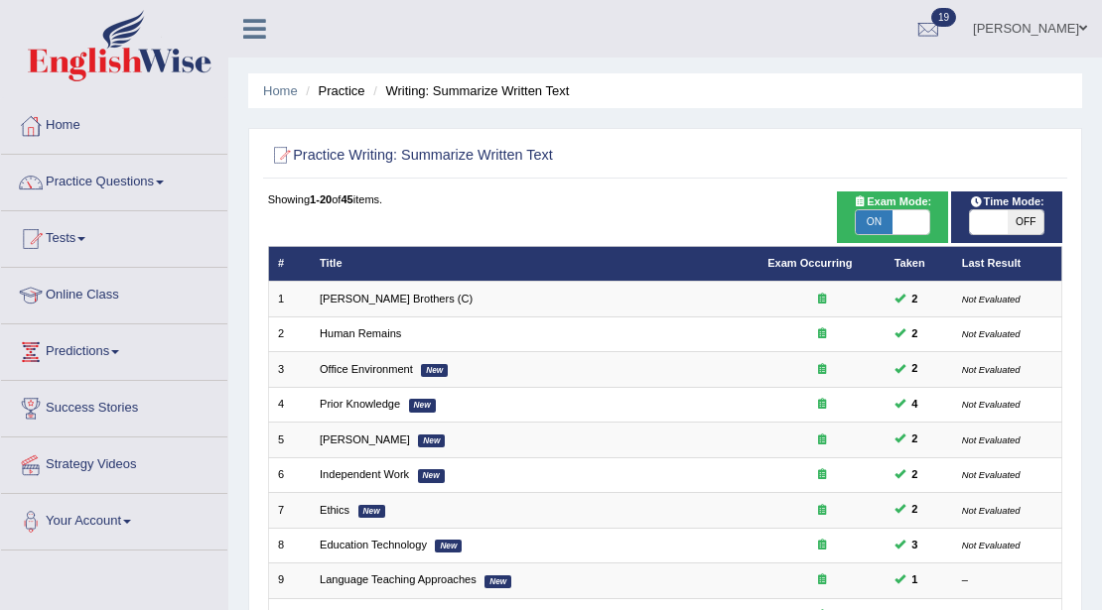
drag, startPoint x: 989, startPoint y: 204, endPoint x: 989, endPoint y: 224, distance: 19.9
click at [989, 217] on div "Time Mode: ON OFF" at bounding box center [1006, 218] width 111 height 52
click at [989, 224] on span at bounding box center [988, 222] width 37 height 24
checkbox input "true"
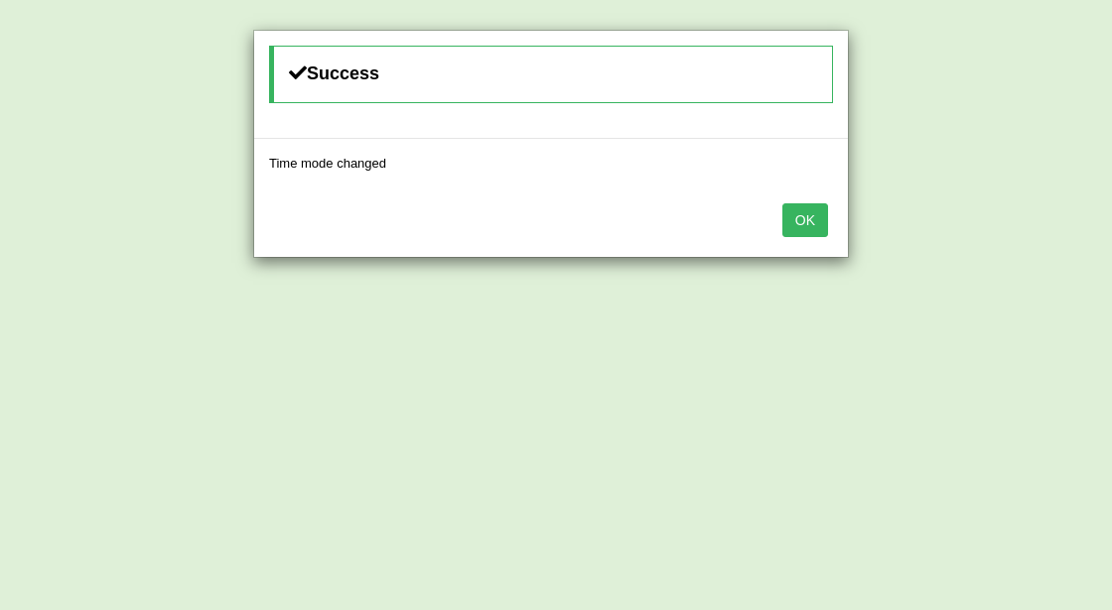
click at [819, 214] on button "OK" at bounding box center [805, 220] width 46 height 34
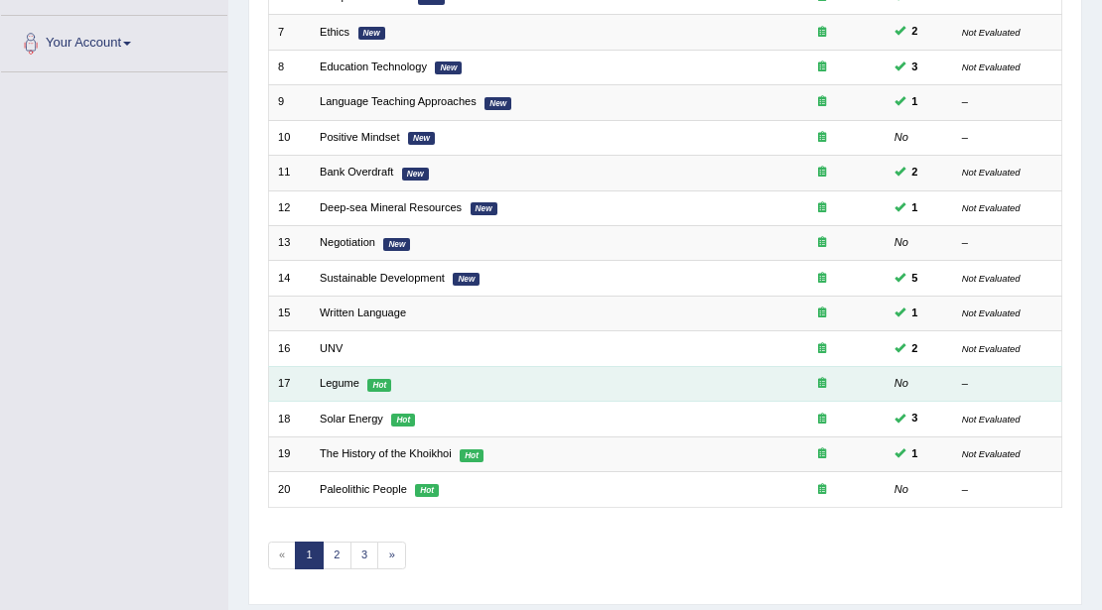
scroll to position [528, 0]
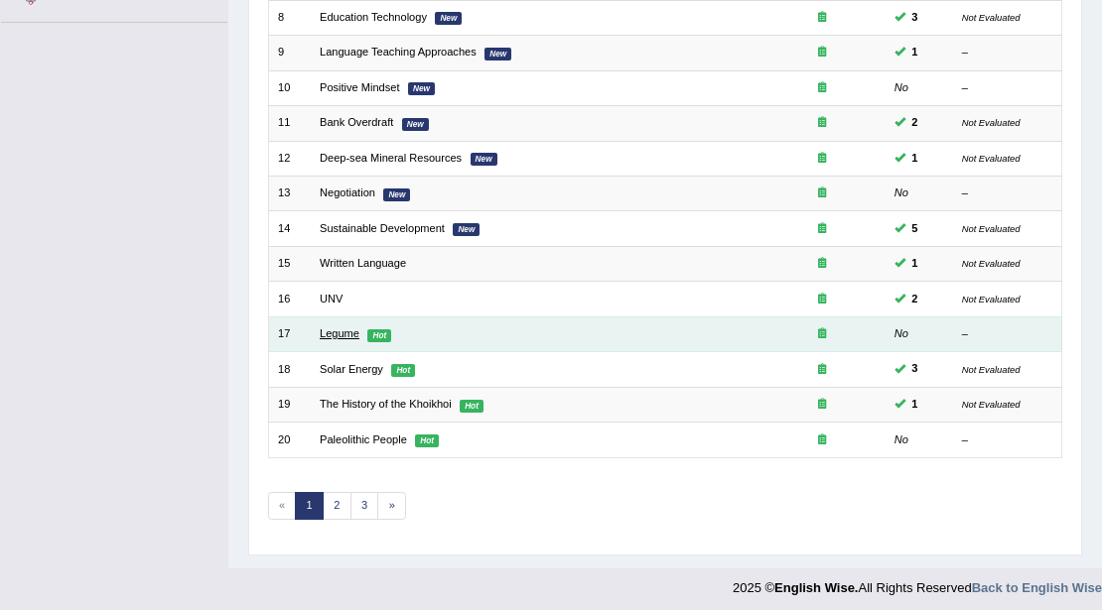
click at [334, 333] on link "Legume" at bounding box center [340, 334] width 40 height 12
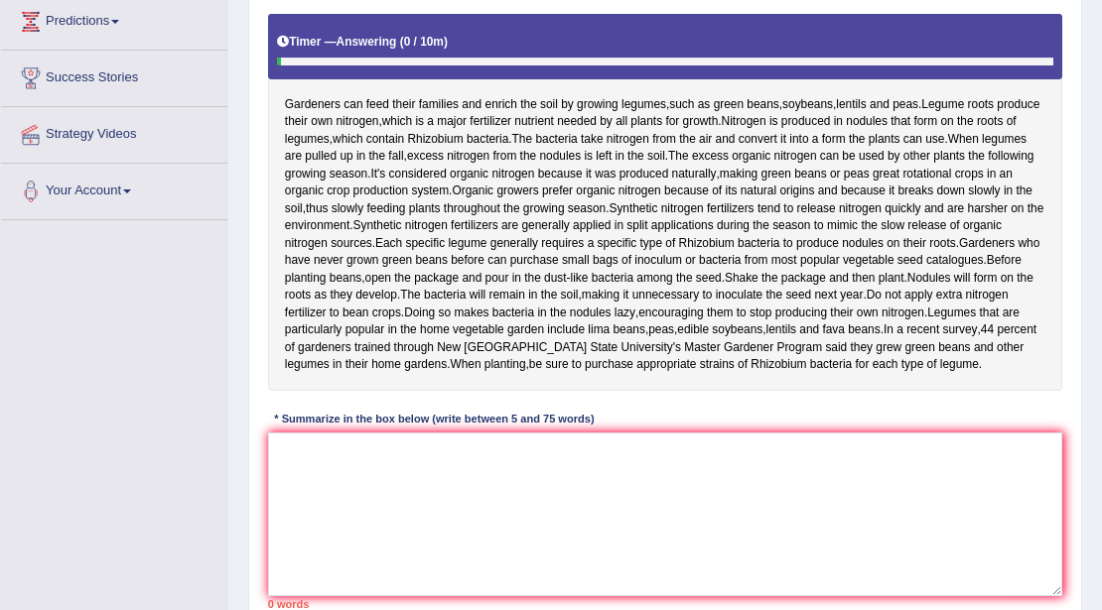
scroll to position [463, 0]
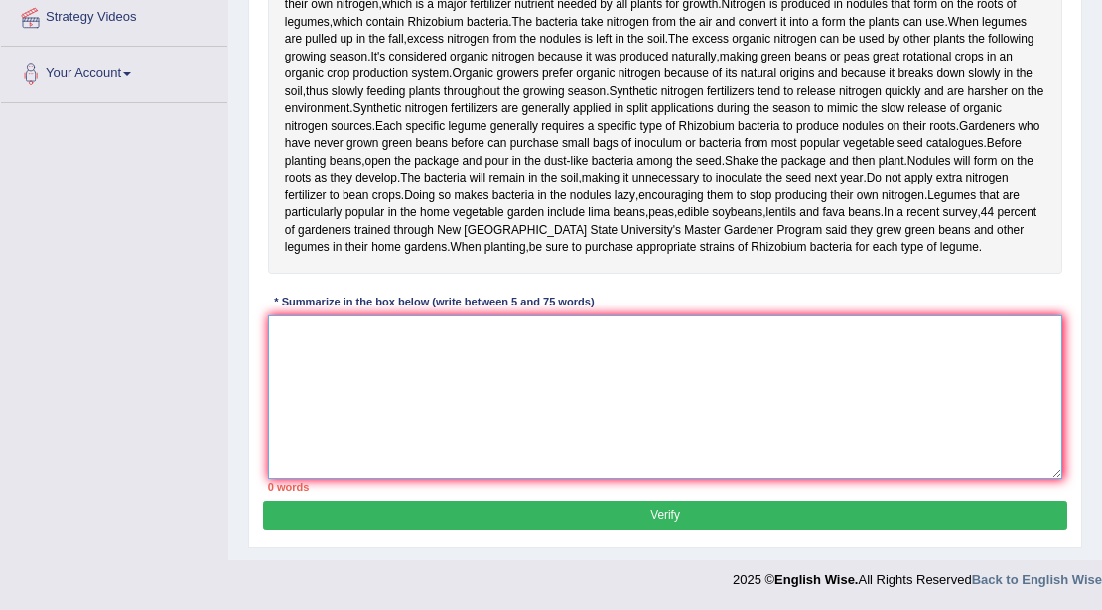
click at [385, 437] on textarea at bounding box center [665, 398] width 795 height 164
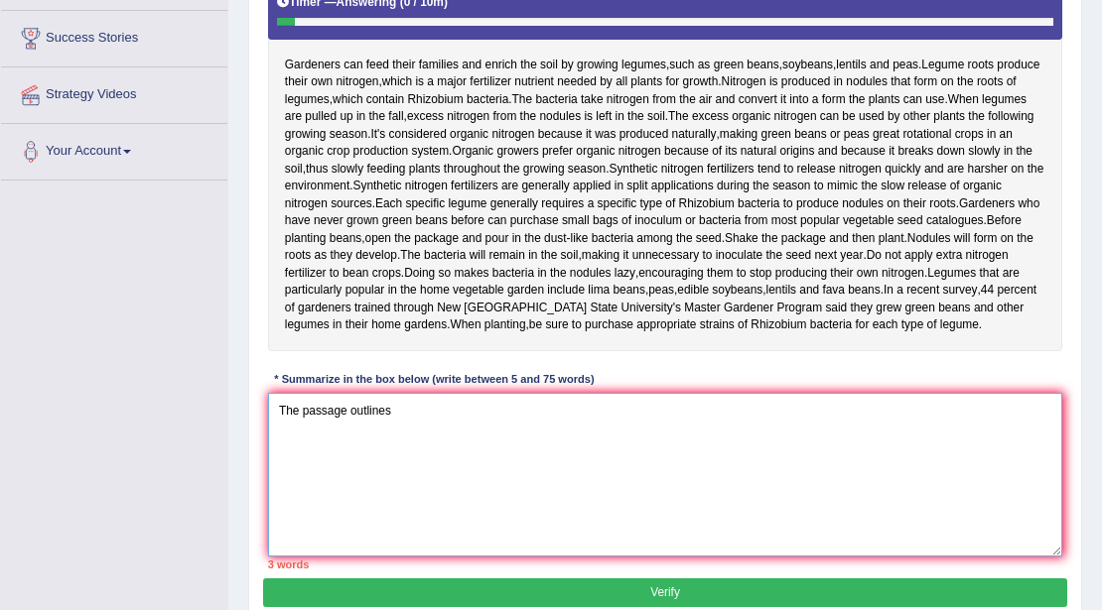
scroll to position [331, 0]
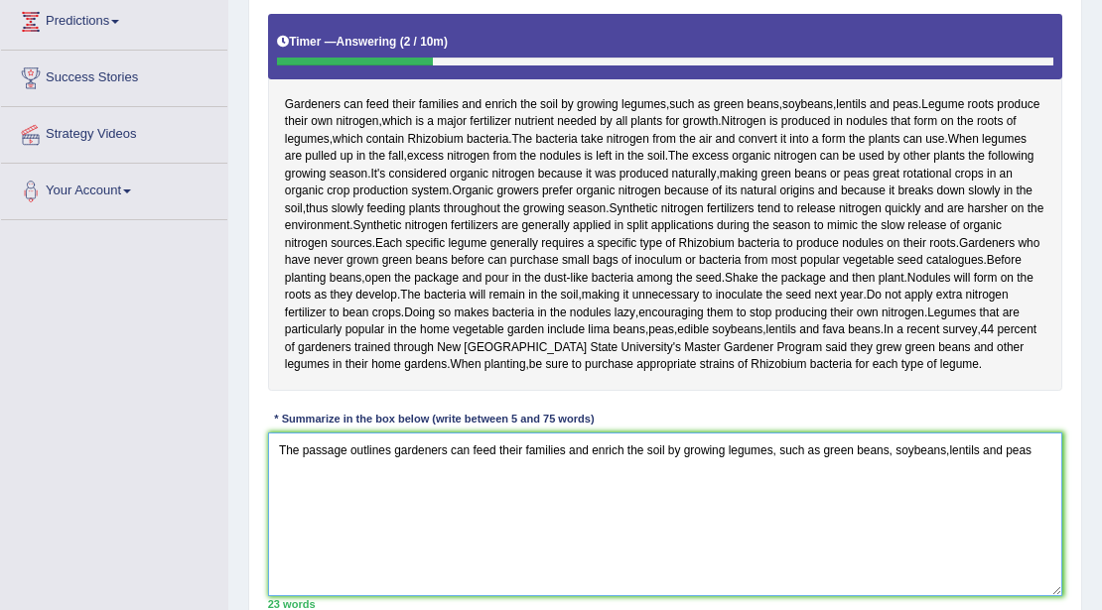
click at [949, 508] on textarea "The passage outlines gardeners can feed their families and enrich the soil by g…" at bounding box center [665, 515] width 795 height 164
click at [1035, 498] on textarea "The passage outlines gardeners can feed their families and enrich the soil by g…" at bounding box center [665, 515] width 795 height 164
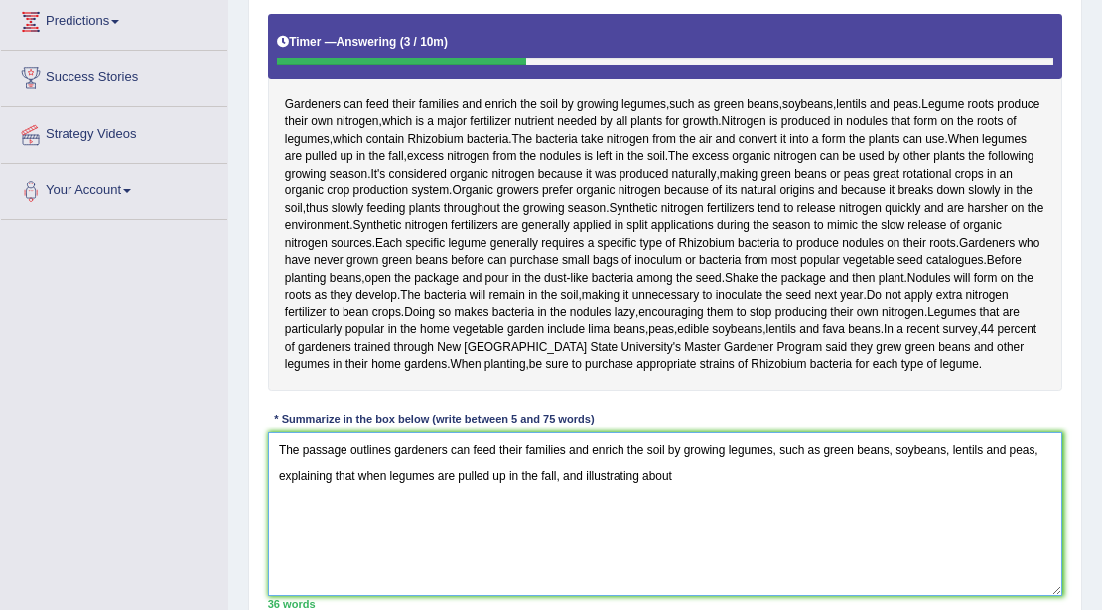
click at [578, 531] on textarea "The passage outlines gardeners can feed their families and enrich the soil by g…" at bounding box center [665, 515] width 795 height 164
click at [723, 524] on textarea "The passage outlines gardeners can feed their families and enrich the soil by g…" at bounding box center [665, 515] width 795 height 164
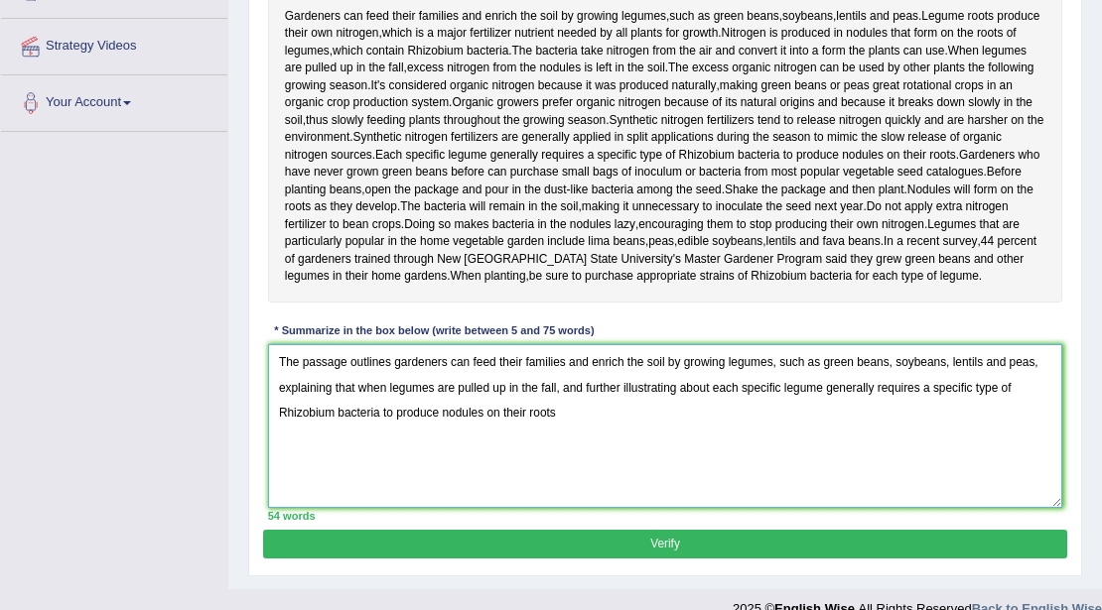
scroll to position [495, 0]
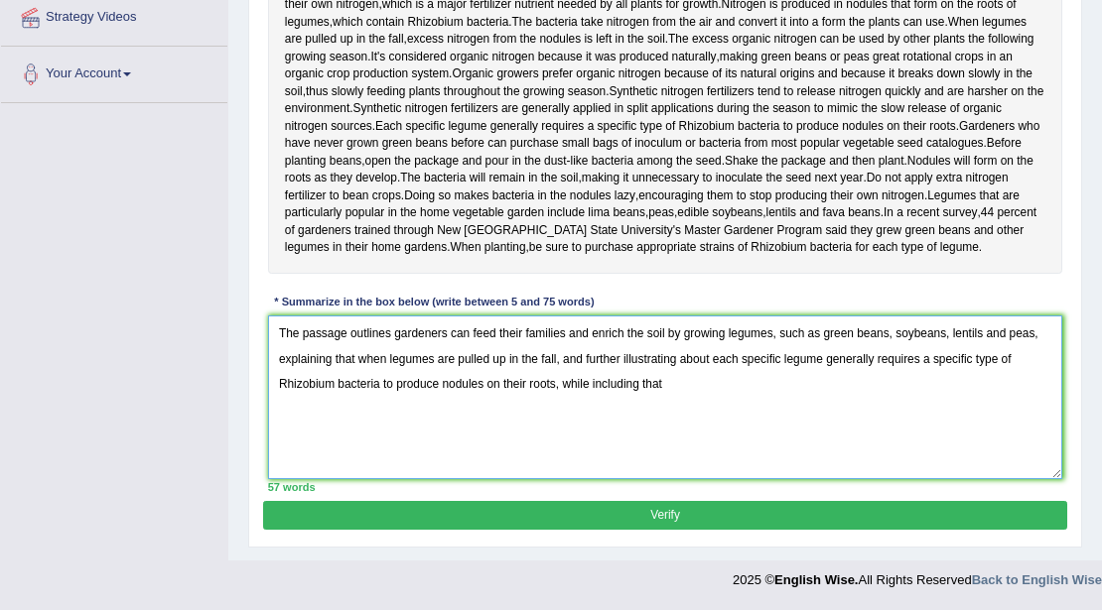
click at [589, 389] on textarea "The passage outlines gardeners can feed their families and enrich the soil by g…" at bounding box center [665, 398] width 795 height 164
click at [677, 390] on textarea "The passage outlines gardeners can feed their families and enrich the soil by g…" at bounding box center [665, 398] width 795 height 164
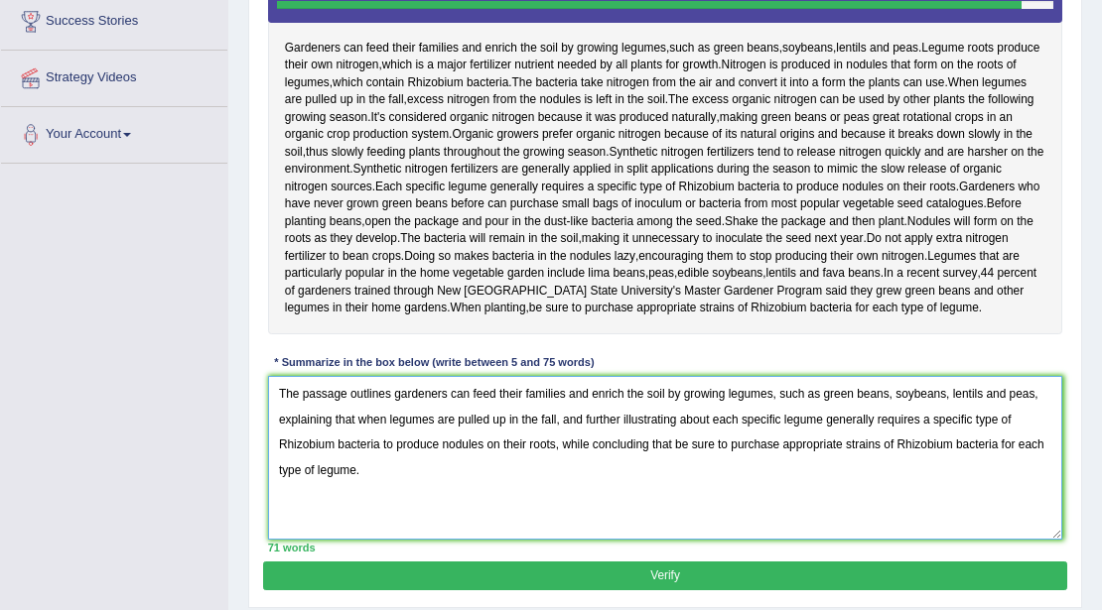
scroll to position [363, 0]
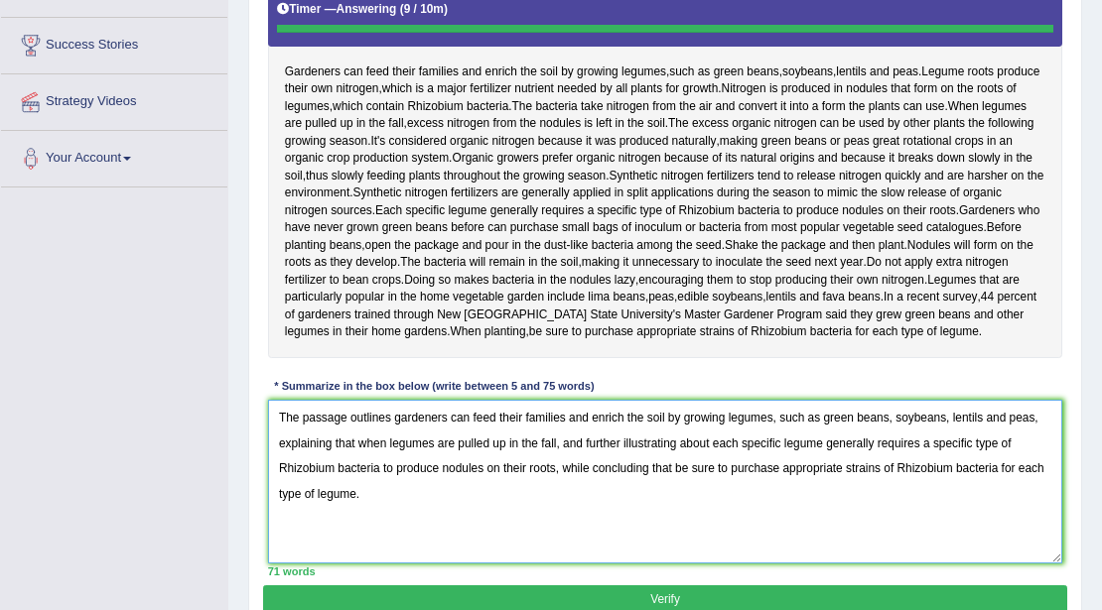
type textarea "The passage outlines gardeners can feed their families and enrich the soil by g…"
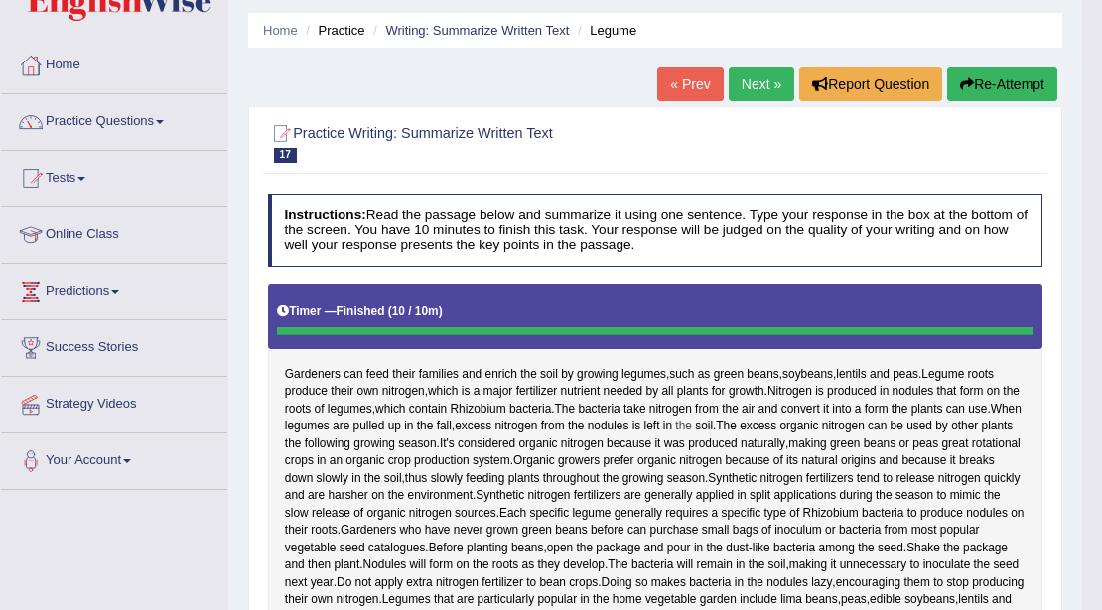
scroll to position [0, 0]
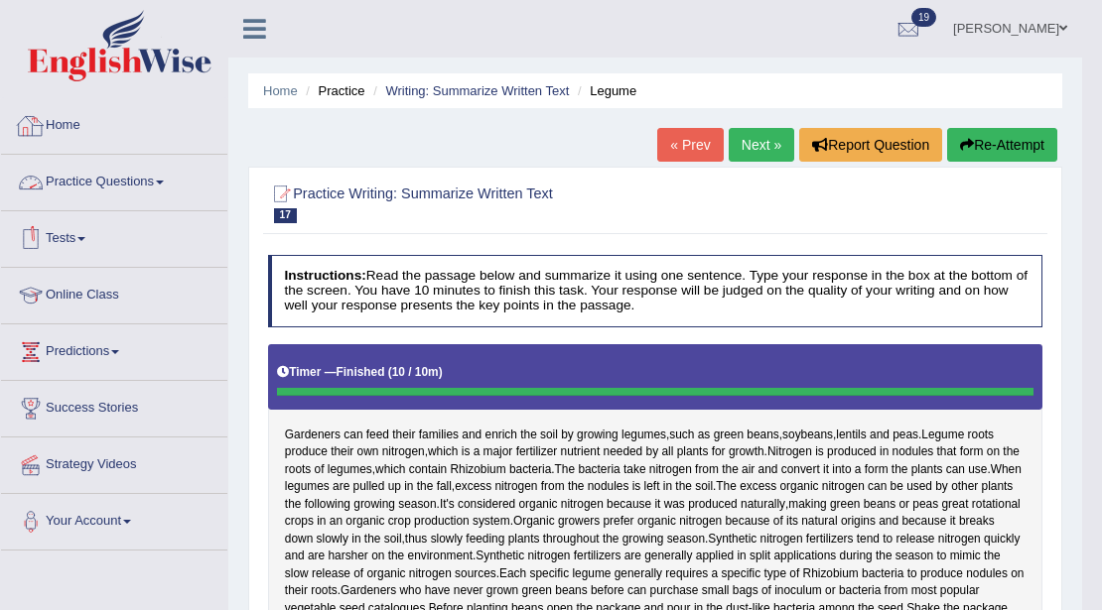
click at [109, 199] on link "Practice Questions" at bounding box center [114, 180] width 226 height 50
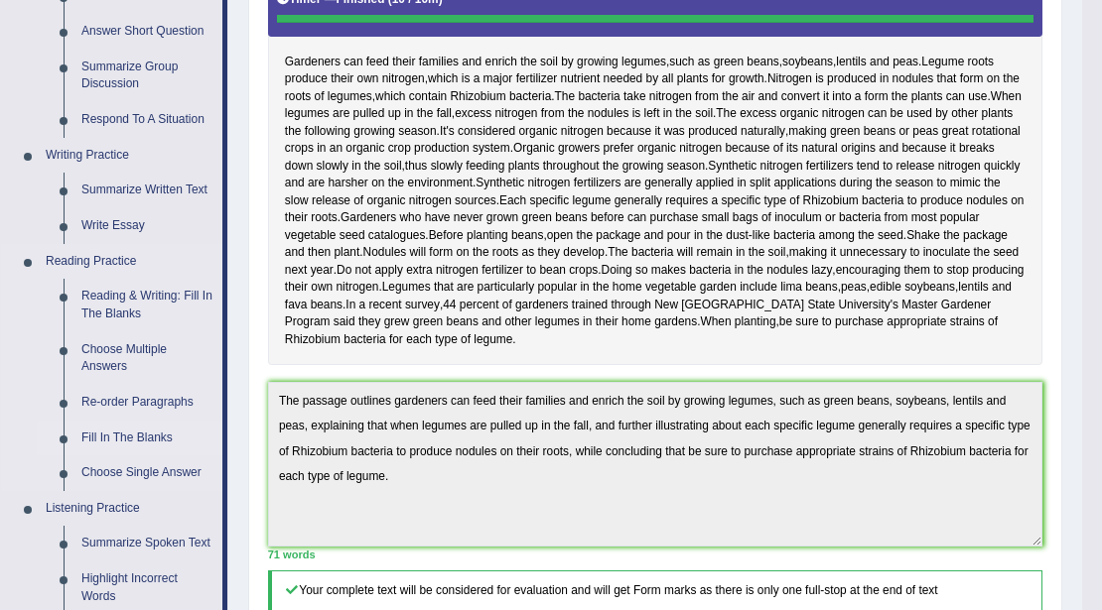
scroll to position [463, 0]
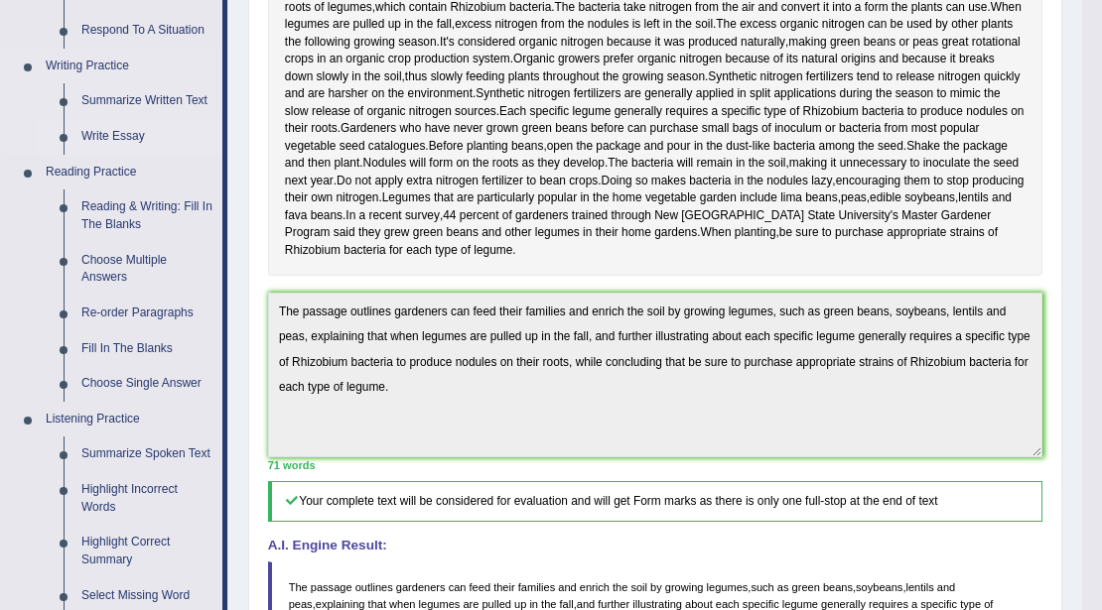
click at [127, 131] on link "Write Essay" at bounding box center [147, 137] width 150 height 36
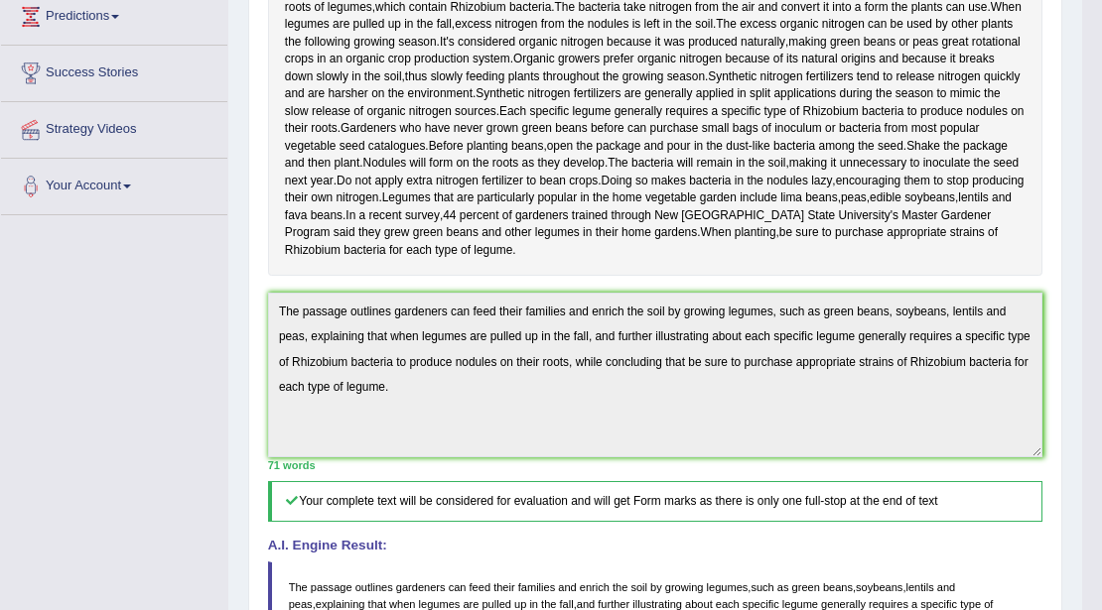
scroll to position [505, 0]
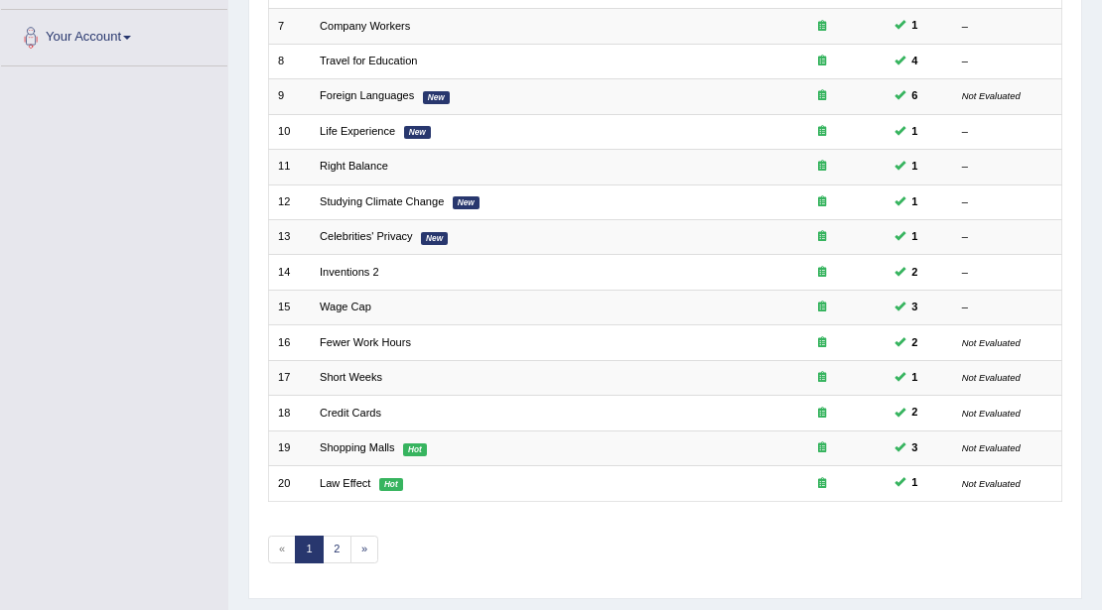
scroll to position [528, 0]
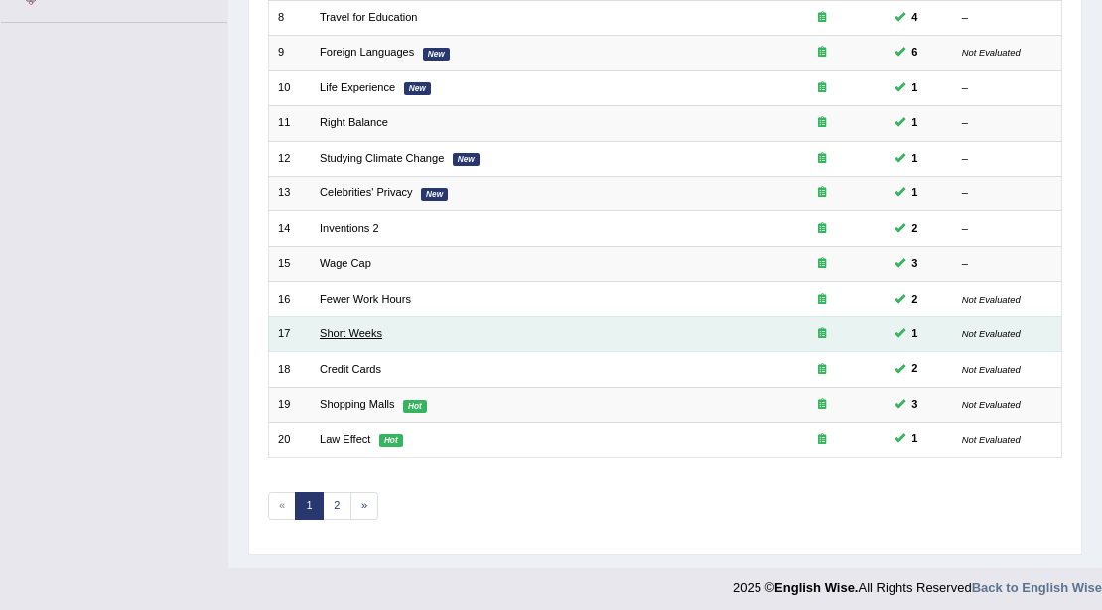
click at [359, 328] on link "Short Weeks" at bounding box center [351, 334] width 63 height 12
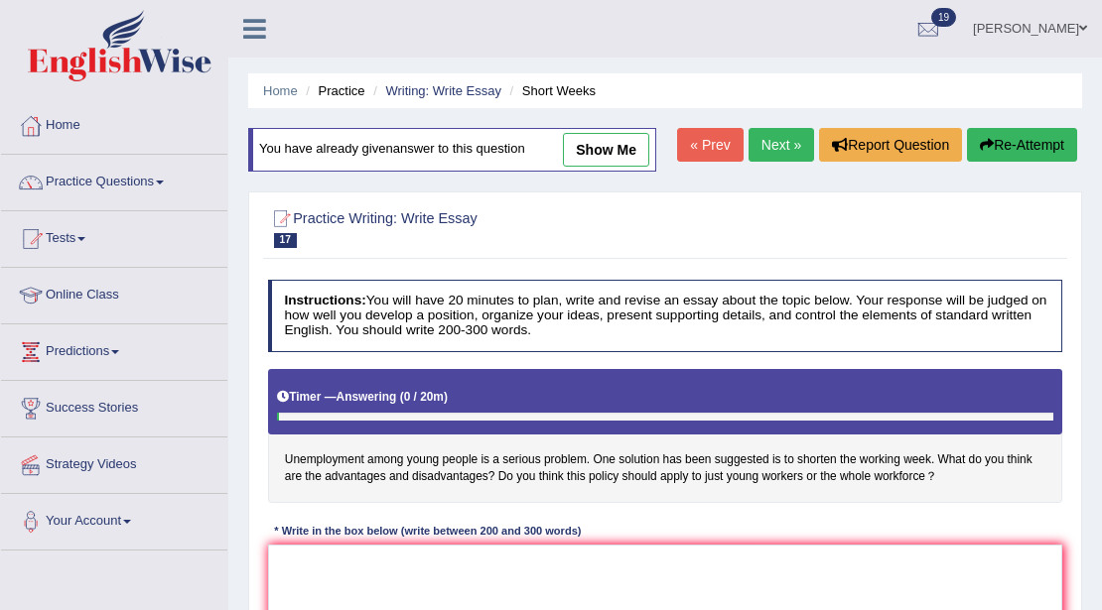
click at [608, 155] on link "show me" at bounding box center [606, 150] width 86 height 34
type textarea "The increasing influence of unemployment among young people is a serious proble…"
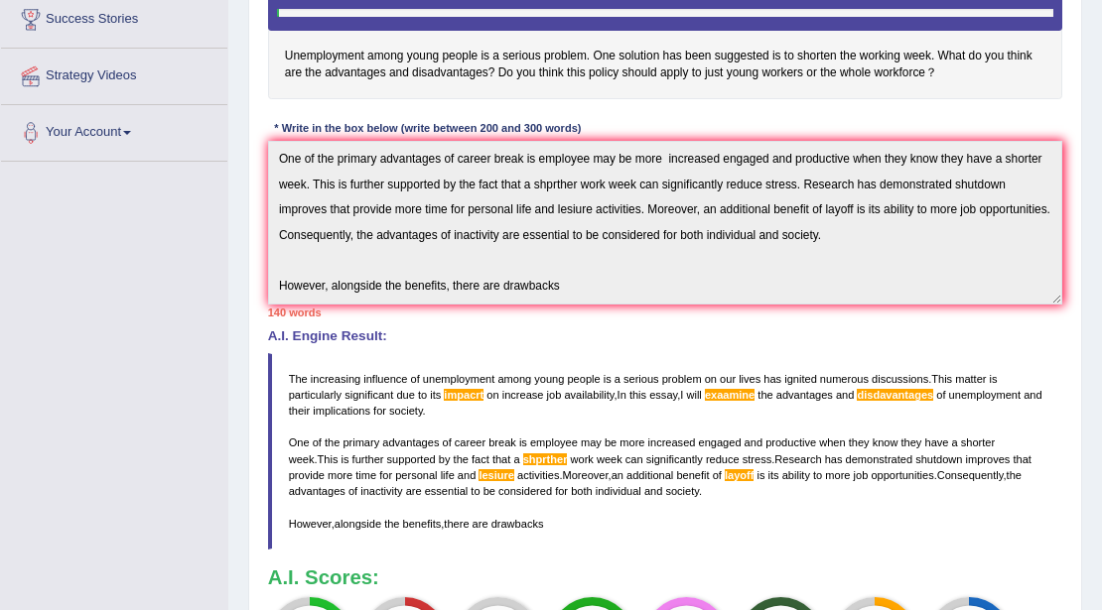
scroll to position [401, 0]
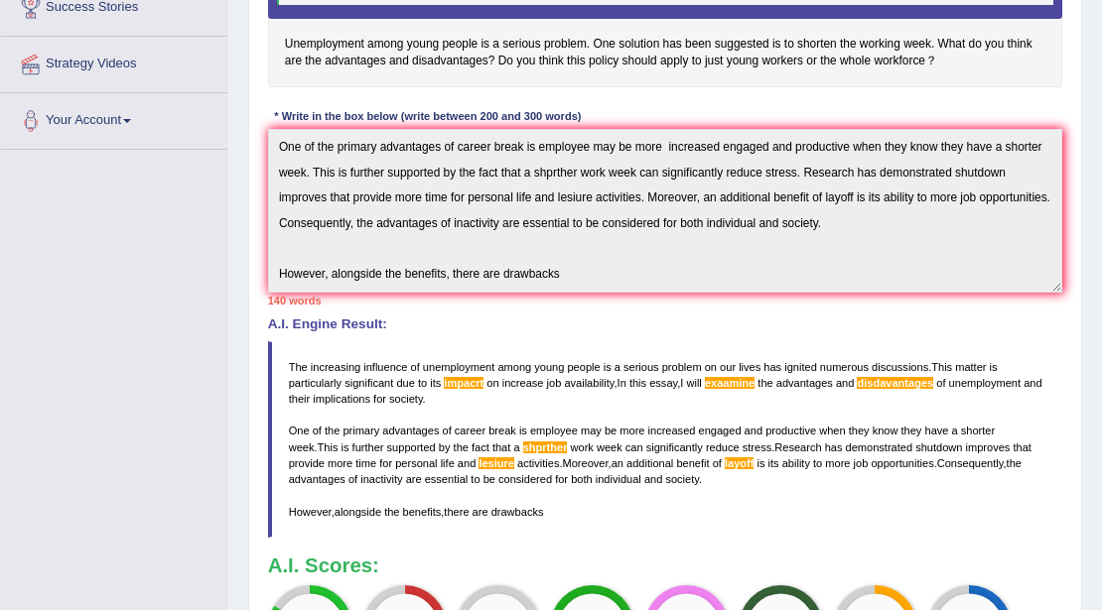
click at [621, 312] on div "Instructions: You will have 20 minutes to plan, write and revise an essay about…" at bounding box center [664, 278] width 803 height 844
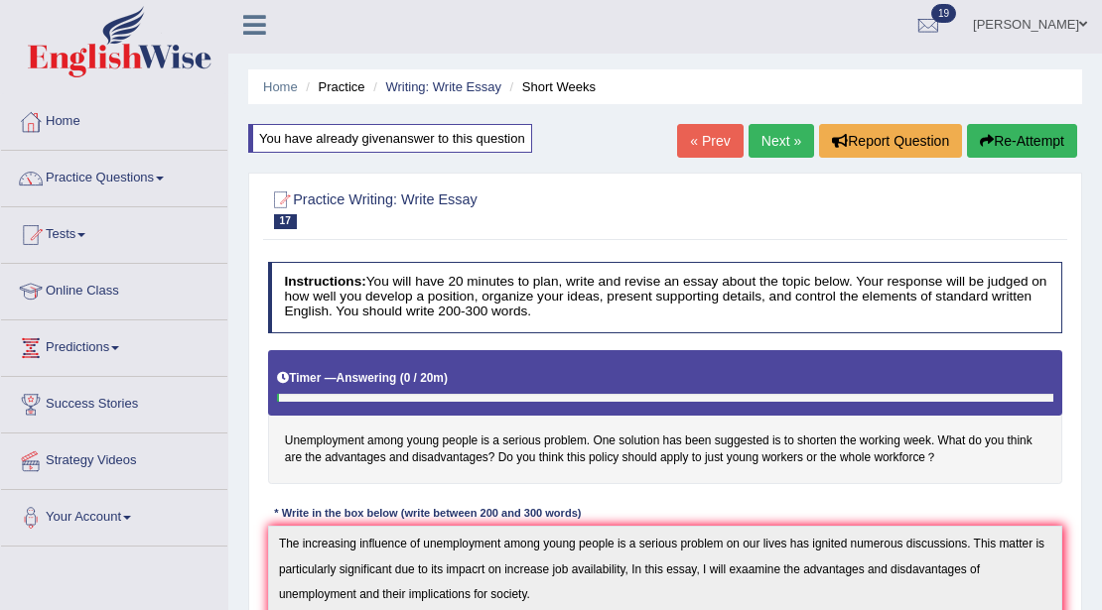
scroll to position [0, 0]
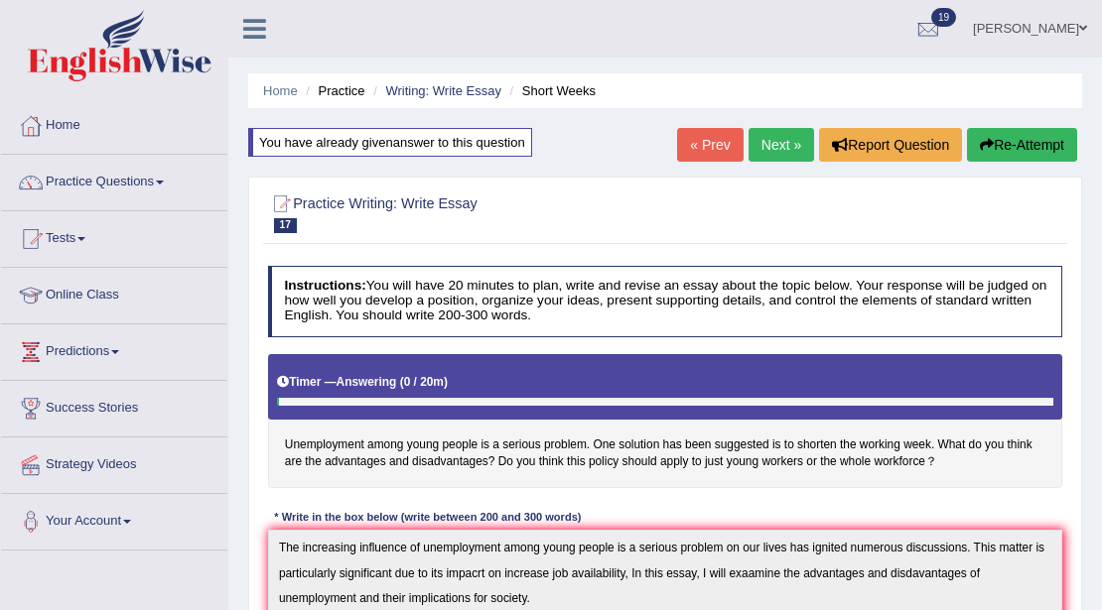
click at [999, 149] on button "Re-Attempt" at bounding box center [1022, 145] width 110 height 34
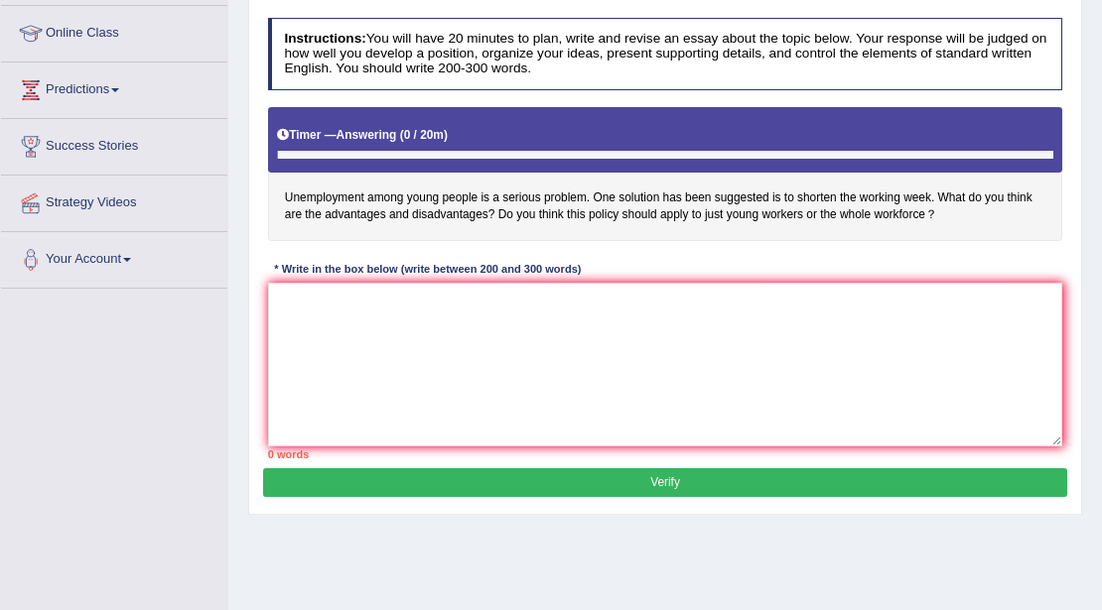
scroll to position [331, 0]
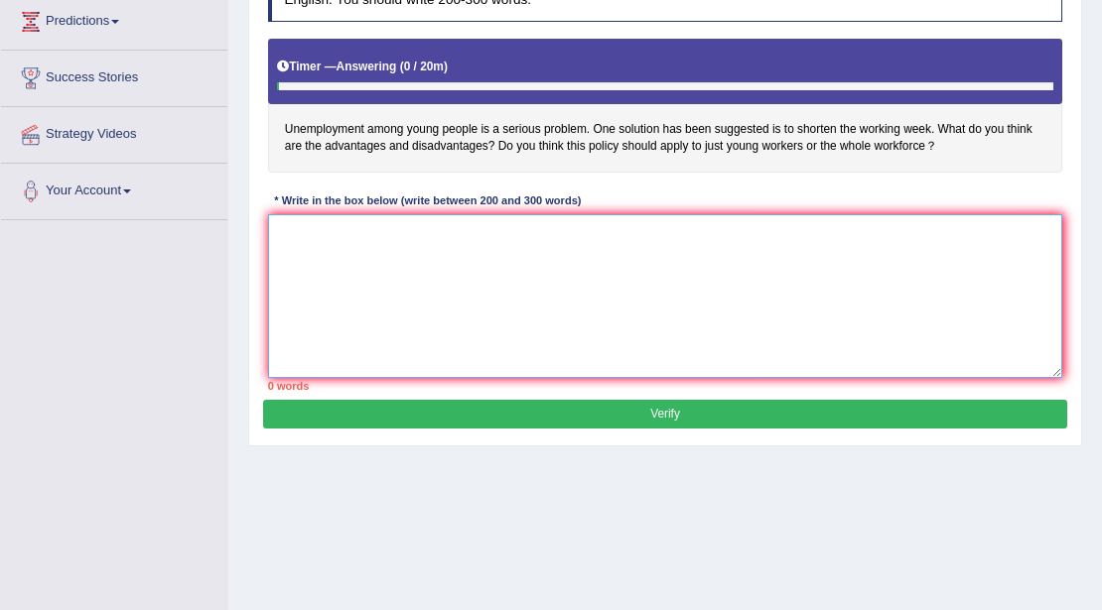
paste textarea "The increasing influence of unemployment among young people is a serious proble…"
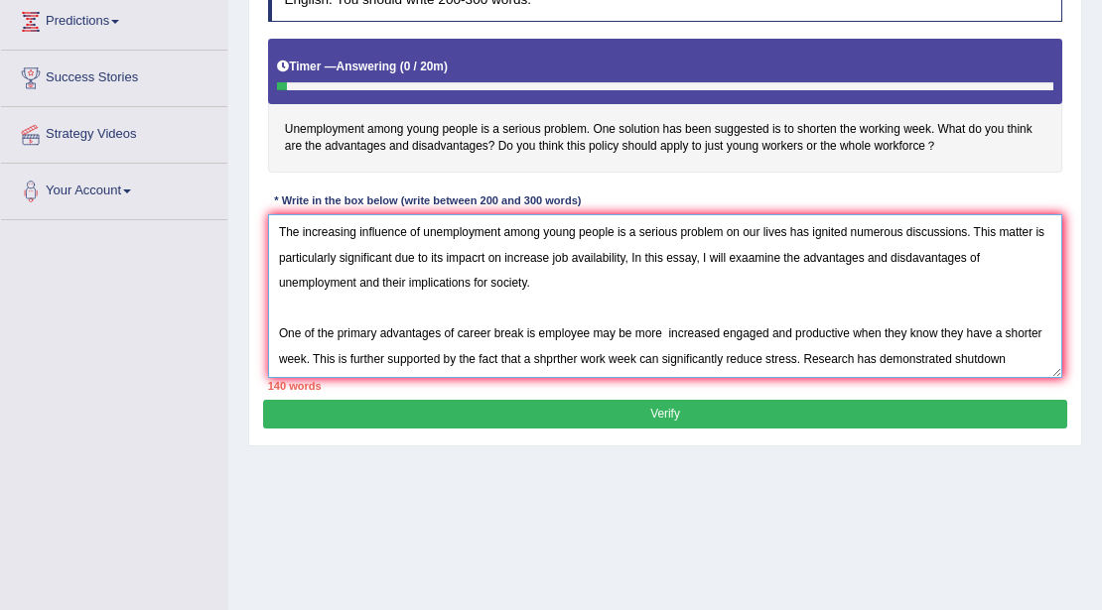
click at [495, 259] on textarea "The increasing influence of unemployment among young people is a serious proble…" at bounding box center [665, 296] width 795 height 164
click at [782, 264] on textarea "The increasing influence of unemployment among young people is a serious proble…" at bounding box center [665, 296] width 795 height 164
click at [918, 258] on textarea "The increasing influence of unemployment among young people is a serious proble…" at bounding box center [665, 296] width 795 height 164
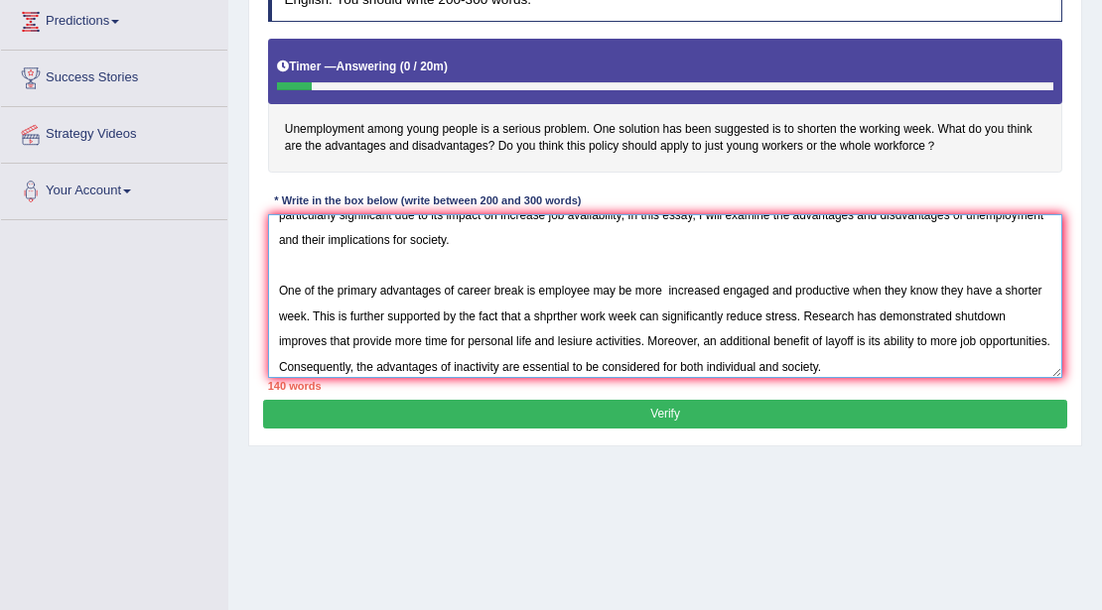
scroll to position [77, 0]
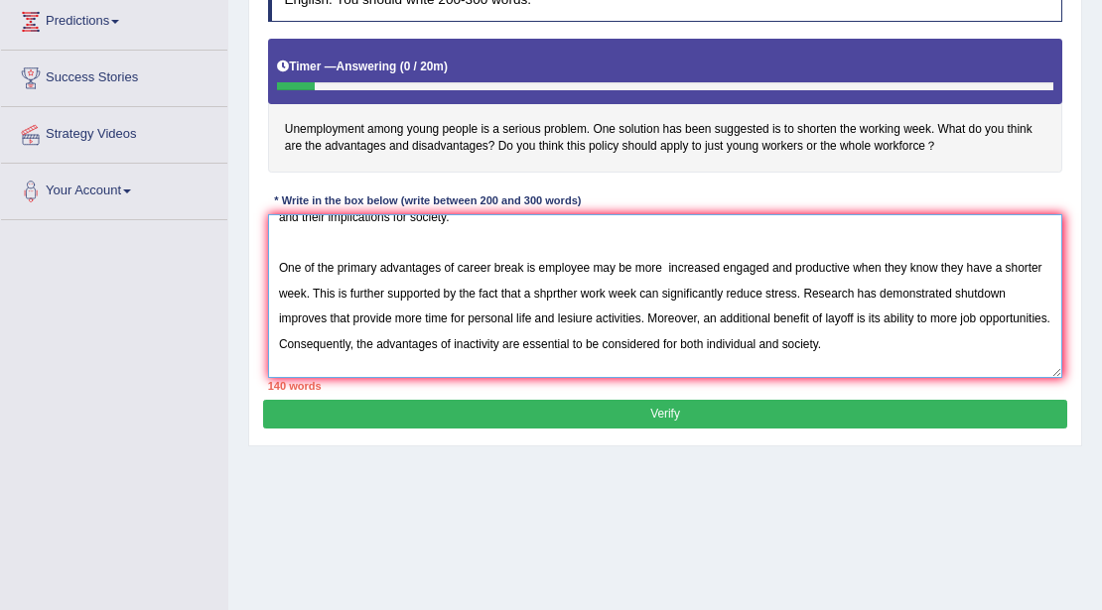
click at [667, 264] on textarea "The increasing influence of unemployment among young people is a serious proble…" at bounding box center [665, 296] width 795 height 164
click at [585, 294] on textarea "The increasing influence of unemployment among young people is a serious proble…" at bounding box center [665, 296] width 795 height 164
click at [971, 288] on textarea "The increasing influence of unemployment among young people is a serious proble…" at bounding box center [665, 296] width 795 height 164
click at [912, 340] on textarea "The increasing influence of unemployment among young people is a serious proble…" at bounding box center [665, 296] width 795 height 164
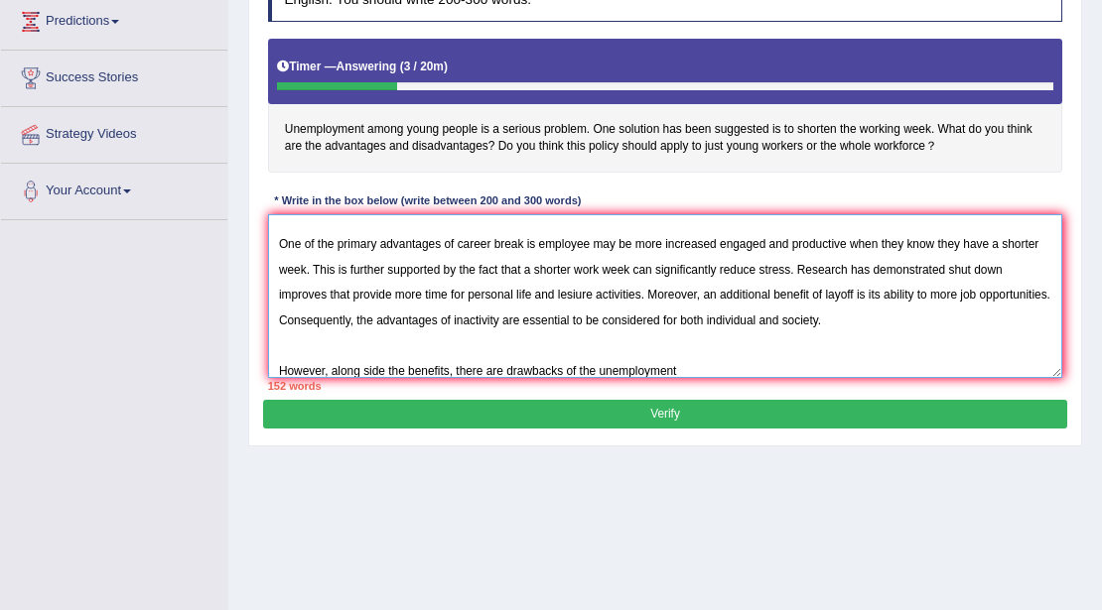
scroll to position [136, 0]
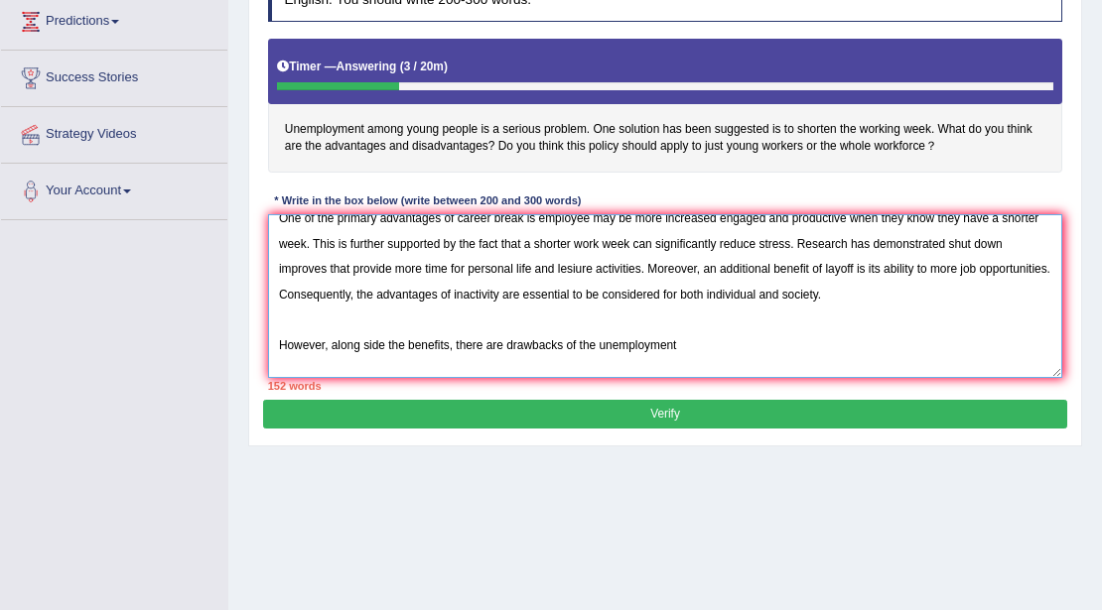
click at [685, 333] on textarea "The increasing influence of unemployment among young people is a serious proble…" at bounding box center [665, 296] width 795 height 164
click at [360, 339] on textarea "The increasing influence of unemployment among young people is a serious proble…" at bounding box center [665, 296] width 795 height 164
click at [690, 344] on textarea "The increasing influence of unemployment among young people is a serious proble…" at bounding box center [665, 296] width 795 height 164
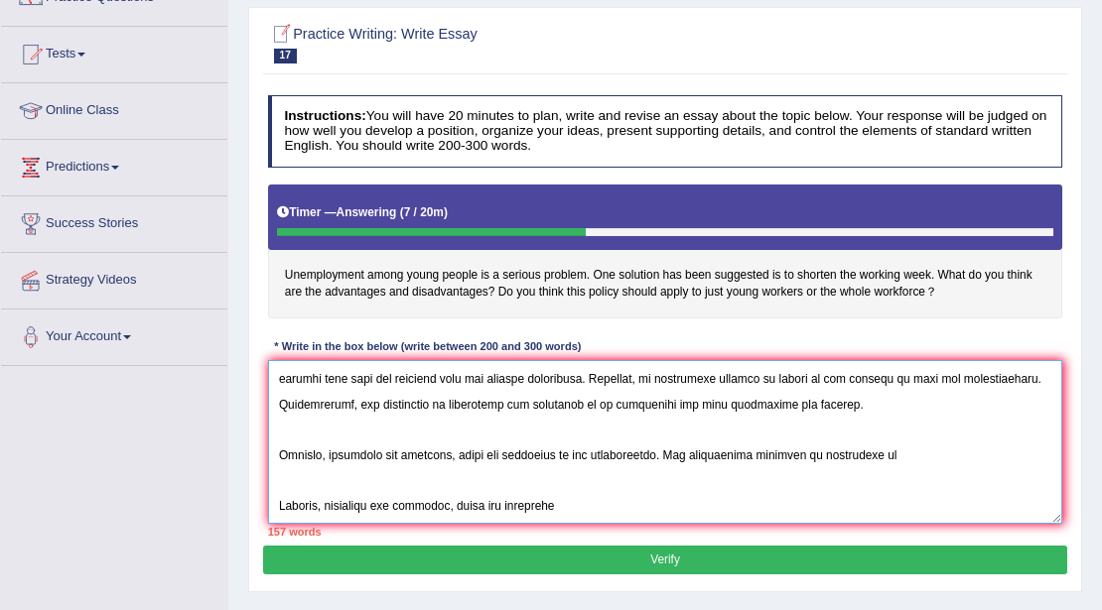
scroll to position [397, 0]
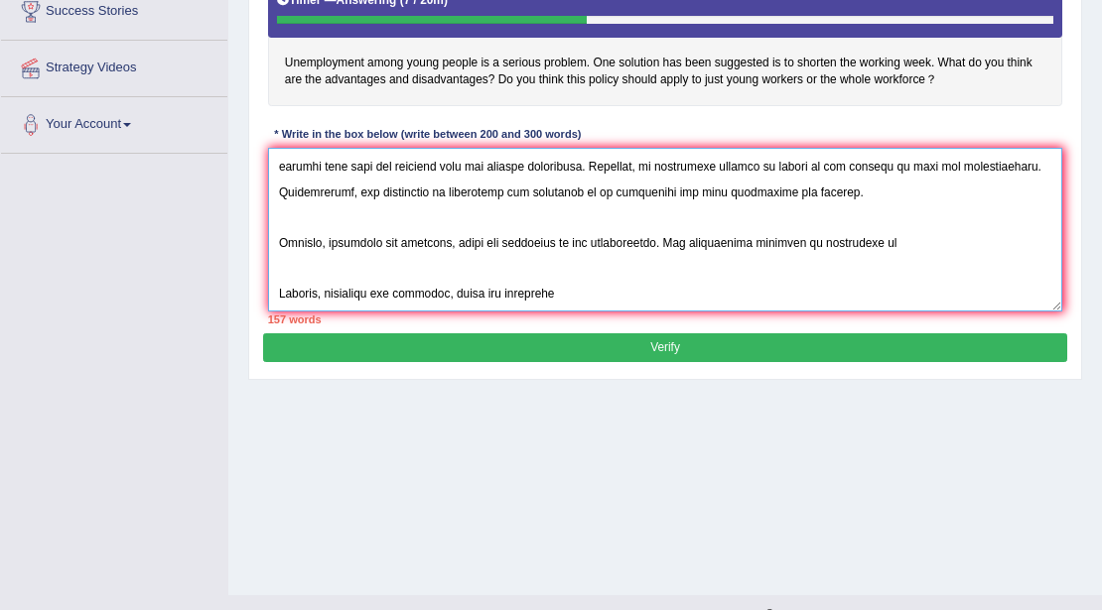
click at [600, 285] on textarea at bounding box center [665, 230] width 795 height 164
click at [641, 288] on textarea at bounding box center [665, 230] width 795 height 164
click at [737, 298] on textarea at bounding box center [665, 230] width 795 height 164
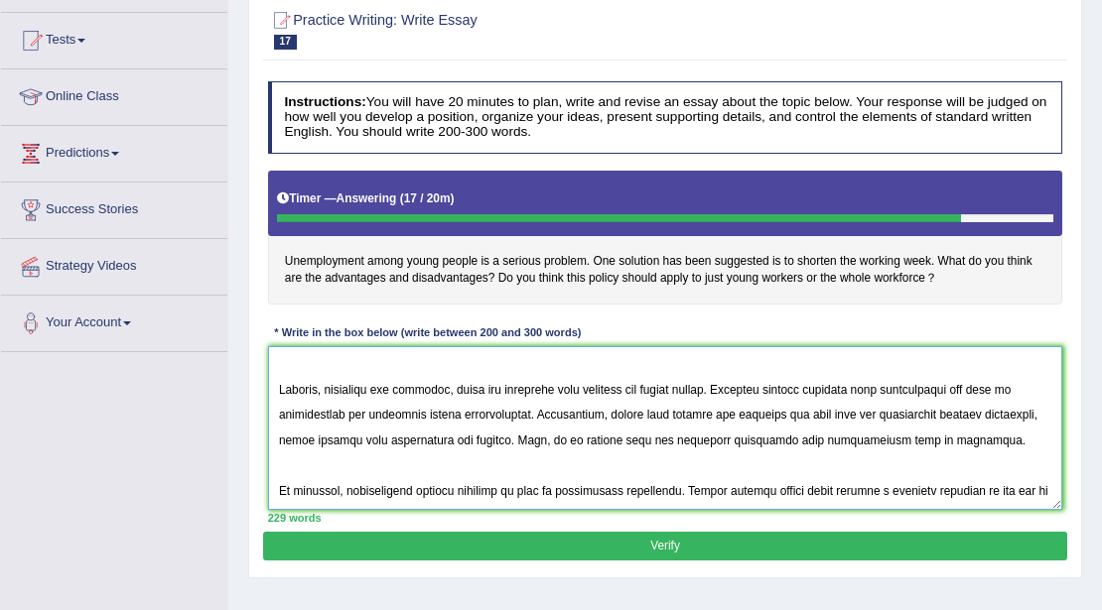
scroll to position [328, 0]
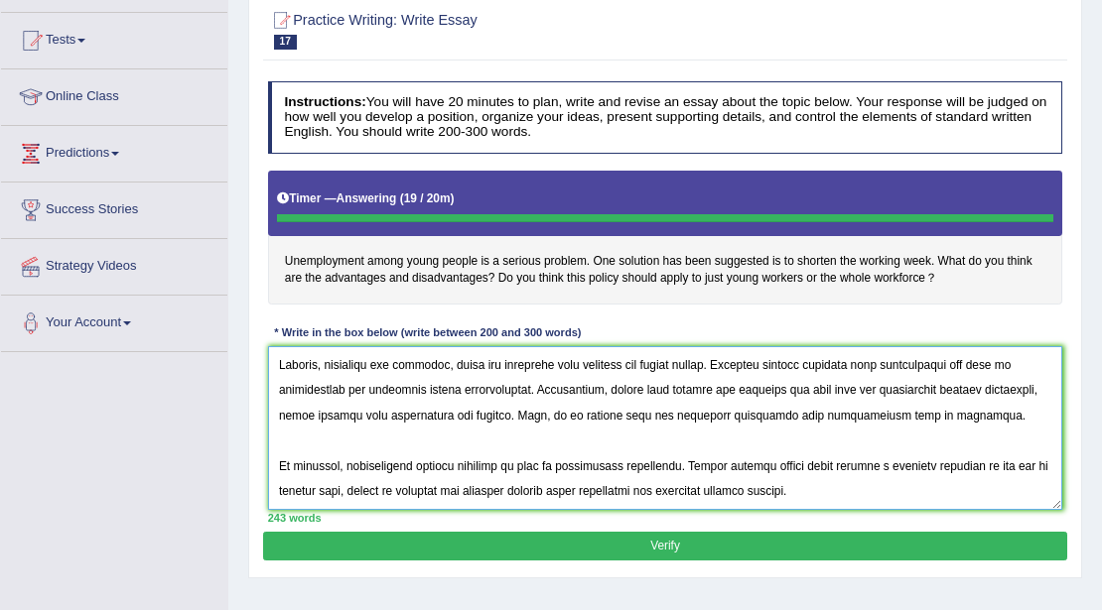
type textarea "The increasing influence of unemployment among young people is a serious proble…"
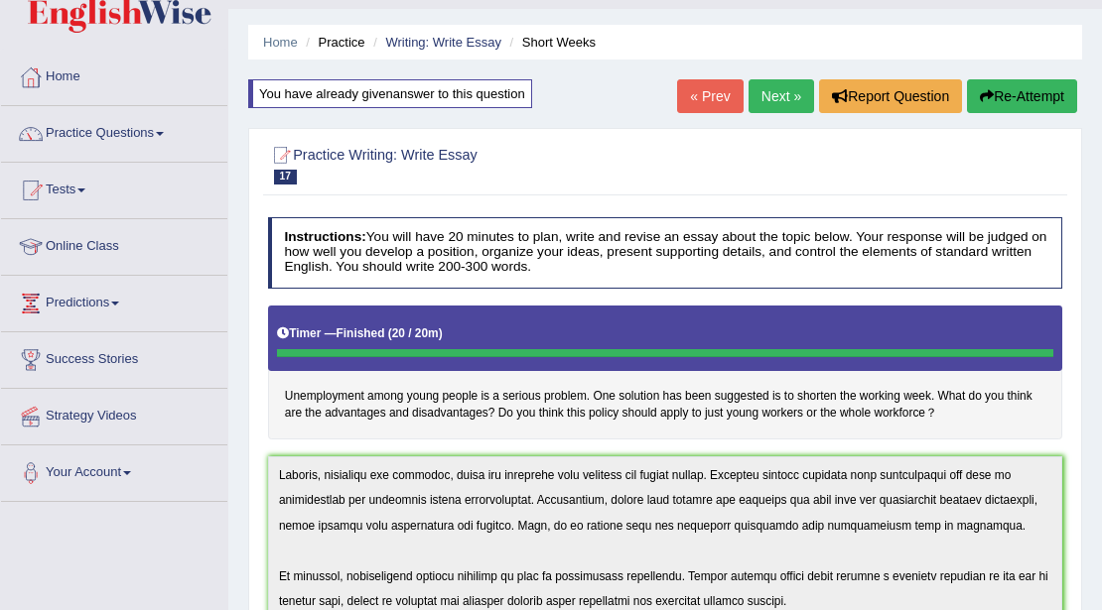
scroll to position [0, 0]
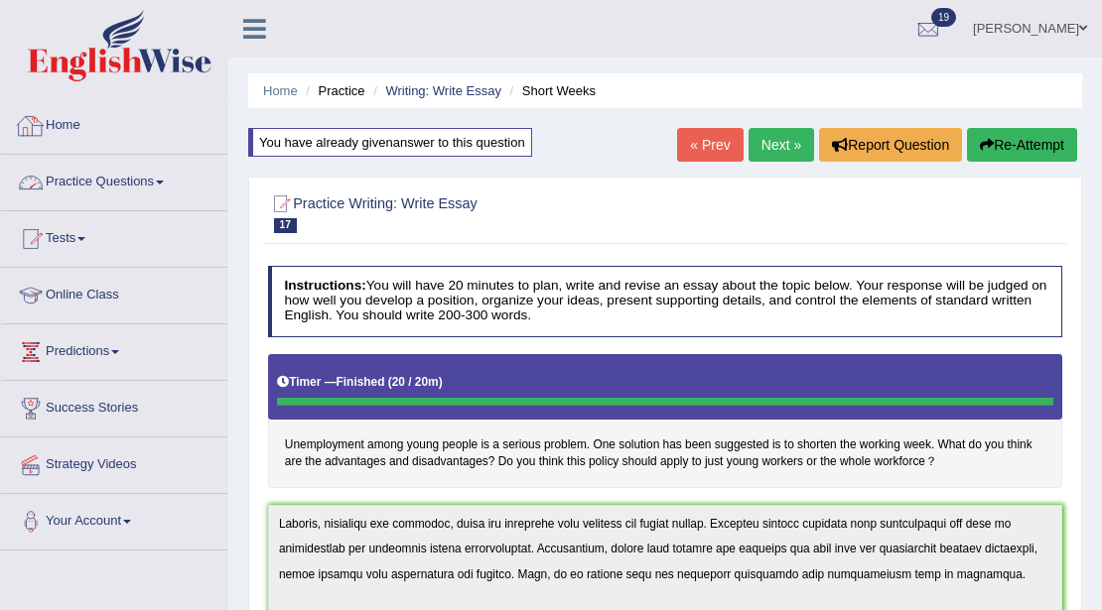
click at [107, 171] on link "Practice Questions" at bounding box center [114, 180] width 226 height 50
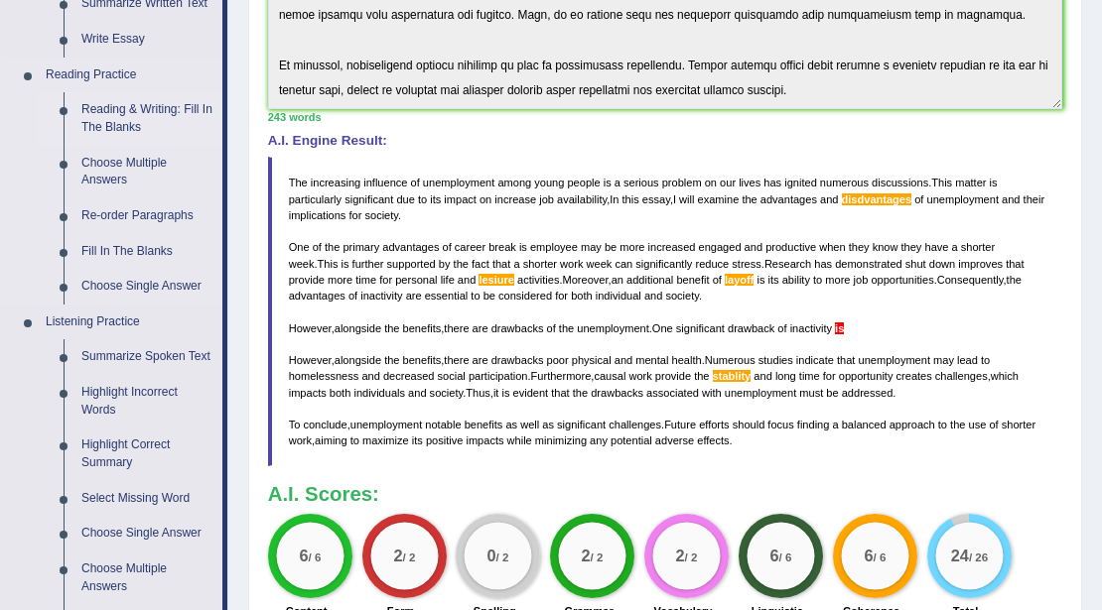
scroll to position [397, 0]
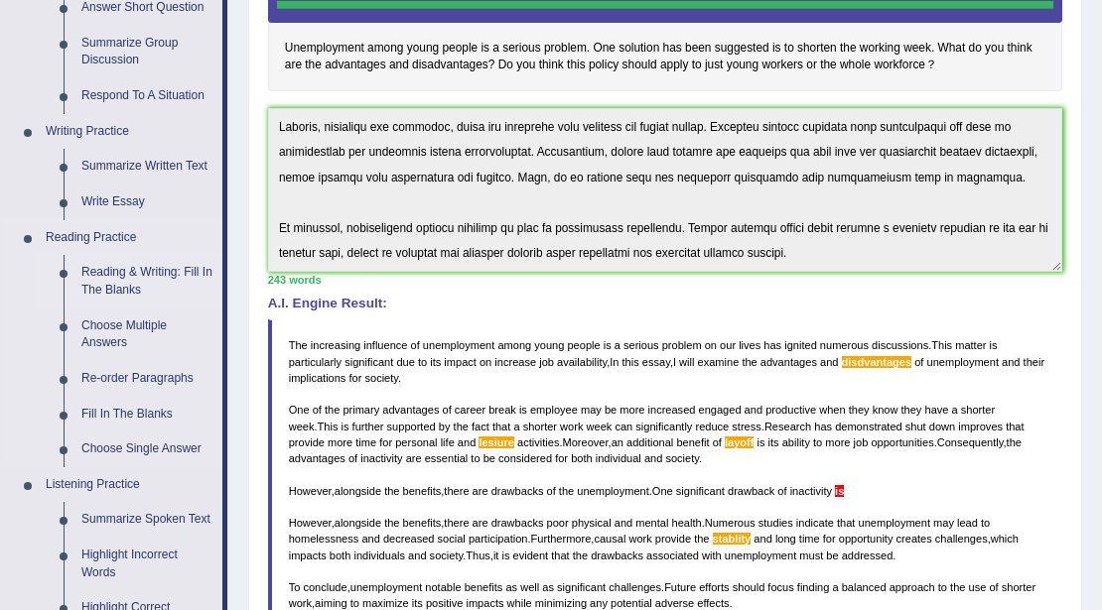
click at [118, 270] on link "Reading & Writing: Fill In The Blanks" at bounding box center [147, 281] width 150 height 53
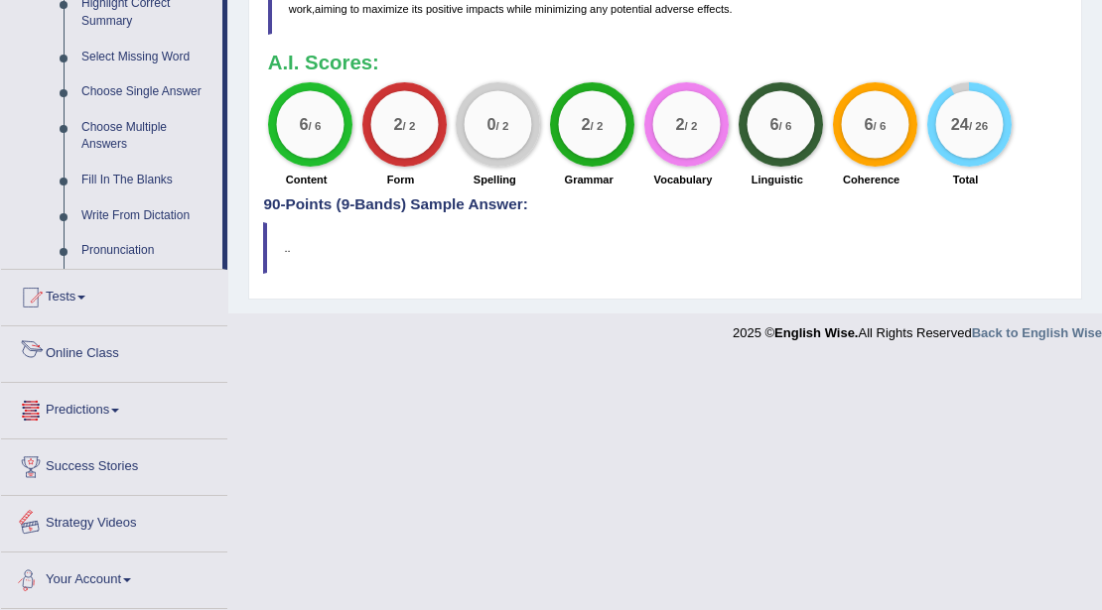
scroll to position [949, 0]
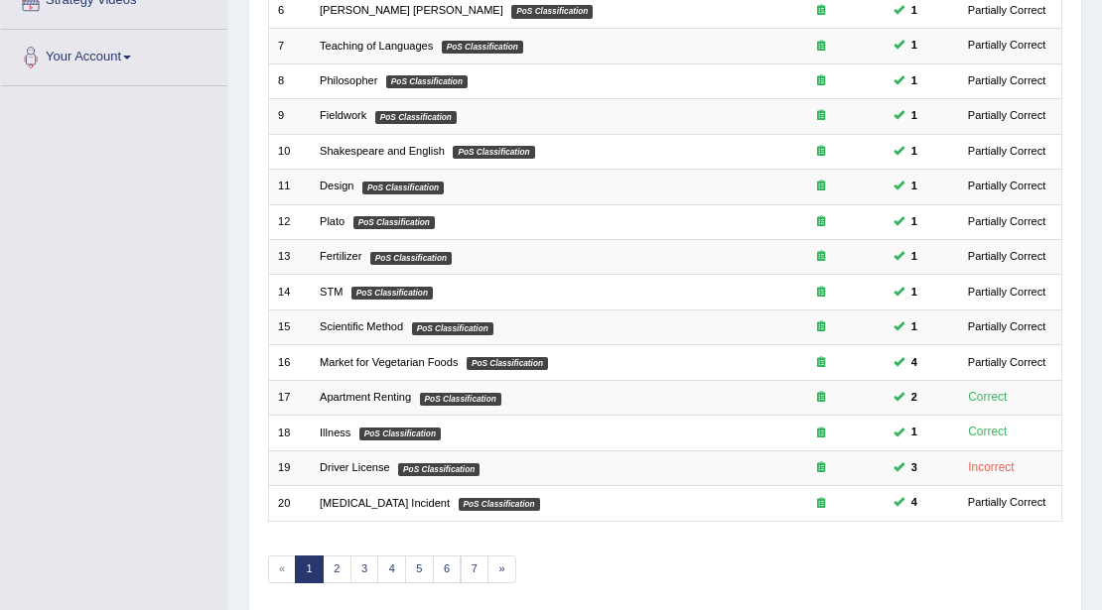
scroll to position [528, 0]
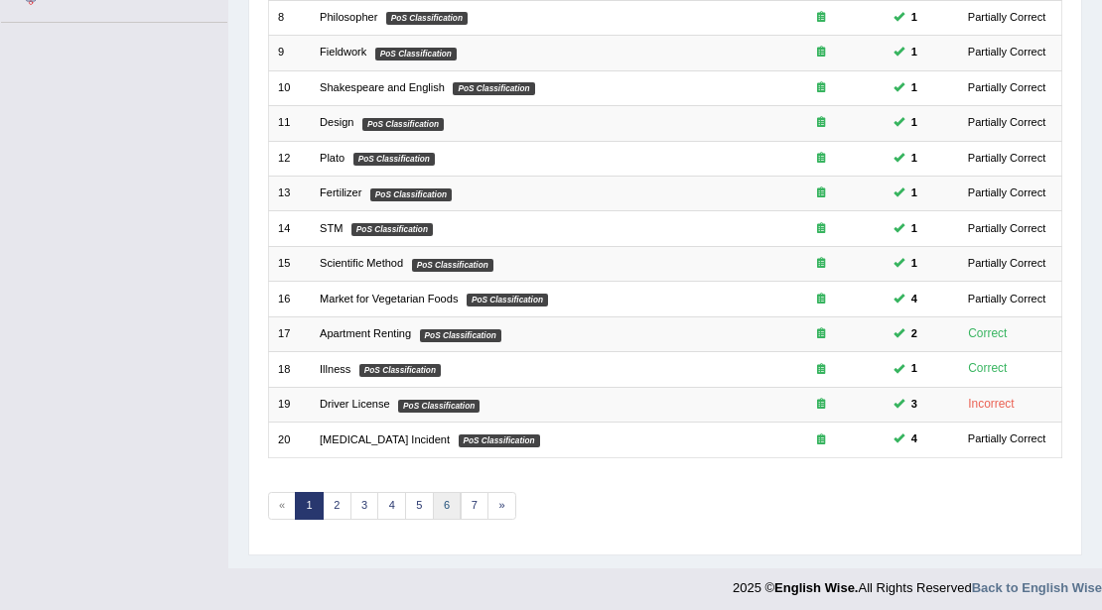
click at [447, 504] on link "6" at bounding box center [447, 506] width 29 height 28
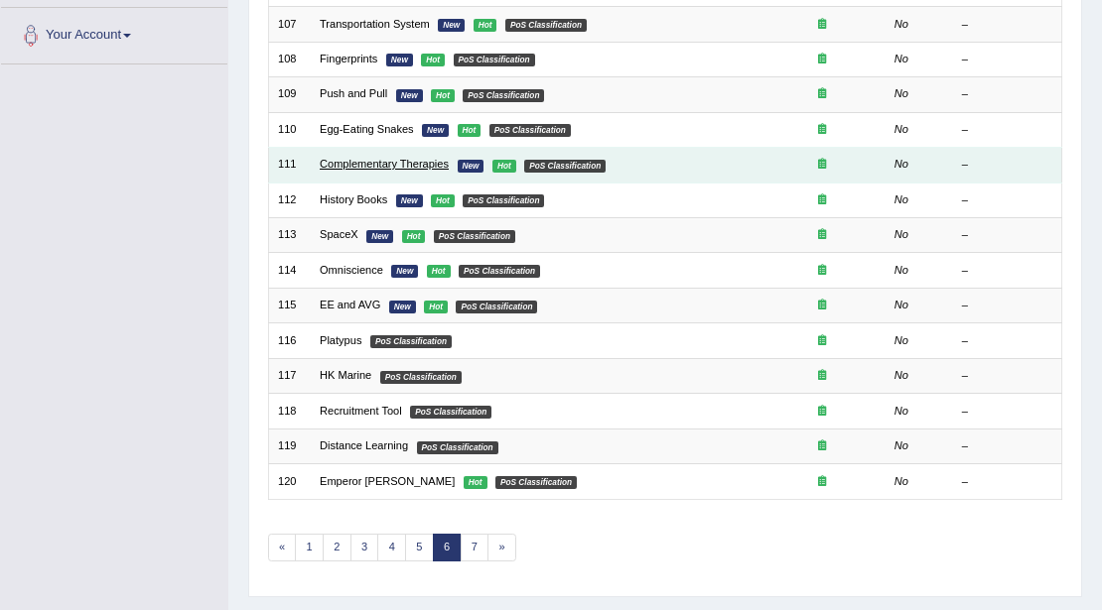
scroll to position [528, 0]
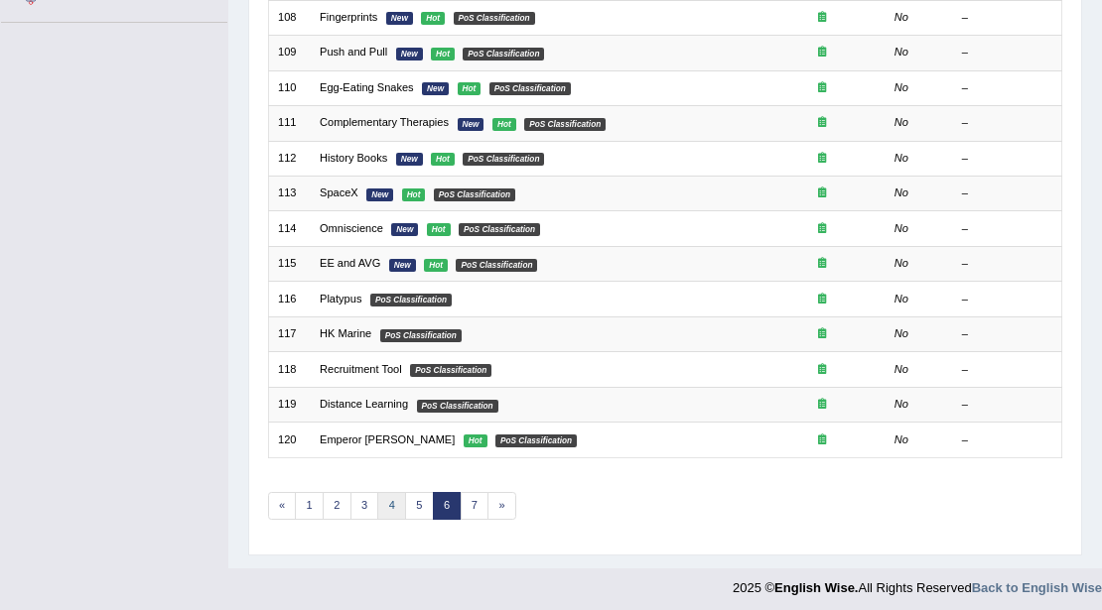
click at [388, 501] on link "4" at bounding box center [391, 506] width 29 height 28
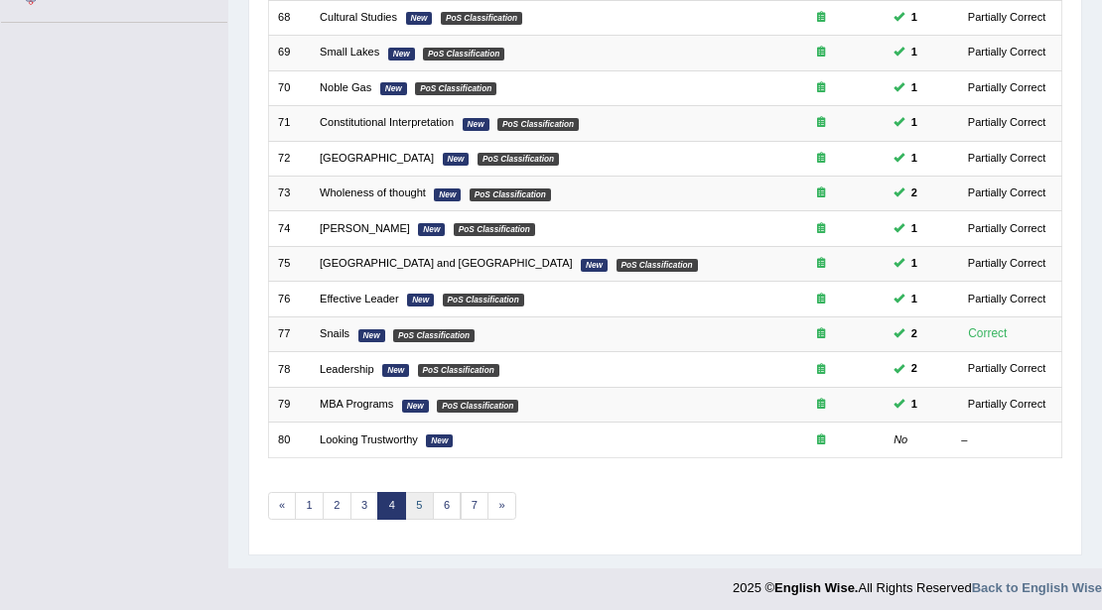
click at [418, 504] on link "5" at bounding box center [419, 506] width 29 height 28
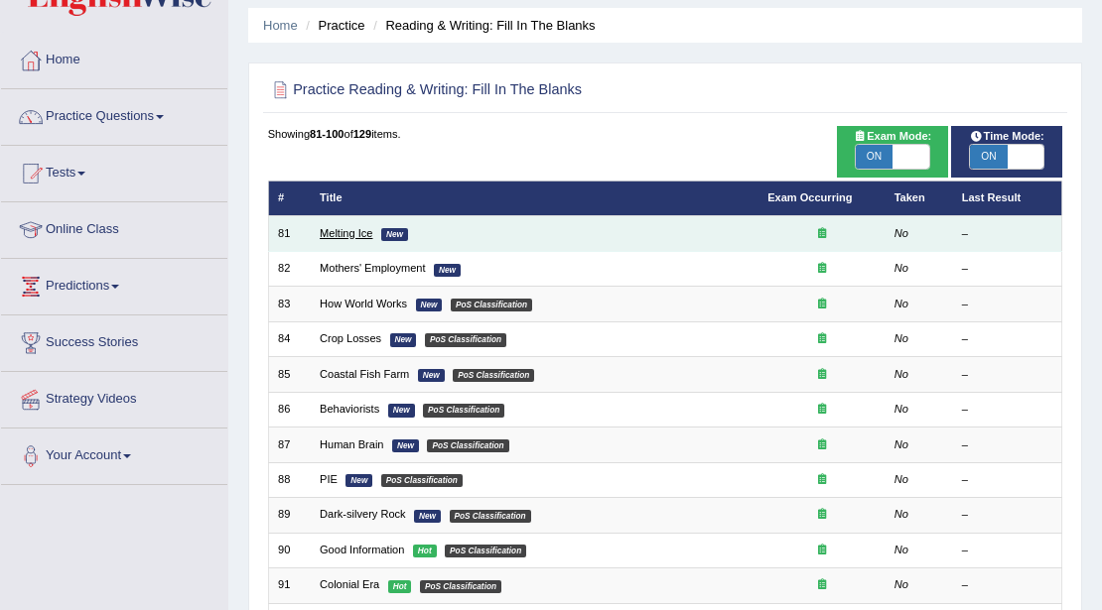
click at [346, 234] on link "Melting Ice" at bounding box center [346, 233] width 53 height 12
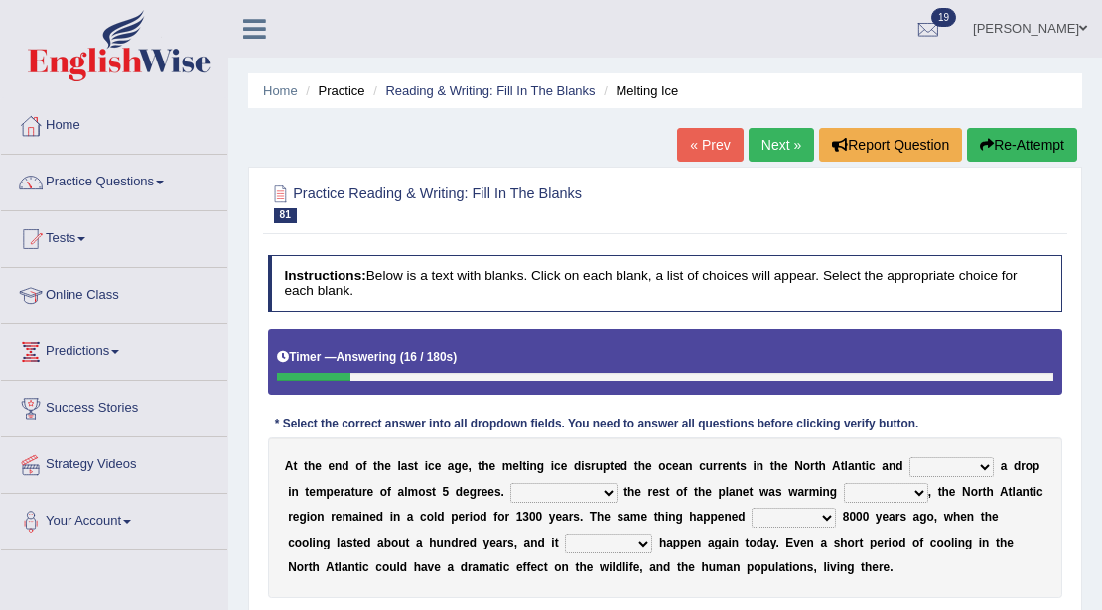
click at [980, 143] on icon "button" at bounding box center [987, 145] width 14 height 14
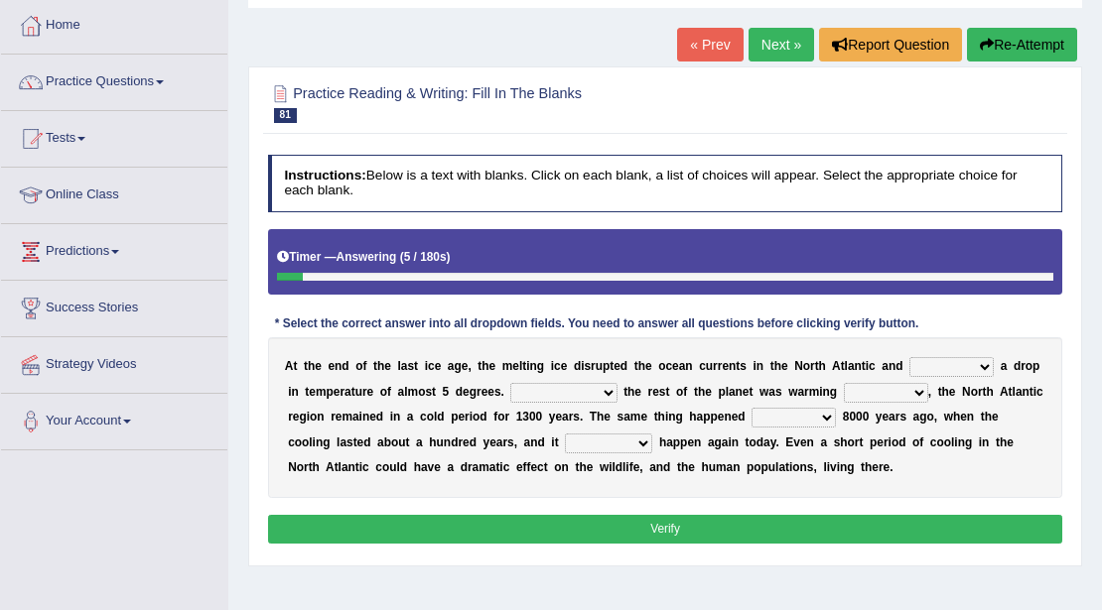
scroll to position [264, 0]
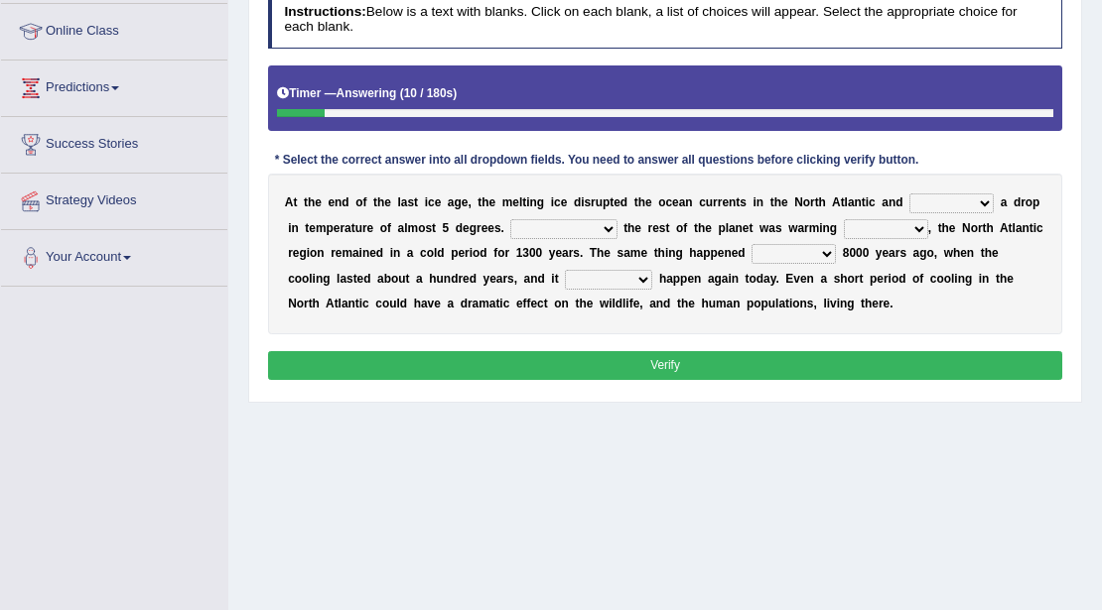
click at [939, 201] on select "featured denied reflected caused" at bounding box center [951, 204] width 84 height 20
select select "caused"
click at [909, 194] on select "featured denied reflected caused" at bounding box center [951, 204] width 84 height 20
click at [555, 224] on select "Contrasting to Even though As if Now that" at bounding box center [563, 229] width 106 height 20
select select "Even though"
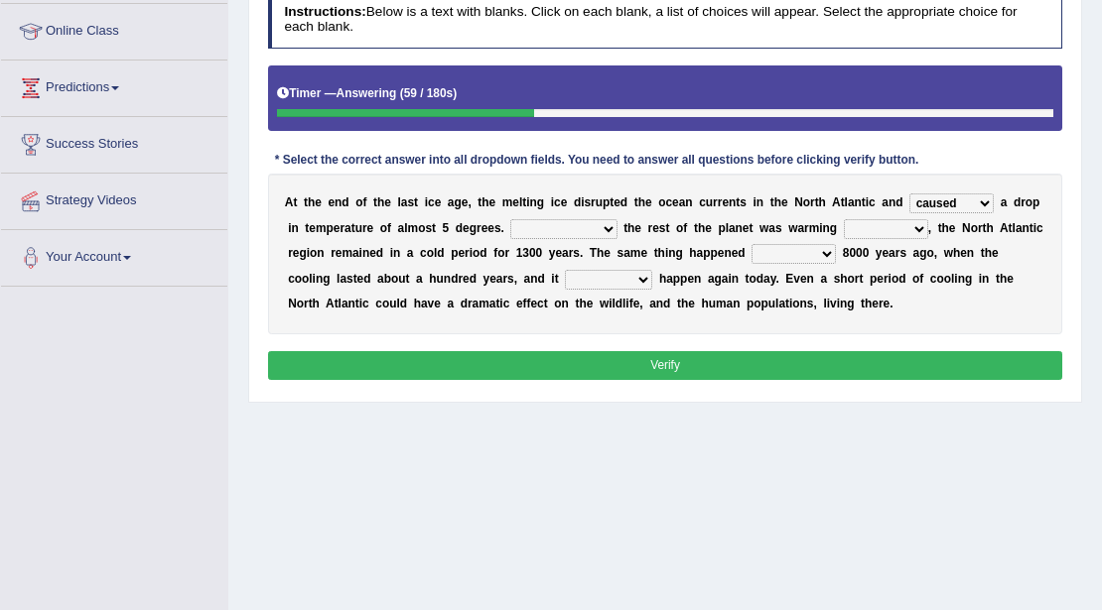
click at [510, 219] on select "Contrasting to Even though As if Now that" at bounding box center [563, 229] width 106 height 20
click at [880, 226] on select "in off up back" at bounding box center [886, 229] width 84 height 20
select select "up"
click at [844, 219] on select "in off up back" at bounding box center [886, 229] width 84 height 20
click at [959, 195] on select "featured denied reflected caused" at bounding box center [951, 204] width 84 height 20
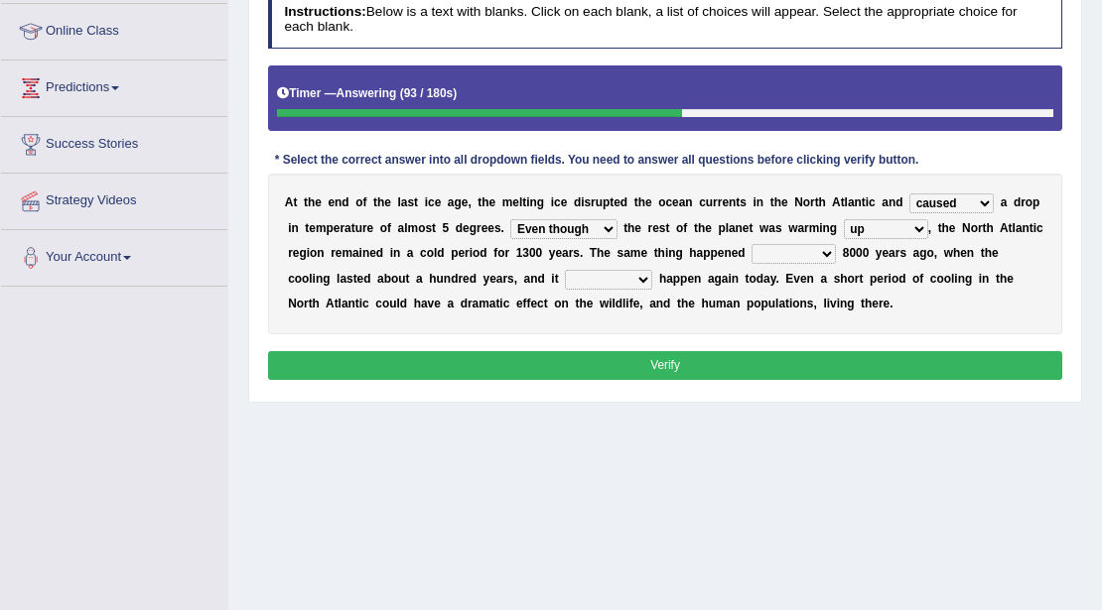
click at [866, 303] on b "h" at bounding box center [868, 304] width 7 height 14
drag, startPoint x: 0, startPoint y: 316, endPoint x: 29, endPoint y: 521, distance: 207.5
click at [781, 254] on select "on before after around" at bounding box center [793, 254] width 84 height 20
select select "before"
click at [751, 244] on select "on before after around" at bounding box center [793, 254] width 84 height 20
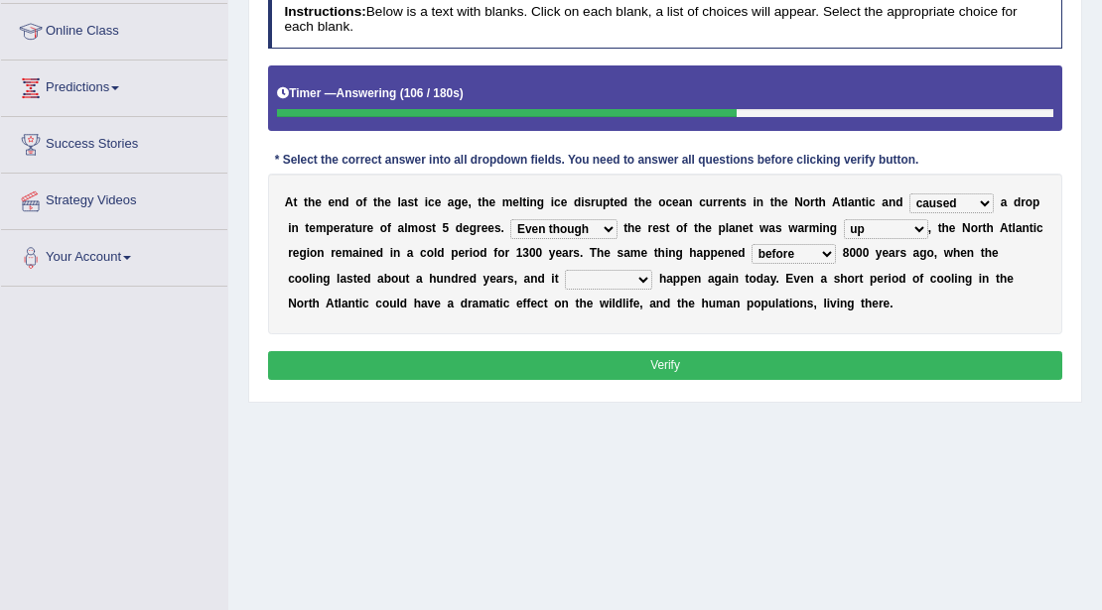
click at [640, 276] on select "could can should could have" at bounding box center [608, 280] width 87 height 20
select select "could have"
click at [565, 270] on select "could can should could have" at bounding box center [608, 280] width 87 height 20
click at [667, 386] on div "Instructions: Below is a text with blanks. Click on each blank, a list of choic…" at bounding box center [664, 188] width 803 height 411
click at [688, 368] on button "Verify" at bounding box center [665, 365] width 795 height 29
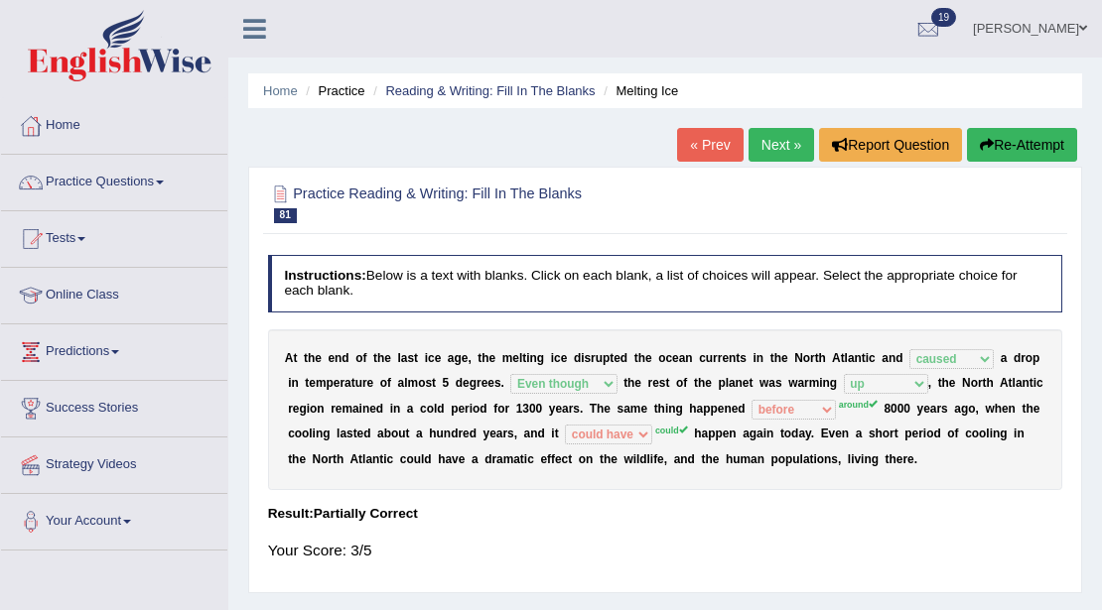
scroll to position [0, 0]
click at [788, 135] on link "Next »" at bounding box center [781, 145] width 66 height 34
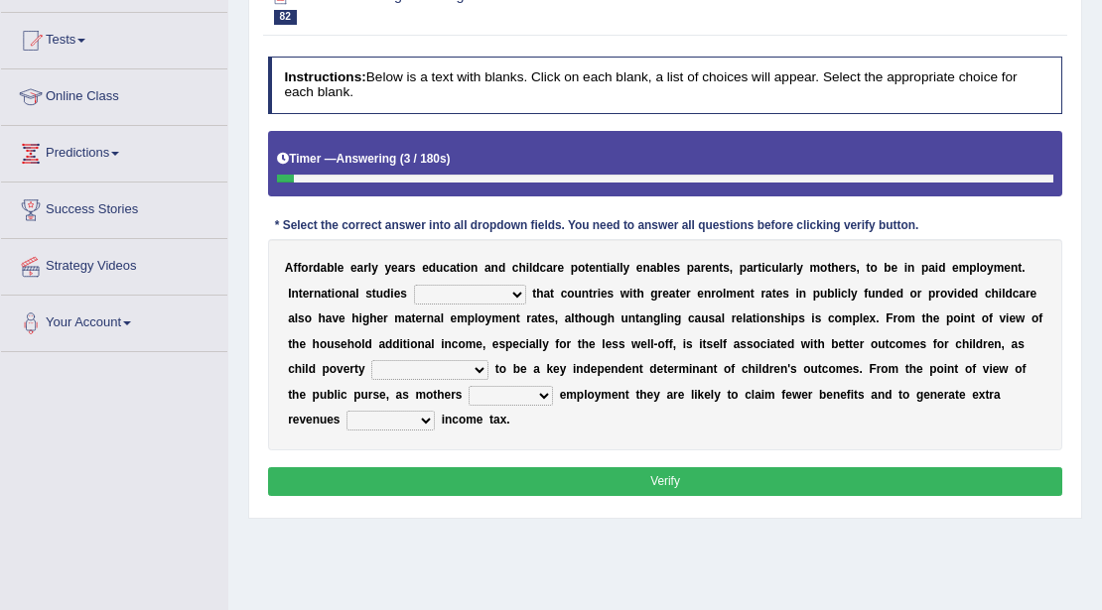
click at [485, 303] on div "A f f o r d a b l e e a r l y y e a r s e d u c a t i o n a n d c h i l d c a r…" at bounding box center [665, 344] width 795 height 211
click at [514, 281] on div "A f f o r d a b l e e a r l y y e a r s e d u c a t i o n a n d c h i l d c a r…" at bounding box center [665, 344] width 795 height 211
click at [514, 285] on select "are finding found have yet to find have found" at bounding box center [470, 295] width 112 height 20
select select "found"
click at [414, 285] on select "are finding found have yet to find have found" at bounding box center [470, 295] width 112 height 20
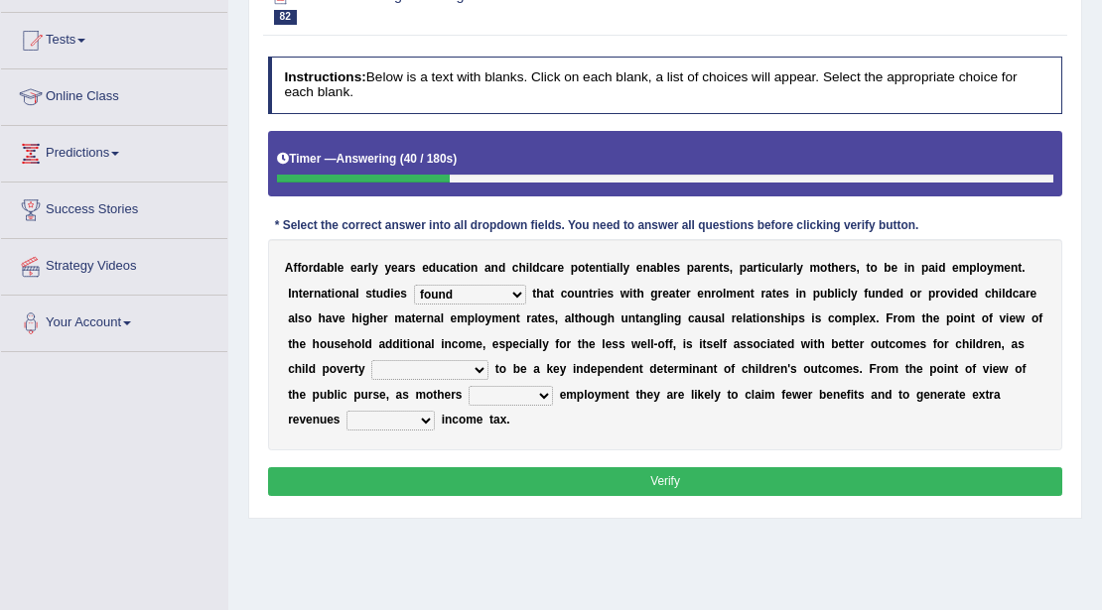
click at [452, 363] on select "is shown has been shown was showing showed" at bounding box center [429, 370] width 117 height 20
select select "has been shown"
click at [371, 360] on select "is shown has been shown was showing showed" at bounding box center [429, 370] width 117 height 20
click at [532, 402] on select "enact enrol enter enlist" at bounding box center [511, 396] width 84 height 20
select select "enrol"
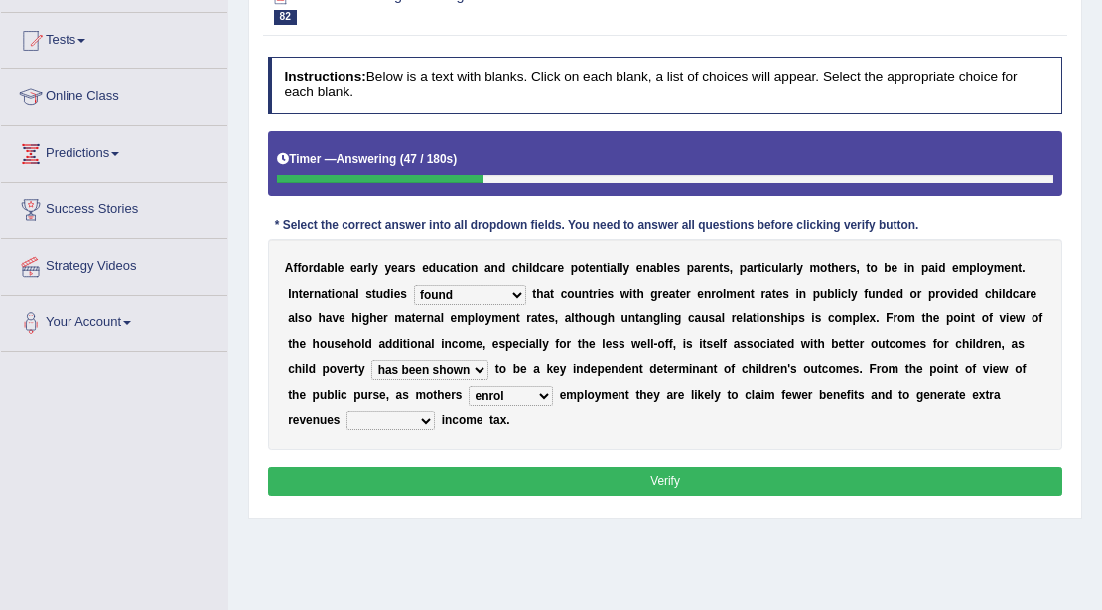
click at [469, 386] on select "enact enrol enter enlist" at bounding box center [511, 396] width 84 height 20
click at [430, 421] on select "through within by throughout" at bounding box center [390, 421] width 88 height 20
select select "within"
click at [346, 411] on select "through within by throughout" at bounding box center [390, 421] width 88 height 20
click at [534, 474] on button "Verify" at bounding box center [665, 482] width 795 height 29
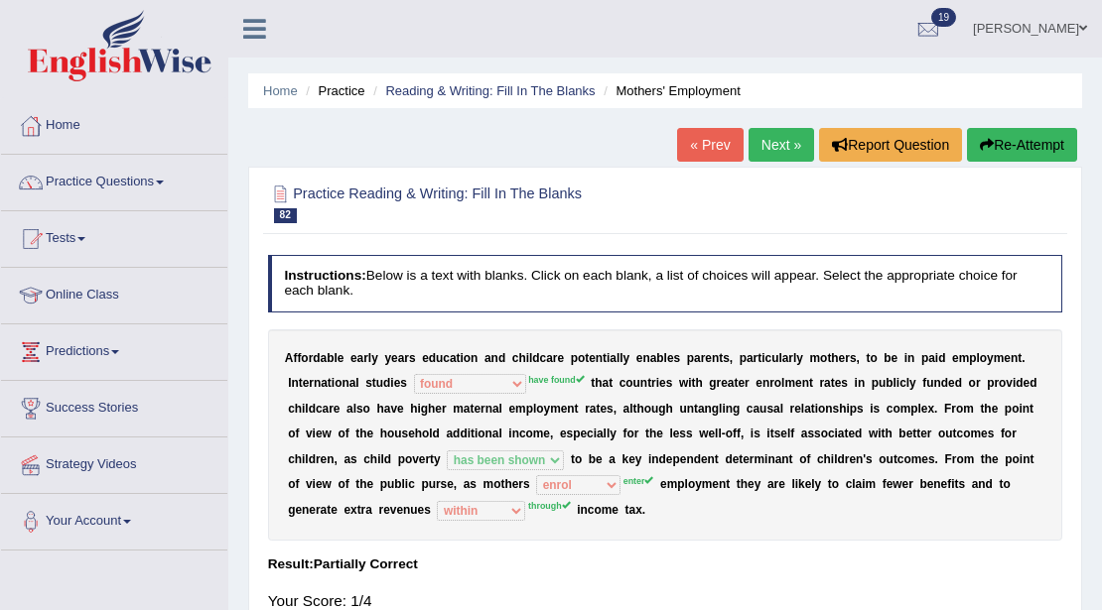
click at [1048, 153] on button "Re-Attempt" at bounding box center [1022, 145] width 110 height 34
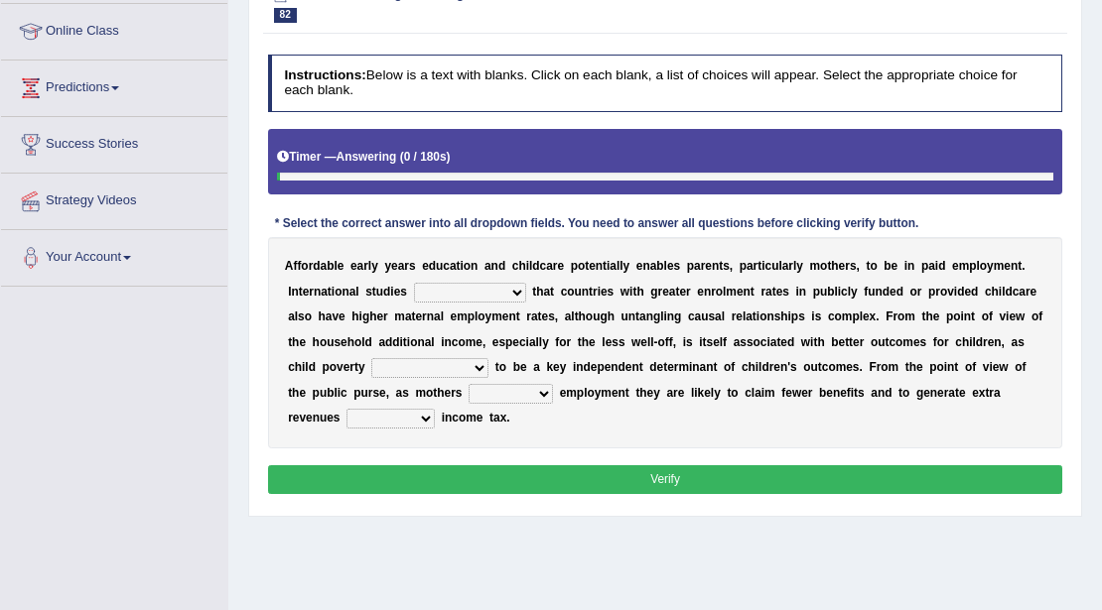
click at [474, 363] on select "is shown has been shown was showing showed" at bounding box center [429, 368] width 117 height 20
select select "has been shown"
click at [371, 358] on select "is shown has been shown was showing showed" at bounding box center [429, 368] width 117 height 20
click at [505, 288] on select "are finding found have yet to find have found" at bounding box center [470, 293] width 112 height 20
select select "have found"
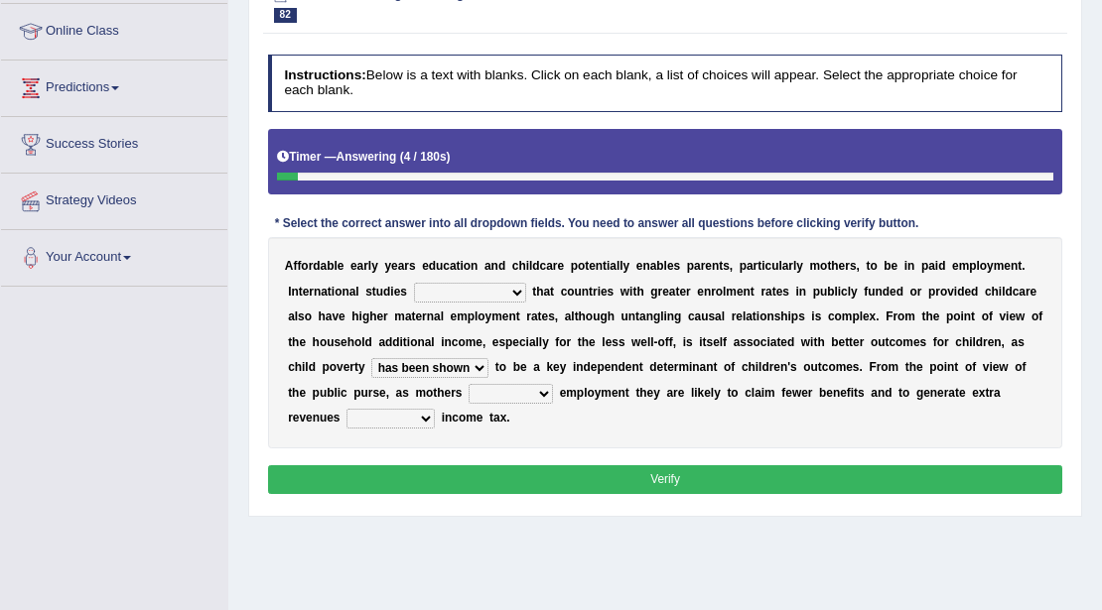
click at [414, 283] on select "are finding found have yet to find have found" at bounding box center [470, 293] width 112 height 20
click at [503, 392] on select "enact enrol enter enlist" at bounding box center [511, 394] width 84 height 20
select select "enlist"
click at [469, 384] on select "enact enrol enter enlist" at bounding box center [511, 394] width 84 height 20
click at [423, 410] on select "through within by throughout" at bounding box center [390, 419] width 88 height 20
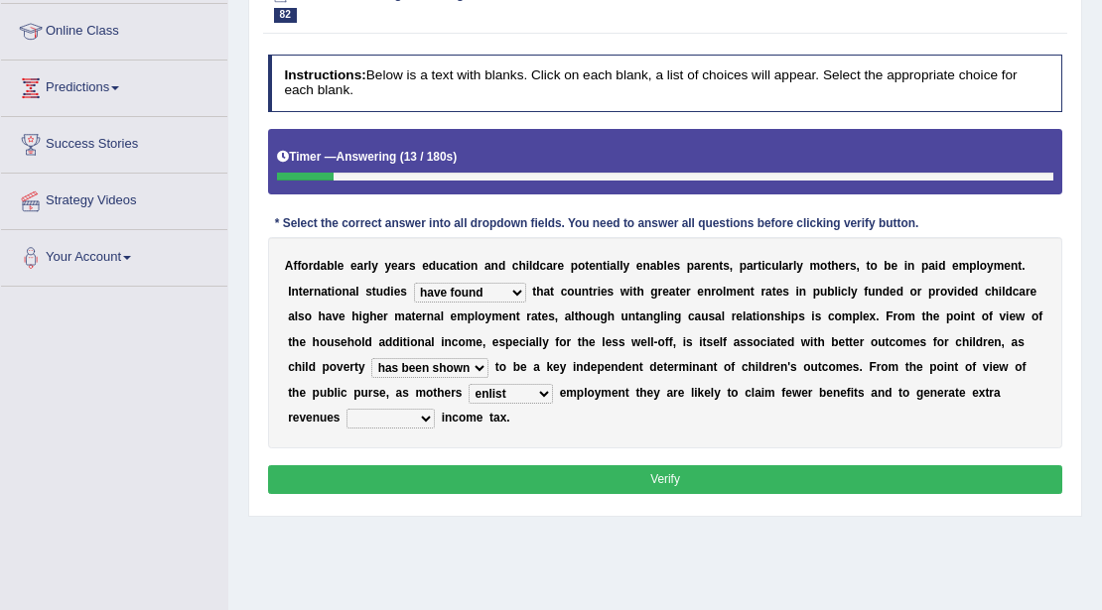
select select "through"
click at [346, 409] on select "through within by throughout" at bounding box center [390, 419] width 88 height 20
click at [647, 486] on button "Verify" at bounding box center [665, 480] width 795 height 29
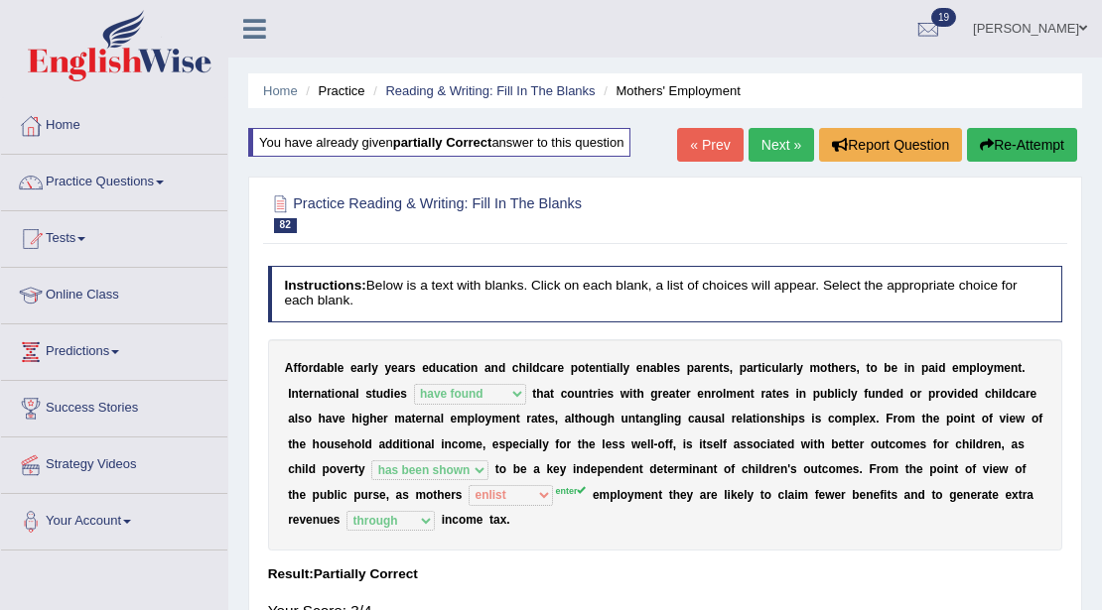
click at [774, 148] on link "Next »" at bounding box center [781, 145] width 66 height 34
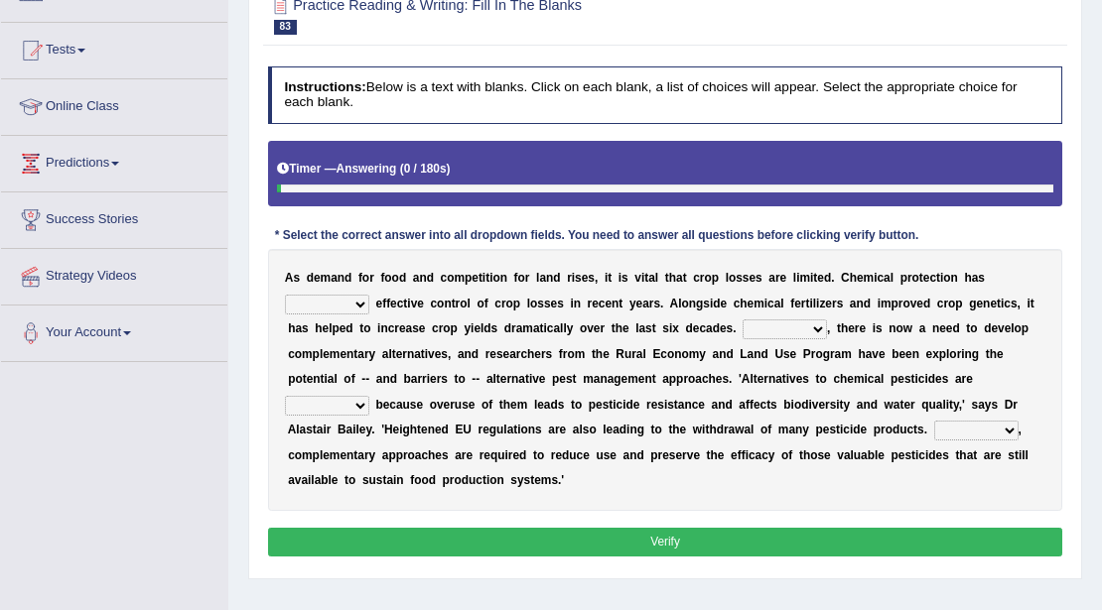
scroll to position [264, 0]
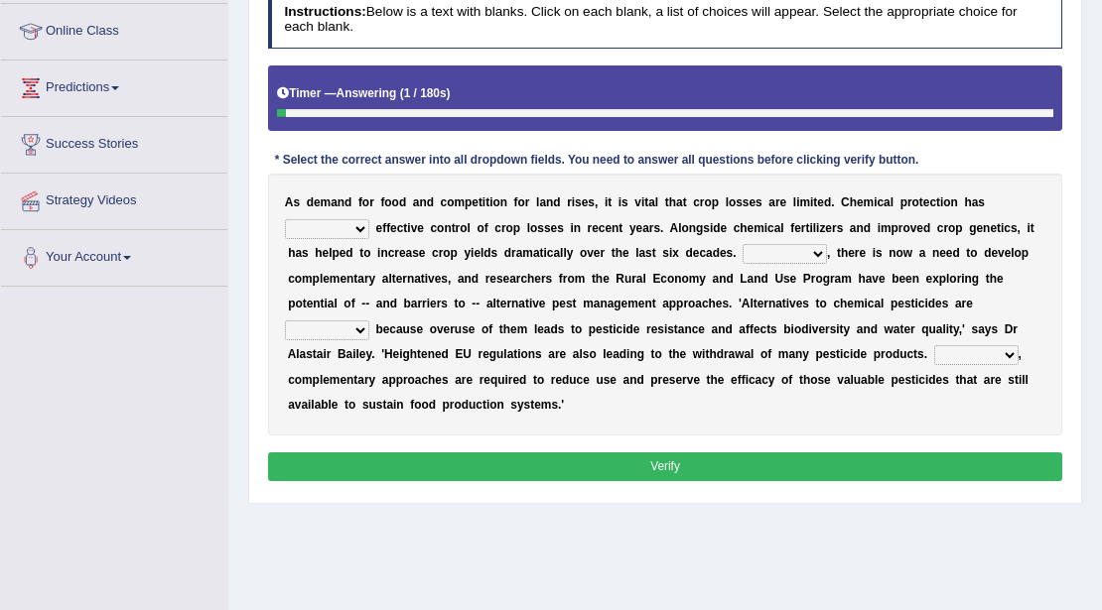
click at [327, 233] on select "harnessed utilized provided offset" at bounding box center [327, 229] width 84 height 20
select select "utilized"
click at [285, 219] on select "harnessed utilized provided offset" at bounding box center [327, 229] width 84 height 20
click at [778, 254] on select "Hopefully However Strangely Therefore" at bounding box center [784, 254] width 84 height 20
select select "Therefore"
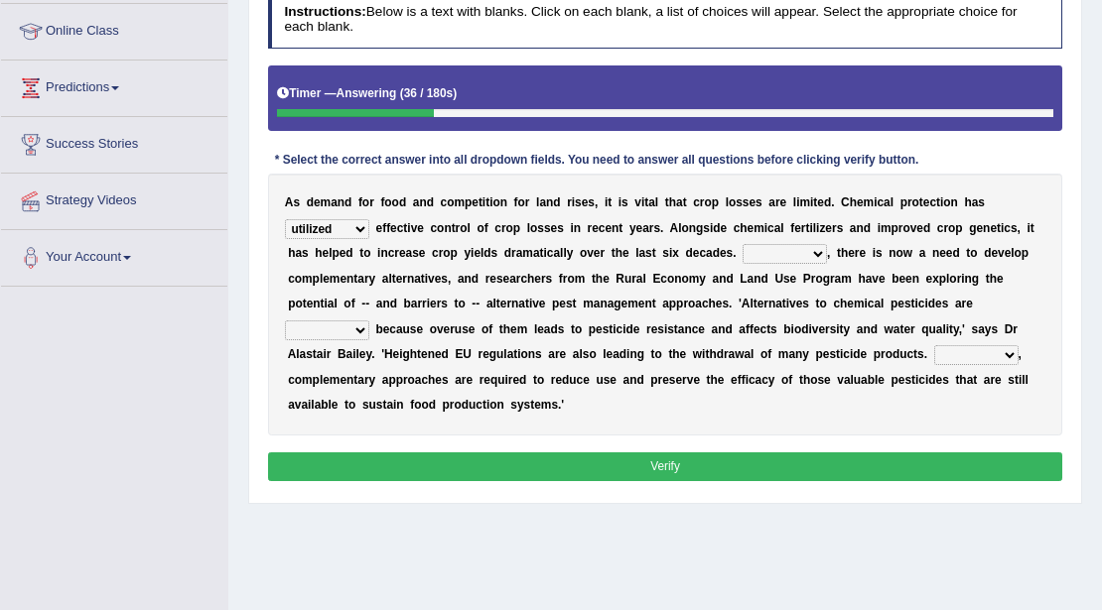
click at [742, 244] on select "Hopefully However Strangely Therefore" at bounding box center [784, 254] width 84 height 20
click at [345, 328] on select "overshot expired needed engaged" at bounding box center [327, 331] width 84 height 20
select select "expired"
click at [285, 321] on select "overshot expired needed engaged" at bounding box center [327, 331] width 84 height 20
click at [965, 355] on select "Though Yet Hence But" at bounding box center [976, 355] width 84 height 20
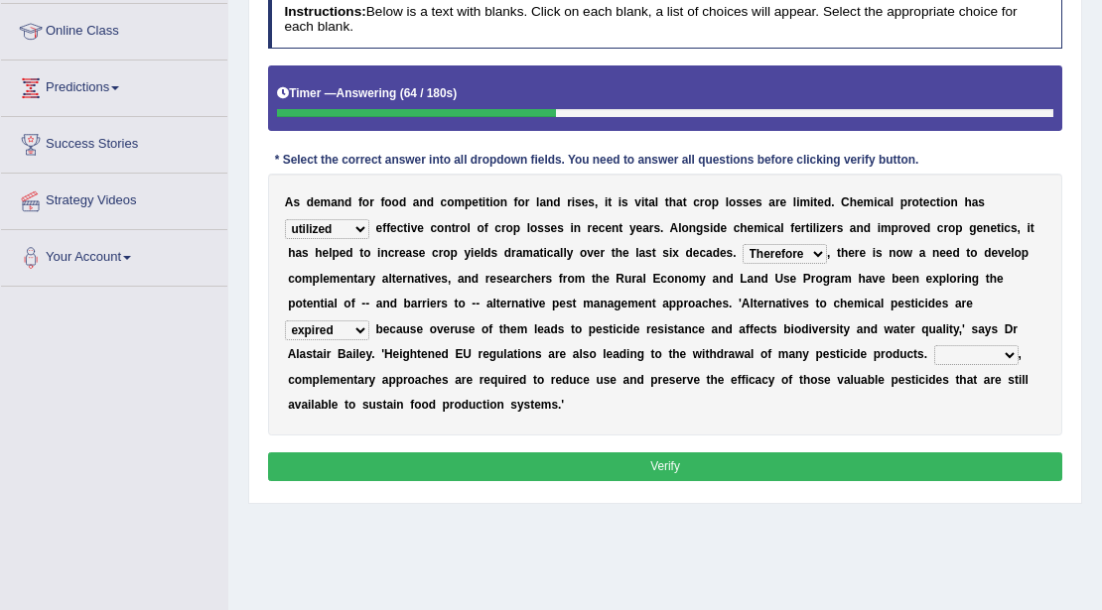
select select "Hence"
click at [934, 345] on select "Though Yet Hence But" at bounding box center [976, 355] width 84 height 20
click at [961, 469] on button "Verify" at bounding box center [665, 467] width 795 height 29
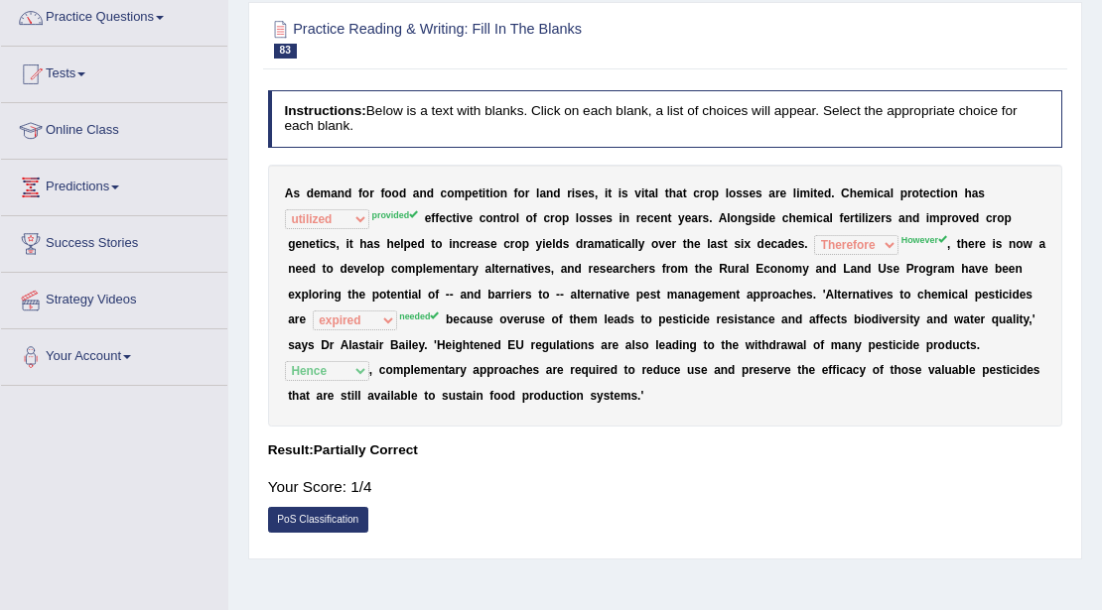
scroll to position [66, 0]
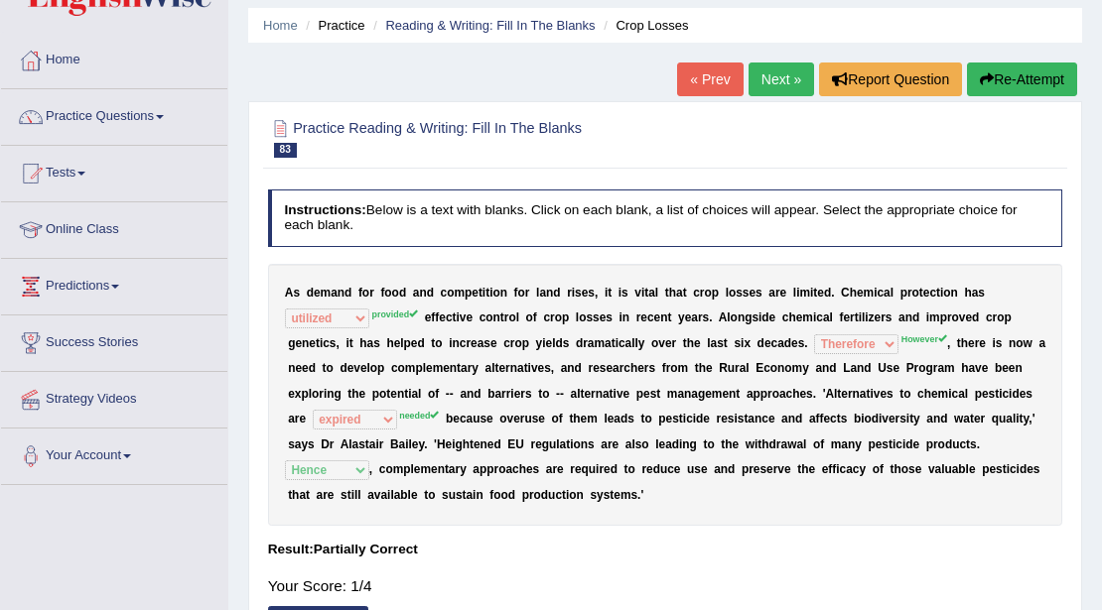
click at [1020, 89] on button "Re-Attempt" at bounding box center [1022, 80] width 110 height 34
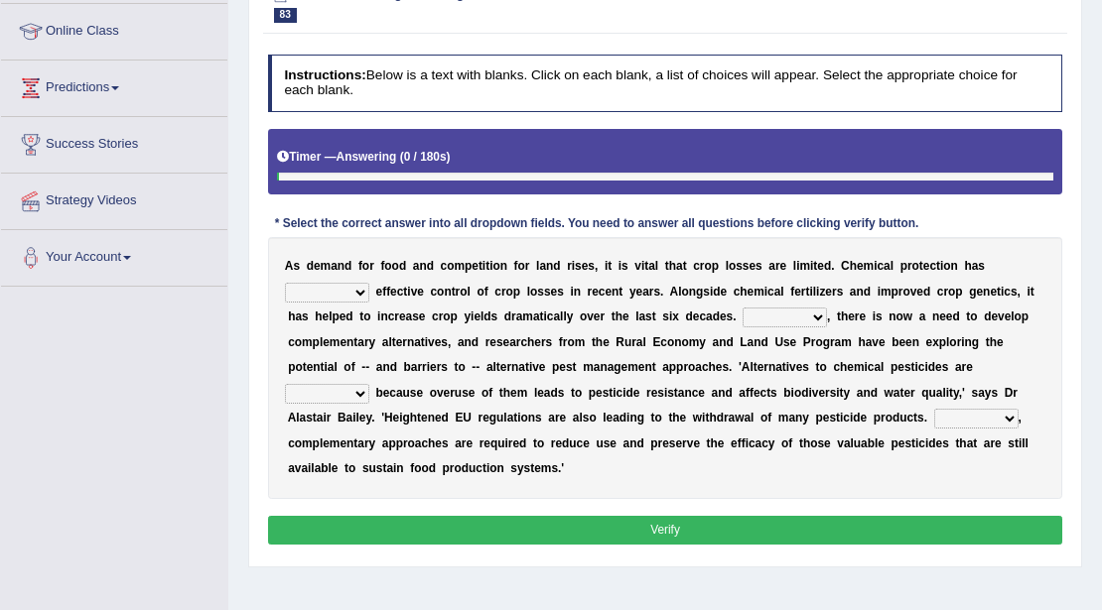
scroll to position [264, 0]
click at [322, 284] on select "harnessed utilized provided offset" at bounding box center [327, 293] width 84 height 20
select select "provided"
click at [285, 283] on select "harnessed utilized provided offset" at bounding box center [327, 293] width 84 height 20
click at [797, 314] on select "Hopefully However Strangely Therefore" at bounding box center [784, 318] width 84 height 20
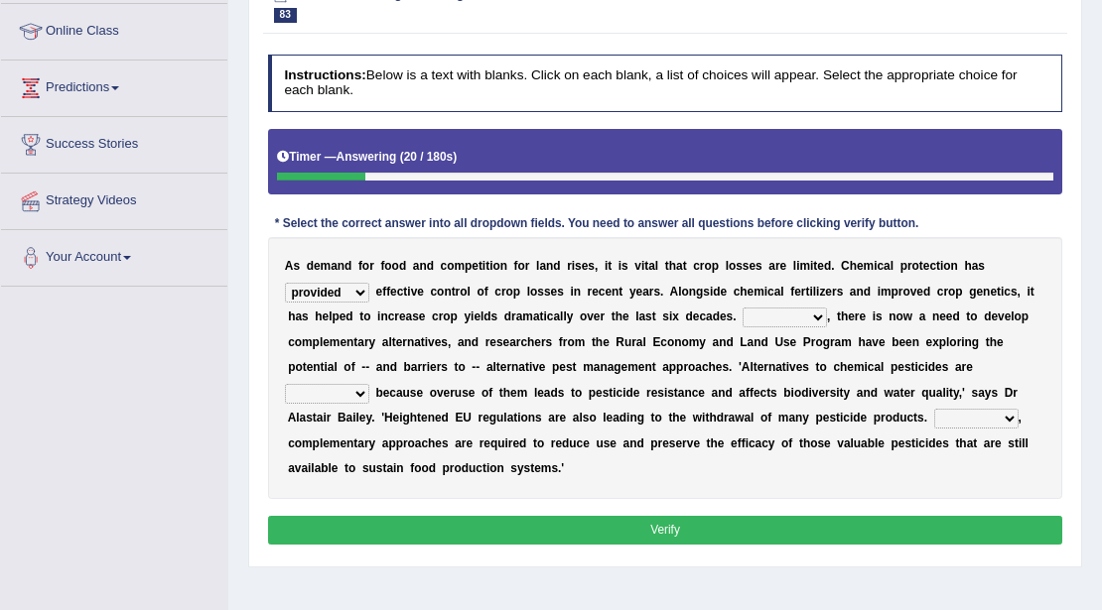
select select "However"
click at [742, 308] on select "Hopefully However Strangely Therefore" at bounding box center [784, 318] width 84 height 20
click at [331, 396] on select "overshot expired needed engaged" at bounding box center [327, 394] width 84 height 20
select select "engaged"
click at [285, 384] on select "overshot expired needed engaged" at bounding box center [327, 394] width 84 height 20
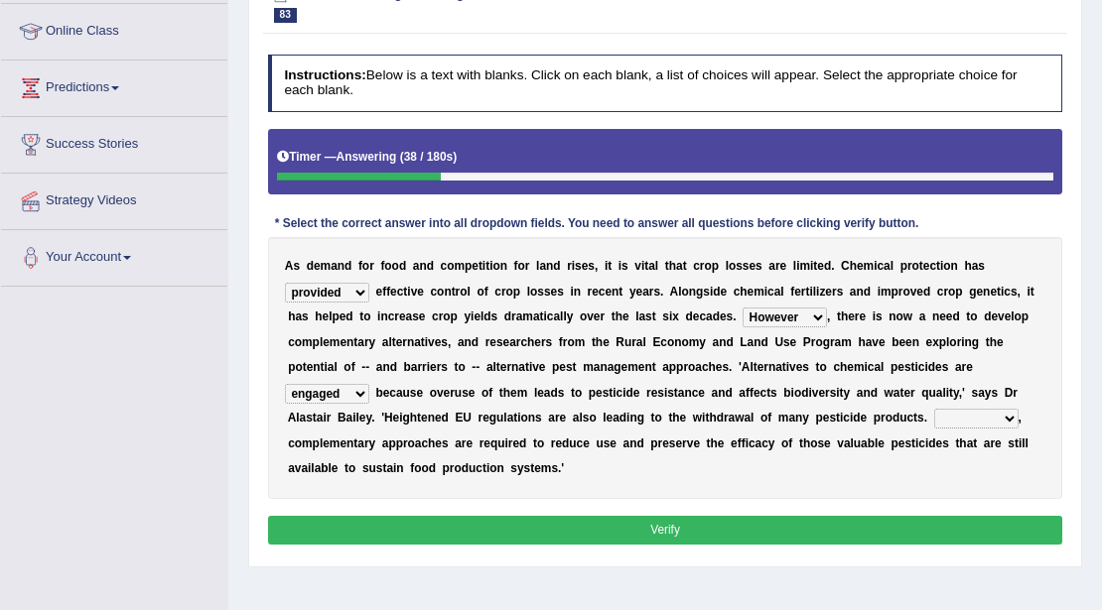
click at [1005, 419] on select "Though Yet Hence But" at bounding box center [976, 419] width 84 height 20
select select "Hence"
click at [934, 409] on select "Though Yet Hence But" at bounding box center [976, 419] width 84 height 20
click at [806, 535] on button "Verify" at bounding box center [665, 530] width 795 height 29
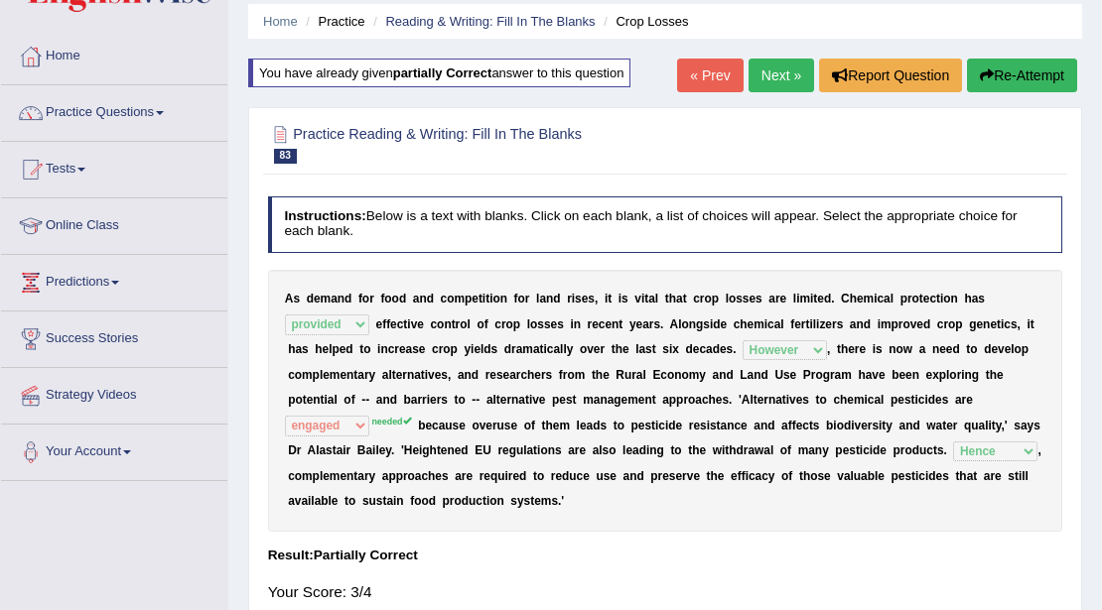
scroll to position [0, 0]
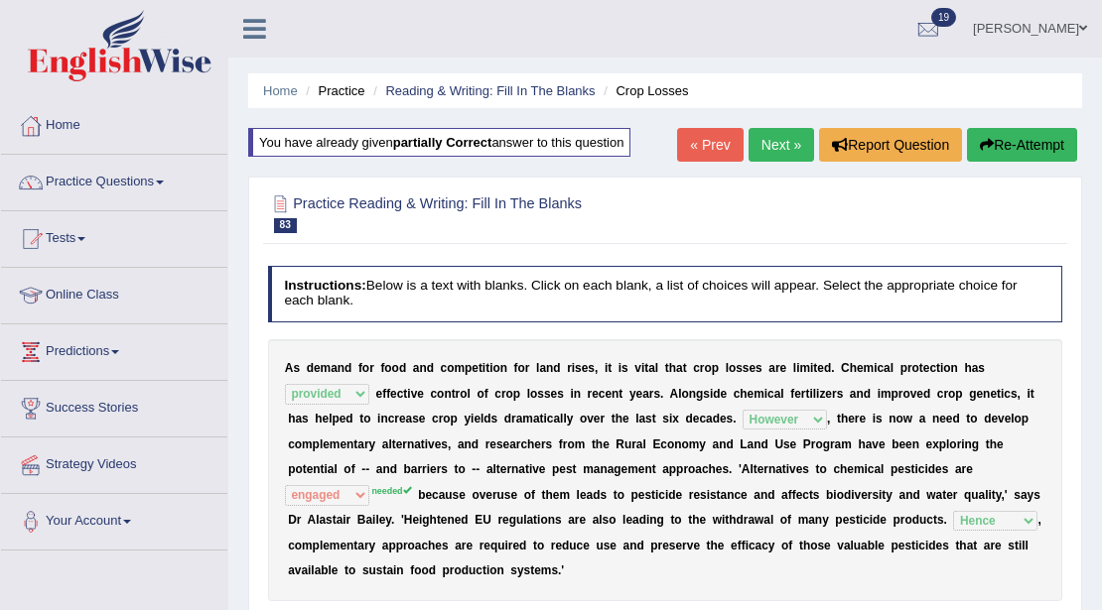
drag, startPoint x: 780, startPoint y: 129, endPoint x: 760, endPoint y: 137, distance: 21.4
click at [779, 129] on link "Next »" at bounding box center [781, 145] width 66 height 34
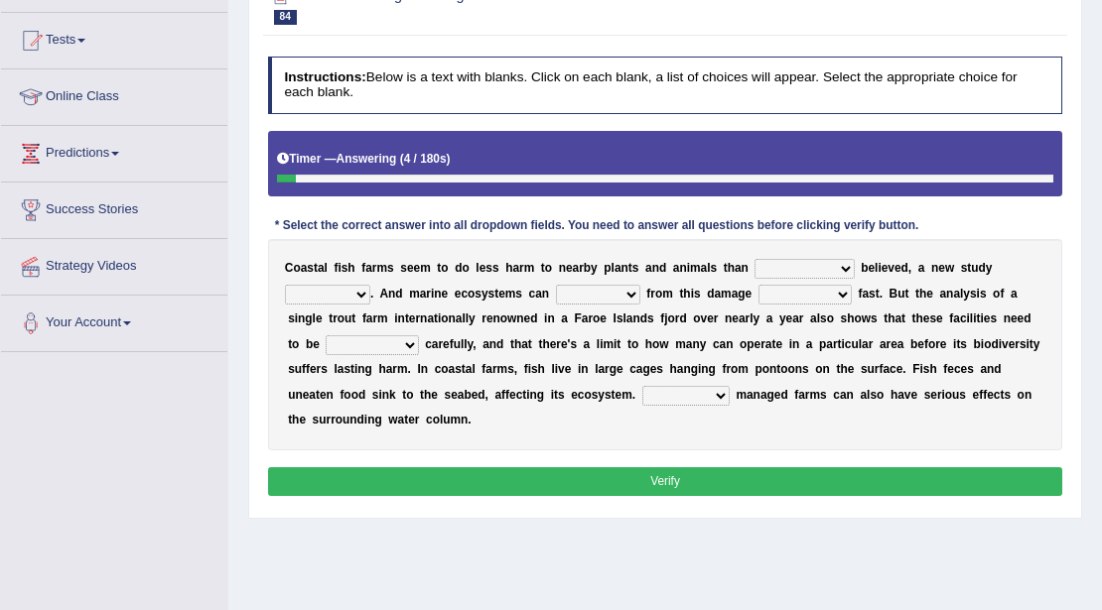
click at [785, 270] on select "collectively individually previously pretentiously" at bounding box center [803, 269] width 99 height 20
select select "collectively"
click at [754, 259] on select "collectively individually previously pretentiously" at bounding box center [803, 269] width 99 height 20
click at [358, 292] on select "introduces deceives reveals conceives" at bounding box center [327, 295] width 85 height 20
select select "introduces"
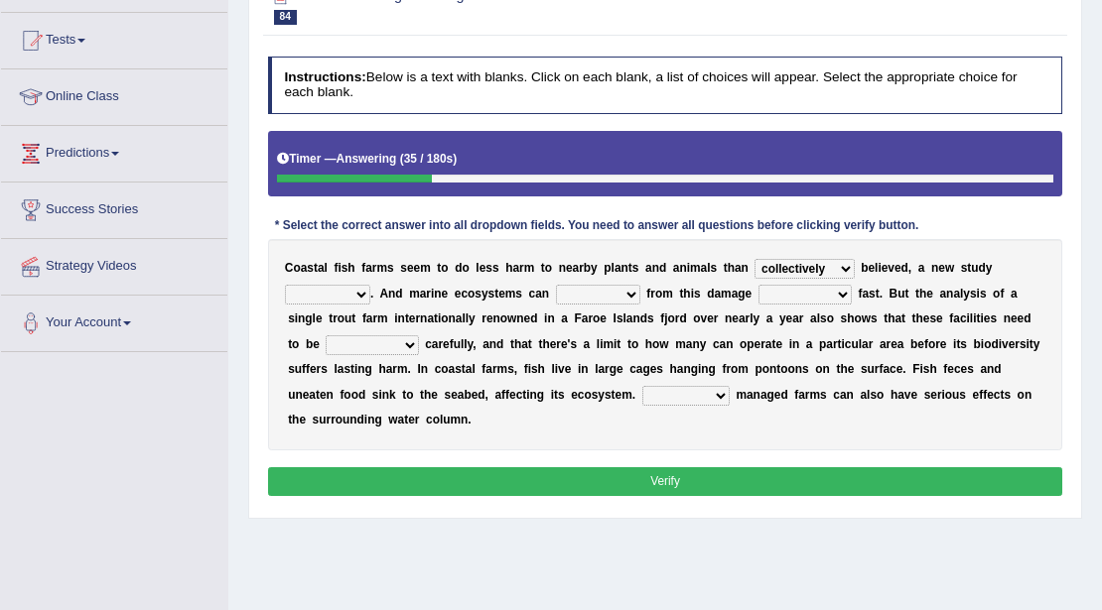
click at [285, 285] on select "introduces deceives reveals conceives" at bounding box center [327, 295] width 85 height 20
click at [597, 298] on select "derive Segregate recover prevent" at bounding box center [598, 295] width 84 height 20
select select "prevent"
click at [556, 285] on select "derive Segregate recover prevent" at bounding box center [598, 295] width 84 height 20
click at [789, 291] on select "visually commonly surprisingly spiritually" at bounding box center [804, 295] width 93 height 20
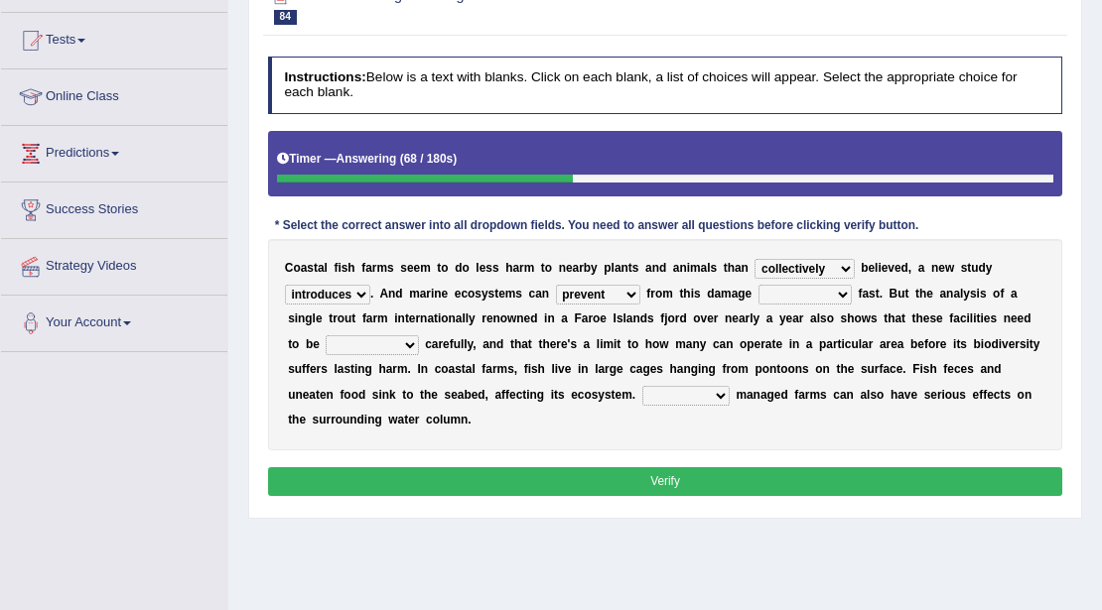
select select "surprisingly"
click at [758, 285] on select "visually commonly surprisingly spiritually" at bounding box center [804, 295] width 93 height 20
click at [391, 339] on select "dislocated estimated placed dismounted" at bounding box center [372, 346] width 92 height 20
click at [326, 336] on select "dislocated estimated placed dismounted" at bounding box center [372, 346] width 92 height 20
click at [373, 349] on select "dislocated estimated placed dismounted" at bounding box center [372, 346] width 92 height 20
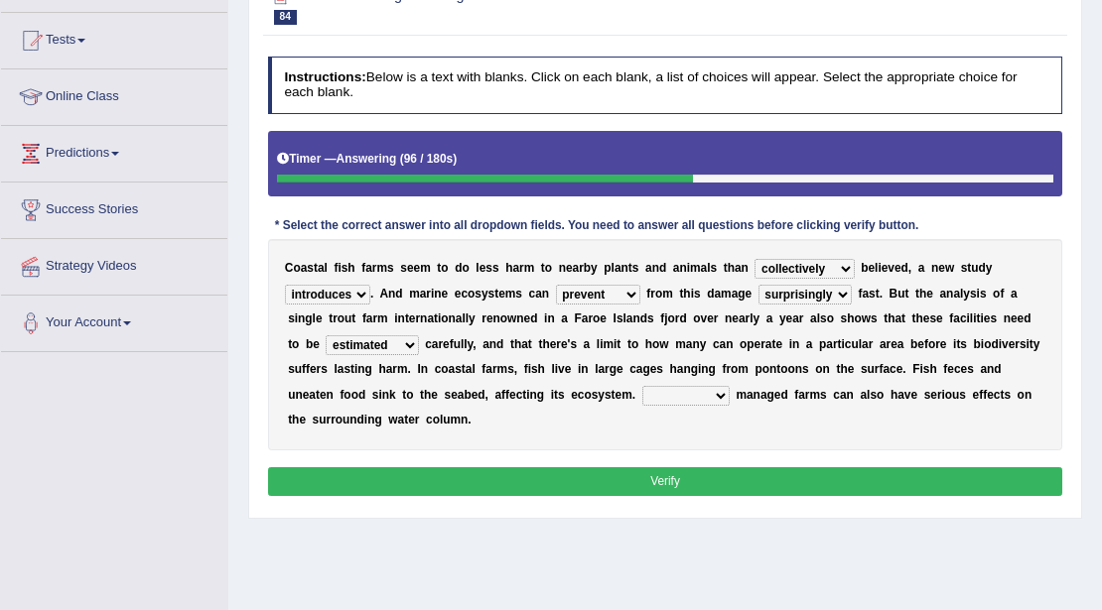
select select "placed"
click at [326, 336] on select "dislocated estimated placed dismounted" at bounding box center [372, 346] width 92 height 20
click at [627, 390] on b "m" at bounding box center [626, 395] width 11 height 14
click at [679, 405] on div "C o a s t a l f i s h f a r m s s e e m t o d o l e s s h a r m t o n e a r b y…" at bounding box center [665, 344] width 795 height 211
click at [681, 397] on select "Well Badly Expectedly Attentively" at bounding box center [685, 396] width 87 height 20
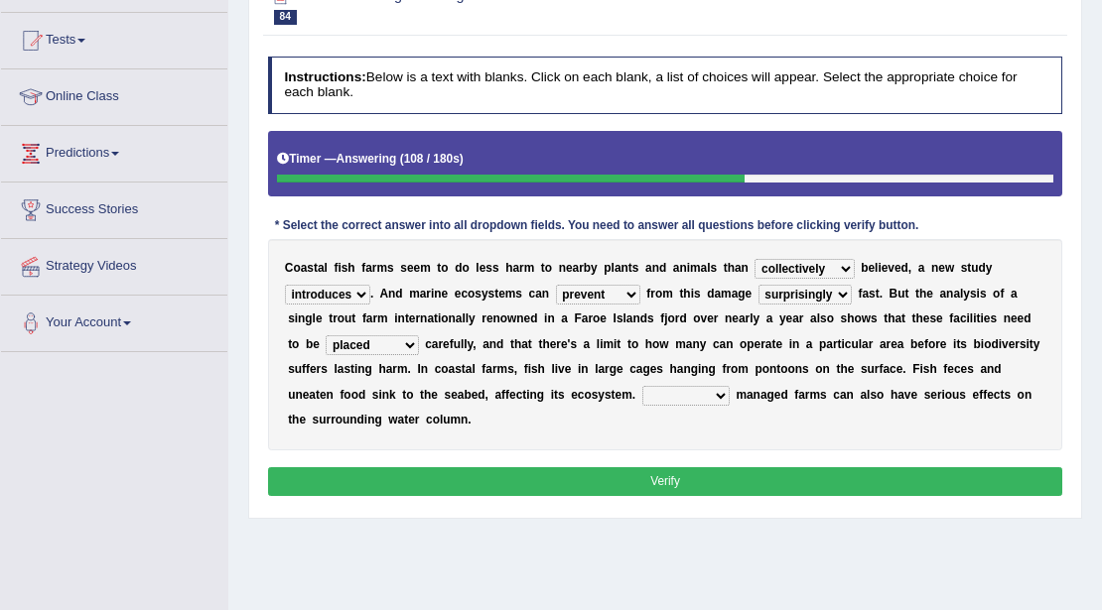
select select "Well"
click at [642, 386] on select "Well Badly Expectedly Attentively" at bounding box center [685, 396] width 87 height 20
click at [683, 488] on button "Verify" at bounding box center [665, 482] width 795 height 29
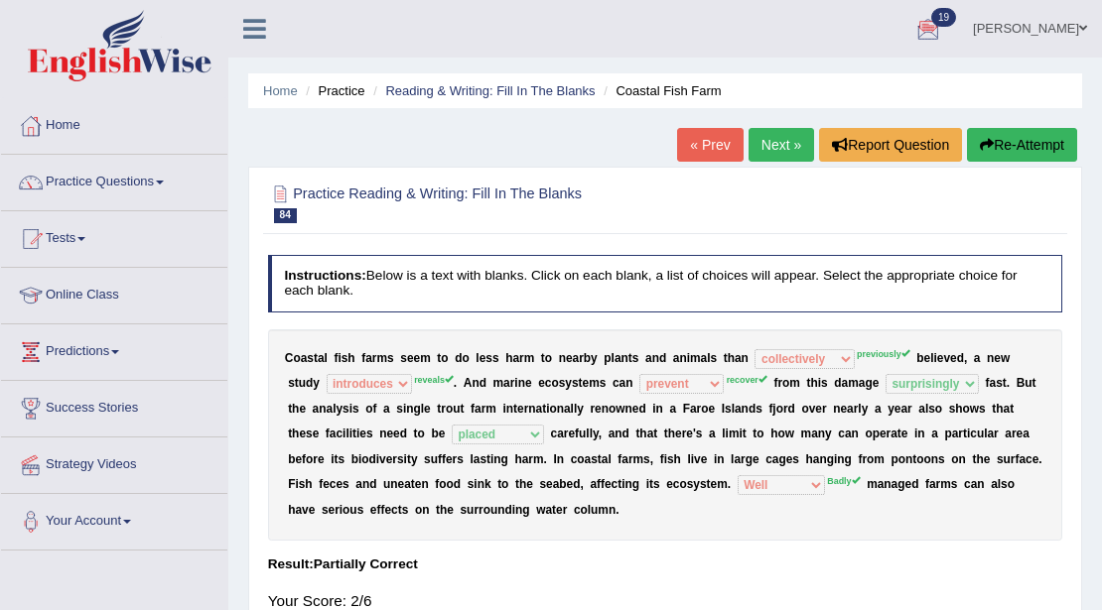
click at [782, 158] on link "Next »" at bounding box center [781, 145] width 66 height 34
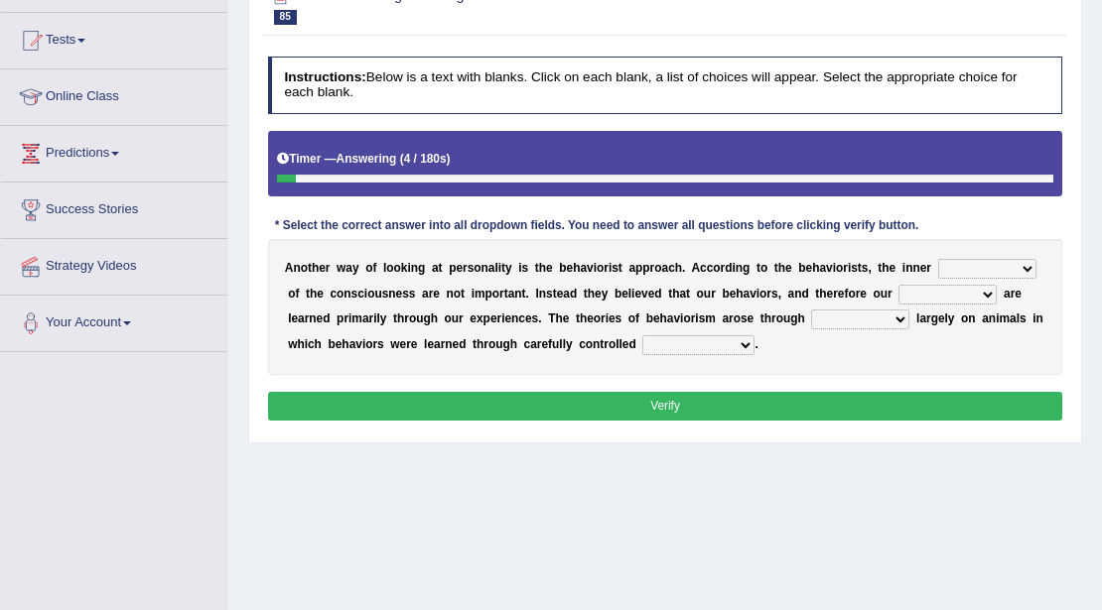
click at [982, 271] on select "assumptions matters missions facts" at bounding box center [987, 269] width 98 height 20
select select "assumptions"
click at [938, 259] on select "assumptions matters missions facts" at bounding box center [987, 269] width 98 height 20
click at [938, 291] on select "implications personalities durations appearances" at bounding box center [947, 295] width 98 height 20
select select "personalities"
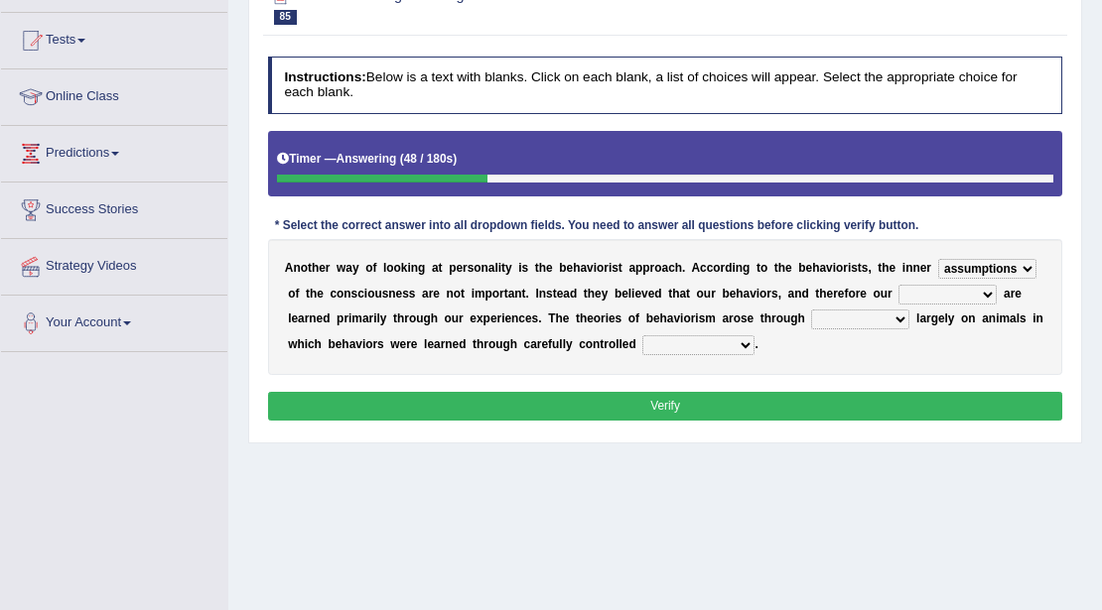
click at [898, 285] on select "implications personalities durations appearances" at bounding box center [947, 295] width 98 height 20
click at [848, 318] on select "experiments imaginations transitions epitomes" at bounding box center [860, 320] width 98 height 20
select select "experiments"
click at [811, 310] on select "experiments imaginations transitions epitomes" at bounding box center [860, 320] width 98 height 20
click at [656, 341] on select "stimuli judgements discriminations conclusions" at bounding box center [698, 346] width 112 height 20
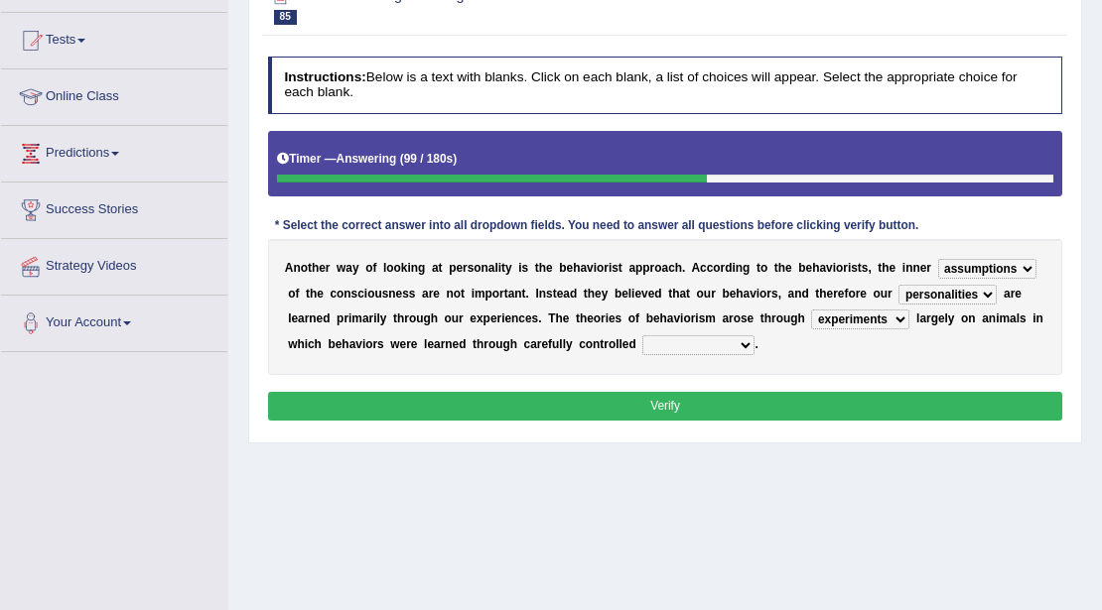
click at [642, 336] on select "stimuli judgements discriminations conclusions" at bounding box center [698, 346] width 112 height 20
click at [739, 339] on select "stimuli judgements discriminations conclusions" at bounding box center [698, 346] width 112 height 20
select select "judgements"
click at [642, 336] on select "stimuli judgements discriminations conclusions" at bounding box center [698, 346] width 112 height 20
click at [737, 399] on button "Verify" at bounding box center [665, 406] width 795 height 29
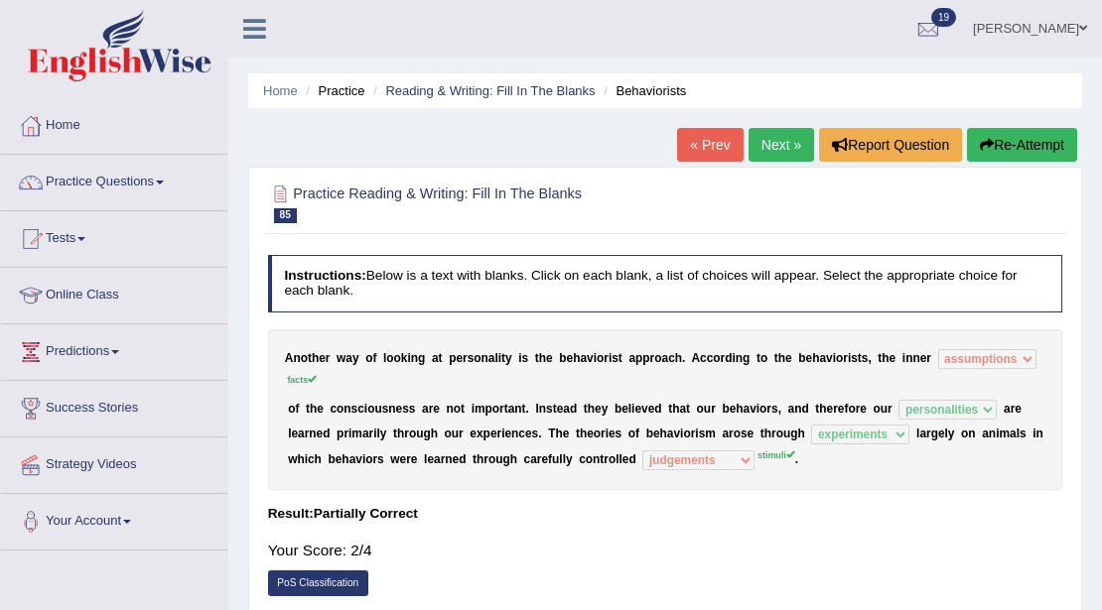
click at [793, 158] on link "Next »" at bounding box center [781, 145] width 66 height 34
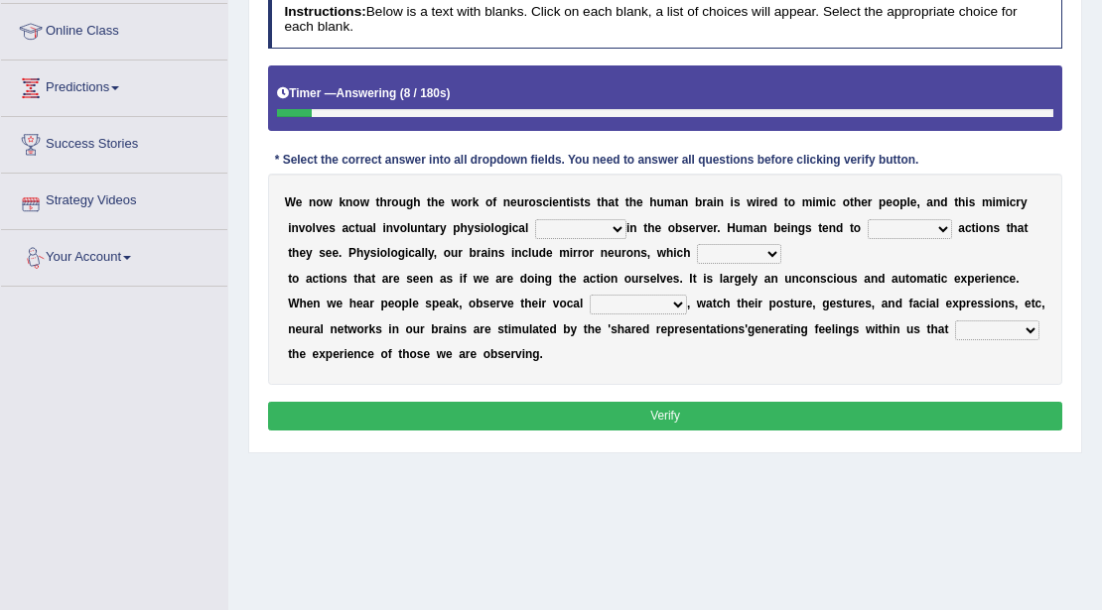
click at [591, 228] on select "emotion experience expression expectation" at bounding box center [580, 229] width 91 height 20
click at [535, 219] on select "emotion experience expression expectation" at bounding box center [580, 229] width 91 height 20
click at [895, 229] on select "prevent imitate limit discipline" at bounding box center [910, 229] width 84 height 20
click at [725, 368] on div "W e n o w k n o w t h r o u g h t h e w o r k o f n e u r o s c i e n t i s t s…" at bounding box center [665, 279] width 795 height 211
click at [611, 222] on select "emotion experience expression expectation" at bounding box center [580, 229] width 91 height 20
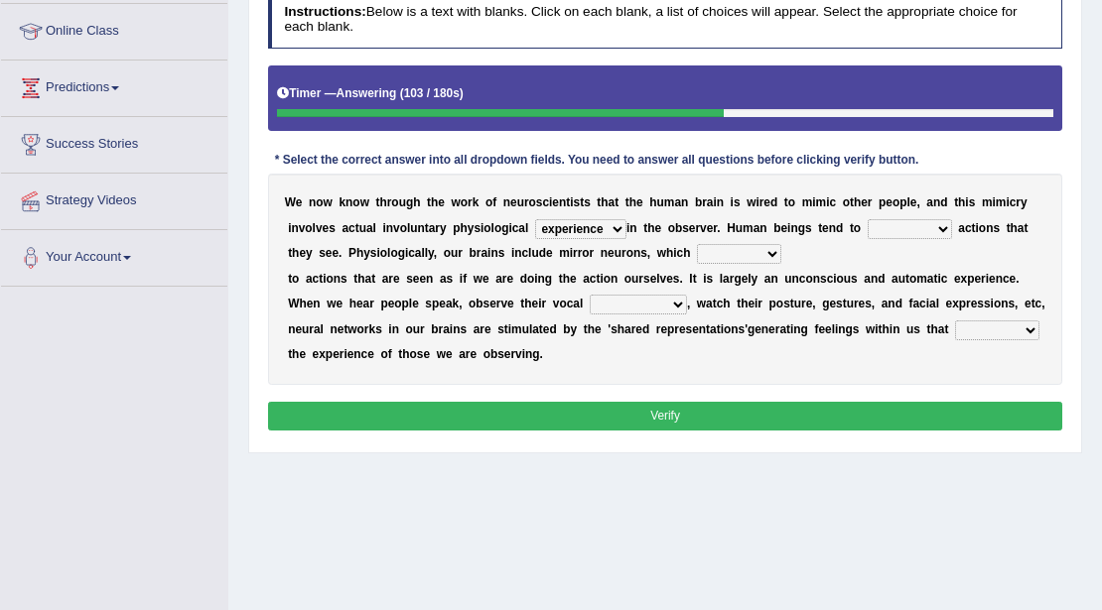
select select "expression"
click at [535, 219] on select "emotion experience expression expectation" at bounding box center [580, 229] width 91 height 20
click at [879, 234] on select "prevent imitate limit discipline" at bounding box center [910, 229] width 84 height 20
click at [727, 221] on b "H" at bounding box center [731, 228] width 9 height 14
click at [727, 234] on div "W e n o w k n o w t h r o u g h t h e w o r k o f n e u r o s c i e n t i s t s…" at bounding box center [665, 279] width 795 height 211
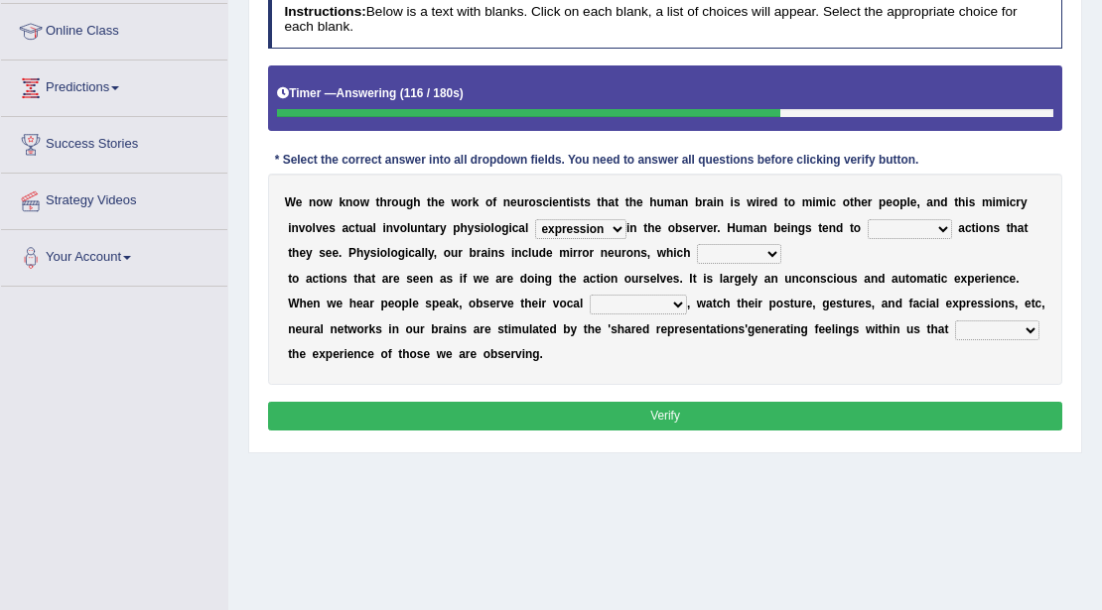
click at [728, 246] on select "recover refer react lead" at bounding box center [739, 254] width 84 height 20
select select "lead"
click at [697, 244] on select "recover refer react lead" at bounding box center [739, 254] width 84 height 20
click at [619, 307] on select "appearances nuances volumes shapes" at bounding box center [638, 305] width 97 height 20
select select "shapes"
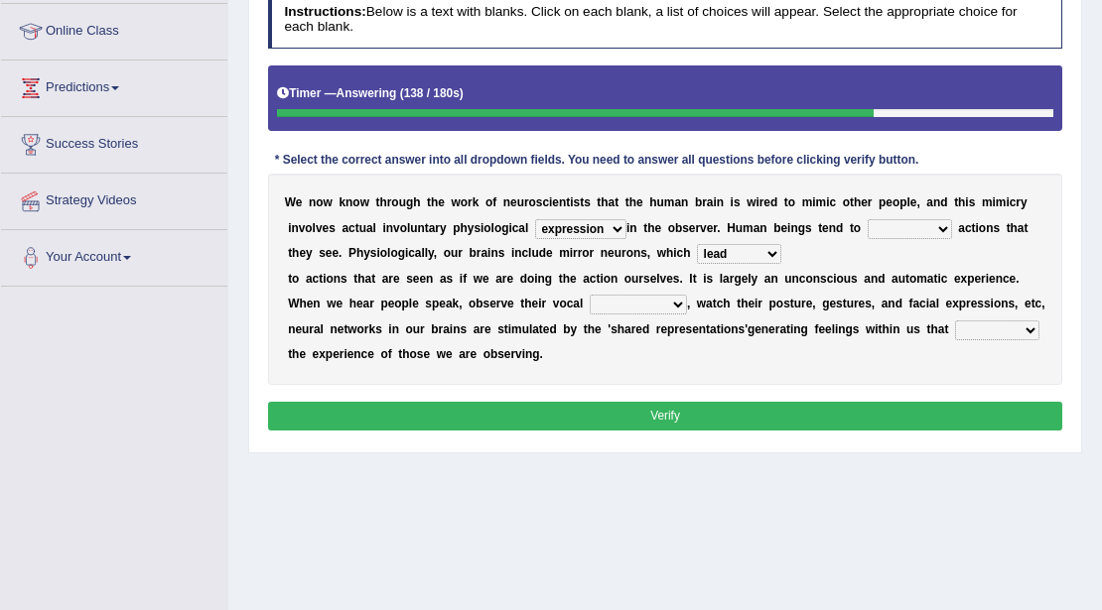
click at [590, 295] on select "appearances nuances volumes shapes" at bounding box center [638, 305] width 97 height 20
click at [999, 333] on select "circle multiply reflect subscribe" at bounding box center [997, 331] width 84 height 20
select select "reflect"
click at [955, 321] on select "circle multiply reflect subscribe" at bounding box center [997, 331] width 84 height 20
click at [890, 227] on select "prevent imitate limit discipline" at bounding box center [910, 229] width 84 height 20
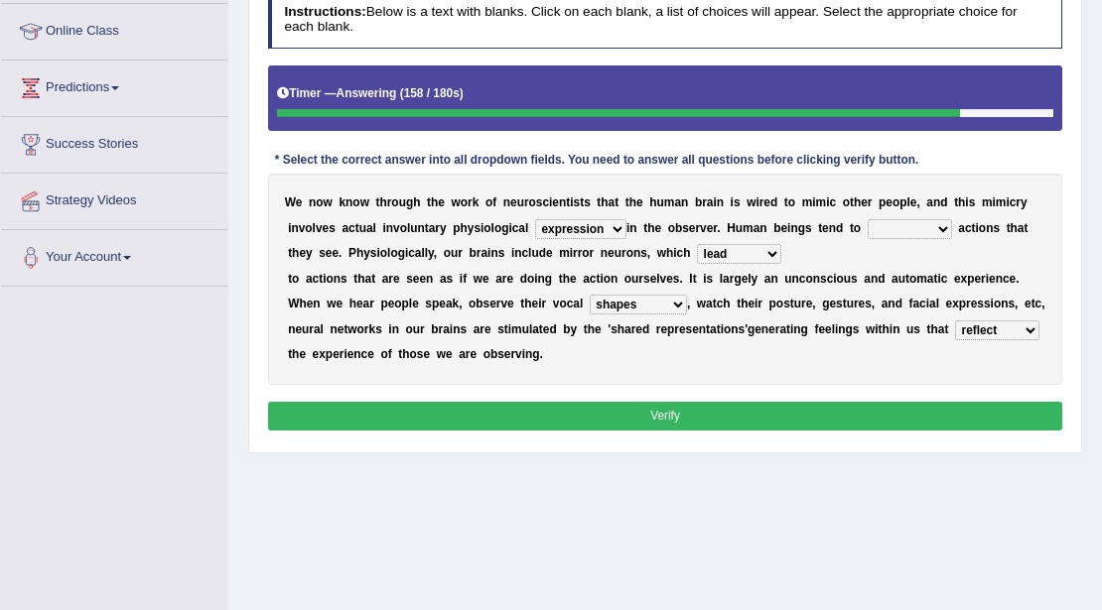
select select "imitate"
click at [868, 219] on select "prevent imitate limit discipline" at bounding box center [910, 229] width 84 height 20
click at [876, 408] on button "Verify" at bounding box center [665, 416] width 795 height 29
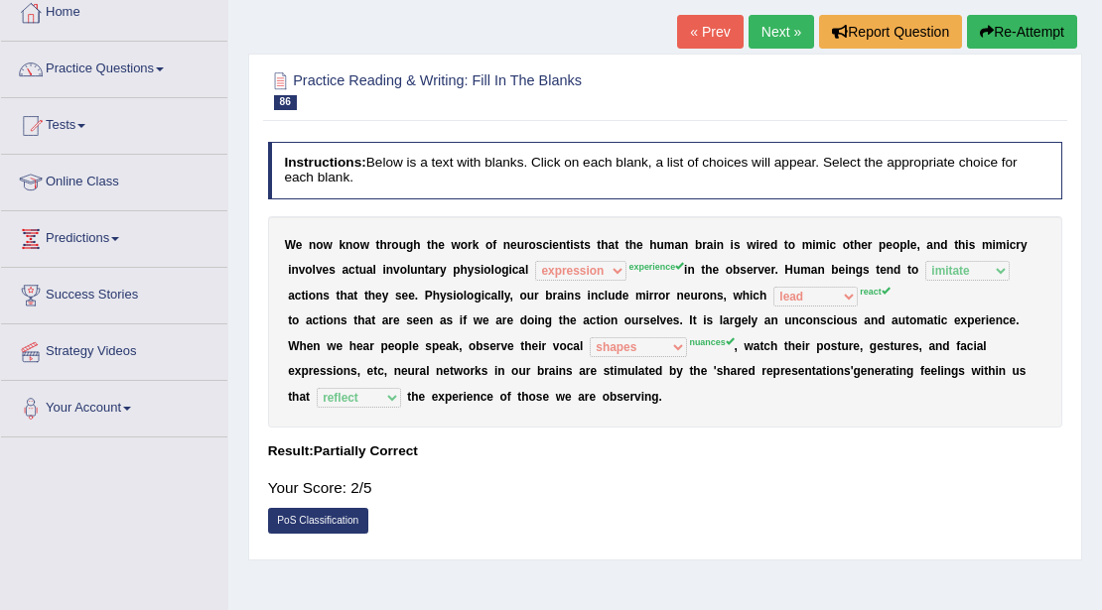
scroll to position [66, 0]
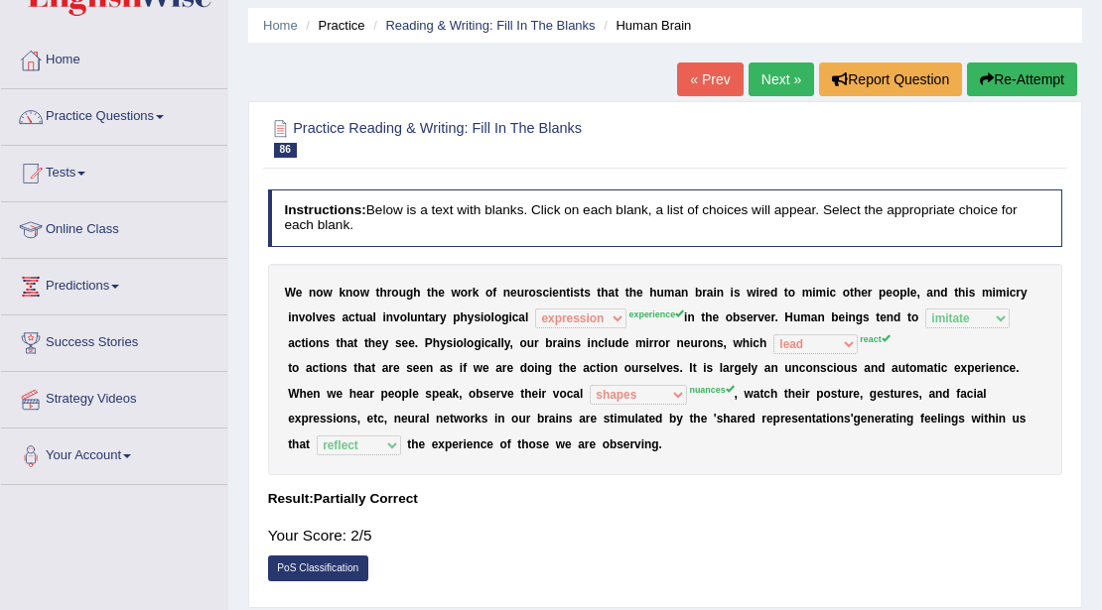
click at [778, 81] on link "Next »" at bounding box center [781, 80] width 66 height 34
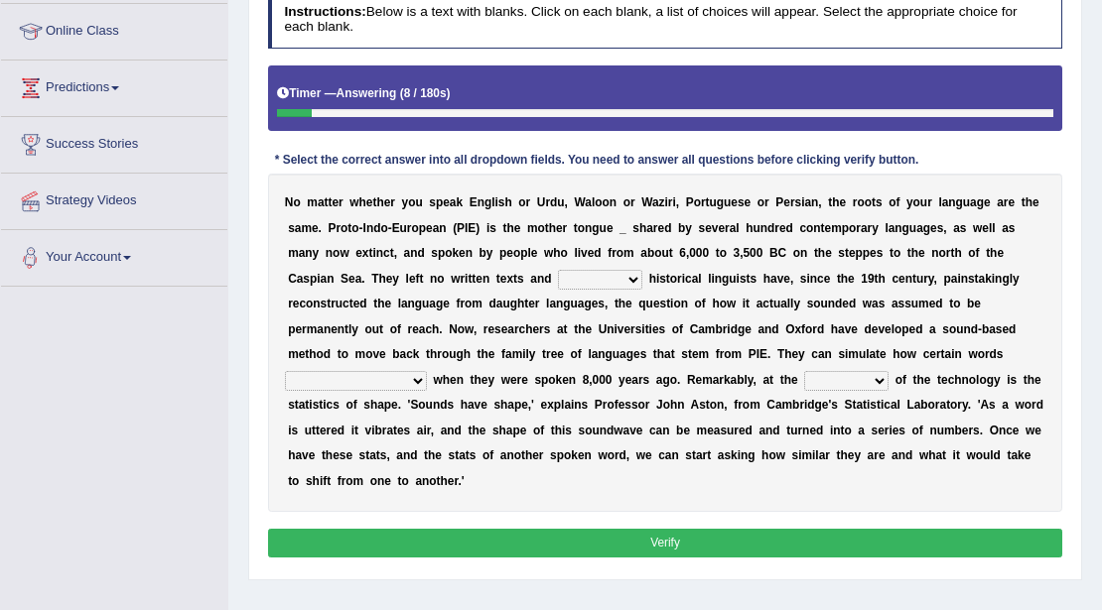
click at [590, 275] on select "therefore until where although" at bounding box center [600, 280] width 84 height 20
select select "until"
click at [558, 270] on select "therefore until where although" at bounding box center [600, 280] width 84 height 20
click at [422, 375] on select "would sound would have sounded sound have sound" at bounding box center [356, 381] width 142 height 20
select select "would have sounded"
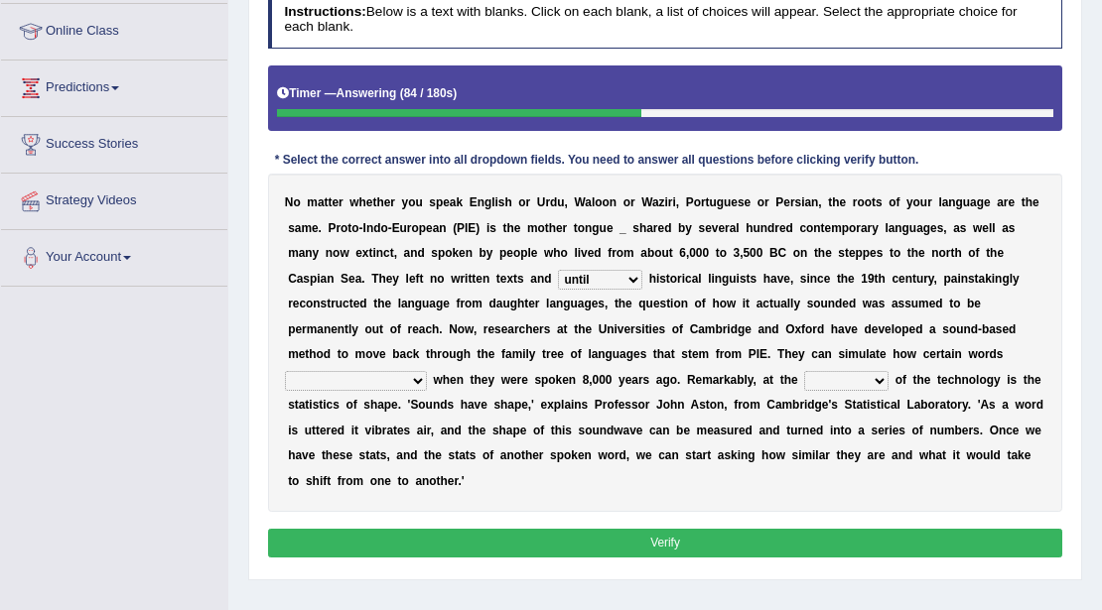
click at [285, 371] on select "would sound would have sounded sound have sound" at bounding box center [356, 381] width 142 height 20
click at [816, 381] on select "cost heart end moment" at bounding box center [846, 381] width 84 height 20
select select "moment"
click at [804, 371] on select "cost heart end moment" at bounding box center [846, 381] width 84 height 20
click at [613, 274] on select "therefore until where although" at bounding box center [600, 280] width 84 height 20
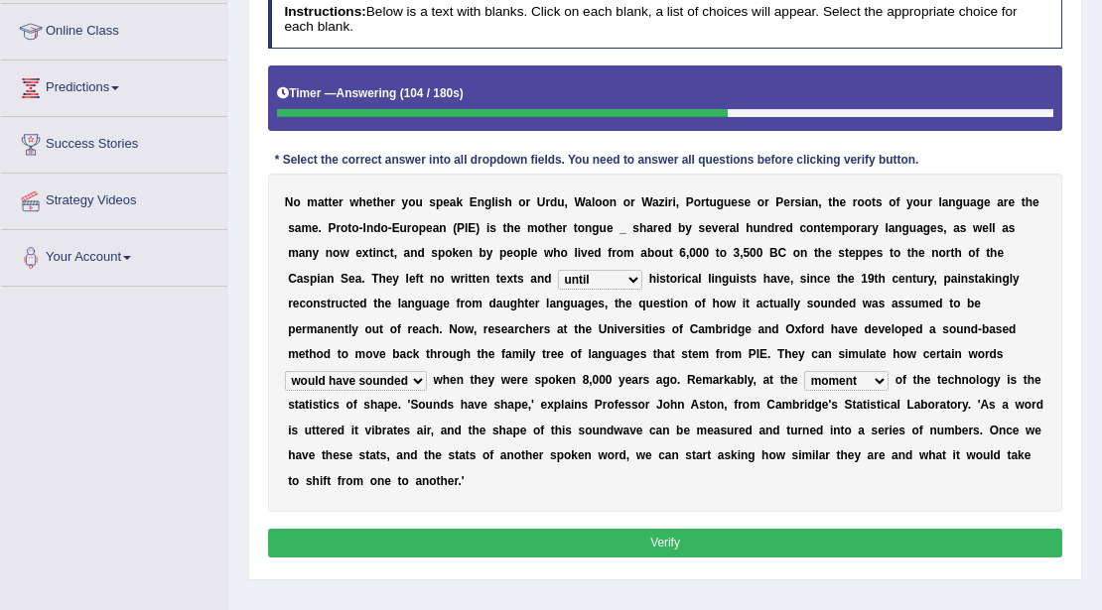
click at [822, 347] on b "a" at bounding box center [821, 354] width 7 height 14
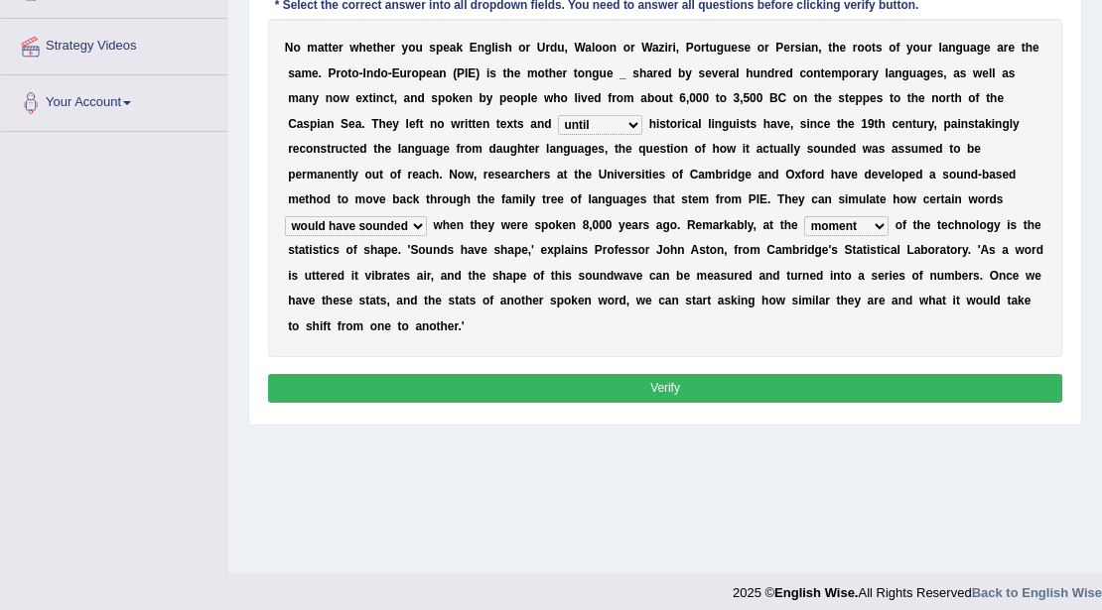
scroll to position [431, 0]
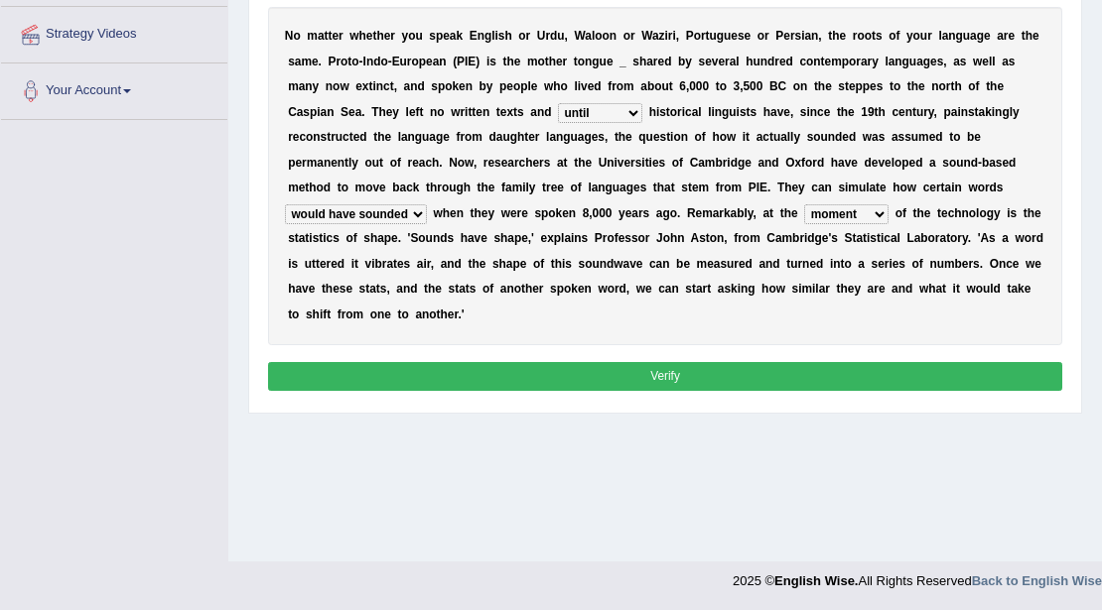
click at [613, 365] on button "Verify" at bounding box center [665, 376] width 795 height 29
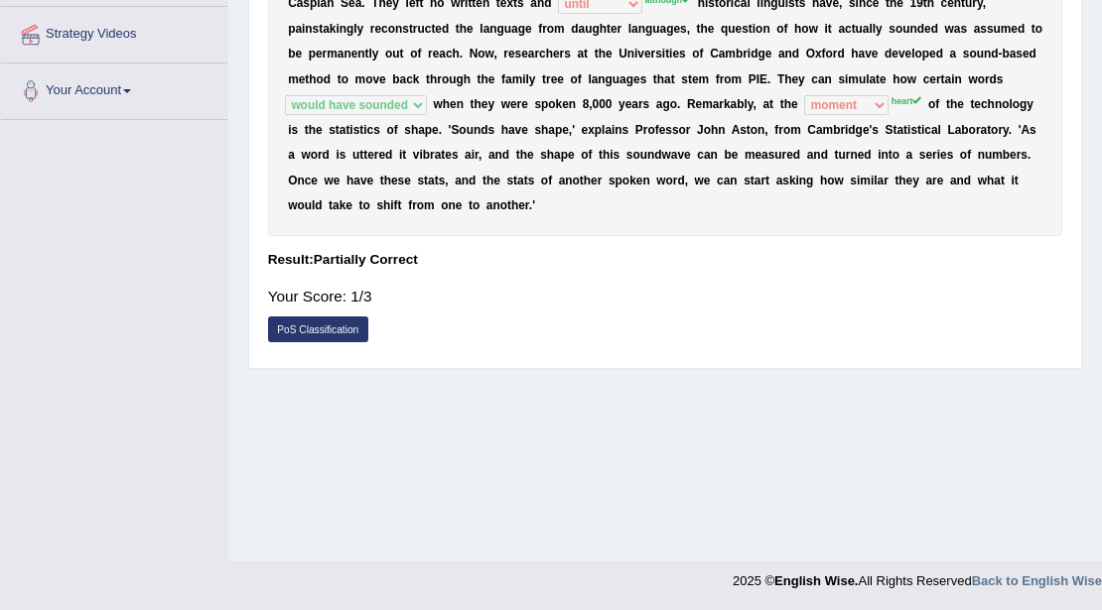
scroll to position [100, 0]
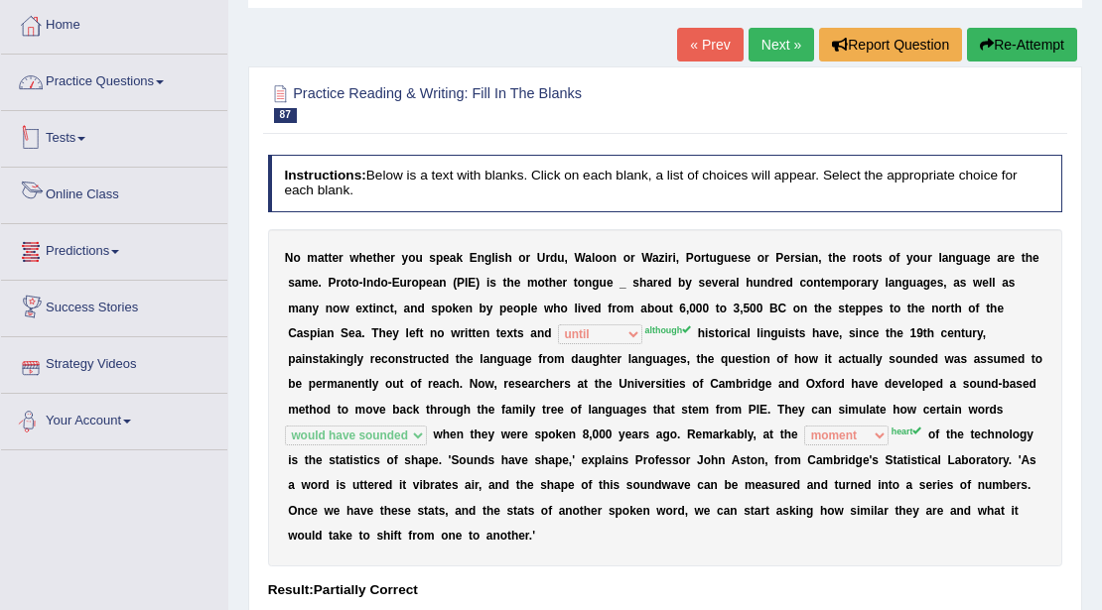
click at [132, 99] on link "Practice Questions" at bounding box center [114, 80] width 226 height 50
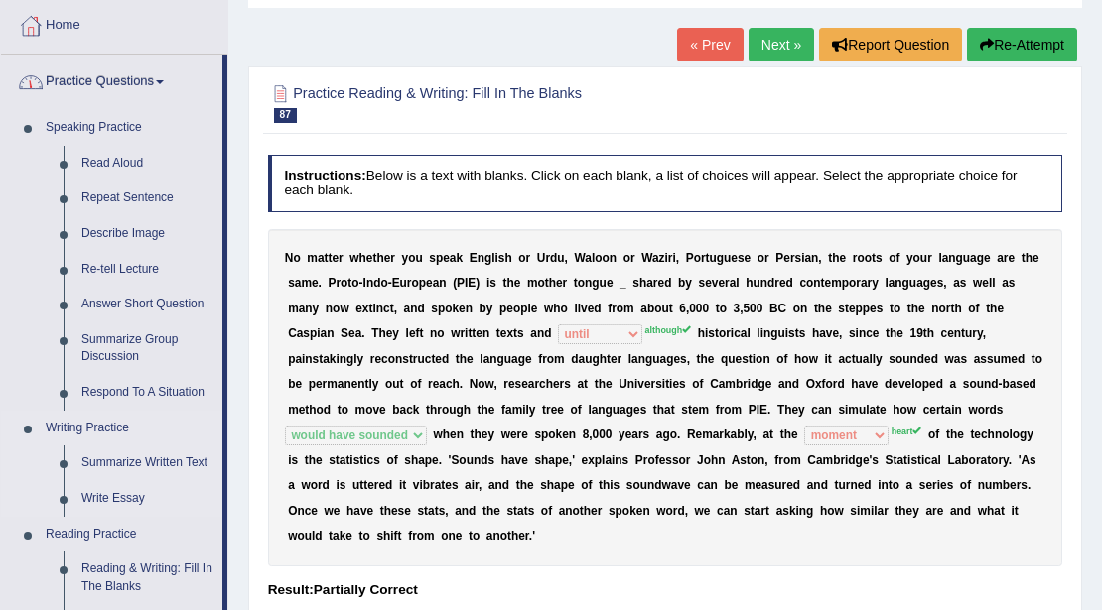
scroll to position [299, 0]
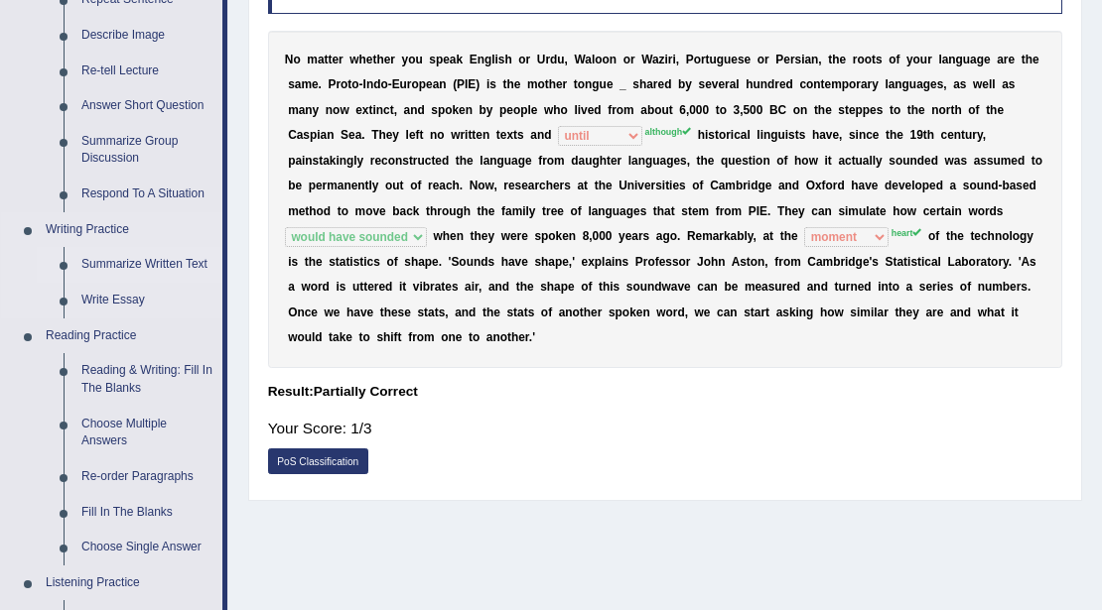
click at [143, 268] on link "Summarize Written Text" at bounding box center [147, 265] width 150 height 36
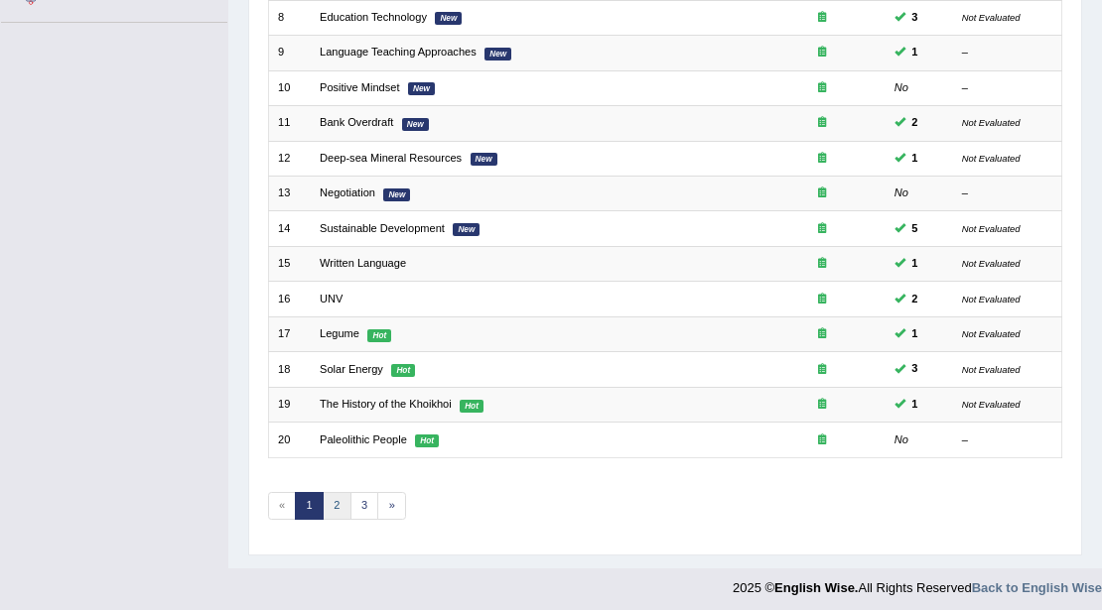
click at [339, 503] on link "2" at bounding box center [337, 506] width 29 height 28
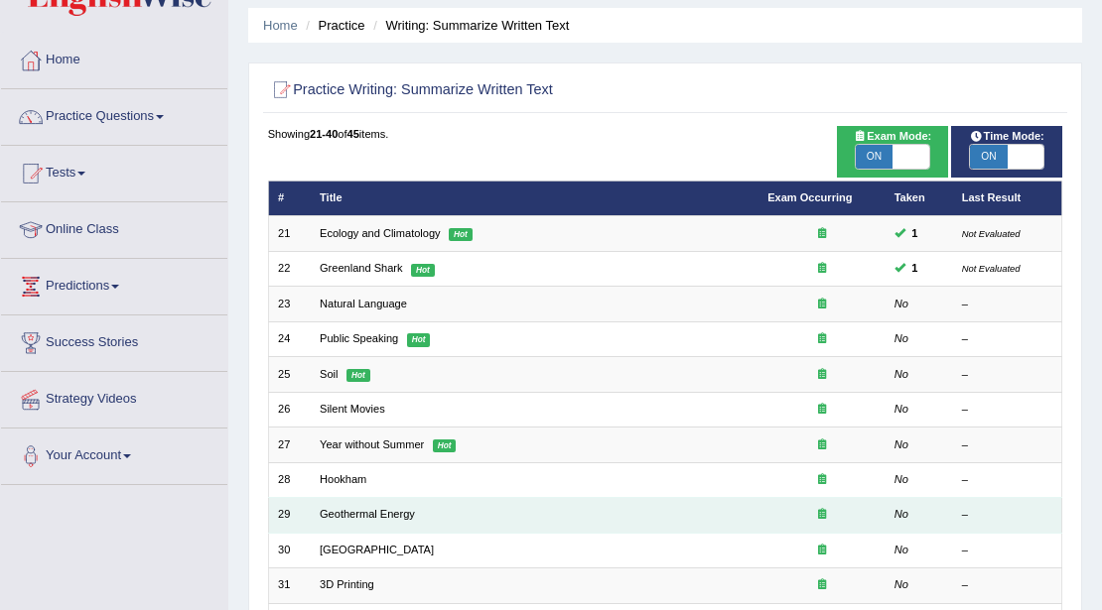
scroll to position [132, 0]
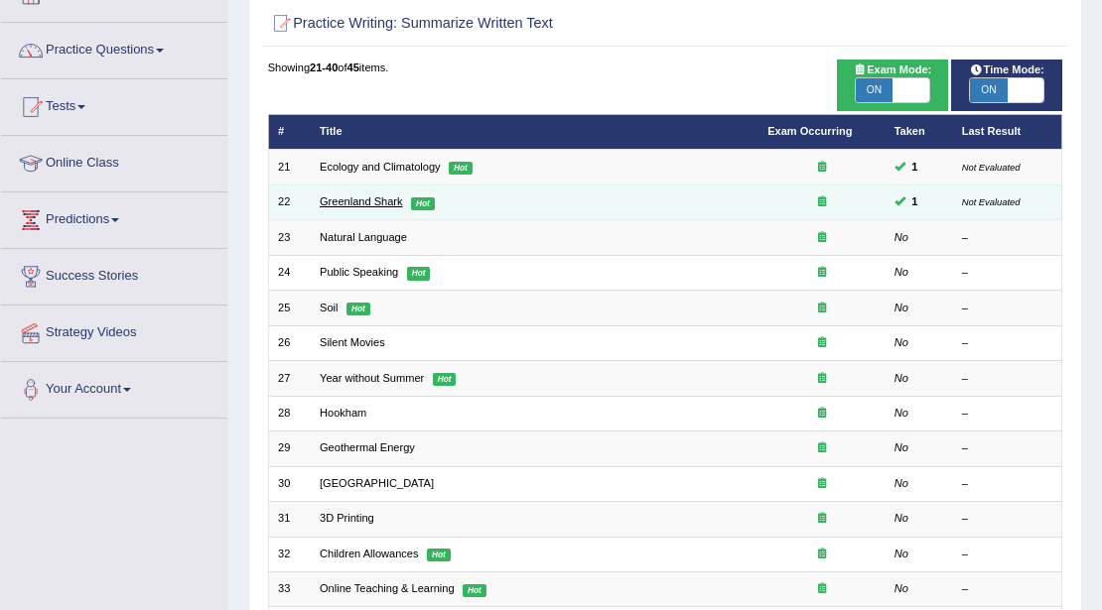
click at [372, 198] on link "Greenland Shark" at bounding box center [361, 202] width 83 height 12
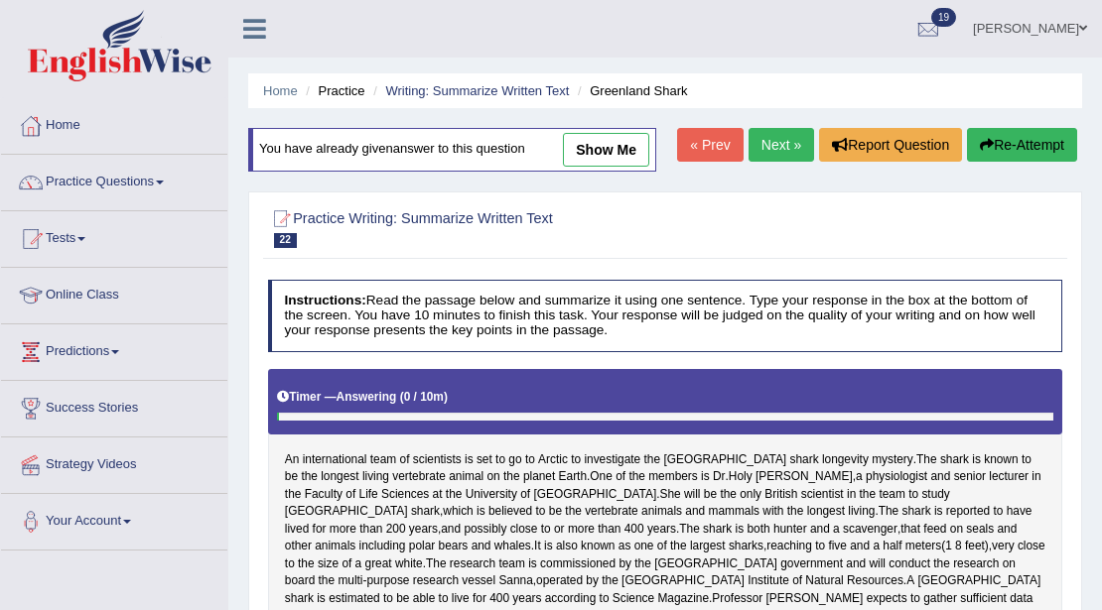
click at [602, 151] on link "show me" at bounding box center [606, 150] width 86 height 34
type textarea "The passage outlines an international team of scientists is set to go to Arctic…"
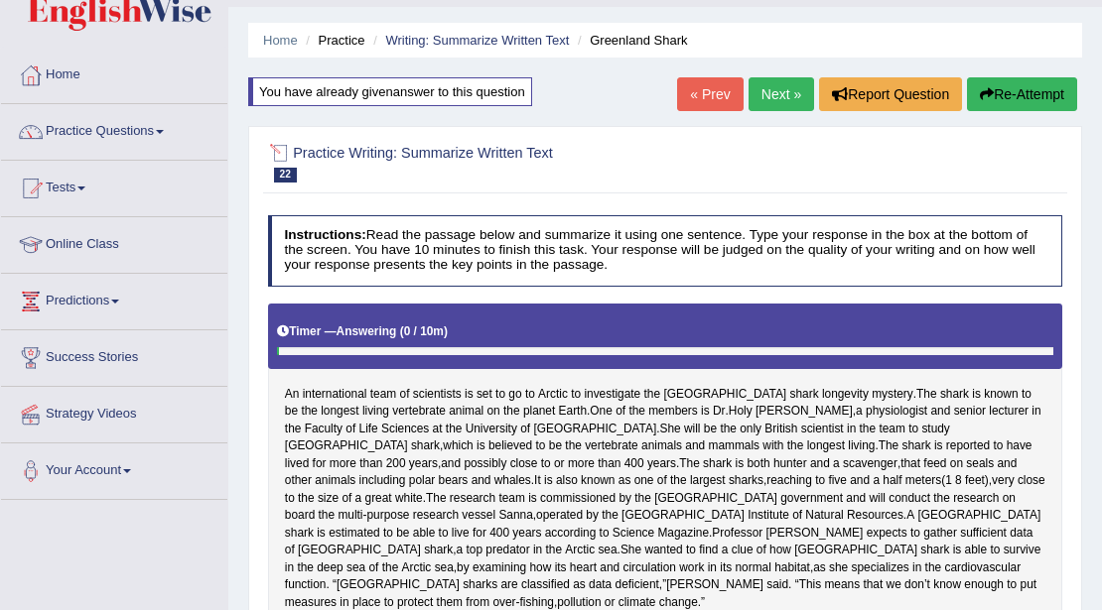
scroll to position [66, 0]
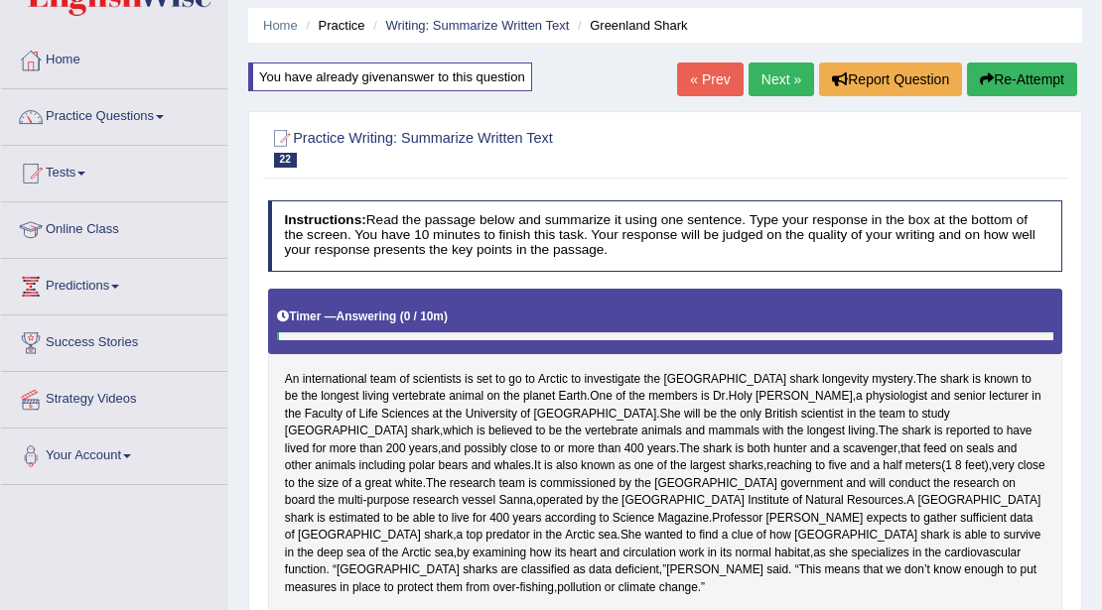
click at [782, 89] on link "Next »" at bounding box center [781, 80] width 66 height 34
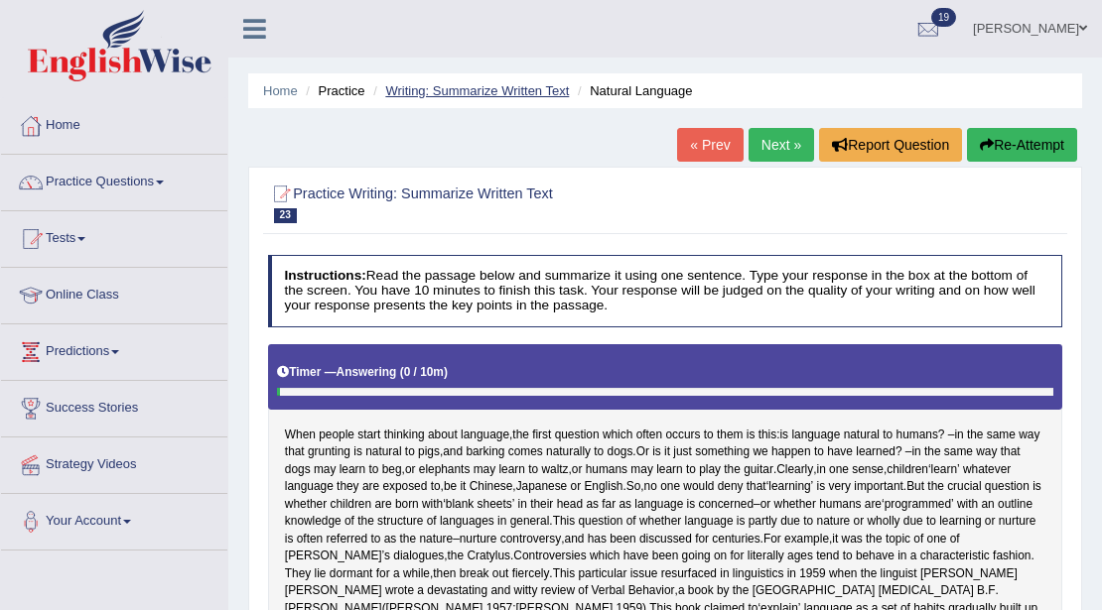
click at [432, 95] on link "Writing: Summarize Written Text" at bounding box center [477, 90] width 184 height 15
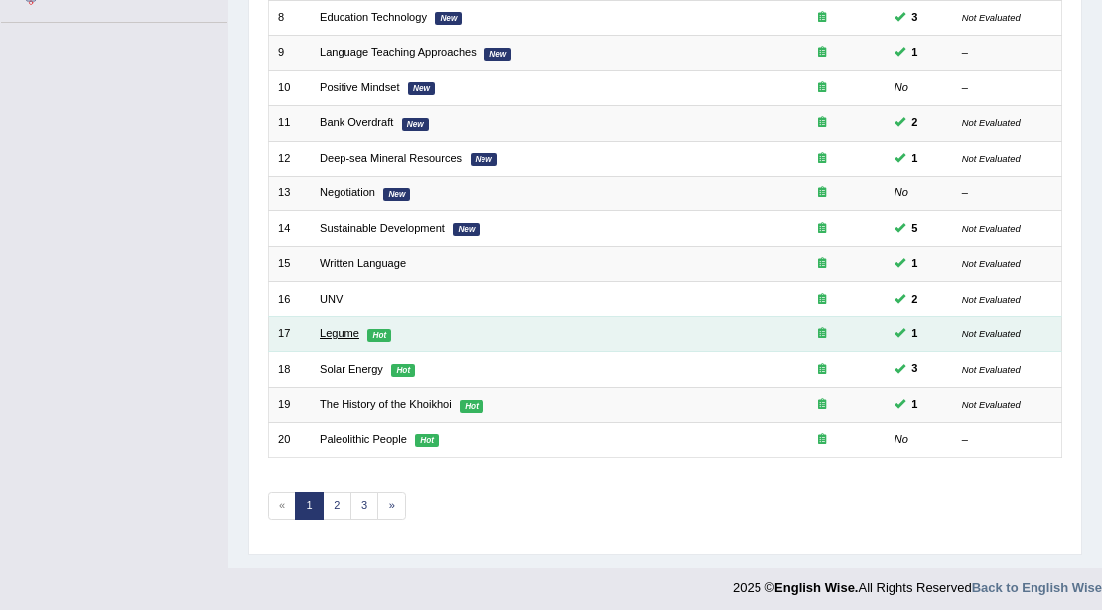
click at [345, 334] on link "Legume" at bounding box center [340, 334] width 40 height 12
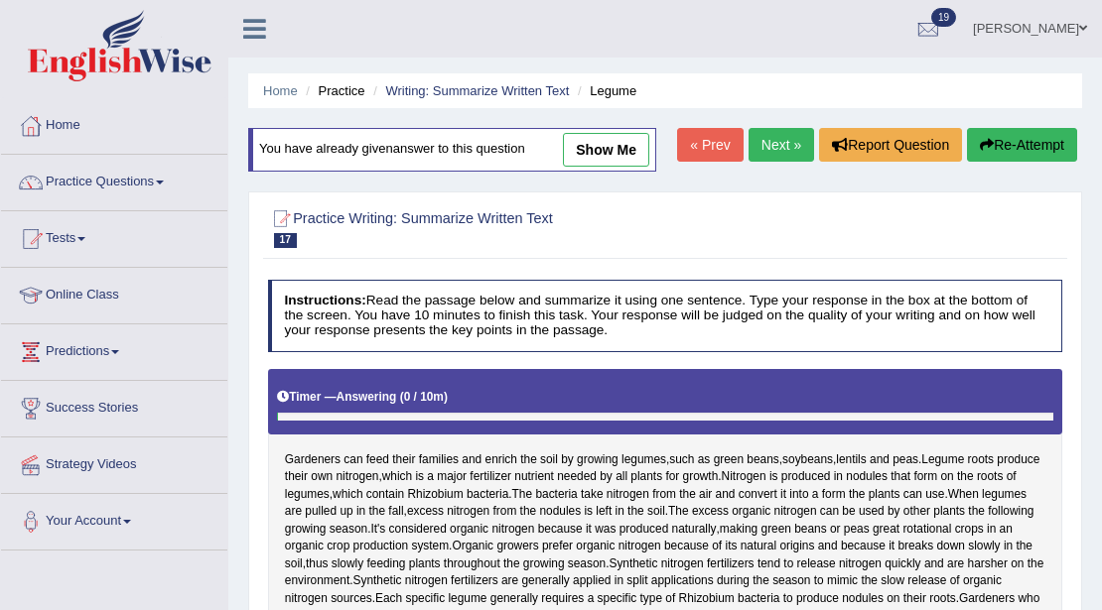
click at [585, 159] on link "show me" at bounding box center [606, 150] width 86 height 34
type textarea "The passage outlines gardeners can feed their families and enrich the soil by g…"
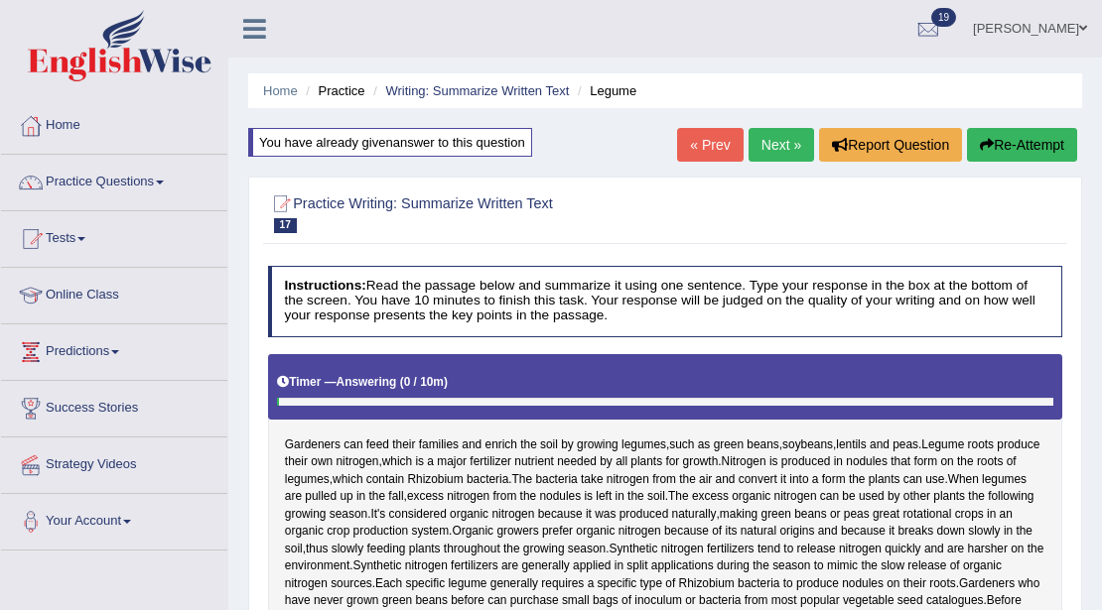
click at [122, 178] on link "Practice Questions" at bounding box center [114, 180] width 226 height 50
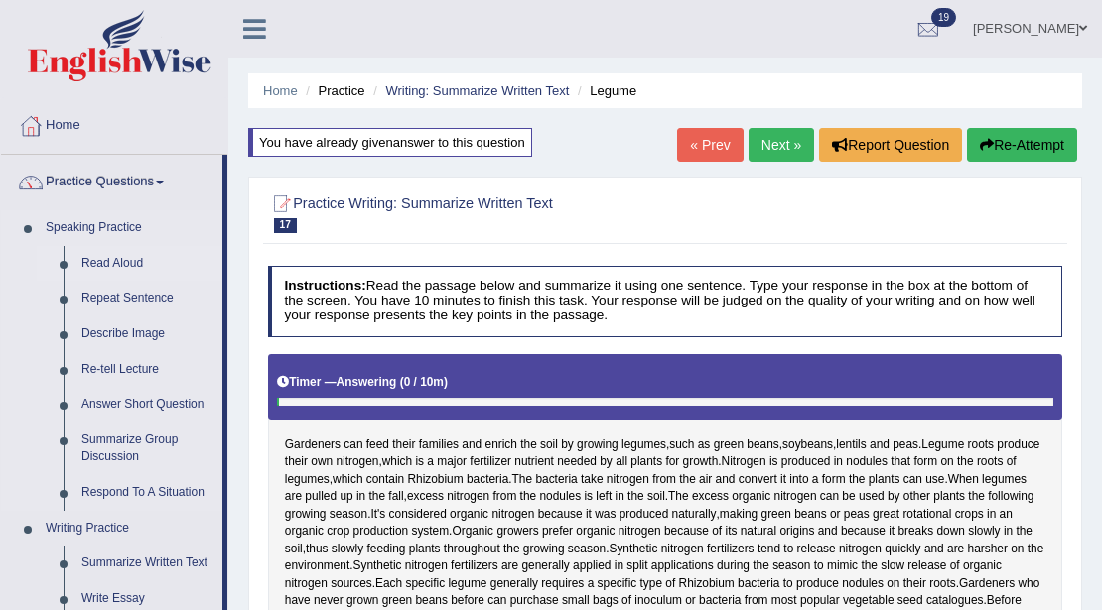
click at [115, 273] on link "Read Aloud" at bounding box center [147, 264] width 150 height 36
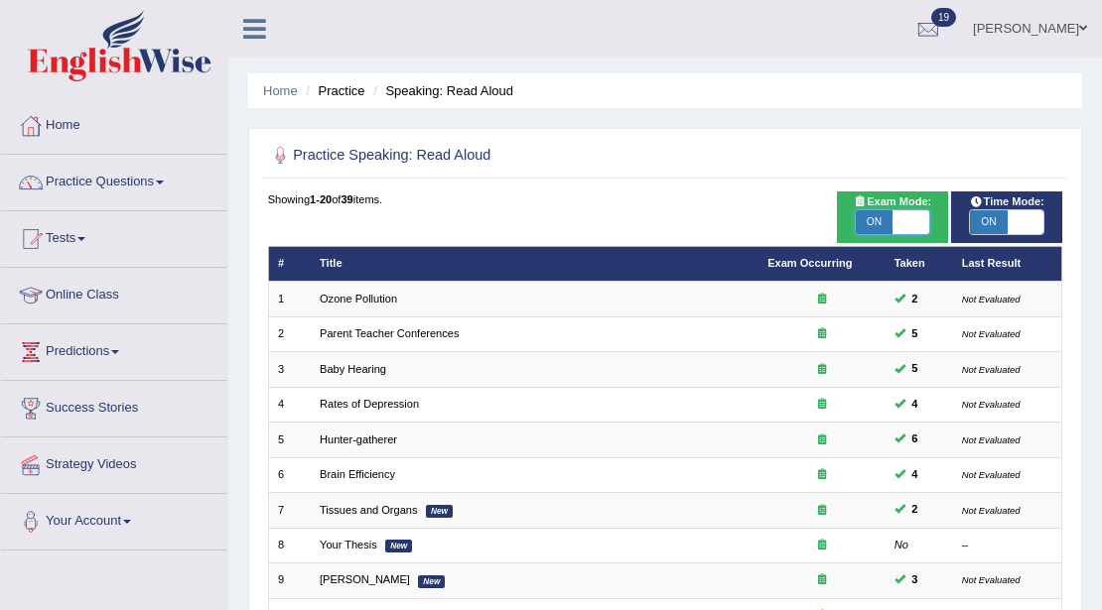
click at [903, 215] on span at bounding box center [910, 222] width 37 height 24
checkbox input "false"
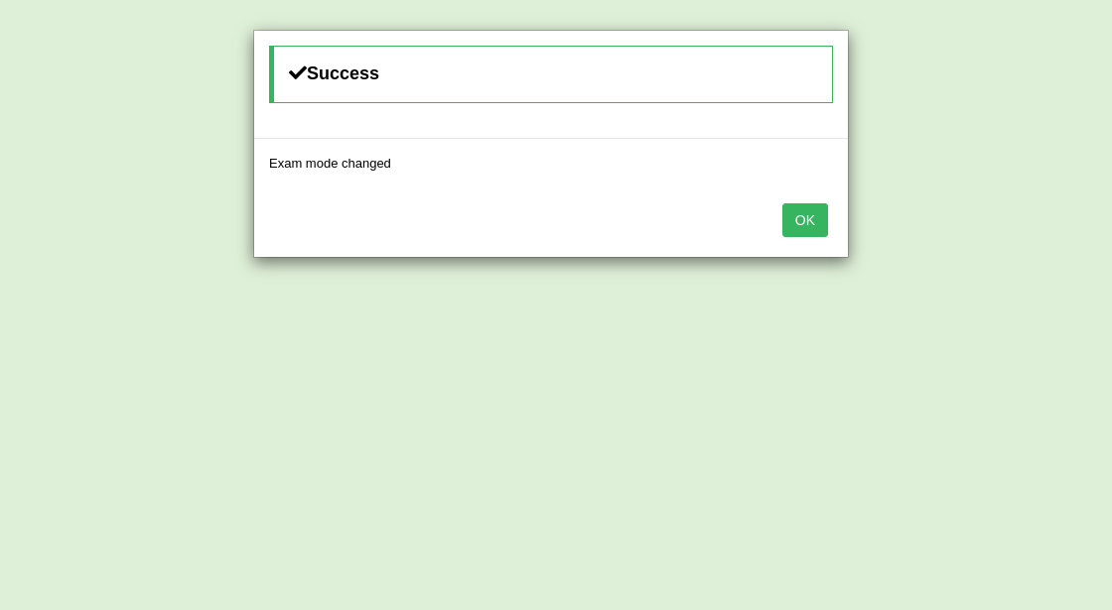
click at [820, 217] on button "OK" at bounding box center [805, 220] width 46 height 34
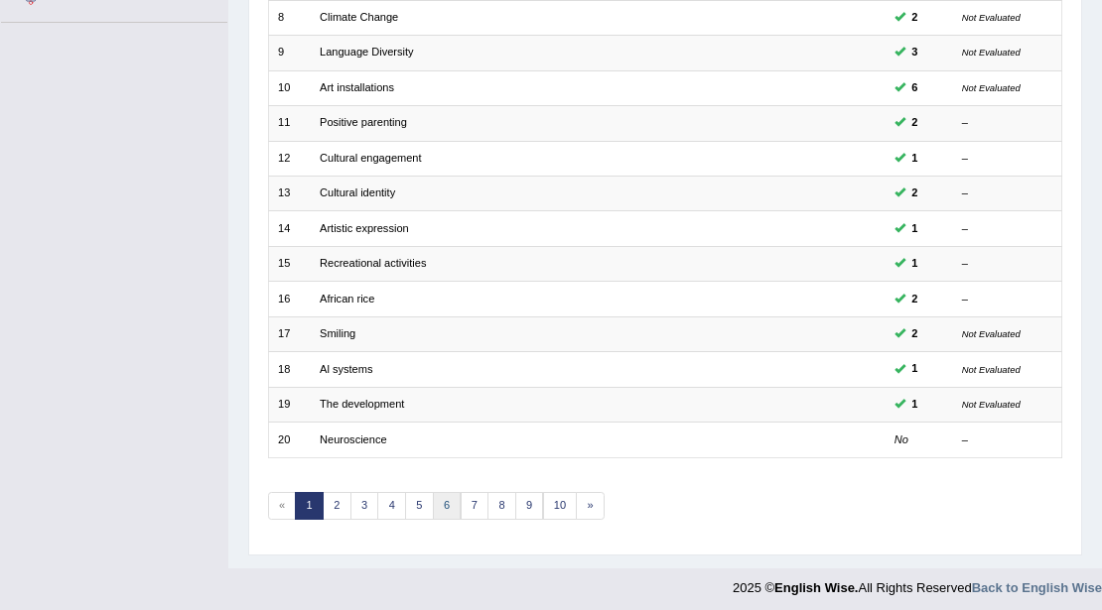
click at [441, 499] on link "6" at bounding box center [447, 506] width 29 height 28
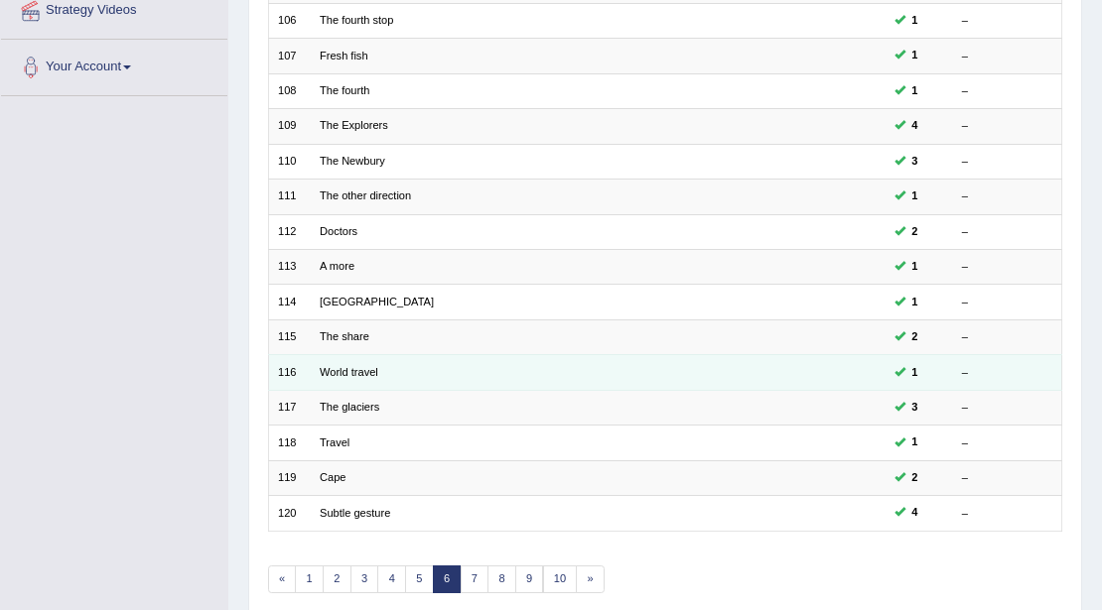
scroll to position [528, 0]
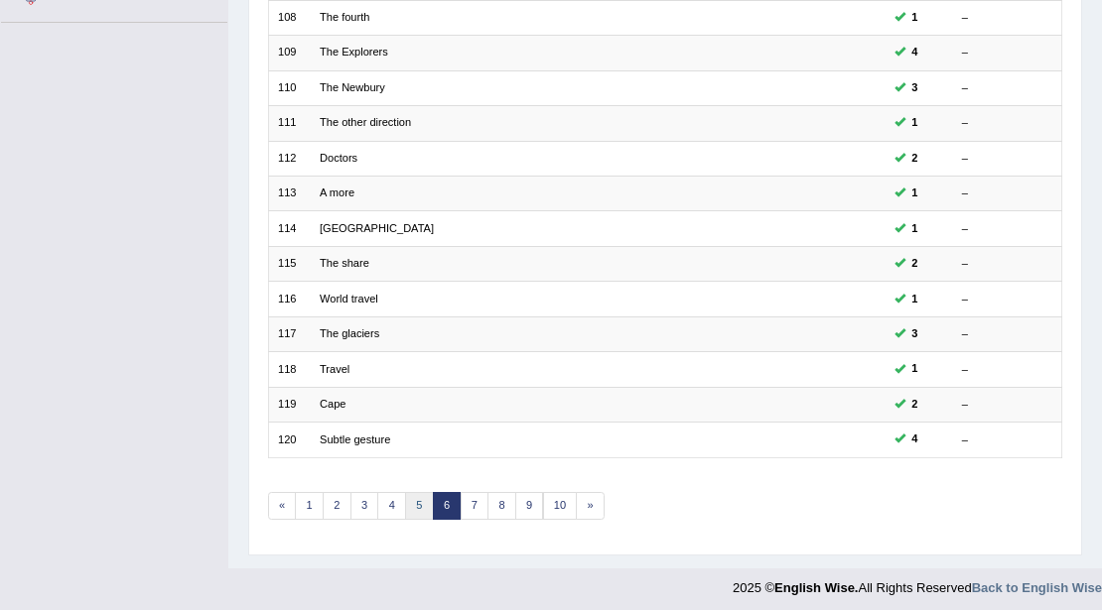
click at [413, 503] on link "5" at bounding box center [419, 506] width 29 height 28
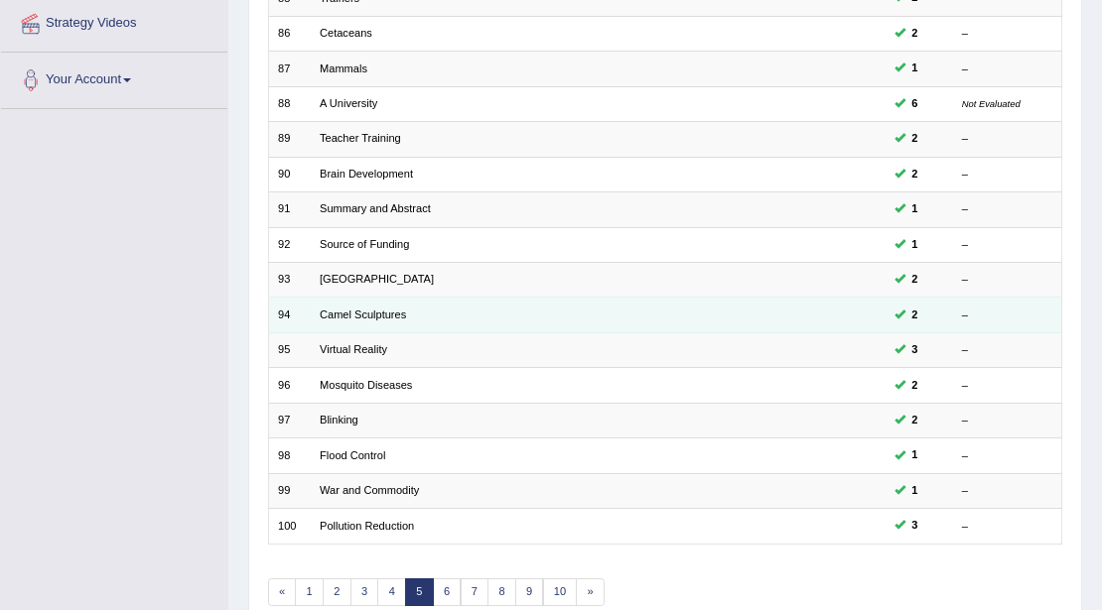
scroll to position [528, 0]
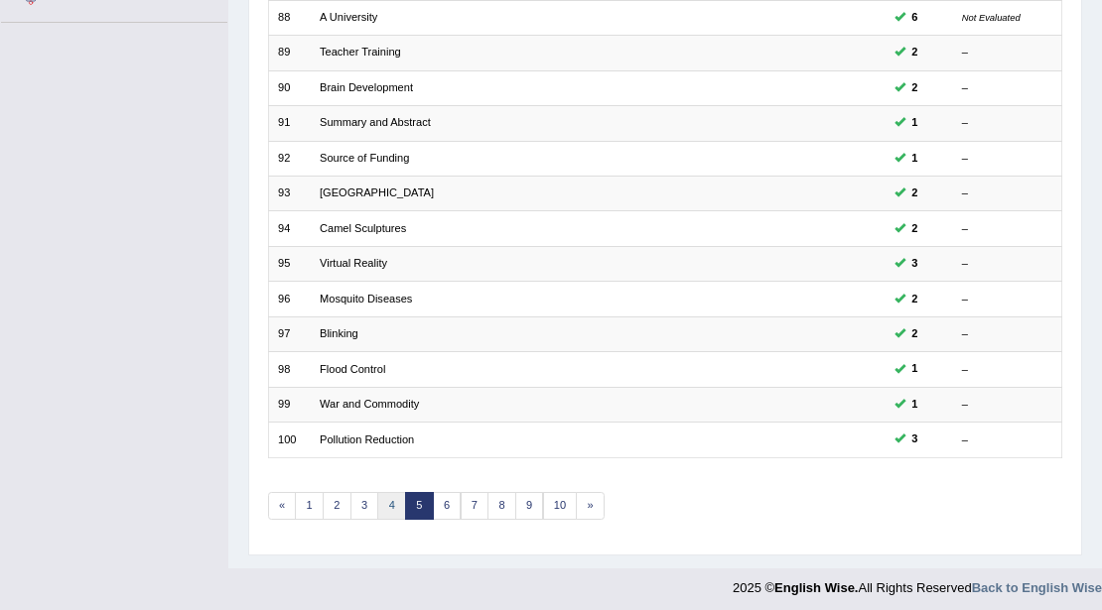
click at [391, 498] on link "4" at bounding box center [391, 506] width 29 height 28
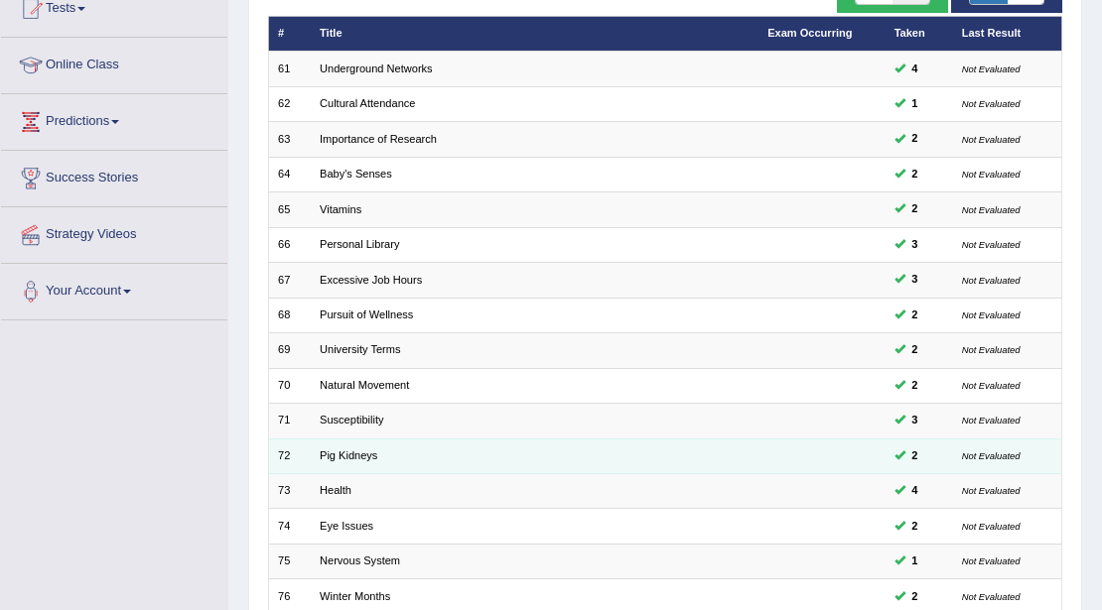
scroll to position [197, 0]
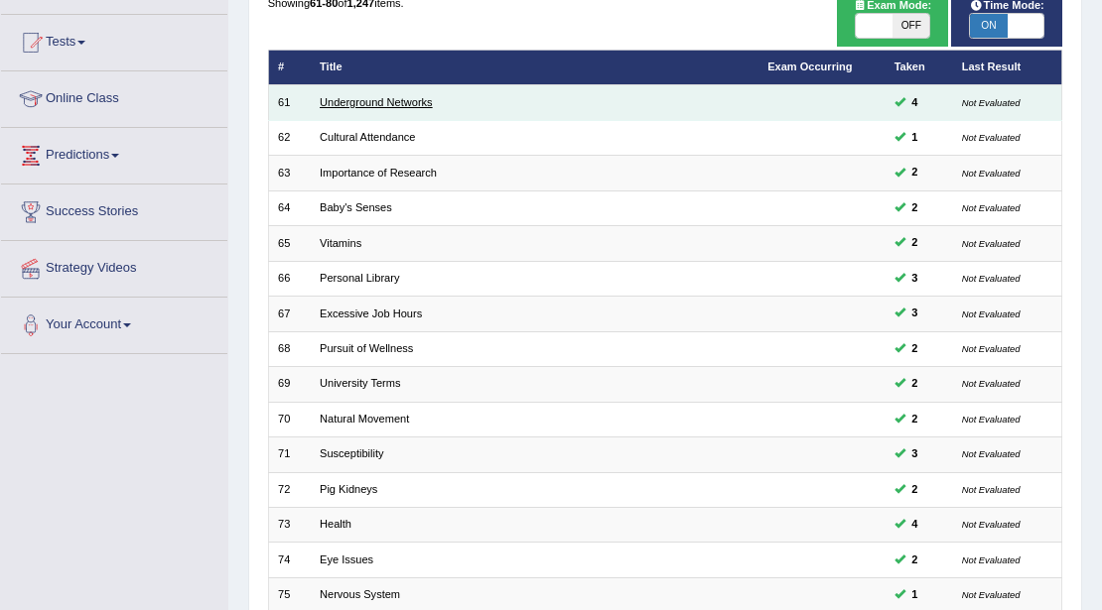
click at [381, 97] on link "Underground Networks" at bounding box center [376, 102] width 113 height 12
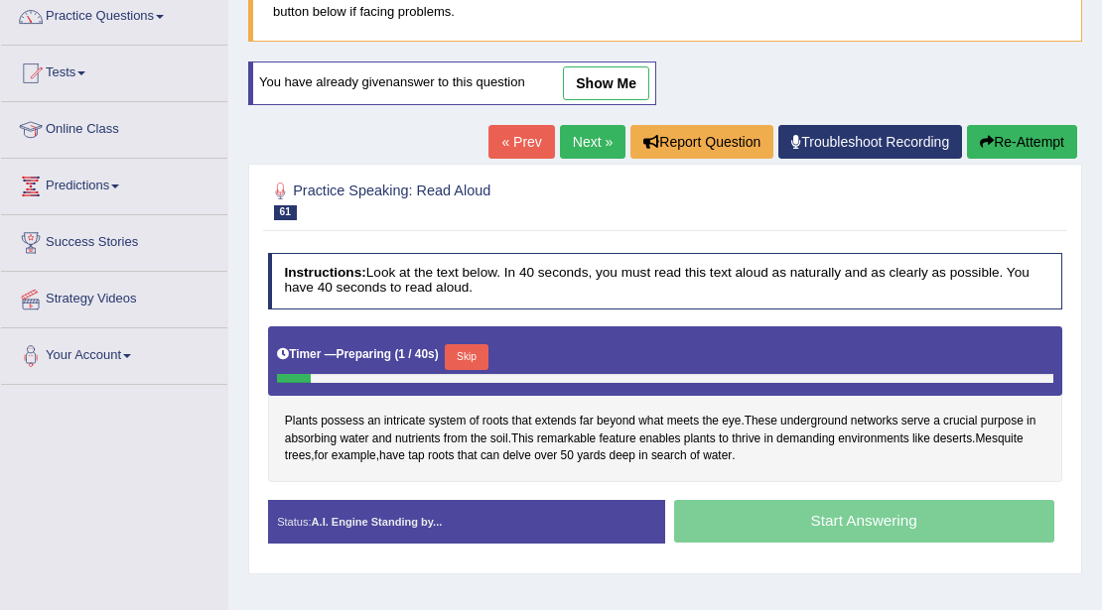
scroll to position [15, 0]
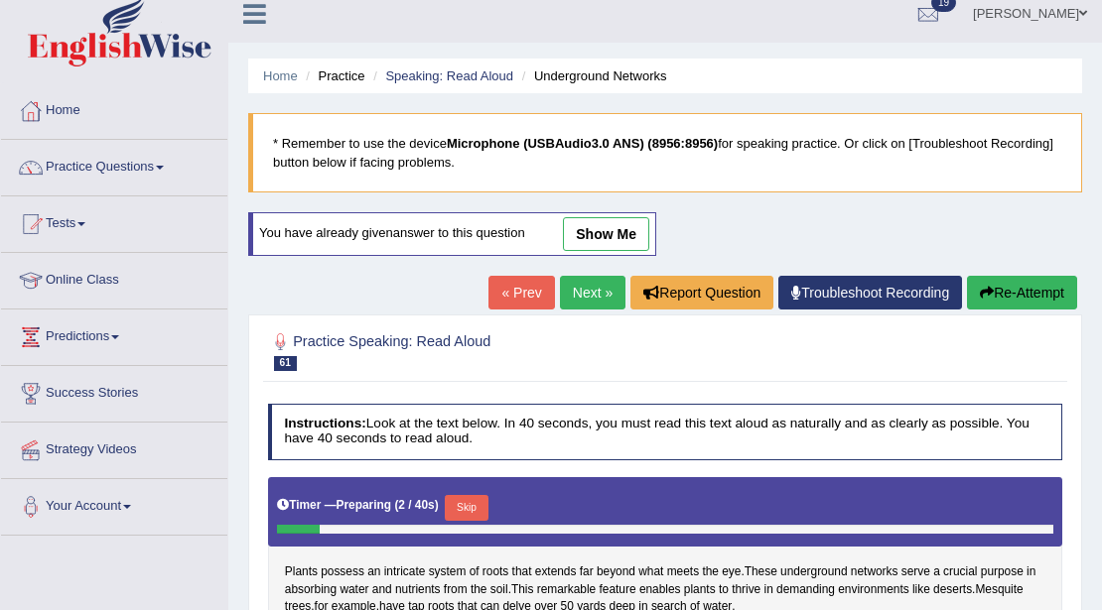
drag, startPoint x: 611, startPoint y: 208, endPoint x: 611, endPoint y: 224, distance: 15.9
click at [611, 224] on div "Home Practice Speaking: Read Aloud Underground Networks * Remember to use the d…" at bounding box center [665, 481] width 874 height 993
click at [611, 225] on link "show me" at bounding box center [606, 234] width 86 height 34
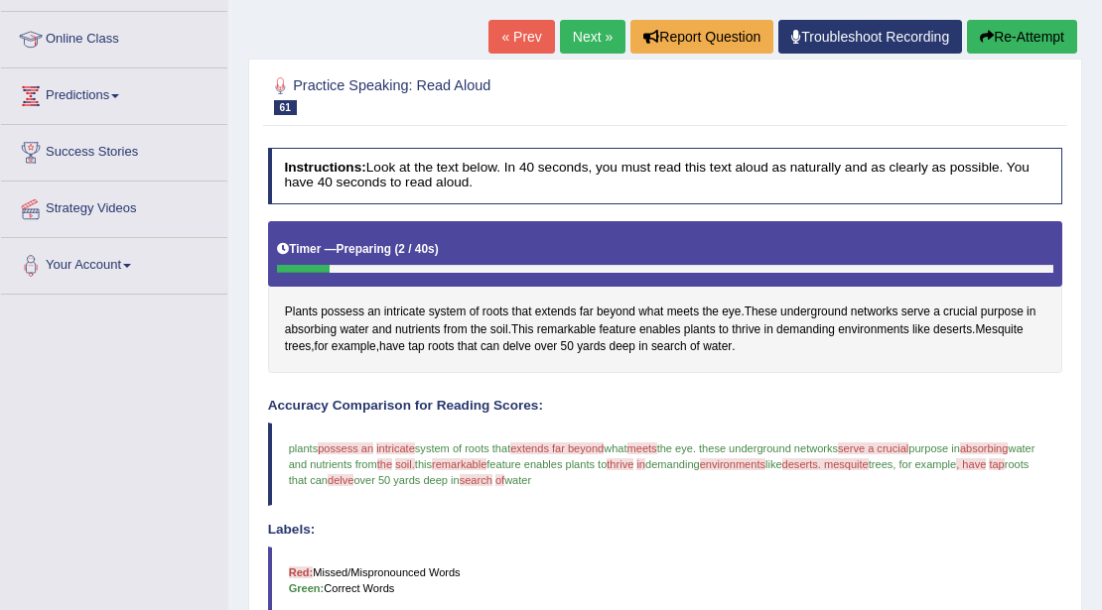
scroll to position [264, 0]
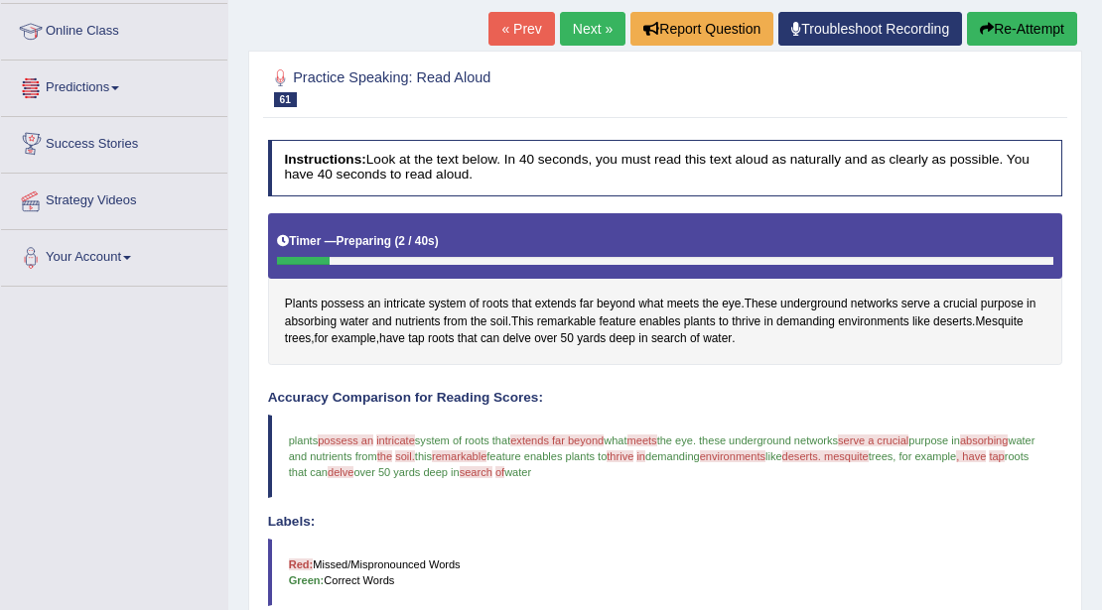
click at [574, 28] on link "Next »" at bounding box center [593, 29] width 66 height 34
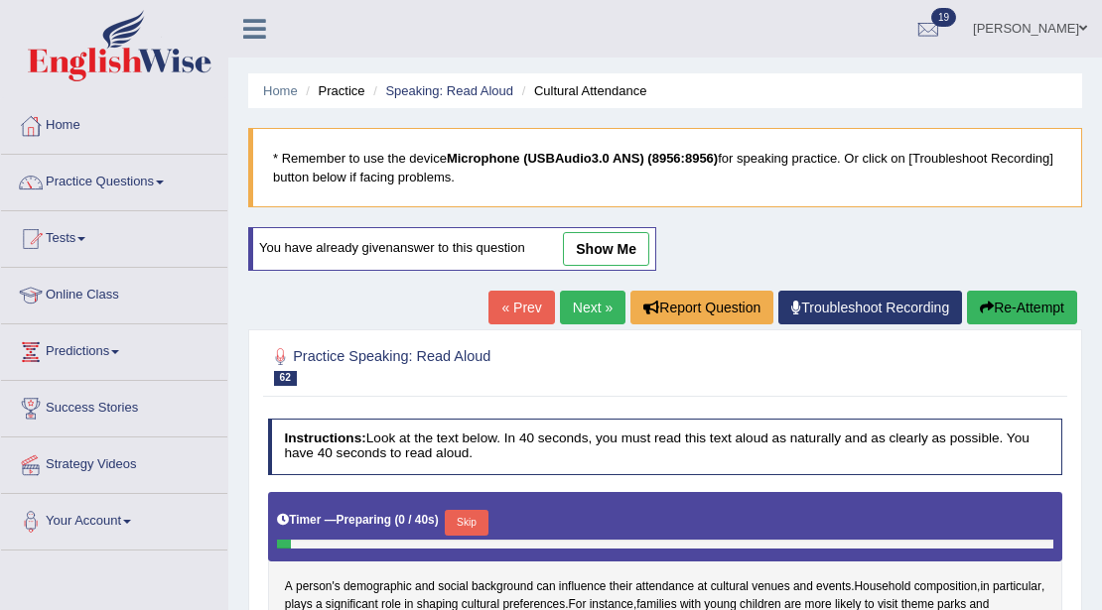
scroll to position [132, 0]
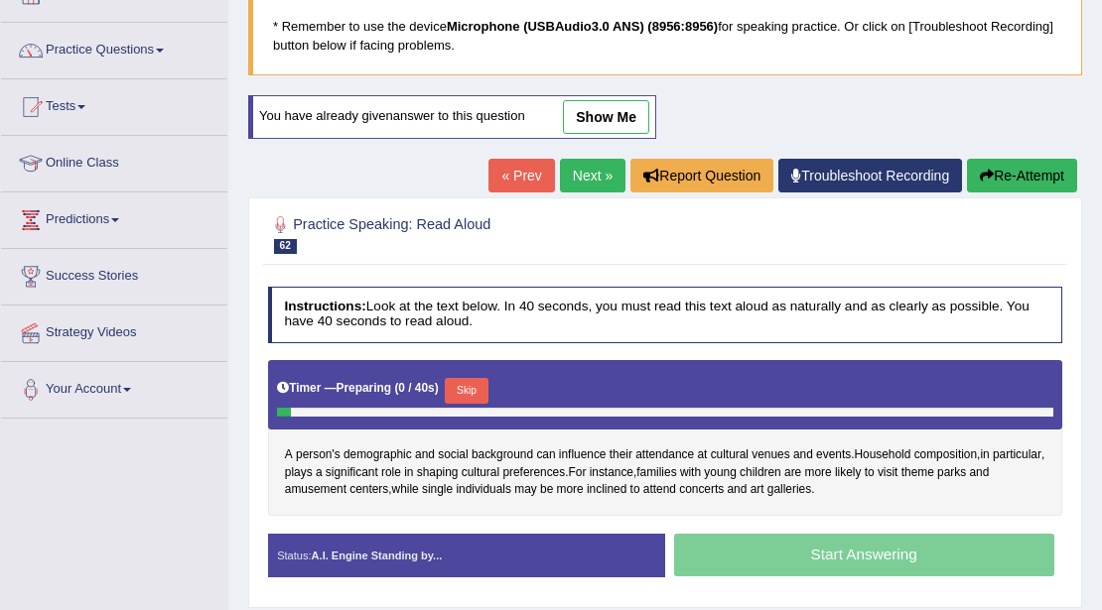
click at [595, 118] on link "show me" at bounding box center [606, 117] width 86 height 34
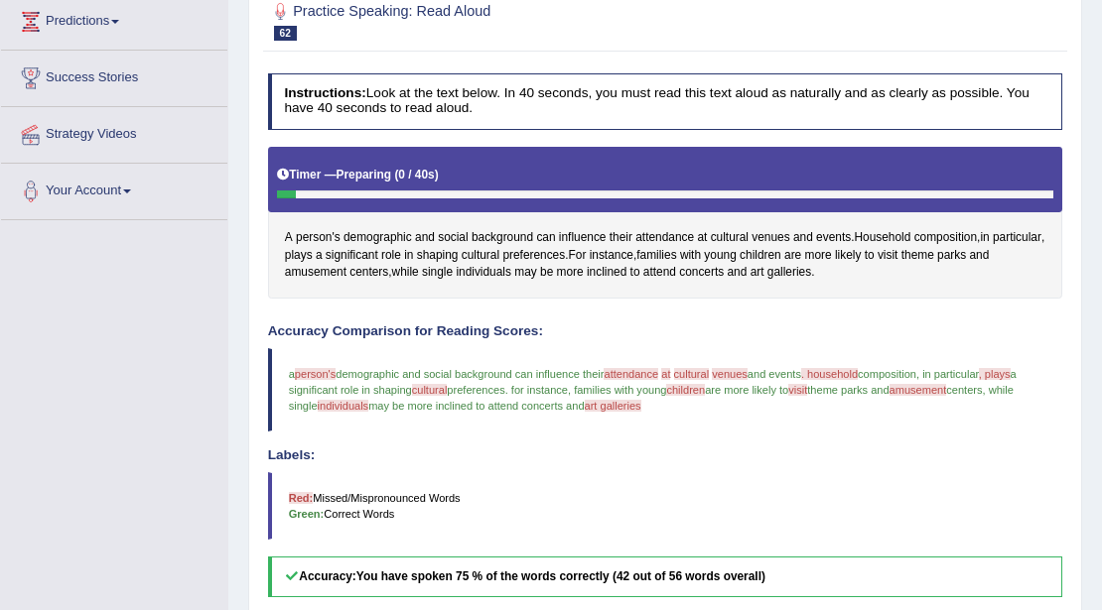
scroll to position [66, 0]
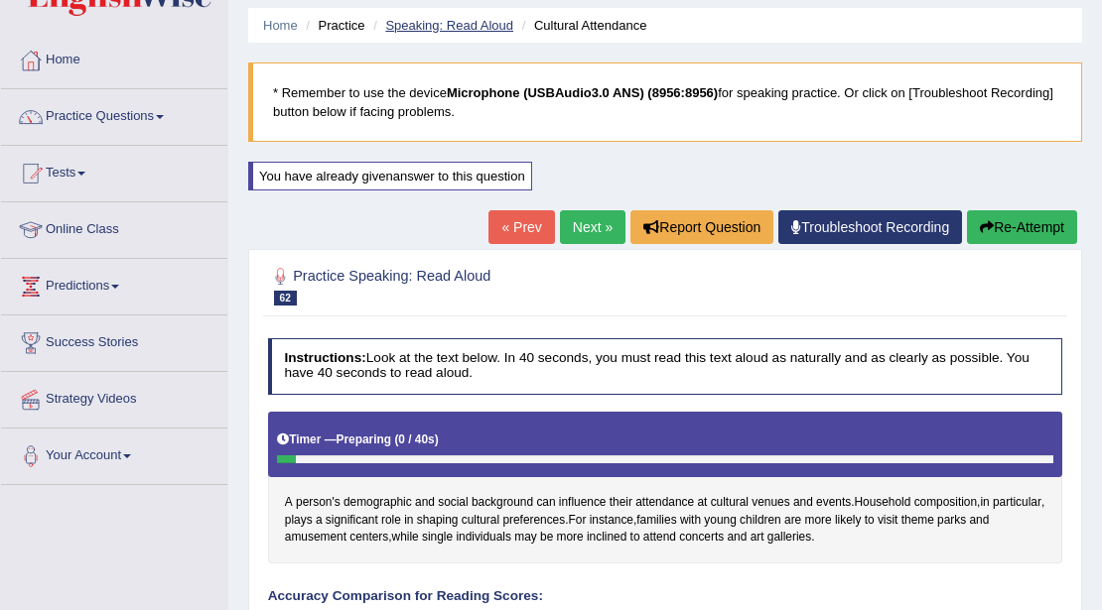
click at [476, 25] on link "Speaking: Read Aloud" at bounding box center [449, 25] width 128 height 15
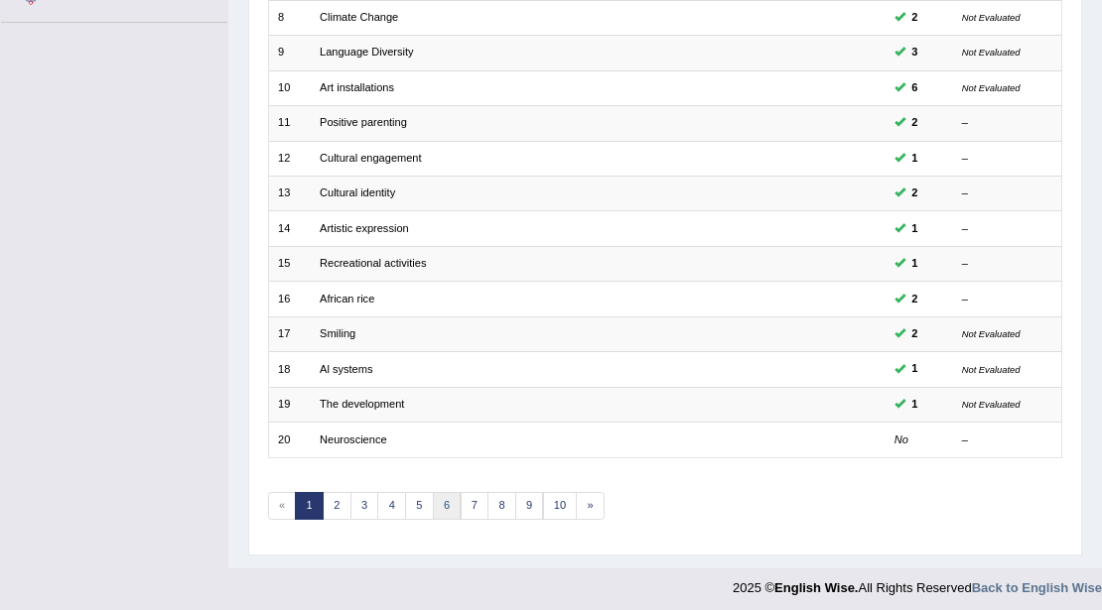
click at [448, 498] on link "6" at bounding box center [447, 506] width 29 height 28
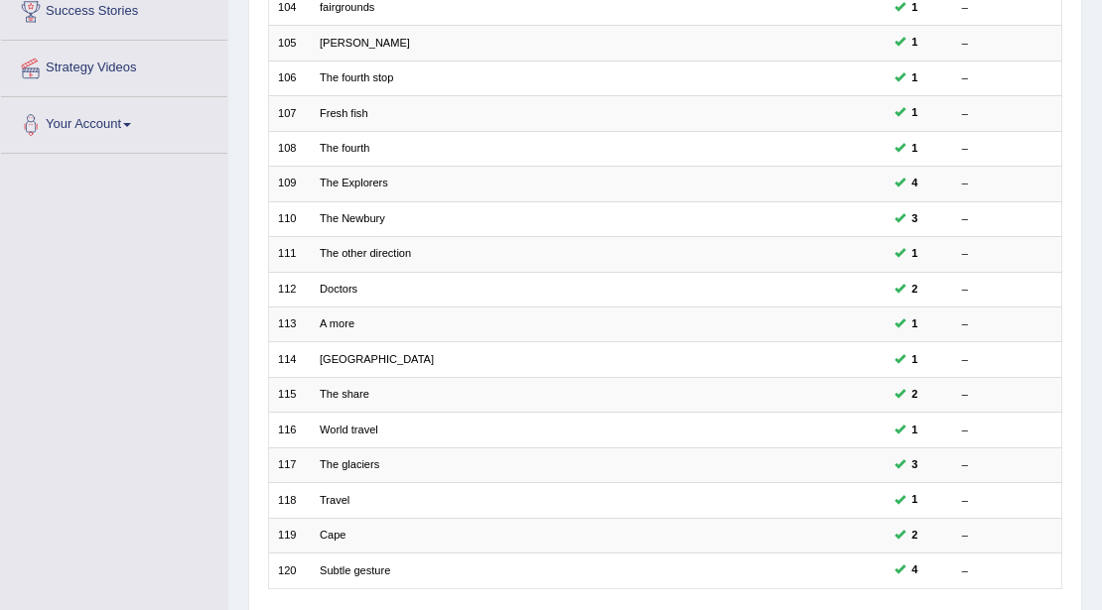
scroll to position [528, 0]
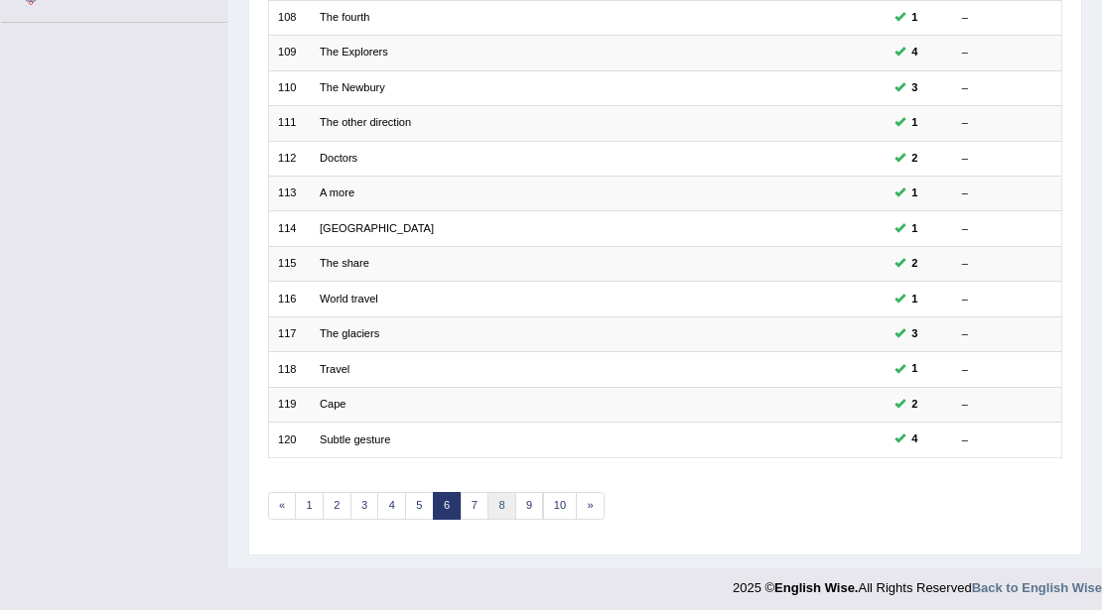
click at [506, 500] on link "8" at bounding box center [501, 506] width 29 height 28
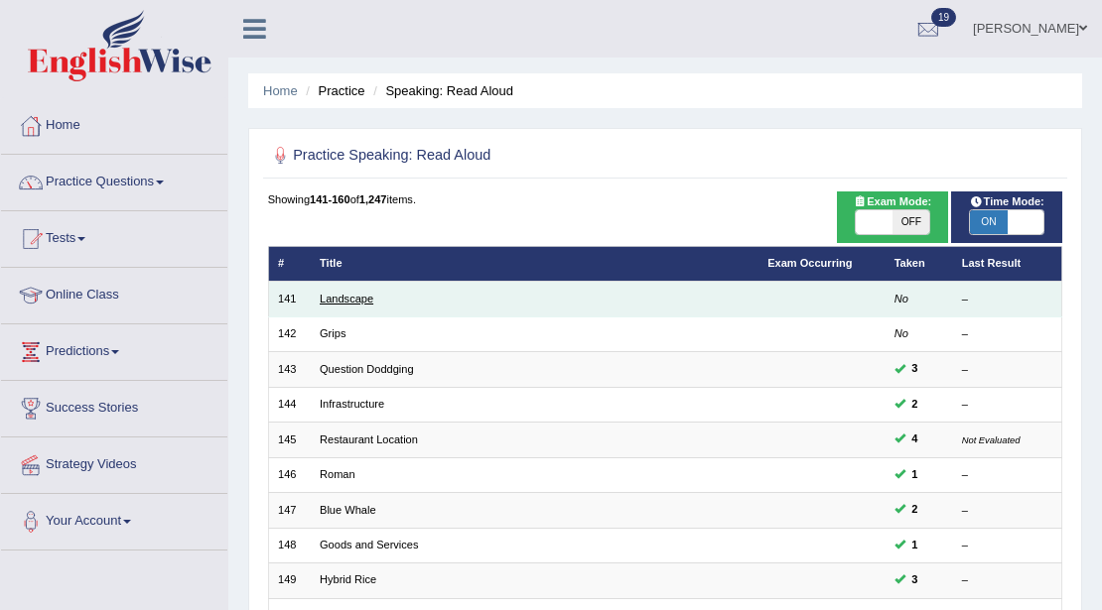
click at [340, 298] on link "Landscape" at bounding box center [347, 299] width 54 height 12
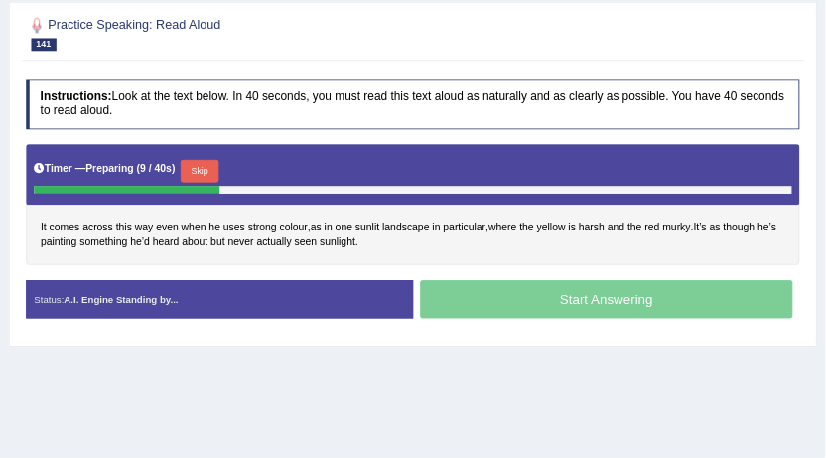
scroll to position [265, 0]
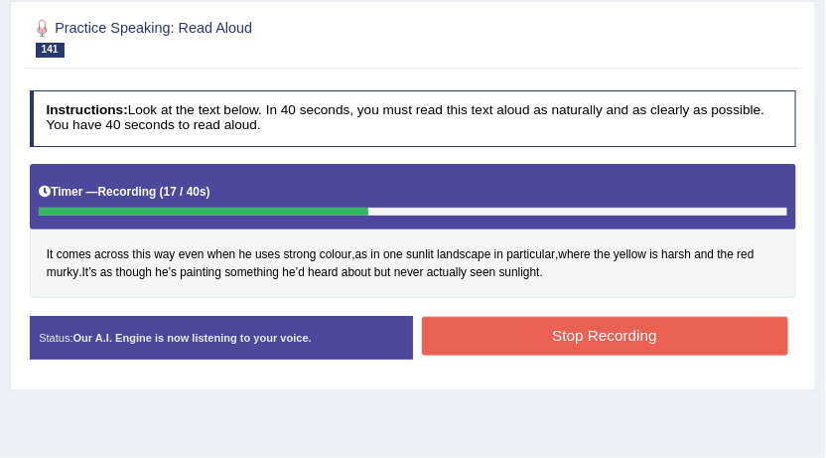
click at [661, 320] on button "Stop Recording" at bounding box center [605, 336] width 366 height 39
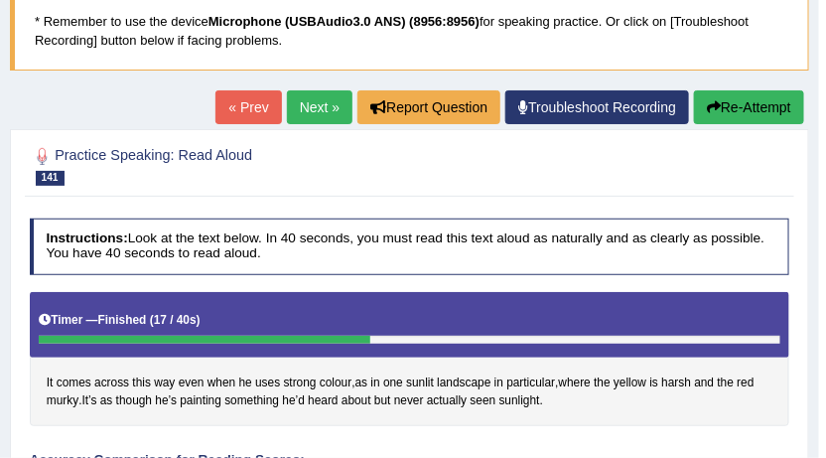
scroll to position [134, 0]
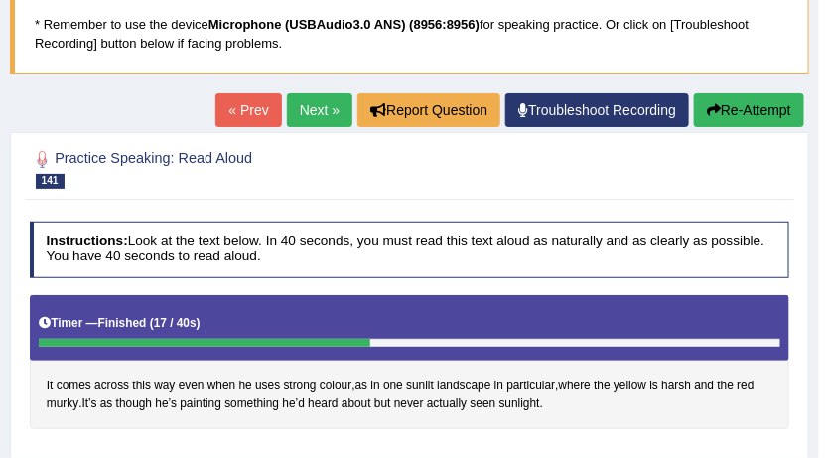
click at [787, 103] on button "Re-Attempt" at bounding box center [749, 110] width 110 height 34
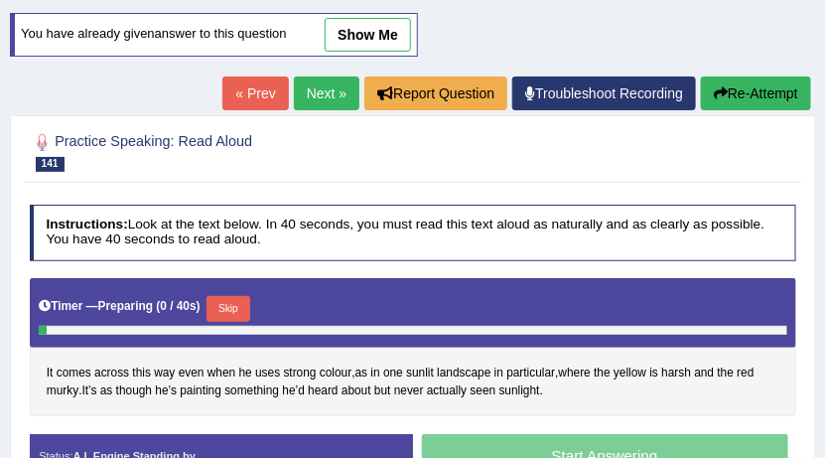
scroll to position [260, 0]
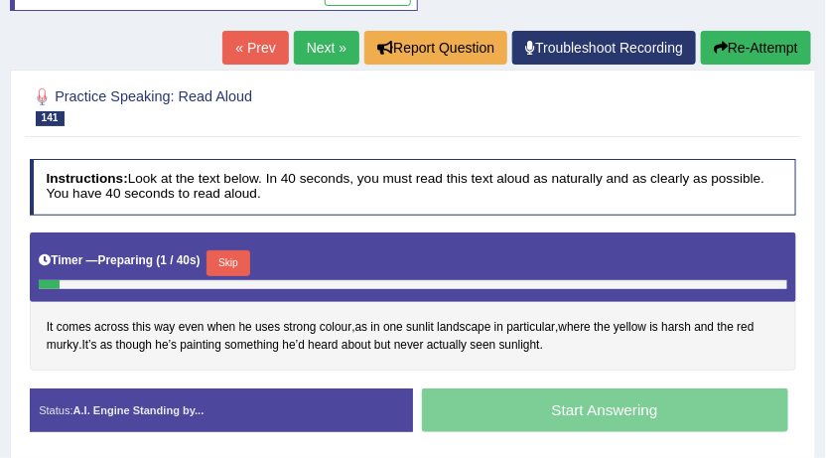
click at [238, 268] on button "Skip" at bounding box center [227, 263] width 43 height 26
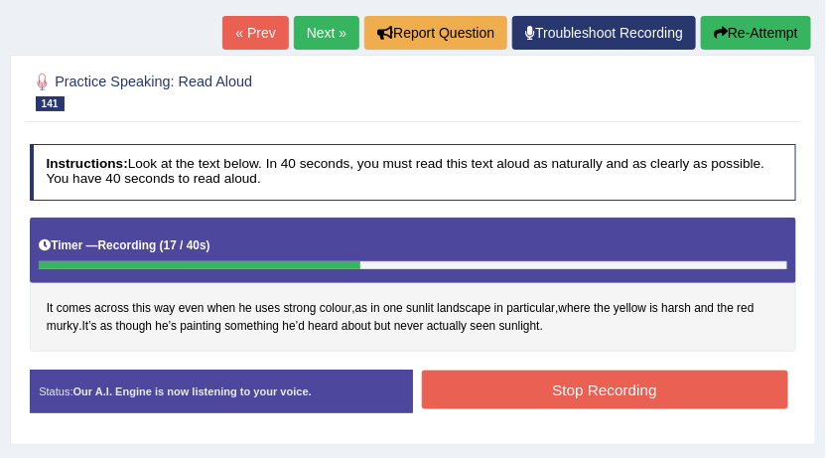
click at [675, 390] on button "Stop Recording" at bounding box center [605, 389] width 366 height 39
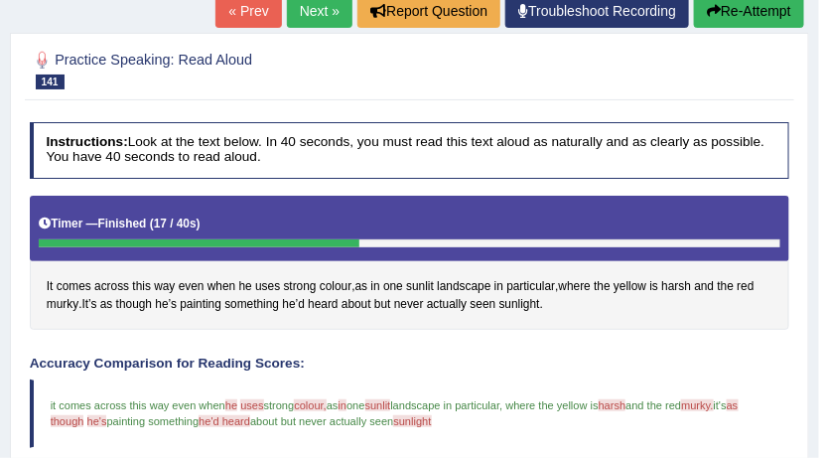
scroll to position [210, 0]
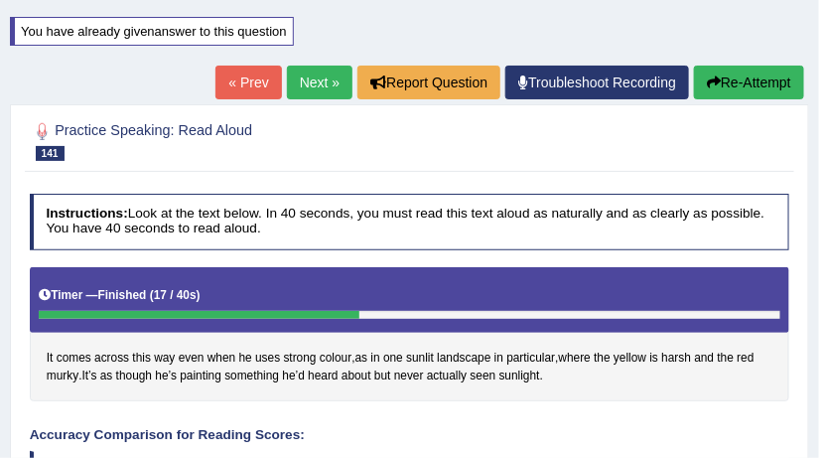
click at [775, 90] on button "Re-Attempt" at bounding box center [749, 83] width 110 height 34
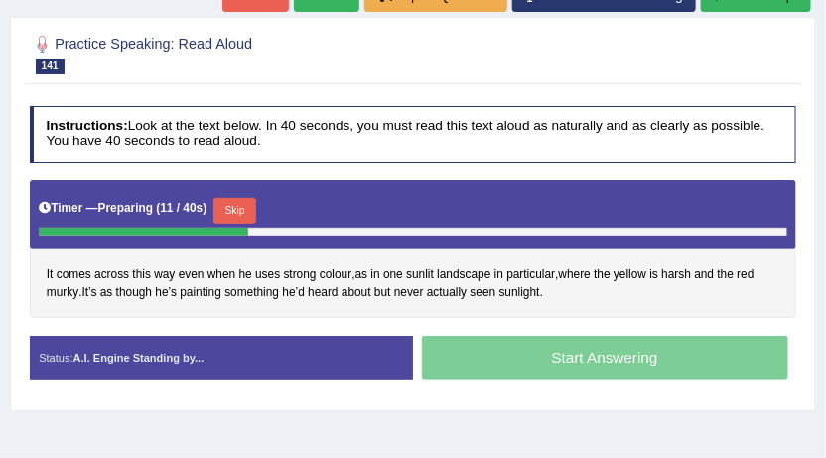
click at [248, 205] on button "Skip" at bounding box center [234, 211] width 43 height 26
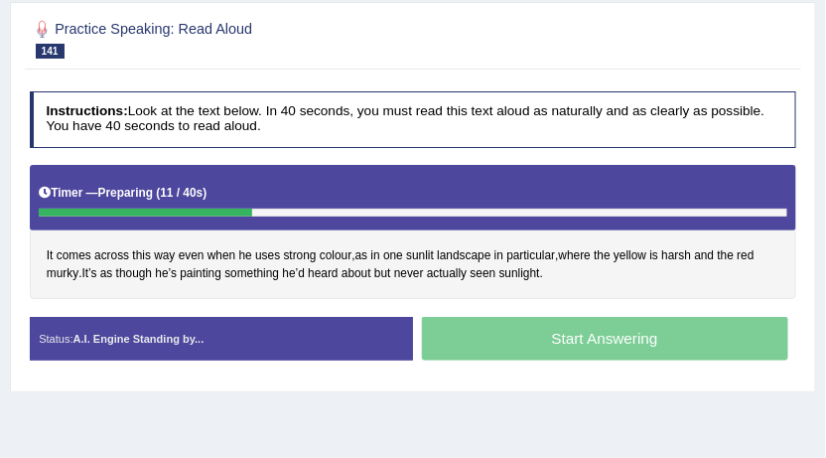
scroll to position [298, 0]
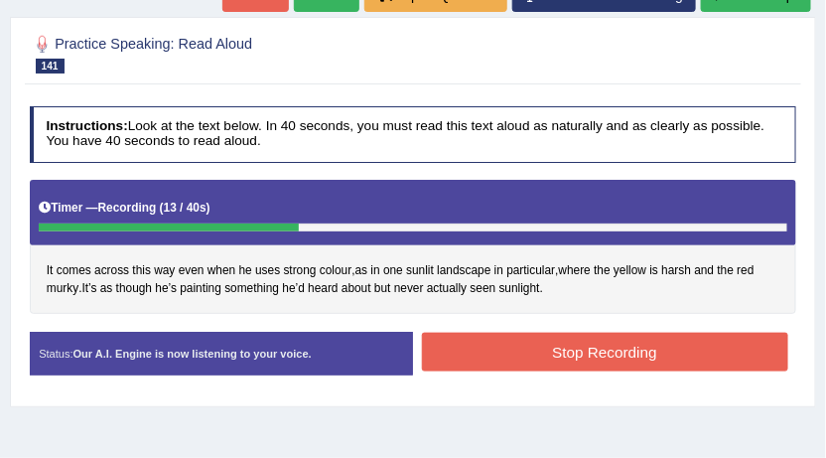
click at [698, 344] on button "Stop Recording" at bounding box center [605, 352] width 366 height 39
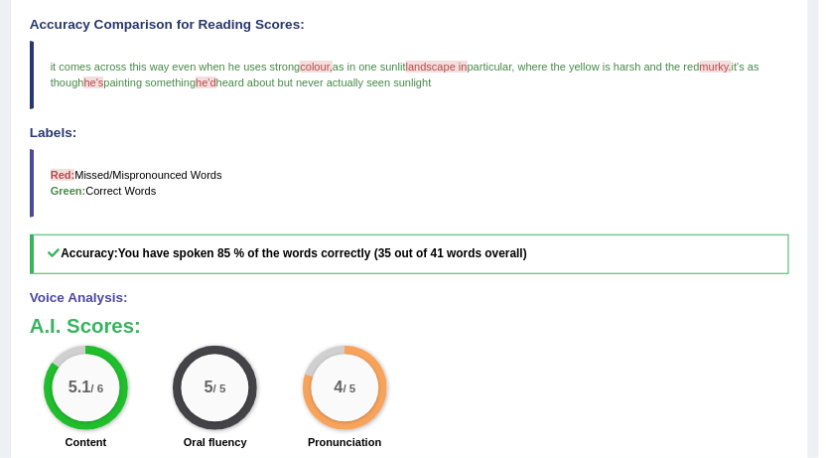
scroll to position [596, 0]
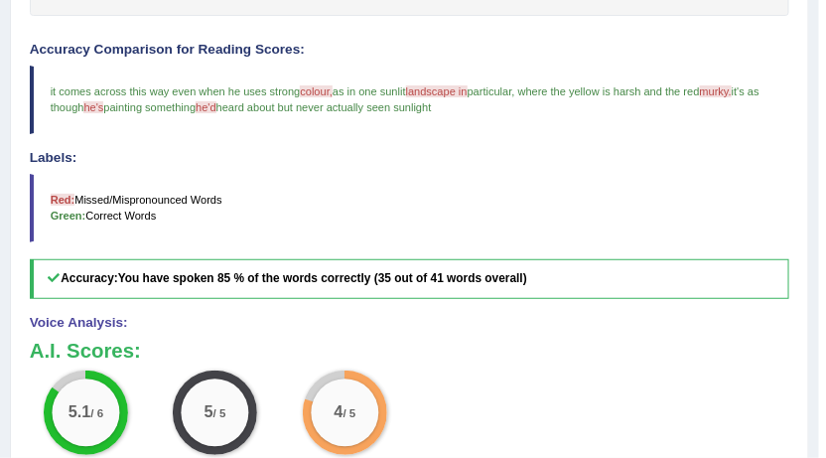
click at [216, 106] on span "he'd" at bounding box center [206, 107] width 21 height 12
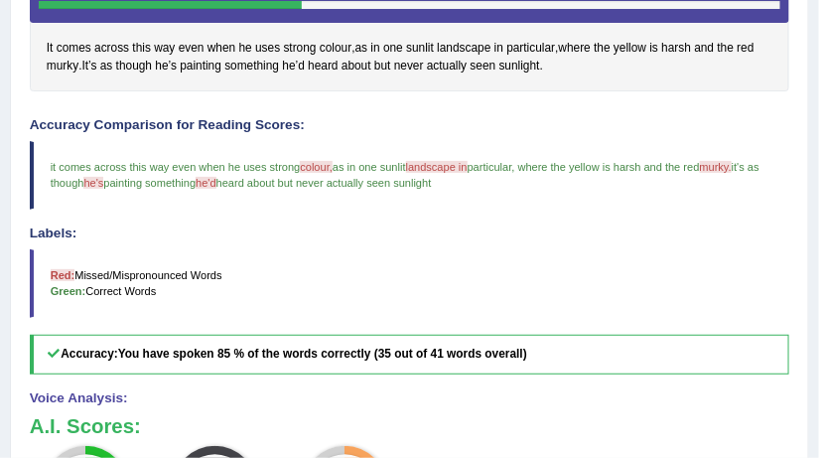
scroll to position [397, 0]
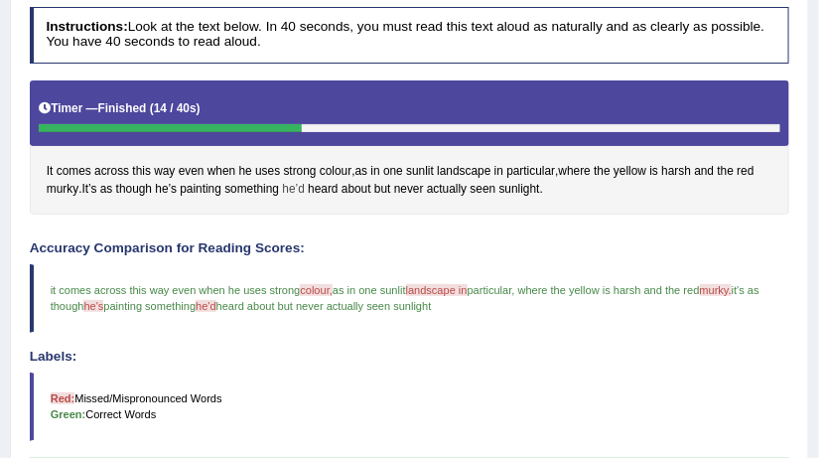
click at [300, 189] on span "he’d" at bounding box center [293, 190] width 22 height 18
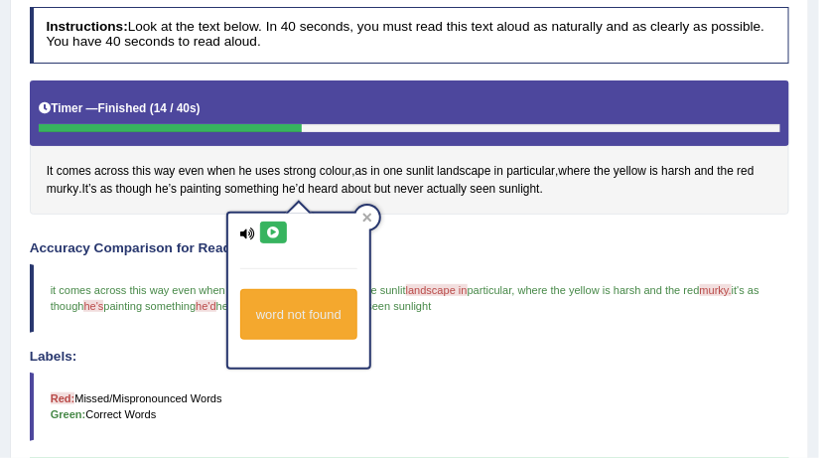
click at [279, 227] on icon at bounding box center [273, 232] width 15 height 12
click at [279, 224] on button at bounding box center [273, 232] width 27 height 22
click at [431, 212] on div "Instructions: Look at the text below. In 40 seconds, you must read this text al…" at bounding box center [409, 405] width 768 height 814
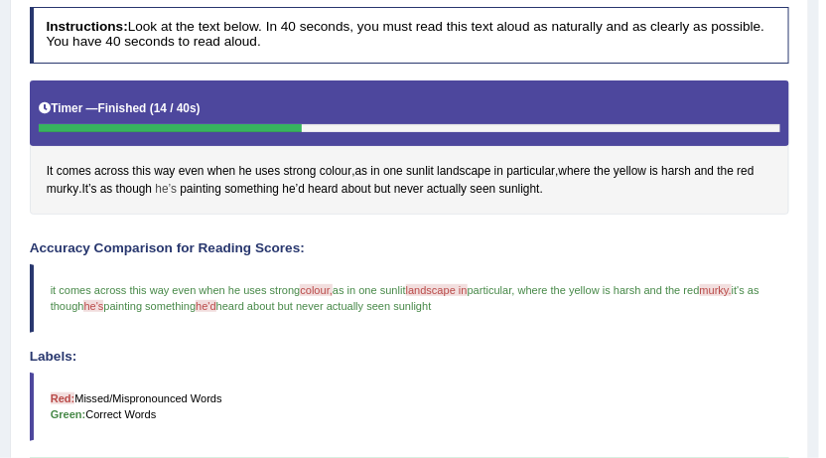
click at [166, 186] on span "he’s" at bounding box center [166, 190] width 22 height 18
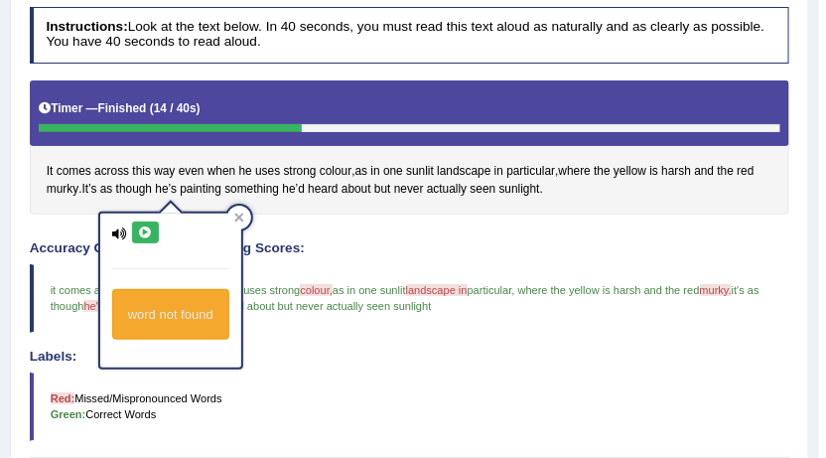
click at [146, 220] on div "word not found" at bounding box center [170, 290] width 141 height 154
click at [146, 233] on icon at bounding box center [145, 232] width 15 height 12
click at [242, 216] on icon at bounding box center [239, 217] width 10 height 10
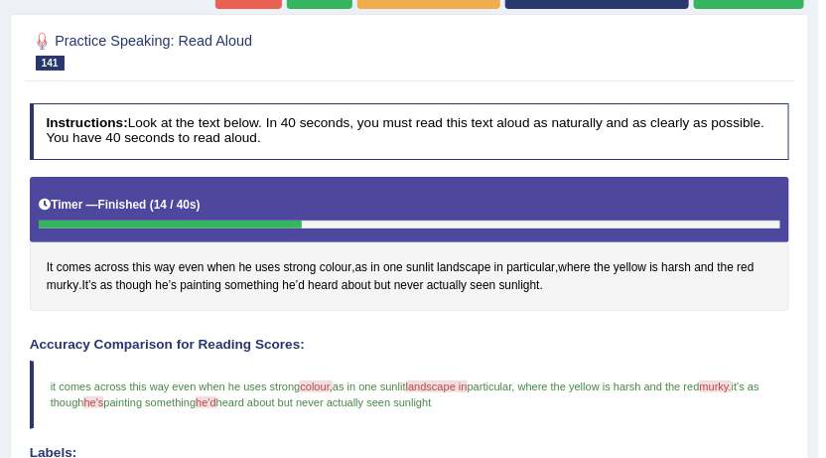
scroll to position [183, 0]
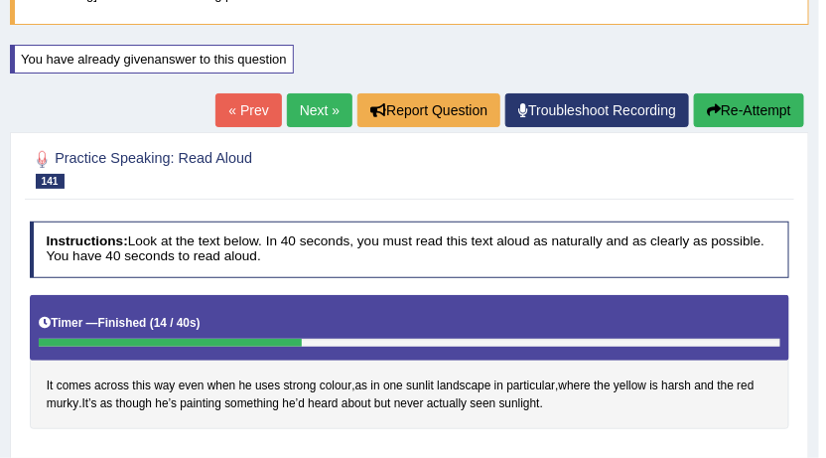
click at [303, 116] on link "Next »" at bounding box center [320, 110] width 66 height 34
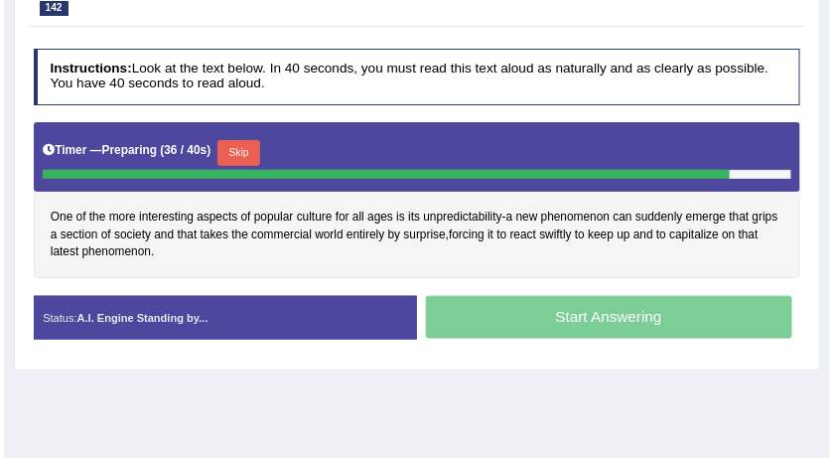
scroll to position [298, 0]
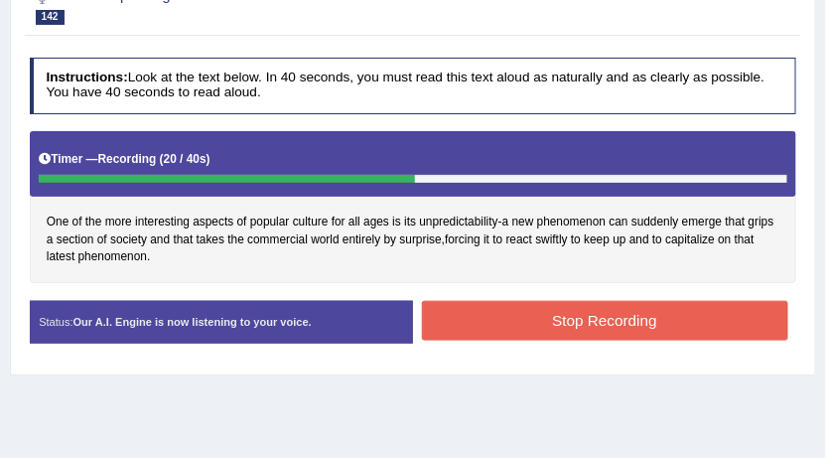
click at [535, 328] on button "Stop Recording" at bounding box center [605, 320] width 366 height 39
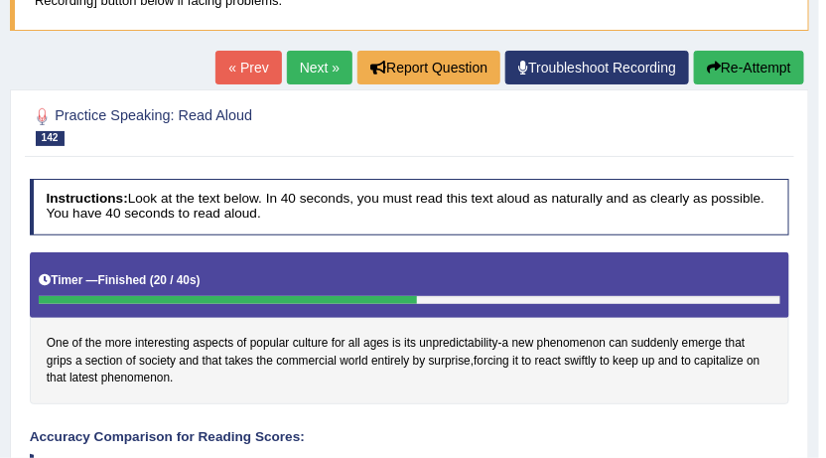
scroll to position [99, 0]
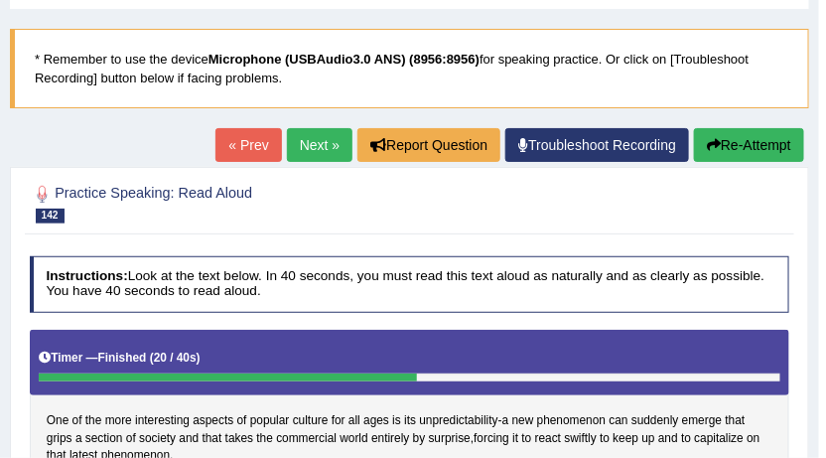
click at [729, 137] on button "Re-Attempt" at bounding box center [749, 145] width 110 height 34
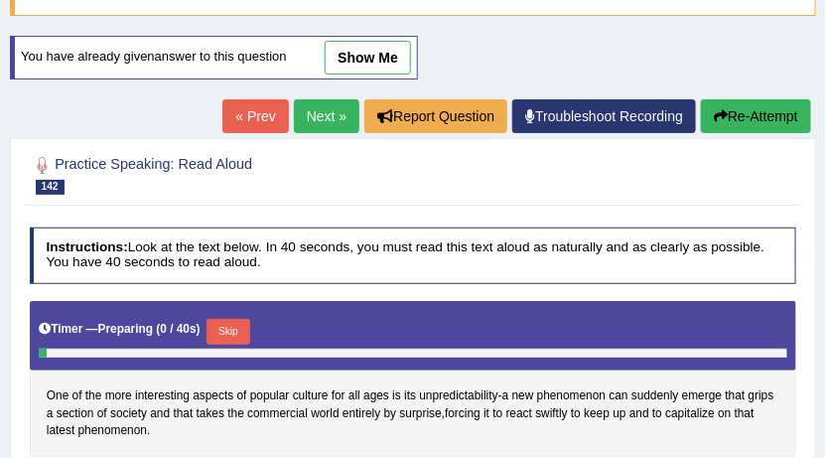
scroll to position [248, 0]
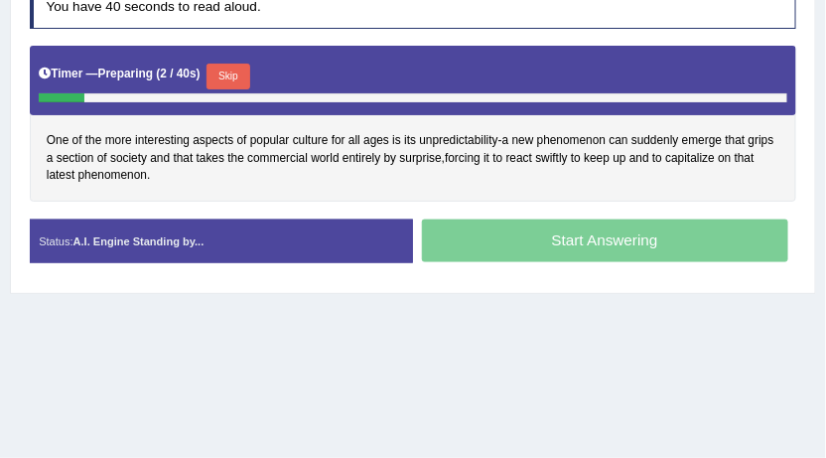
click at [245, 83] on button "Skip" at bounding box center [227, 77] width 43 height 26
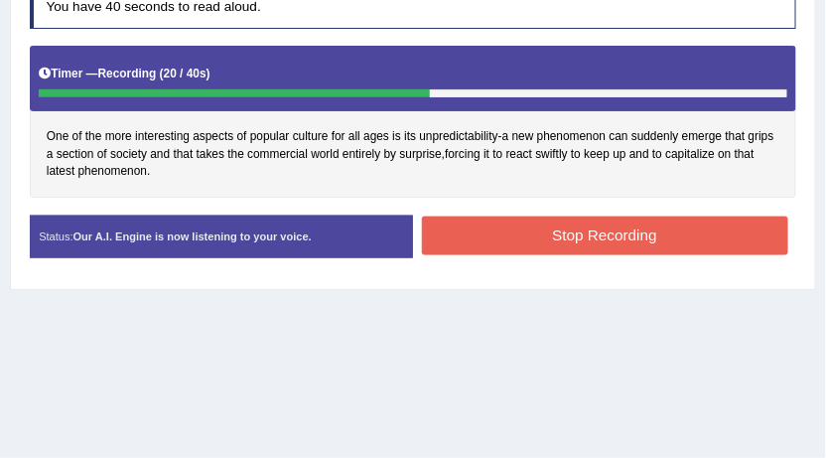
click at [561, 221] on button "Stop Recording" at bounding box center [605, 235] width 366 height 39
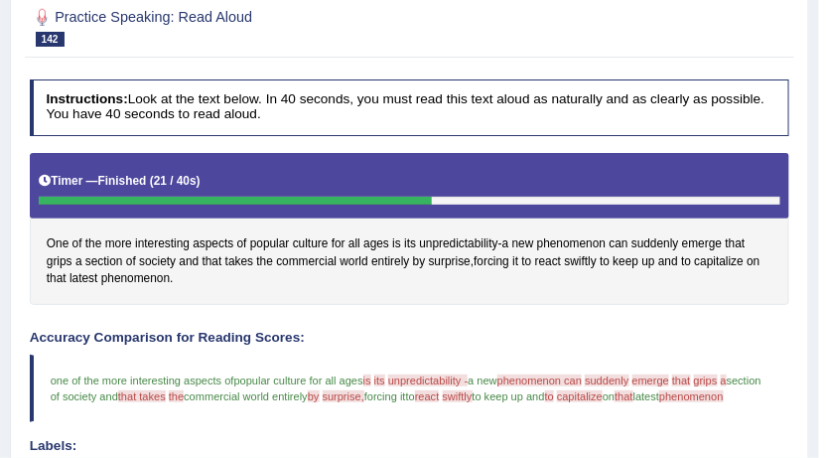
scroll to position [233, 0]
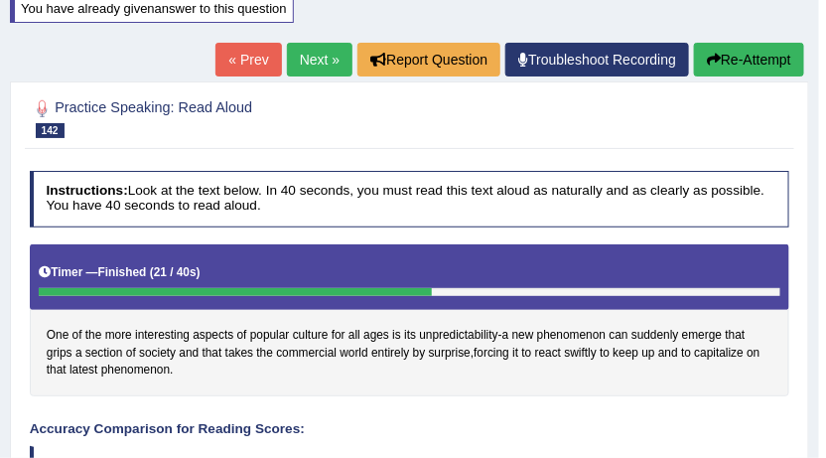
click at [766, 67] on button "Re-Attempt" at bounding box center [749, 60] width 110 height 34
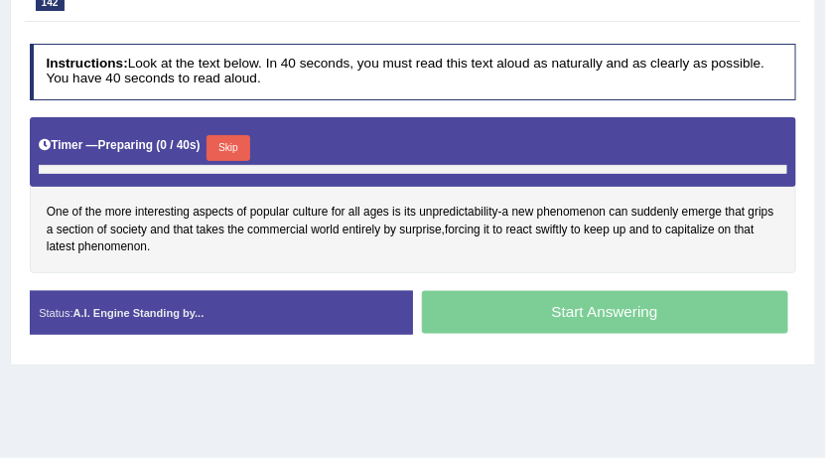
scroll to position [375, 0]
drag, startPoint x: 195, startPoint y: 153, endPoint x: 229, endPoint y: 155, distance: 34.8
click at [205, 155] on div "Timer — Preparing ( 0 / 40s ) Skip" at bounding box center [413, 148] width 748 height 34
click at [249, 151] on button "Skip" at bounding box center [227, 148] width 43 height 26
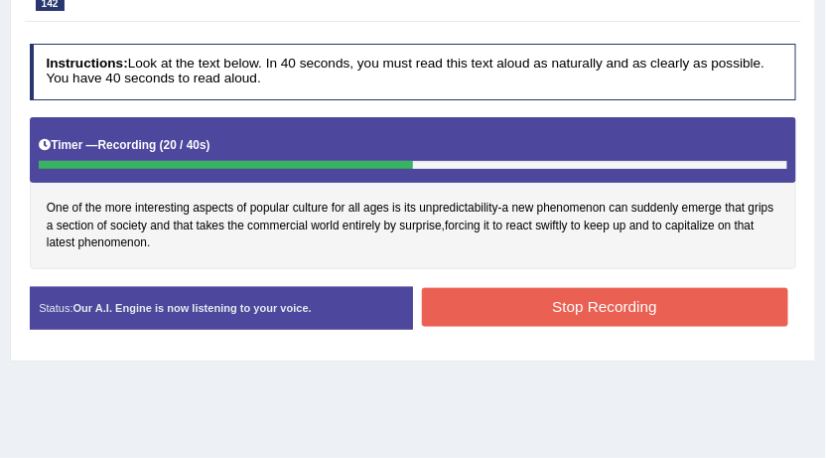
click at [612, 295] on button "Stop Recording" at bounding box center [605, 307] width 366 height 39
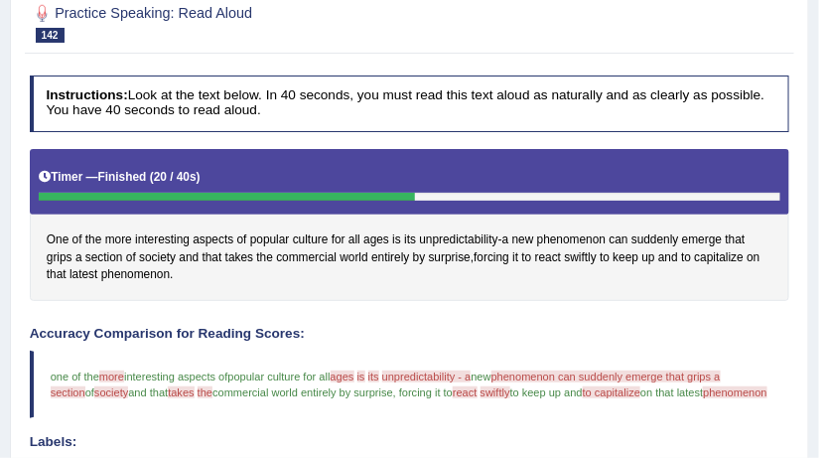
scroll to position [211, 0]
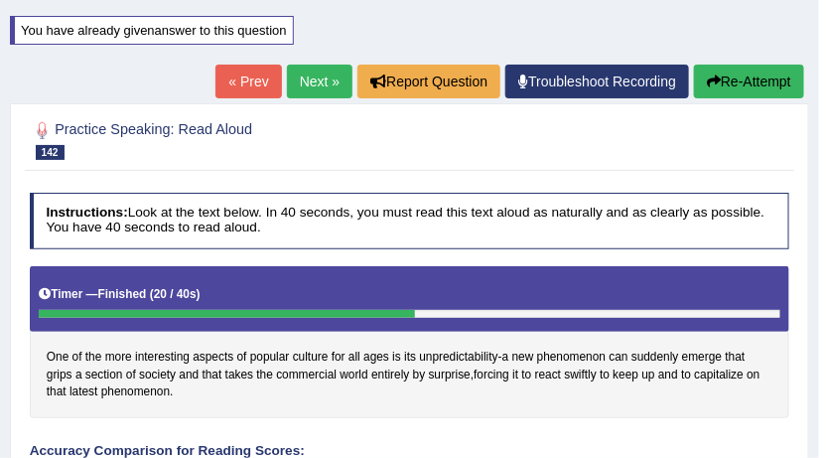
click at [750, 96] on button "Re-Attempt" at bounding box center [749, 82] width 110 height 34
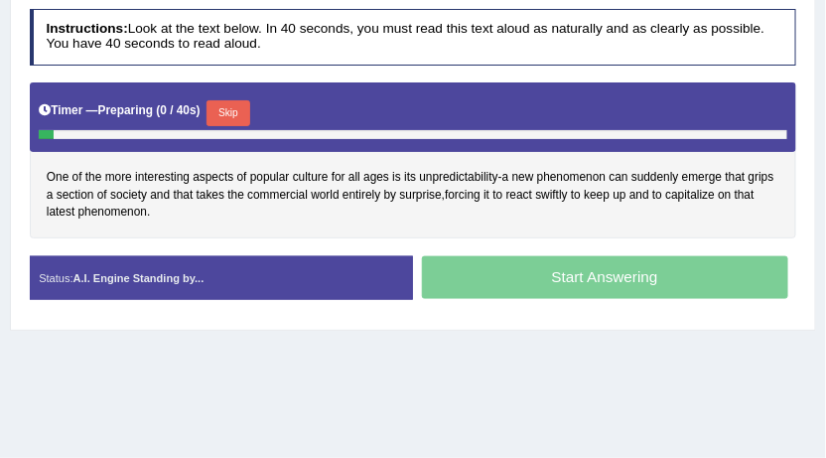
click at [225, 101] on button "Skip" at bounding box center [227, 113] width 43 height 26
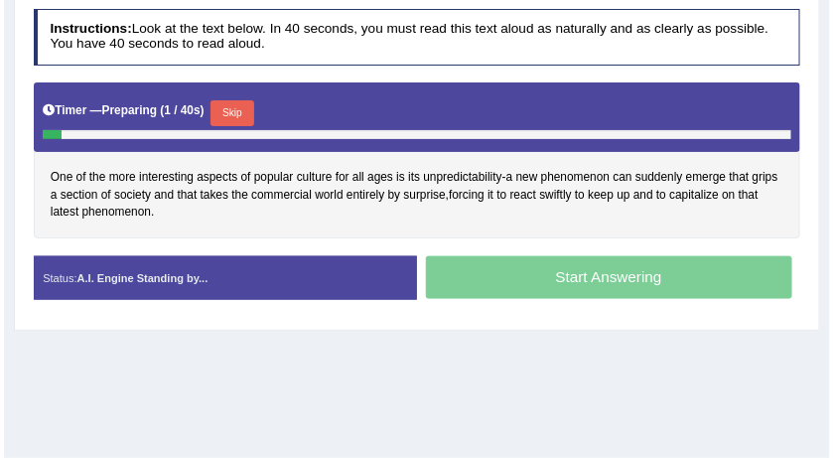
scroll to position [395, 0]
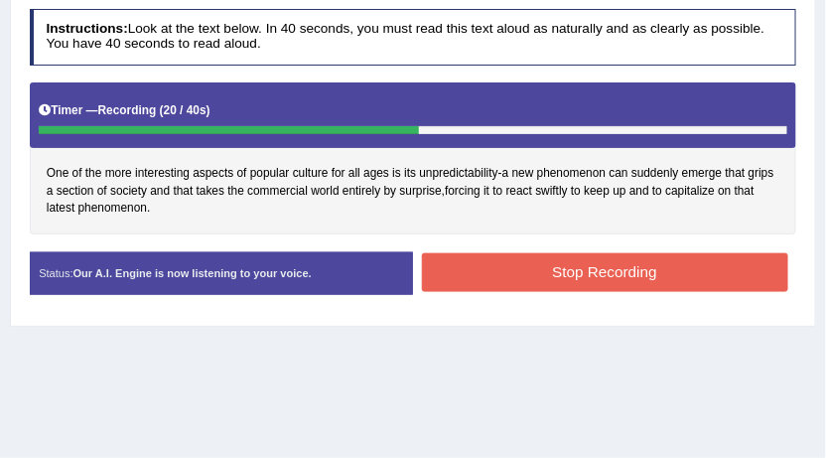
click at [557, 259] on button "Stop Recording" at bounding box center [605, 272] width 366 height 39
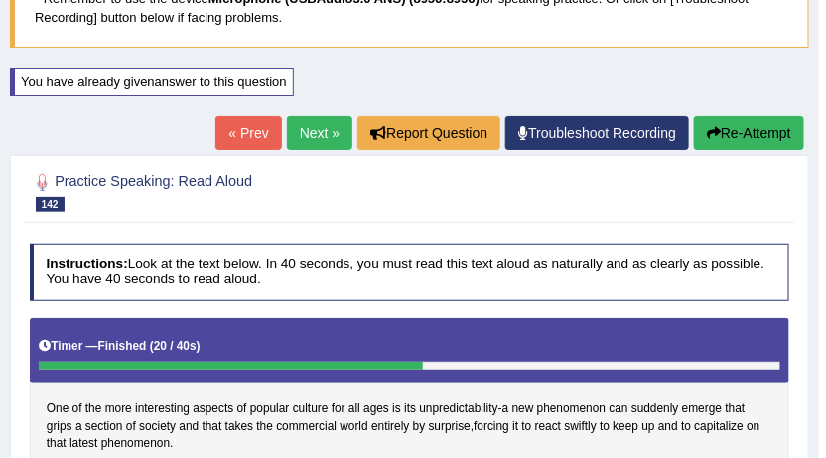
scroll to position [97, 0]
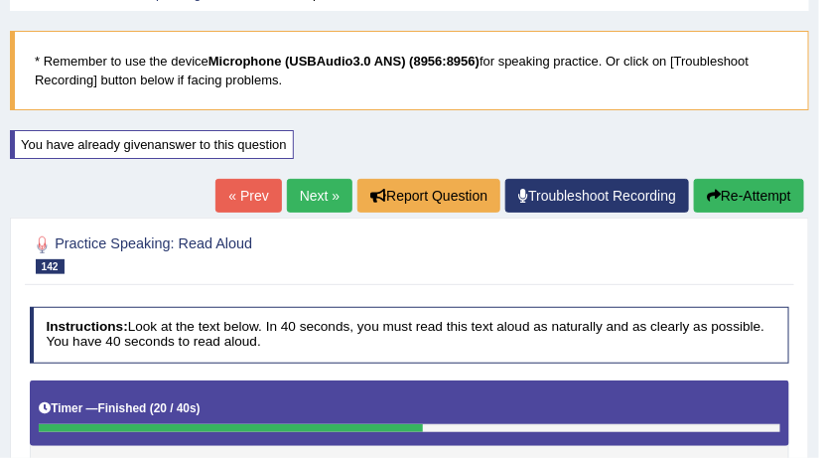
click at [301, 200] on link "Next »" at bounding box center [320, 196] width 66 height 34
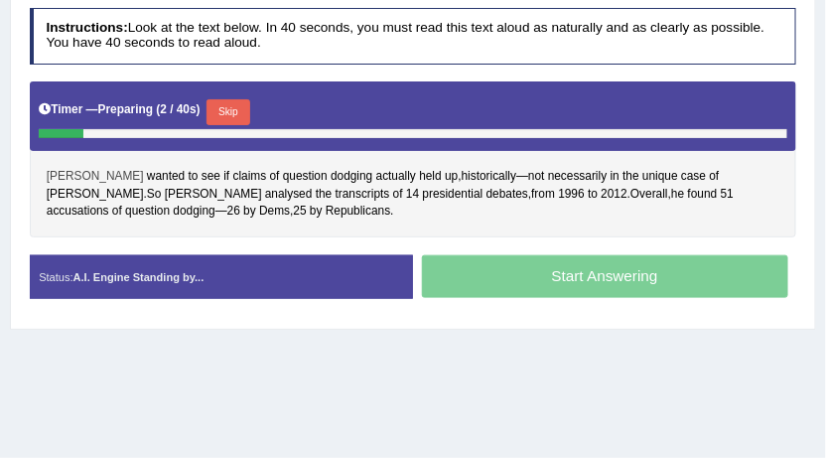
click at [87, 170] on span "[PERSON_NAME]" at bounding box center [95, 177] width 97 height 18
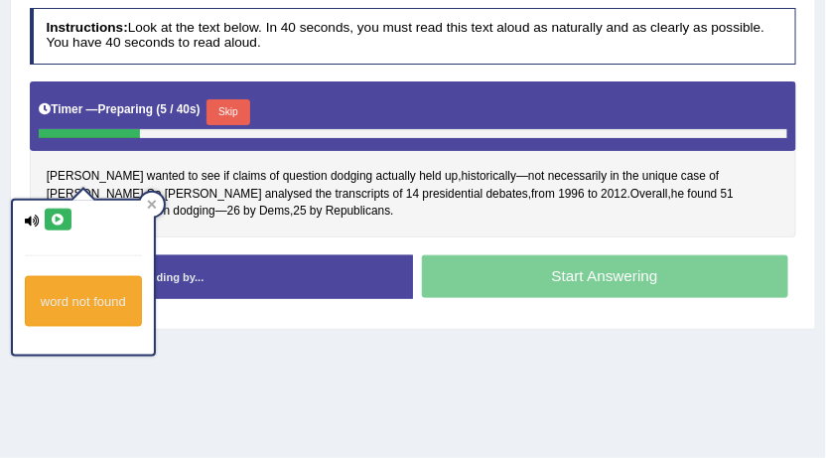
click at [57, 222] on icon at bounding box center [58, 219] width 15 height 12
click at [326, 210] on span "Republicans" at bounding box center [358, 211] width 65 height 18
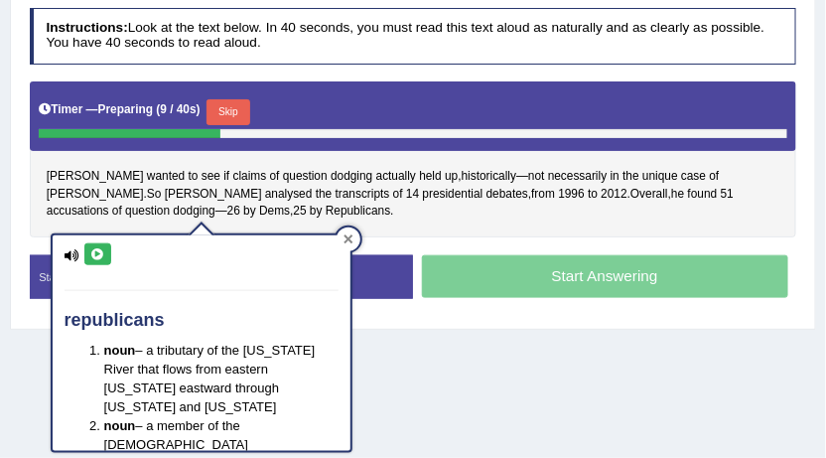
click at [350, 239] on icon at bounding box center [348, 239] width 10 height 10
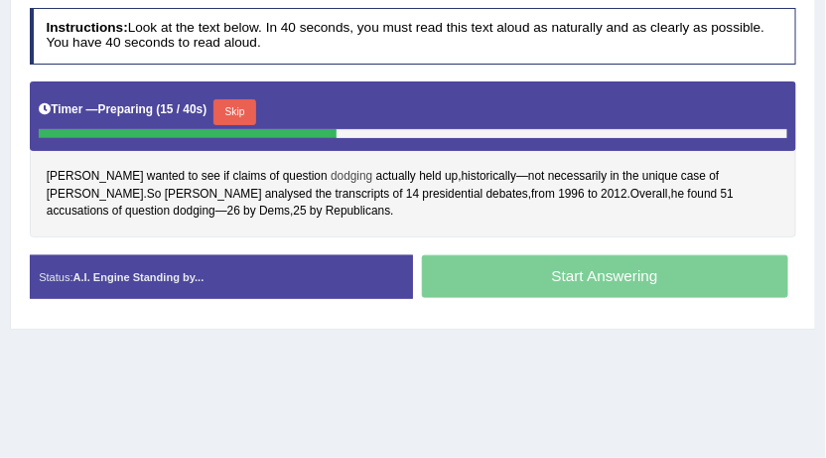
click at [331, 177] on span "dodging" at bounding box center [352, 177] width 42 height 18
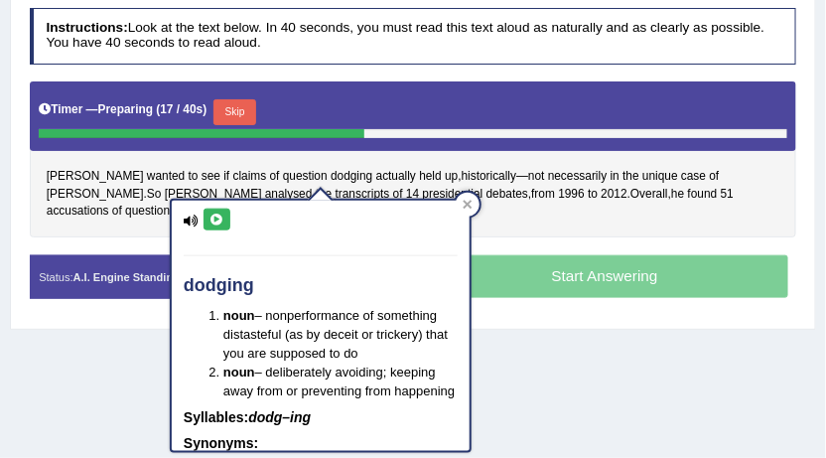
click at [218, 214] on icon at bounding box center [216, 219] width 15 height 12
click at [466, 205] on icon at bounding box center [468, 205] width 9 height 9
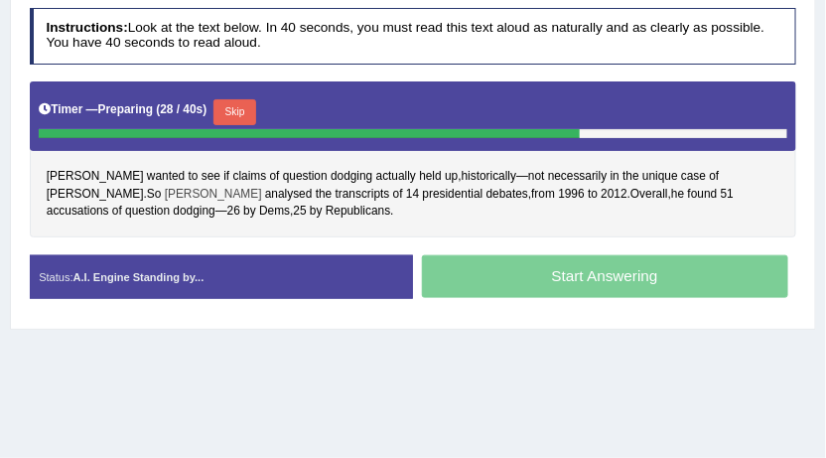
click at [165, 193] on span "Clementson" at bounding box center [213, 195] width 97 height 18
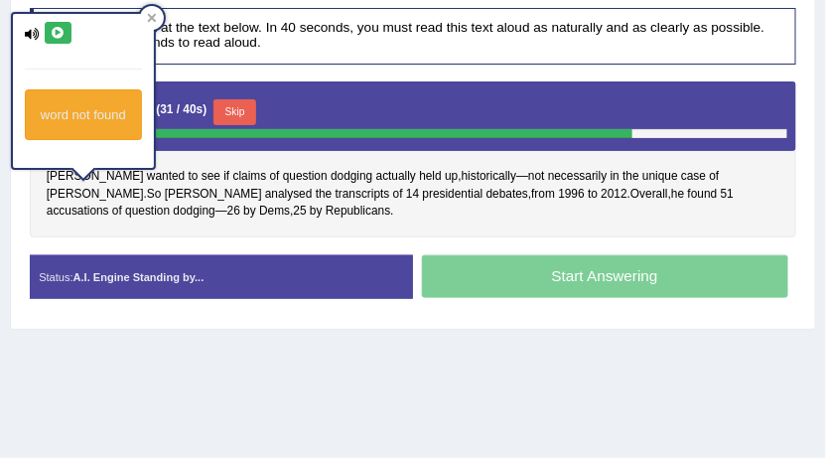
click at [274, 204] on div "Clementson wanted to see if claims of question dodging actually held up , histo…" at bounding box center [413, 159] width 767 height 156
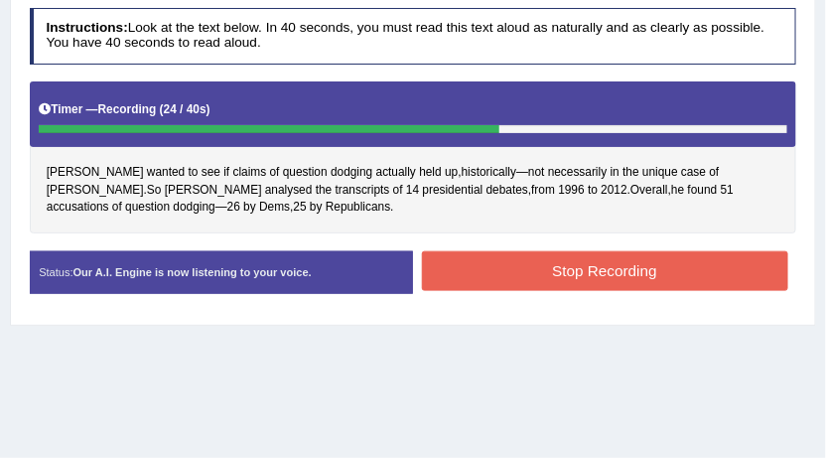
click at [432, 251] on button "Stop Recording" at bounding box center [605, 270] width 366 height 39
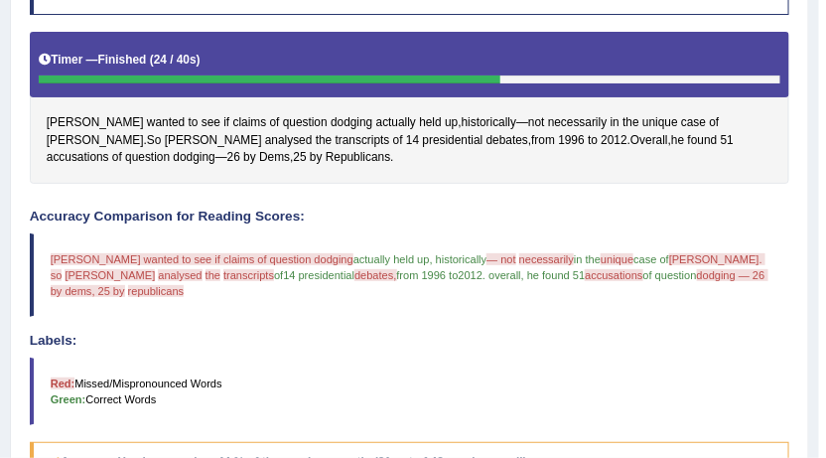
scroll to position [149, 0]
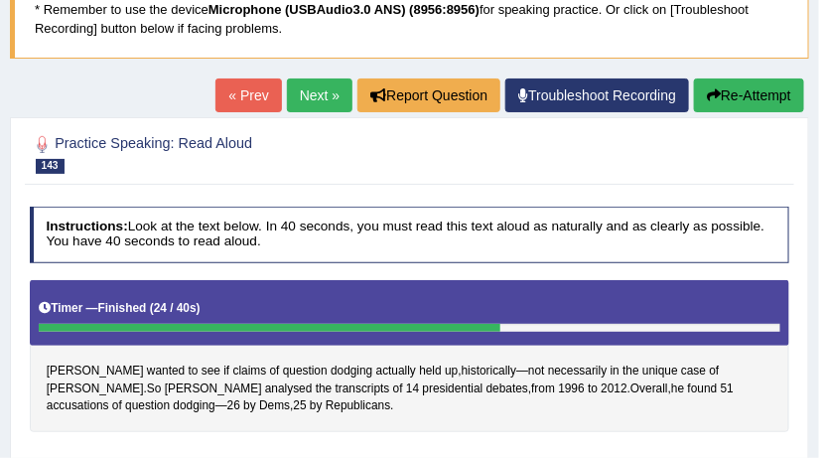
click at [728, 97] on button "Re-Attempt" at bounding box center [749, 95] width 110 height 34
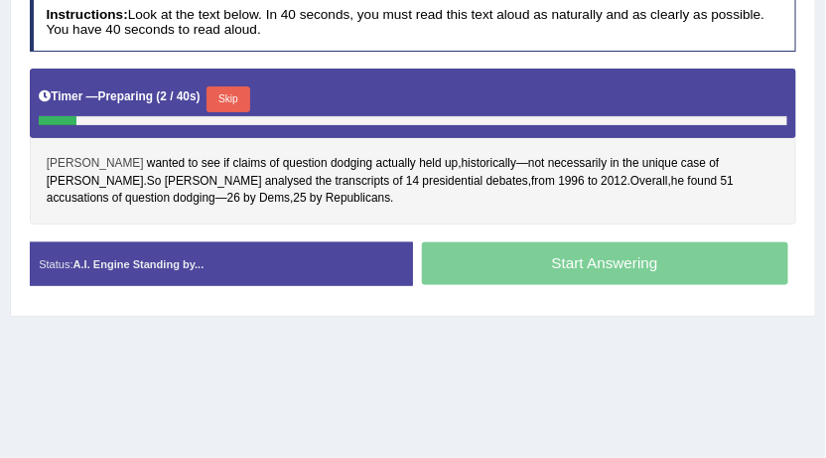
click at [74, 157] on span "[PERSON_NAME]" at bounding box center [95, 164] width 97 height 18
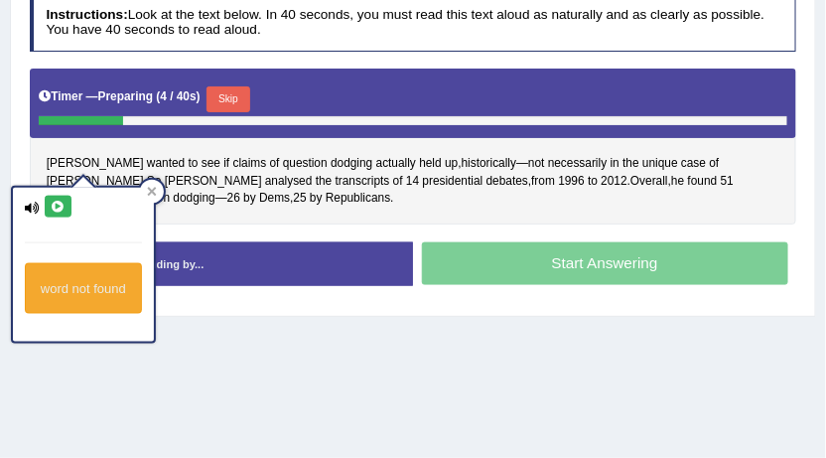
click at [58, 207] on icon at bounding box center [58, 207] width 15 height 12
click at [160, 189] on div at bounding box center [152, 192] width 24 height 24
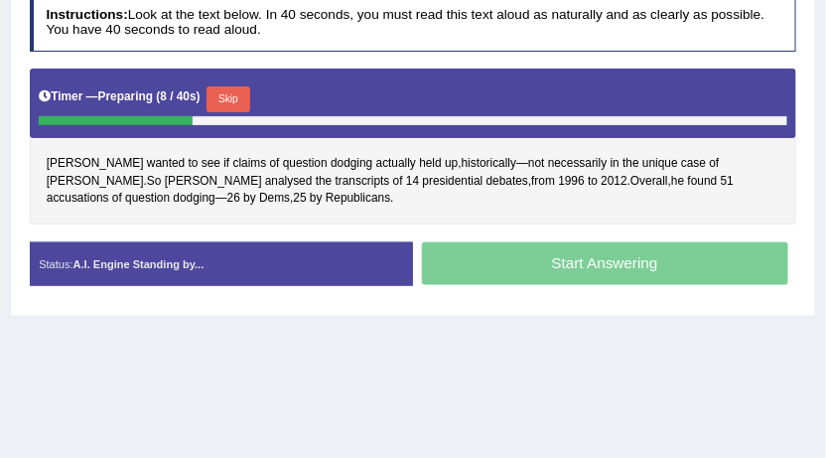
click at [230, 97] on button "Skip" at bounding box center [227, 99] width 43 height 26
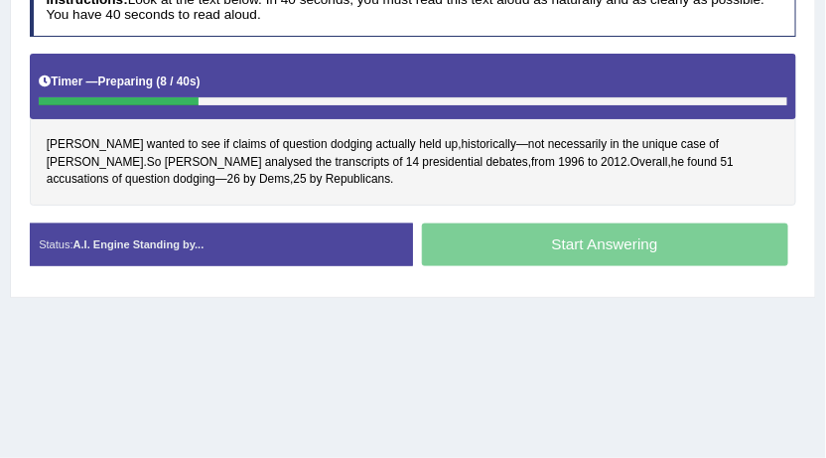
scroll to position [409, 0]
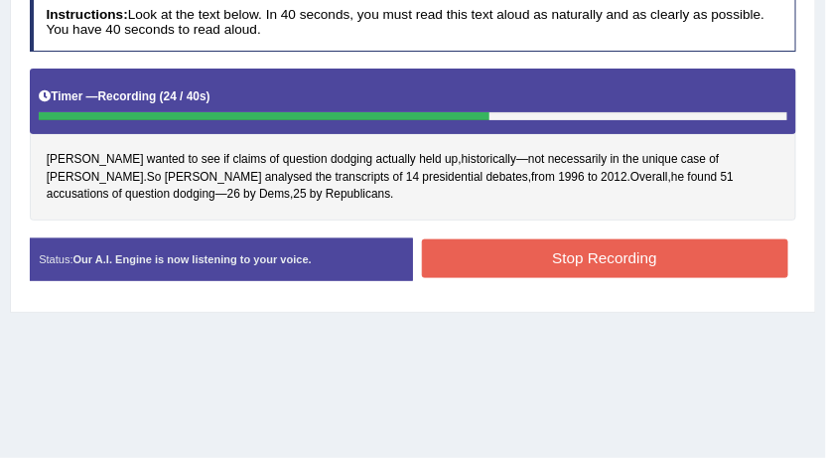
click at [645, 274] on button "Stop Recording" at bounding box center [605, 258] width 366 height 39
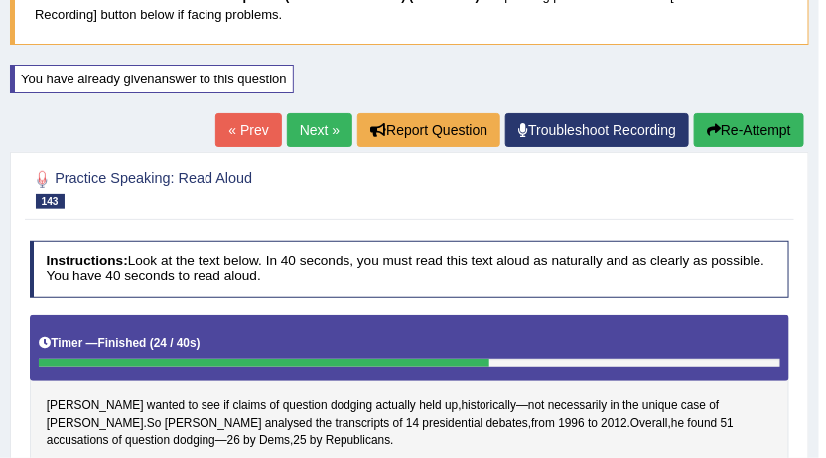
scroll to position [161, 0]
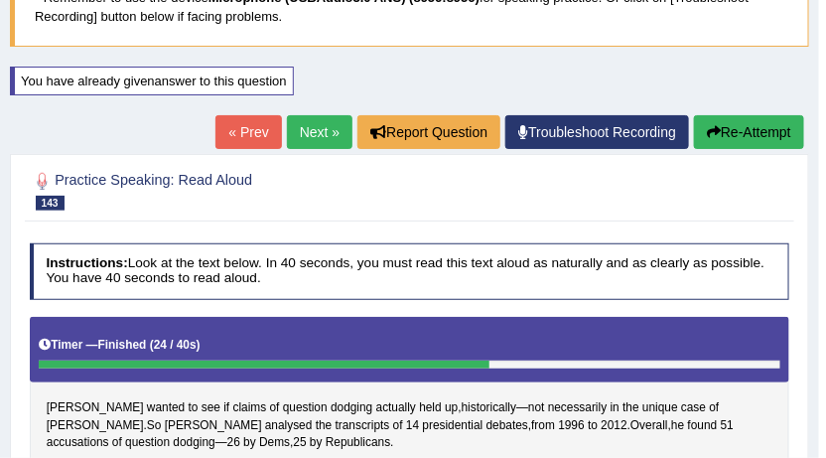
click at [747, 136] on button "Re-Attempt" at bounding box center [749, 132] width 110 height 34
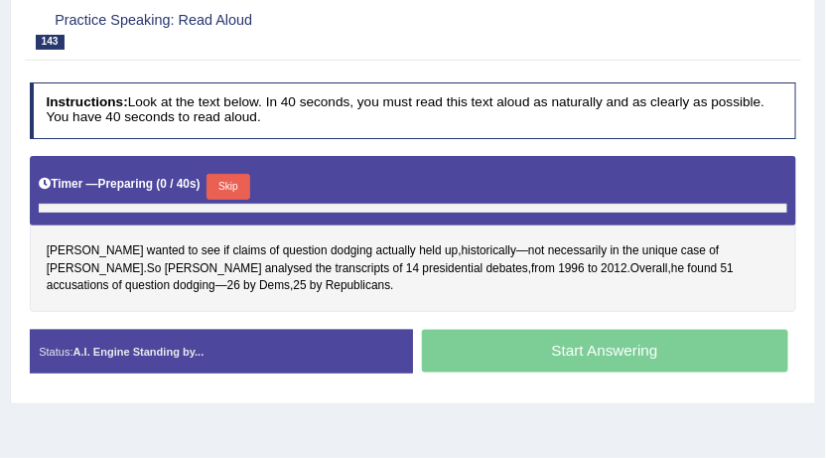
scroll to position [337, 0]
click at [242, 191] on button "Skip" at bounding box center [227, 187] width 43 height 26
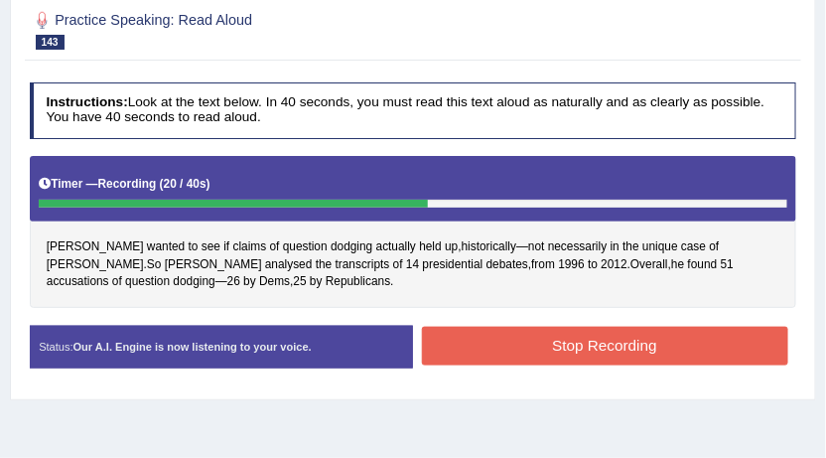
click at [483, 354] on button "Stop Recording" at bounding box center [605, 346] width 366 height 39
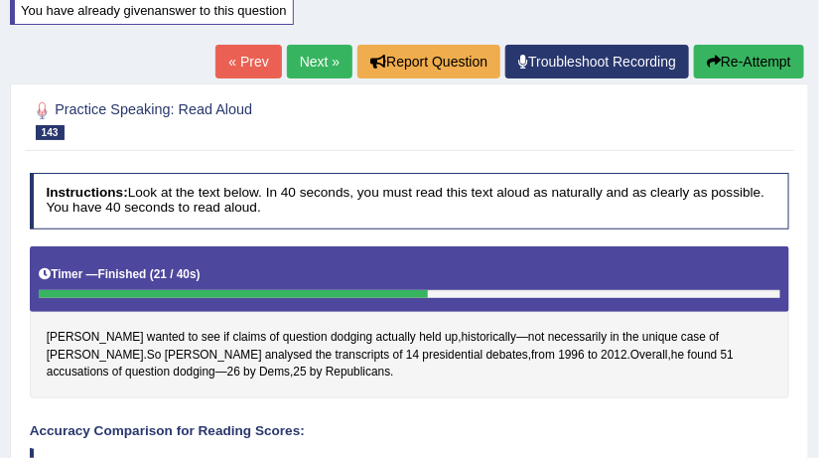
scroll to position [222, 0]
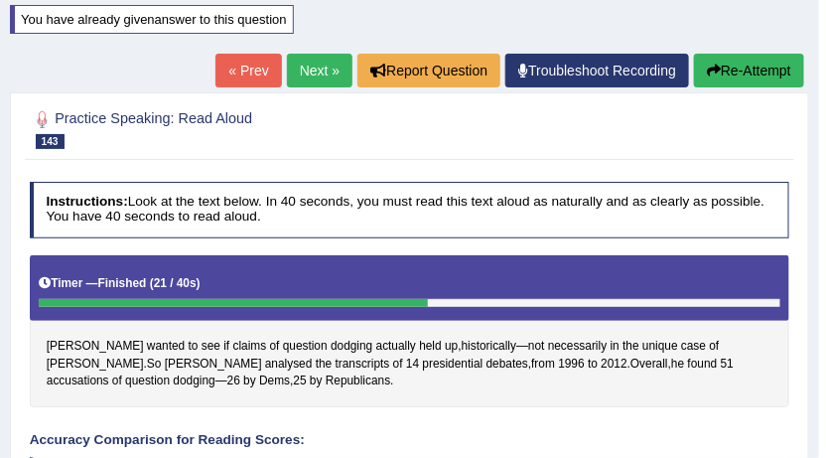
click at [298, 80] on link "Next »" at bounding box center [320, 71] width 66 height 34
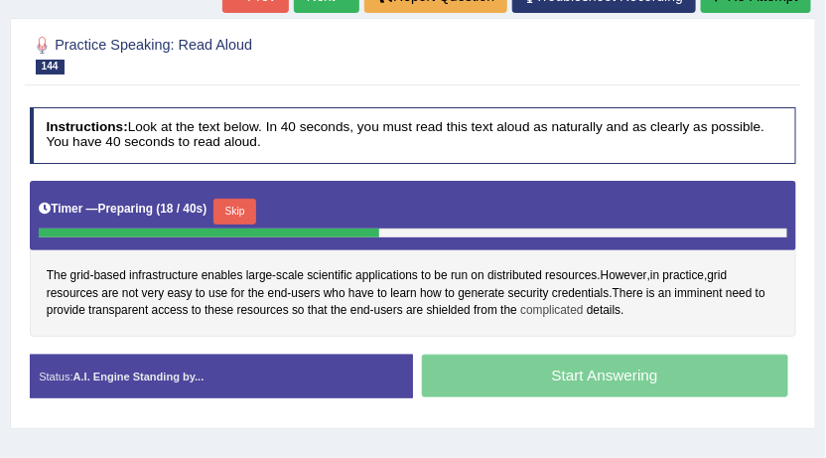
click at [564, 302] on span "complicated" at bounding box center [551, 311] width 63 height 18
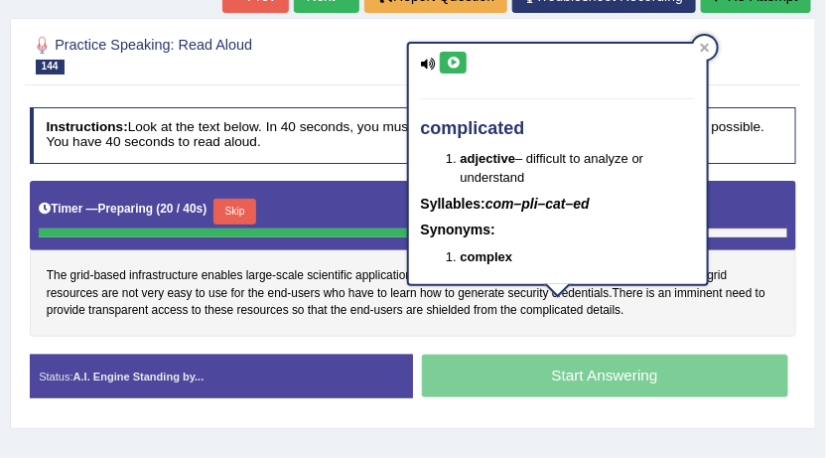
click at [556, 326] on div "The grid - based infrastructure enables large - scale scientific applications t…" at bounding box center [413, 259] width 767 height 156
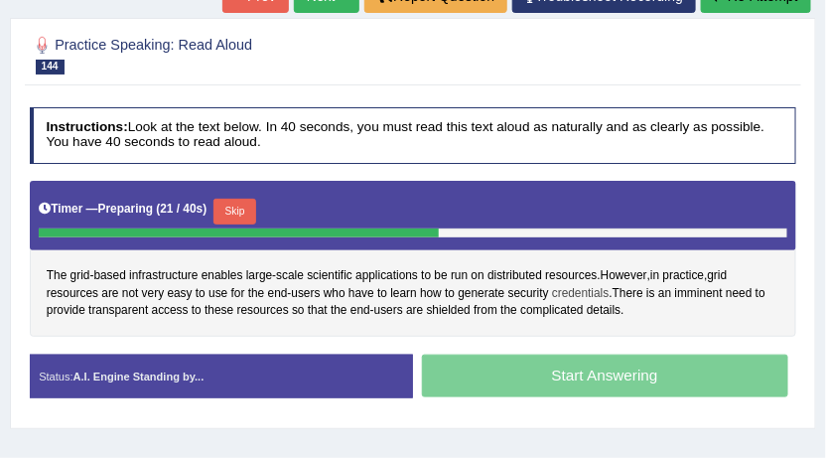
click at [575, 293] on span "credentials" at bounding box center [581, 294] width 58 height 18
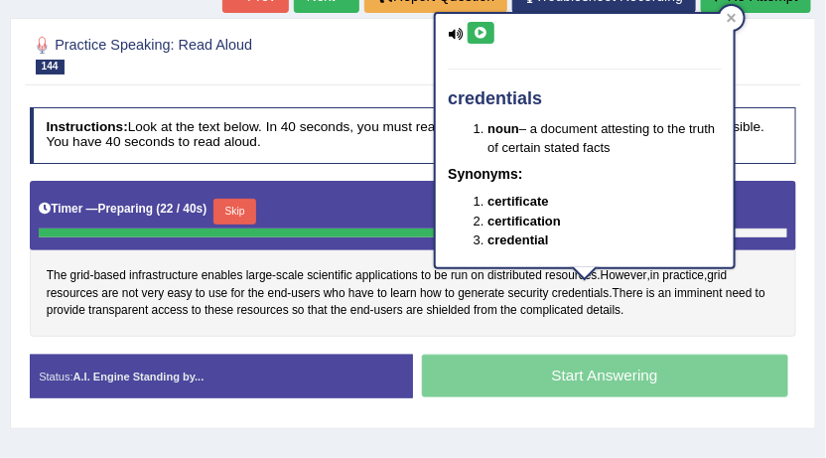
click at [477, 34] on icon at bounding box center [480, 33] width 15 height 12
click at [568, 302] on span "complicated" at bounding box center [551, 311] width 63 height 18
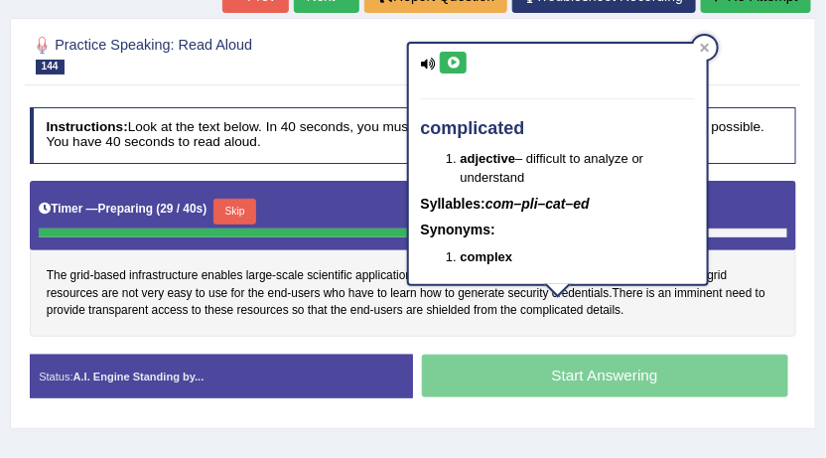
click at [668, 304] on div "The grid - based infrastructure enables large - scale scientific applications t…" at bounding box center [413, 259] width 767 height 156
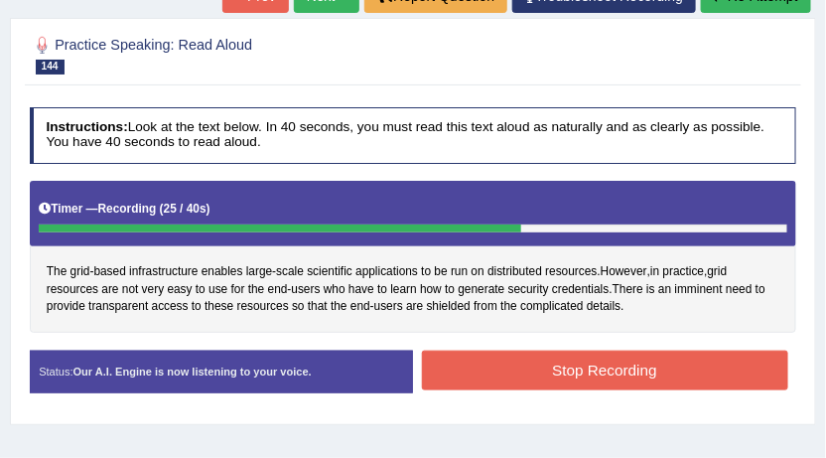
click at [716, 384] on button "Stop Recording" at bounding box center [605, 369] width 366 height 39
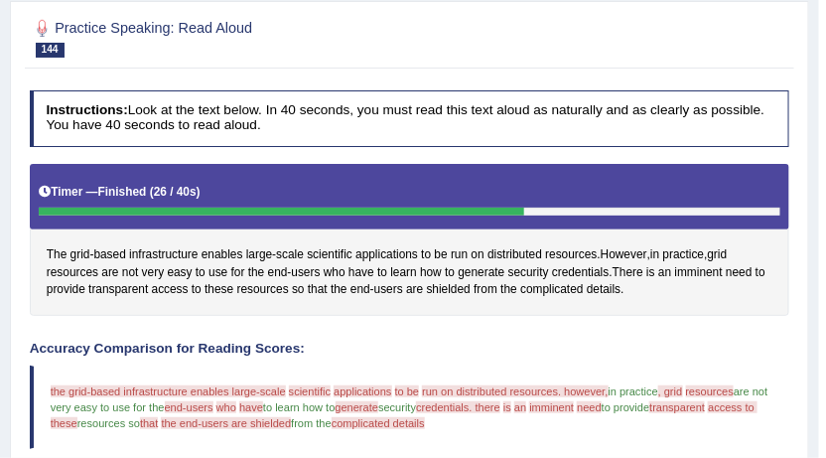
scroll to position [99, 0]
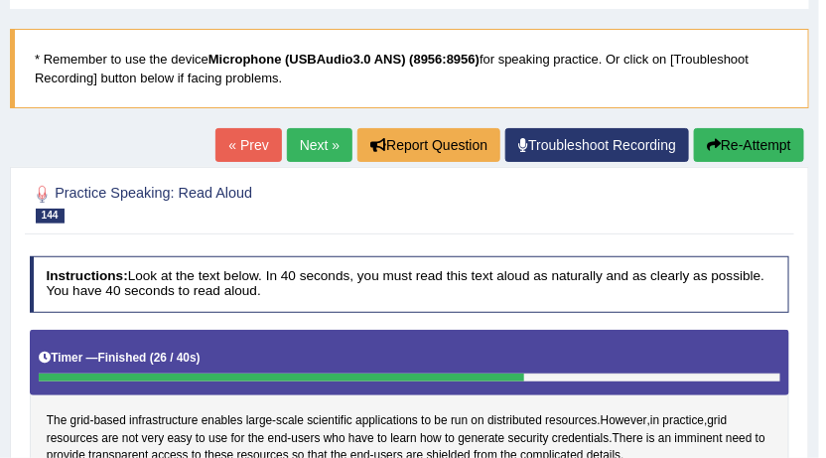
click at [746, 160] on button "Re-Attempt" at bounding box center [749, 145] width 110 height 34
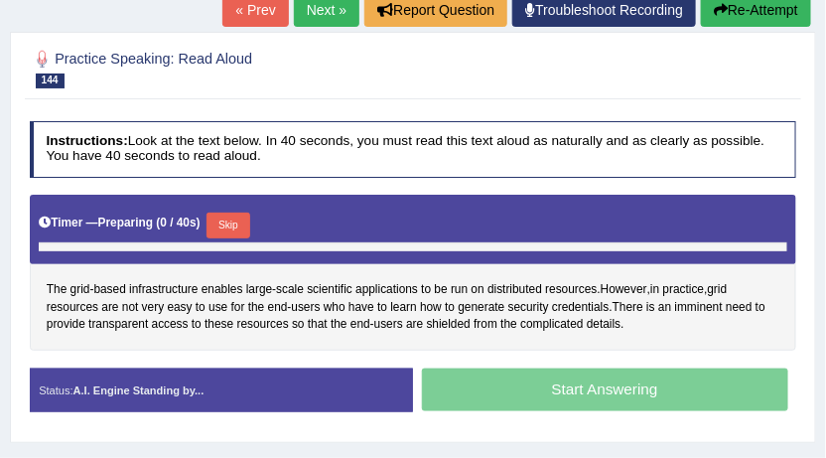
scroll to position [298, 0]
click at [240, 220] on button "Skip" at bounding box center [227, 225] width 43 height 26
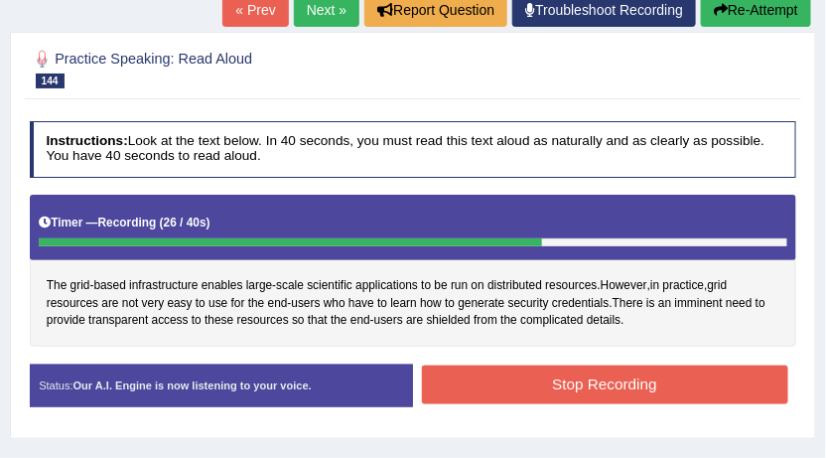
click at [560, 381] on button "Stop Recording" at bounding box center [605, 384] width 366 height 39
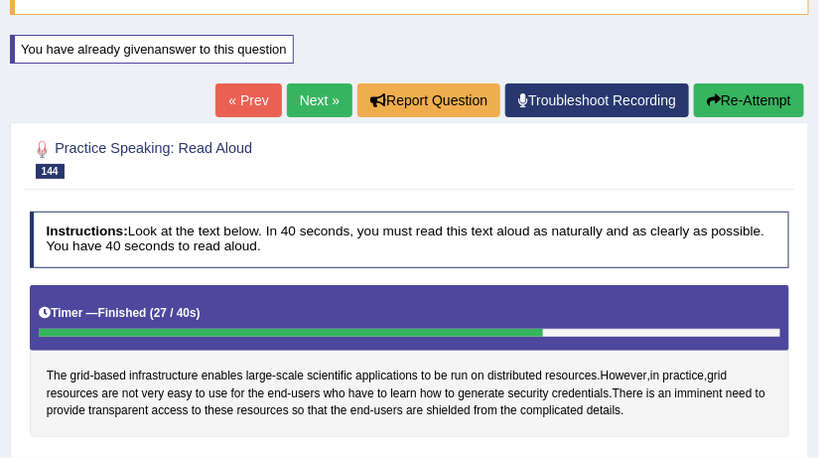
scroll to position [67, 0]
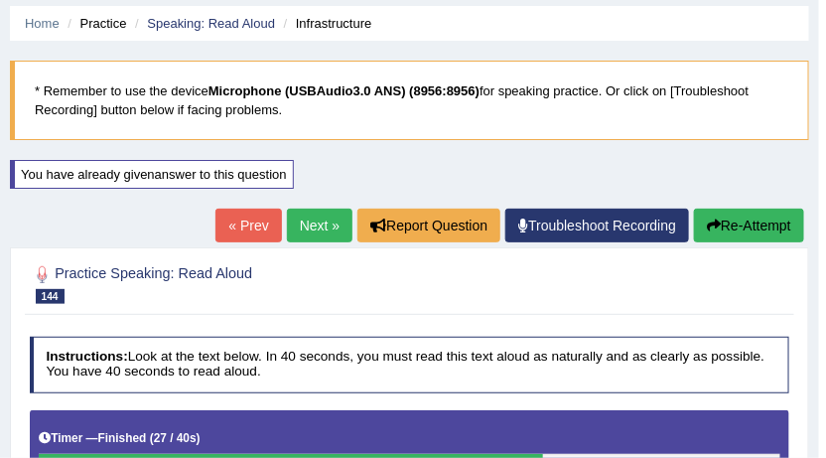
click at [311, 211] on link "Next »" at bounding box center [320, 225] width 66 height 34
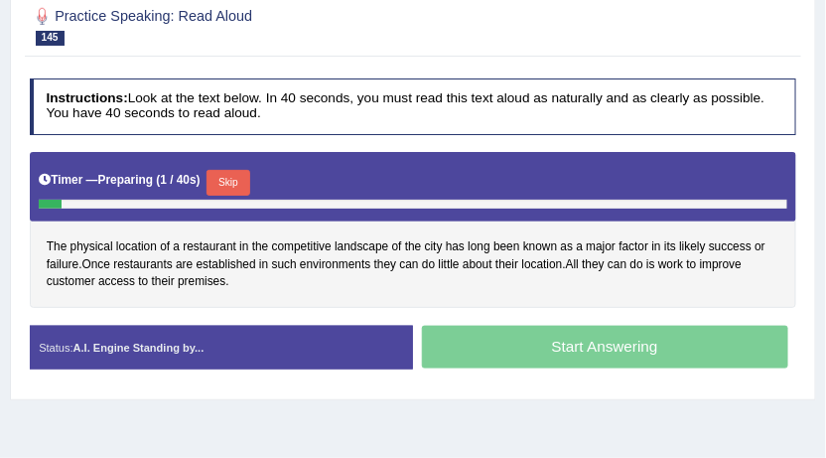
scroll to position [347, 0]
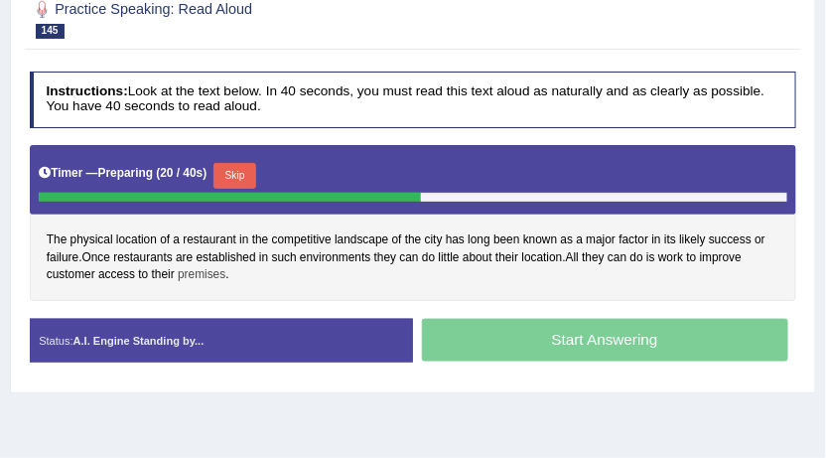
click at [200, 273] on span "premises" at bounding box center [202, 275] width 48 height 18
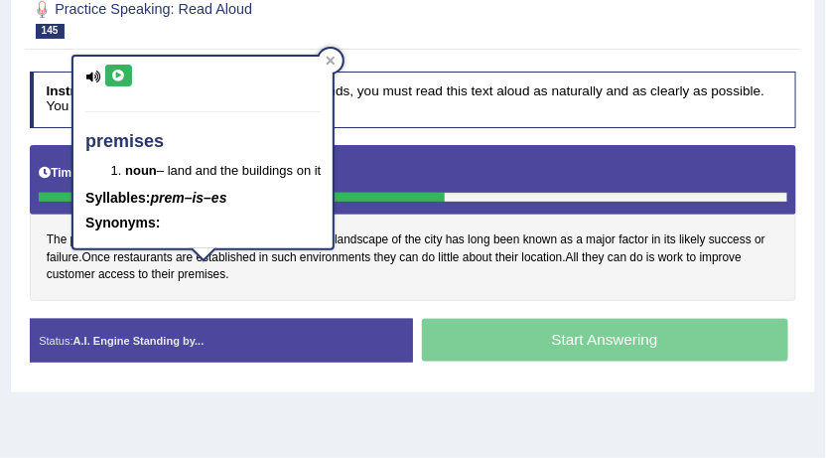
click at [130, 73] on button at bounding box center [118, 76] width 27 height 22
click at [335, 67] on div at bounding box center [331, 61] width 24 height 24
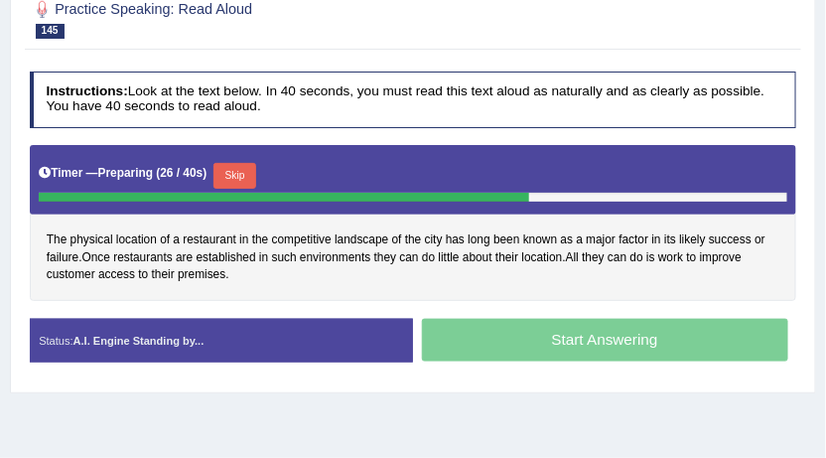
click at [249, 179] on button "Skip" at bounding box center [234, 176] width 43 height 26
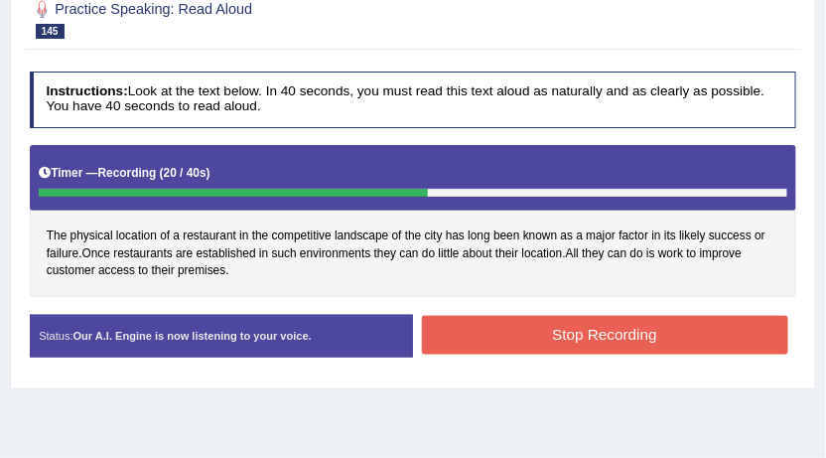
click at [491, 328] on button "Stop Recording" at bounding box center [605, 335] width 366 height 39
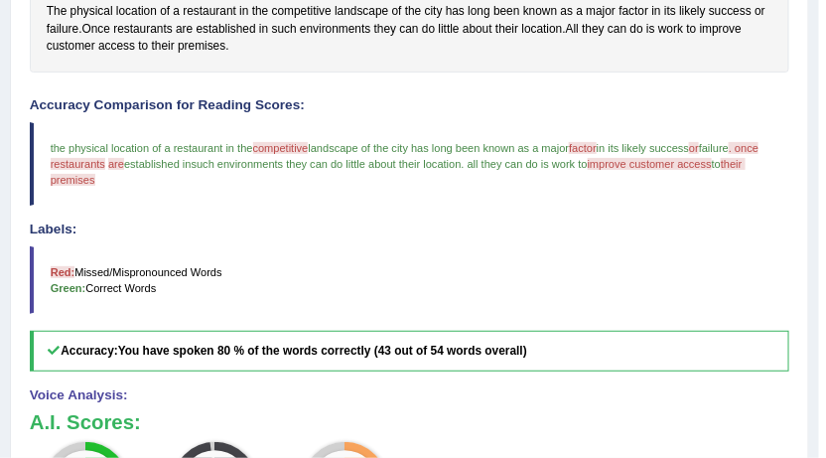
scroll to position [581, 0]
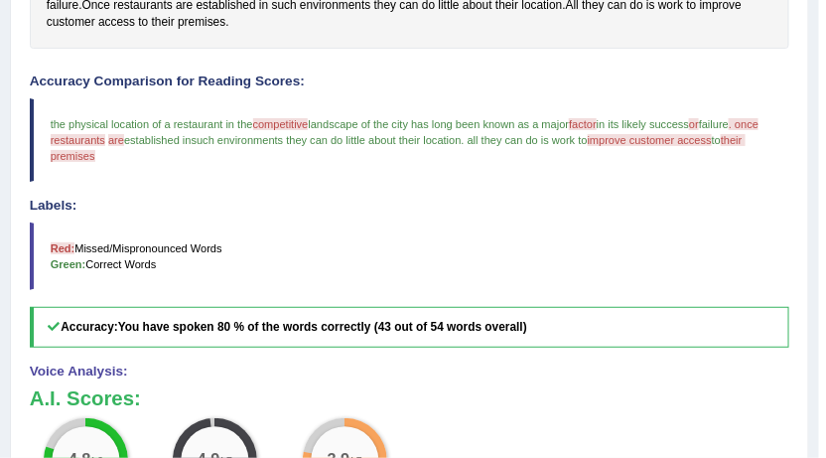
click at [495, 326] on b "You have spoken 80 % of the words correctly (43 out of 54 words overall)" at bounding box center [322, 327] width 409 height 14
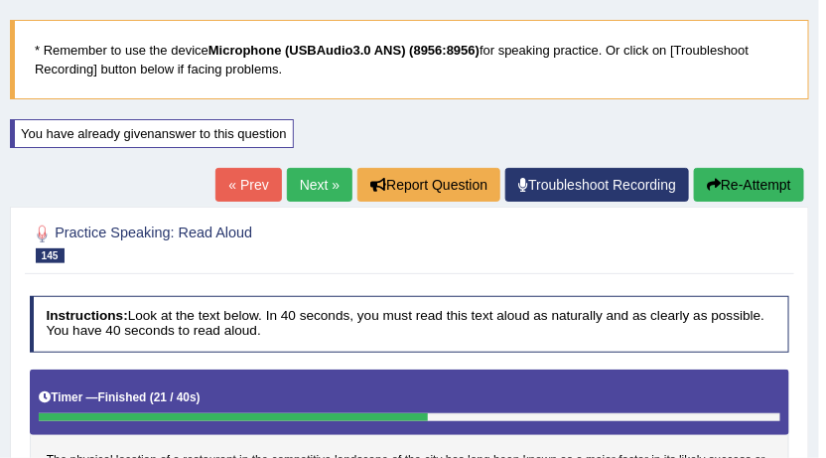
scroll to position [35, 0]
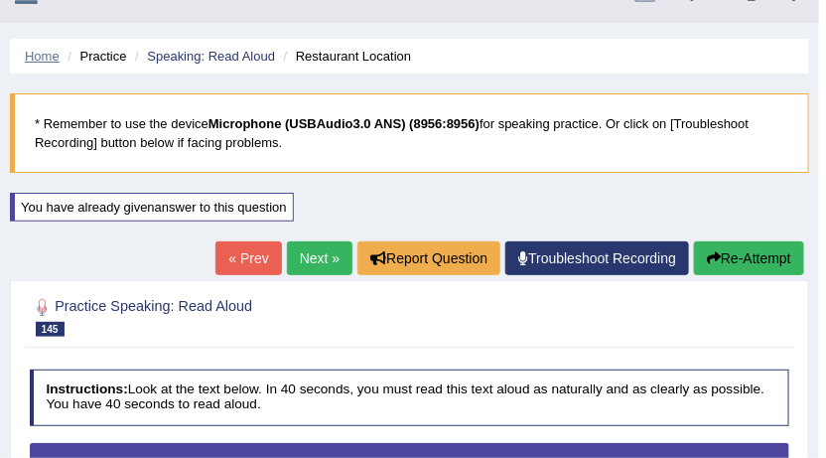
click at [48, 53] on link "Home" at bounding box center [42, 56] width 35 height 15
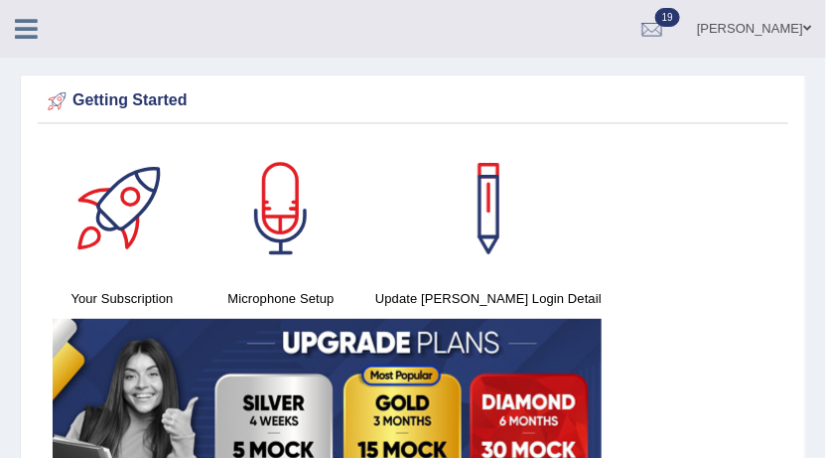
click at [751, 28] on link "Charanjit kaur" at bounding box center [754, 26] width 144 height 52
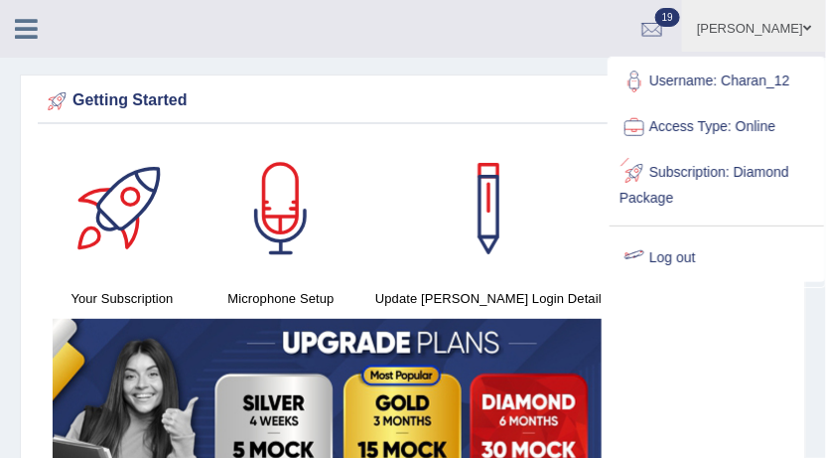
click at [700, 242] on link "Log out" at bounding box center [716, 258] width 214 height 46
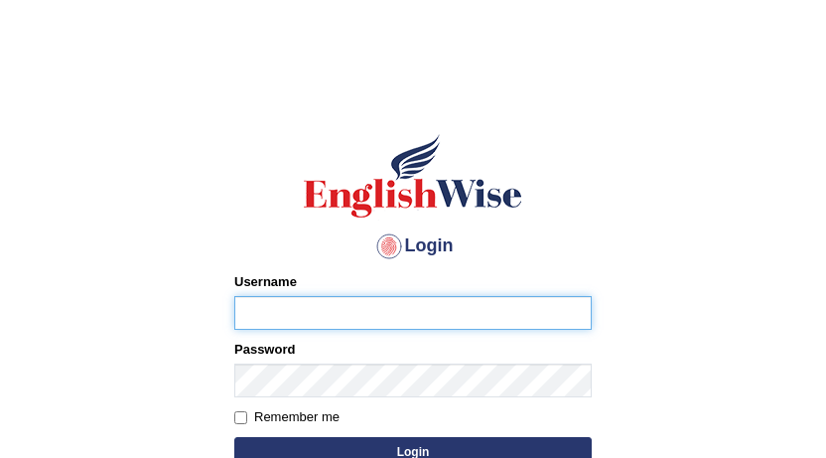
click at [234, 437] on button "Login" at bounding box center [412, 452] width 357 height 30
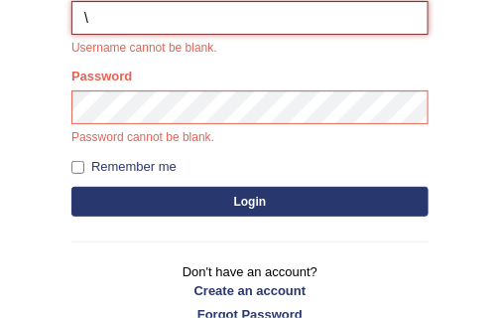
click at [71, 187] on button "Login" at bounding box center [249, 202] width 357 height 30
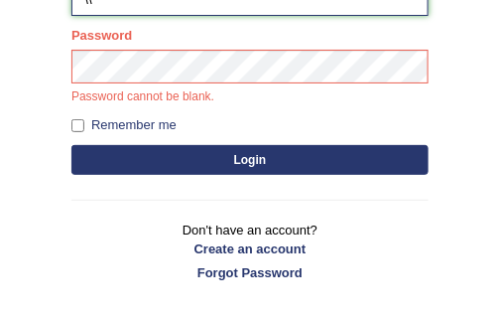
scroll to position [337, 0]
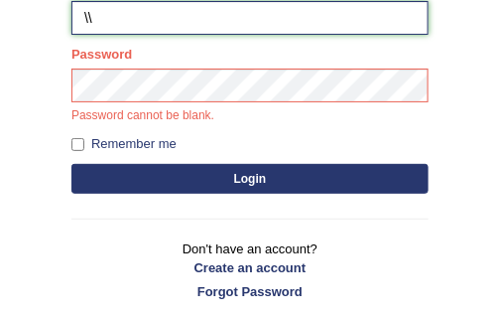
type input "\\"
click at [71, 164] on button "Login" at bounding box center [249, 179] width 357 height 30
